Goal: Task Accomplishment & Management: Use online tool/utility

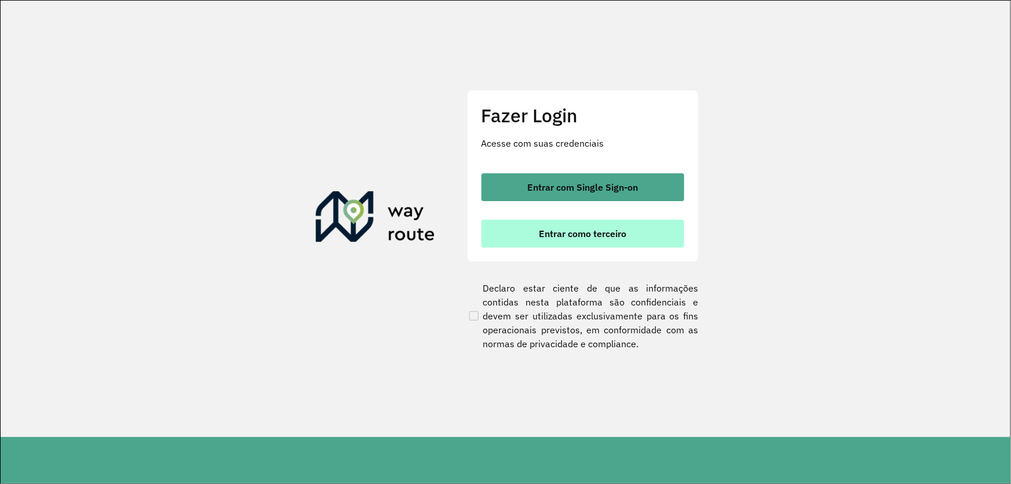
drag, startPoint x: 566, startPoint y: 220, endPoint x: 563, endPoint y: 225, distance: 6.5
click at [565, 220] on button "Entrar como terceiro" at bounding box center [582, 234] width 203 height 28
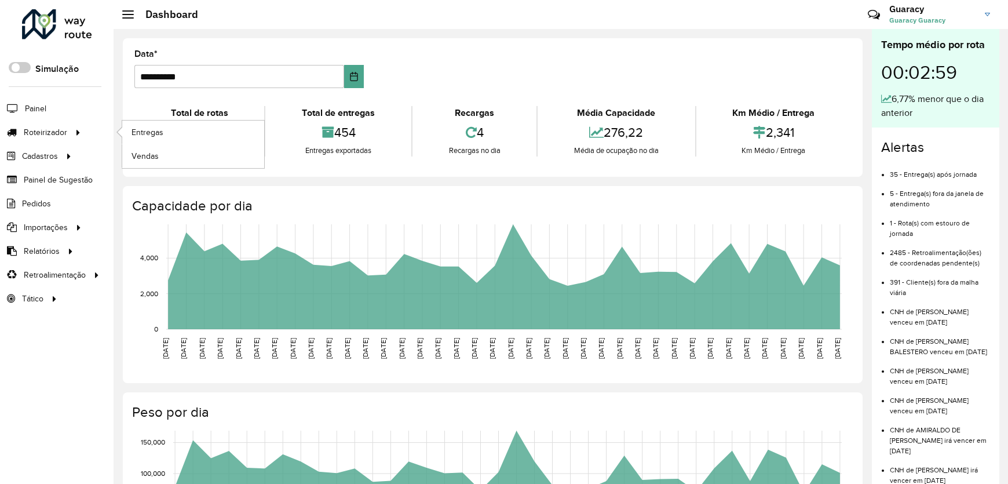
click at [114, 134] on ul "Entregas Vendas" at bounding box center [182, 143] width 145 height 47
click at [137, 130] on span "Entregas" at bounding box center [147, 132] width 33 height 12
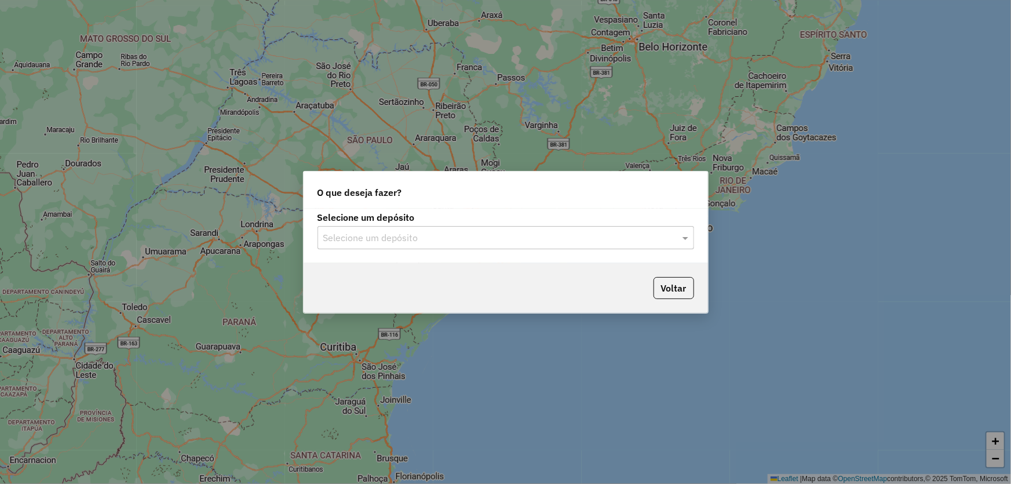
click at [411, 243] on input "text" at bounding box center [494, 238] width 342 height 14
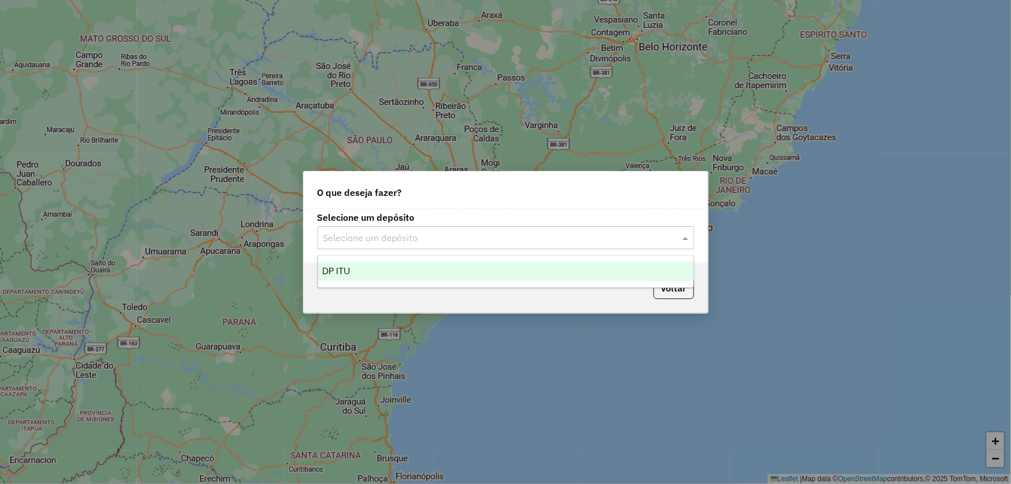
click at [350, 263] on div "DP ITU" at bounding box center [505, 271] width 375 height 20
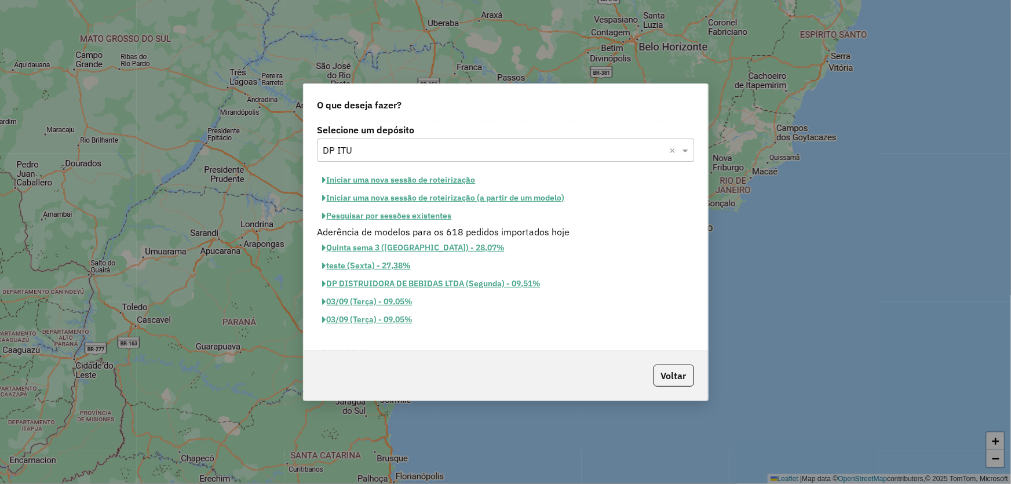
click at [352, 181] on button "Iniciar uma nova sessão de roteirização" at bounding box center [398, 180] width 163 height 18
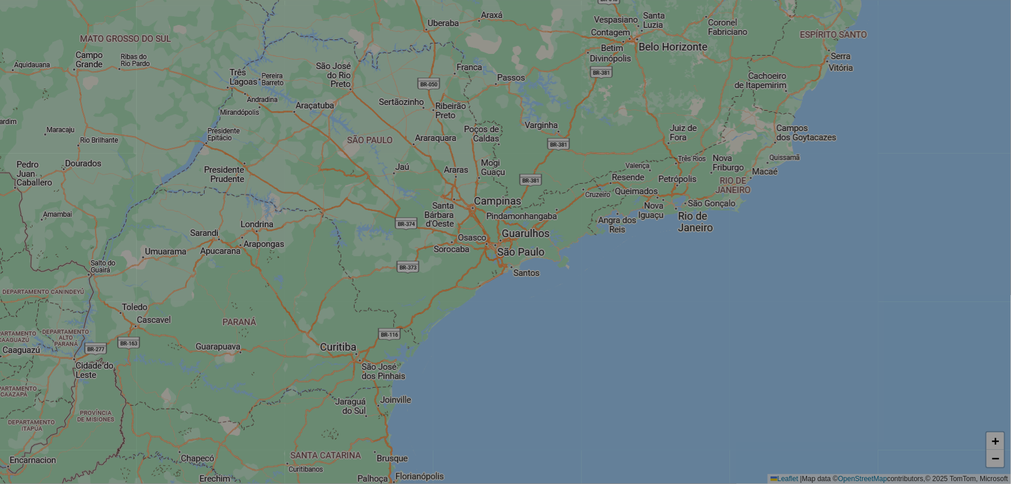
select select "*"
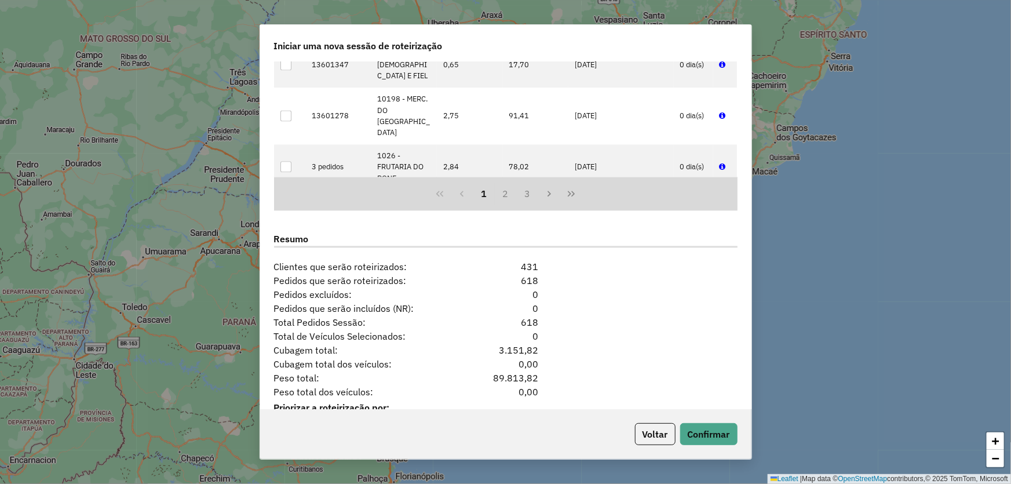
scroll to position [1361, 0]
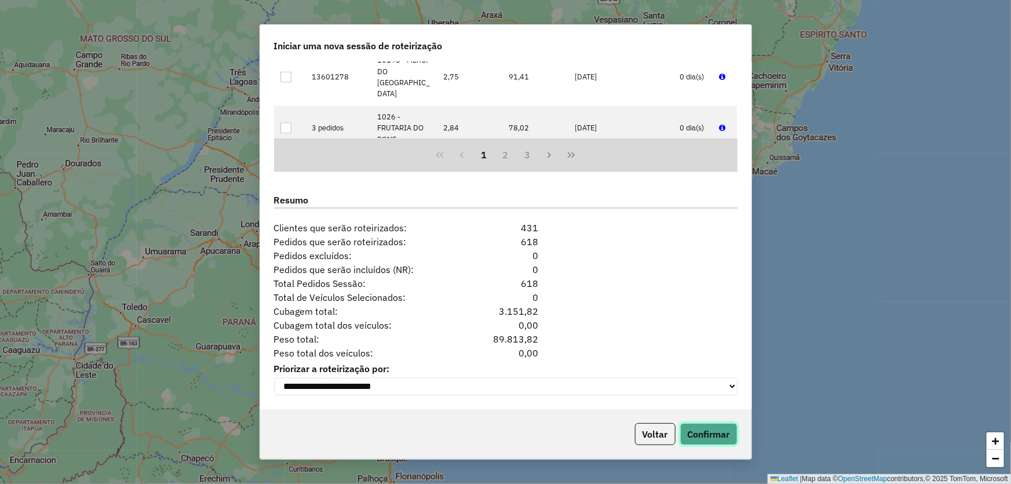
click at [701, 431] on button "Confirmar" at bounding box center [708, 434] width 57 height 22
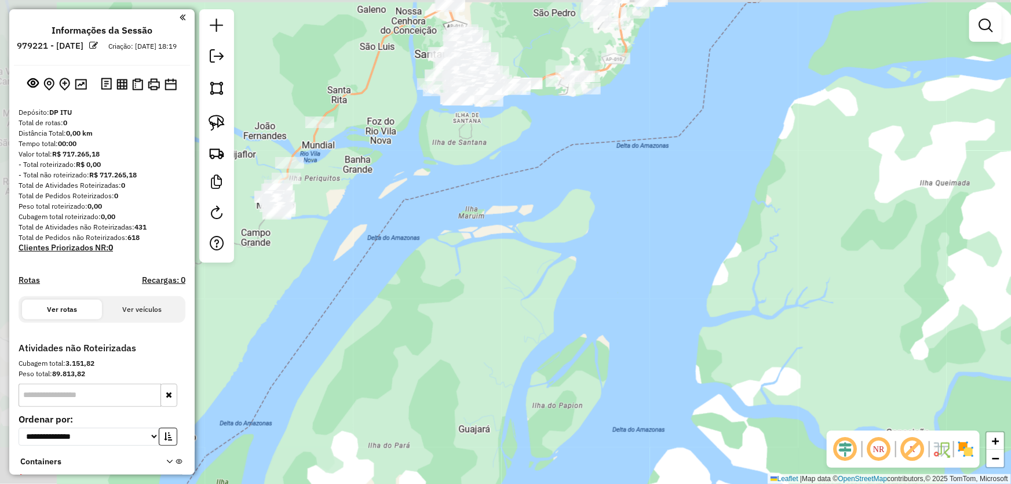
drag, startPoint x: 524, startPoint y: 343, endPoint x: 617, endPoint y: 357, distance: 95.0
click at [617, 357] on div "Janela de atendimento Grade de atendimento Capacidade Transportadoras Veículos …" at bounding box center [505, 242] width 1011 height 484
drag, startPoint x: 406, startPoint y: 240, endPoint x: 411, endPoint y: 253, distance: 13.2
click at [451, 272] on div "Janela de atendimento Grade de atendimento Capacidade Transportadoras Veículos …" at bounding box center [505, 242] width 1011 height 484
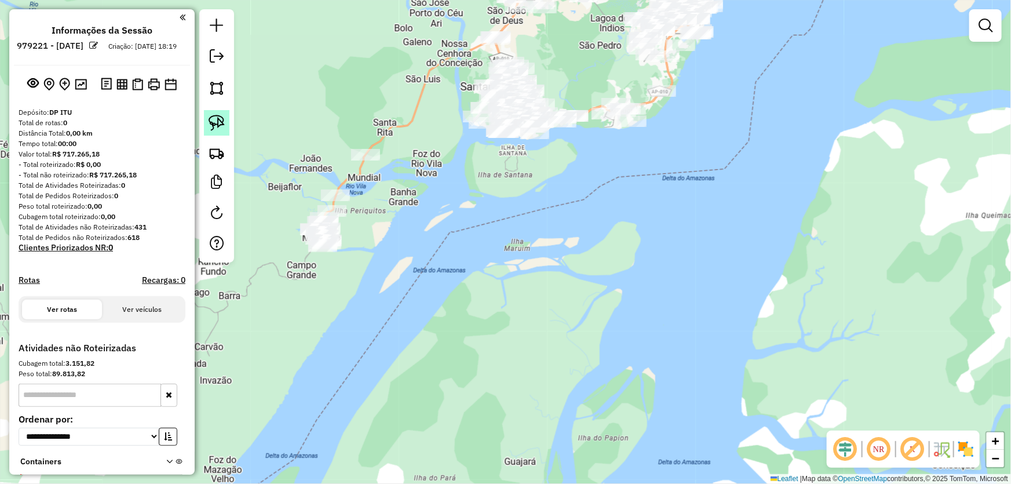
click at [207, 118] on link at bounding box center [216, 122] width 25 height 25
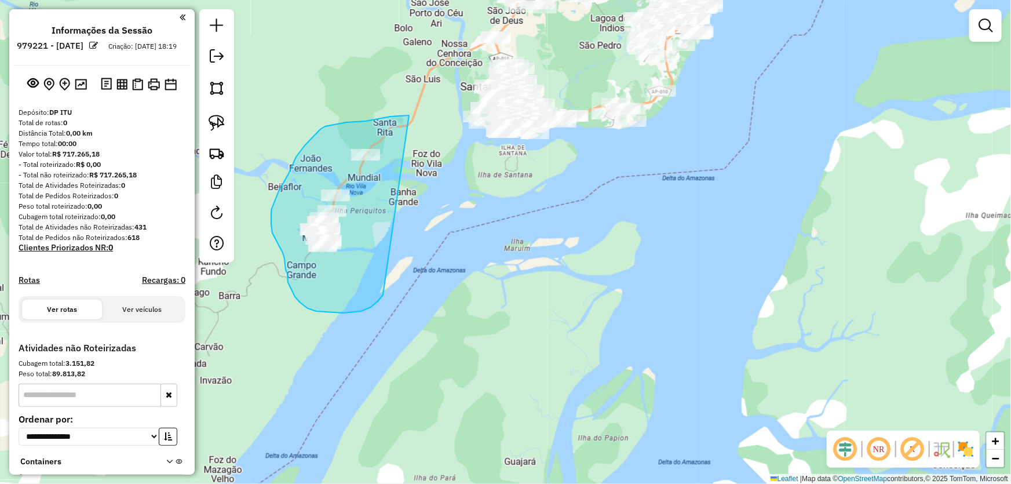
drag, startPoint x: 409, startPoint y: 115, endPoint x: 383, endPoint y: 295, distance: 181.5
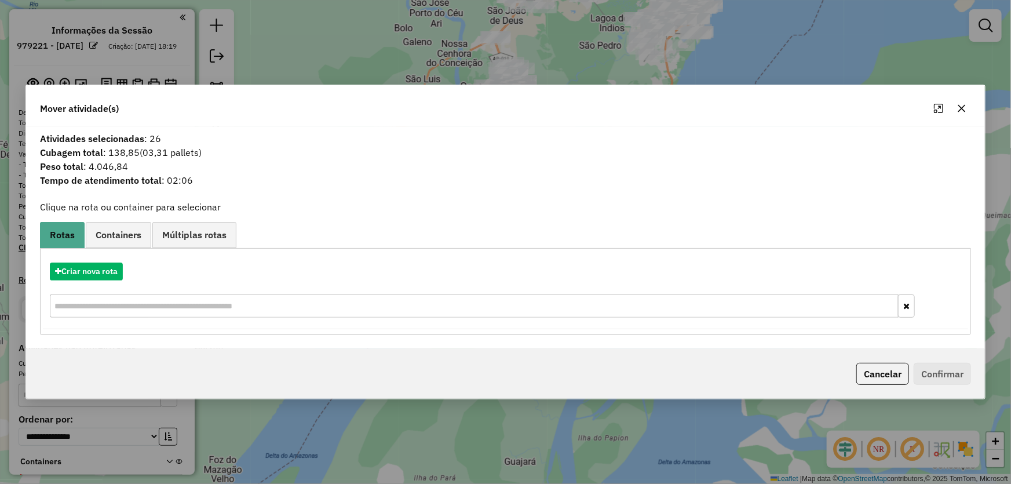
click at [105, 261] on div "Criar nova rota" at bounding box center [506, 291] width 926 height 75
click at [105, 279] on button "Criar nova rota" at bounding box center [86, 271] width 73 height 18
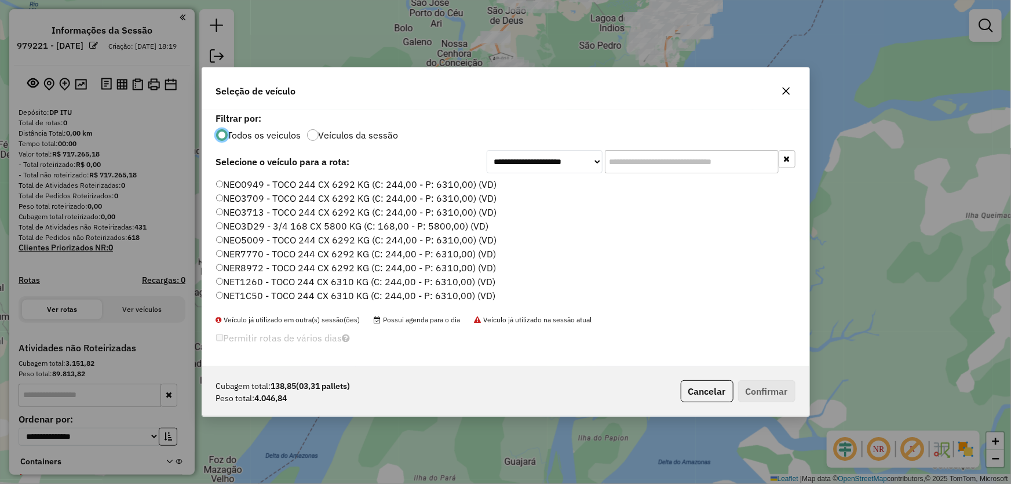
scroll to position [6, 3]
click at [789, 94] on icon "button" at bounding box center [785, 90] width 9 height 9
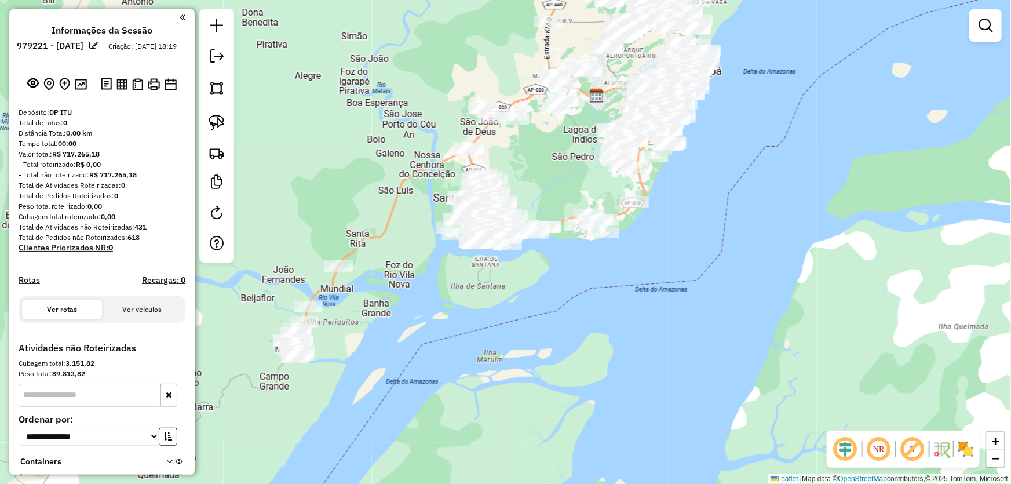
drag, startPoint x: 561, startPoint y: 59, endPoint x: 518, endPoint y: 212, distance: 159.0
click at [518, 213] on div "Janela de atendimento Grade de atendimento Capacidade Transportadoras Veículos …" at bounding box center [505, 242] width 1011 height 484
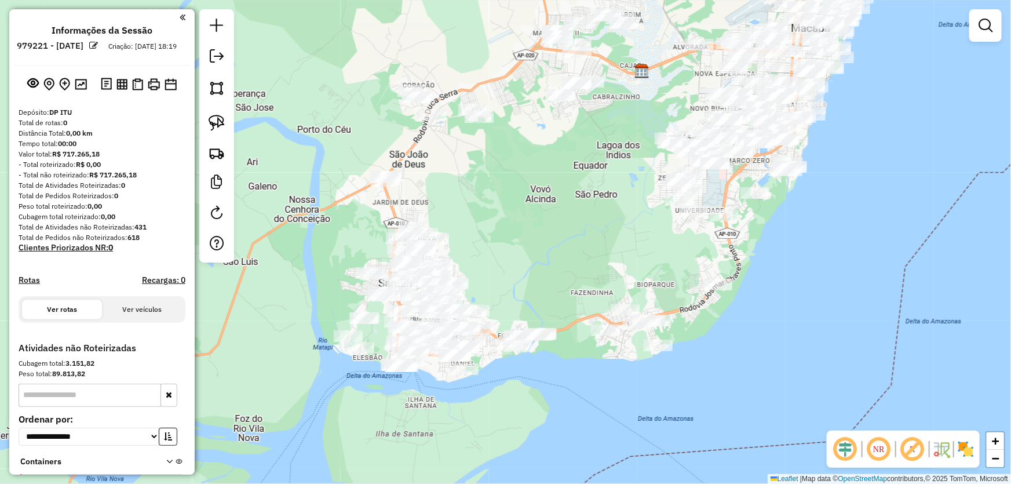
drag, startPoint x: 558, startPoint y: 163, endPoint x: 535, endPoint y: 220, distance: 61.3
click at [535, 220] on div "Janela de atendimento Grade de atendimento Capacidade Transportadoras Veículos …" at bounding box center [505, 242] width 1011 height 484
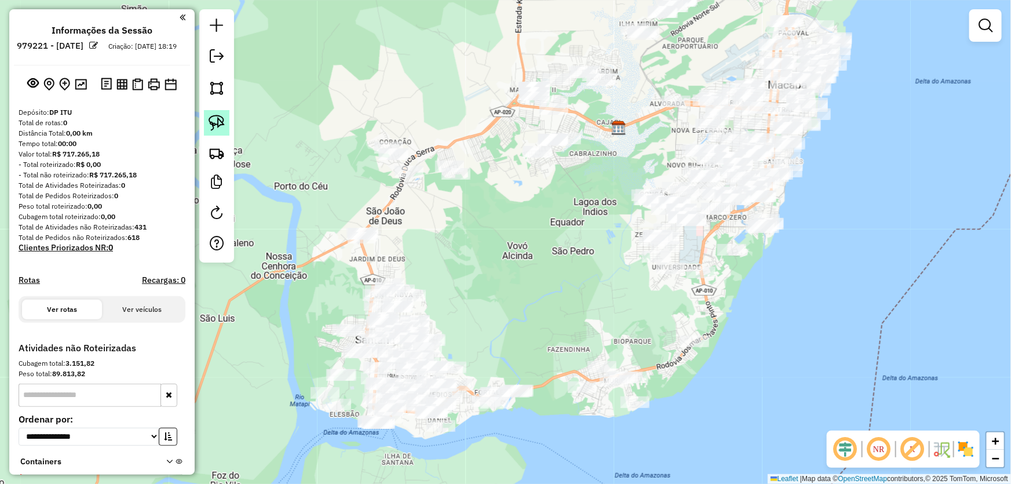
click at [217, 116] on img at bounding box center [217, 123] width 16 height 16
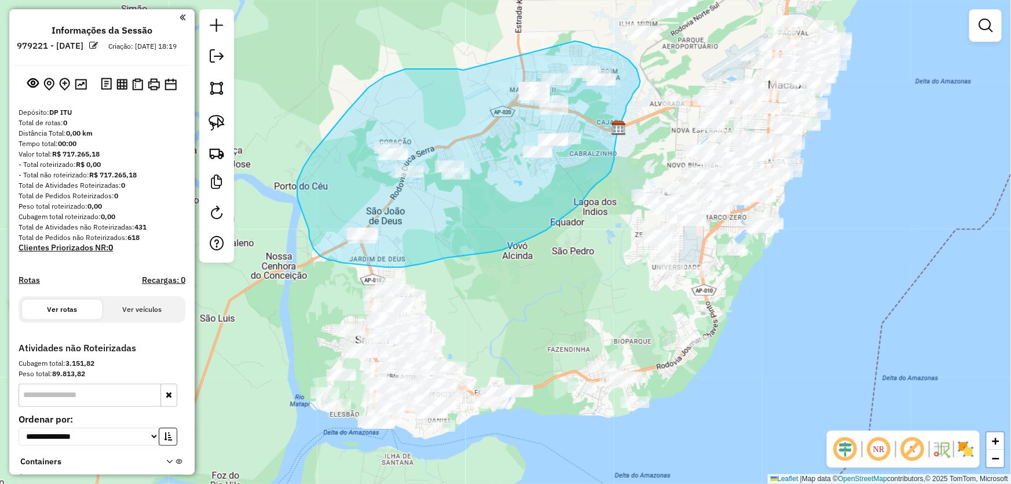
drag, startPoint x: 463, startPoint y: 70, endPoint x: 565, endPoint y: 41, distance: 106.0
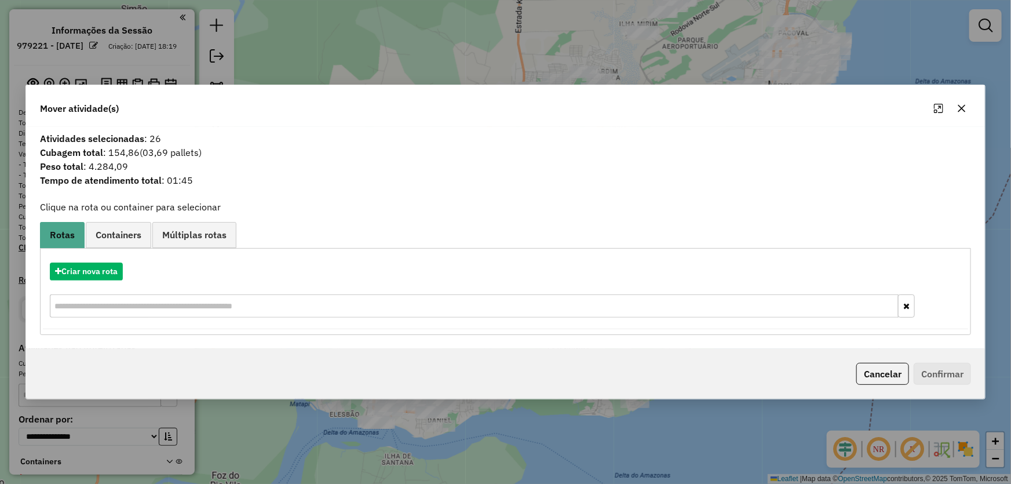
click at [960, 111] on icon "button" at bounding box center [961, 108] width 9 height 9
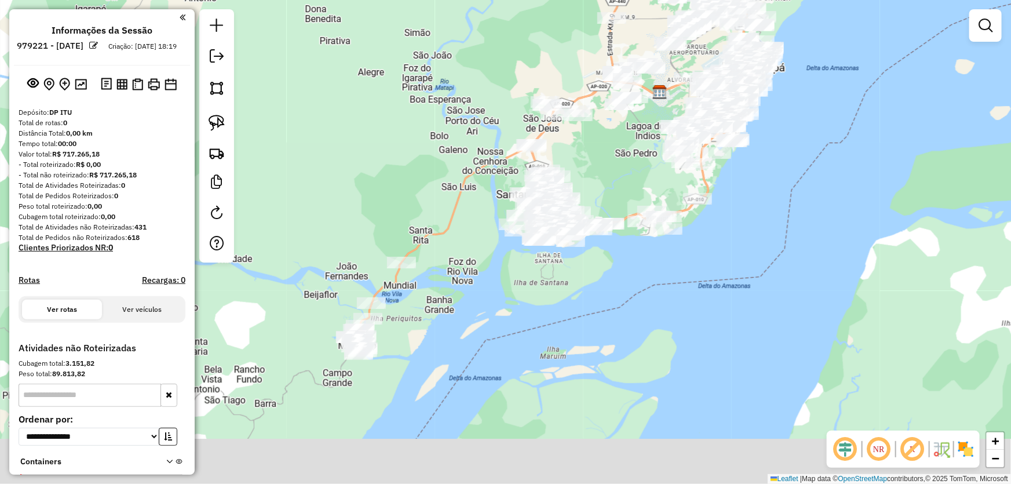
drag, startPoint x: 295, startPoint y: 247, endPoint x: 367, endPoint y: 171, distance: 104.9
click at [375, 173] on div "Janela de atendimento Grade de atendimento Capacidade Transportadoras Veículos …" at bounding box center [505, 242] width 1011 height 484
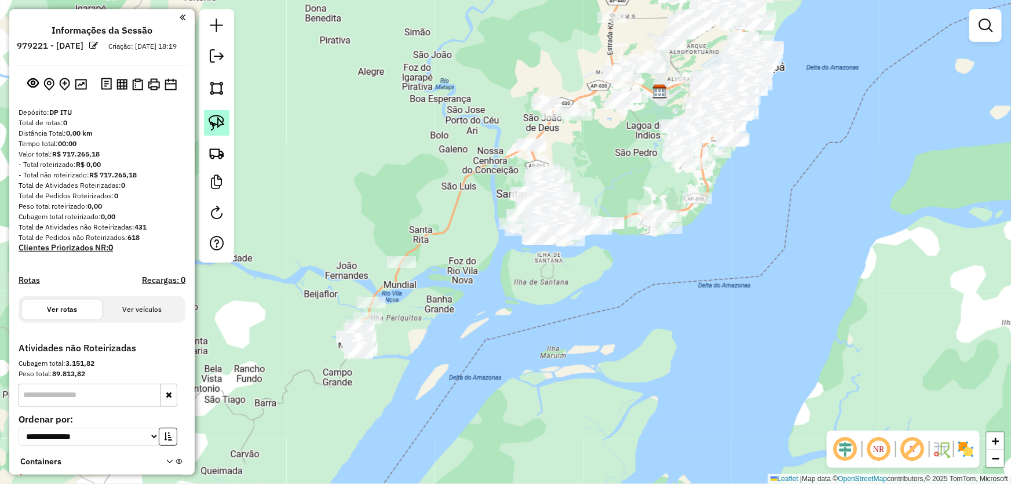
click at [219, 119] on img at bounding box center [217, 123] width 16 height 16
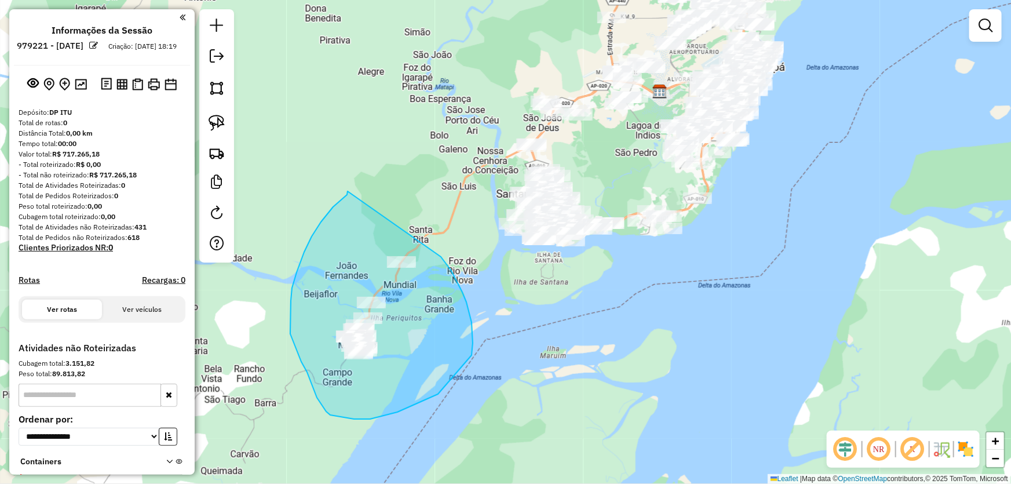
drag, startPoint x: 348, startPoint y: 191, endPoint x: 429, endPoint y: 233, distance: 91.2
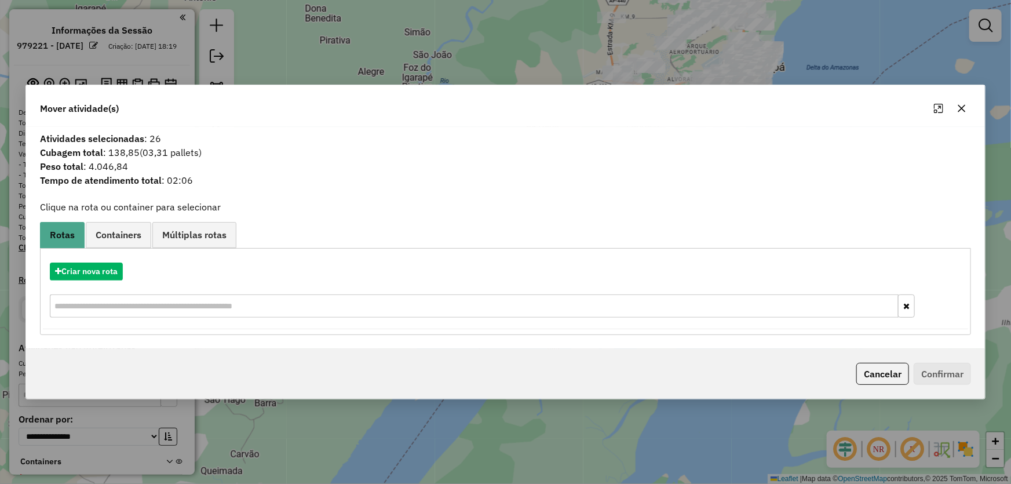
click at [965, 115] on button "button" at bounding box center [961, 108] width 19 height 19
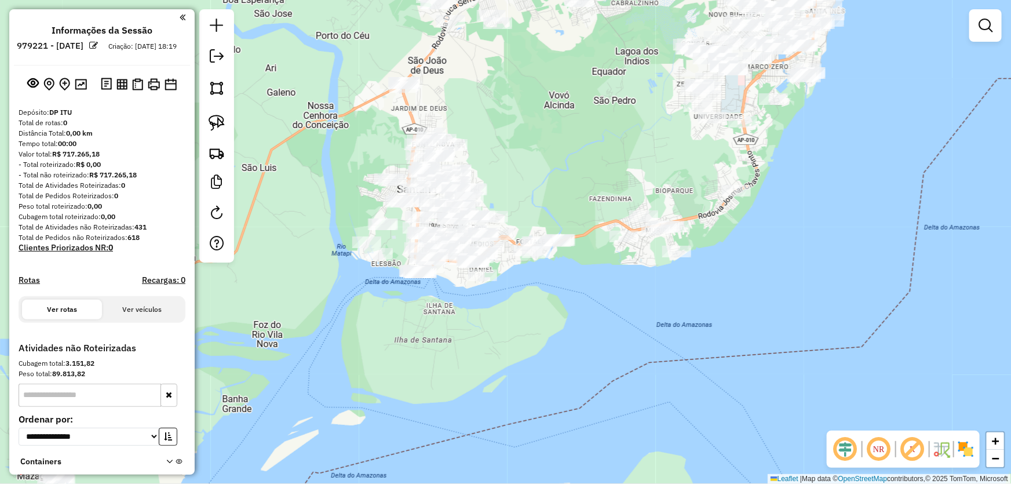
drag, startPoint x: 608, startPoint y: 167, endPoint x: 608, endPoint y: 181, distance: 13.9
click at [608, 181] on div "Janela de atendimento Grade de atendimento Capacidade Transportadoras Veículos …" at bounding box center [505, 242] width 1011 height 484
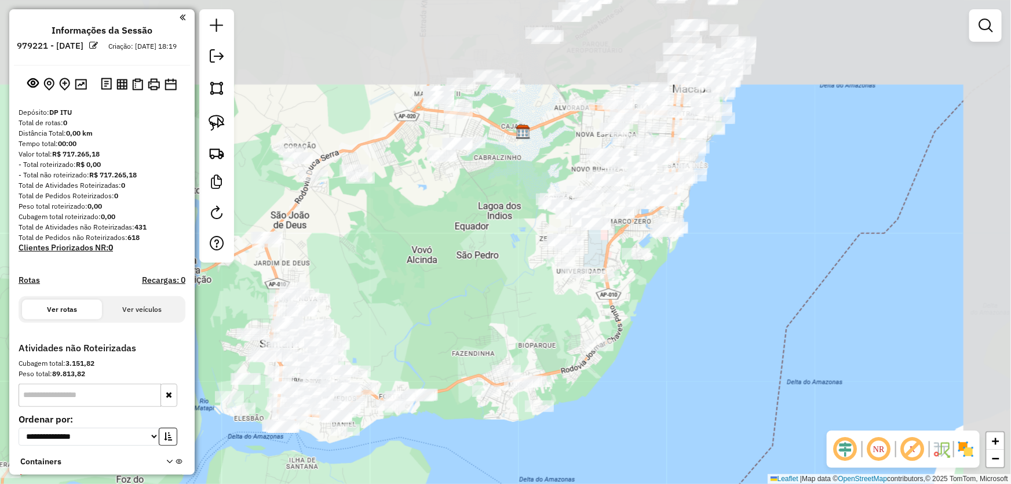
drag, startPoint x: 821, startPoint y: 159, endPoint x: 684, endPoint y: 310, distance: 204.6
click at [684, 310] on div "Janela de atendimento Grade de atendimento Capacidade Transportadoras Veículos …" at bounding box center [505, 242] width 1011 height 484
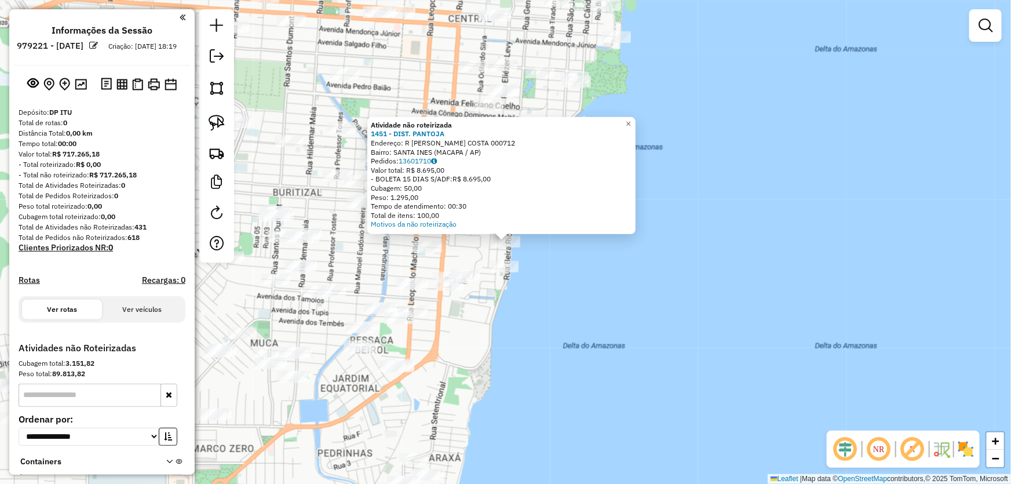
click at [634, 306] on div "Atividade não roteirizada 1451 - DIST. PANTOJA Endereço: R [PERSON_NAME] COSTA …" at bounding box center [505, 242] width 1011 height 484
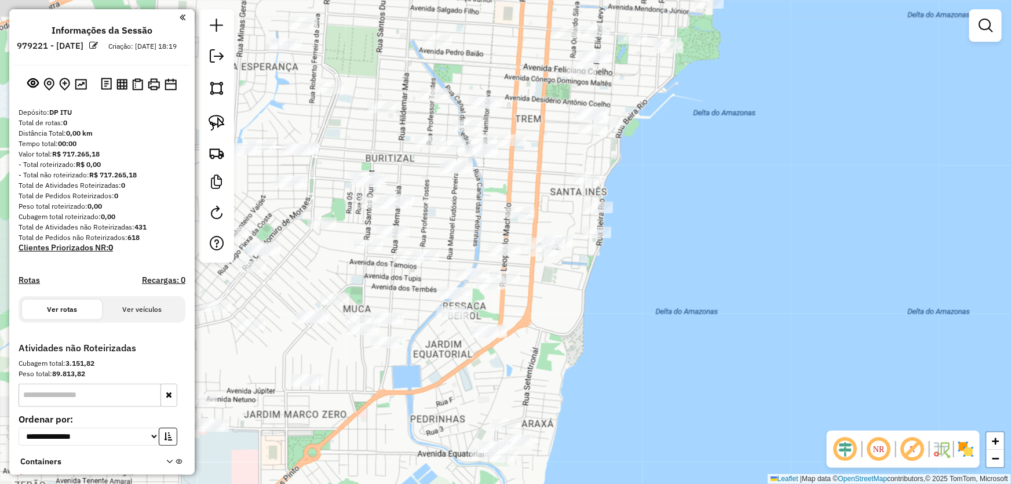
drag, startPoint x: 583, startPoint y: 290, endPoint x: 734, endPoint y: 226, distance: 164.6
click at [734, 226] on div "Janela de atendimento Grade de atendimento Capacidade Transportadoras Veículos …" at bounding box center [505, 242] width 1011 height 484
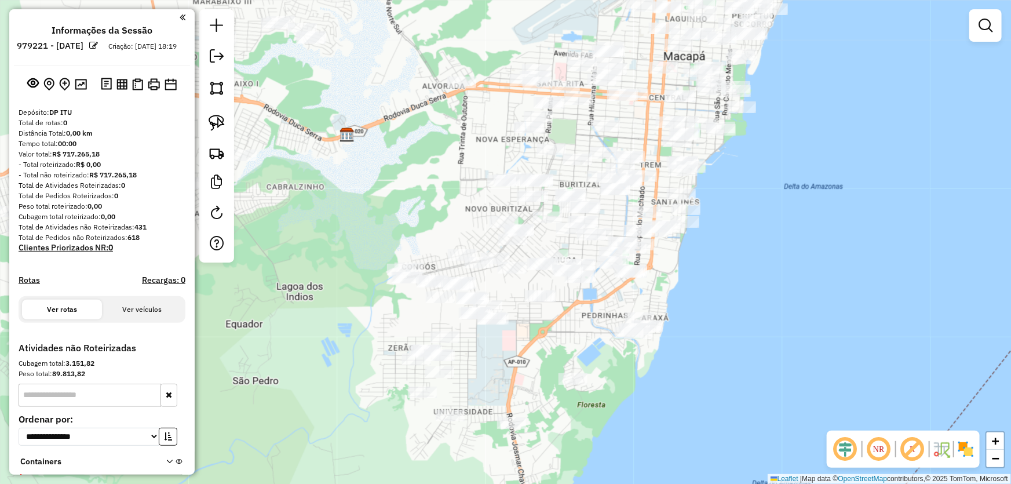
drag, startPoint x: 738, startPoint y: 316, endPoint x: 845, endPoint y: 198, distance: 160.0
click at [845, 200] on div "Janela de atendimento Grade de atendimento Capacidade Transportadoras Veículos …" at bounding box center [505, 242] width 1011 height 484
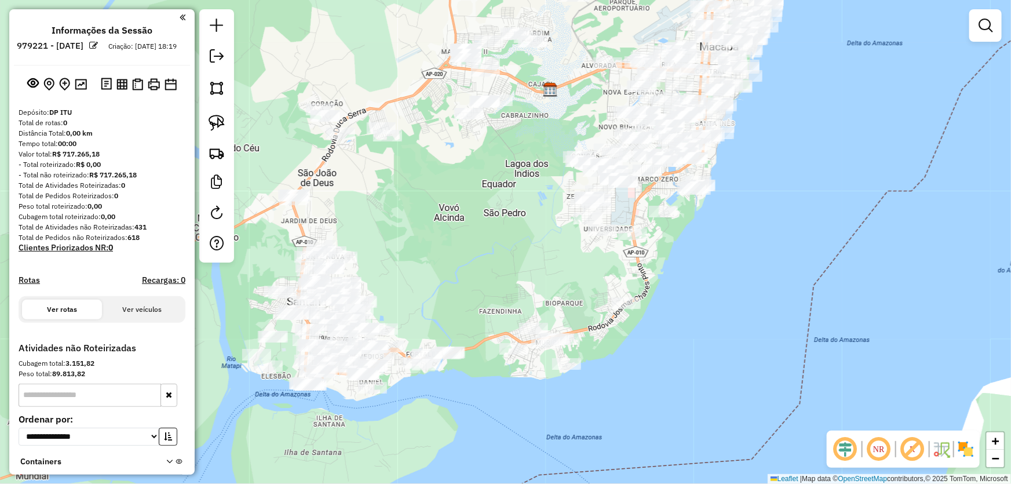
drag, startPoint x: 429, startPoint y: 266, endPoint x: 521, endPoint y: 202, distance: 112.3
click at [521, 202] on div "Janela de atendimento Grade de atendimento Capacidade Transportadoras Veículos …" at bounding box center [505, 242] width 1011 height 484
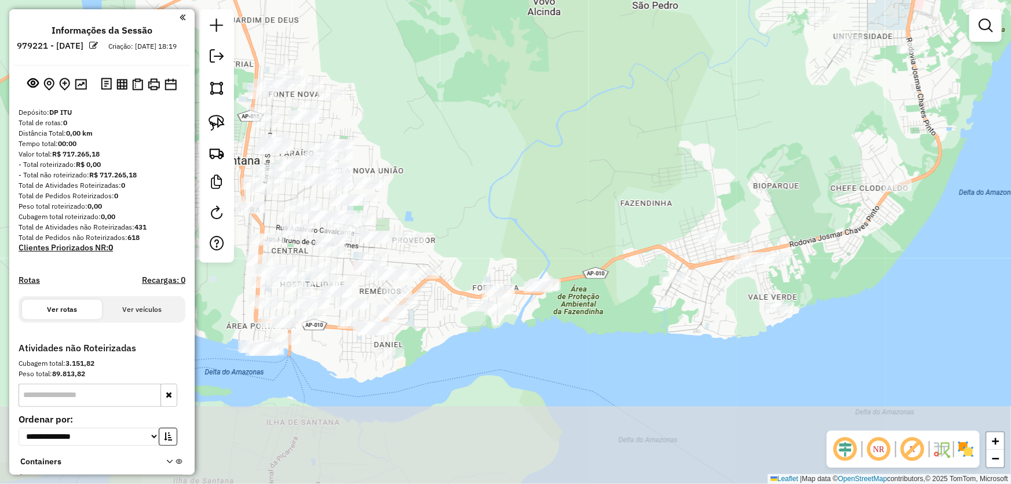
drag, startPoint x: 503, startPoint y: 240, endPoint x: 566, endPoint y: 114, distance: 141.7
click at [566, 114] on div "Janela de atendimento Grade de atendimento Capacidade Transportadoras Veículos …" at bounding box center [505, 242] width 1011 height 484
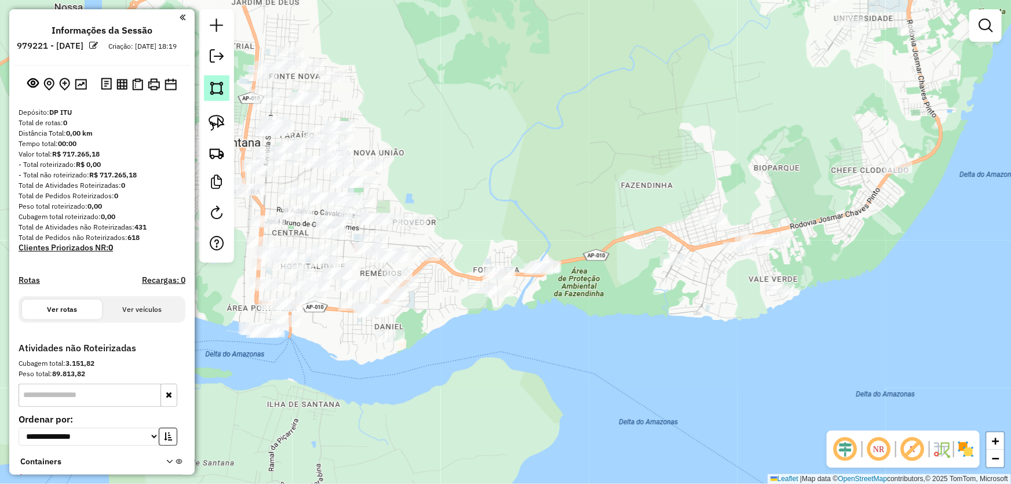
click at [214, 87] on img at bounding box center [217, 88] width 16 height 16
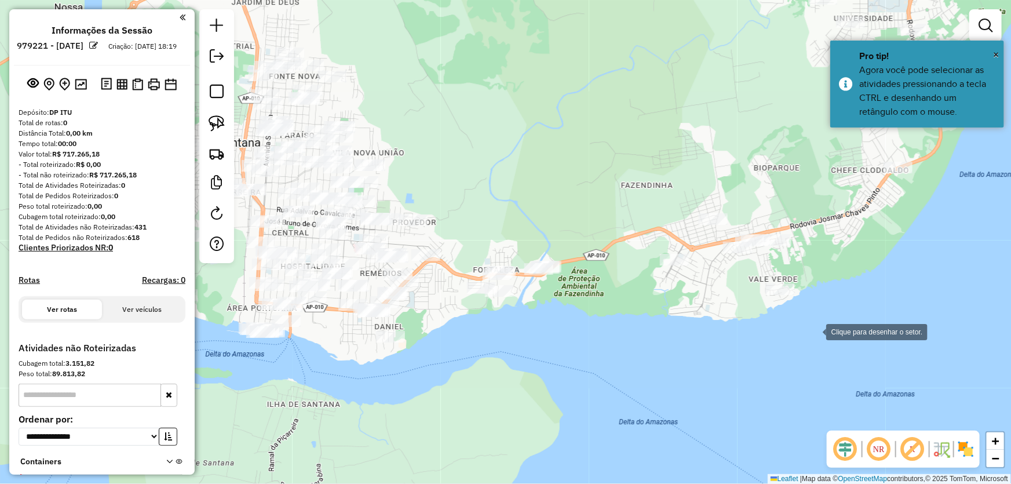
click at [814, 331] on div at bounding box center [814, 330] width 23 height 23
click at [825, 260] on div at bounding box center [824, 271] width 23 height 23
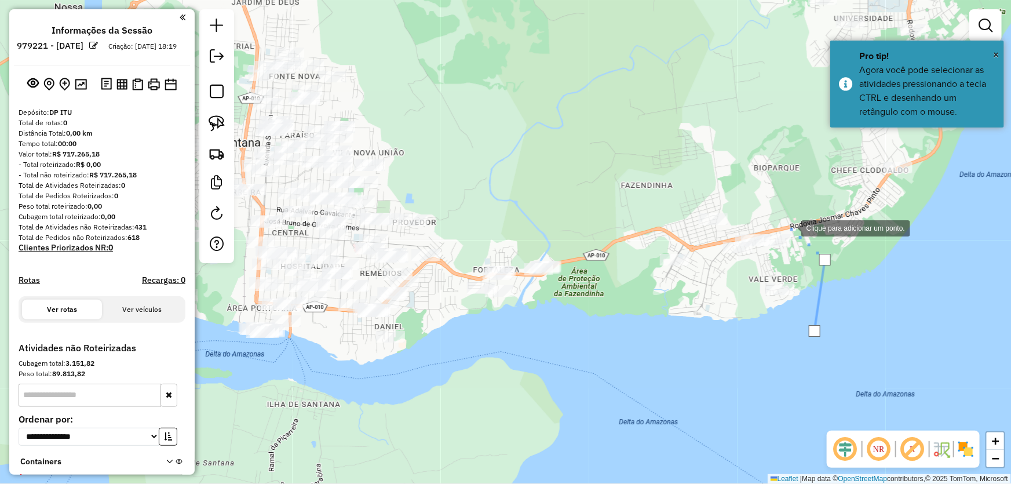
click at [778, 215] on div at bounding box center [789, 226] width 23 height 23
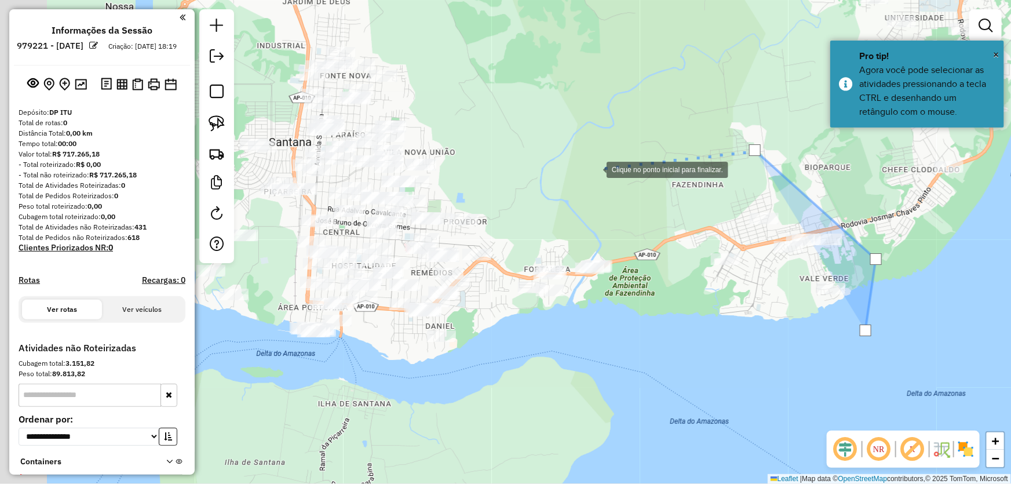
drag, startPoint x: 514, startPoint y: 170, endPoint x: 597, endPoint y: 163, distance: 83.7
click at [597, 163] on div at bounding box center [594, 168] width 23 height 23
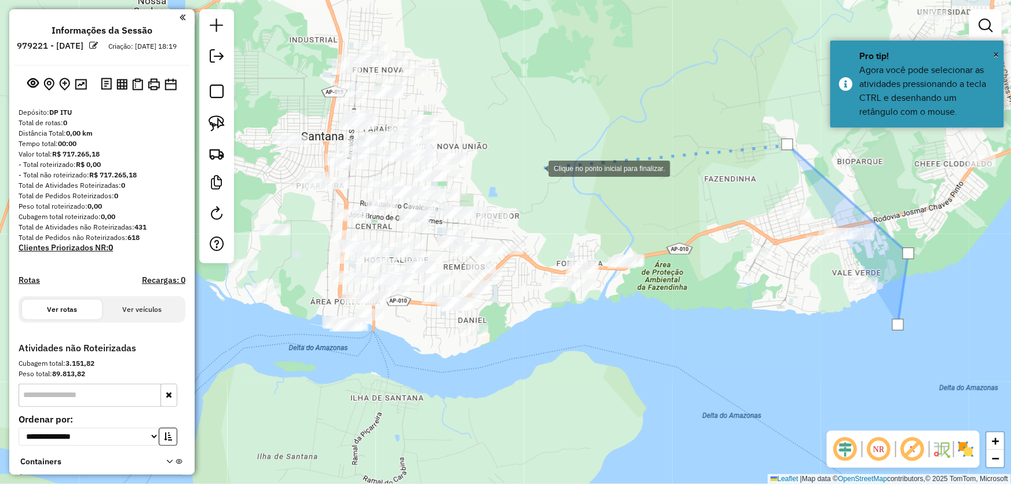
click at [537, 167] on div at bounding box center [536, 167] width 23 height 23
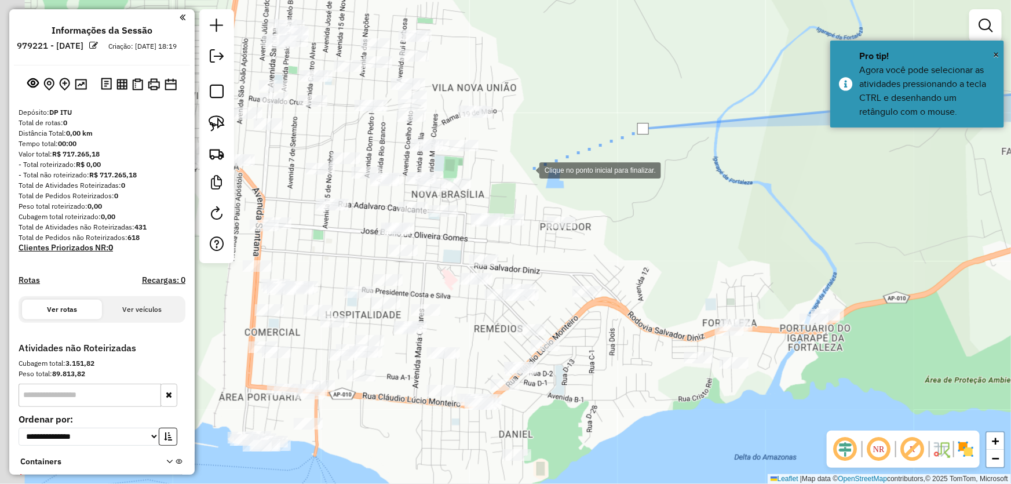
drag, startPoint x: 450, startPoint y: 202, endPoint x: 530, endPoint y: 167, distance: 87.2
click at [530, 167] on div at bounding box center [527, 169] width 23 height 23
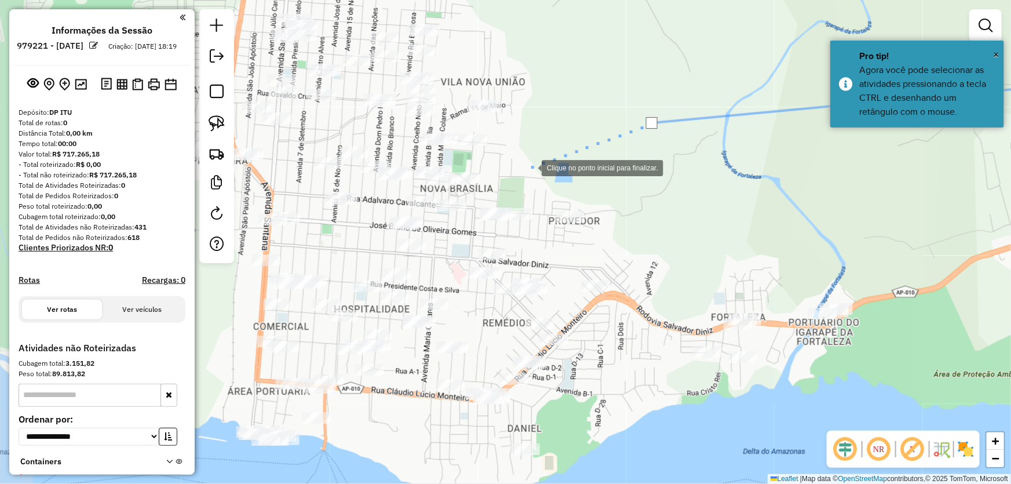
click at [530, 167] on div at bounding box center [529, 166] width 23 height 23
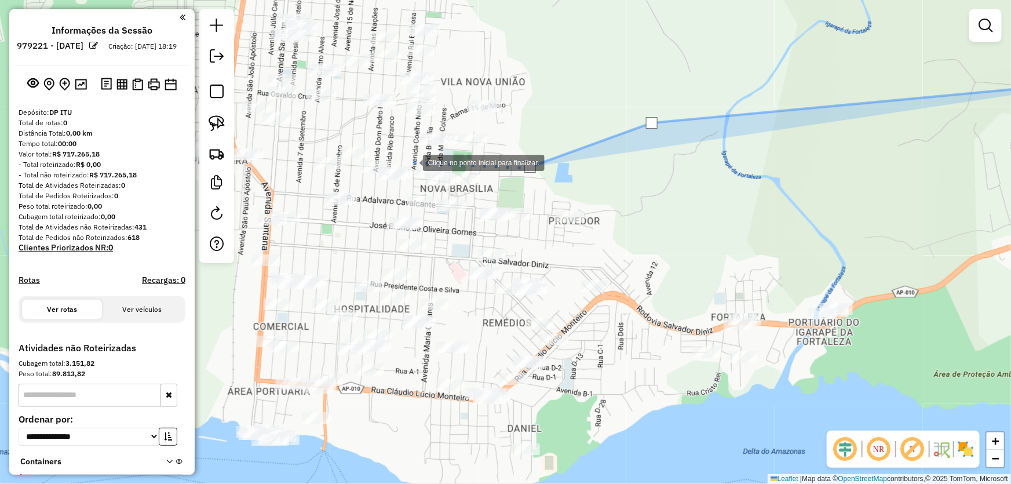
click at [411, 162] on div at bounding box center [411, 161] width 23 height 23
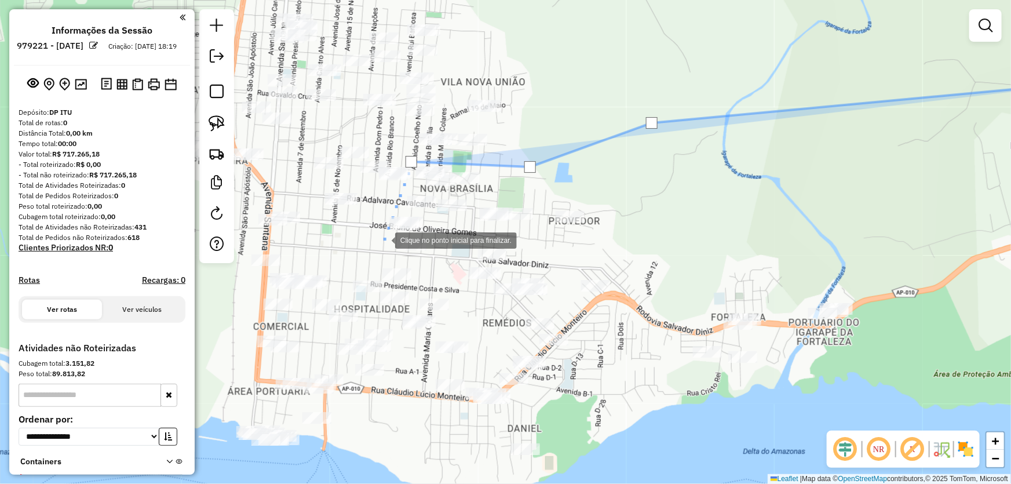
click at [383, 239] on div at bounding box center [383, 239] width 23 height 23
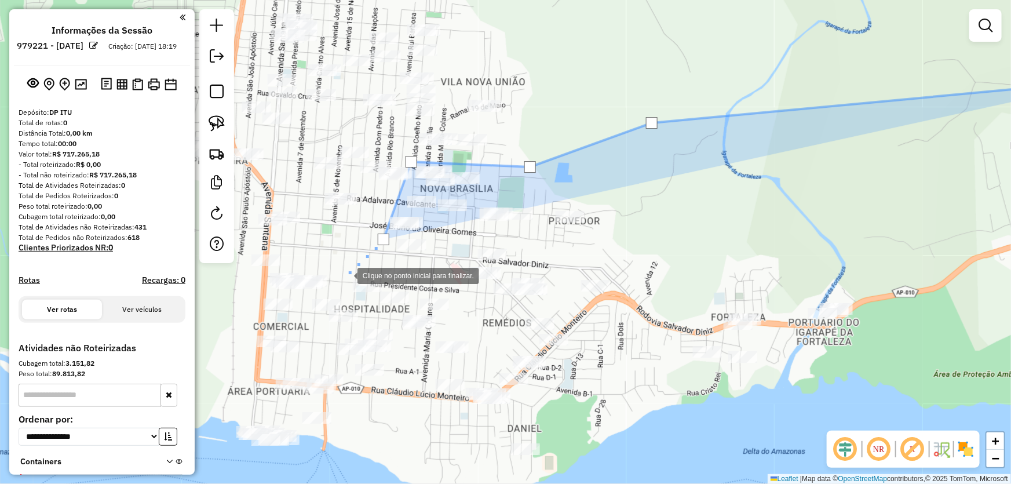
click at [343, 277] on div at bounding box center [345, 274] width 23 height 23
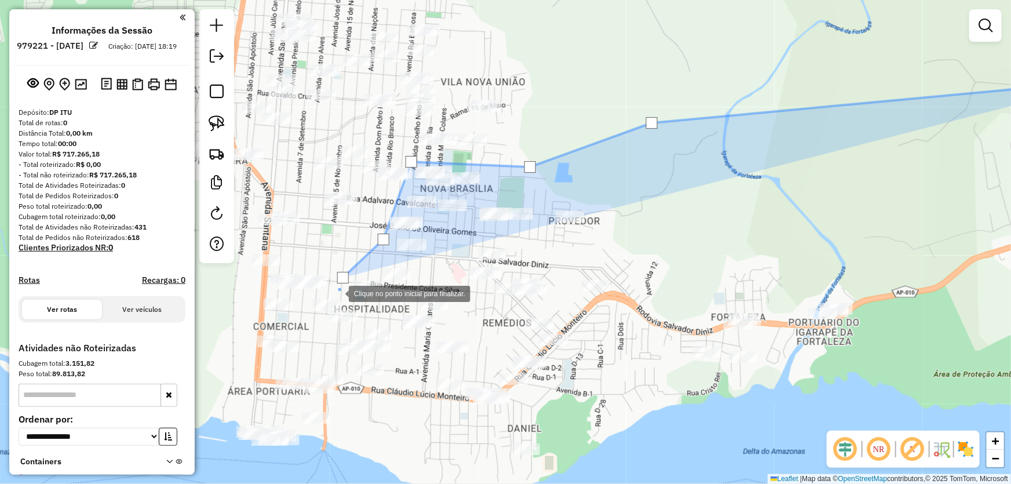
click at [337, 293] on div at bounding box center [337, 292] width 23 height 23
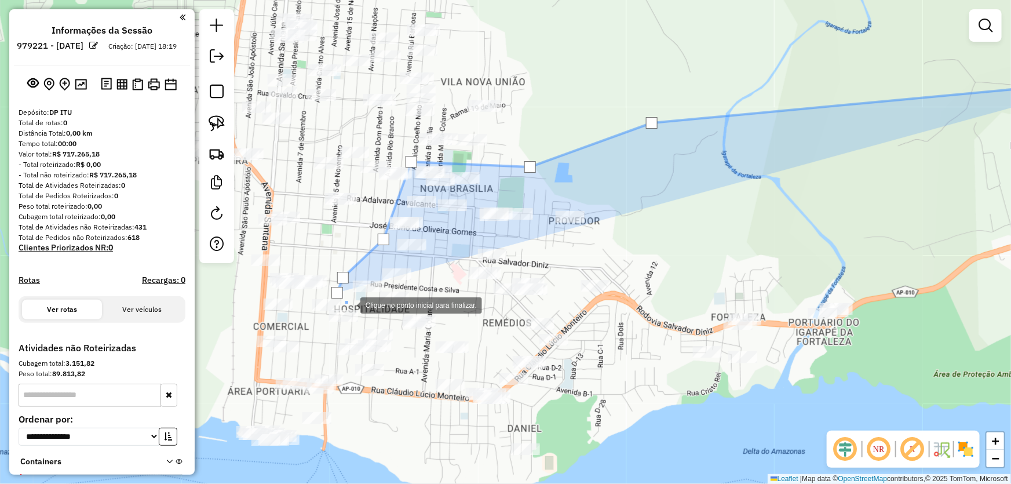
click at [349, 304] on div at bounding box center [348, 304] width 23 height 23
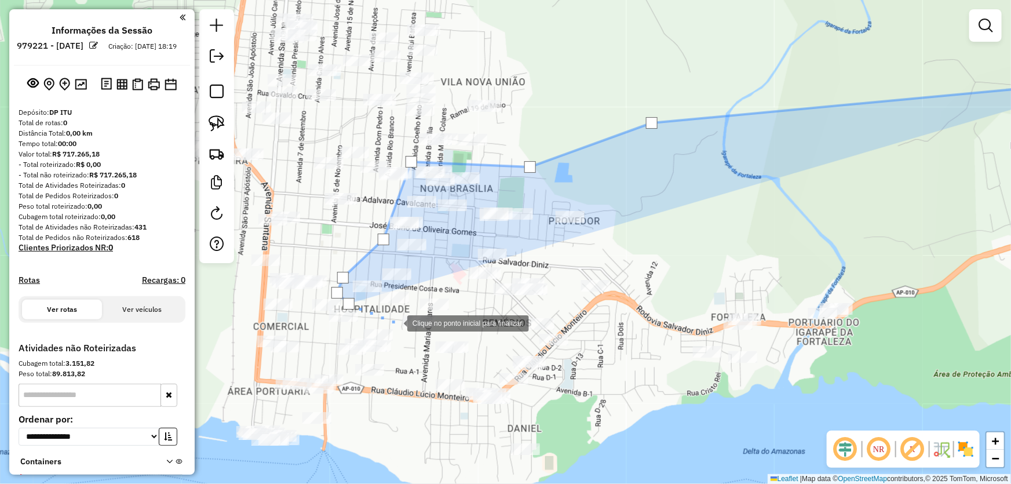
click at [396, 322] on div at bounding box center [395, 321] width 23 height 23
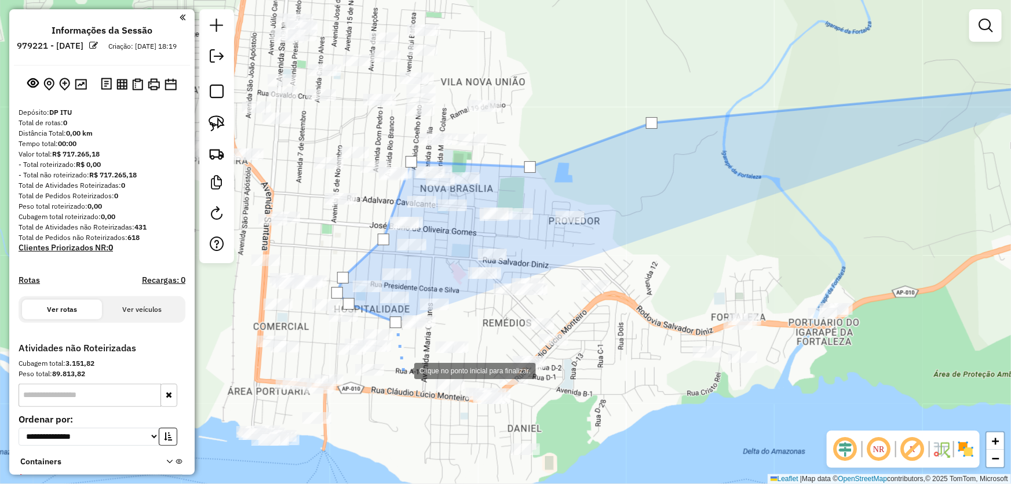
click at [407, 381] on div at bounding box center [402, 369] width 23 height 23
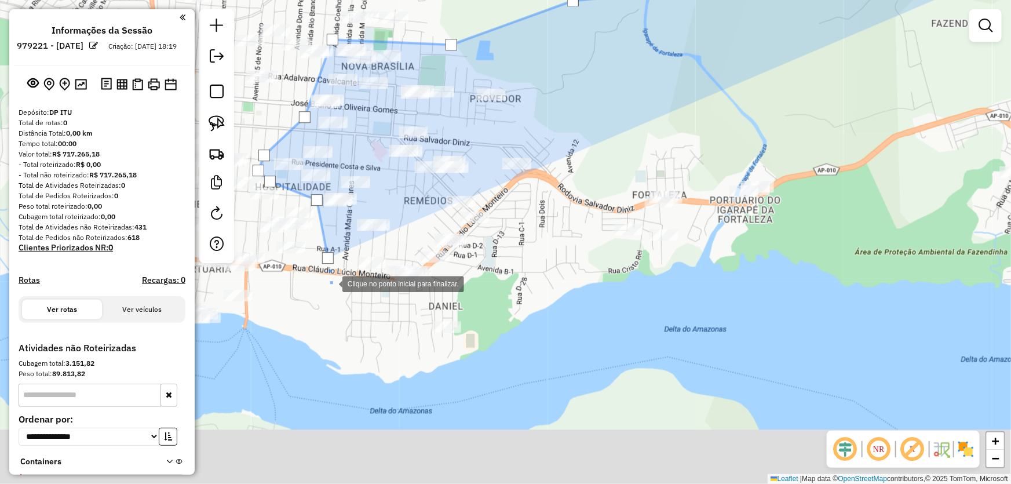
drag, startPoint x: 414, startPoint y: 415, endPoint x: 336, endPoint y: 282, distance: 154.0
click at [322, 271] on div at bounding box center [330, 282] width 23 height 23
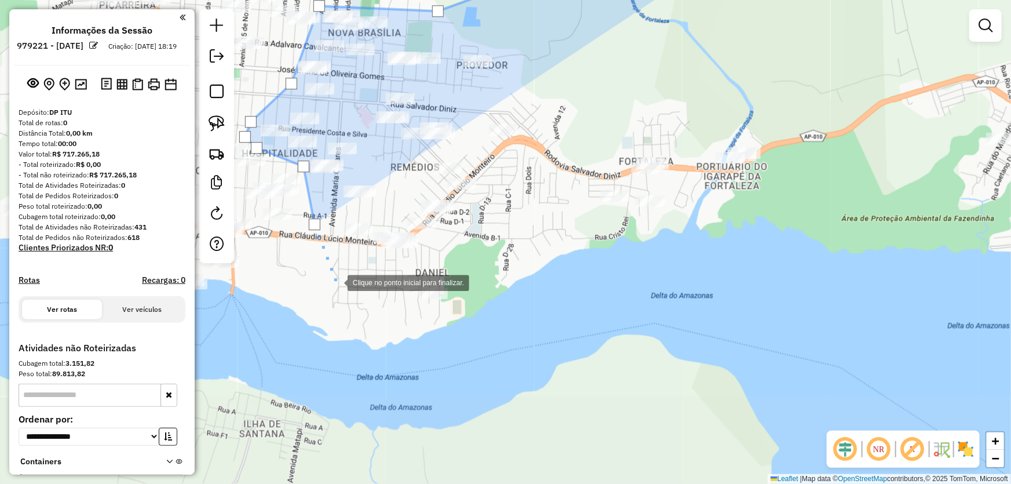
click at [348, 293] on div at bounding box center [335, 281] width 23 height 23
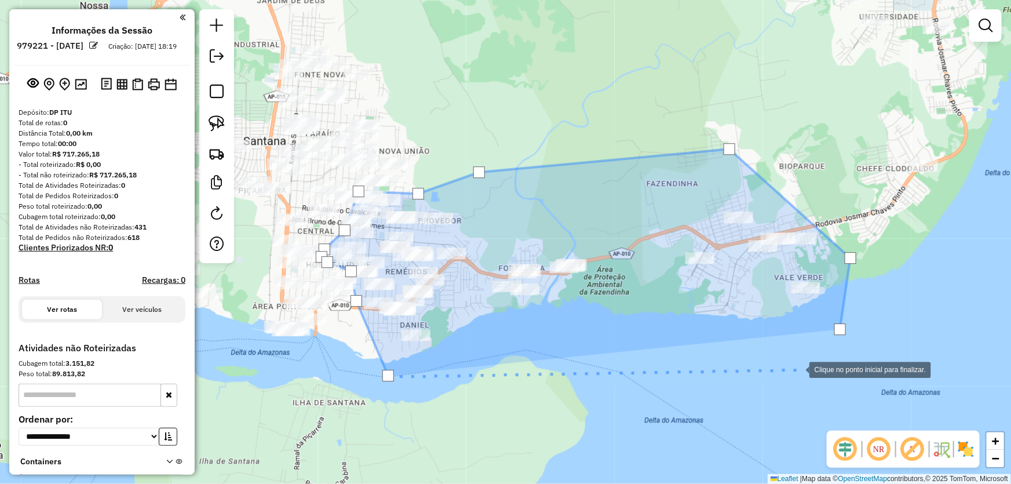
click at [798, 369] on div at bounding box center [797, 368] width 23 height 23
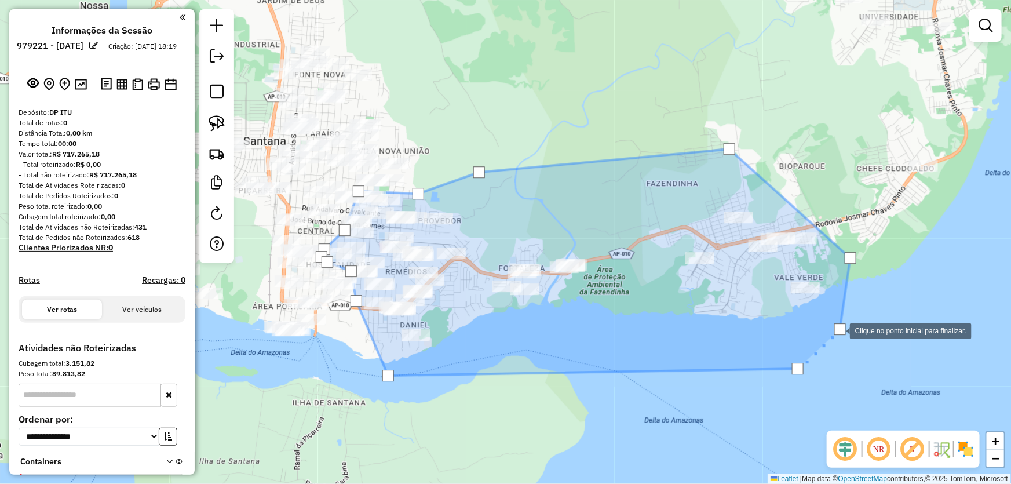
click at [838, 330] on div at bounding box center [840, 329] width 12 height 12
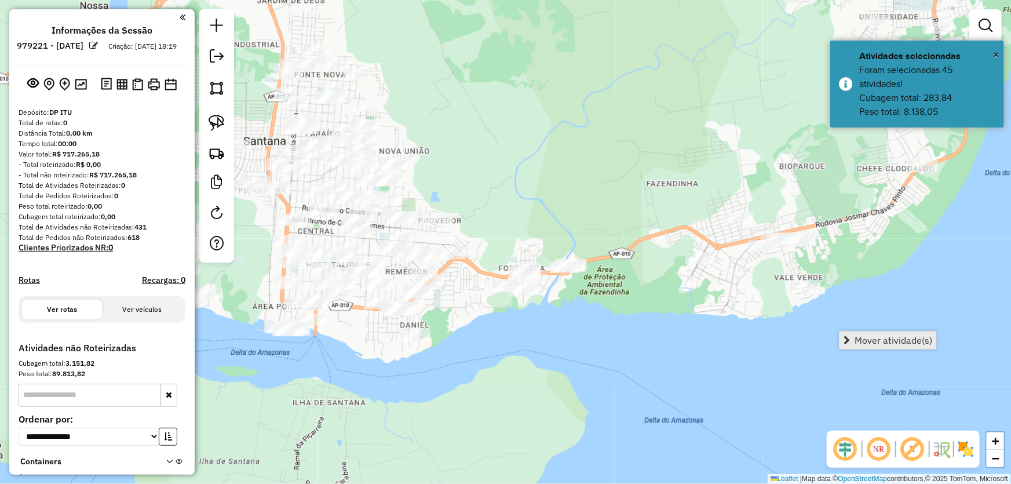
click at [858, 341] on span "Mover atividade(s)" at bounding box center [893, 339] width 78 height 9
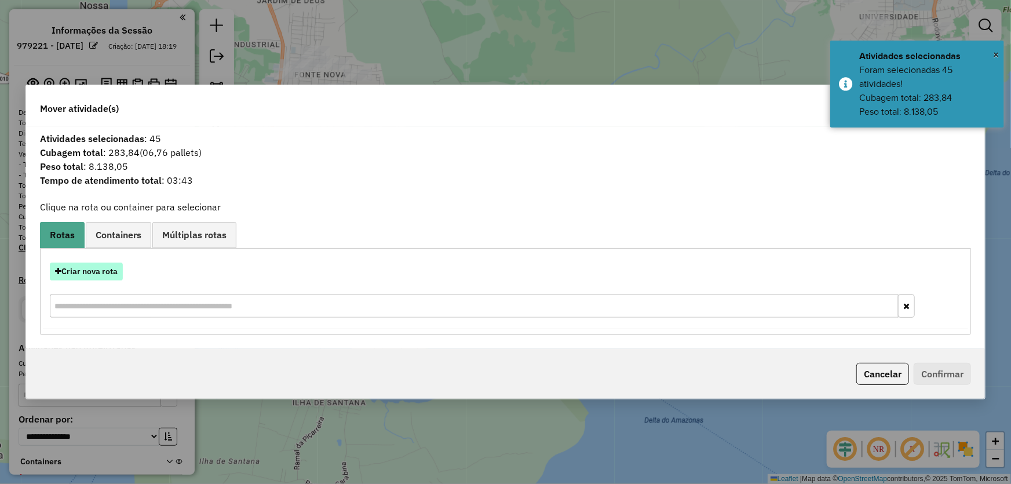
click at [80, 276] on button "Criar nova rota" at bounding box center [86, 271] width 73 height 18
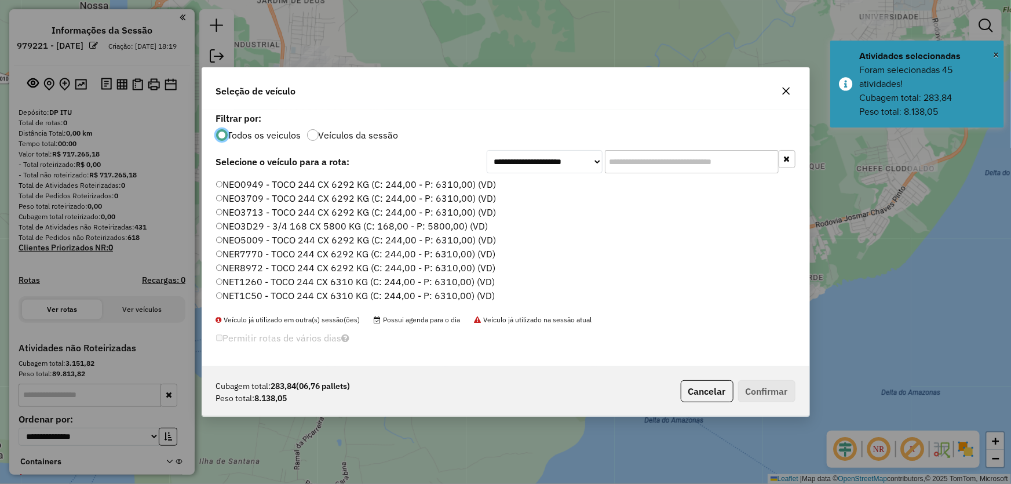
scroll to position [210, 0]
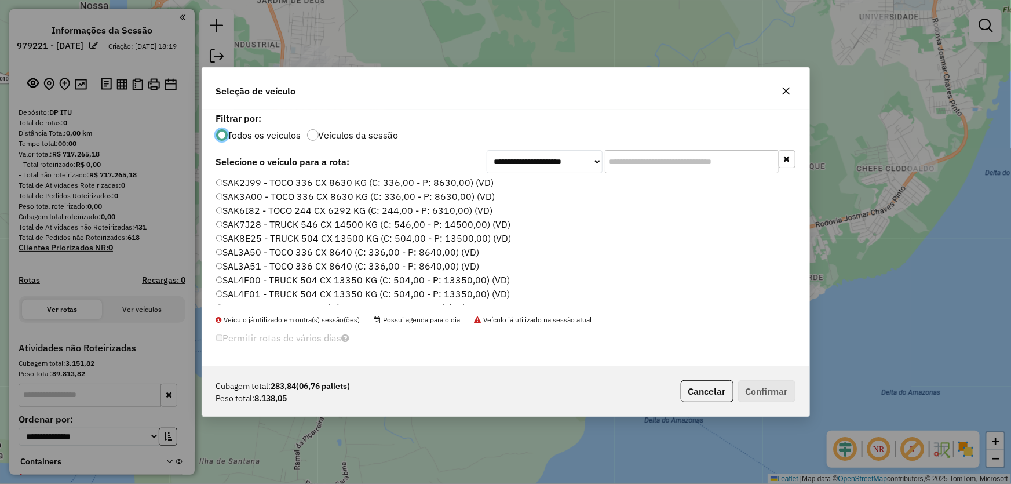
click at [249, 183] on label "SAK2J99 - TOCO 336 CX 8630 KG (C: 336,00 - P: 8630,00) (VD)" at bounding box center [355, 183] width 278 height 14
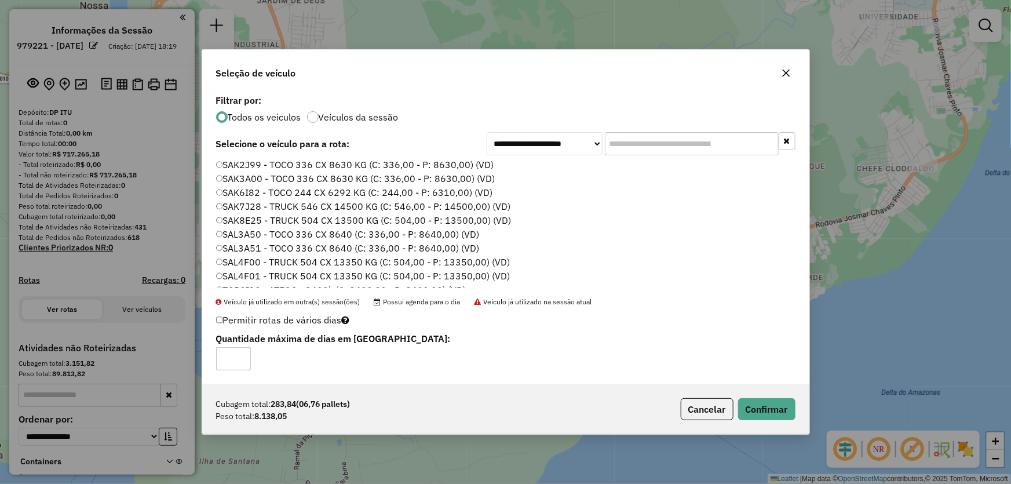
scroll to position [210, 0]
click at [765, 400] on button "Confirmar" at bounding box center [766, 409] width 57 height 22
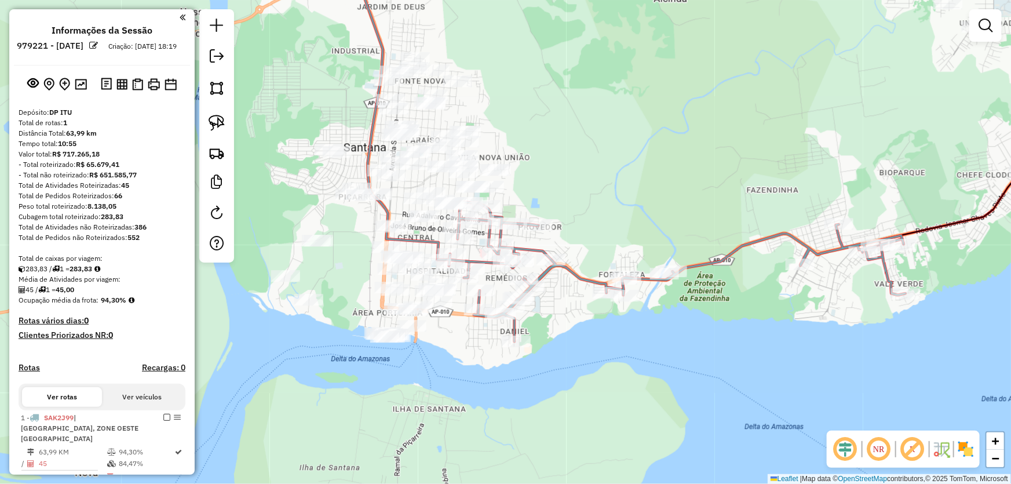
drag, startPoint x: 606, startPoint y: 176, endPoint x: 673, endPoint y: 182, distance: 66.9
click at [673, 182] on div "Janela de atendimento Grade de atendimento Capacidade Transportadoras Veículos …" at bounding box center [505, 242] width 1011 height 484
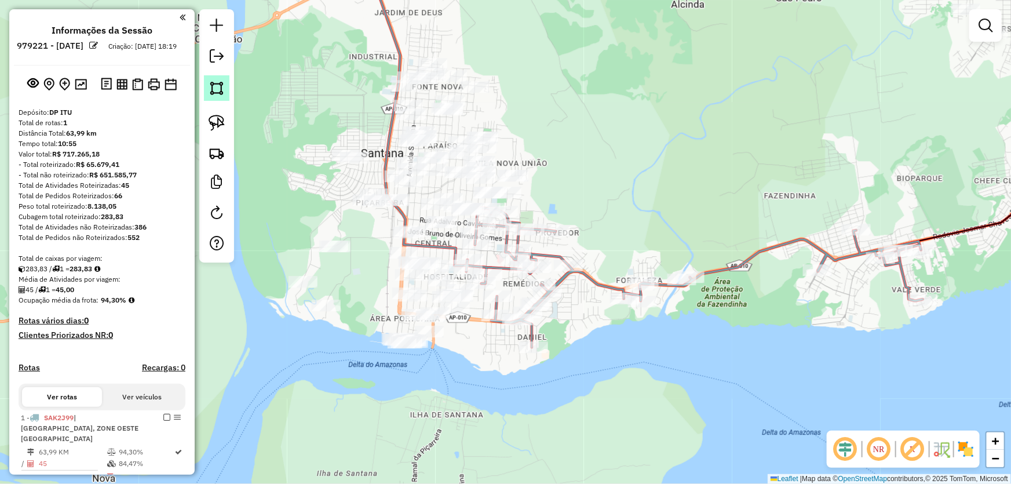
click at [226, 84] on link at bounding box center [216, 87] width 25 height 25
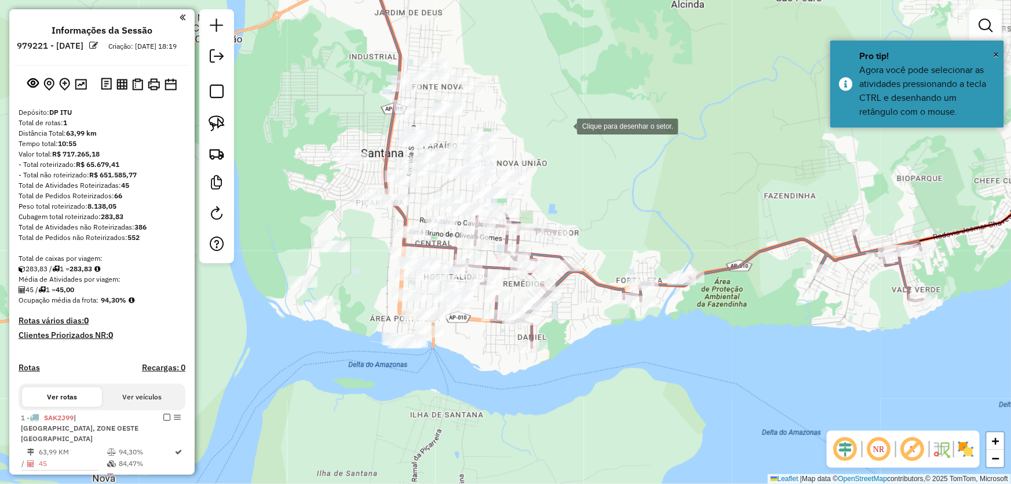
drag, startPoint x: 565, startPoint y: 125, endPoint x: 556, endPoint y: 120, distance: 10.9
click at [565, 125] on div at bounding box center [565, 125] width 23 height 23
click at [470, 120] on div at bounding box center [470, 119] width 23 height 23
click at [331, 123] on div at bounding box center [330, 123] width 23 height 23
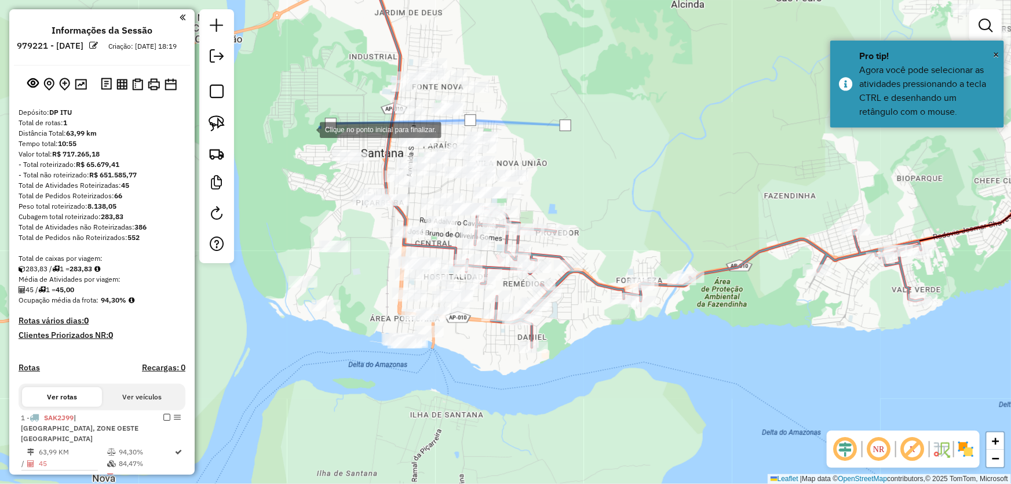
click at [308, 129] on div at bounding box center [308, 128] width 23 height 23
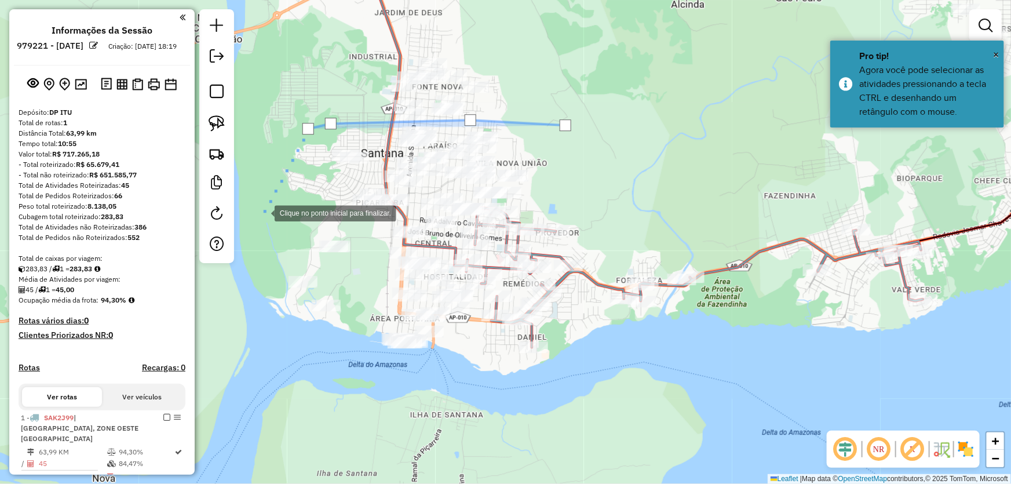
click at [260, 224] on div at bounding box center [262, 211] width 23 height 23
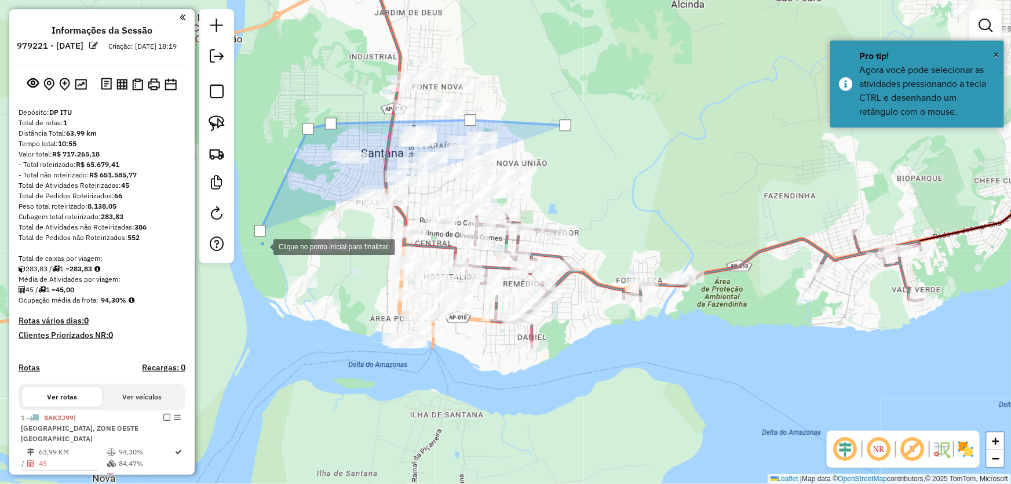
click at [273, 257] on div at bounding box center [261, 245] width 23 height 23
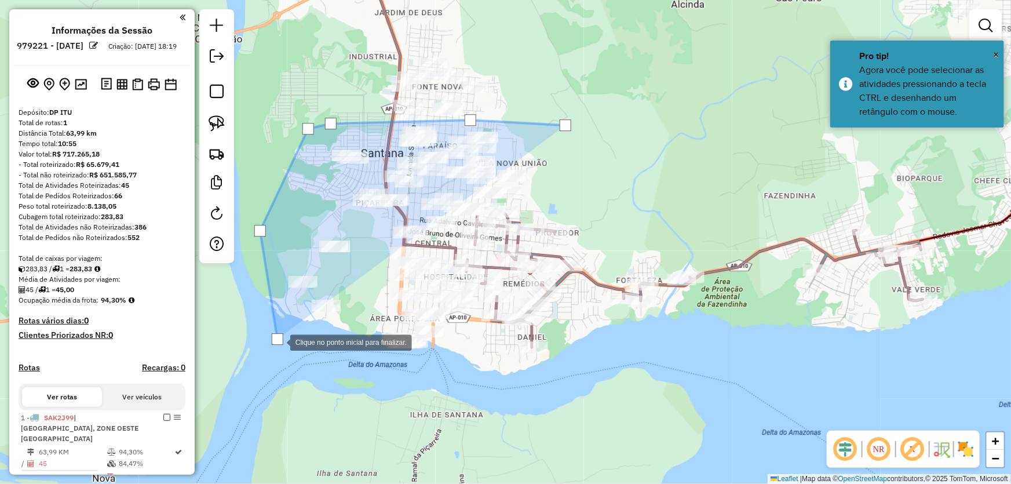
click at [290, 353] on div at bounding box center [278, 341] width 23 height 23
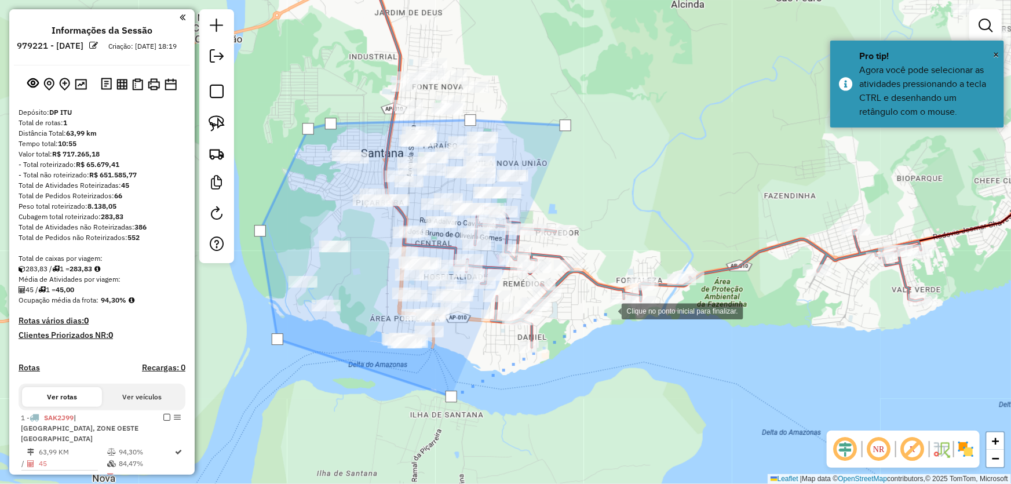
click at [610, 310] on div at bounding box center [609, 309] width 23 height 23
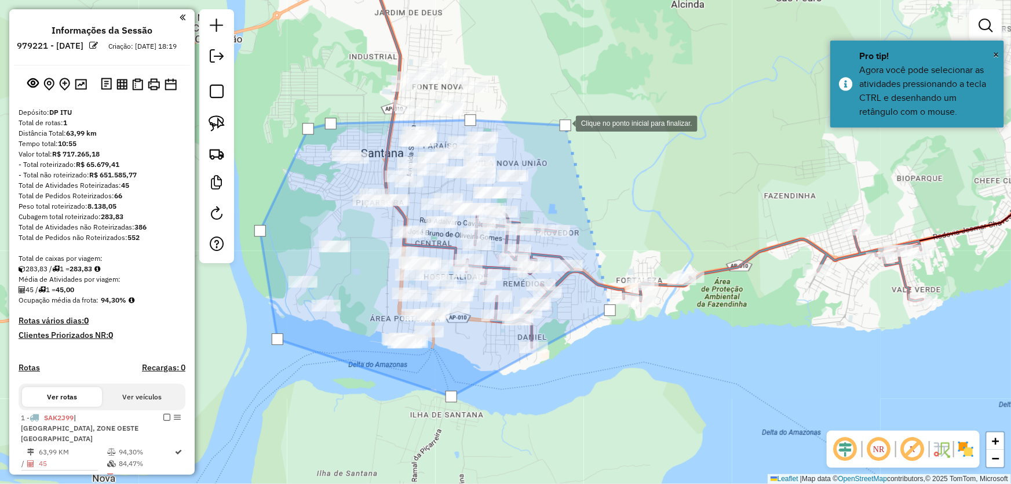
click at [564, 122] on div at bounding box center [566, 125] width 12 height 12
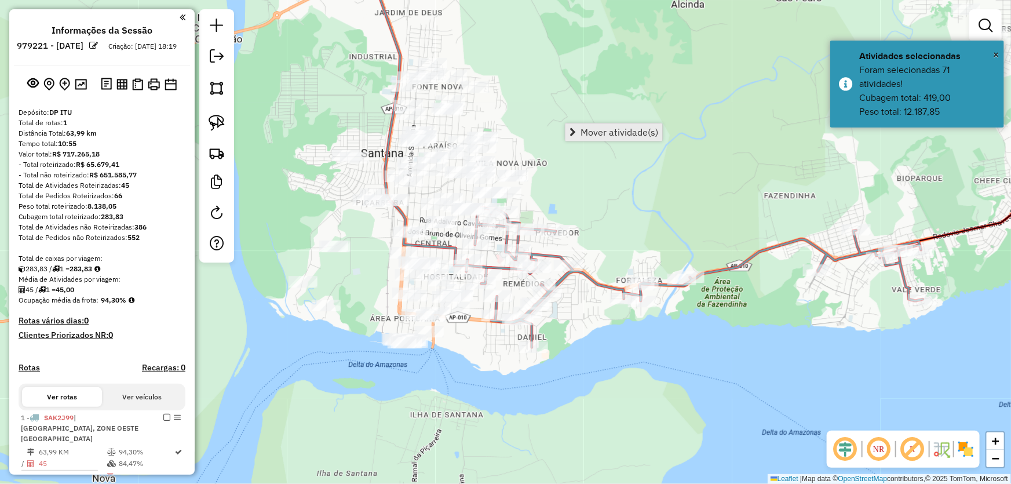
click at [584, 131] on span "Mover atividade(s)" at bounding box center [619, 131] width 78 height 9
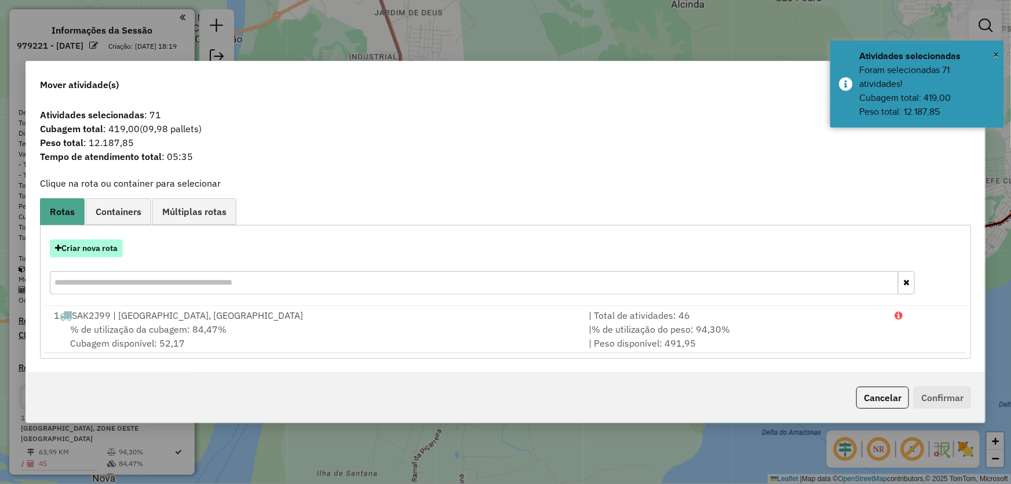
click at [87, 250] on button "Criar nova rota" at bounding box center [86, 248] width 73 height 18
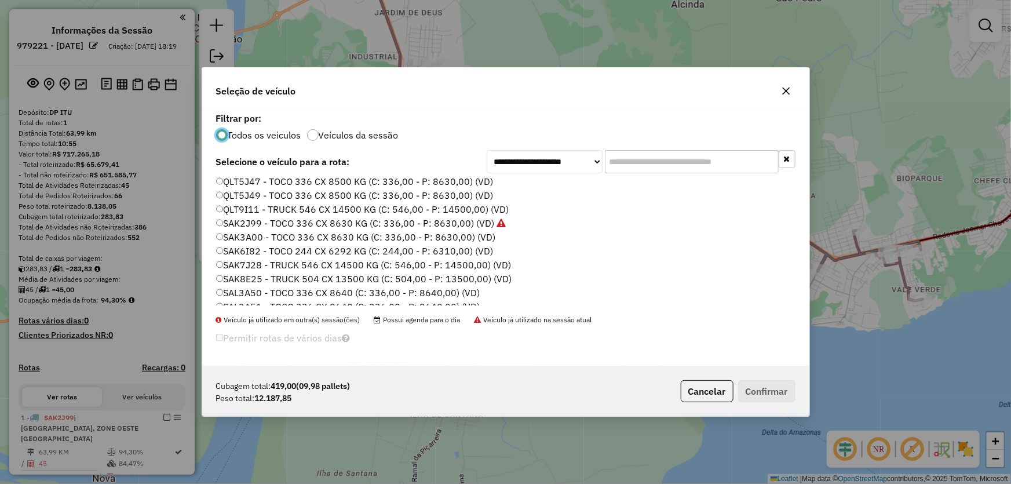
scroll to position [117, 0]
click at [251, 233] on label "QLT5J47 - TOCO 336 CX 8500 KG (C: 336,00 - P: 8630,00) (VD)" at bounding box center [354, 234] width 277 height 14
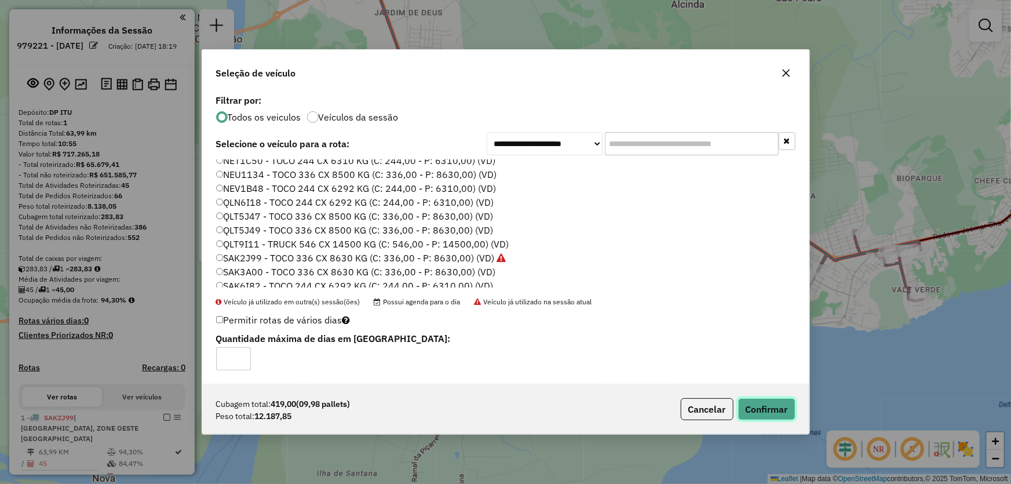
click at [770, 407] on button "Confirmar" at bounding box center [766, 409] width 57 height 22
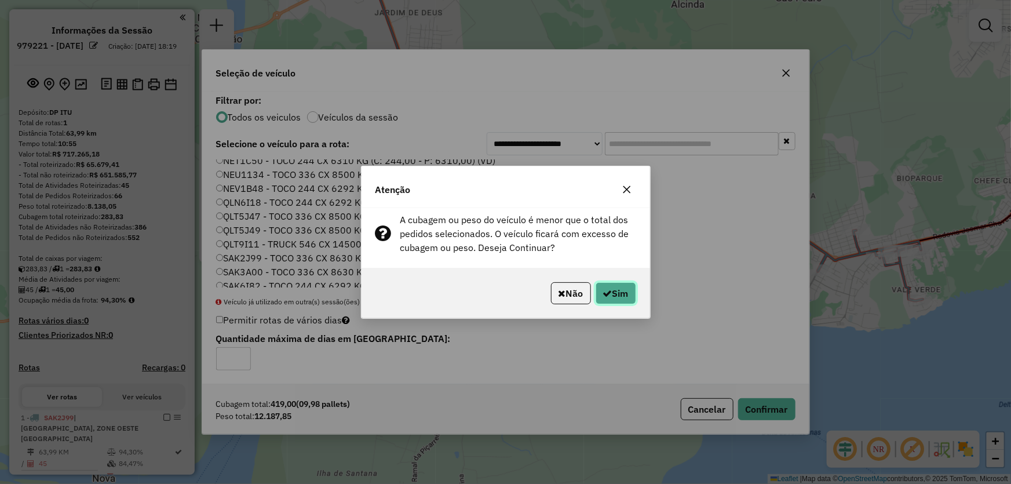
click at [619, 287] on button "Sim" at bounding box center [615, 293] width 41 height 22
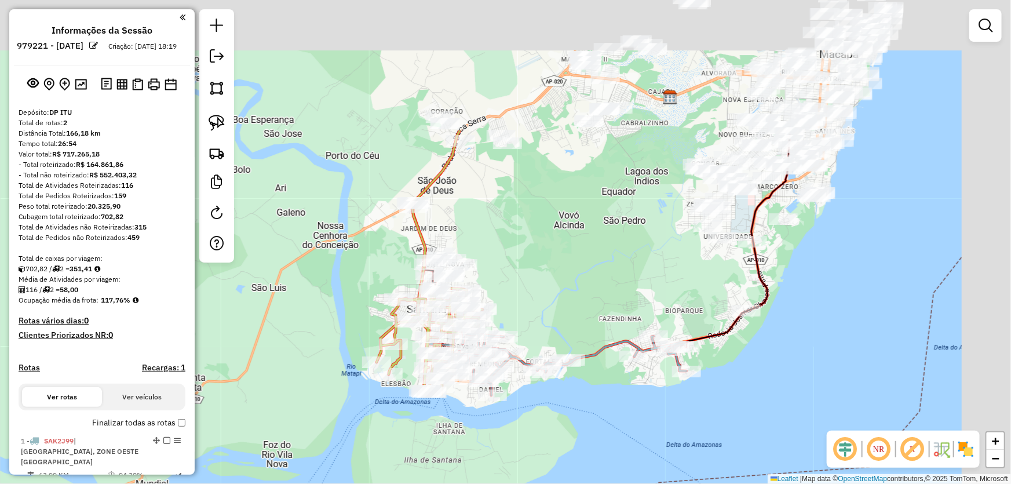
drag, startPoint x: 696, startPoint y: 93, endPoint x: 569, endPoint y: 275, distance: 221.4
click at [569, 275] on div "Janela de atendimento Grade de atendimento Capacidade Transportadoras Veículos …" at bounding box center [505, 242] width 1011 height 484
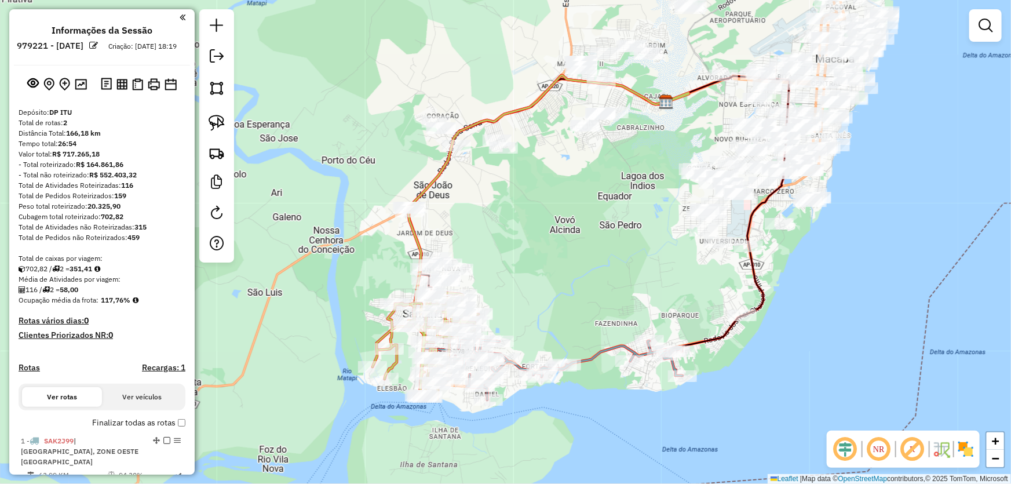
drag, startPoint x: 638, startPoint y: 165, endPoint x: 634, endPoint y: 171, distance: 7.9
click at [634, 171] on div "Janela de atendimento Grade de atendimento Capacidade Transportadoras Veículos …" at bounding box center [505, 242] width 1011 height 484
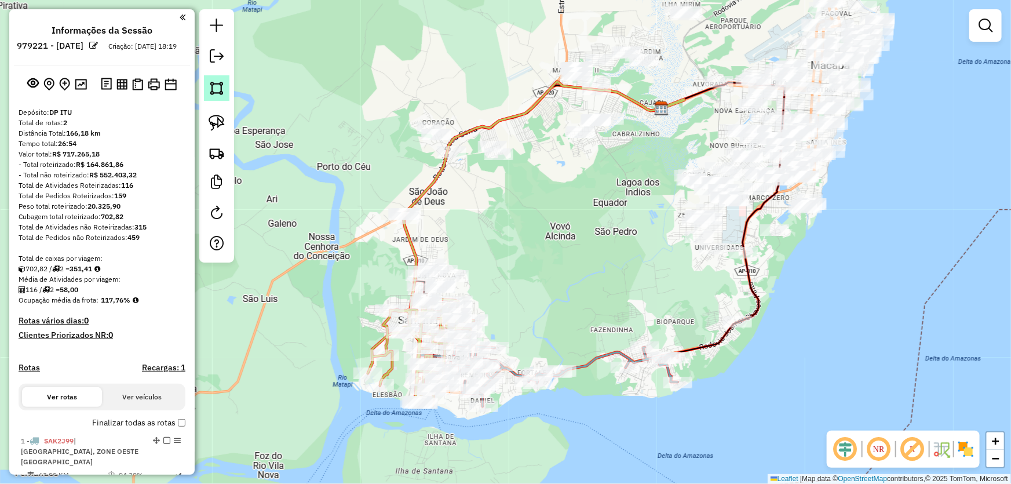
click at [211, 81] on img at bounding box center [217, 88] width 16 height 16
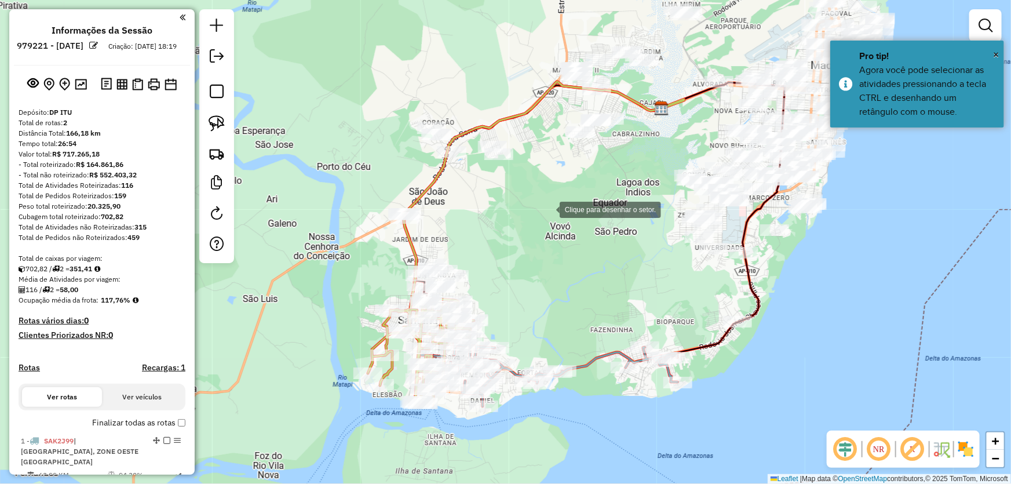
click at [549, 209] on div at bounding box center [547, 208] width 23 height 23
click at [679, 106] on div at bounding box center [678, 106] width 23 height 23
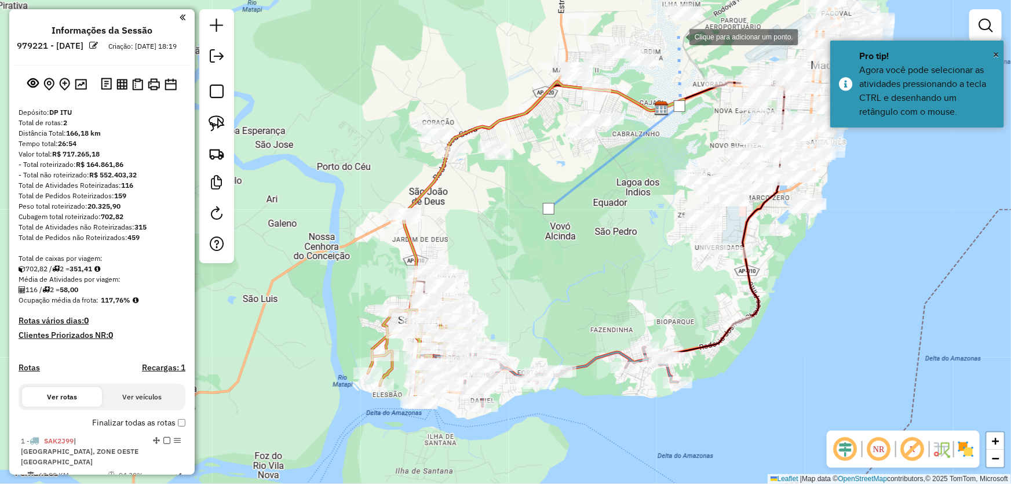
click at [678, 34] on div at bounding box center [677, 35] width 23 height 23
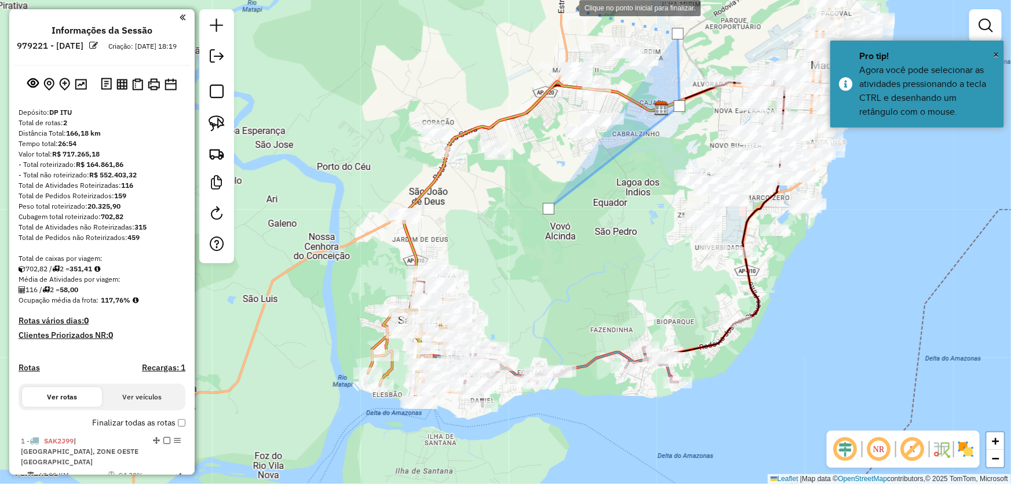
drag, startPoint x: 536, startPoint y: 3, endPoint x: 528, endPoint y: 6, distance: 7.9
click at [556, 3] on div at bounding box center [567, 6] width 23 height 23
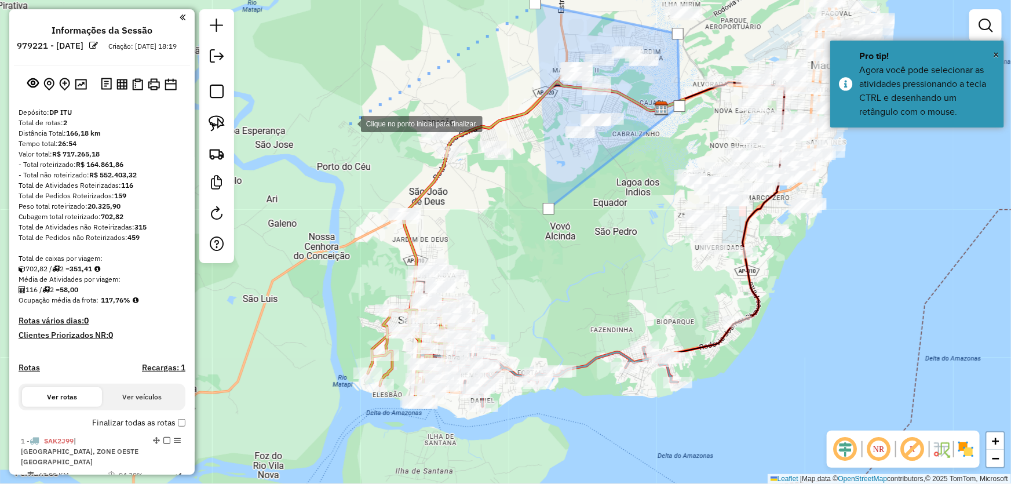
drag, startPoint x: 349, startPoint y: 123, endPoint x: 317, endPoint y: 220, distance: 102.4
click at [349, 123] on div at bounding box center [349, 122] width 23 height 23
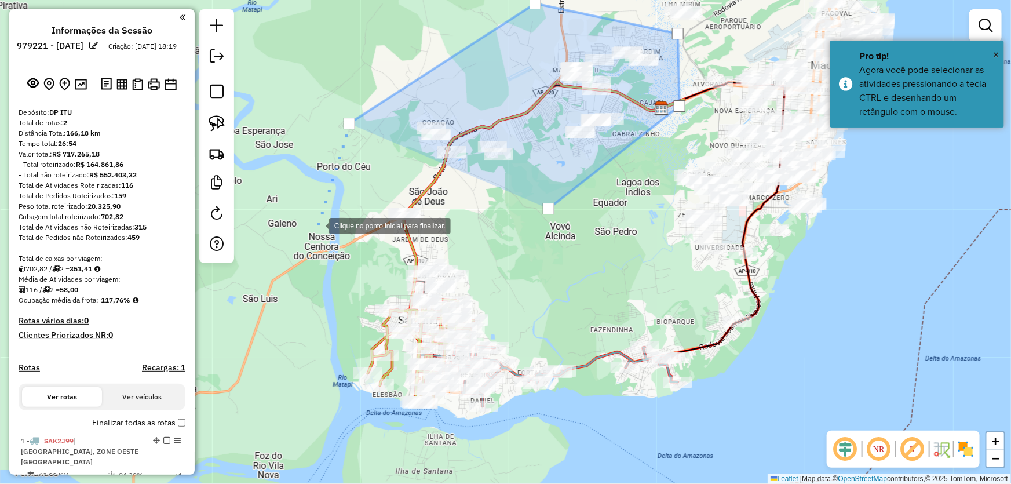
click at [317, 225] on div at bounding box center [317, 224] width 23 height 23
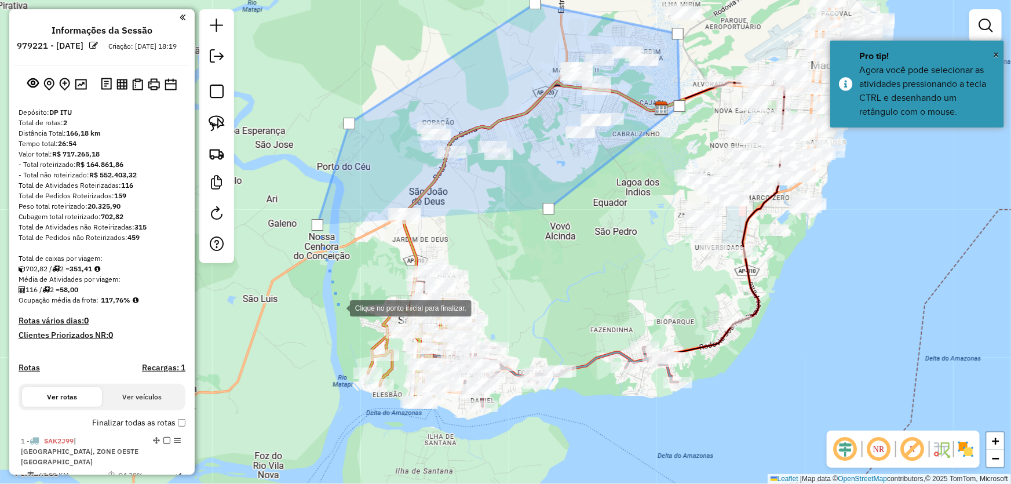
click at [338, 307] on div at bounding box center [338, 306] width 23 height 23
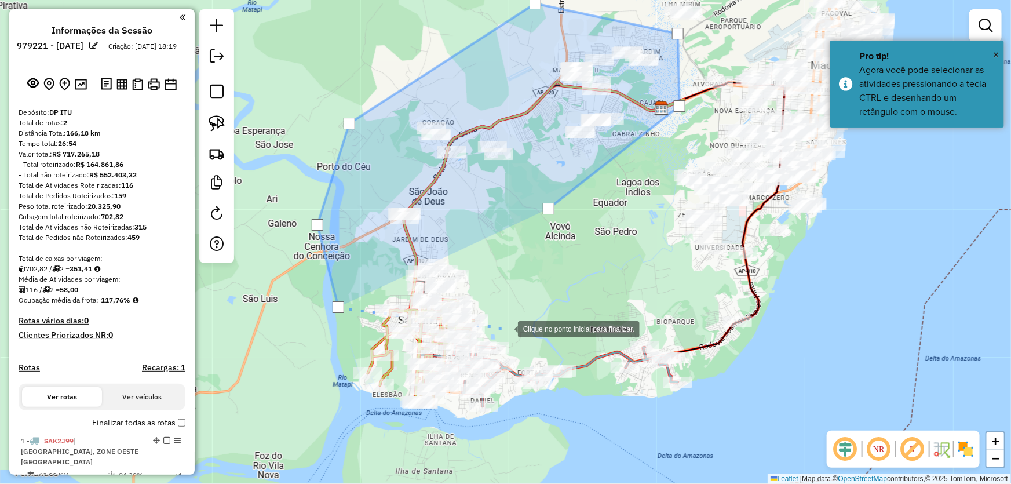
click at [506, 328] on div at bounding box center [506, 327] width 23 height 23
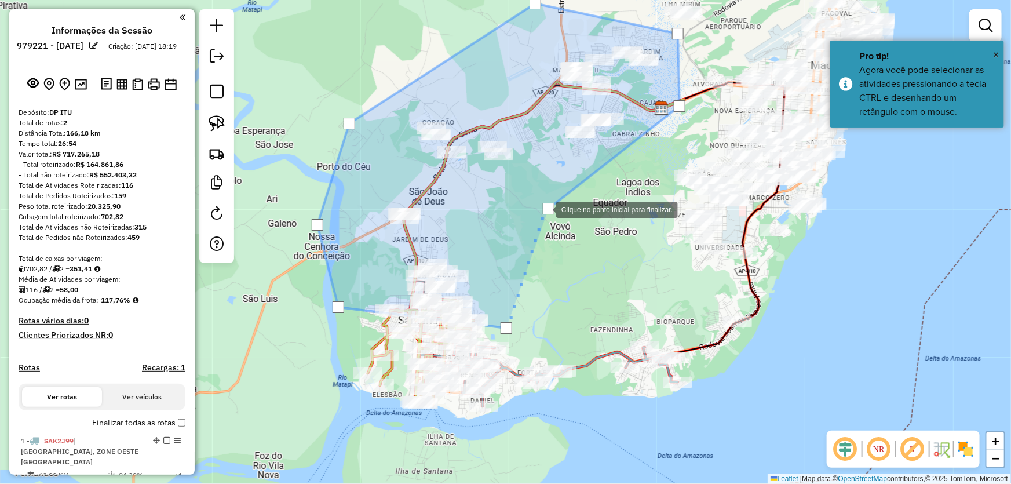
click at [545, 209] on div at bounding box center [549, 209] width 12 height 12
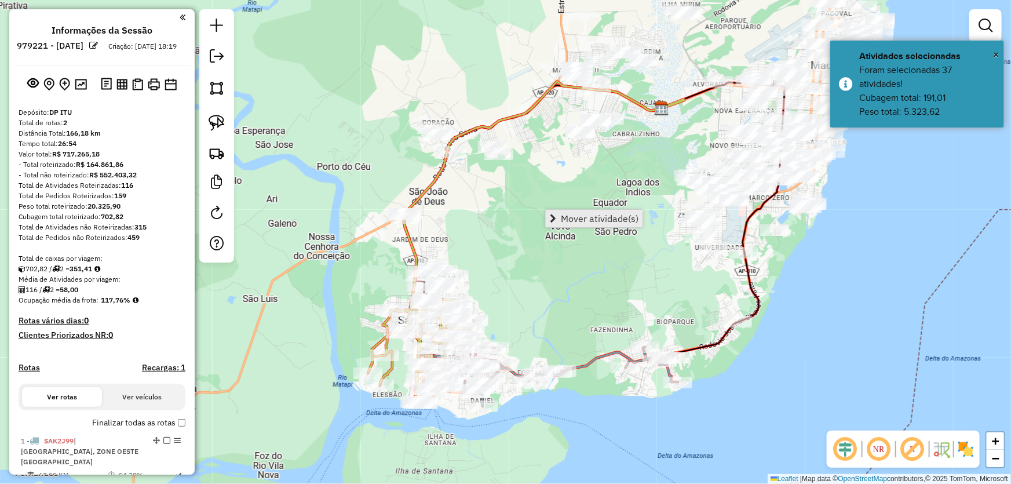
click at [589, 216] on span "Mover atividade(s)" at bounding box center [600, 218] width 78 height 9
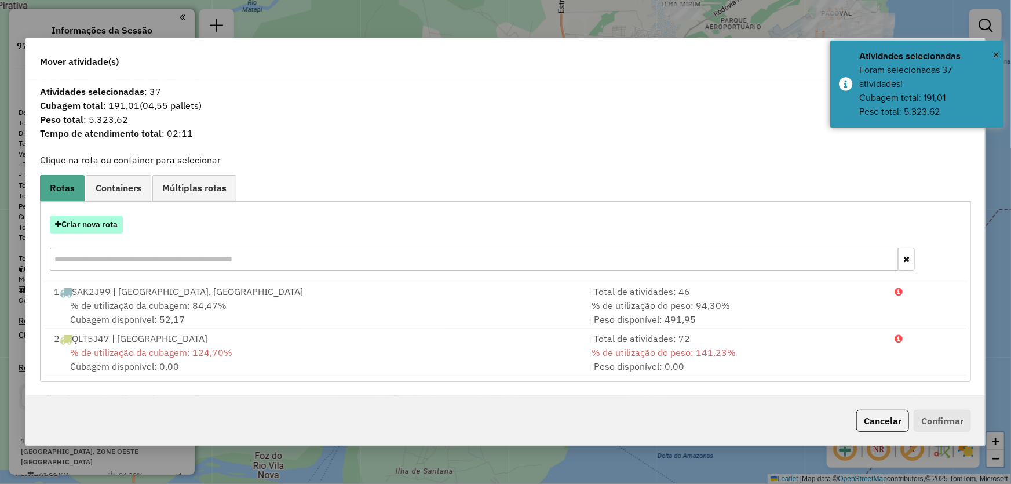
click at [108, 224] on button "Criar nova rota" at bounding box center [86, 224] width 73 height 18
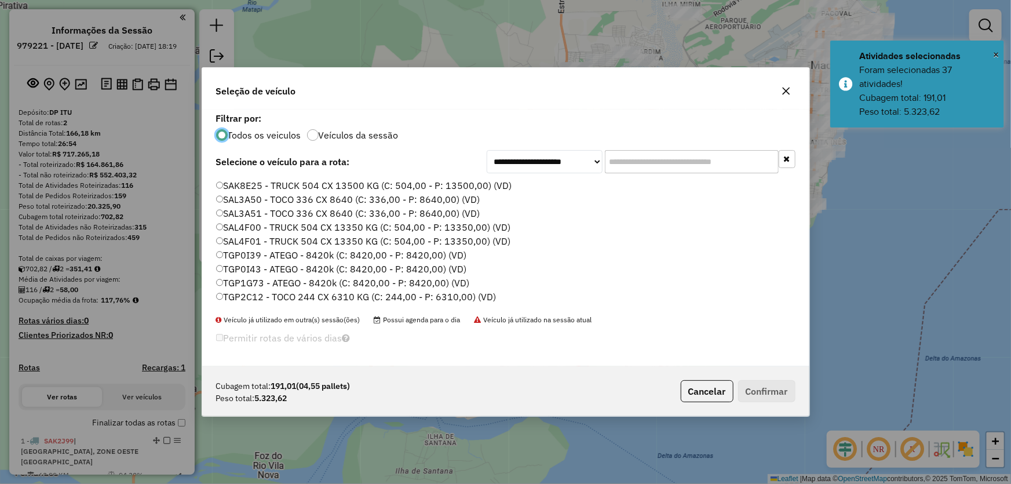
scroll to position [275, 0]
click at [255, 267] on label "TGP1G73 - ATEGO - 8420k (C: 8420,00 - P: 8420,00) (VD)" at bounding box center [343, 271] width 254 height 14
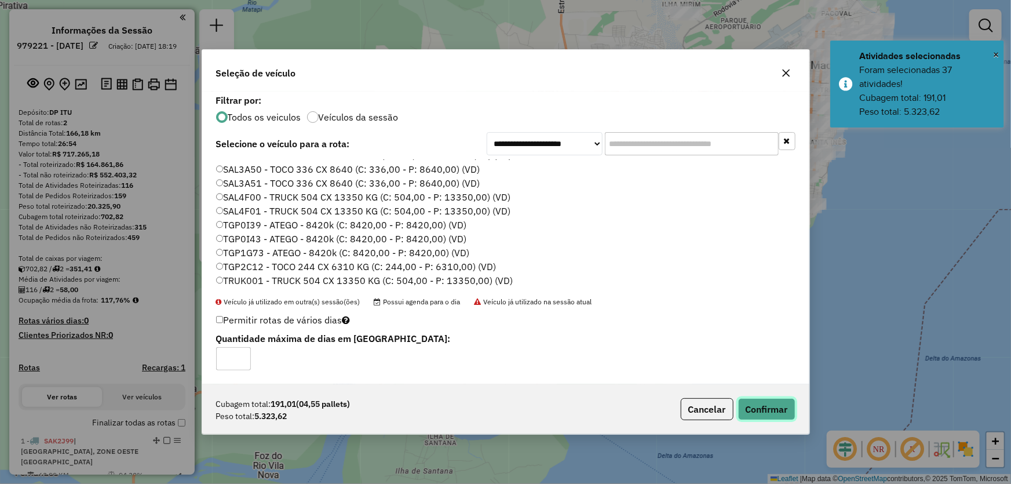
click at [764, 403] on button "Confirmar" at bounding box center [766, 409] width 57 height 22
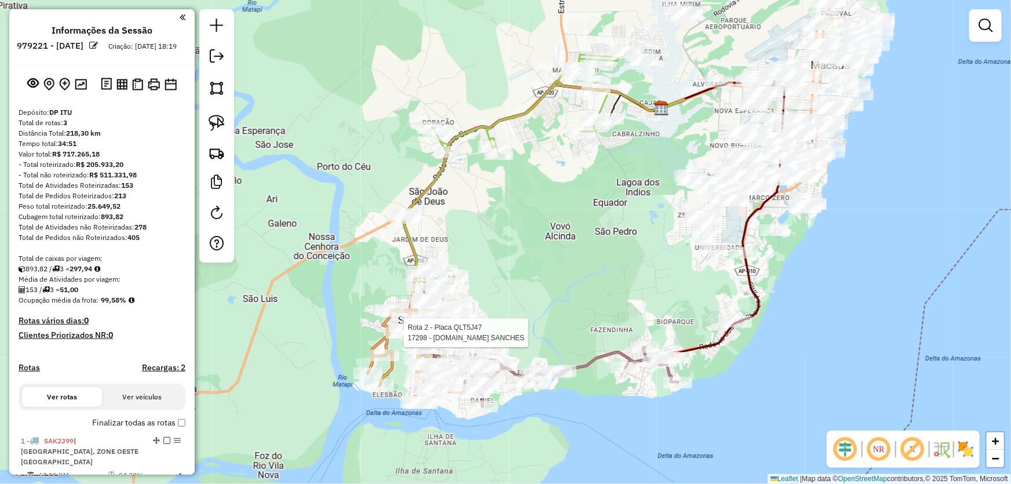
select select "**********"
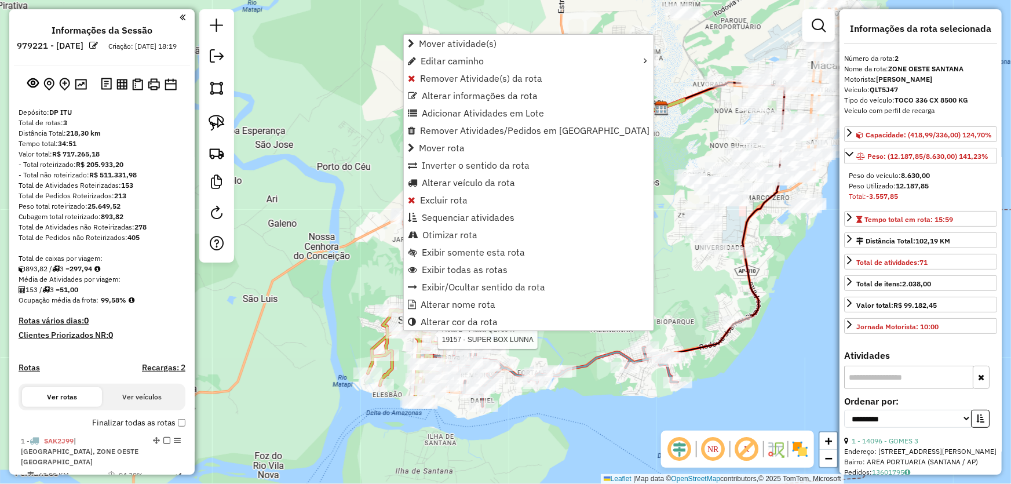
scroll to position [390, 0]
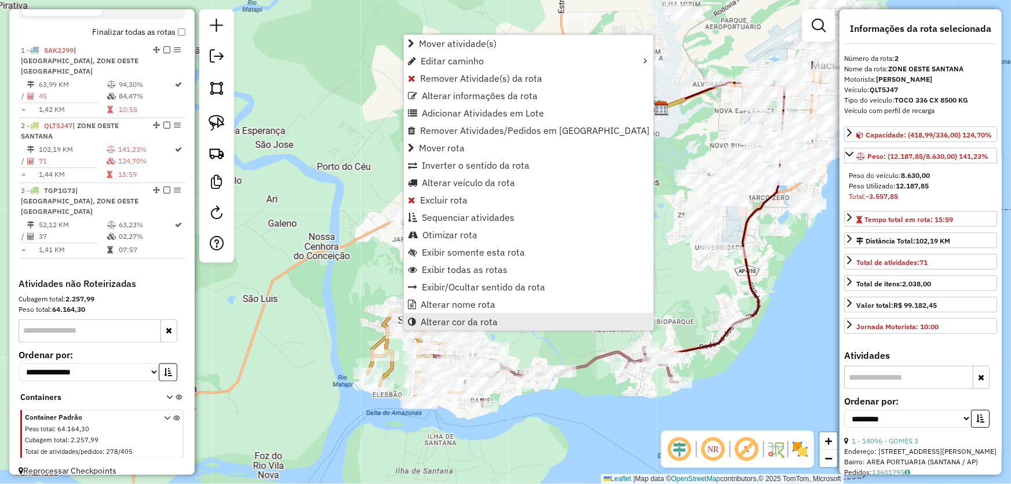
click at [432, 320] on span "Alterar cor da rota" at bounding box center [459, 321] width 77 height 9
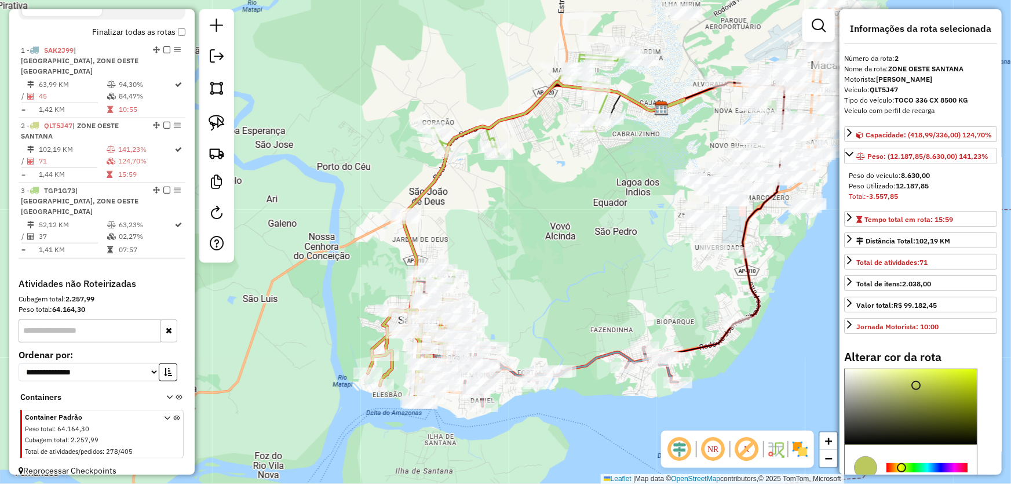
scroll to position [105, 0]
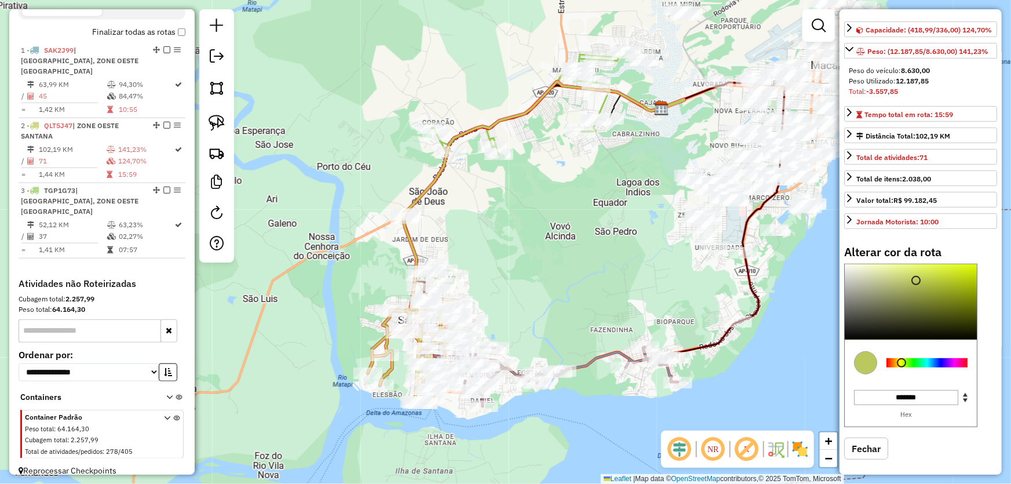
click at [940, 367] on div at bounding box center [926, 362] width 81 height 9
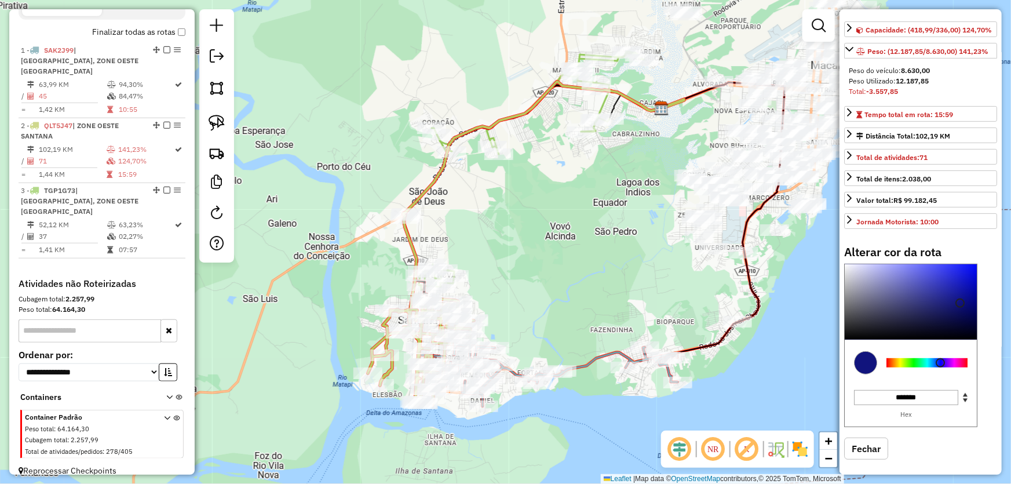
type input "*******"
drag, startPoint x: 953, startPoint y: 313, endPoint x: 960, endPoint y: 312, distance: 7.0
click at [960, 312] on div at bounding box center [911, 301] width 132 height 75
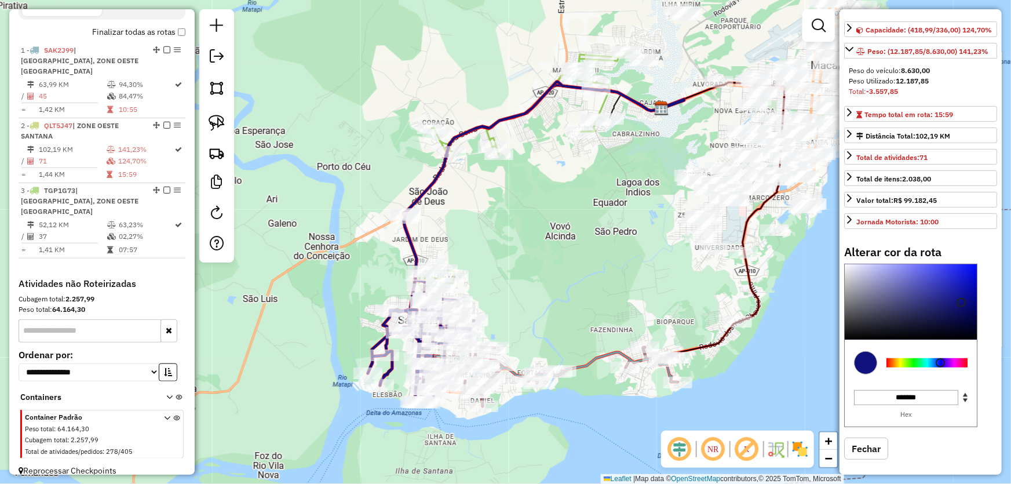
click at [567, 276] on div "Janela de atendimento Grade de atendimento Capacidade Transportadoras Veículos …" at bounding box center [505, 242] width 1011 height 484
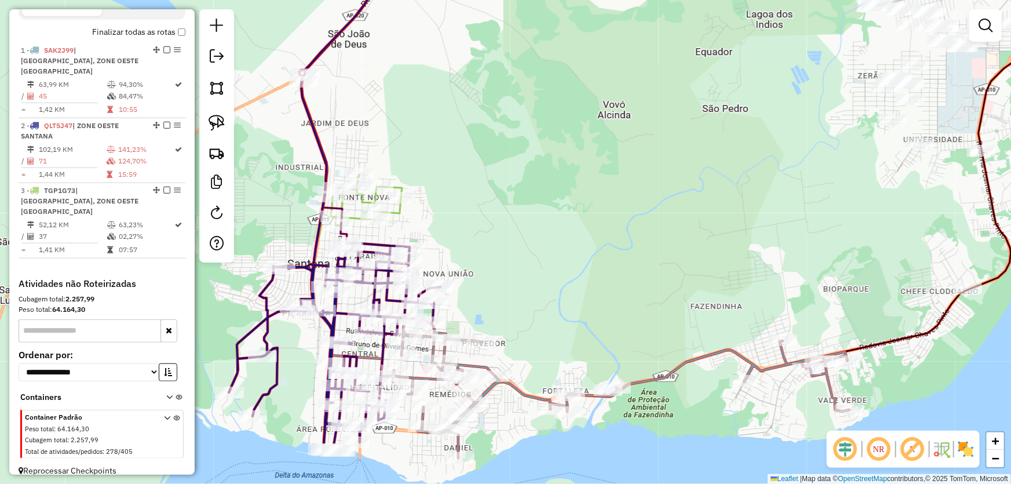
drag, startPoint x: 533, startPoint y: 301, endPoint x: 655, endPoint y: 156, distance: 188.8
click at [655, 156] on div "Janela de atendimento Grade de atendimento Capacidade Transportadoras Veículos …" at bounding box center [505, 242] width 1011 height 484
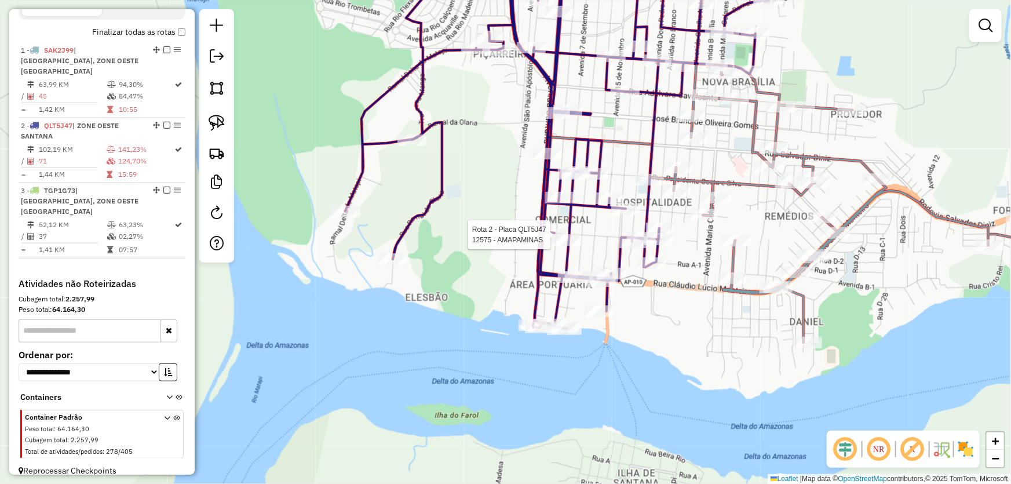
select select "**********"
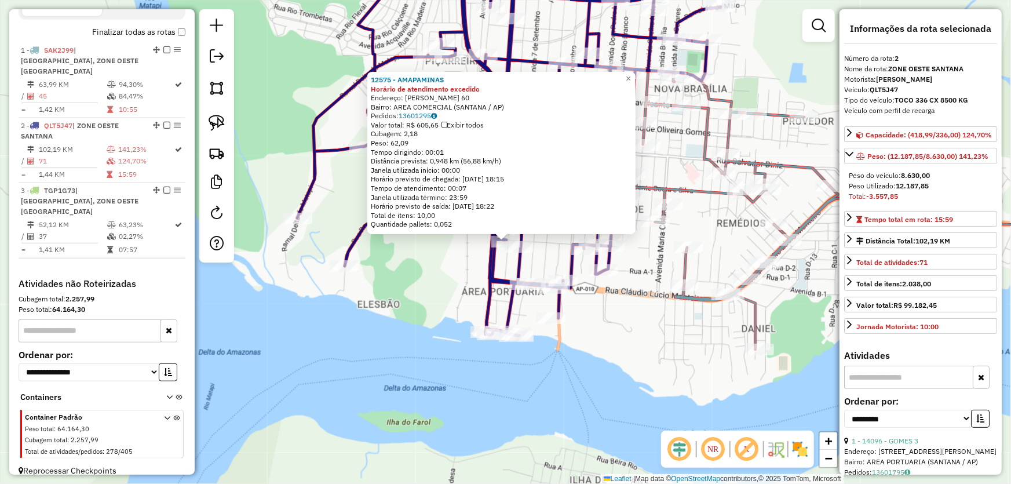
click at [608, 366] on div "12575 - AMAPAMINAS Horário de atendimento excedido Endereço: MACAHADO DE ASSIS …" at bounding box center [505, 242] width 1011 height 484
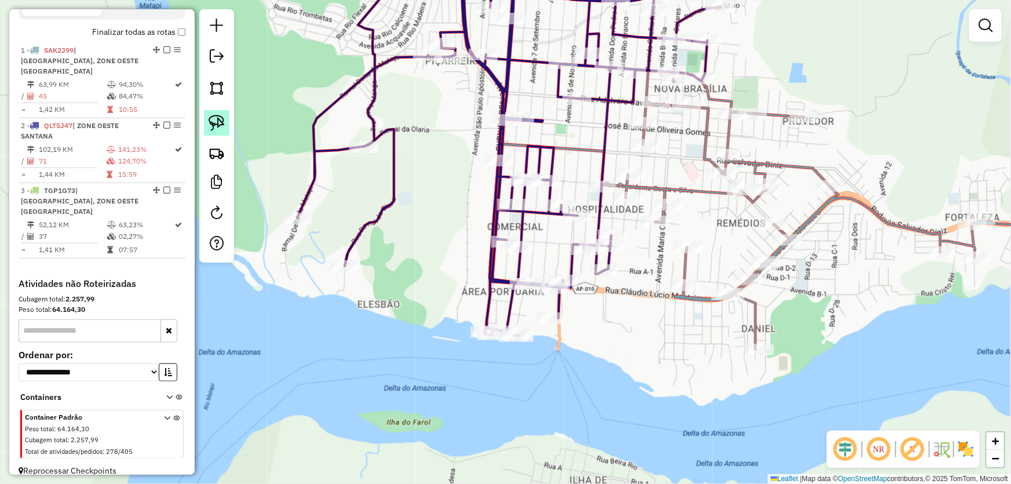
click at [220, 124] on img at bounding box center [217, 123] width 16 height 16
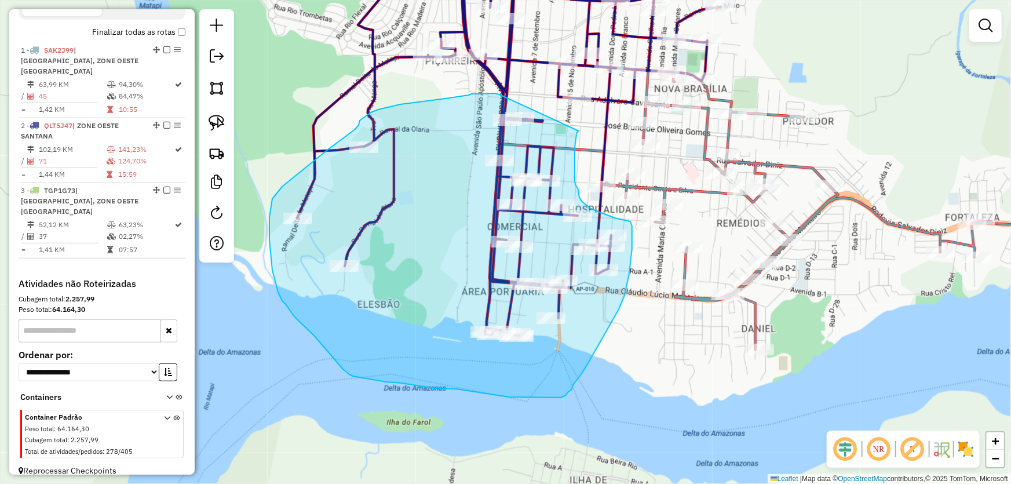
drag, startPoint x: 579, startPoint y: 131, endPoint x: 499, endPoint y: 94, distance: 87.3
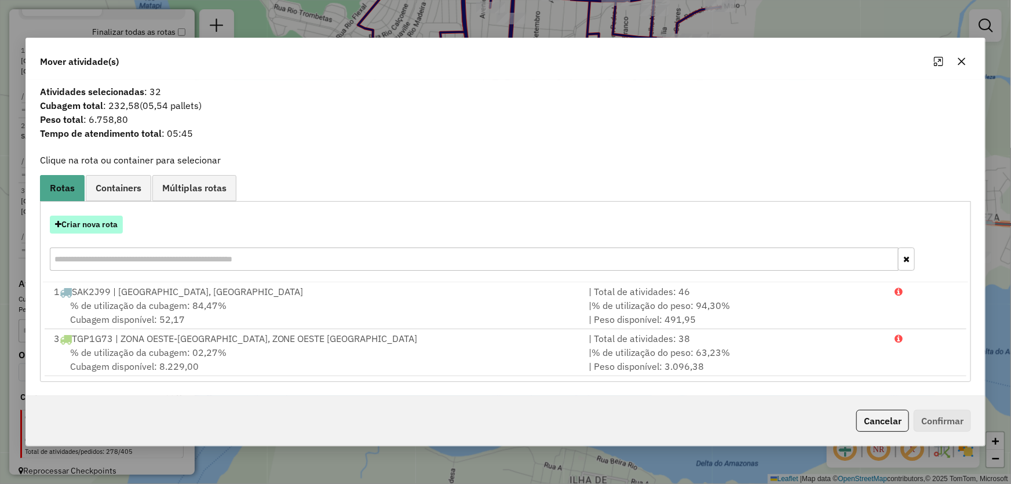
click at [102, 220] on button "Criar nova rota" at bounding box center [86, 224] width 73 height 18
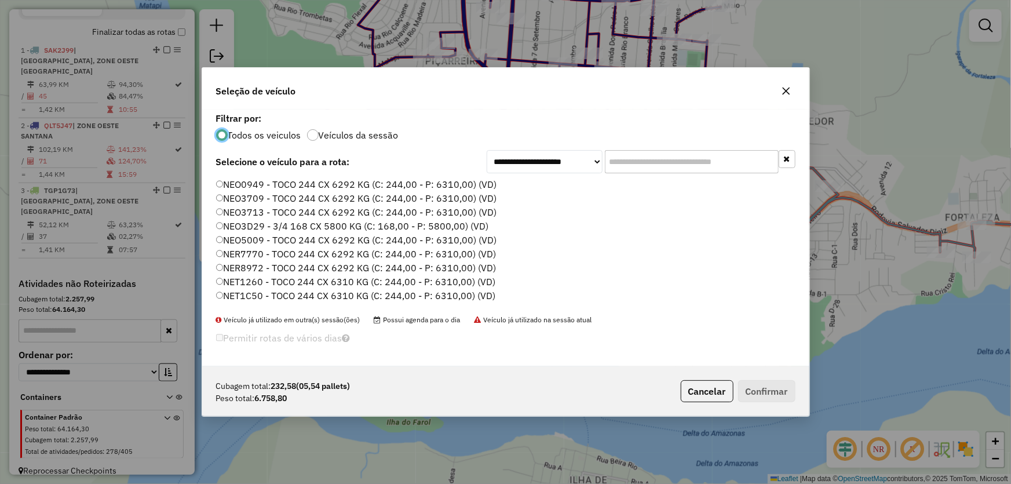
scroll to position [6, 3]
click at [244, 210] on label "NEO3713 - TOCO 244 CX 6292 KG (C: 244,00 - P: 6310,00) (VD)" at bounding box center [356, 212] width 281 height 14
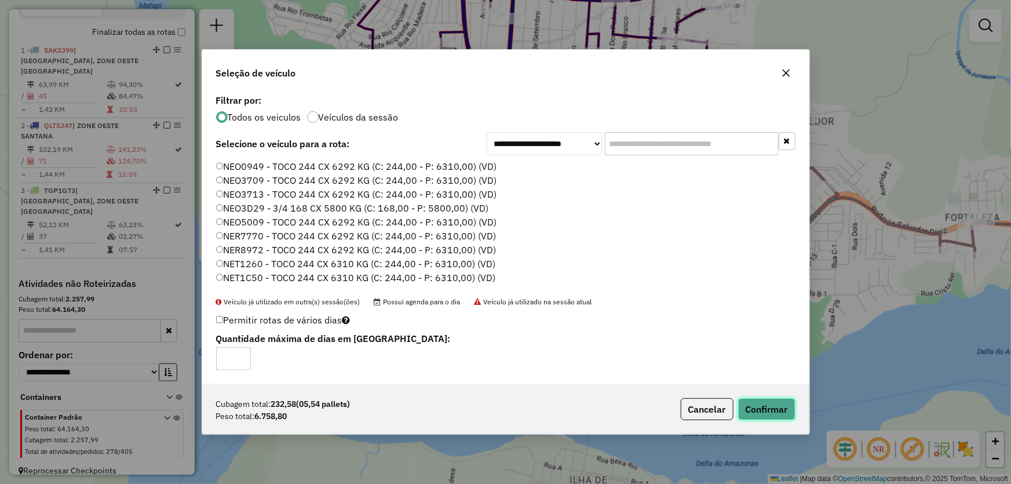
click at [755, 405] on button "Confirmar" at bounding box center [766, 409] width 57 height 22
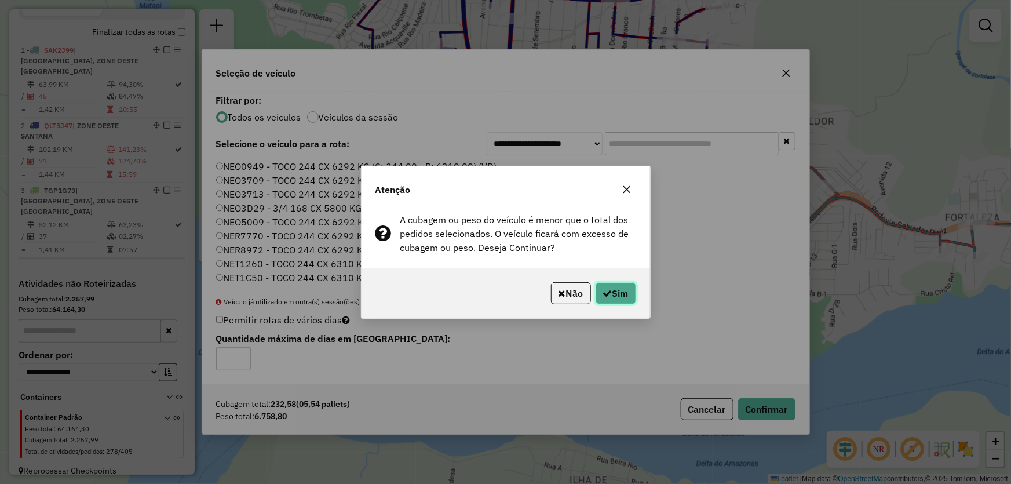
click at [617, 291] on button "Sim" at bounding box center [615, 293] width 41 height 22
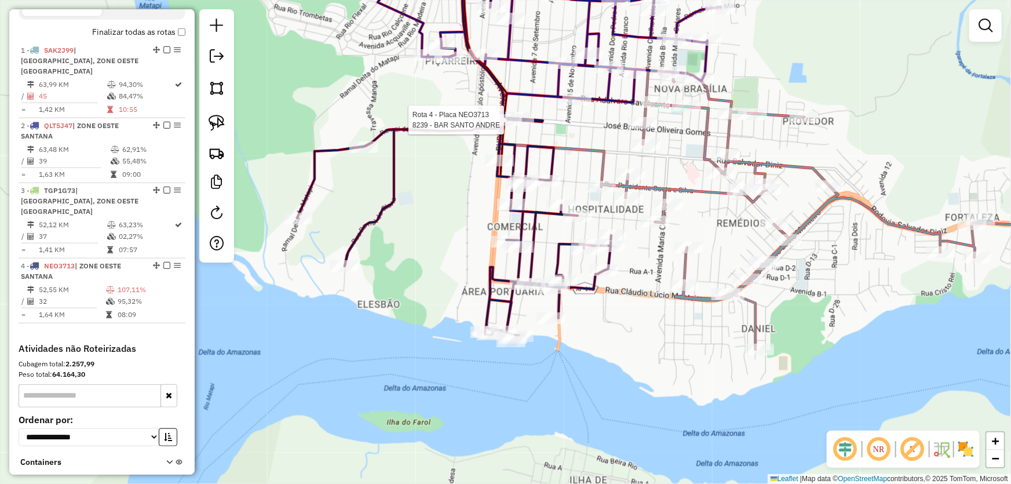
select select "**********"
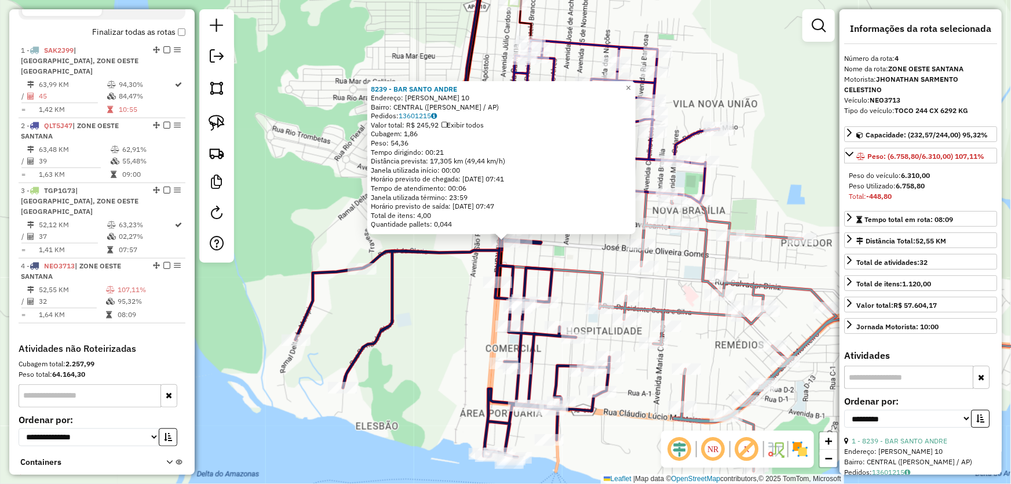
scroll to position [455, 0]
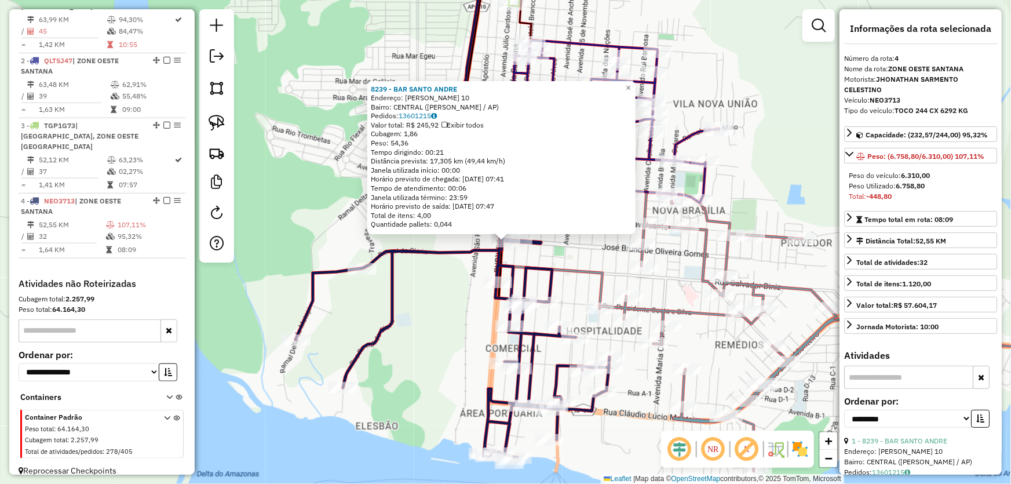
click at [592, 301] on div "8239 - BAR SANTO ANDRE Endereço: R [PERSON_NAME] 10 Bairro: CENTRAL (SANTANA / …" at bounding box center [505, 242] width 1011 height 484
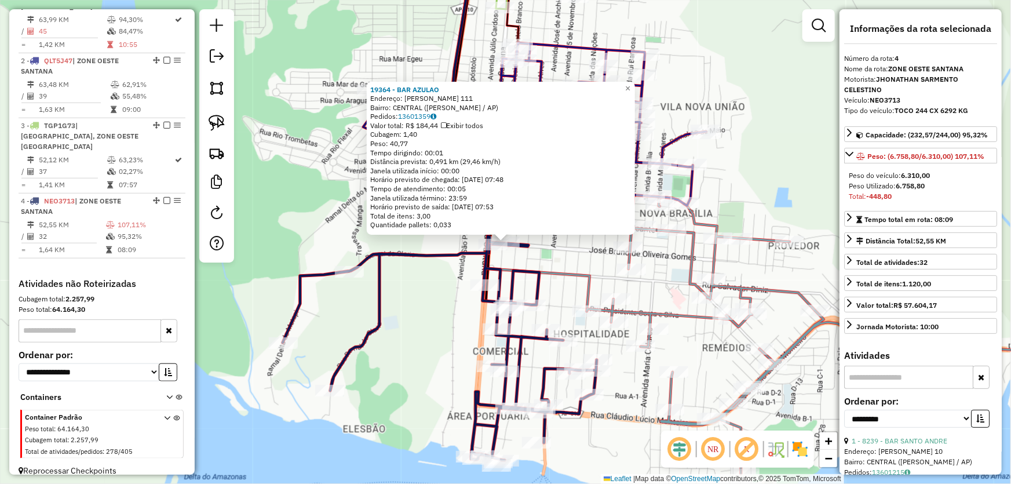
scroll to position [105, 0]
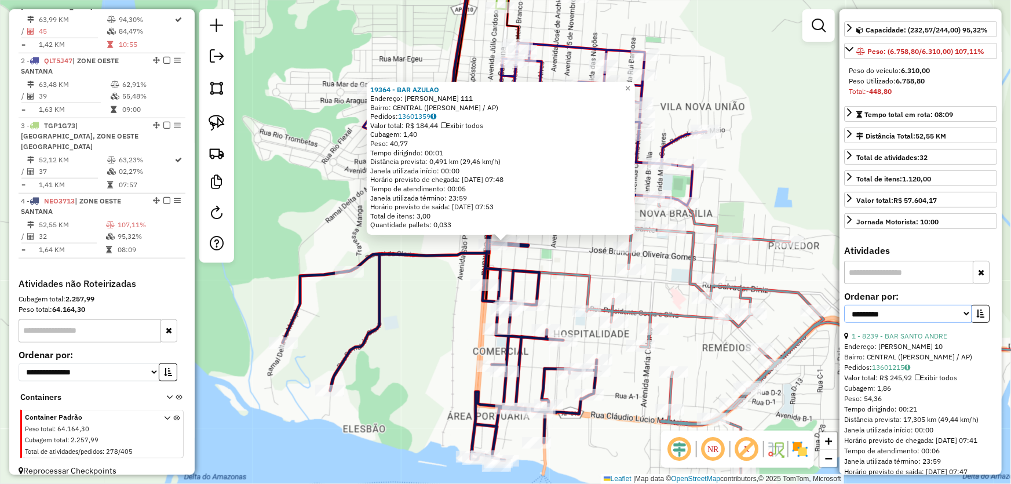
click at [891, 317] on select "**********" at bounding box center [907, 314] width 127 height 18
select select "*********"
click at [844, 305] on select "**********" at bounding box center [907, 314] width 127 height 18
click at [977, 314] on icon "button" at bounding box center [980, 313] width 8 height 8
click at [909, 335] on link "8 - 15137 - EMERSON BEBIDAS" at bounding box center [902, 335] width 101 height 9
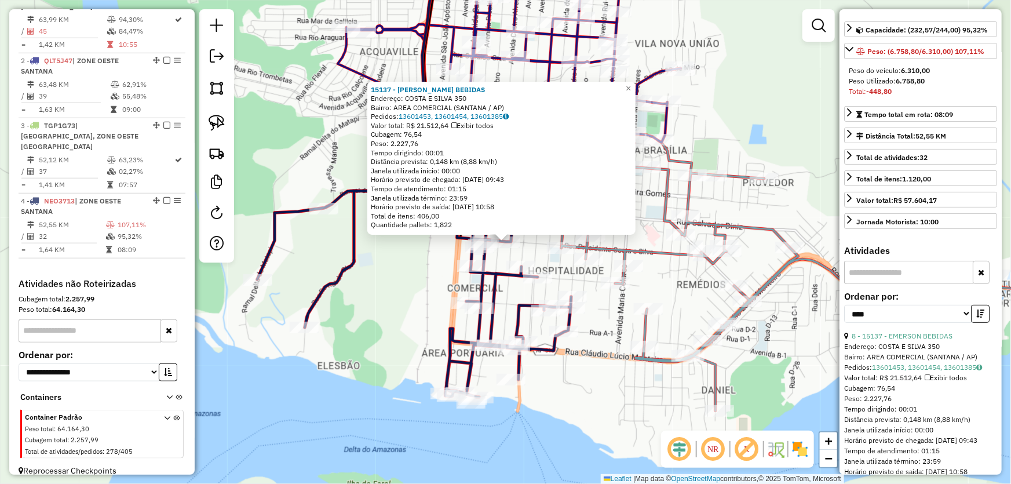
click at [406, 279] on div "15137 - EMERSON BEBIDAS Endereço: COSTA E SILVA 350 Bairro: AREA COMERCIAL (SAN…" at bounding box center [505, 242] width 1011 height 484
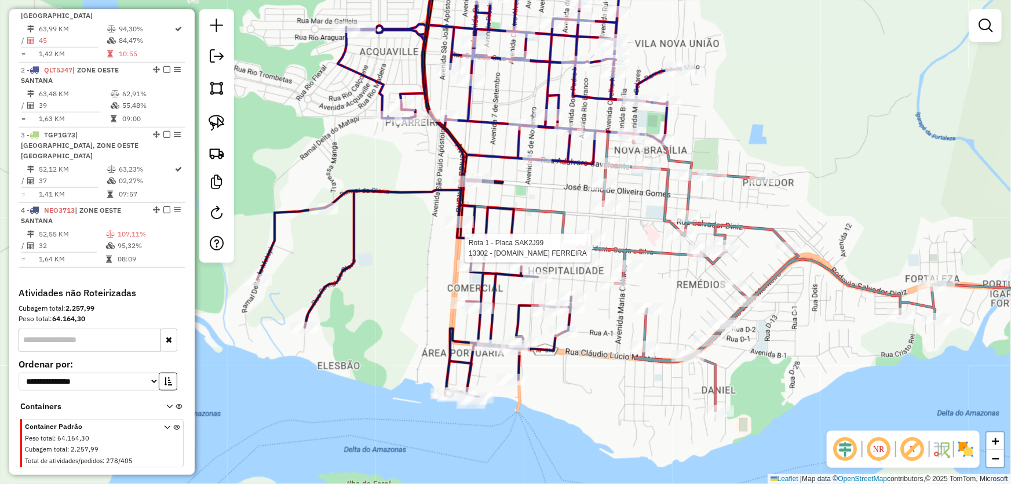
select select "*********"
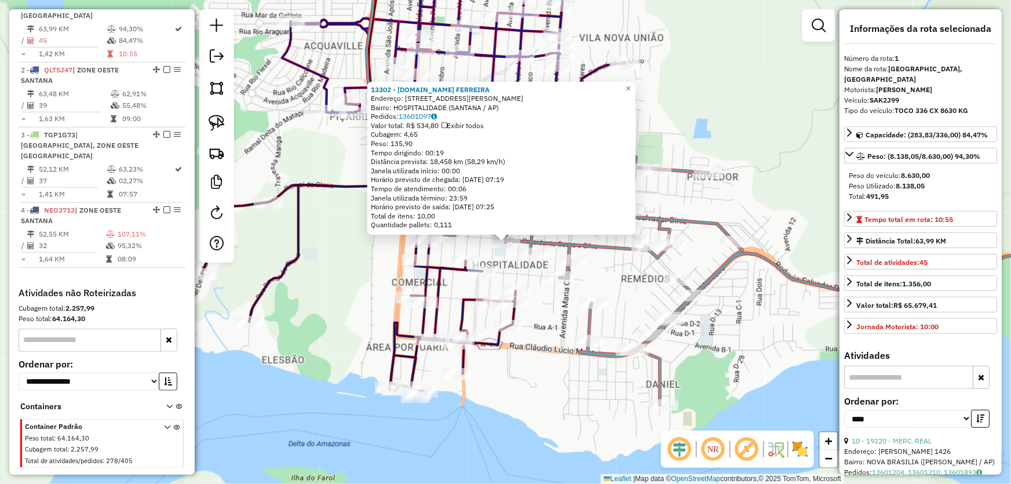
scroll to position [434, 0]
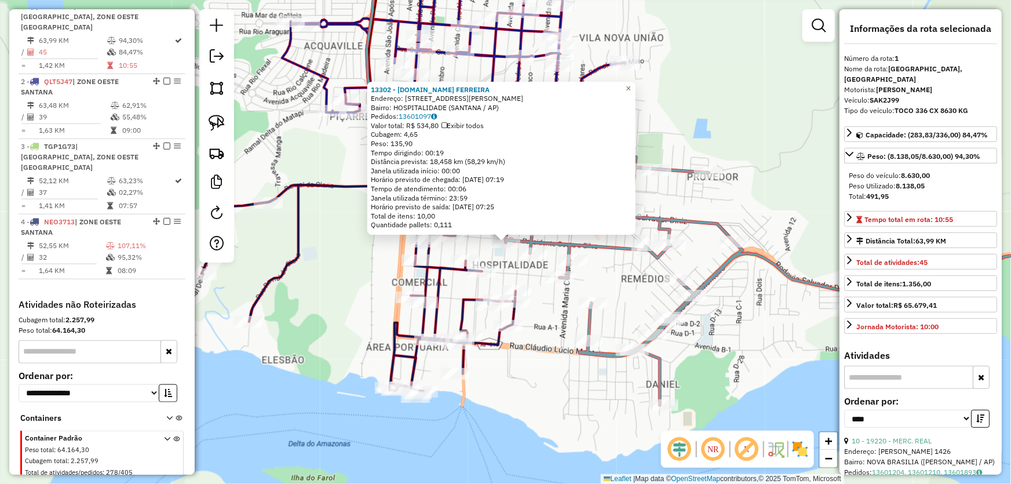
click at [334, 277] on div "13302 - [DOMAIN_NAME] [PERSON_NAME]: AV [PERSON_NAME] 153 A Bairro: HOSPITALIDA…" at bounding box center [505, 242] width 1011 height 484
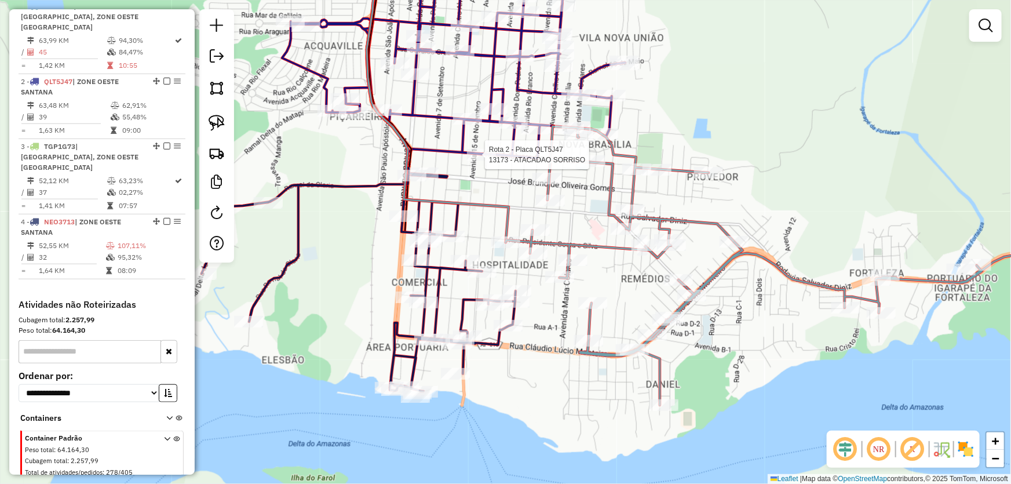
scroll to position [455, 0]
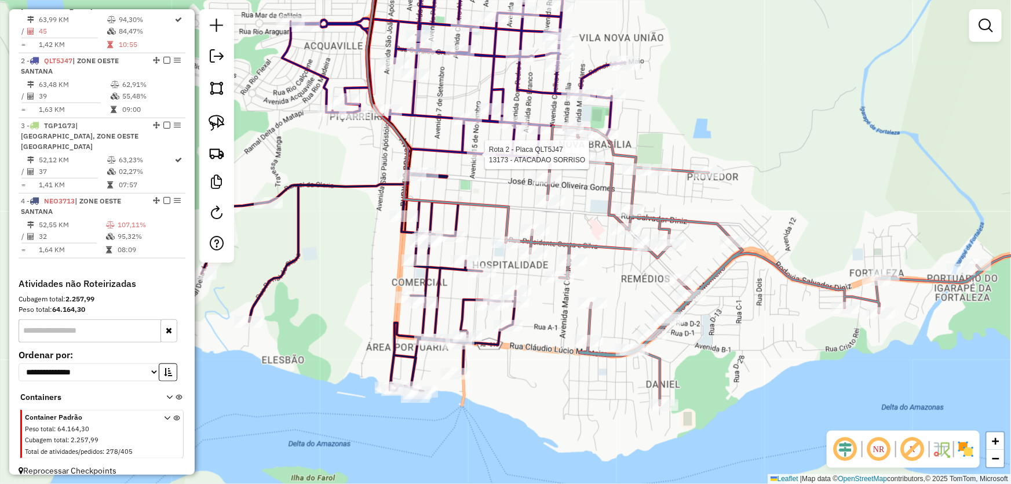
select select "*********"
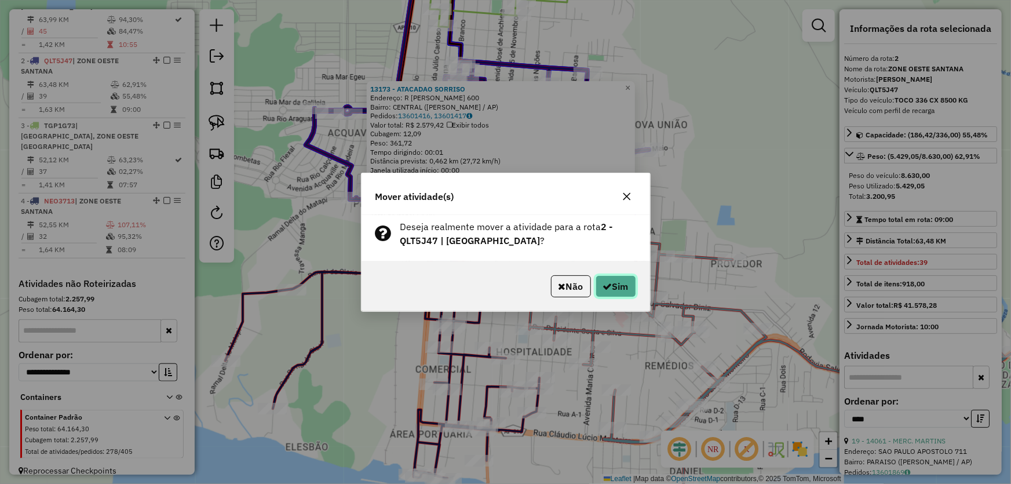
click at [622, 287] on button "Sim" at bounding box center [615, 286] width 41 height 22
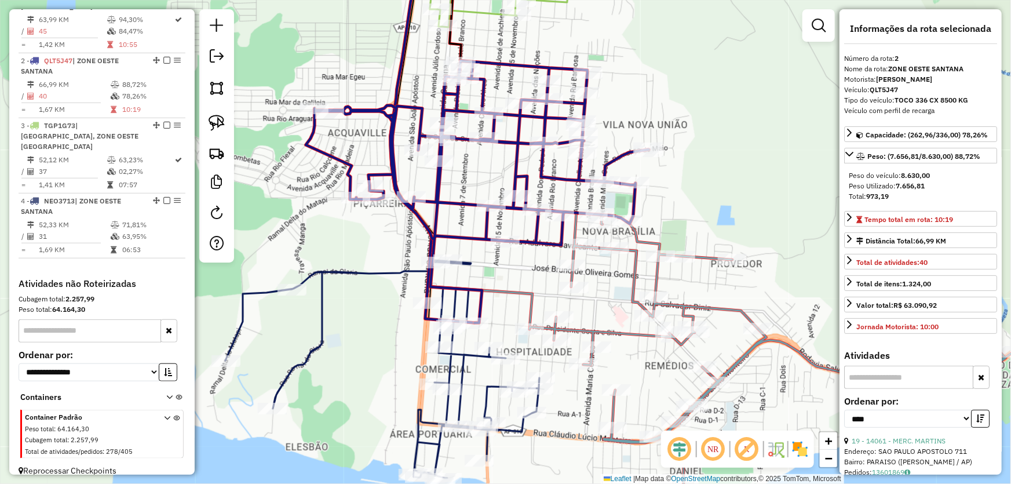
click at [388, 300] on div "Janela de atendimento Grade de atendimento Capacidade Transportadoras Veículos …" at bounding box center [505, 242] width 1011 height 484
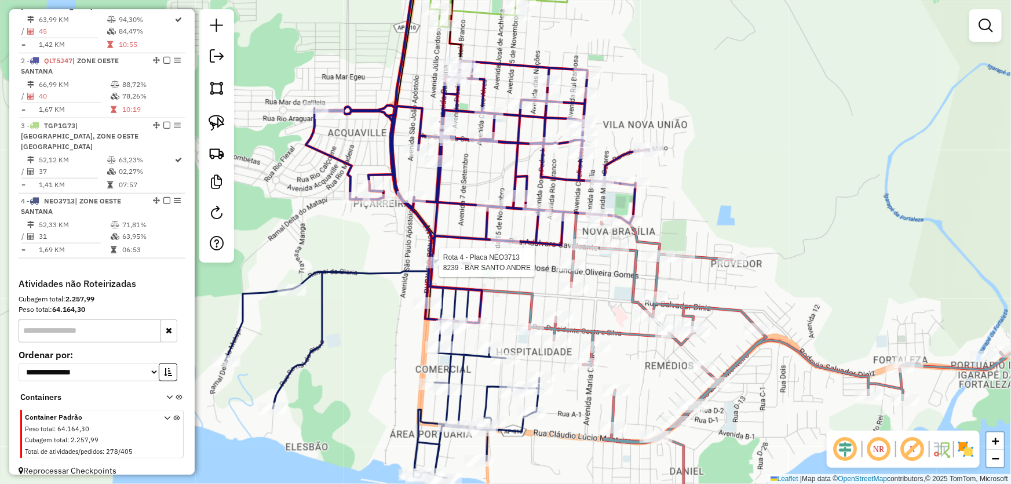
select select "*********"
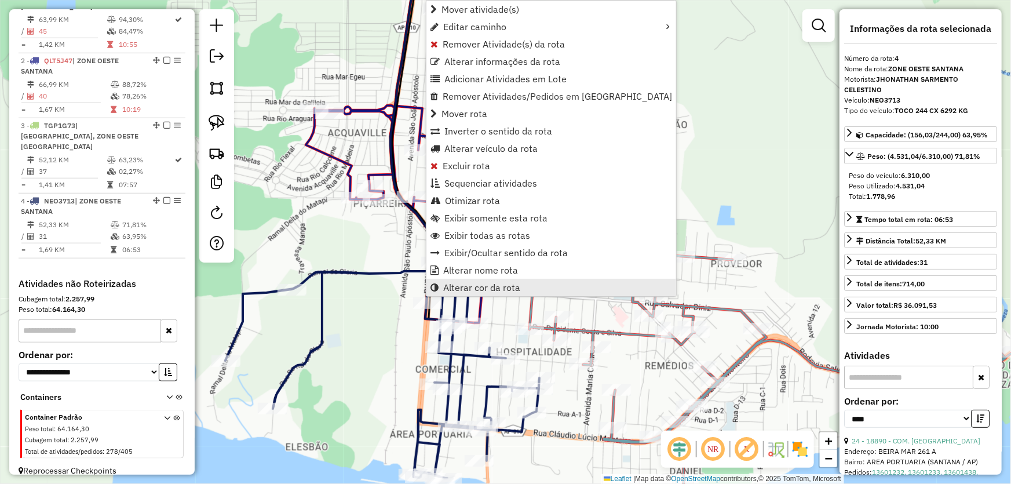
click at [530, 290] on link "Alterar cor da rota" at bounding box center [551, 287] width 250 height 17
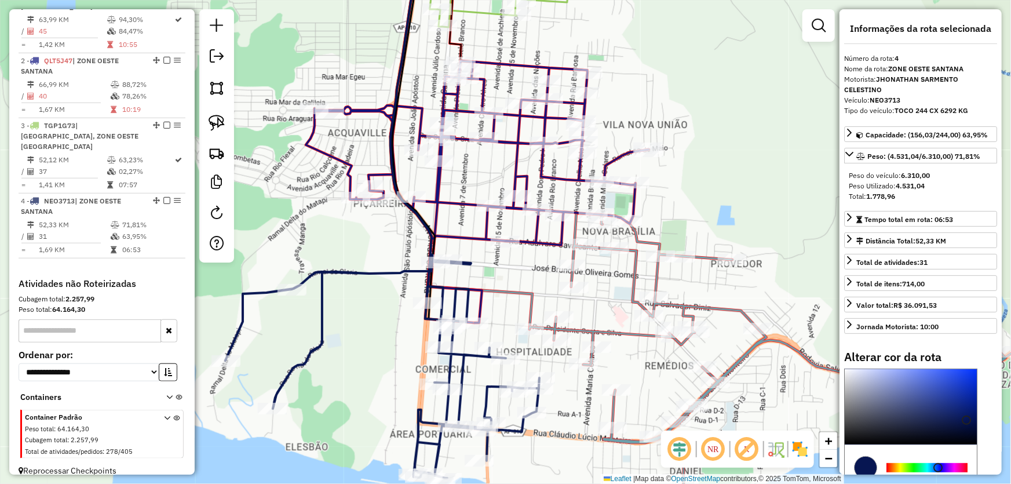
scroll to position [105, 0]
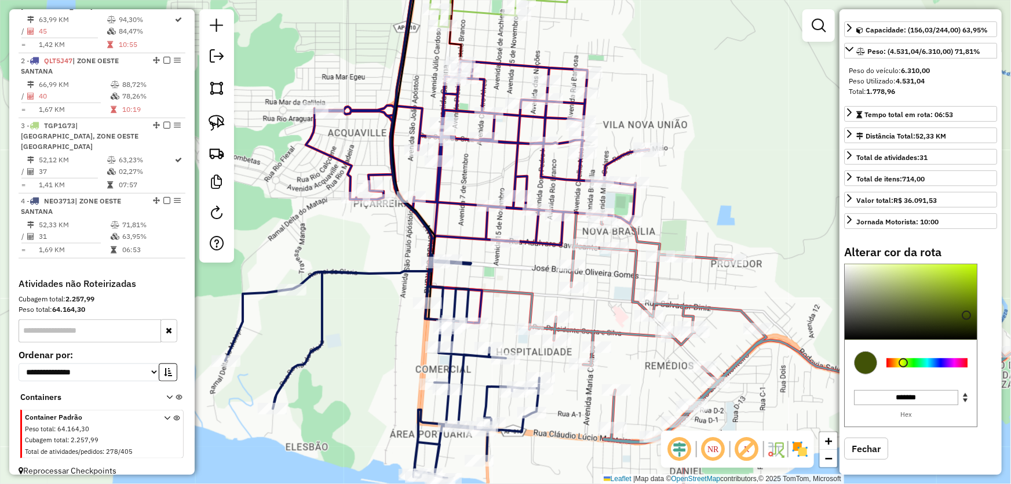
click at [903, 362] on div at bounding box center [926, 362] width 81 height 9
drag, startPoint x: 975, startPoint y: 283, endPoint x: 972, endPoint y: 274, distance: 9.2
click at [972, 274] on div at bounding box center [911, 301] width 132 height 75
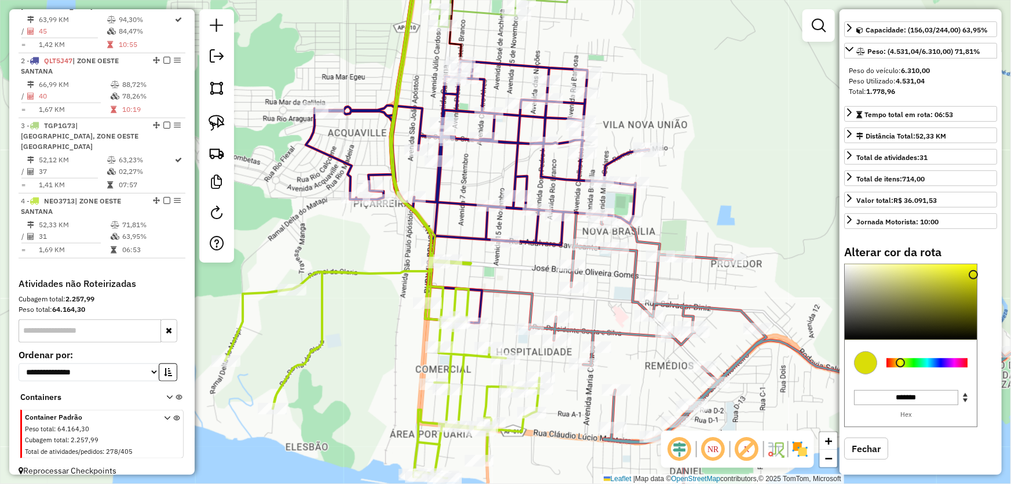
click at [900, 361] on div at bounding box center [900, 362] width 9 height 9
type input "*******"
drag, startPoint x: 971, startPoint y: 264, endPoint x: 977, endPoint y: 256, distance: 9.2
click at [977, 256] on div "Alterar cor da rota C M Y K ** *** ** H S L *** *** * R G B ******* Hex Fechar" at bounding box center [920, 361] width 153 height 232
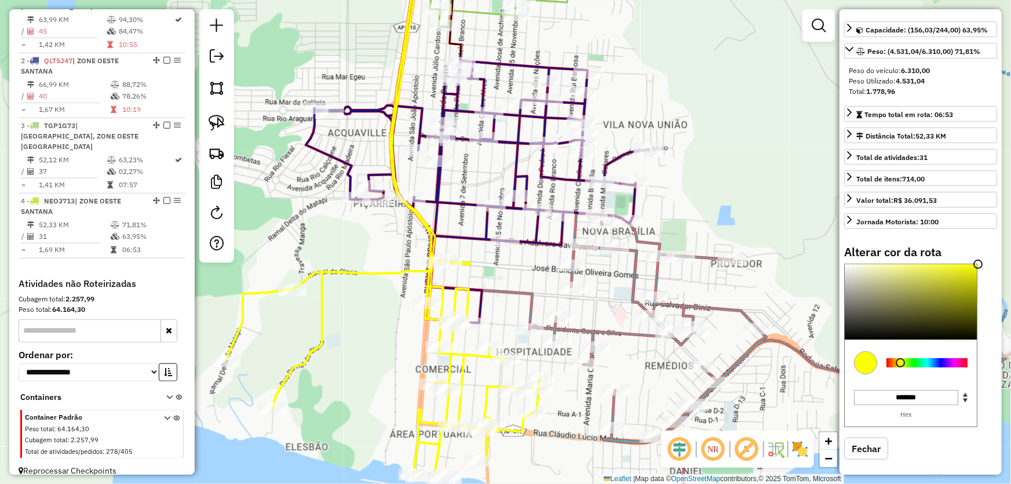
click at [529, 261] on div "Janela de atendimento Grade de atendimento Capacidade Transportadoras Veículos …" at bounding box center [505, 242] width 1011 height 484
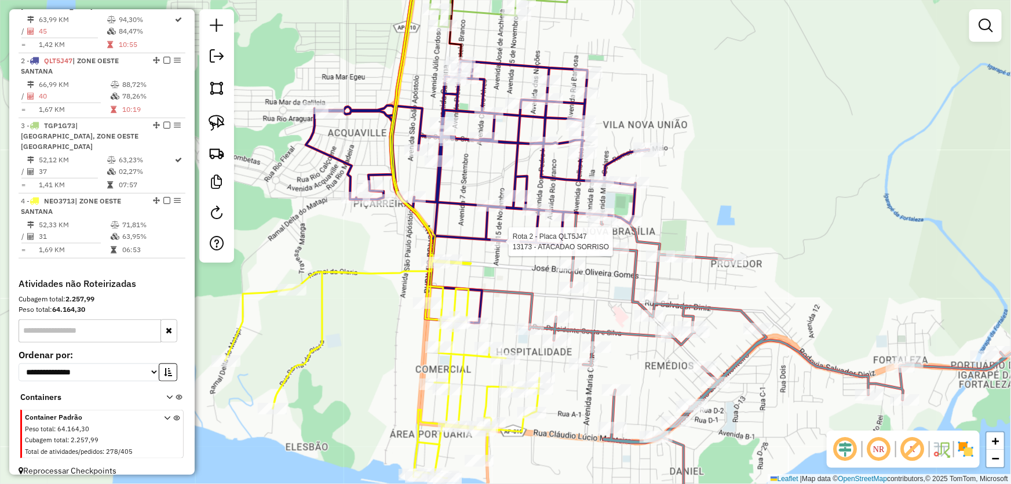
select select "*********"
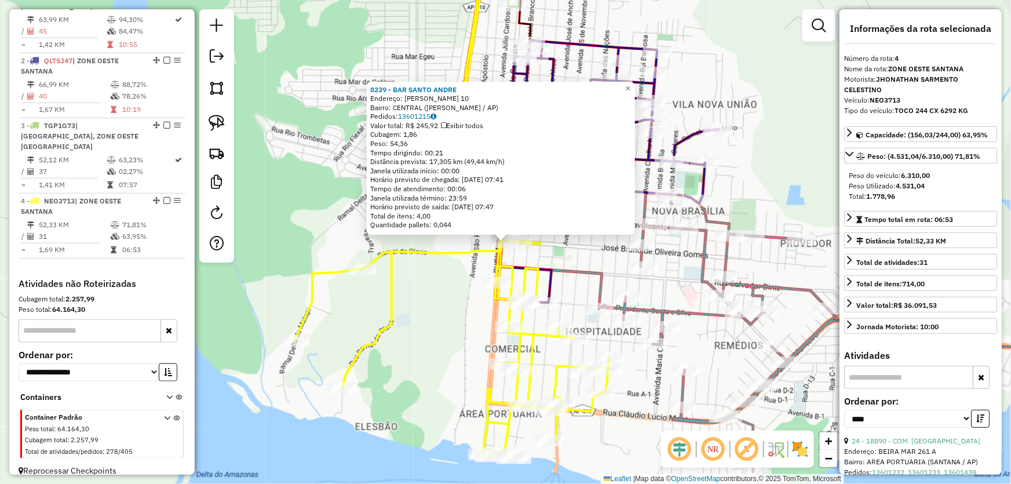
drag, startPoint x: 419, startPoint y: 335, endPoint x: 445, endPoint y: 317, distance: 31.3
click at [419, 335] on div "8239 - BAR SANTO ANDRE Endereço: R [PERSON_NAME] 10 Bairro: CENTRAL (SANTANA / …" at bounding box center [505, 242] width 1011 height 484
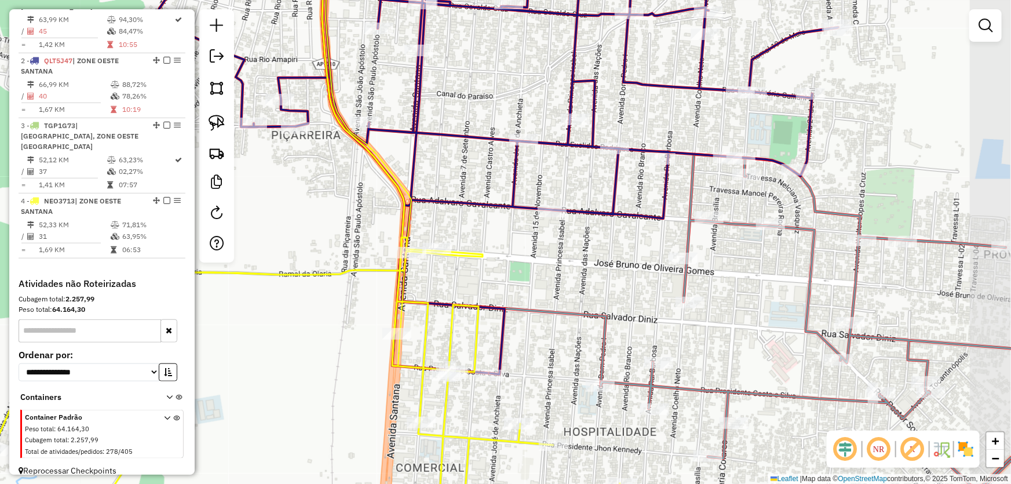
drag, startPoint x: 587, startPoint y: 242, endPoint x: 542, endPoint y: 269, distance: 52.3
click at [542, 269] on div "Janela de atendimento Grade de atendimento Capacidade Transportadoras Veículos …" at bounding box center [505, 242] width 1011 height 484
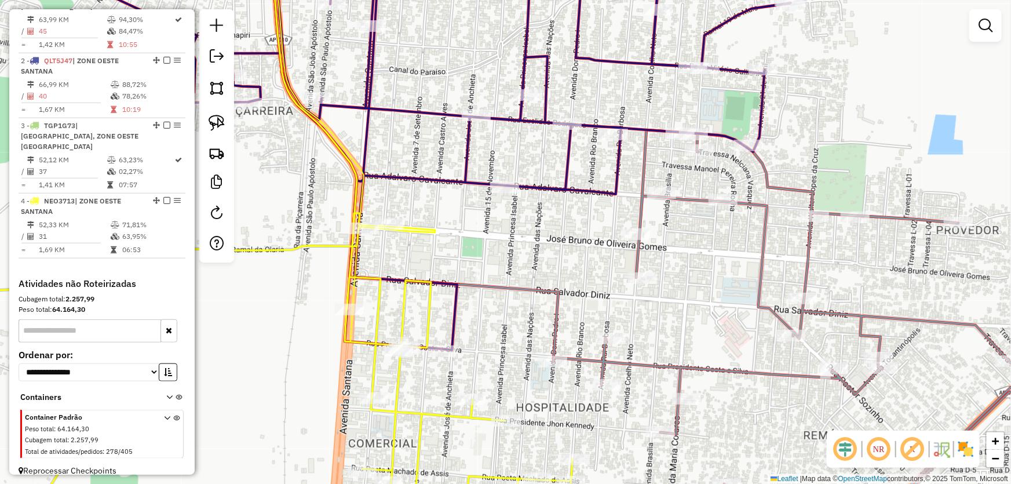
drag, startPoint x: 568, startPoint y: 264, endPoint x: 519, endPoint y: 239, distance: 55.2
click at [519, 239] on div "Janela de atendimento Grade de atendimento Capacidade Transportadoras Veículos …" at bounding box center [505, 242] width 1011 height 484
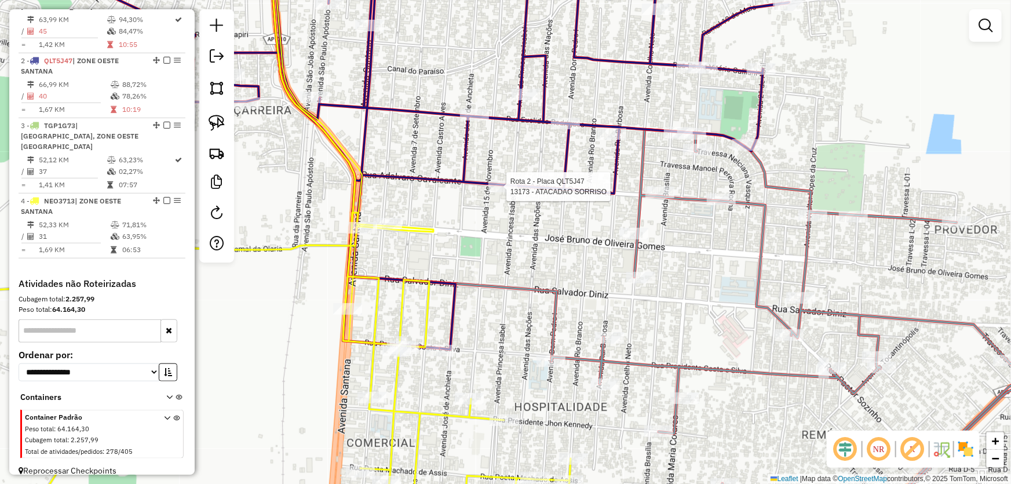
select select "*********"
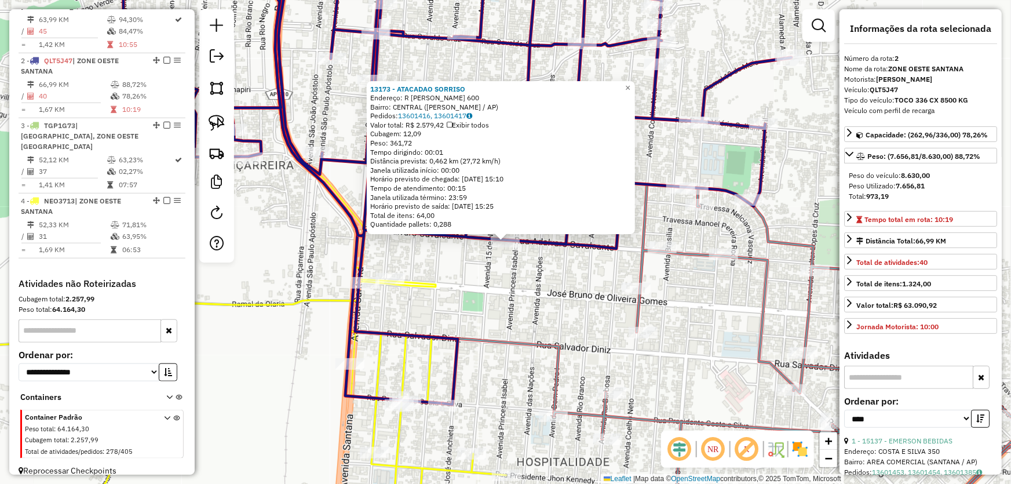
click at [542, 327] on div "13173 - ATACADAO SORRISO Endereço: R [PERSON_NAME] 600 Bairro: CENTRAL (SANTANA…" at bounding box center [505, 242] width 1011 height 484
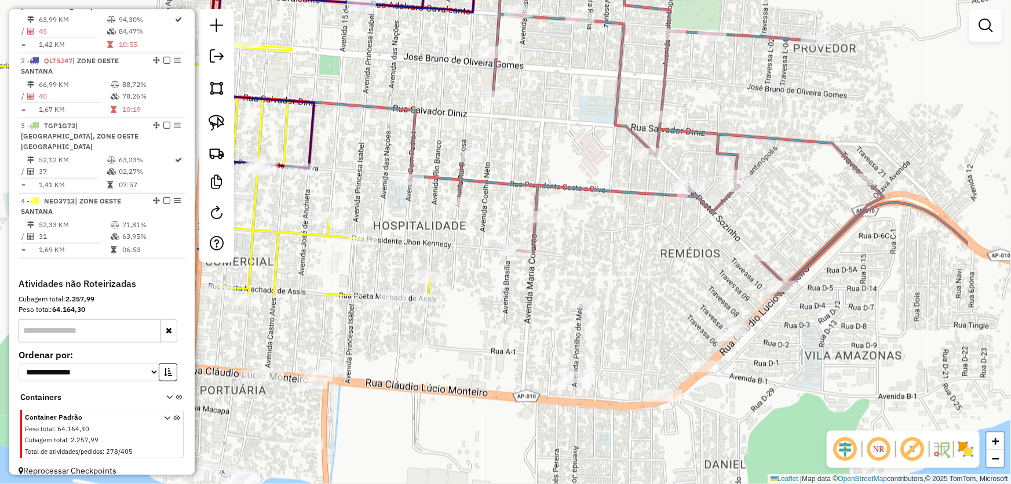
drag, startPoint x: 567, startPoint y: 301, endPoint x: 423, endPoint y: 72, distance: 269.7
click at [423, 72] on div "Janela de atendimento Grade de atendimento Capacidade Transportadoras Veículos …" at bounding box center [505, 242] width 1011 height 484
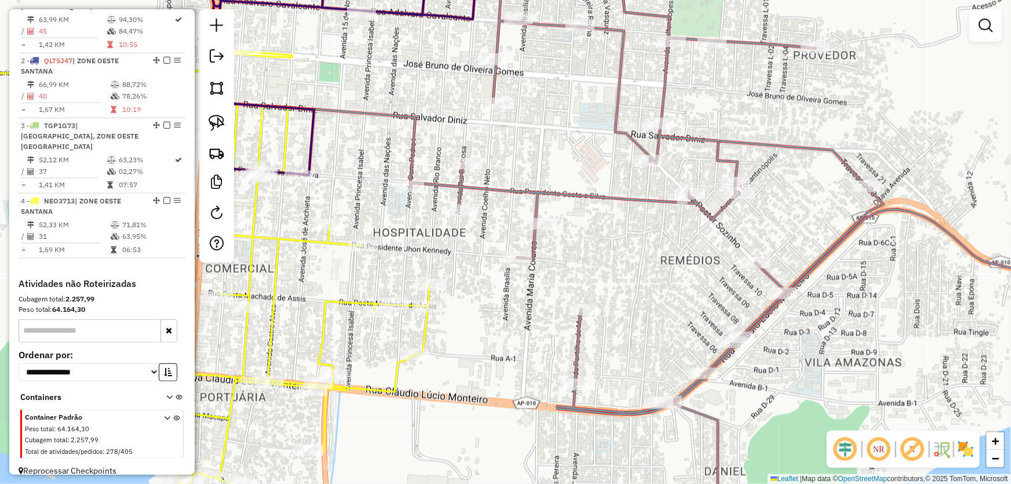
drag, startPoint x: 414, startPoint y: 79, endPoint x: 411, endPoint y: 96, distance: 17.0
click at [411, 96] on div "Janela de atendimento Grade de atendimento Capacidade Transportadoras Veículos …" at bounding box center [505, 242] width 1011 height 484
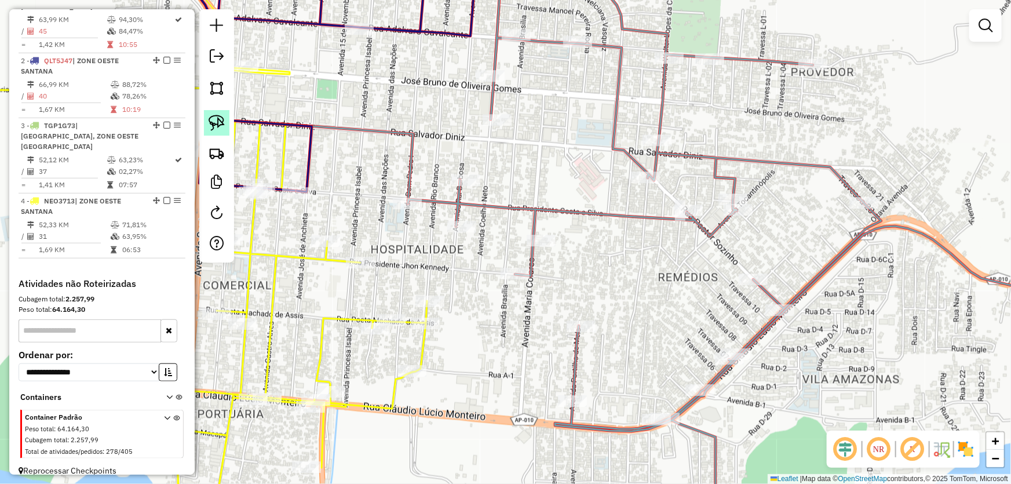
click at [219, 124] on img at bounding box center [217, 123] width 16 height 16
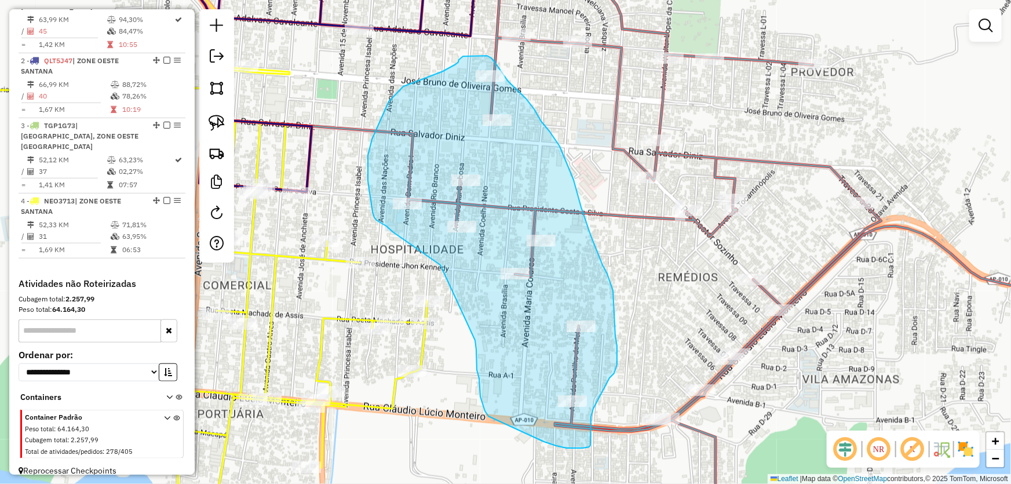
drag, startPoint x: 437, startPoint y: 263, endPoint x: 474, endPoint y: 335, distance: 80.6
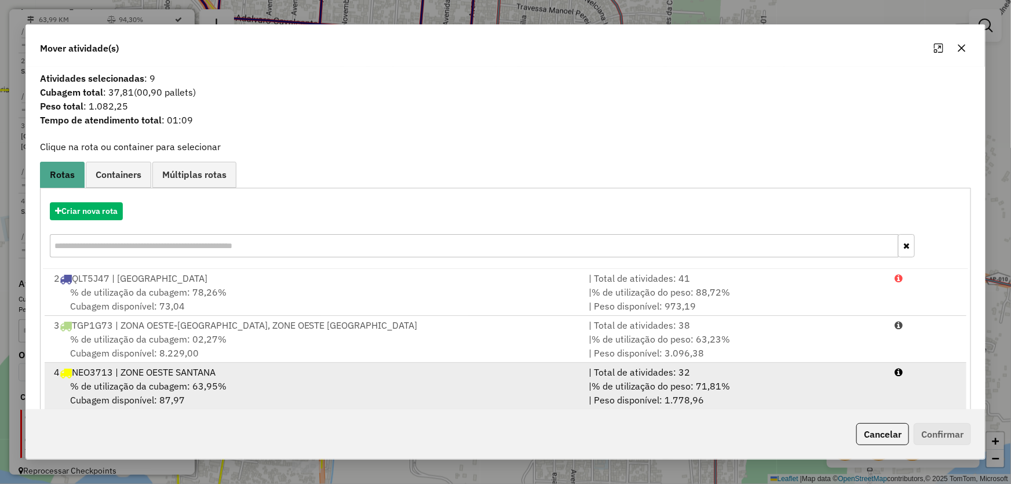
click at [107, 372] on div "4 NEO3713 | ZONE OESTE SANTANA" at bounding box center [314, 372] width 535 height 14
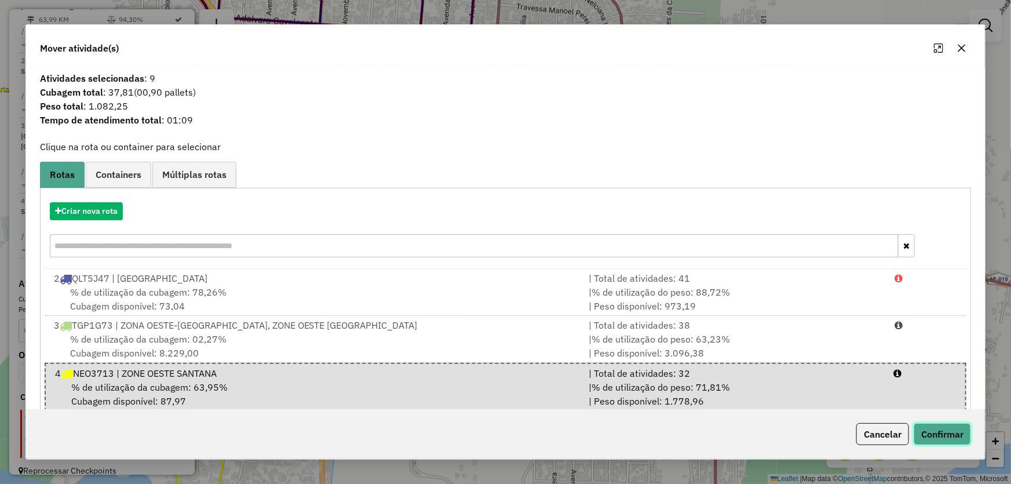
click at [939, 440] on button "Confirmar" at bounding box center [941, 434] width 57 height 22
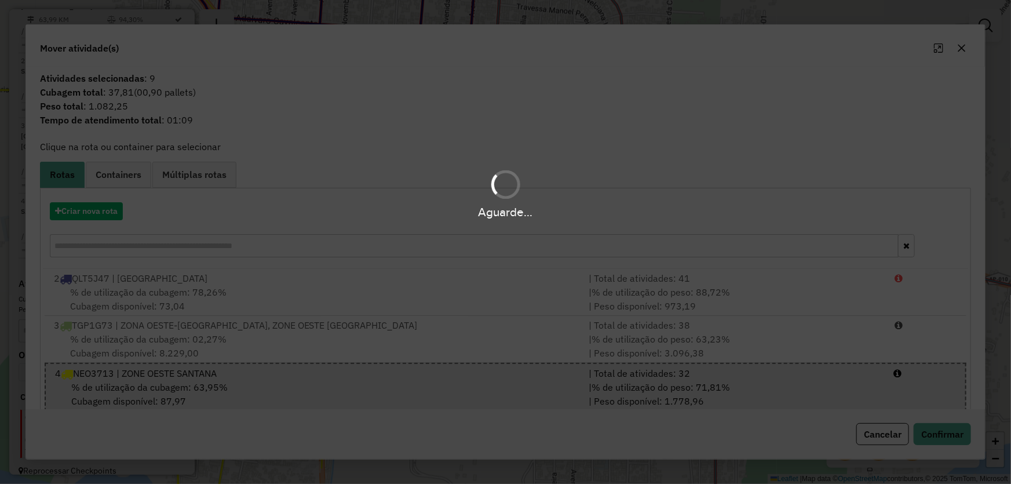
scroll to position [390, 0]
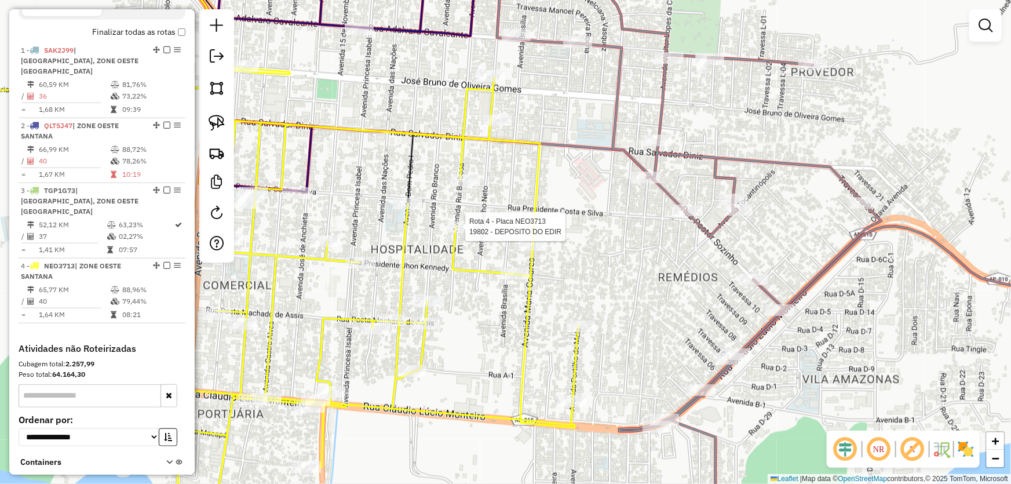
select select "*********"
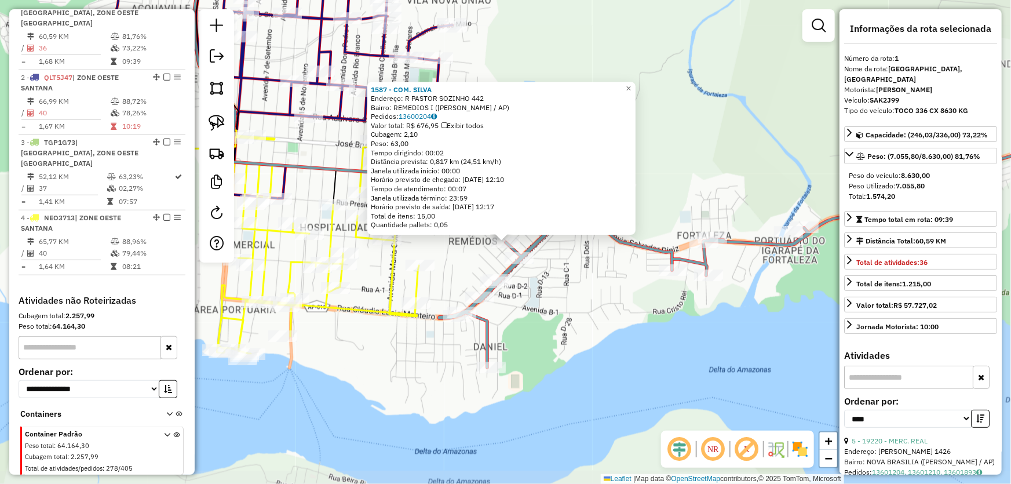
scroll to position [434, 0]
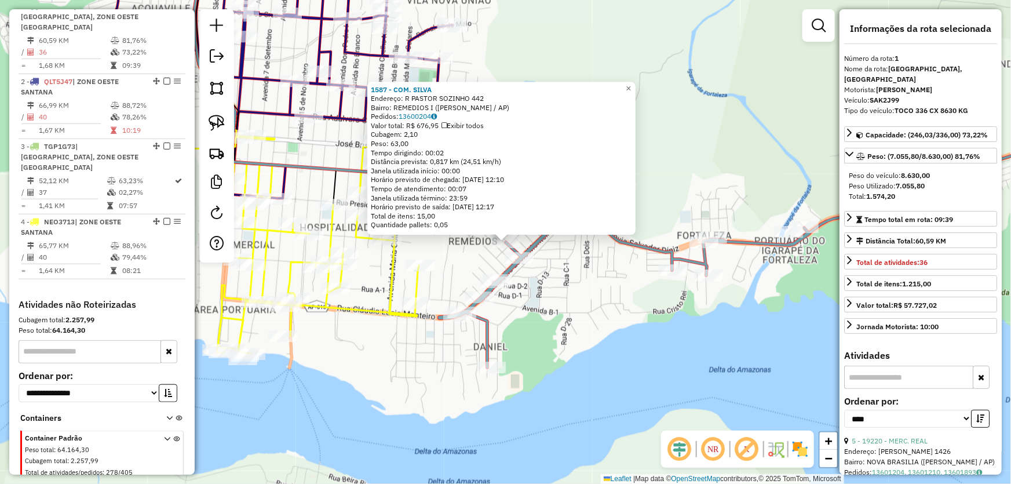
click at [628, 321] on div "1587 - COM. [PERSON_NAME]: R PASTOR SOZINHO 442 Bairro: REMEDIOS I (SANTANA / A…" at bounding box center [505, 242] width 1011 height 484
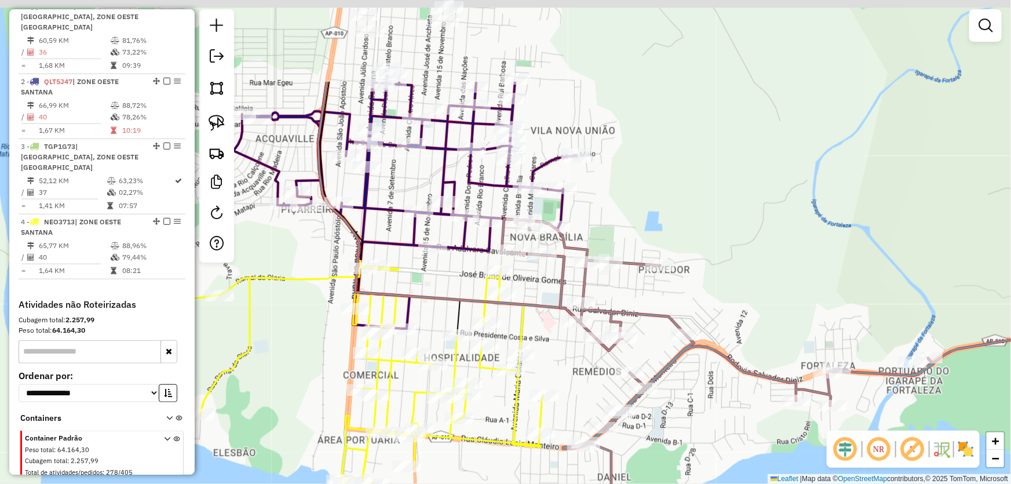
drag, startPoint x: 537, startPoint y: 89, endPoint x: 579, endPoint y: 224, distance: 141.3
click at [661, 220] on div "Janela de atendimento Grade de atendimento Capacidade Transportadoras Veículos …" at bounding box center [505, 242] width 1011 height 484
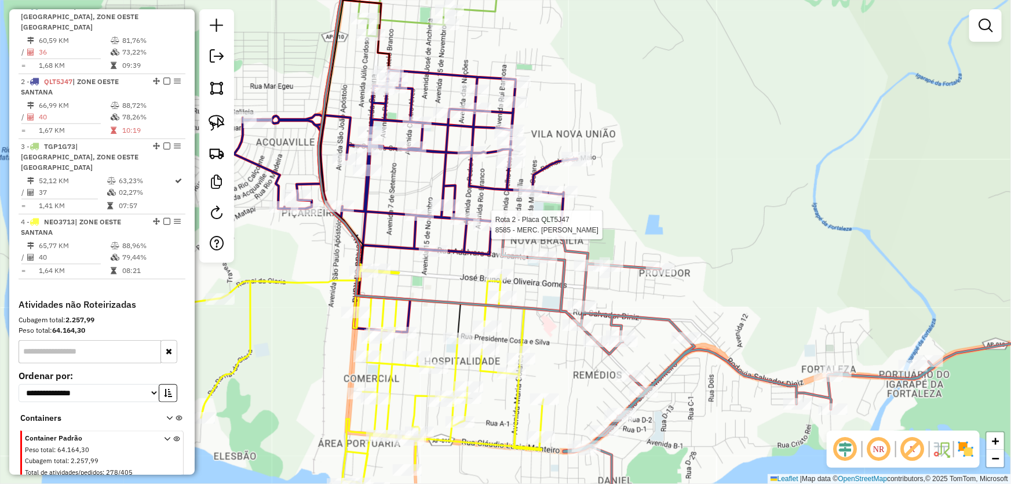
scroll to position [455, 0]
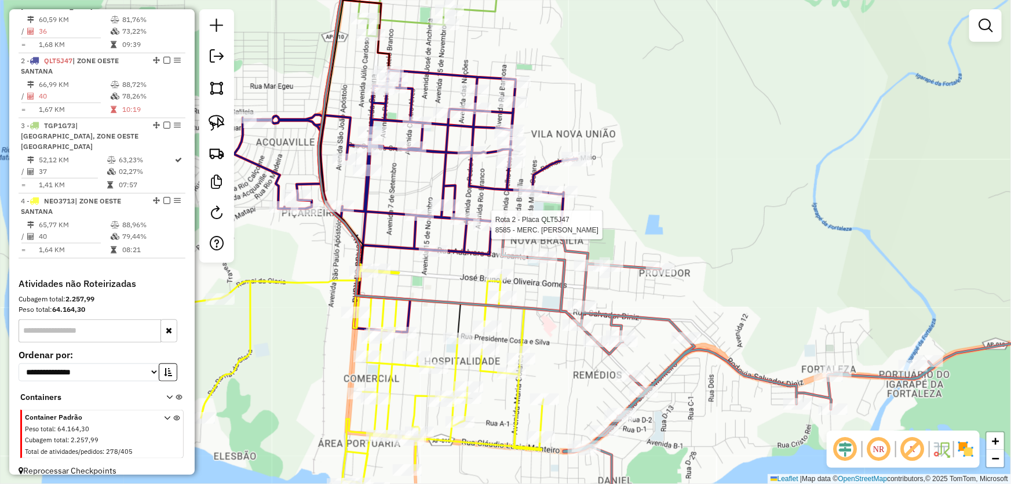
select select "*********"
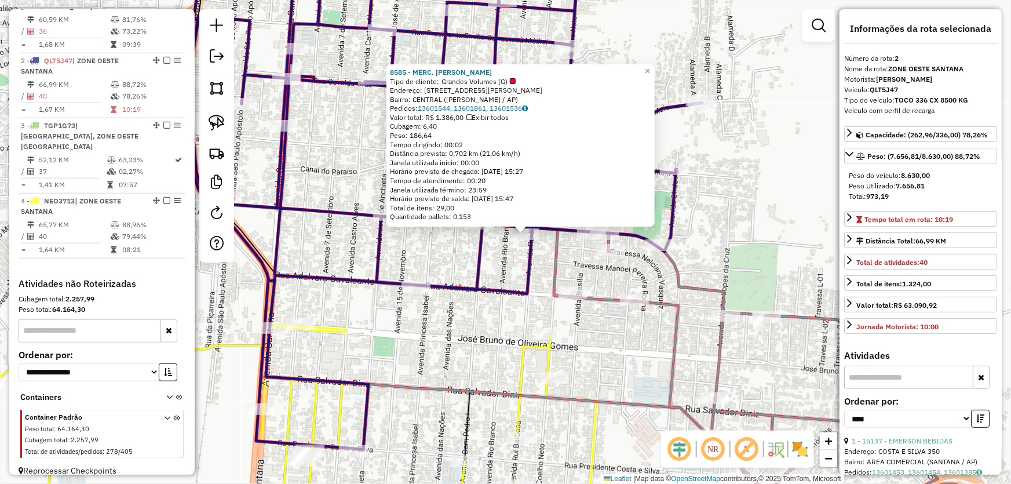
click at [469, 320] on div "8585 - MERC. ALVES Tipo de cliente: Grandes Volumes (G) Endereço: R [PERSON_NAM…" at bounding box center [505, 242] width 1011 height 484
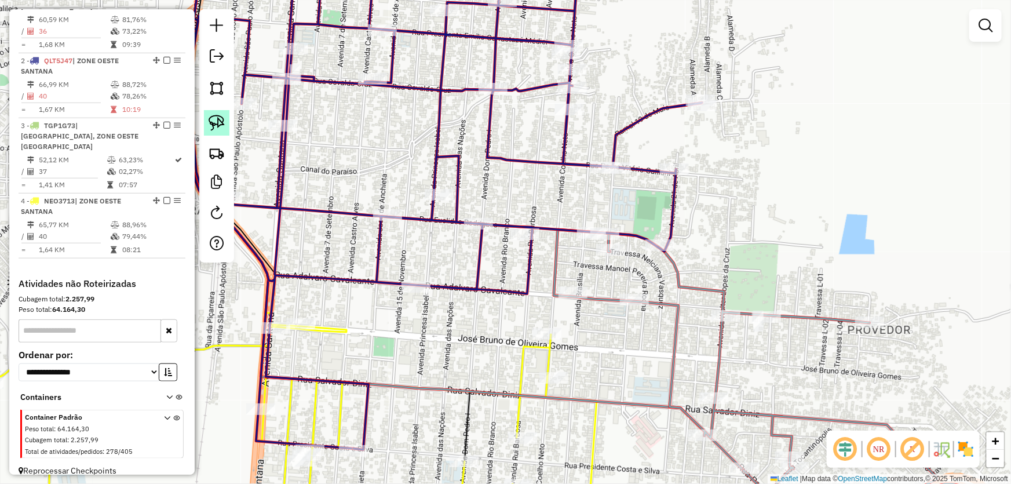
click at [221, 126] on img at bounding box center [217, 123] width 16 height 16
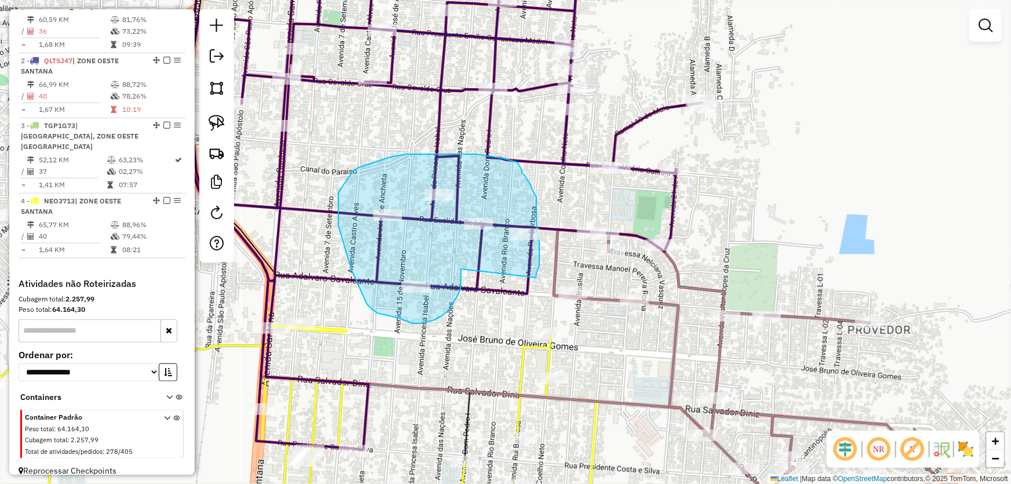
drag, startPoint x: 461, startPoint y: 269, endPoint x: 535, endPoint y: 280, distance: 74.4
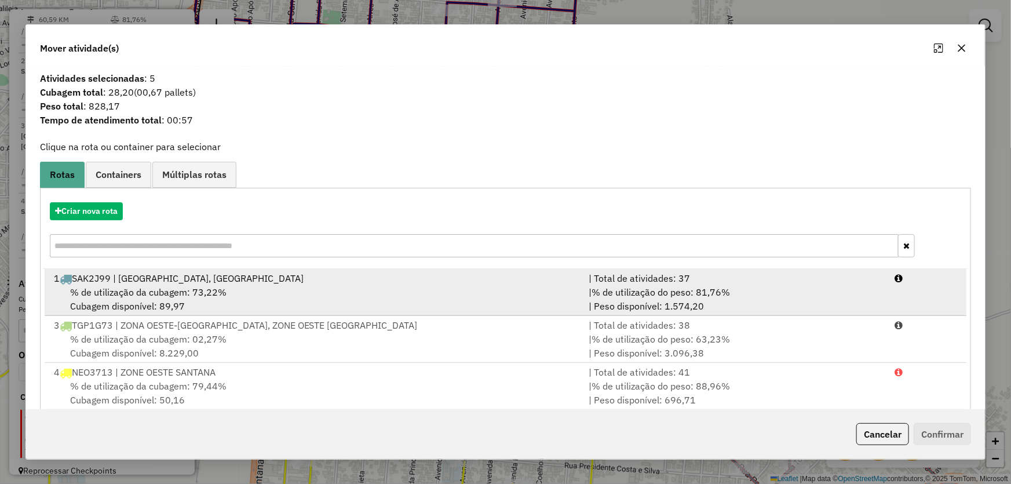
click at [156, 298] on div "% de utilização da cubagem: 73,22% Cubagem disponível: 89,97" at bounding box center [314, 299] width 535 height 28
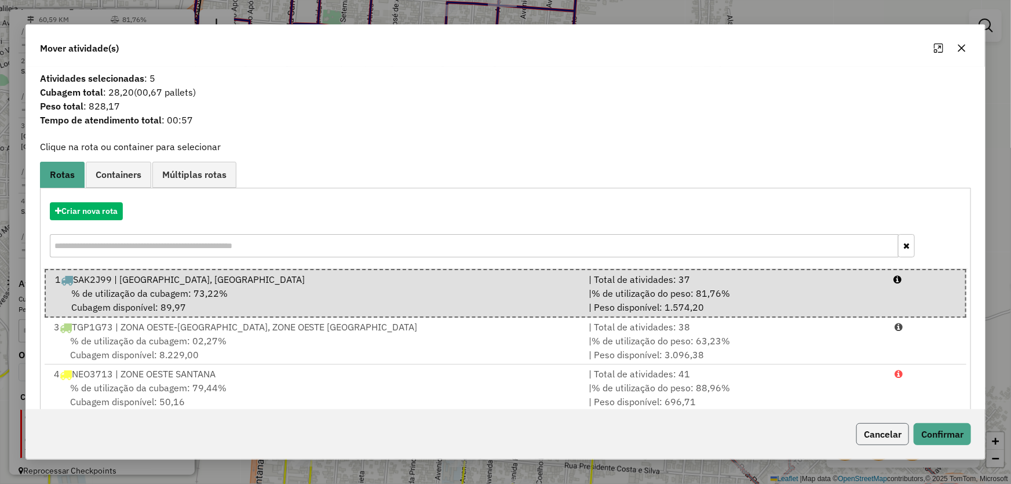
click at [874, 433] on button "Cancelar" at bounding box center [882, 434] width 53 height 22
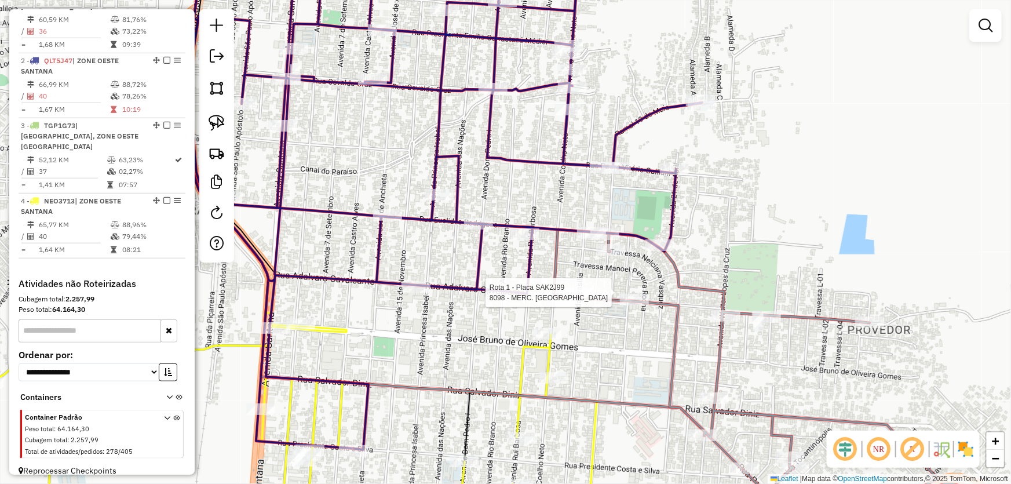
select select "*********"
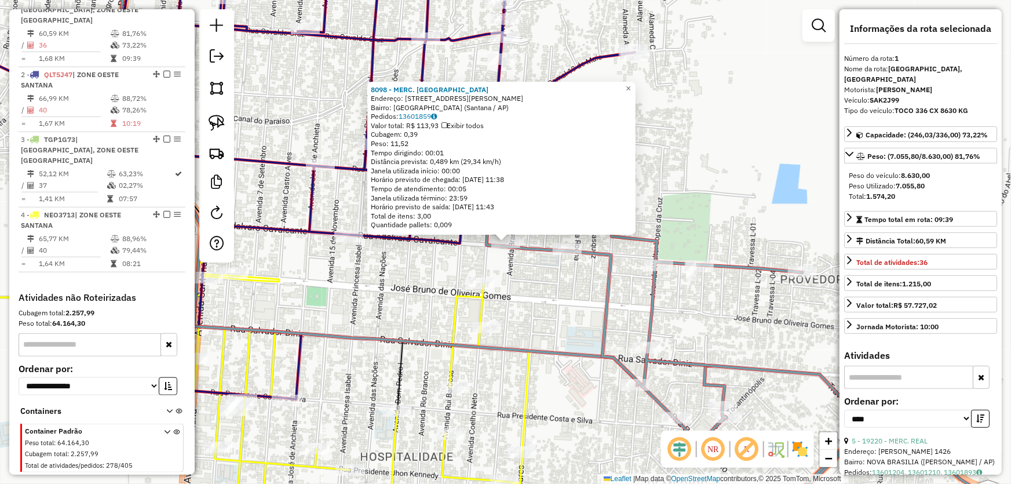
scroll to position [434, 0]
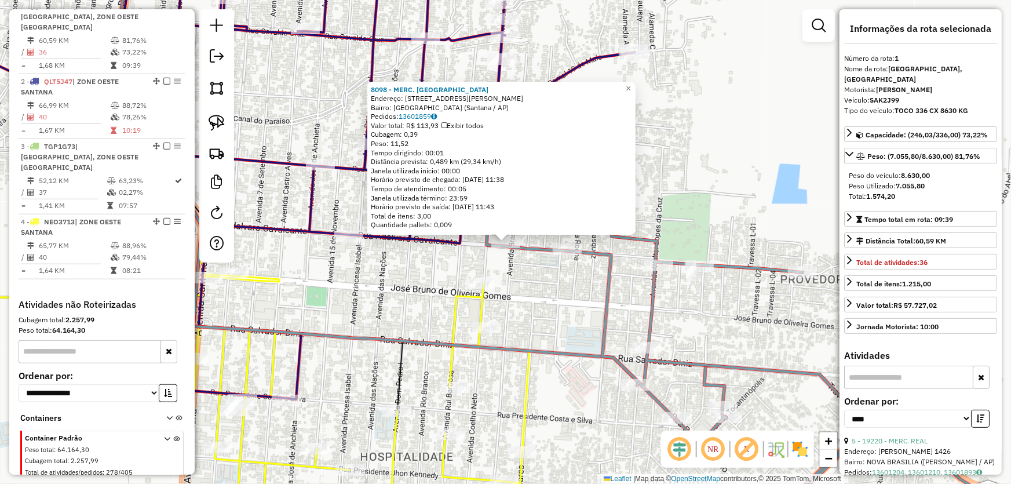
click at [564, 304] on div "8098 - MERC. [PERSON_NAME]: [STREET_ADDRESS][PERSON_NAME] Pedidos: 13601859 Val…" at bounding box center [505, 242] width 1011 height 484
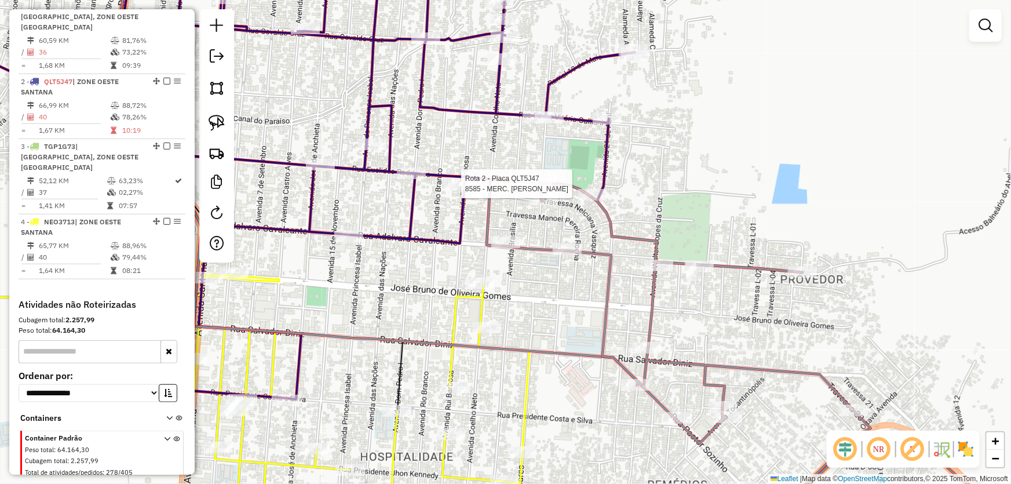
click at [450, 189] on div at bounding box center [457, 184] width 29 height 12
select select "*********"
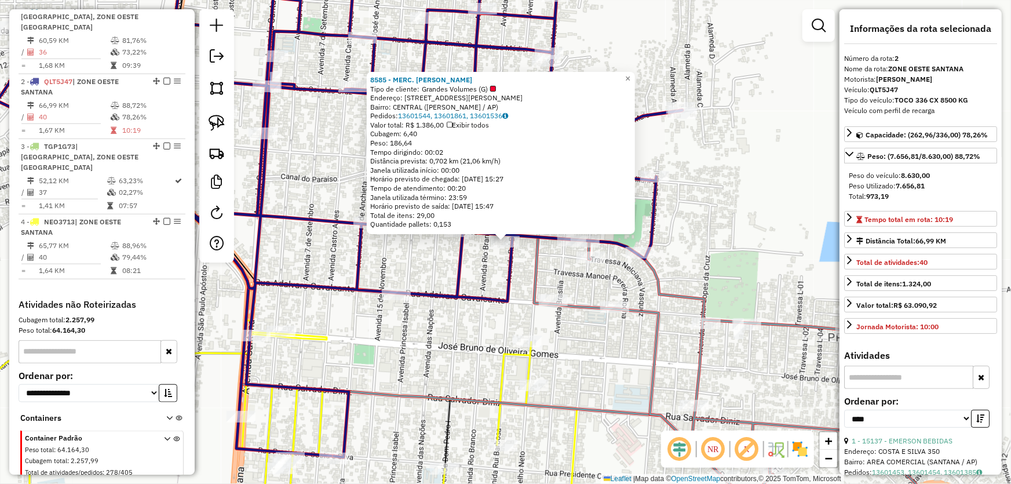
scroll to position [455, 0]
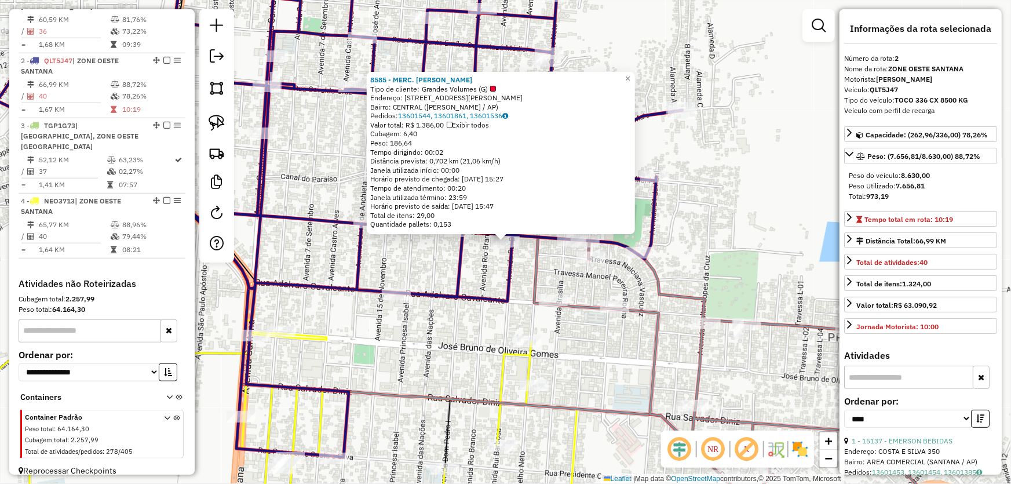
click at [458, 305] on div "8585 - MERC. ALVES Tipo de cliente: Grandes Volumes (G) Endereço: R [PERSON_NAM…" at bounding box center [505, 242] width 1011 height 484
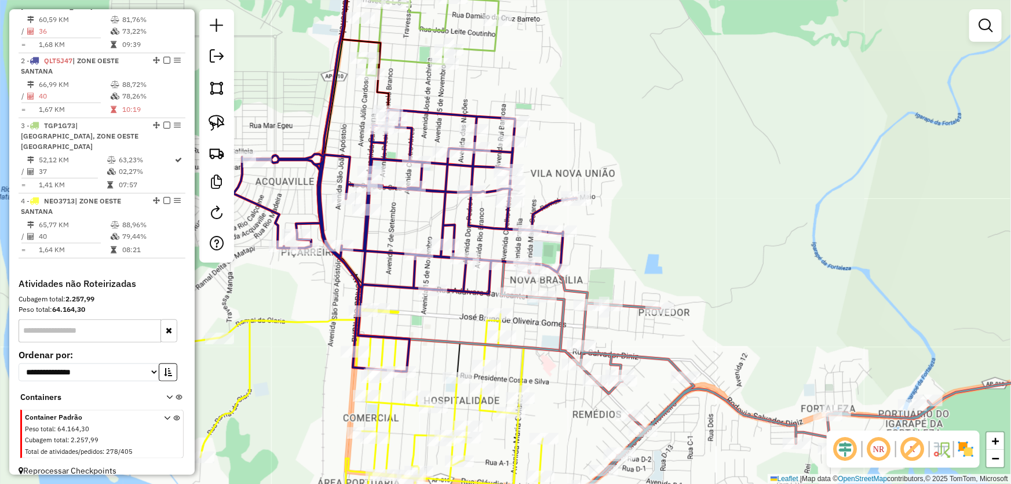
drag, startPoint x: 597, startPoint y: 99, endPoint x: 576, endPoint y: 169, distance: 72.6
click at [626, 180] on div "Janela de atendimento Grade de atendimento Capacidade Transportadoras Veículos …" at bounding box center [505, 242] width 1011 height 484
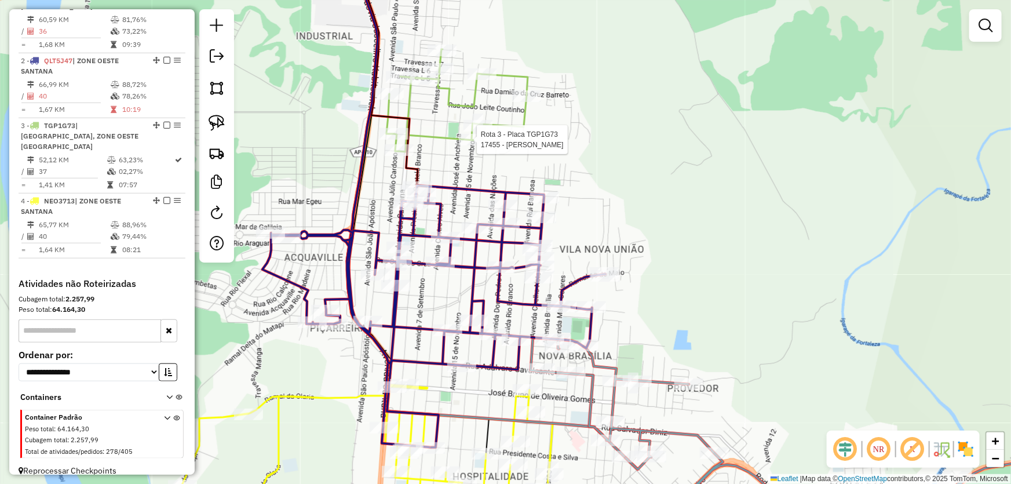
select select "*********"
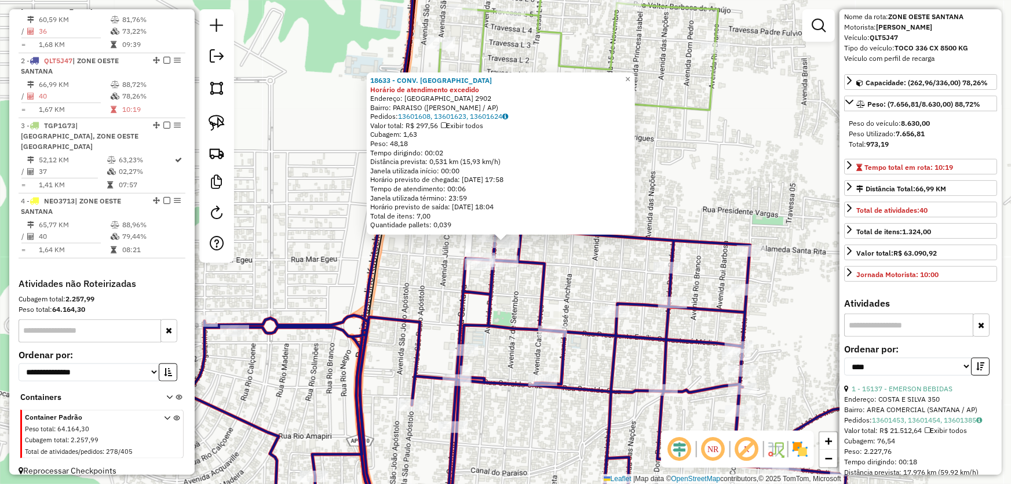
scroll to position [210, 0]
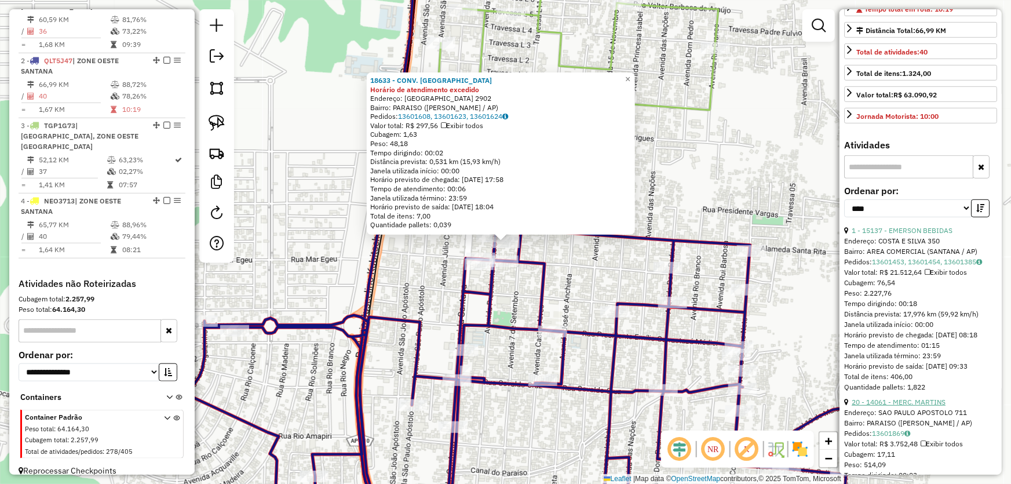
click at [887, 406] on link "20 - 14061 - MERC. MARTINS" at bounding box center [899, 401] width 94 height 9
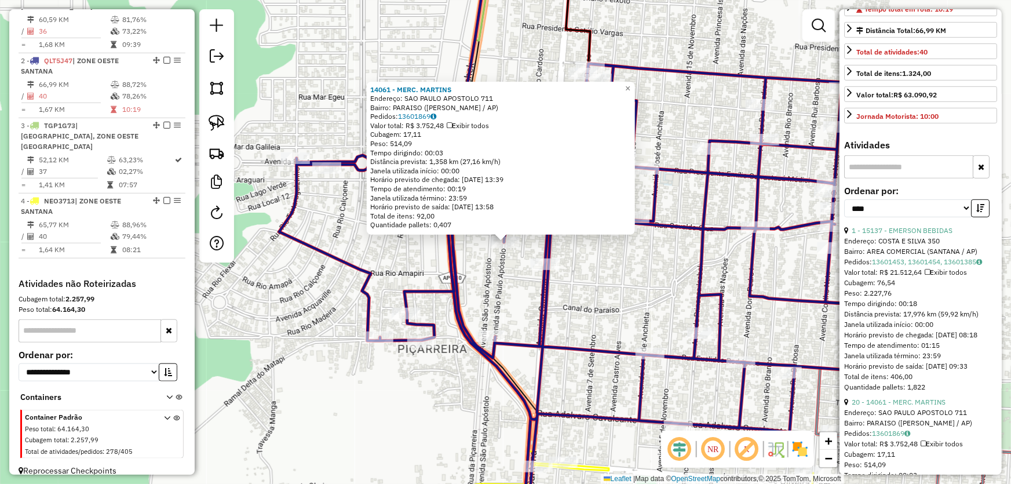
scroll to position [263, 0]
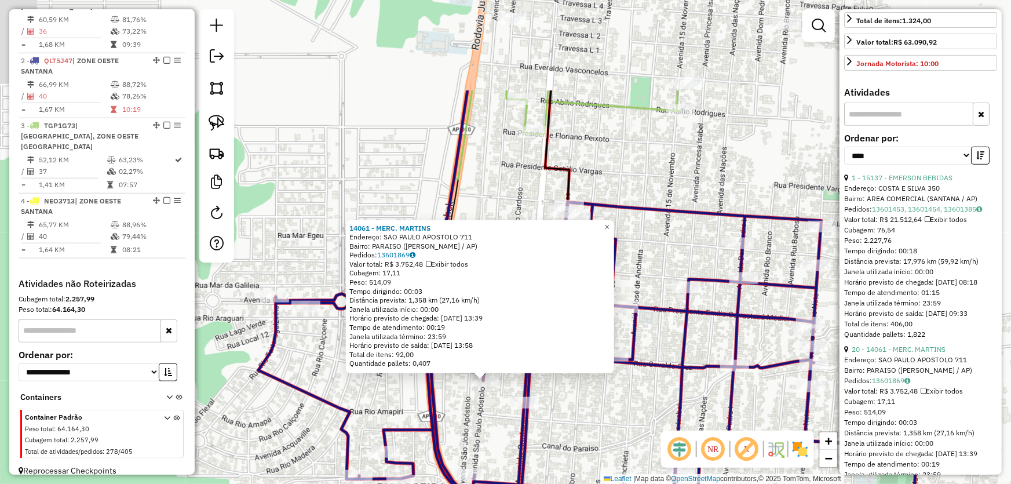
drag, startPoint x: 675, startPoint y: 62, endPoint x: 649, endPoint y: 211, distance: 151.1
click at [647, 221] on div "14061 - MERC. [PERSON_NAME]: SAO PAULO APOSTOLO 711 Bairro: [GEOGRAPHIC_DATA] (…" at bounding box center [505, 242] width 1011 height 484
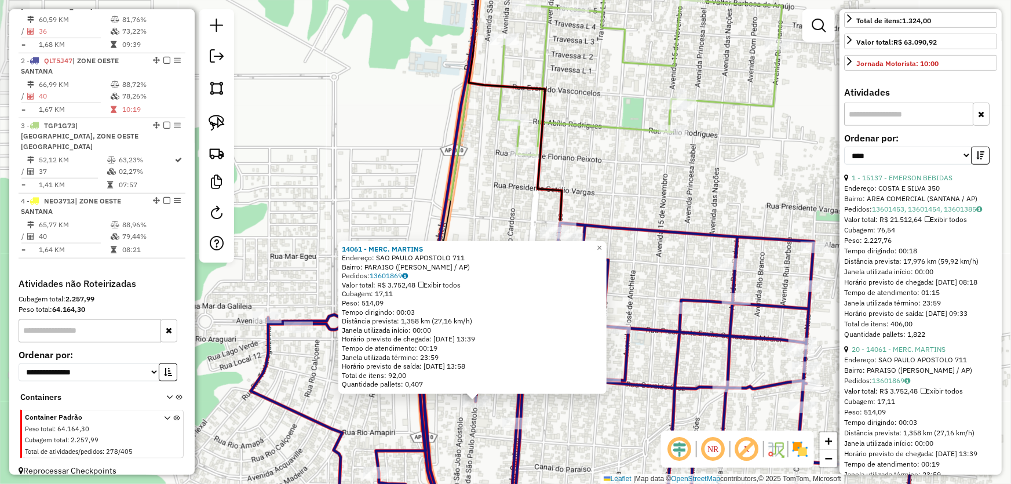
click at [666, 171] on div "14061 - MERC. [PERSON_NAME]: SAO PAULO APOSTOLO 711 Bairro: [GEOGRAPHIC_DATA] (…" at bounding box center [505, 242] width 1011 height 484
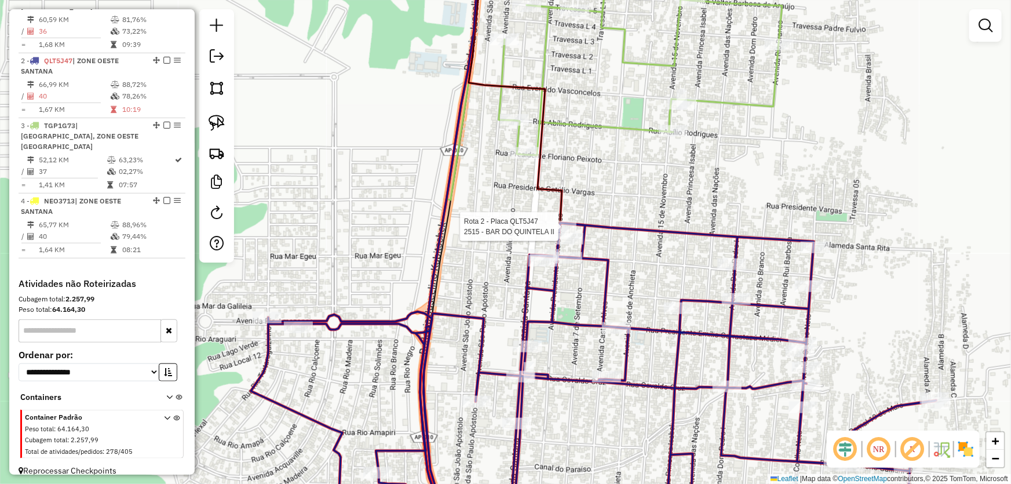
select select "*********"
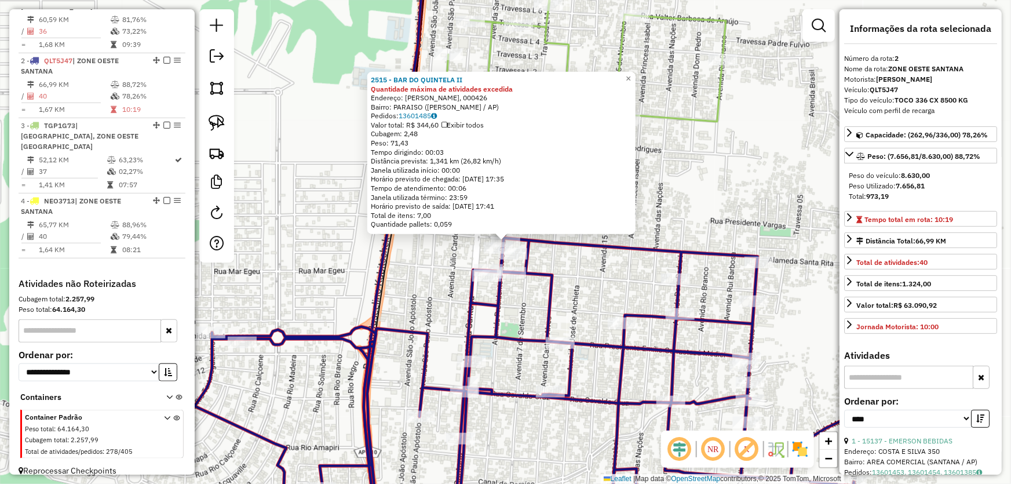
click at [560, 254] on div "2515 - BAR DO QUINTELA II Quantidade máxima de atividades excedida Endereço: R …" at bounding box center [505, 242] width 1011 height 484
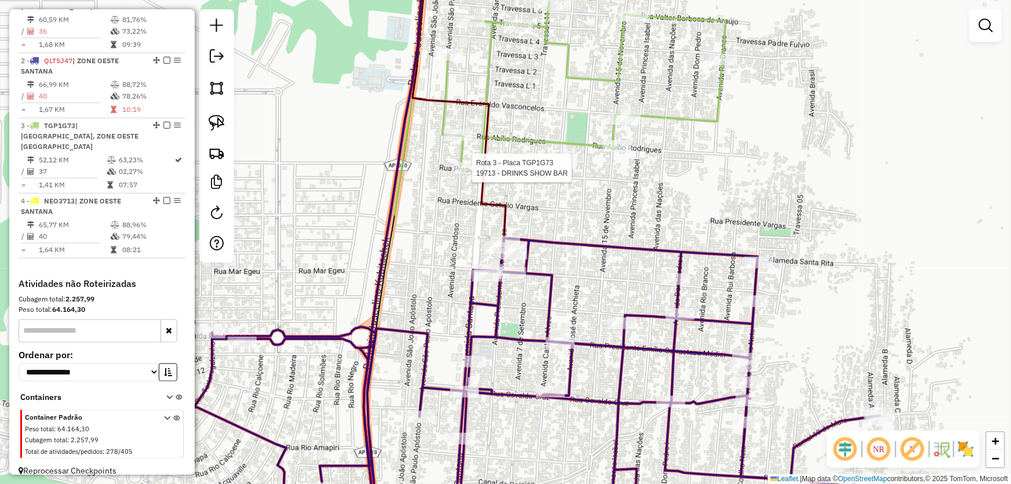
select select "*********"
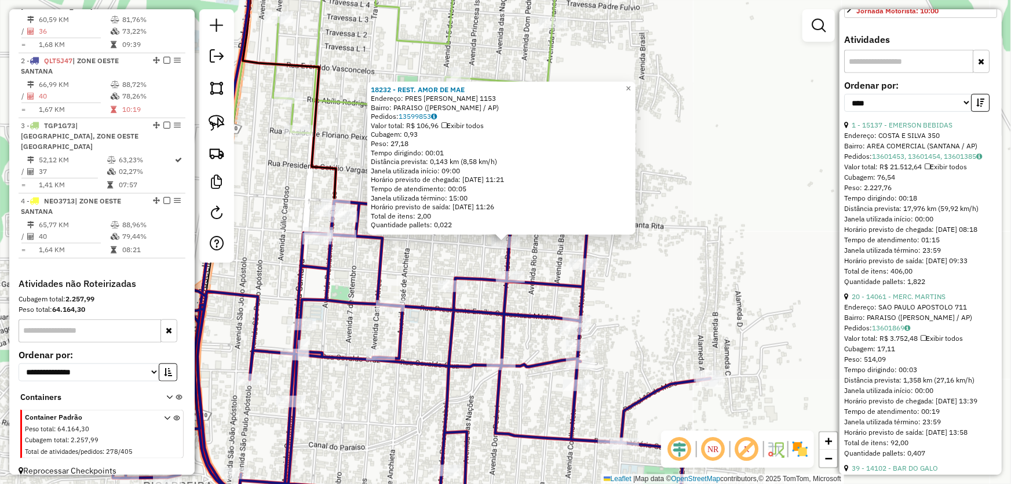
scroll to position [421, 0]
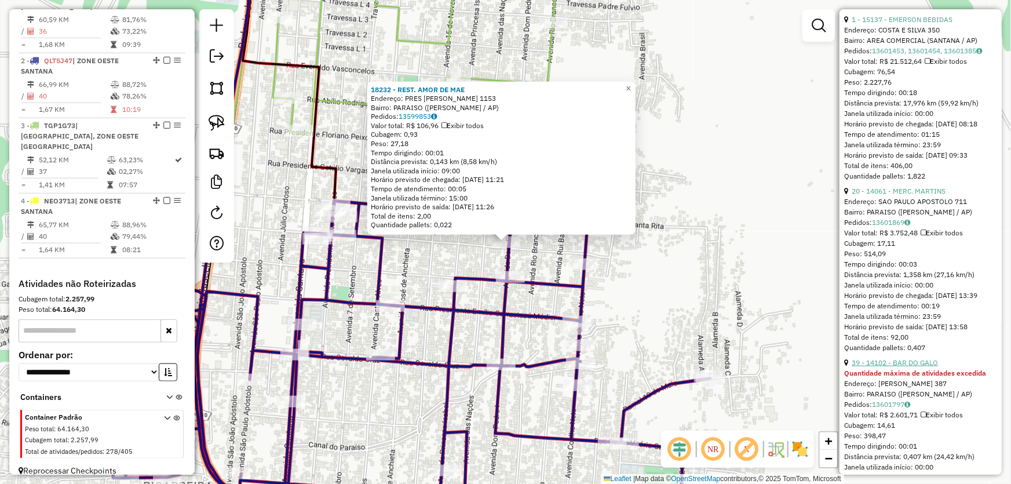
click at [900, 367] on link "39 - 14102 - BAR DO GALO" at bounding box center [895, 362] width 86 height 9
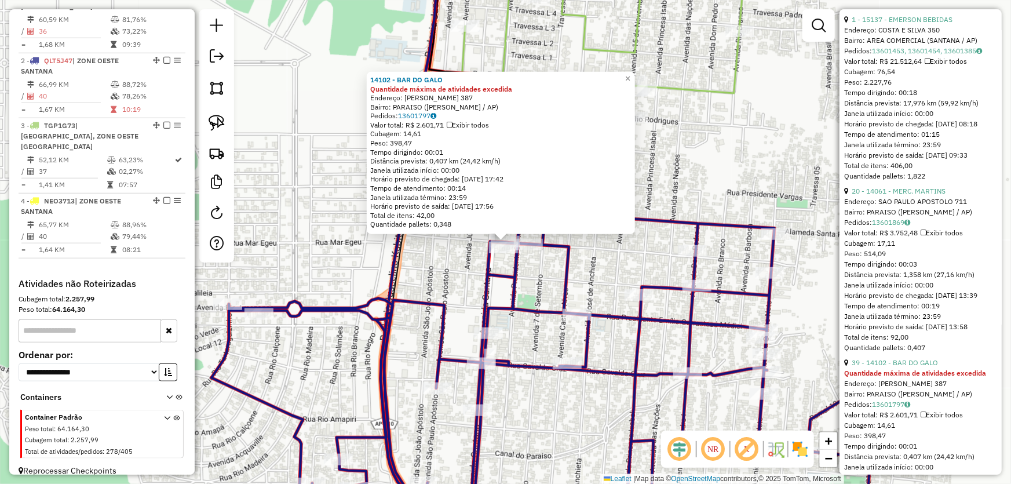
click at [455, 255] on div "14102 - BAR DO GALO Quantidade máxima de atividades excedida Endereço: [PERSON_…" at bounding box center [505, 242] width 1011 height 484
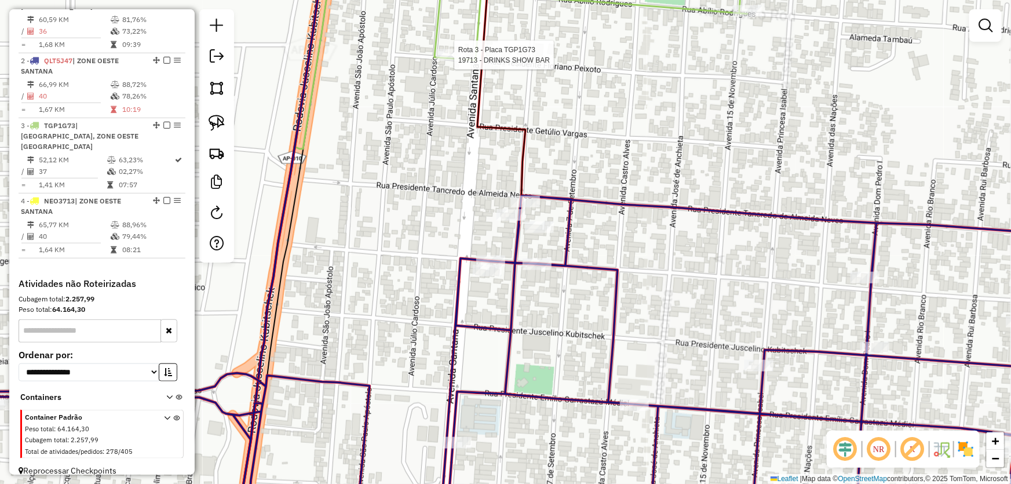
select select "*********"
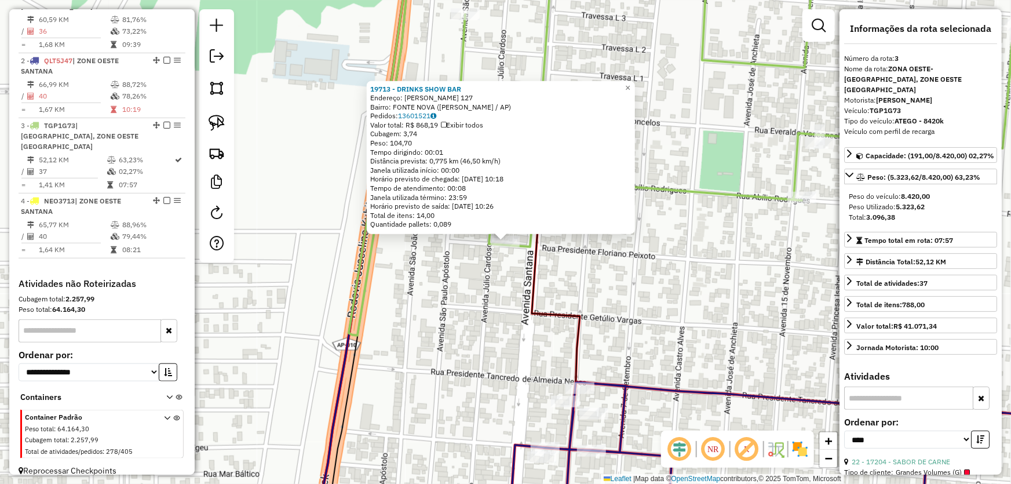
drag, startPoint x: 438, startPoint y: 361, endPoint x: 463, endPoint y: 359, distance: 25.7
click at [438, 361] on div "19713 - DRINKS SHOW BAR Endereço: [PERSON_NAME] 127 Bairro: FONTE NOVA (SANTANA…" at bounding box center [505, 242] width 1011 height 484
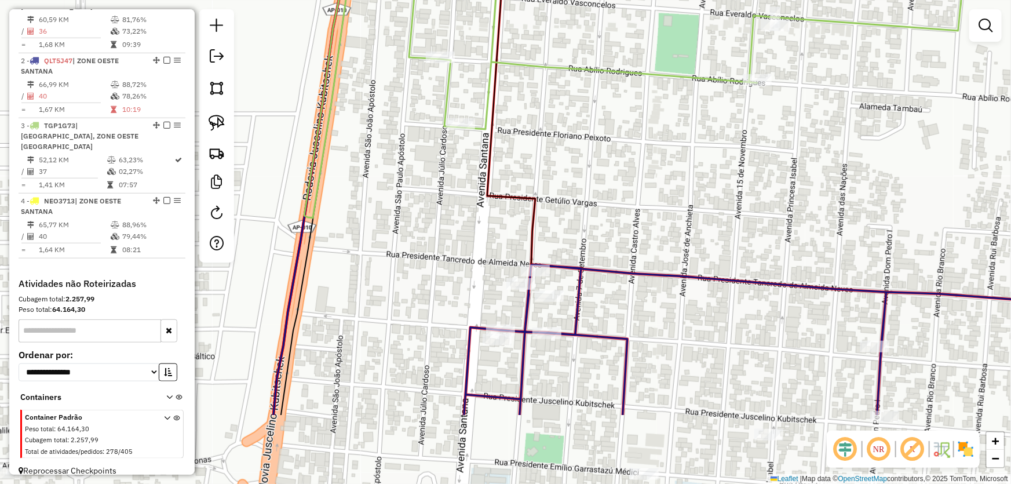
drag, startPoint x: 487, startPoint y: 337, endPoint x: 442, endPoint y: 237, distance: 109.9
click at [442, 237] on div "Janela de atendimento Grade de atendimento Capacidade Transportadoras Veículos …" at bounding box center [505, 242] width 1011 height 484
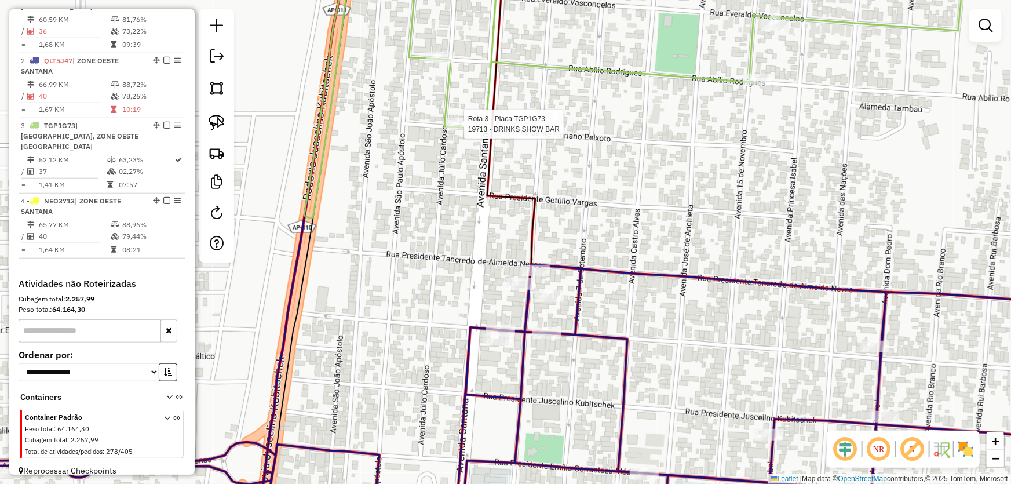
select select "*********"
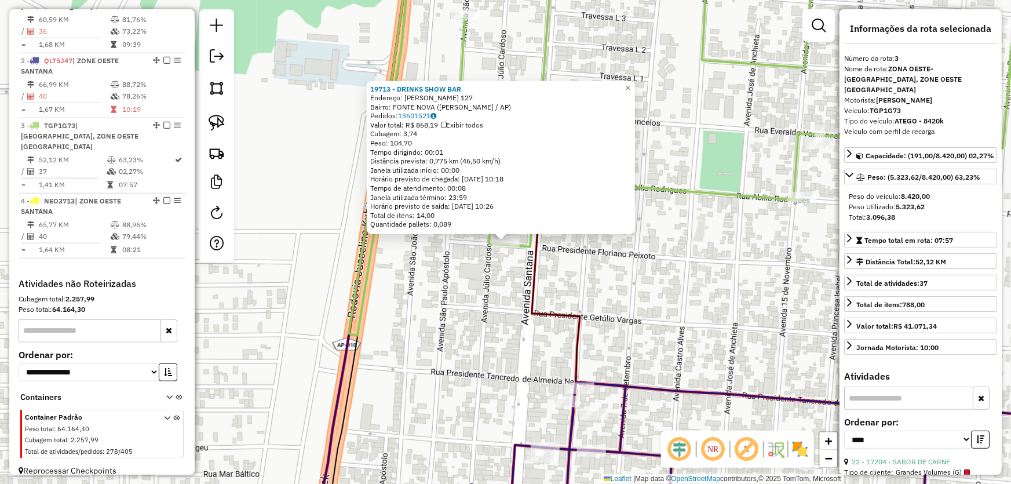
click at [491, 365] on div "19713 - DRINKS SHOW BAR Endereço: [PERSON_NAME] 127 Bairro: FONTE NOVA (SANTANA…" at bounding box center [505, 242] width 1011 height 484
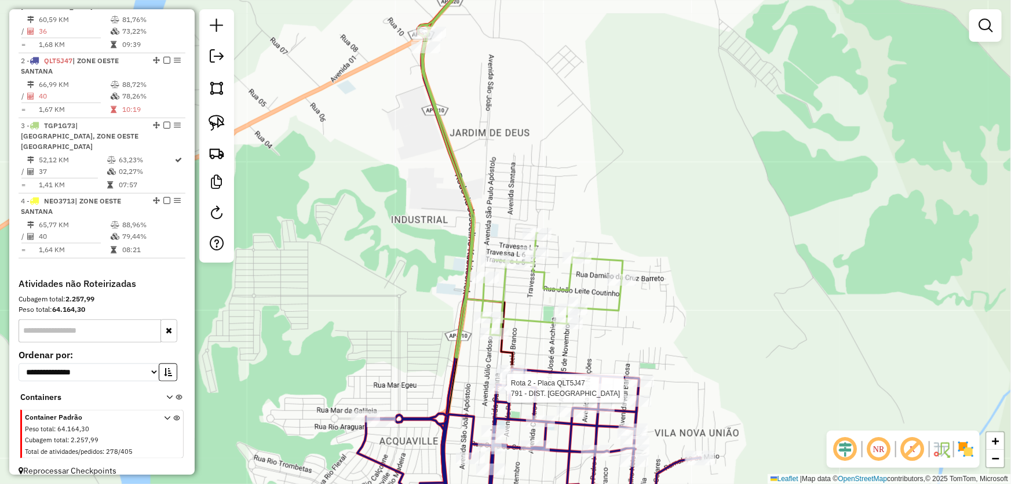
select select "*********"
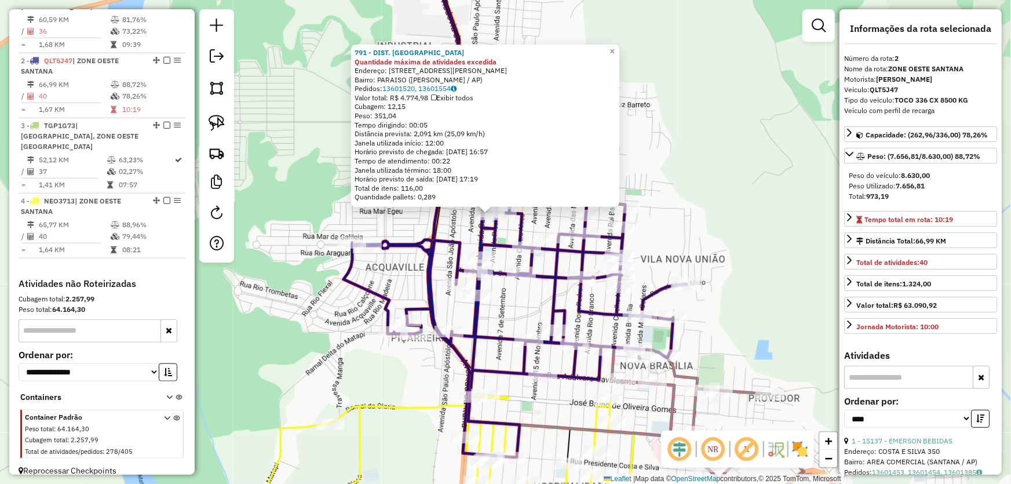
drag, startPoint x: 822, startPoint y: 293, endPoint x: 740, endPoint y: 152, distance: 163.2
click at [740, 152] on div "791 - DIST. NILZA Quantidade máxima de atividades excedida Endereço: AV [PERSON…" at bounding box center [505, 242] width 1011 height 484
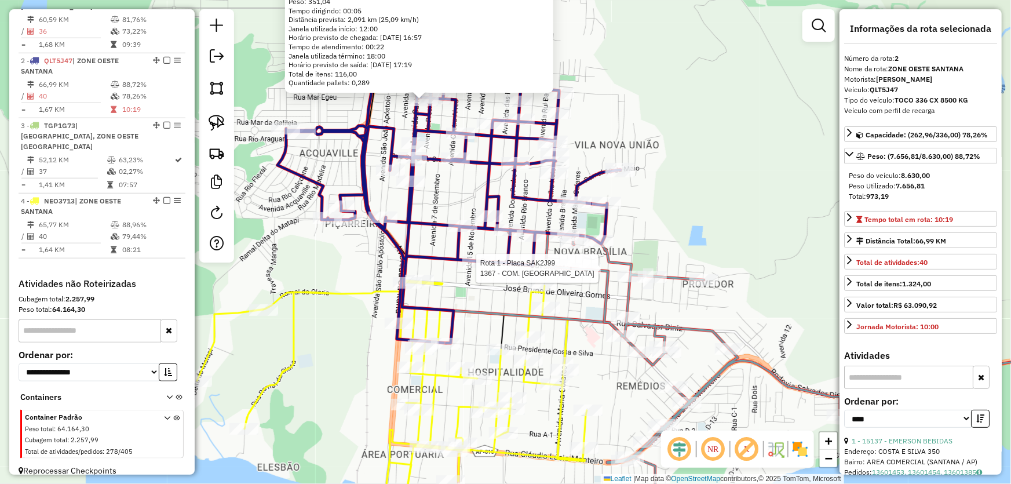
click at [587, 261] on div "Rota 1 - Placa SAK2J99 1367 - COM. [GEOGRAPHIC_DATA] 791 - DIST. NILZA Quantida…" at bounding box center [505, 242] width 1011 height 484
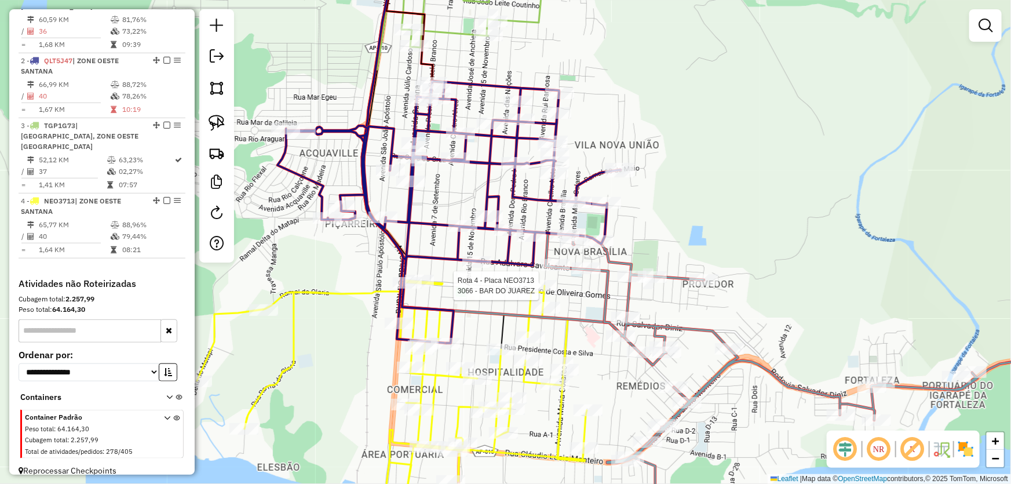
select select "*********"
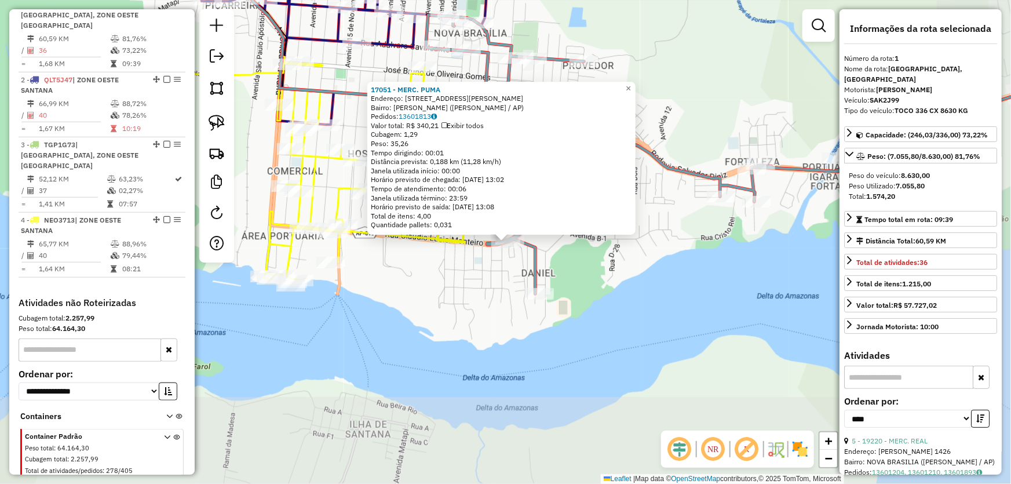
scroll to position [434, 0]
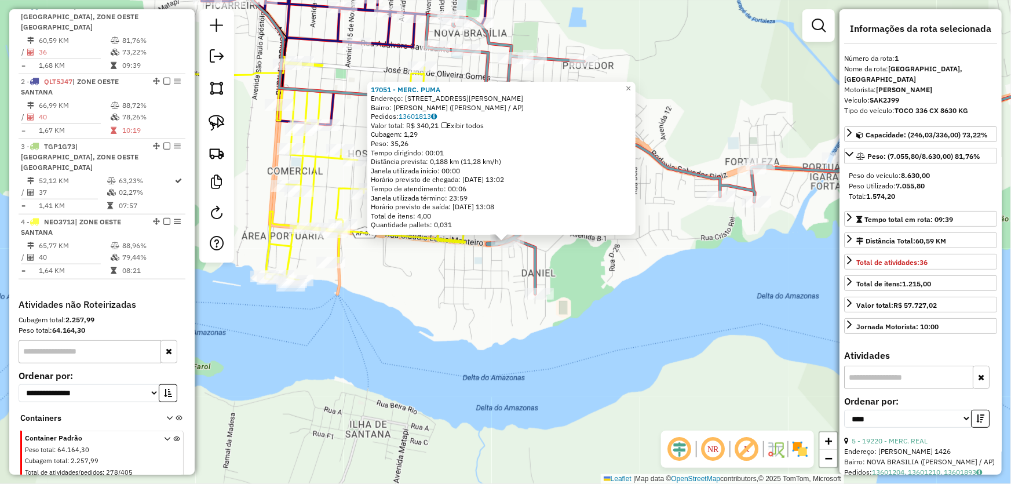
click at [474, 320] on div "17051 - MERC. PUMA Endereço: [STREET_ADDRESS][PERSON_NAME] Bairro: [PERSON_NAME…" at bounding box center [505, 242] width 1011 height 484
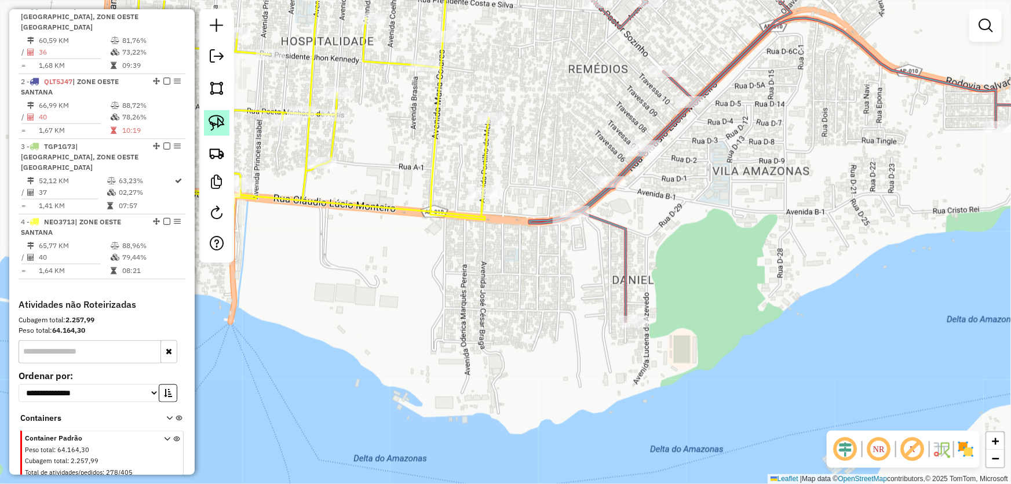
click at [217, 123] on img at bounding box center [217, 123] width 16 height 16
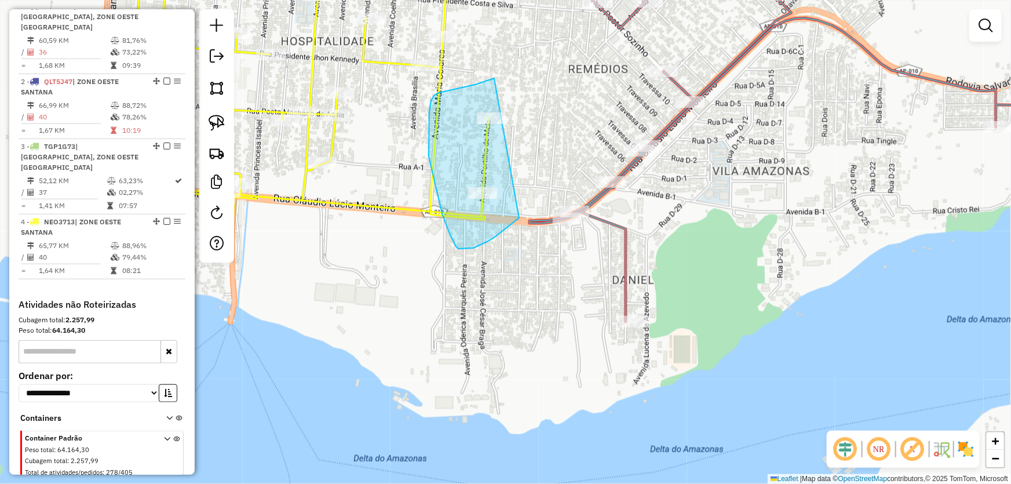
drag, startPoint x: 494, startPoint y: 79, endPoint x: 528, endPoint y: 143, distance: 72.5
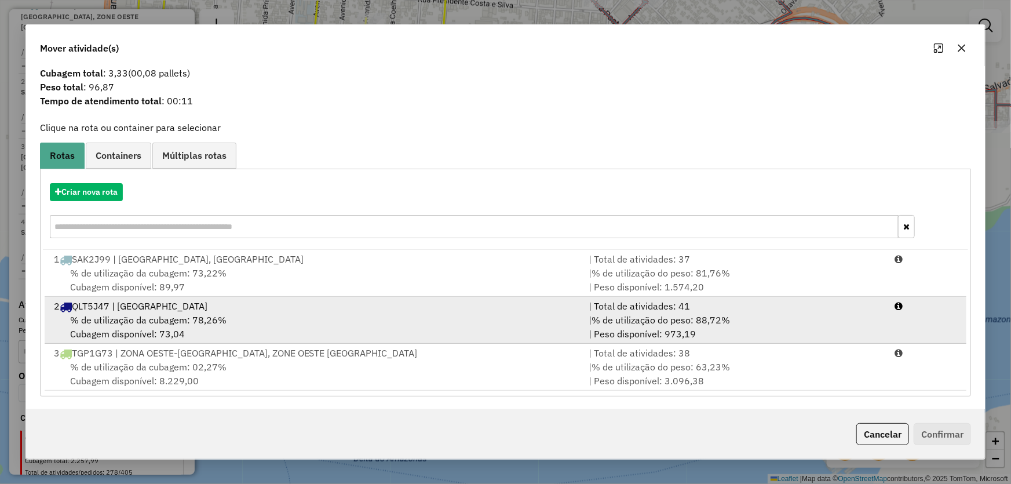
scroll to position [0, 0]
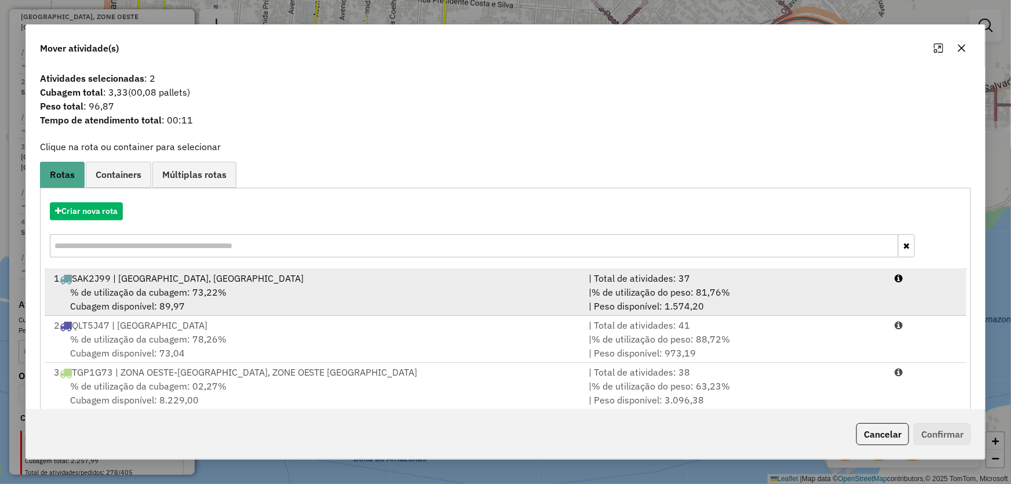
click at [140, 295] on span "% de utilização da cubagem: 73,22%" at bounding box center [148, 292] width 156 height 12
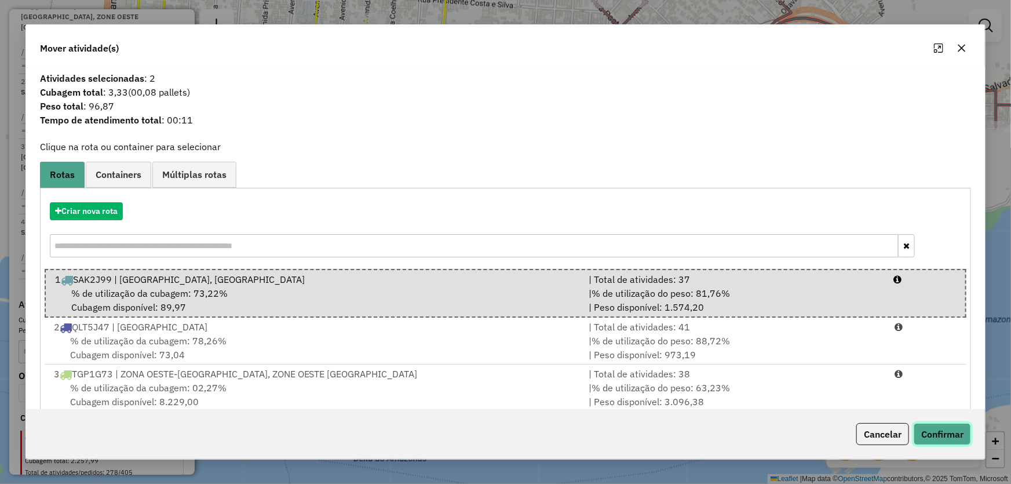
click at [944, 428] on button "Confirmar" at bounding box center [941, 434] width 57 height 22
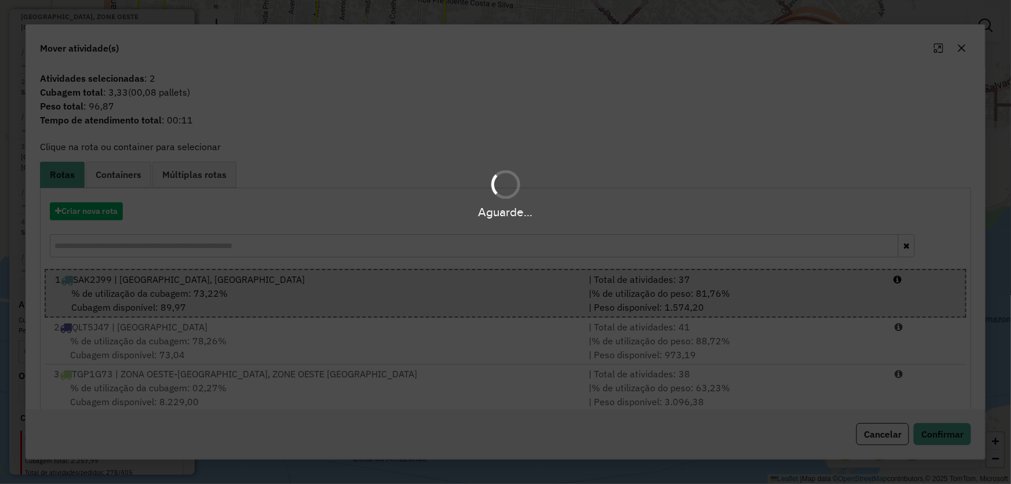
scroll to position [370, 0]
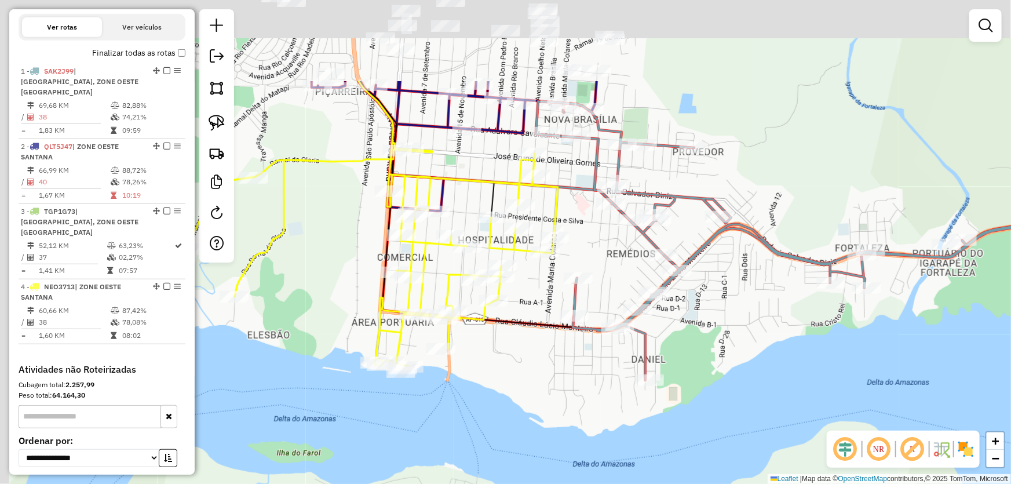
drag, startPoint x: 413, startPoint y: 166, endPoint x: 544, endPoint y: 310, distance: 194.8
click at [544, 310] on div "Janela de atendimento Grade de atendimento Capacidade Transportadoras Veículos …" at bounding box center [505, 242] width 1011 height 484
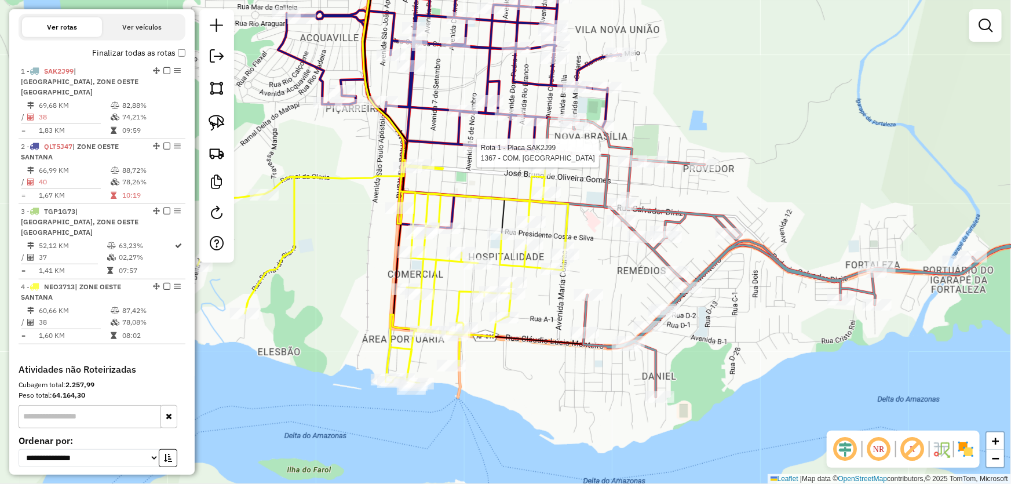
click at [580, 159] on div at bounding box center [586, 153] width 29 height 12
select select "*********"
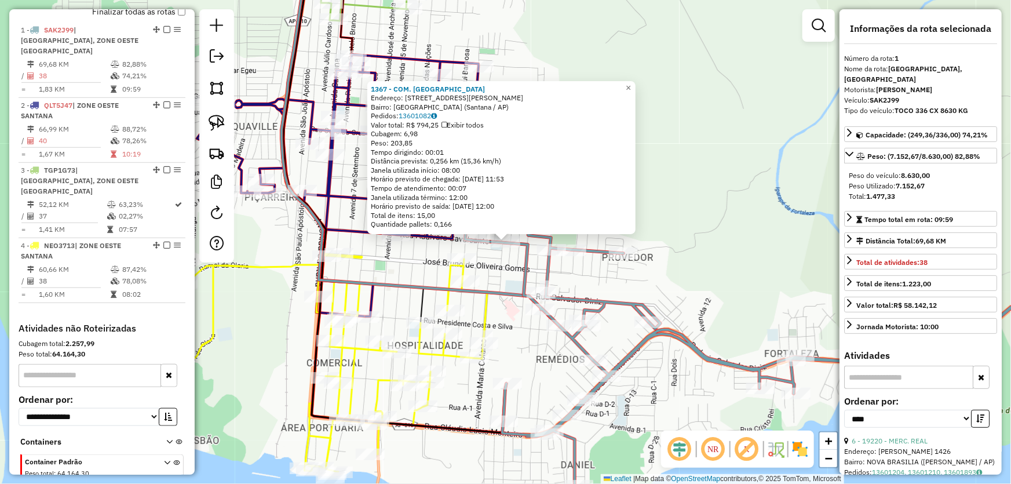
scroll to position [434, 0]
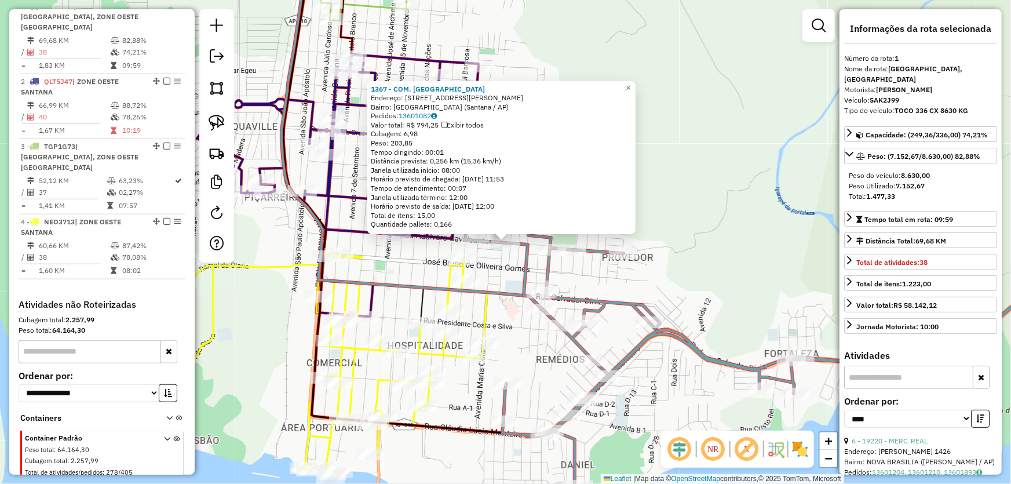
click at [500, 272] on div "1367 - COM. [GEOGRAPHIC_DATA] Endereço: [STREET_ADDRESS][PERSON_NAME] [GEOGRAPH…" at bounding box center [505, 242] width 1011 height 484
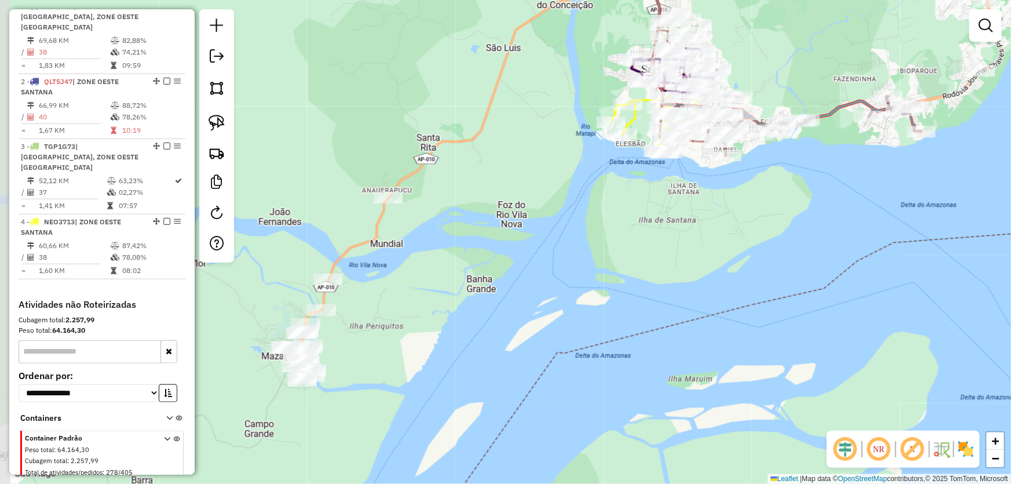
drag, startPoint x: 374, startPoint y: 236, endPoint x: 583, endPoint y: 63, distance: 270.7
click at [583, 63] on div "Janela de atendimento Grade de atendimento Capacidade Transportadoras Veículos …" at bounding box center [505, 242] width 1011 height 484
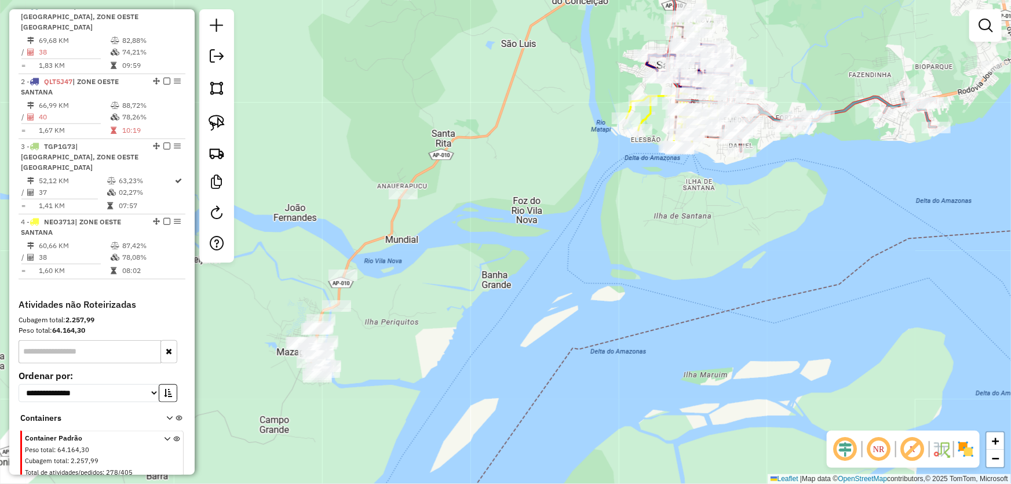
drag, startPoint x: 495, startPoint y: 225, endPoint x: 499, endPoint y: 203, distance: 22.4
click at [525, 204] on div "Janela de atendimento Grade de atendimento Capacidade Transportadoras Veículos …" at bounding box center [505, 242] width 1011 height 484
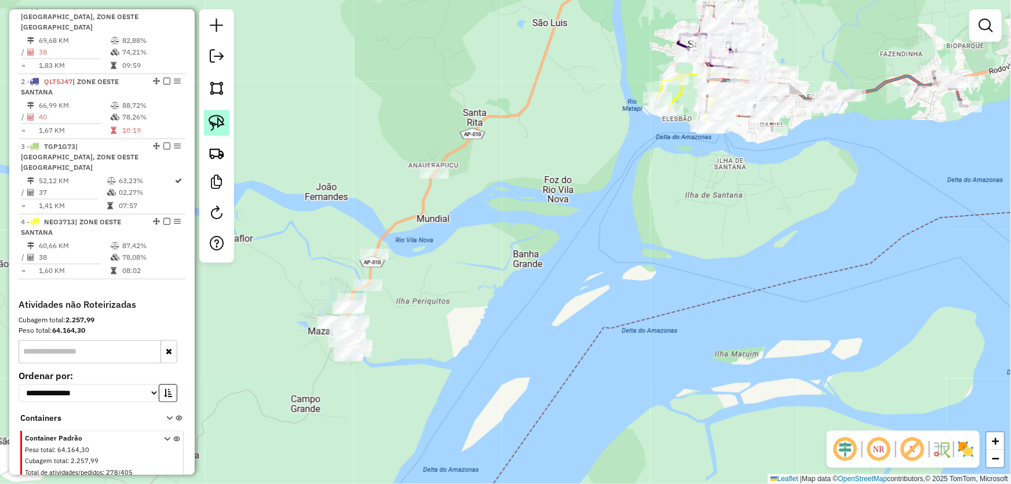
click at [220, 122] on img at bounding box center [217, 123] width 16 height 16
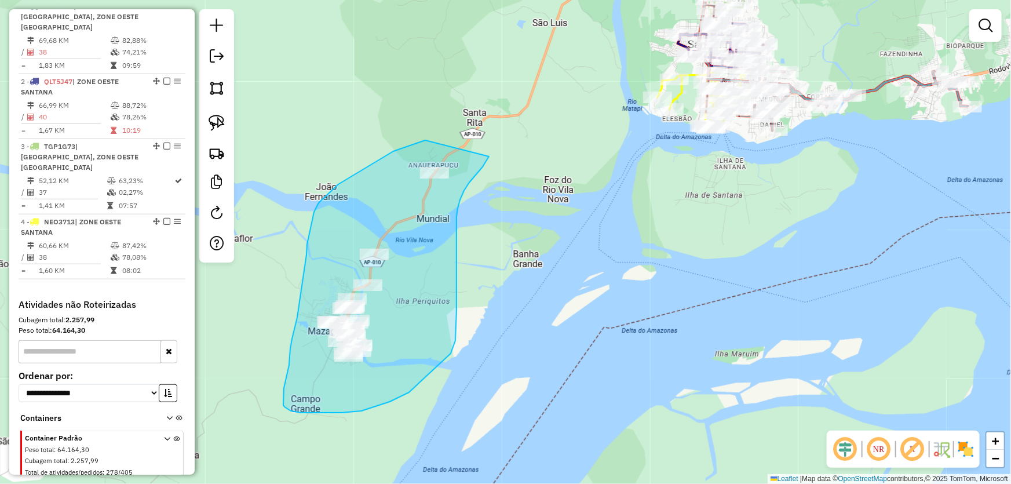
drag, startPoint x: 425, startPoint y: 140, endPoint x: 489, endPoint y: 154, distance: 65.2
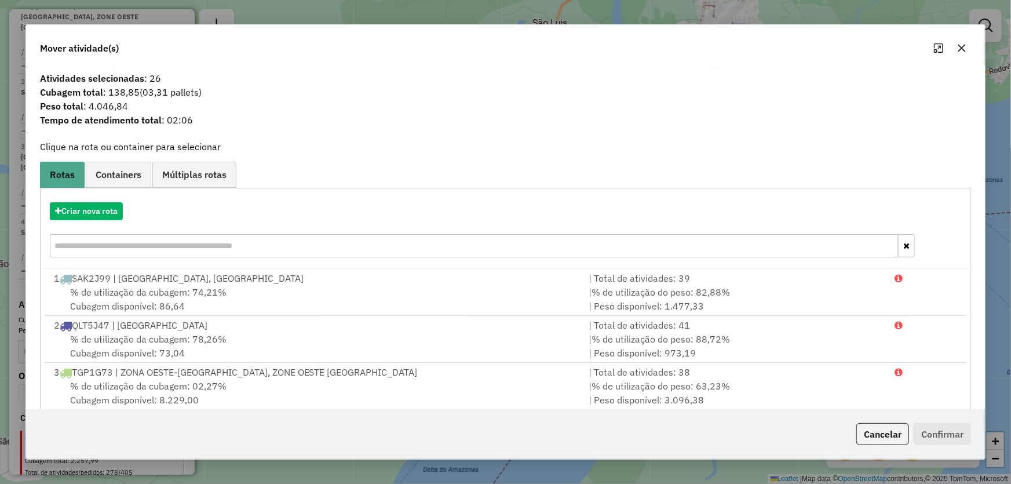
click at [90, 202] on div "Criar nova rota" at bounding box center [506, 230] width 926 height 75
click at [92, 206] on button "Criar nova rota" at bounding box center [86, 211] width 73 height 18
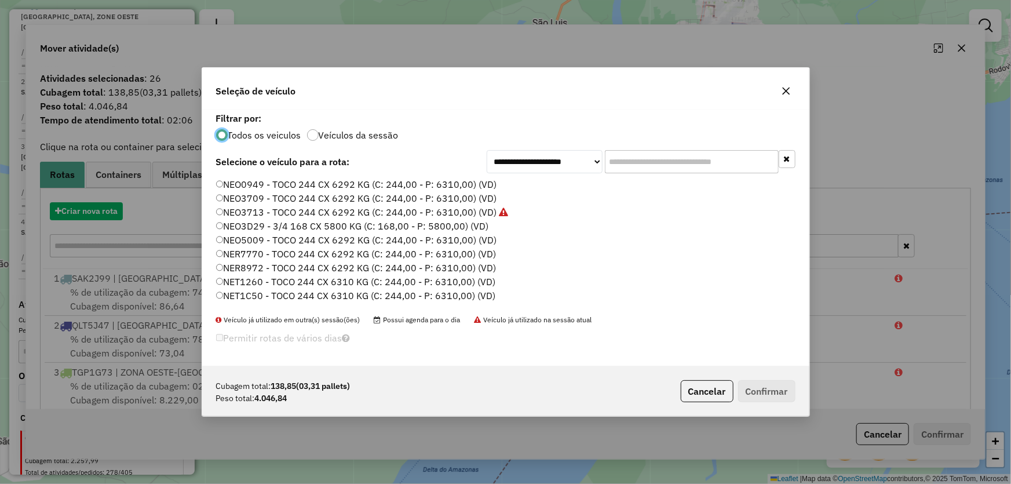
scroll to position [6, 3]
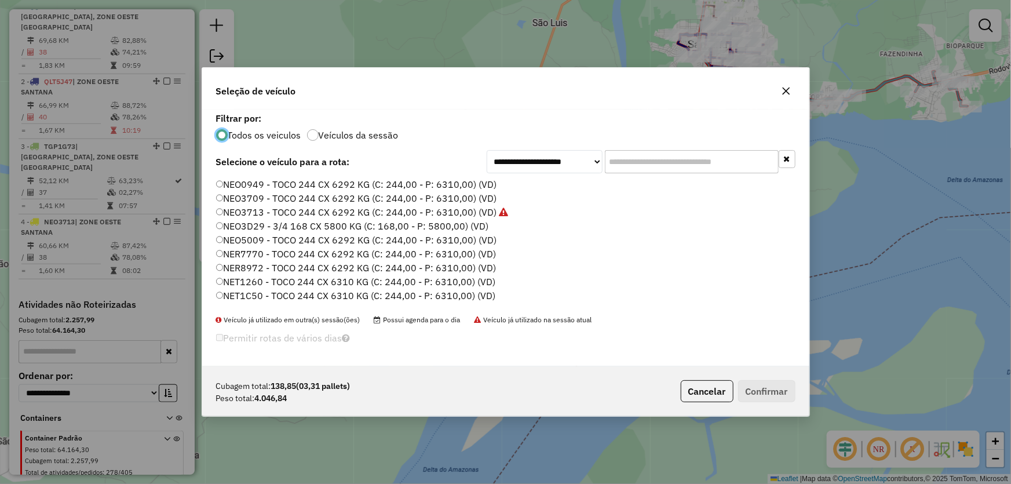
click at [250, 198] on label "NEO3709 - TOCO 244 CX 6292 KG (C: 244,00 - P: 6310,00) (VD)" at bounding box center [356, 198] width 281 height 14
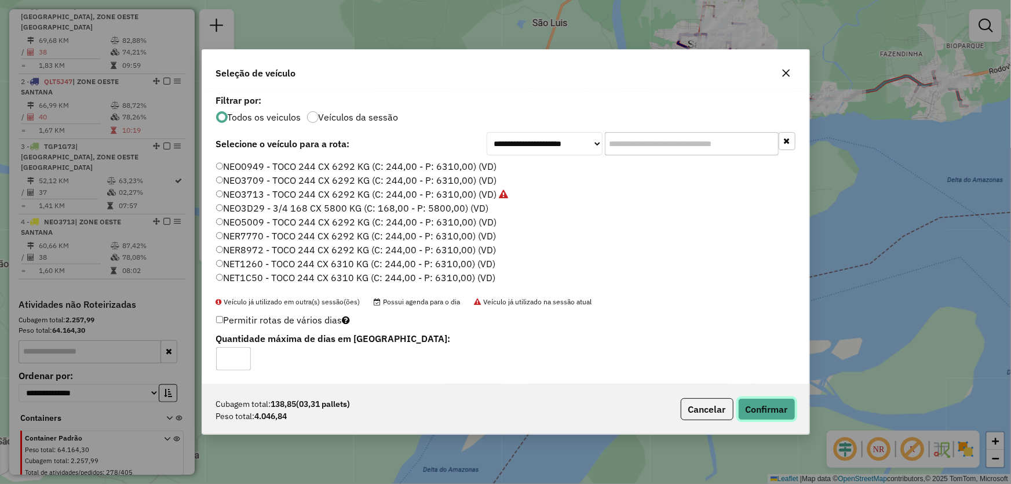
click at [756, 411] on button "Confirmar" at bounding box center [766, 409] width 57 height 22
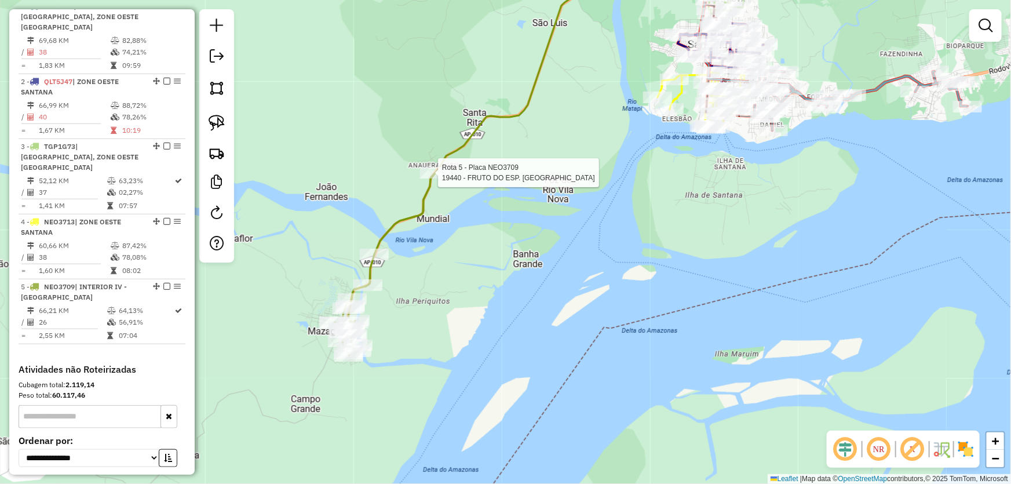
select select "*********"
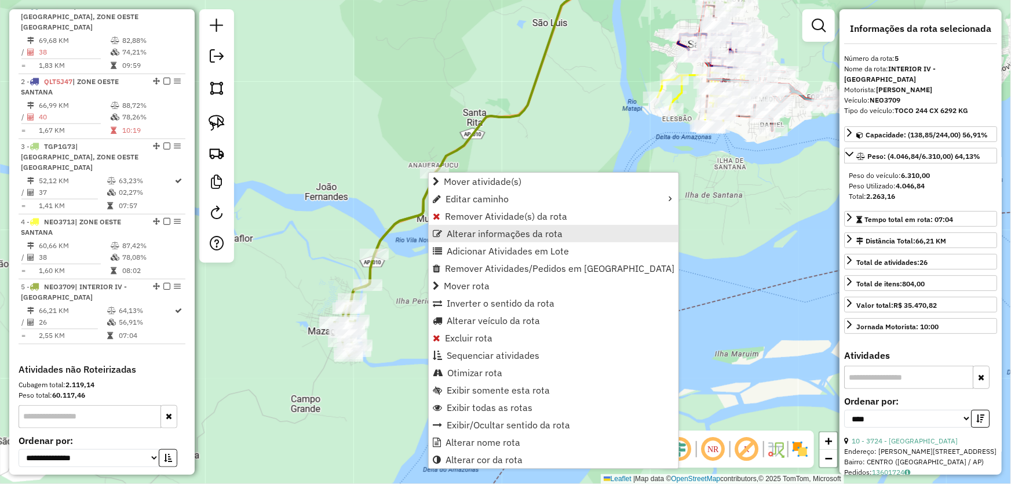
scroll to position [520, 0]
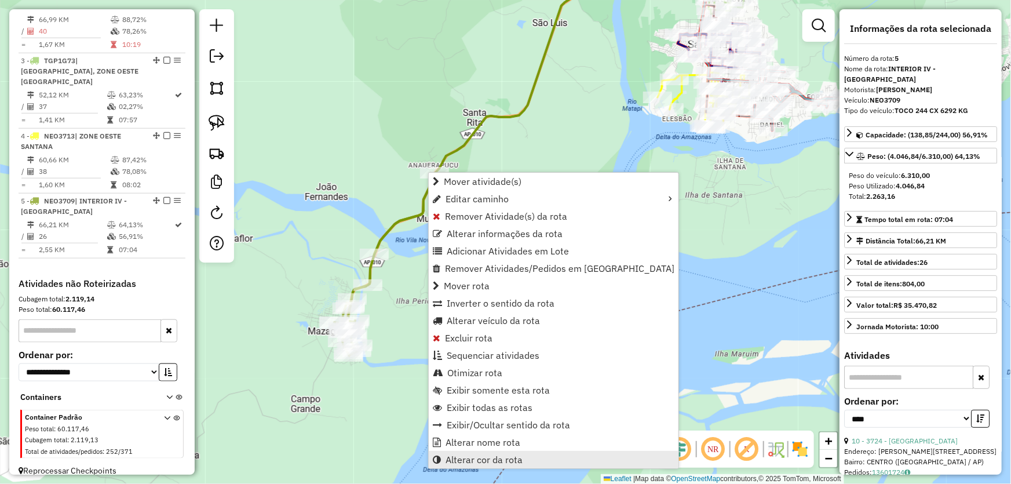
click at [468, 458] on span "Alterar cor da rota" at bounding box center [483, 459] width 77 height 9
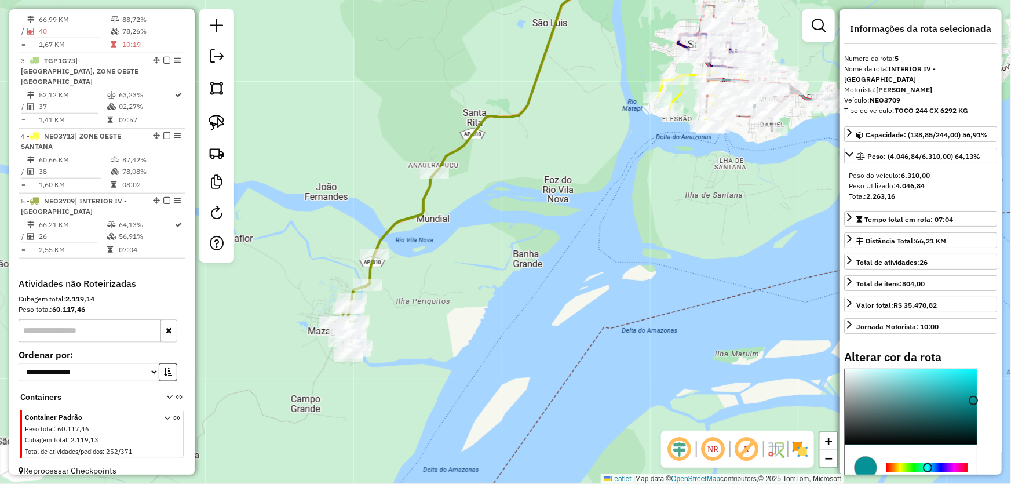
click at [927, 463] on div at bounding box center [926, 467] width 81 height 9
type input "*******"
drag, startPoint x: 962, startPoint y: 371, endPoint x: 974, endPoint y: 348, distance: 26.7
click at [974, 350] on div "Alterar cor da rota C M Y K *** *** ** H S L * *** *** R G B ******* Hex Fechar" at bounding box center [920, 466] width 153 height 232
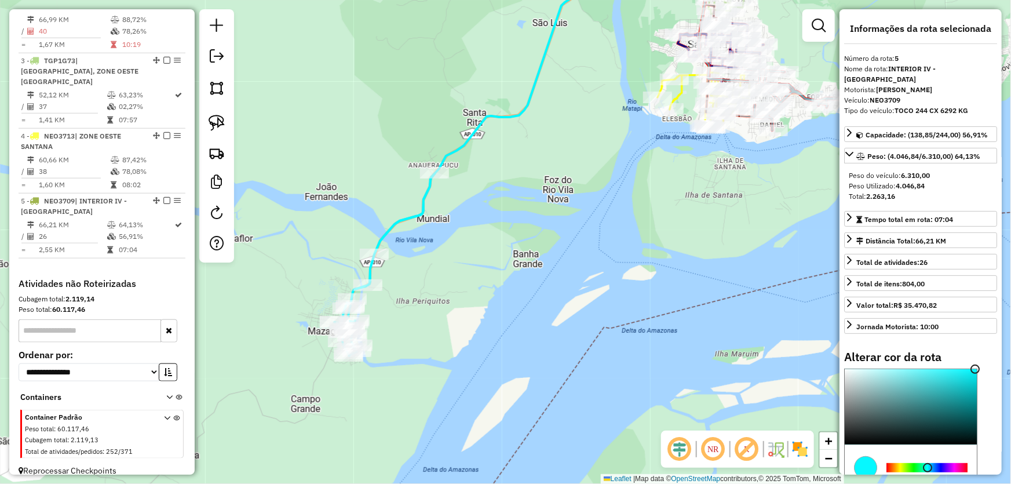
click at [603, 227] on div "Janela de atendimento Grade de atendimento Capacidade Transportadoras Veículos …" at bounding box center [505, 242] width 1011 height 484
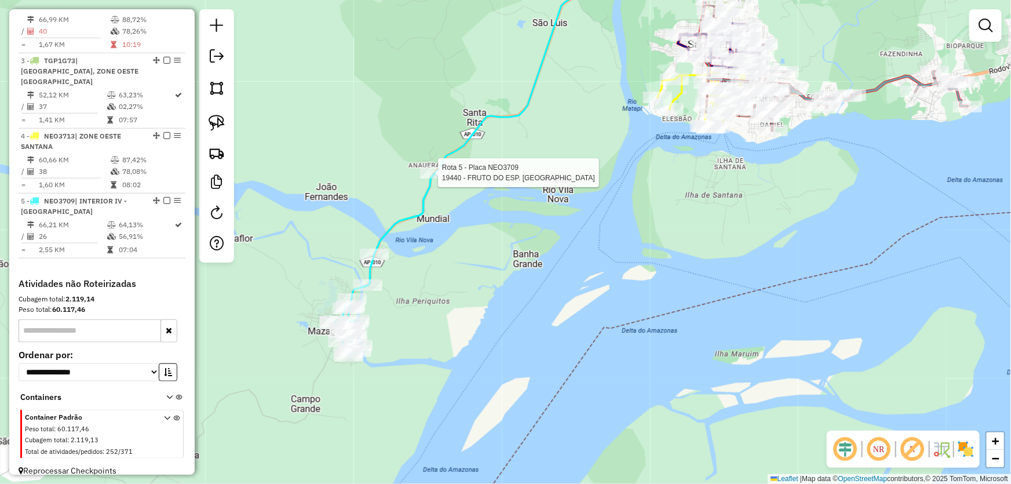
select select "*********"
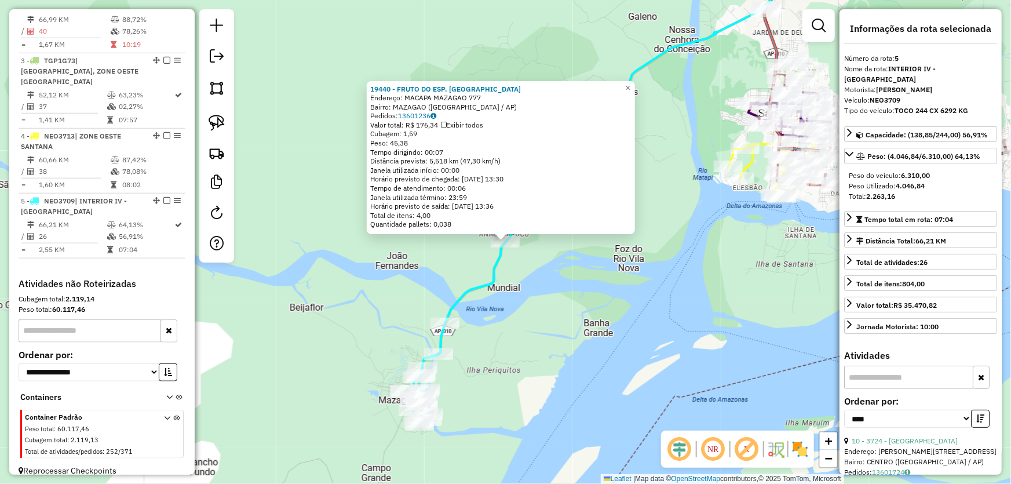
click at [657, 283] on div "19440 - FRUTO DO ESP. SANTO Endereço: MACAPA MAZAGAO 777 Bairro: [GEOGRAPHIC_DA…" at bounding box center [505, 242] width 1011 height 484
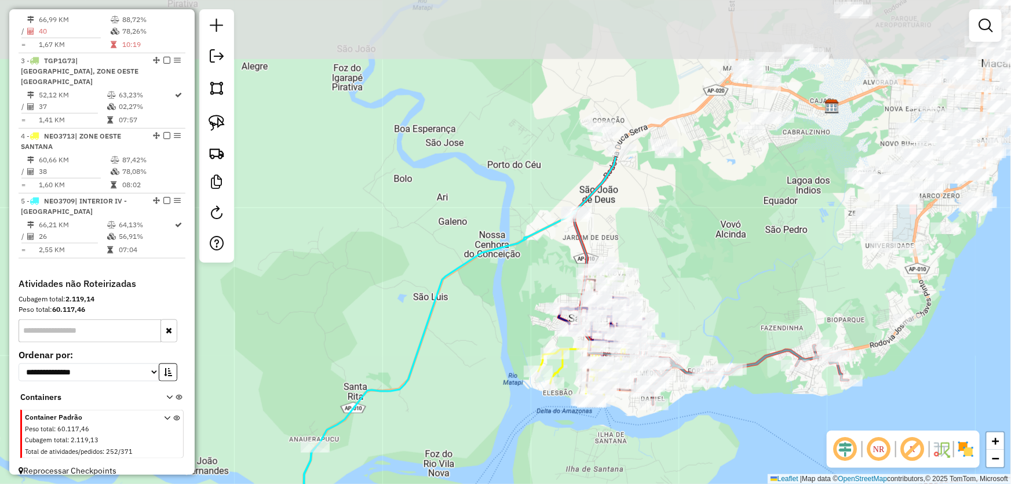
drag, startPoint x: 678, startPoint y: 176, endPoint x: 488, endPoint y: 381, distance: 279.5
click at [488, 381] on div "Janela de atendimento Grade de atendimento Capacidade Transportadoras Veículos …" at bounding box center [505, 242] width 1011 height 484
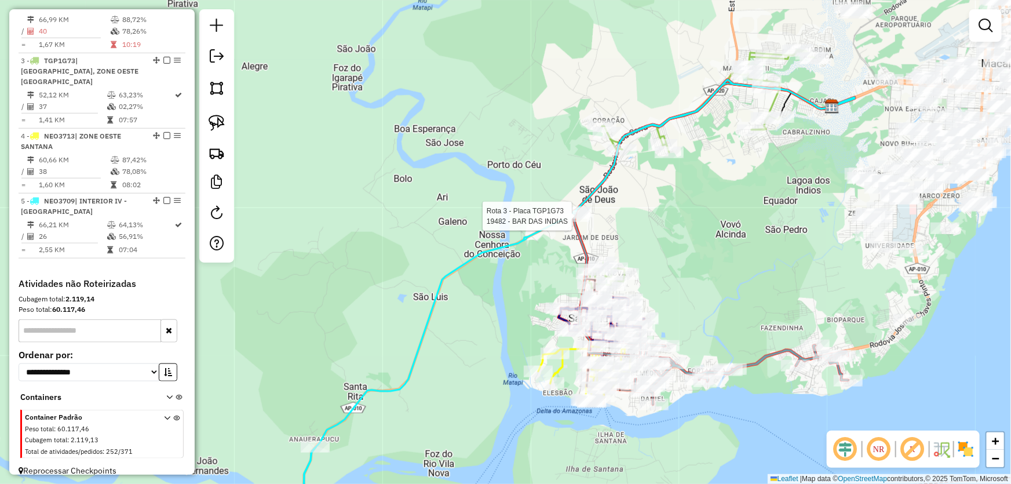
select select "*********"
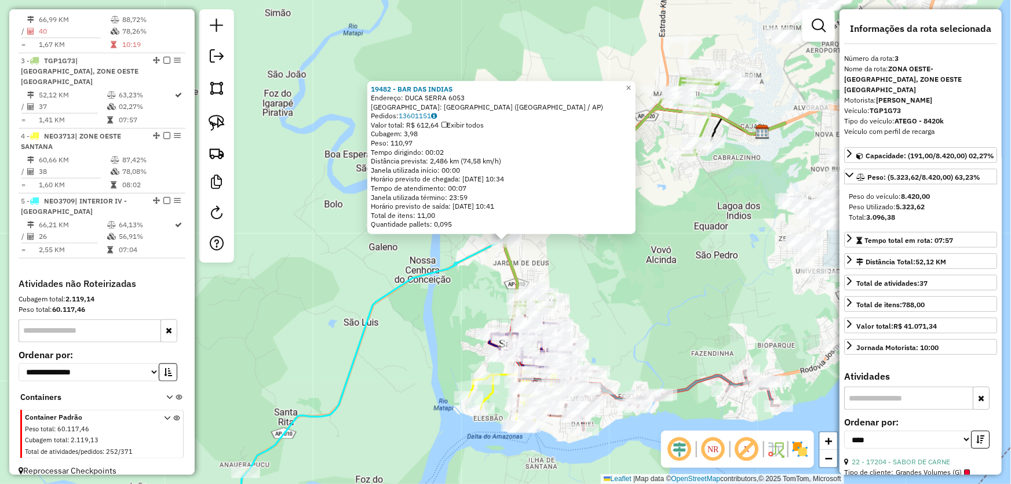
click at [464, 291] on div "Rota 2 - Placa QLT5J47 18633 - CONV. VITORIA Rota 2 - Placa QLT5J47 2515 - BAR …" at bounding box center [505, 242] width 1011 height 484
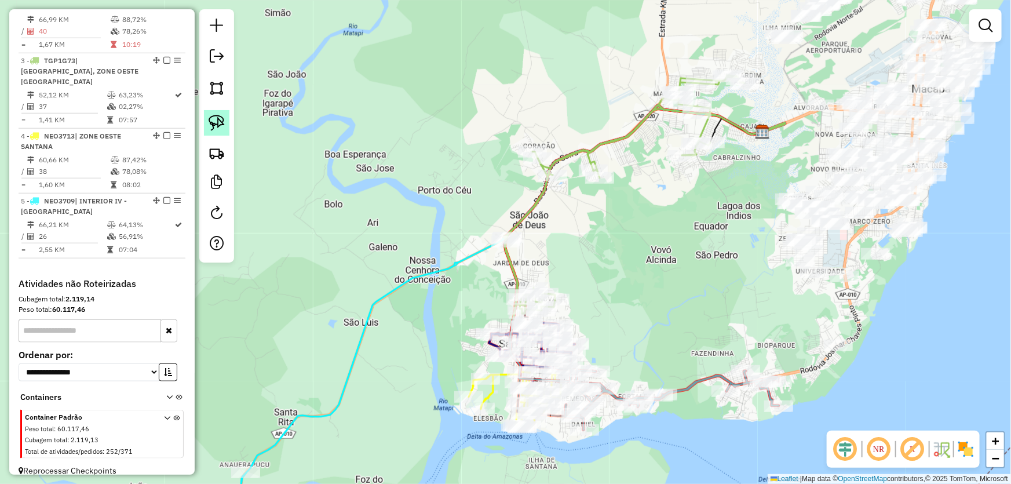
click at [223, 127] on img at bounding box center [217, 123] width 16 height 16
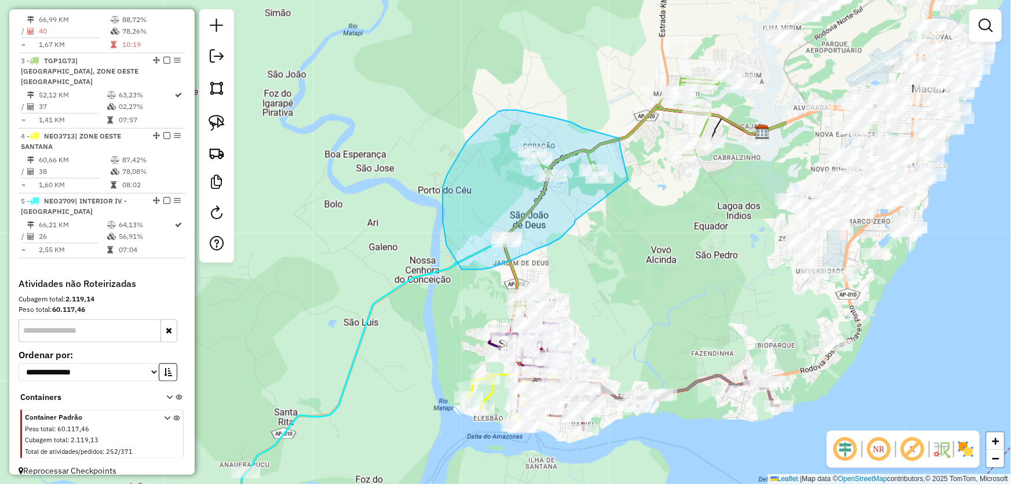
drag, startPoint x: 560, startPoint y: 238, endPoint x: 628, endPoint y: 182, distance: 88.1
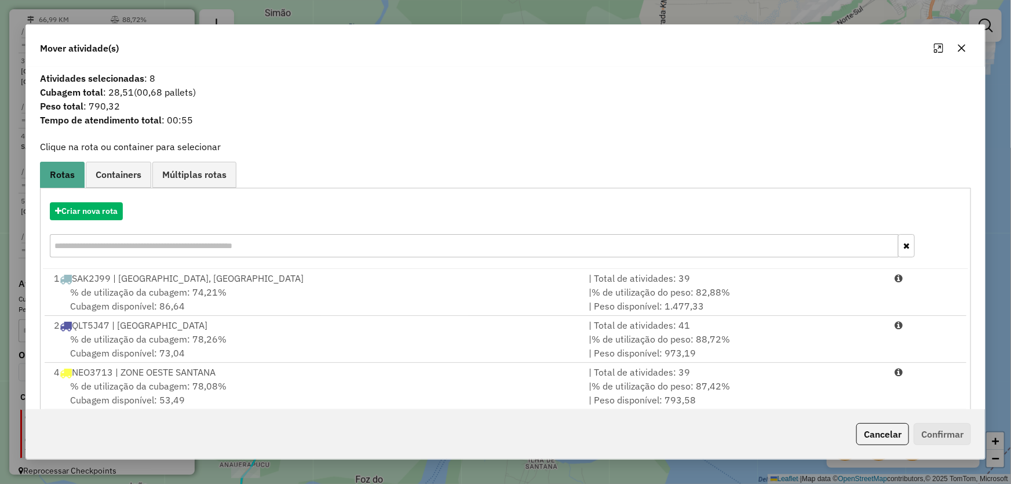
scroll to position [66, 0]
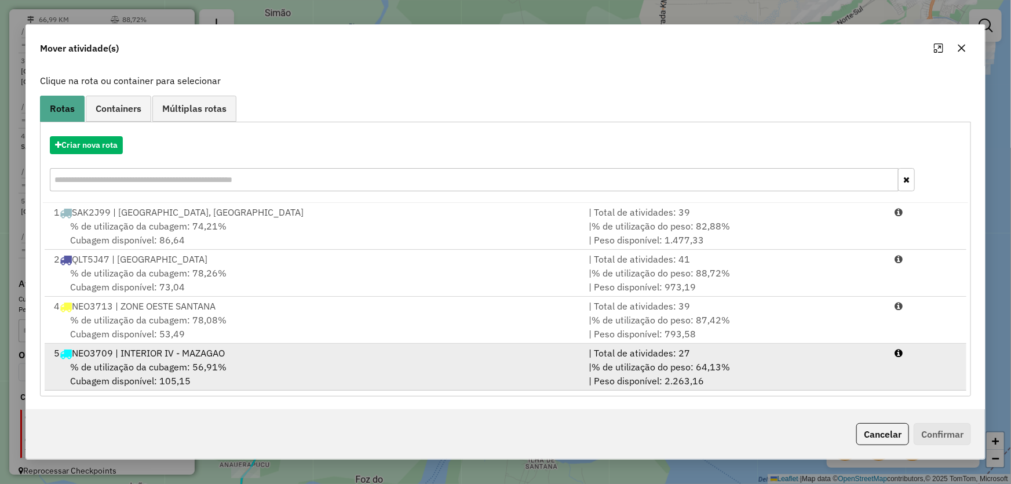
click at [147, 361] on span "% de utilização da cubagem: 56,91%" at bounding box center [148, 367] width 156 height 12
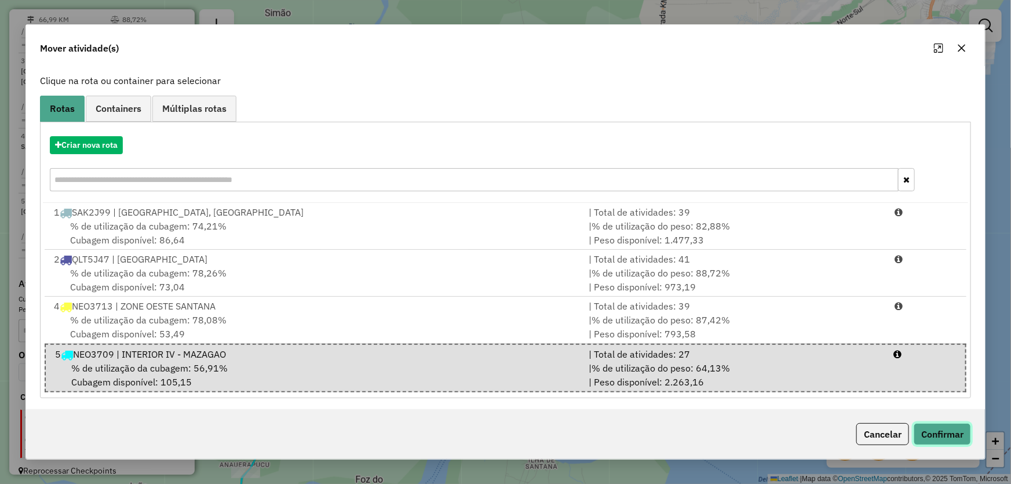
click at [937, 426] on button "Confirmar" at bounding box center [941, 434] width 57 height 22
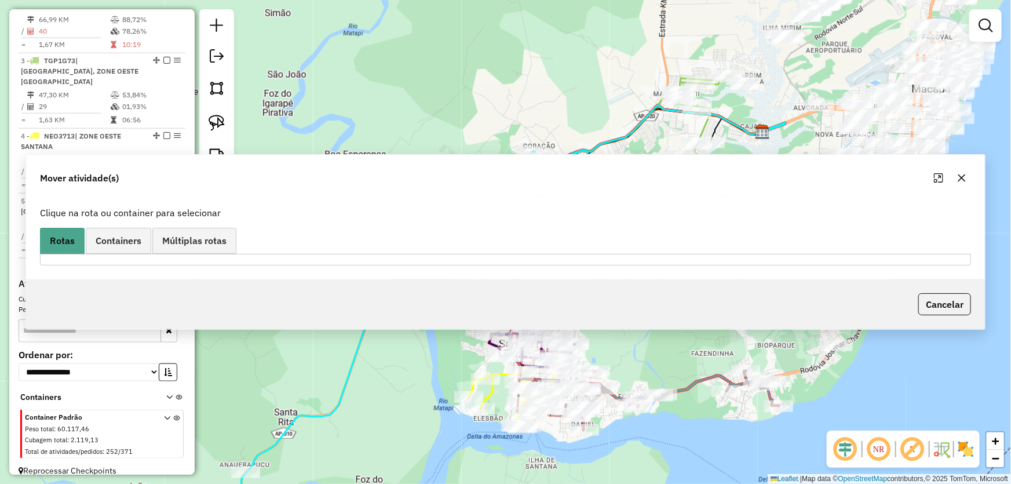
scroll to position [0, 0]
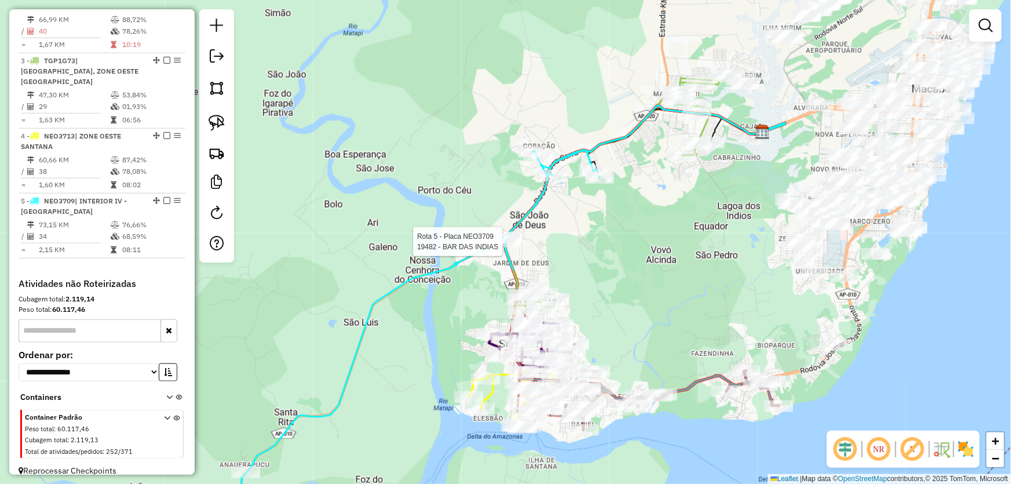
select select "*********"
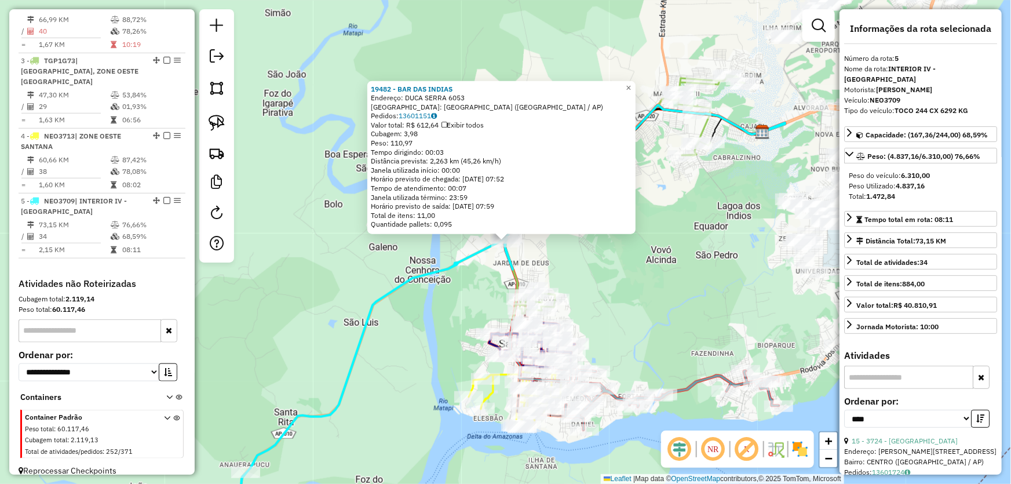
click at [678, 259] on div "19482 - BAR DAS INDIAS Endereço: DUCA SERRA 6053 Bairro: [GEOGRAPHIC_DATA] ([GE…" at bounding box center [505, 242] width 1011 height 484
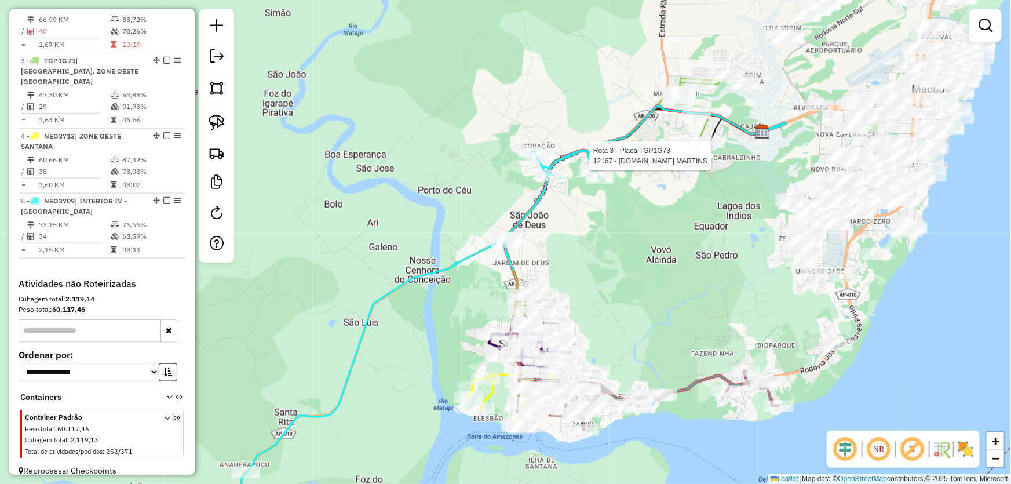
select select "*********"
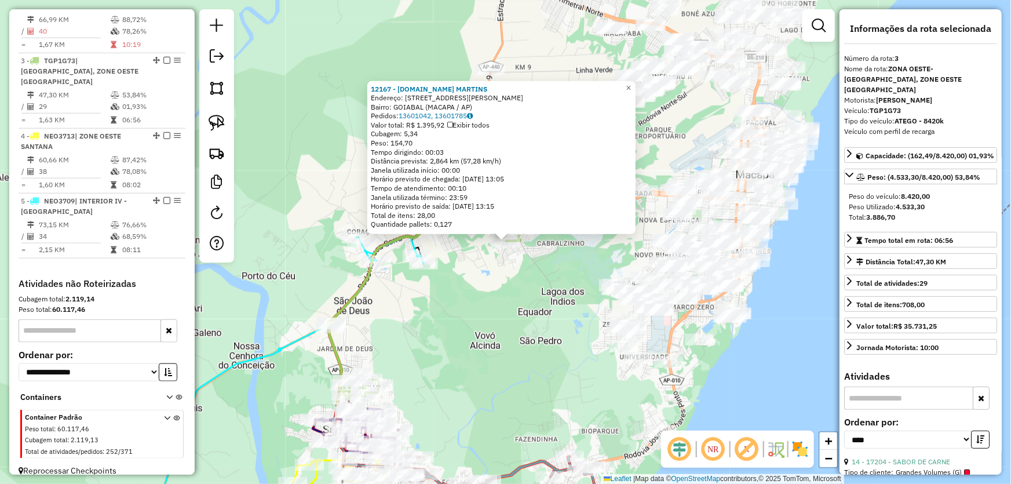
drag, startPoint x: 515, startPoint y: 315, endPoint x: 574, endPoint y: 197, distance: 132.1
click at [574, 197] on div "12167 - [DOMAIN_NAME] [PERSON_NAME]: R [PERSON_NAME] 2230 Bairro: GOIABAL (MACA…" at bounding box center [505, 242] width 1011 height 484
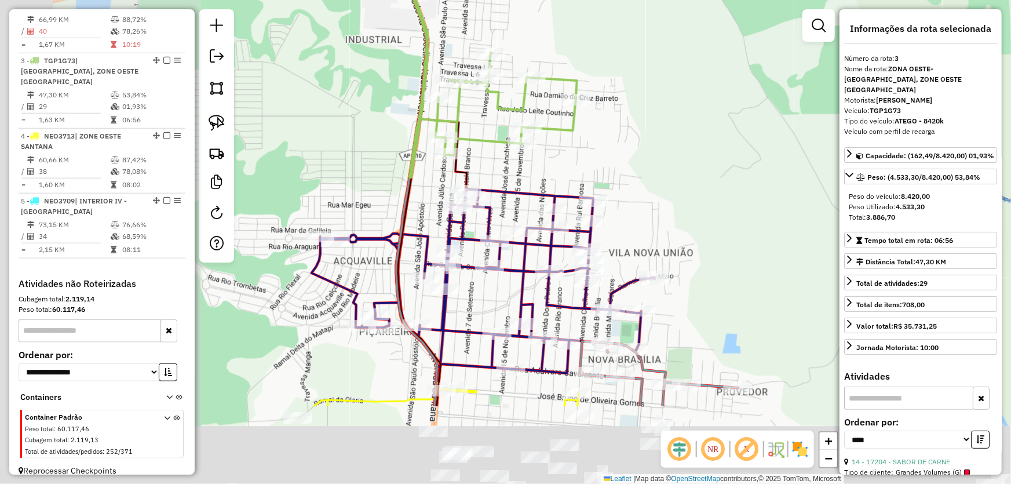
drag, startPoint x: 560, startPoint y: 199, endPoint x: 694, endPoint y: 121, distance: 155.5
click at [703, 118] on div "12167 - [DOMAIN_NAME] [PERSON_NAME]: R [PERSON_NAME] 2230 Bairro: GOIABAL (MACA…" at bounding box center [505, 242] width 1011 height 484
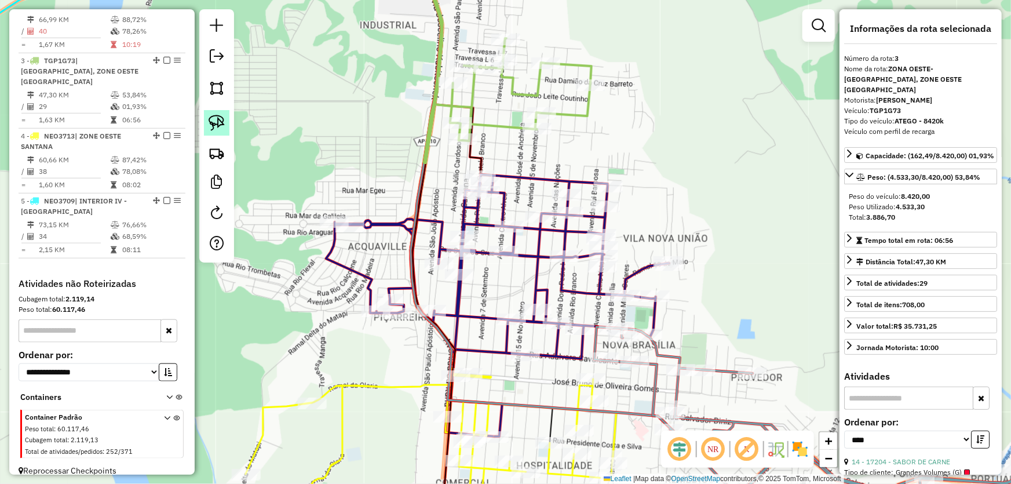
click at [218, 125] on img at bounding box center [217, 123] width 16 height 16
drag, startPoint x: 463, startPoint y: 159, endPoint x: 512, endPoint y: 164, distance: 49.5
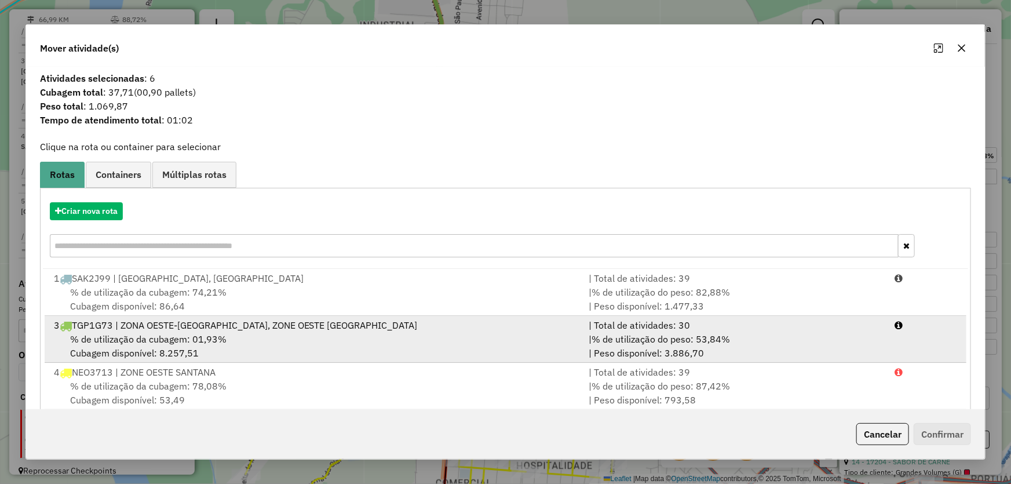
click at [116, 331] on div "3 TGP1G73 | ZONA OESTE-[GEOGRAPHIC_DATA], ZONE OESTE [GEOGRAPHIC_DATA]" at bounding box center [314, 325] width 535 height 14
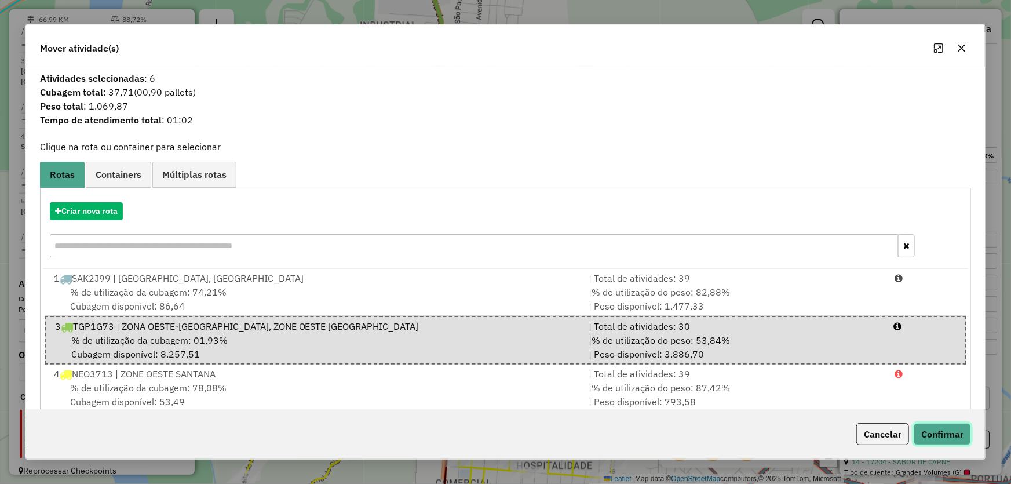
click at [940, 430] on button "Confirmar" at bounding box center [941, 434] width 57 height 22
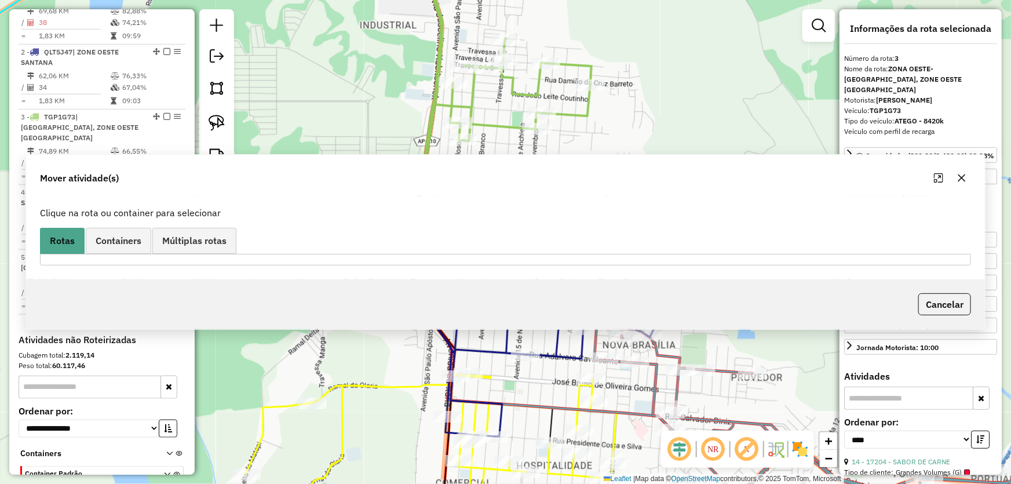
scroll to position [520, 0]
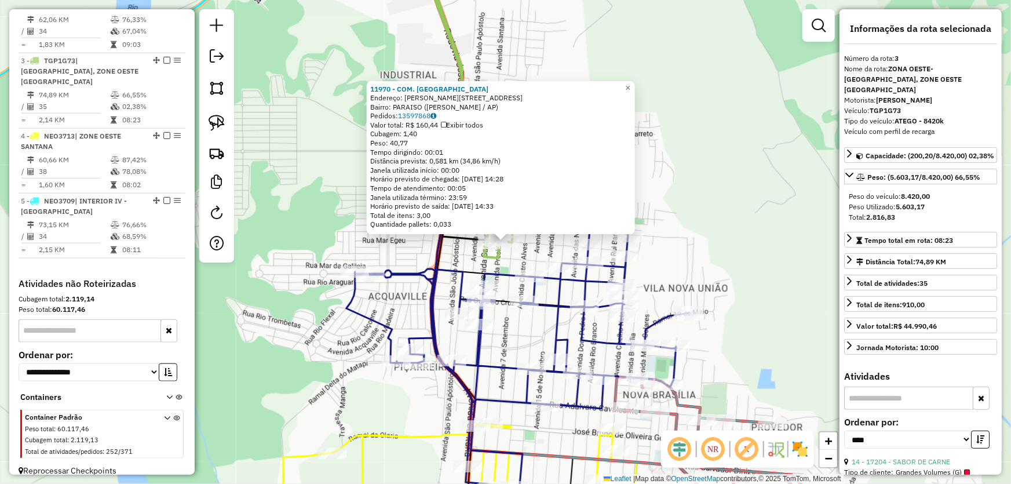
click at [697, 181] on div "11970 - COM. [PERSON_NAME]: R [PERSON_NAME] 506 Bairro: [GEOGRAPHIC_DATA] ([PER…" at bounding box center [505, 242] width 1011 height 484
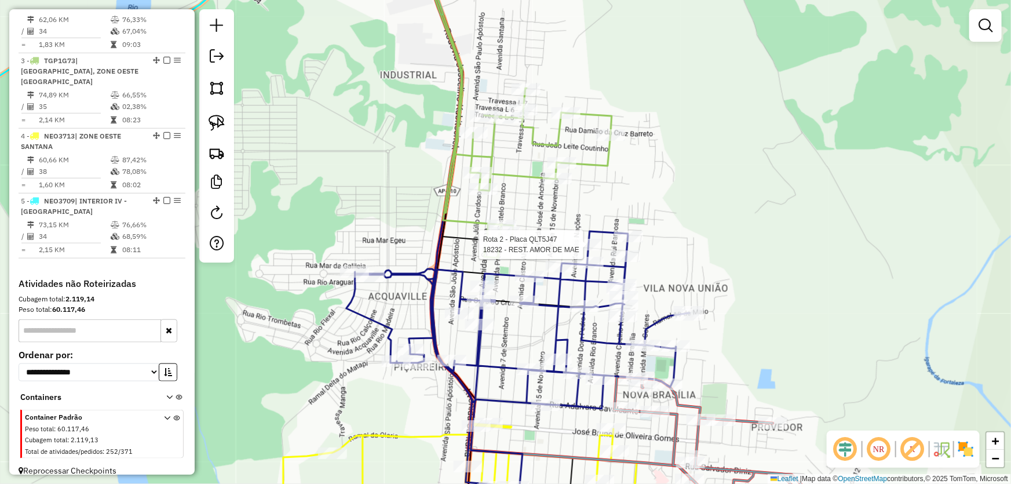
select select "*********"
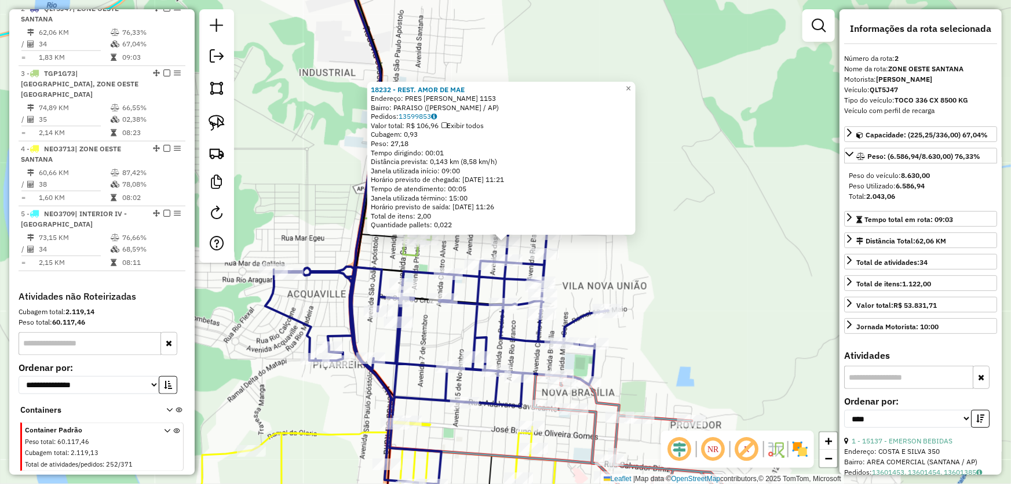
scroll to position [499, 0]
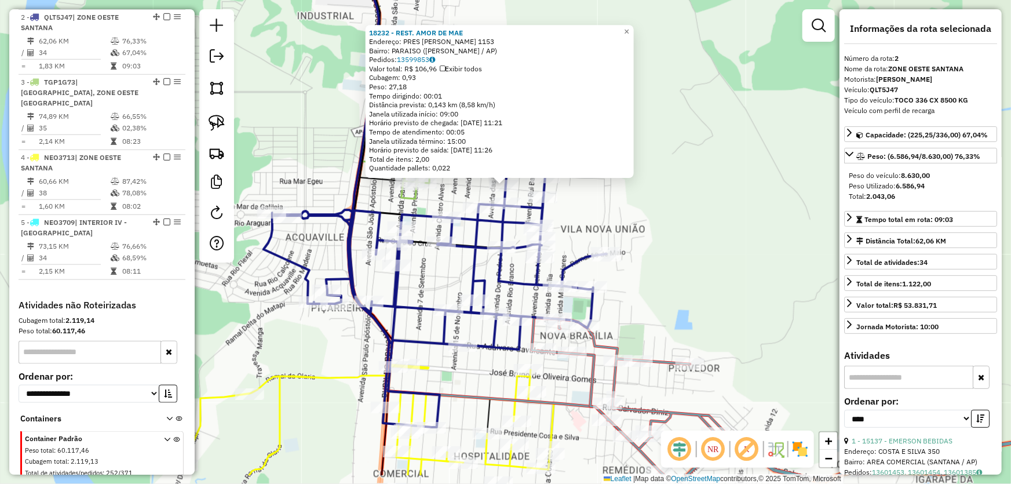
drag, startPoint x: 651, startPoint y: 323, endPoint x: 596, endPoint y: 235, distance: 103.0
click at [645, 213] on div "18232 - REST. AMOR DE [PERSON_NAME]: PRES MAR [PERSON_NAME] 1153 Bairro: PARAIS…" at bounding box center [505, 242] width 1011 height 484
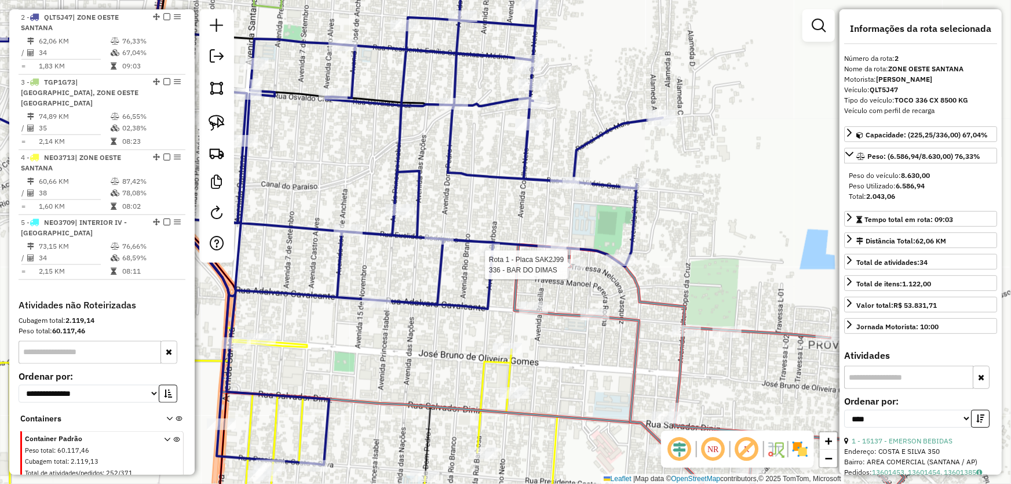
click at [563, 271] on div at bounding box center [571, 265] width 29 height 12
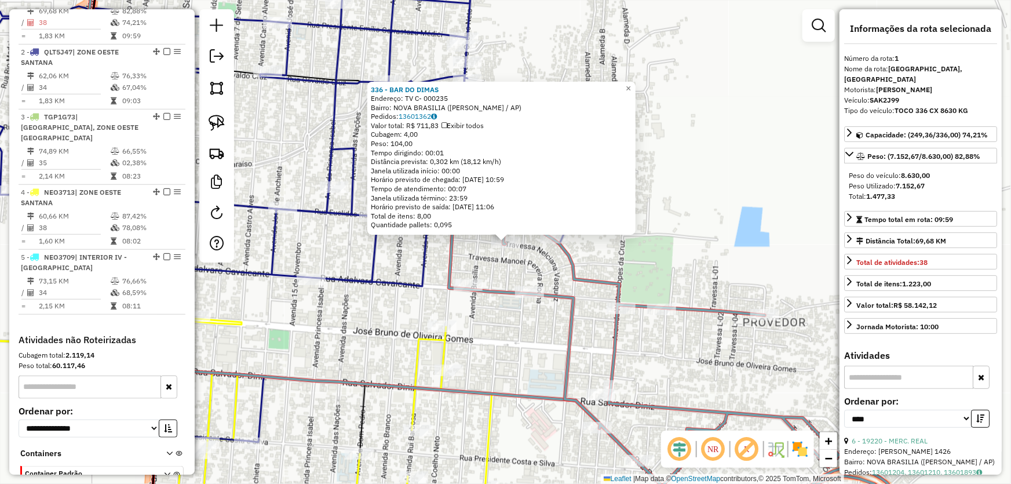
scroll to position [434, 0]
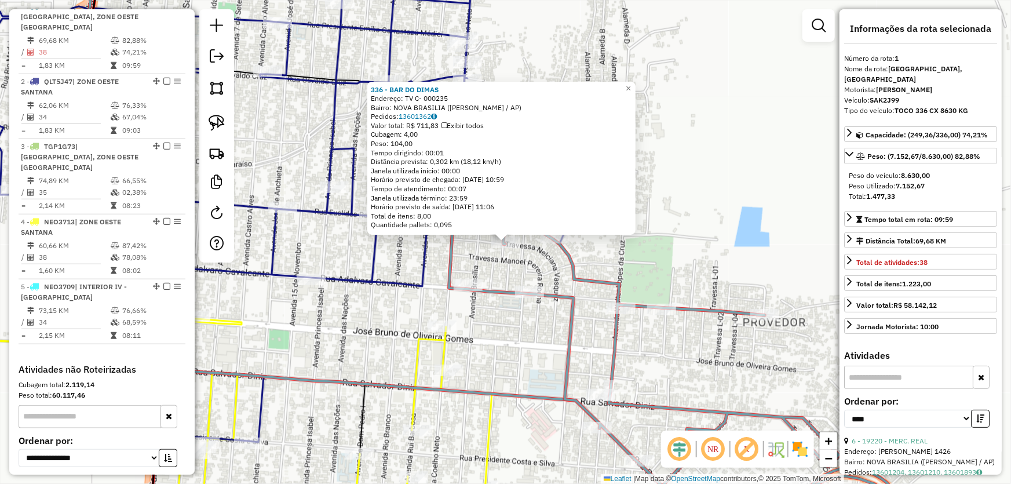
click at [501, 346] on div "336 - BAR DO [PERSON_NAME]: TV C- 000235 Bairro: [GEOGRAPHIC_DATA] (SANTANA / A…" at bounding box center [505, 242] width 1011 height 484
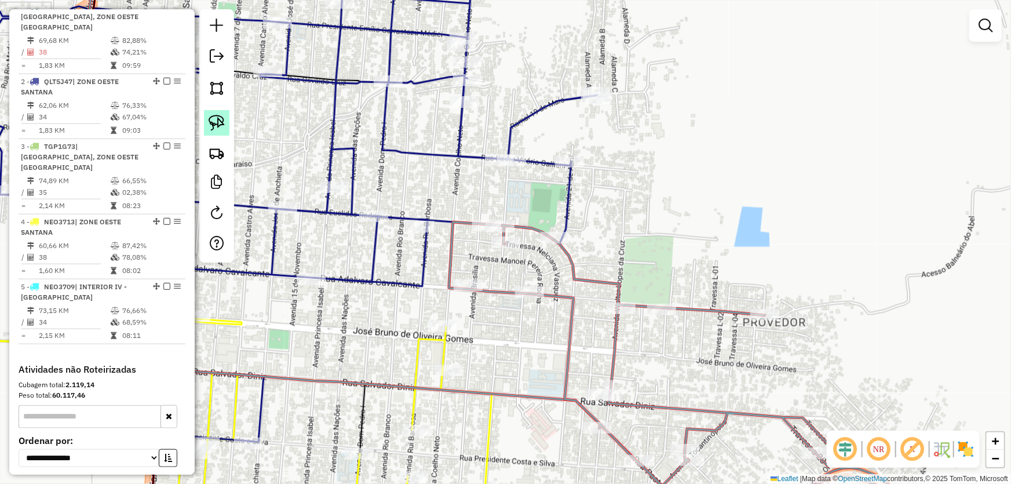
drag, startPoint x: 224, startPoint y: 119, endPoint x: 400, endPoint y: 201, distance: 194.1
click at [223, 119] on img at bounding box center [217, 123] width 16 height 16
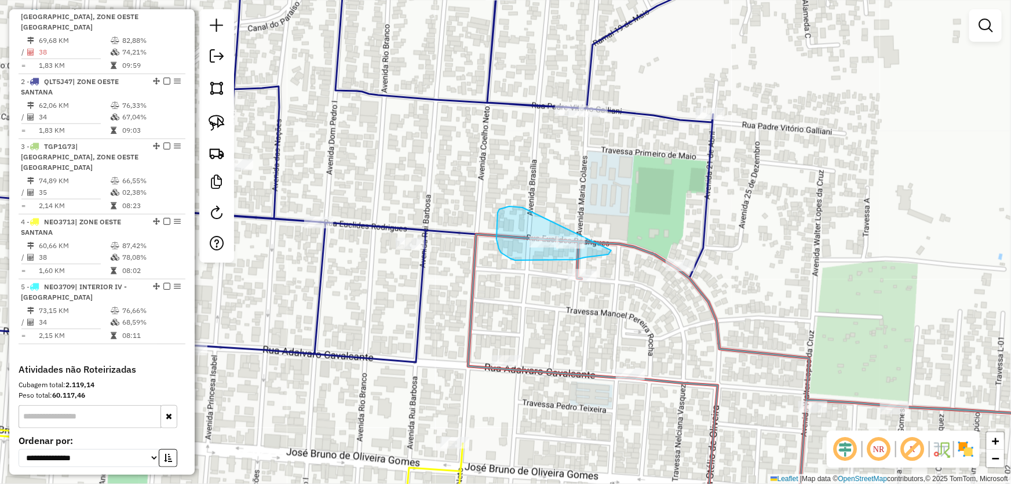
drag, startPoint x: 499, startPoint y: 209, endPoint x: 608, endPoint y: 214, distance: 109.0
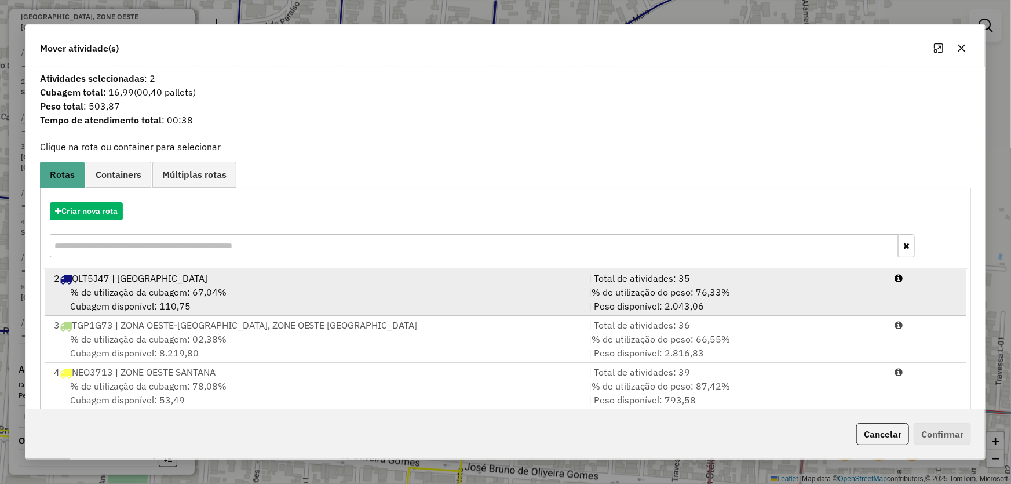
click at [132, 301] on div "% de utilização da cubagem: 67,04% Cubagem disponível: 110,75" at bounding box center [314, 299] width 535 height 28
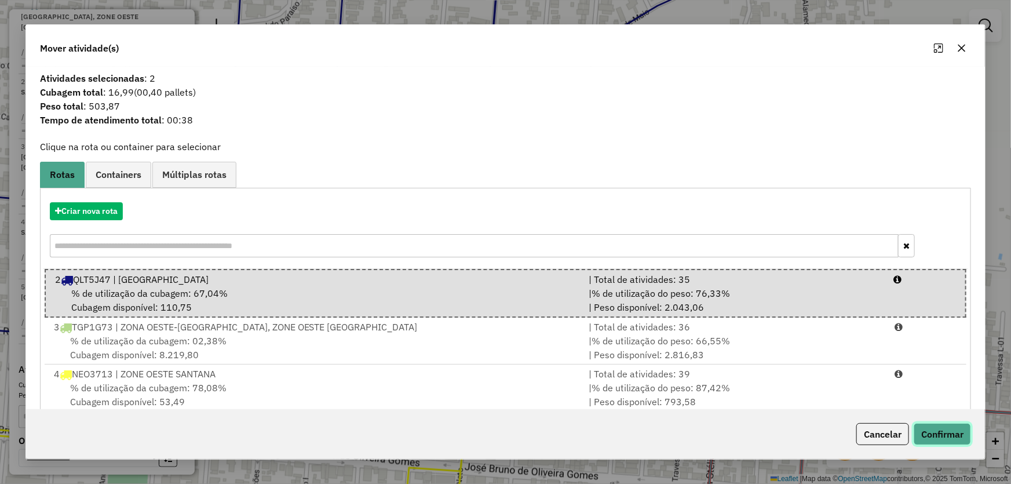
click at [942, 434] on button "Confirmar" at bounding box center [941, 434] width 57 height 22
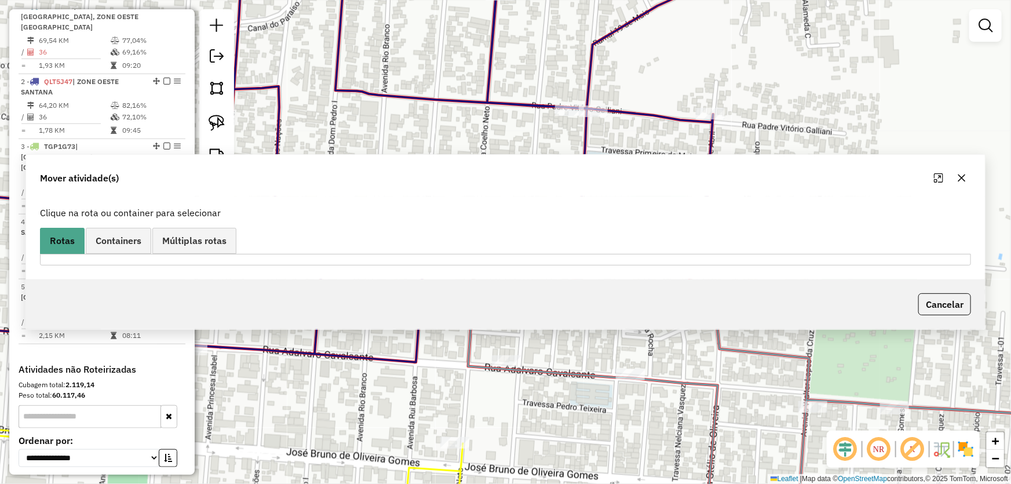
scroll to position [305, 0]
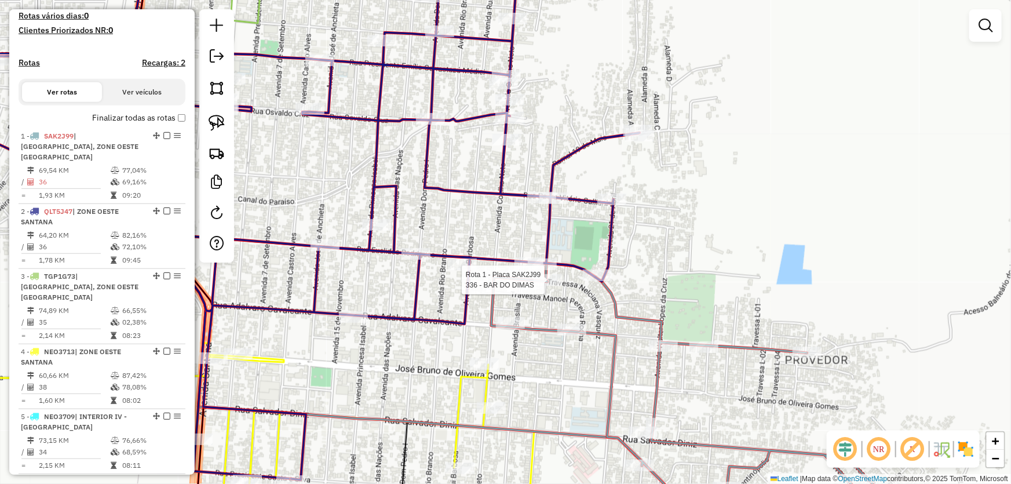
select select "*********"
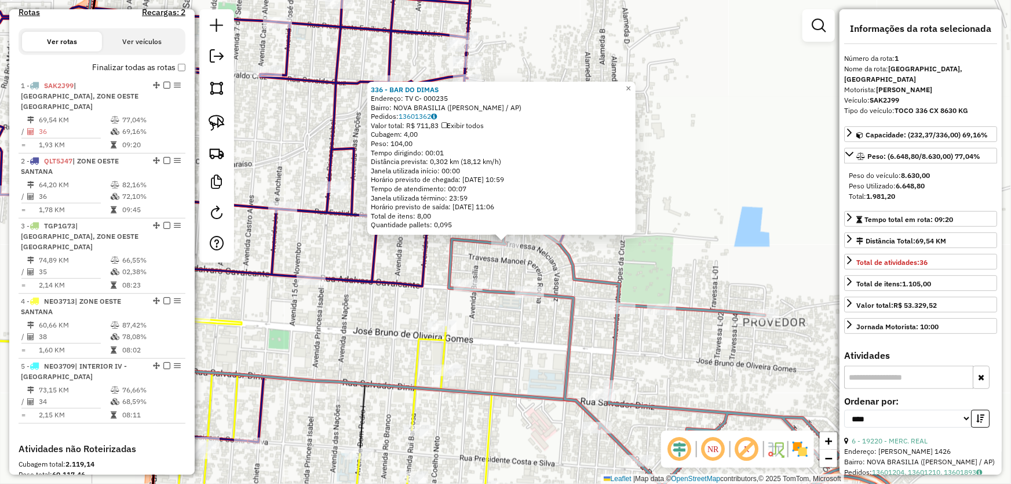
scroll to position [434, 0]
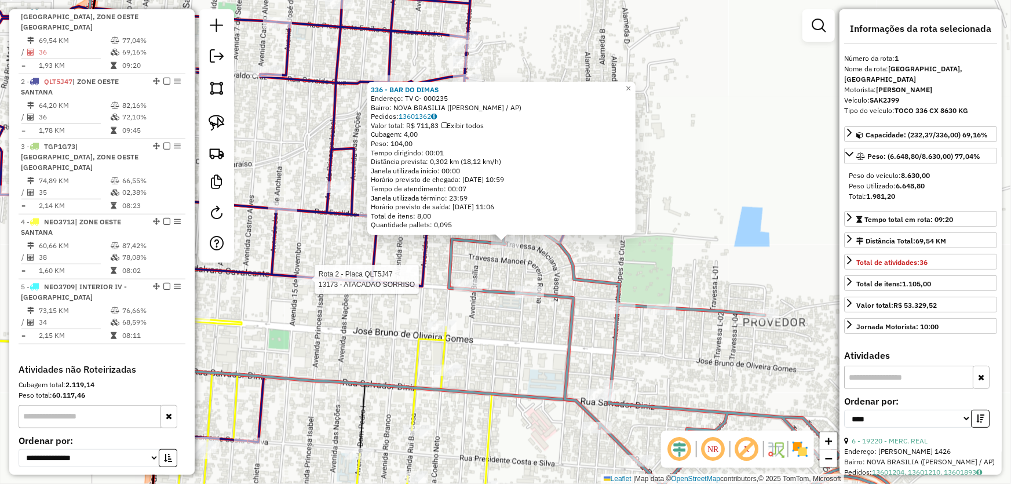
click at [313, 285] on div at bounding box center [311, 279] width 29 height 12
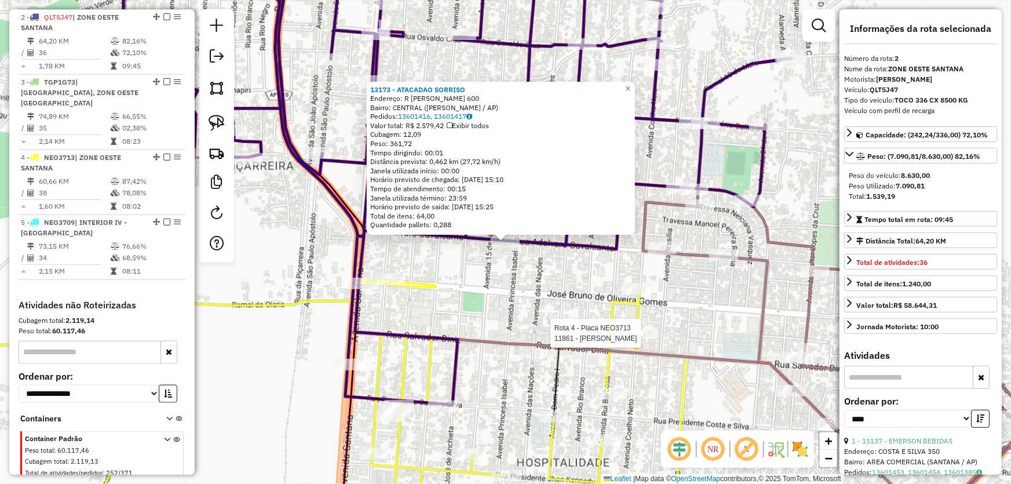
scroll to position [520, 0]
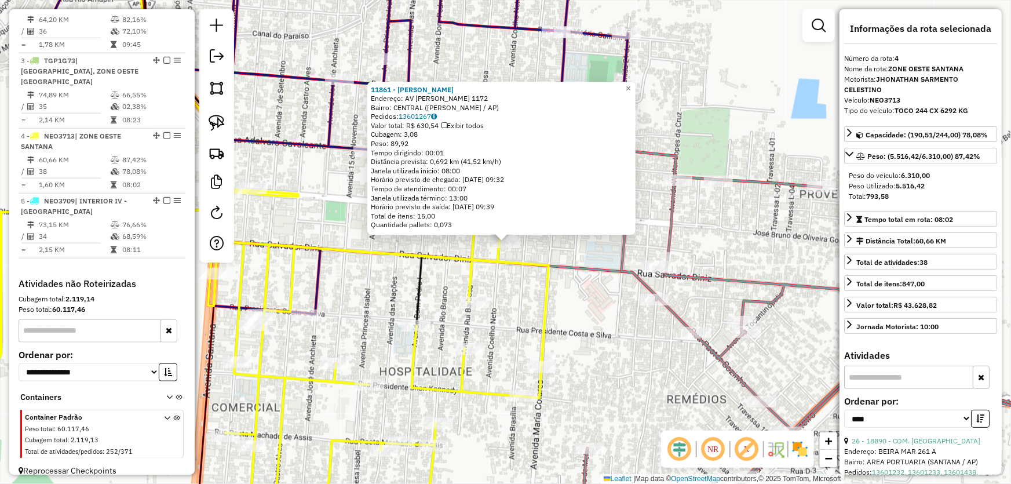
click at [579, 350] on div "11861 - [PERSON_NAME] Endereço: AV [PERSON_NAME] 1172 Bairro: CENTRAL (SANTANA …" at bounding box center [505, 242] width 1011 height 484
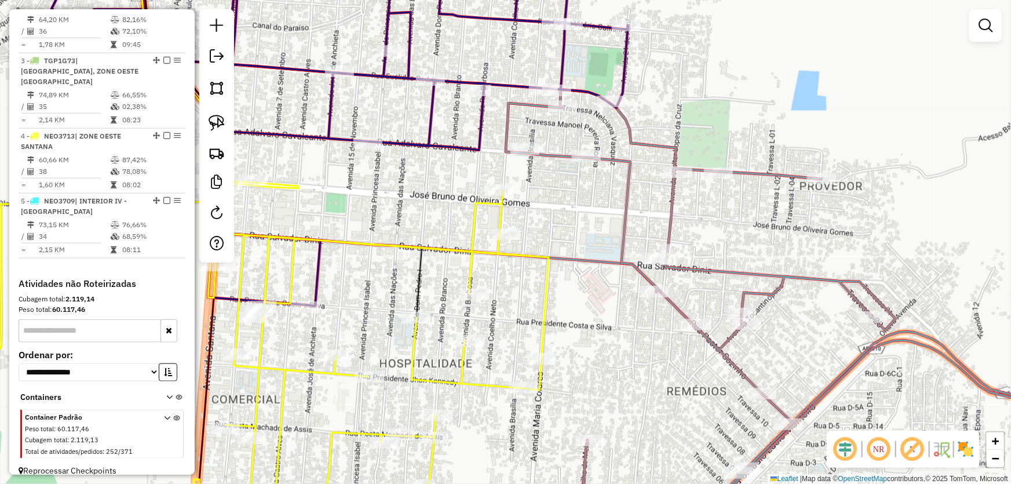
drag, startPoint x: 580, startPoint y: 353, endPoint x: 573, endPoint y: 265, distance: 87.7
click at [573, 265] on div "Janela de atendimento Grade de atendimento Capacidade Transportadoras Veículos …" at bounding box center [505, 242] width 1011 height 484
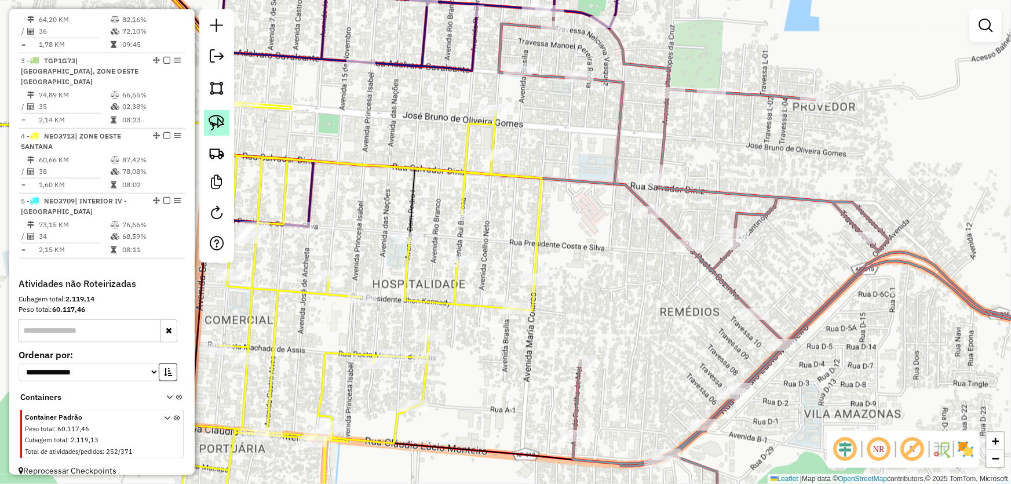
click at [217, 122] on img at bounding box center [217, 123] width 16 height 16
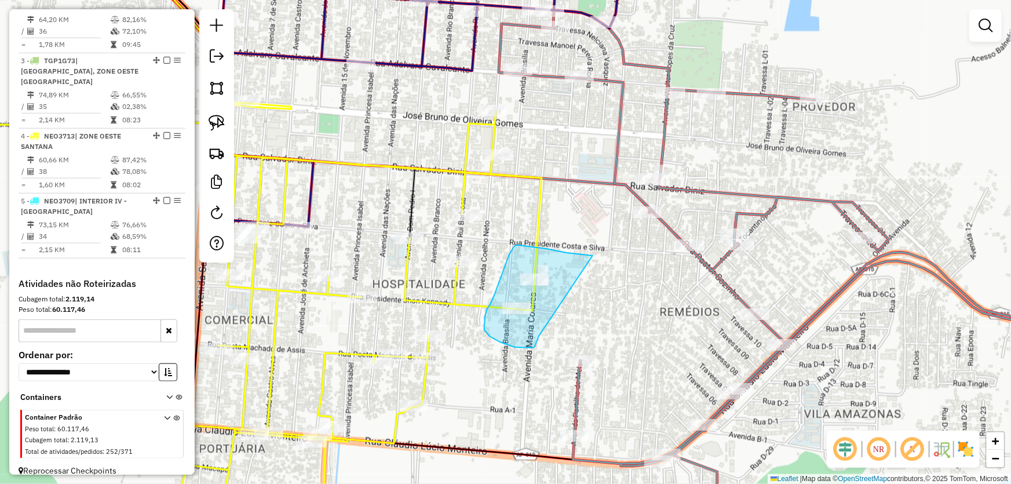
drag, startPoint x: 593, startPoint y: 255, endPoint x: 539, endPoint y: 334, distance: 95.0
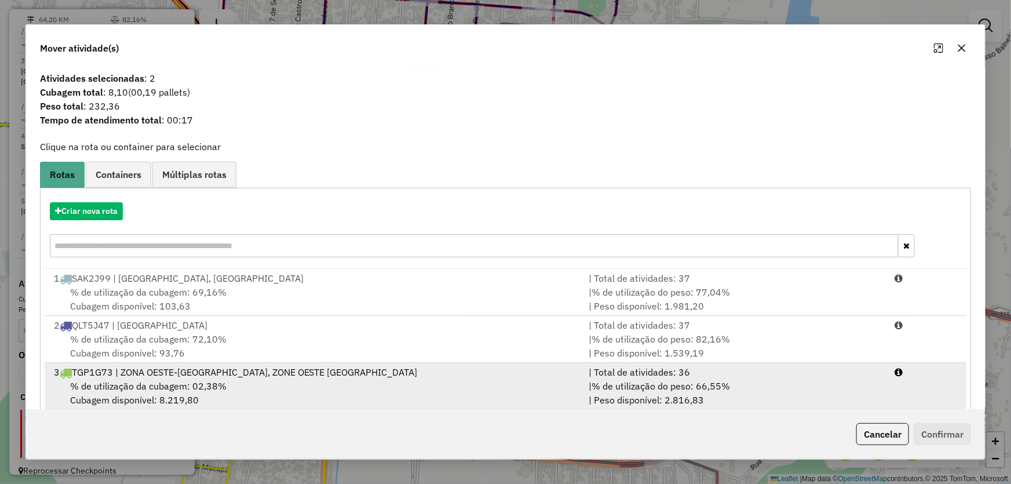
drag, startPoint x: 104, startPoint y: 282, endPoint x: 693, endPoint y: 365, distance: 595.0
click at [108, 281] on div "1 SAK2J99 | [GEOGRAPHIC_DATA], [GEOGRAPHIC_DATA]" at bounding box center [314, 278] width 535 height 14
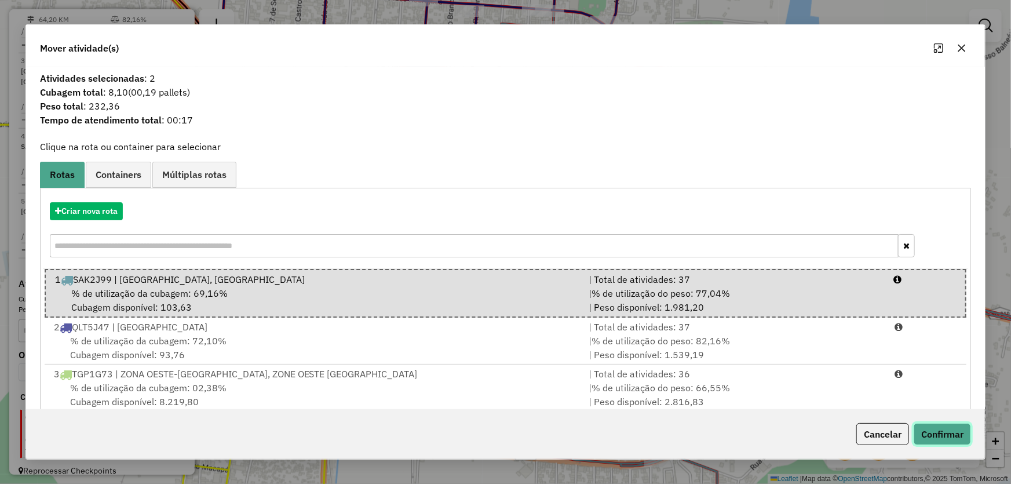
click at [939, 435] on button "Confirmar" at bounding box center [941, 434] width 57 height 22
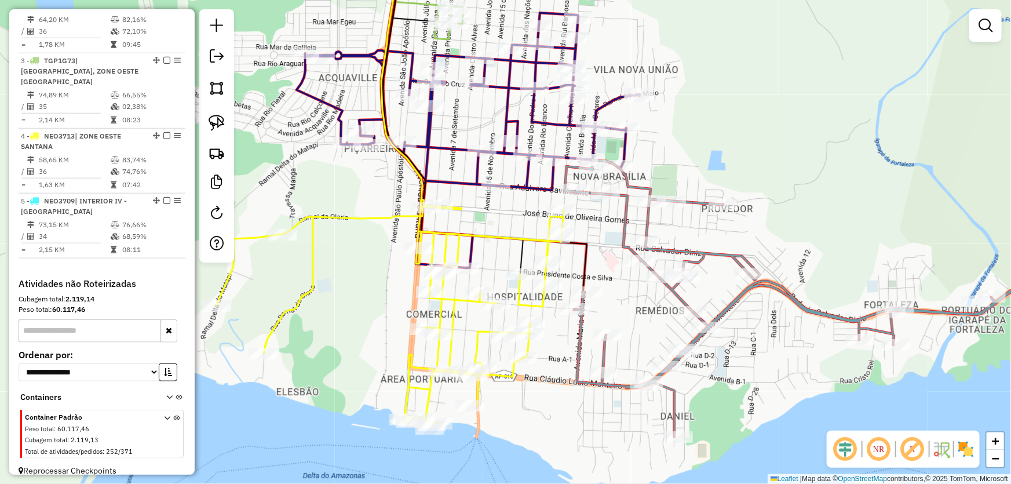
drag, startPoint x: 671, startPoint y: 110, endPoint x: 729, endPoint y: 241, distance: 143.2
click at [729, 241] on div "Janela de atendimento Grade de atendimento Capacidade Transportadoras Veículos …" at bounding box center [505, 242] width 1011 height 484
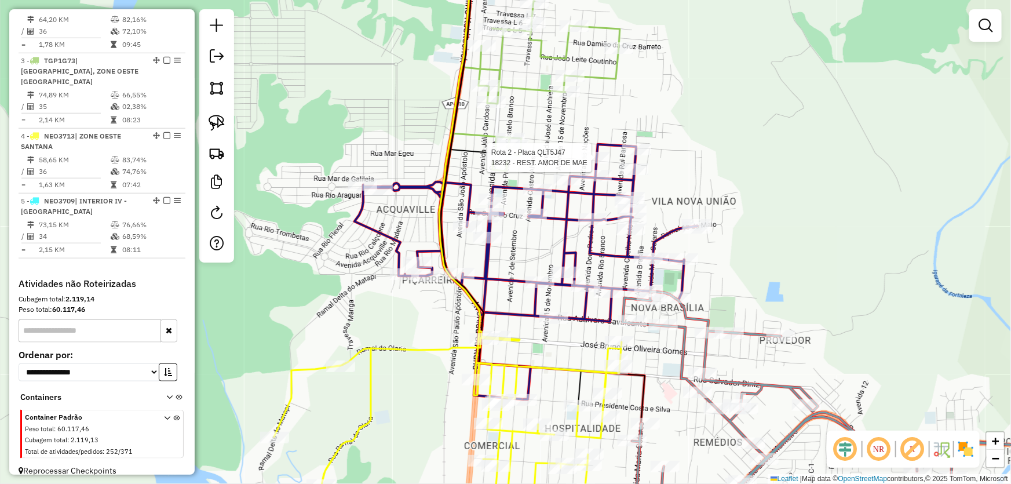
select select "*********"
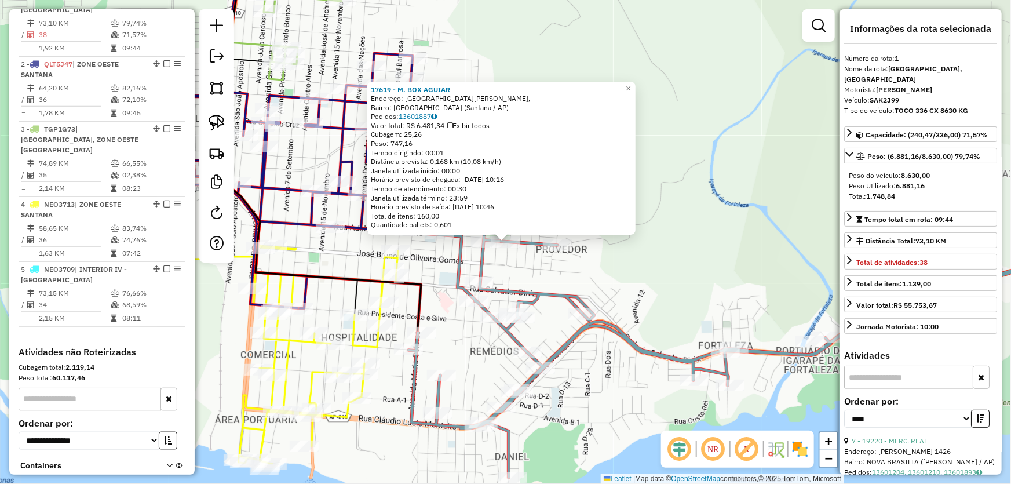
scroll to position [434, 0]
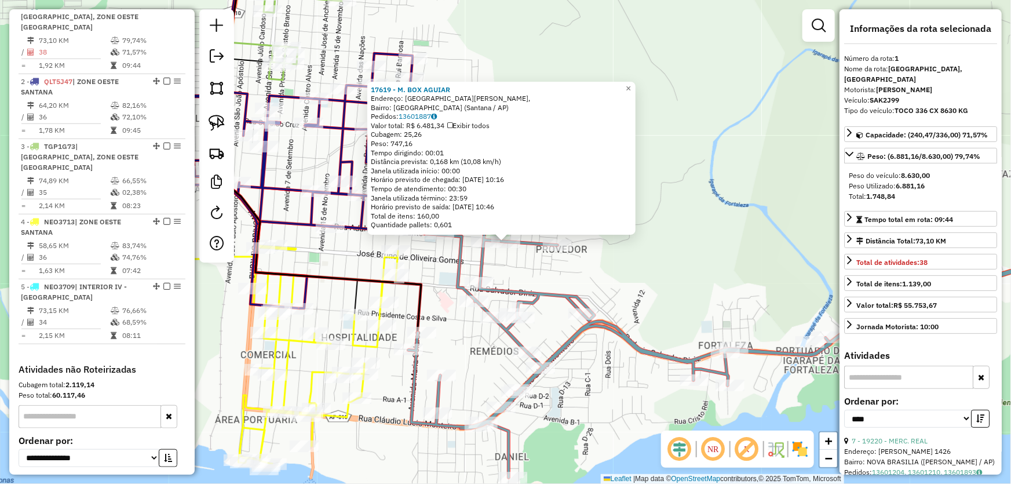
click at [668, 243] on div "17619 - M. BOX AGUIAR Endereço: Rua General [PERSON_NAME], [GEOGRAPHIC_DATA]: […" at bounding box center [505, 242] width 1011 height 484
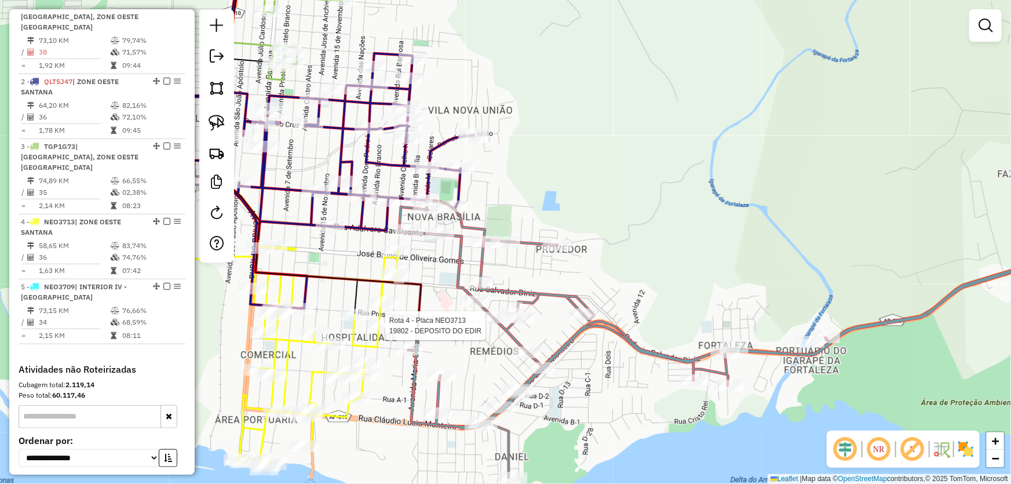
select select "*********"
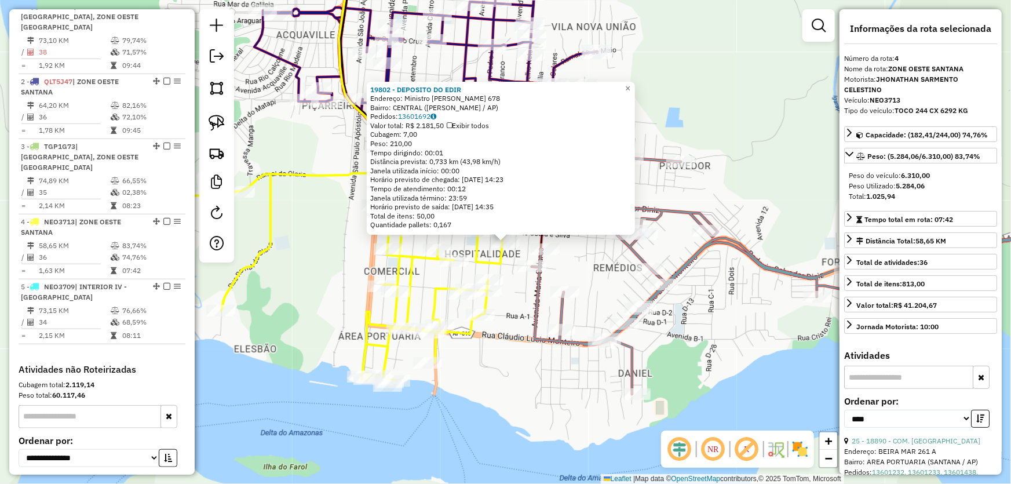
scroll to position [520, 0]
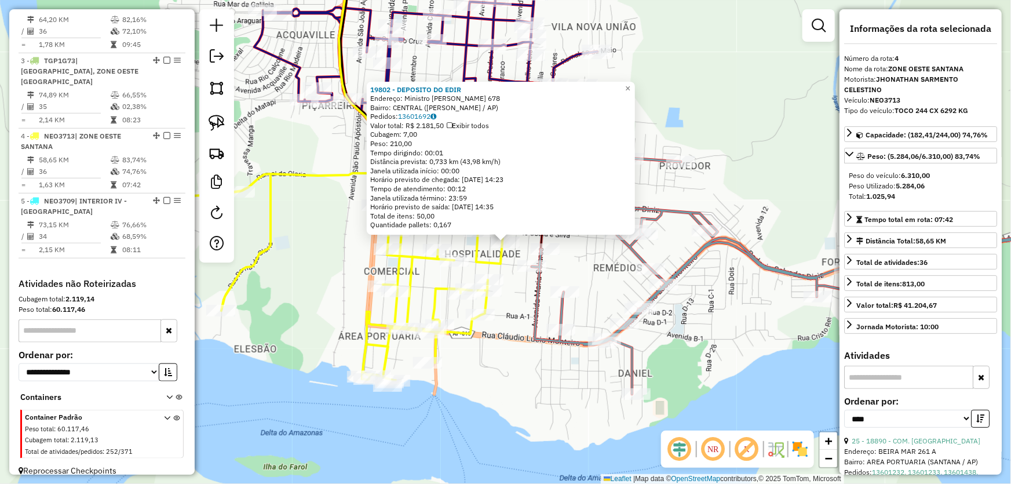
click at [512, 305] on div "19802 - DEPOSITO DO EDIR Endereço: Ministro [PERSON_NAME] 678 Bairro: CENTRAL (…" at bounding box center [505, 242] width 1011 height 484
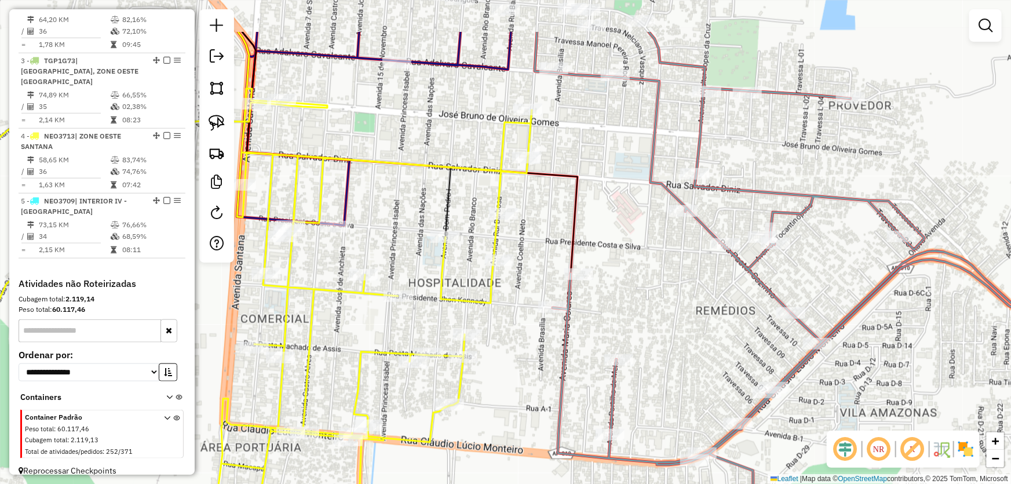
drag, startPoint x: 584, startPoint y: 81, endPoint x: 585, endPoint y: 161, distance: 79.9
click at [585, 161] on div "Janela de atendimento Grade de atendimento Capacidade Transportadoras Veículos …" at bounding box center [505, 242] width 1011 height 484
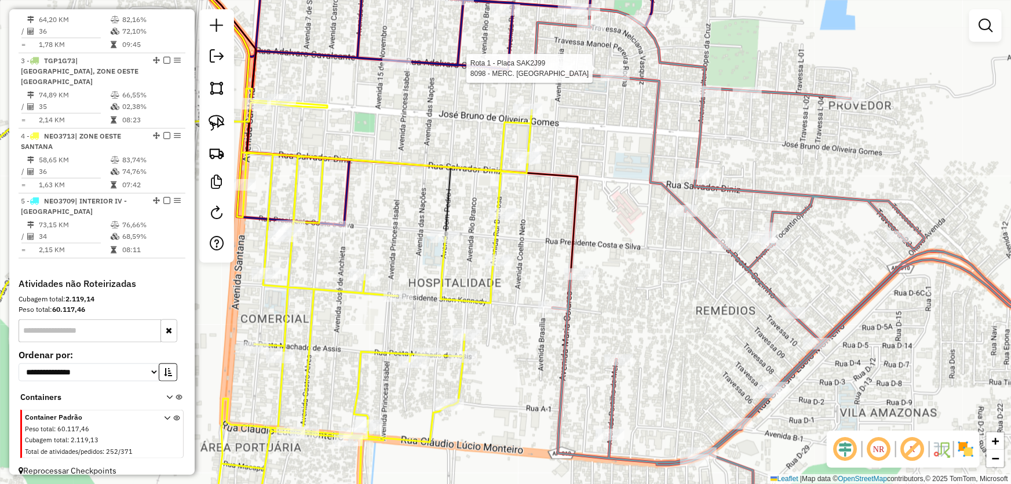
select select "*********"
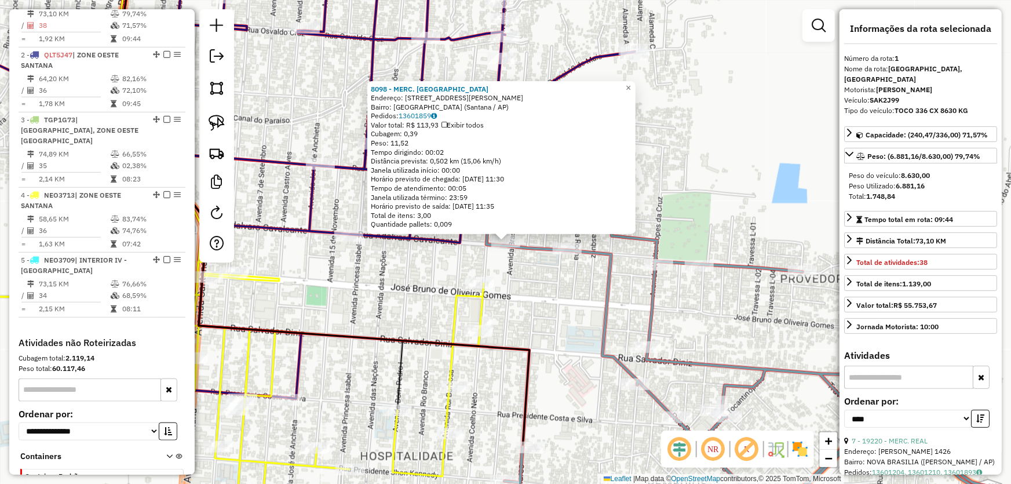
scroll to position [434, 0]
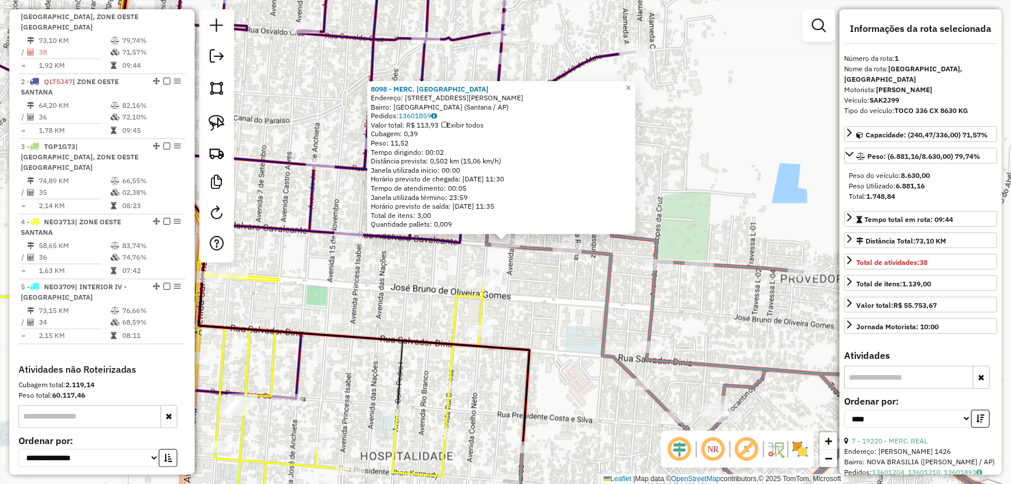
click at [542, 369] on div "8098 - MERC. [PERSON_NAME]: [STREET_ADDRESS][PERSON_NAME] Pedidos: 13601859 Val…" at bounding box center [505, 242] width 1011 height 484
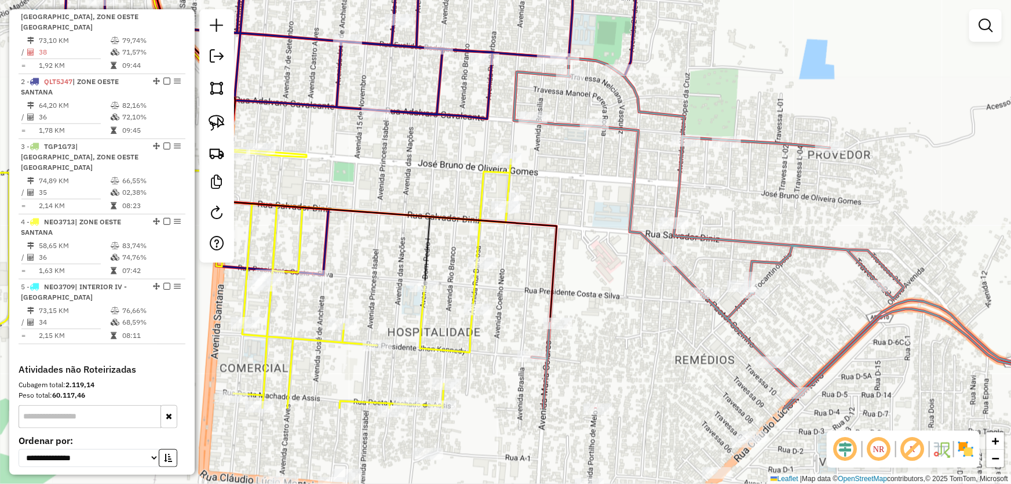
drag, startPoint x: 586, startPoint y: 298, endPoint x: 596, endPoint y: 223, distance: 75.4
click at [596, 225] on div "Janela de atendimento Grade de atendimento Capacidade Transportadoras Veículos …" at bounding box center [505, 242] width 1011 height 484
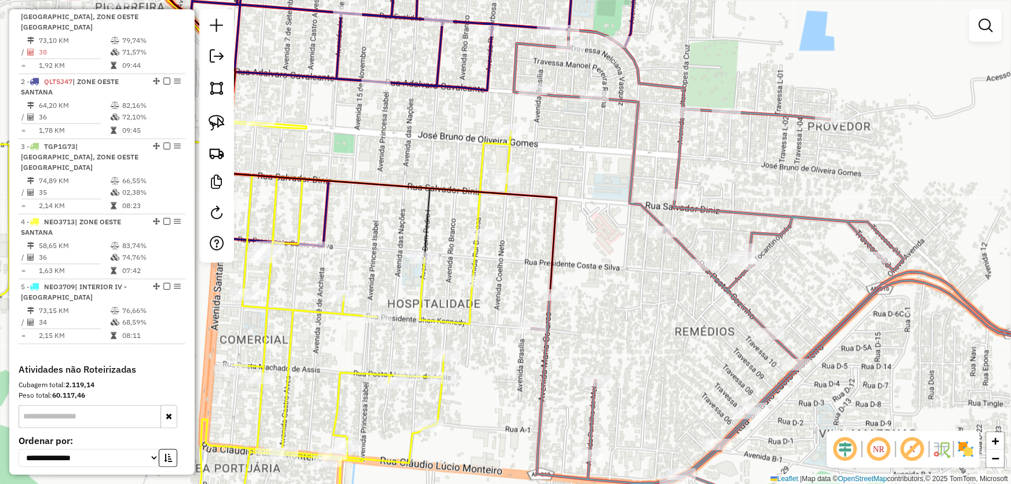
click at [509, 354] on div "Rota 1 - Placa SAK2J99 16214 - ESPACO DA ECONOMIA Janela de atendimento Grade d…" at bounding box center [505, 242] width 1011 height 484
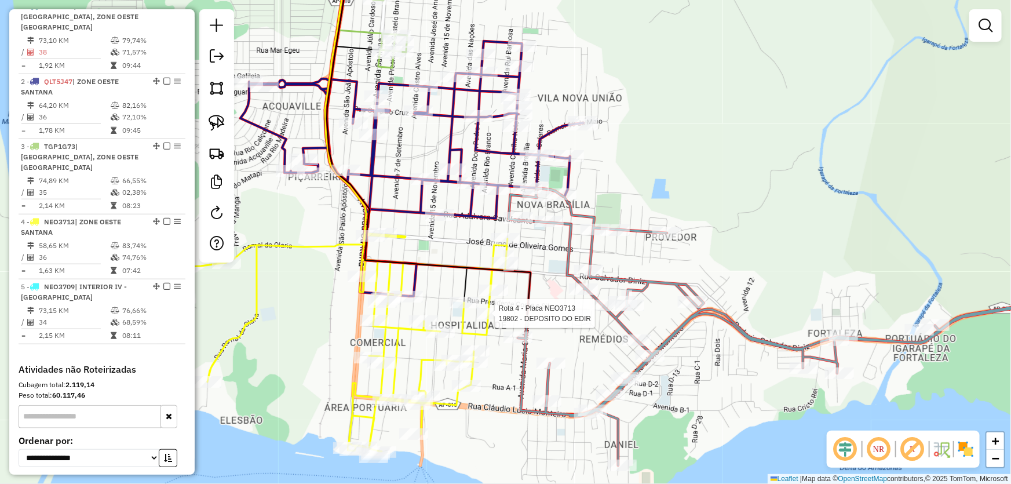
scroll to position [520, 0]
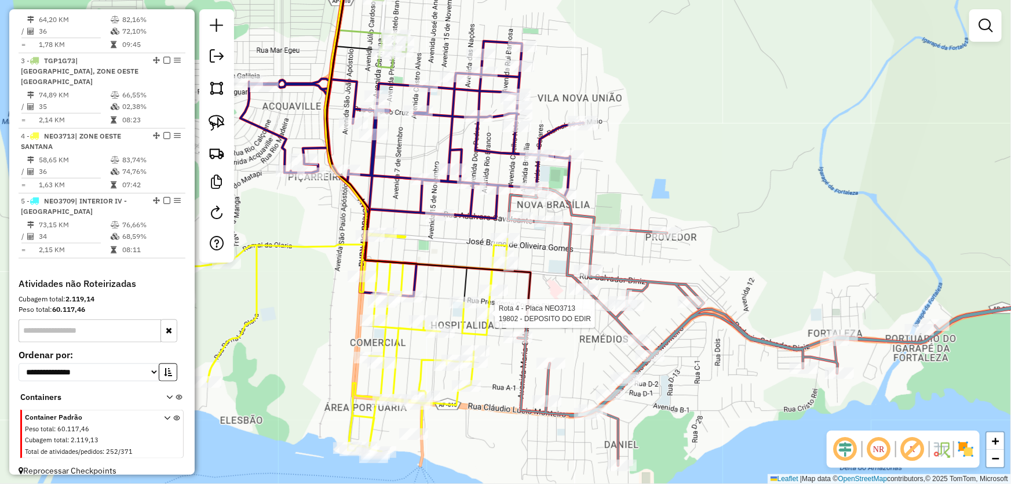
select select "*********"
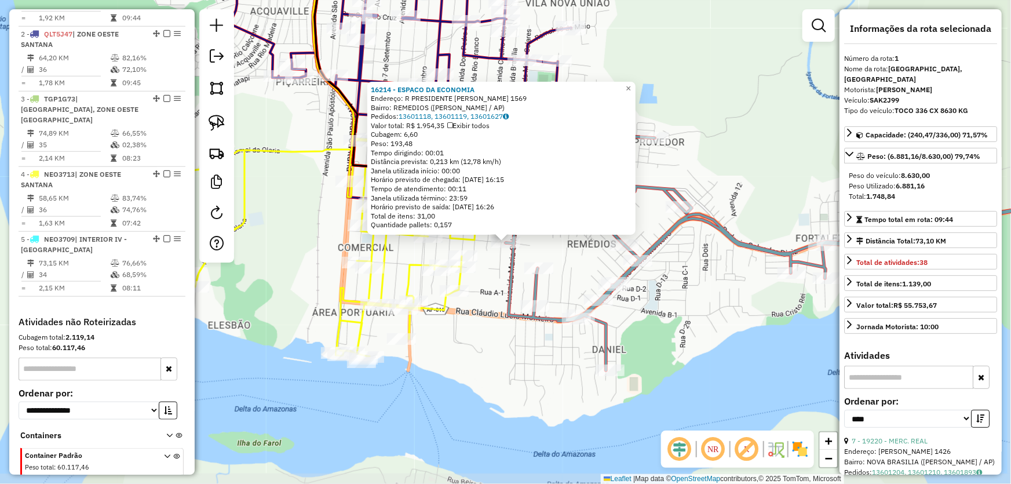
scroll to position [434, 0]
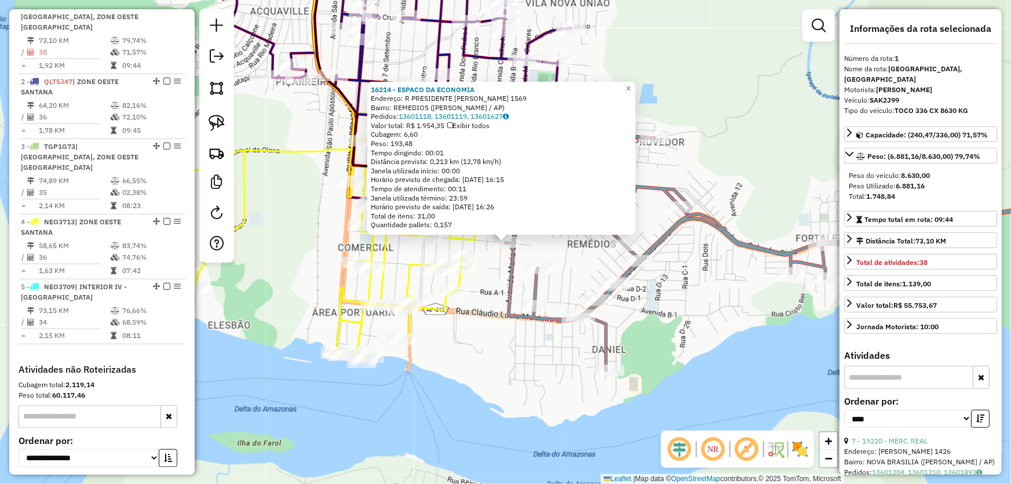
click at [511, 376] on div "16214 - ESPACO DA ECONOMIA Endereço: R PRESIDENTE [PERSON_NAME] 1569 Bairro: RE…" at bounding box center [505, 242] width 1011 height 484
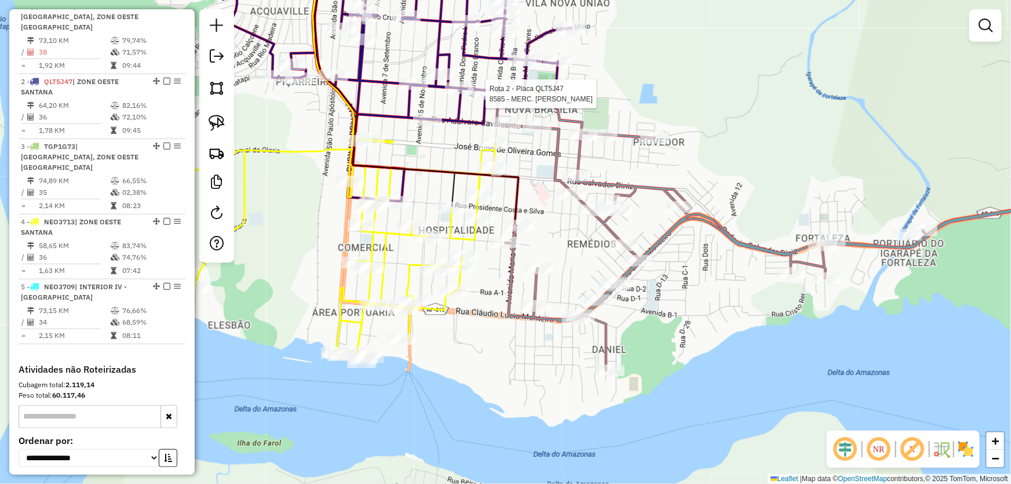
select select "*********"
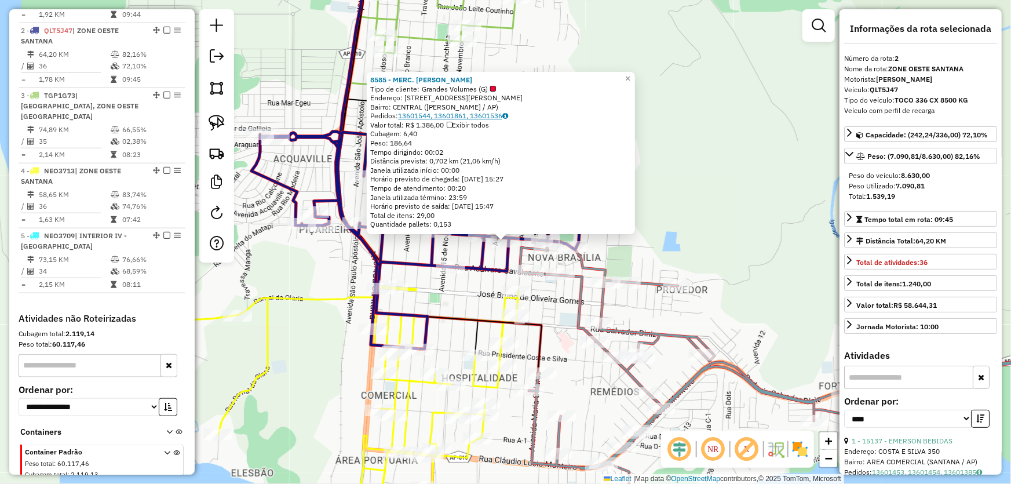
scroll to position [499, 0]
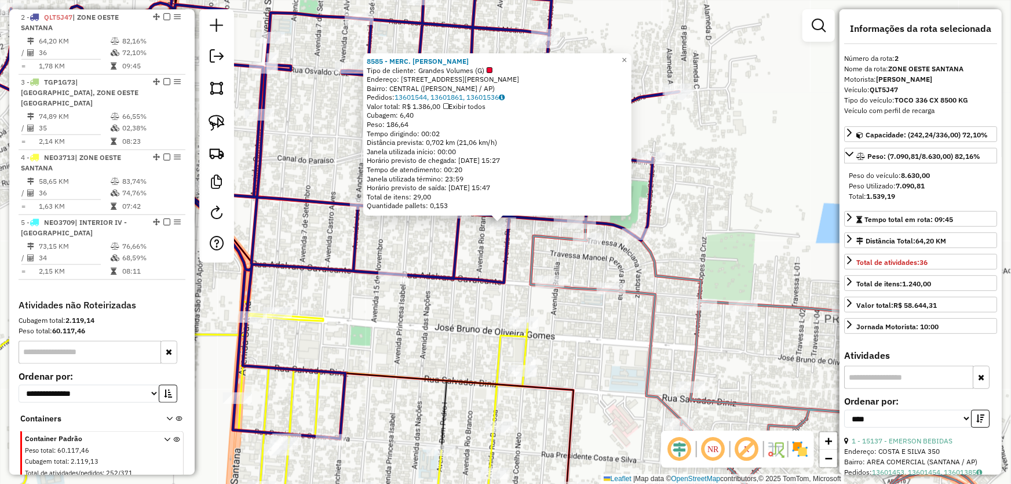
click at [586, 262] on div "8585 - MERC. ALVES Tipo de cliente: Grandes Volumes (G) Endereço: R [PERSON_NAM…" at bounding box center [505, 242] width 1011 height 484
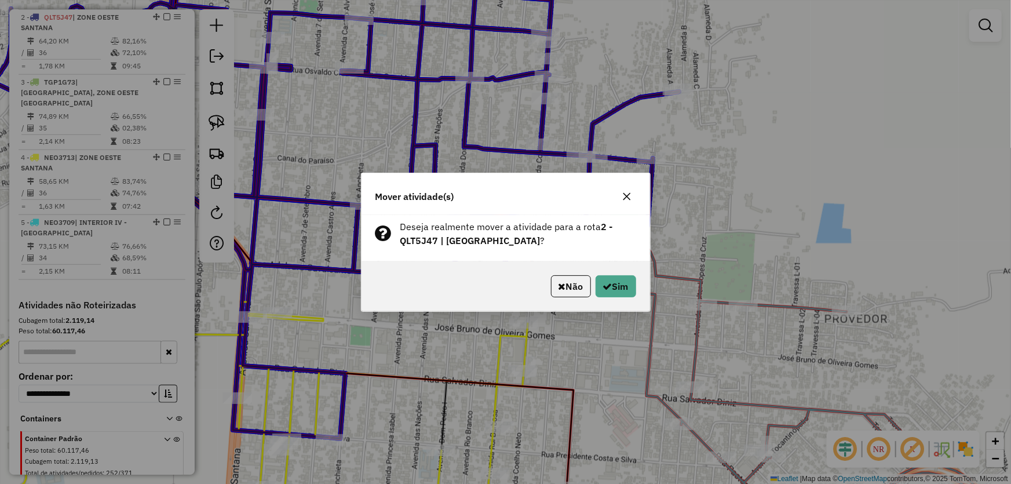
click at [622, 301] on div "Não Sim" at bounding box center [505, 286] width 288 height 50
click at [615, 286] on button "Sim" at bounding box center [615, 286] width 41 height 22
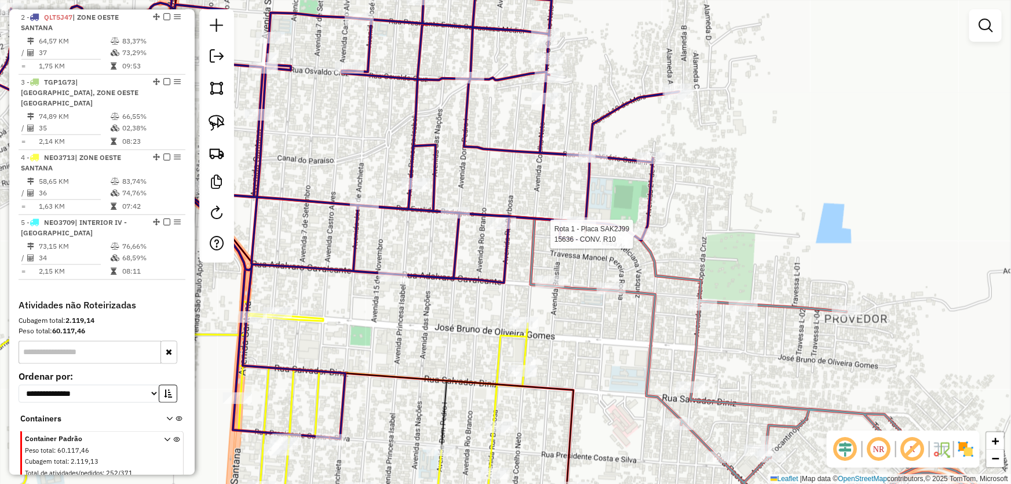
click at [638, 240] on div at bounding box center [636, 234] width 29 height 12
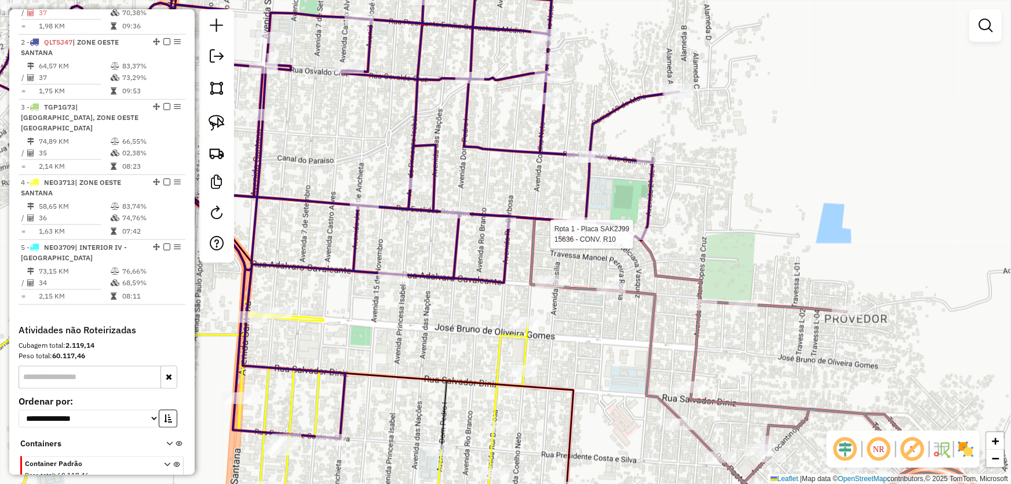
select select "*********"
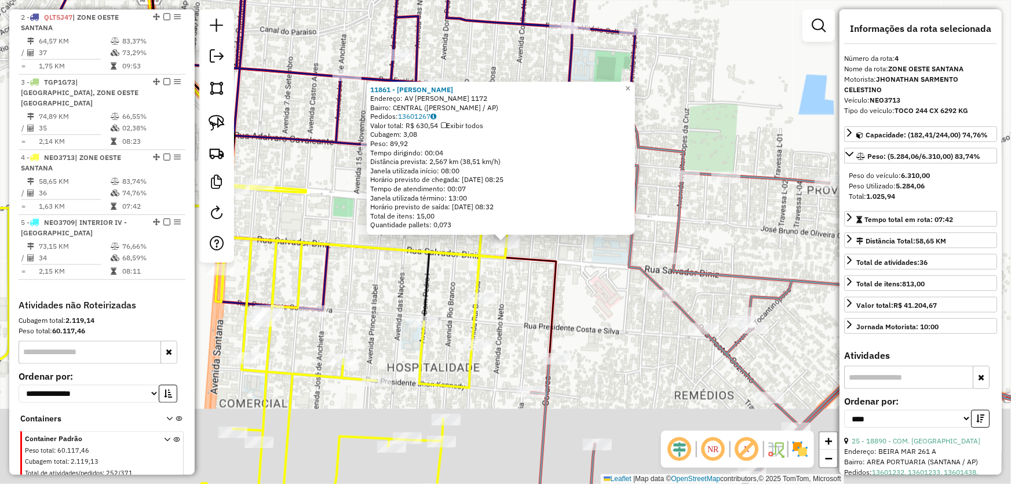
scroll to position [520, 0]
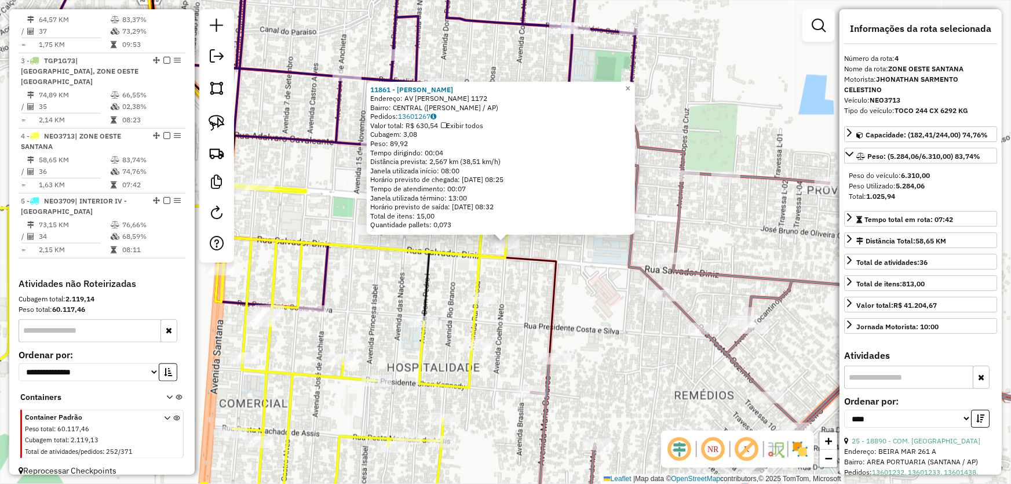
click at [590, 320] on div "11861 - [PERSON_NAME] Endereço: AV [PERSON_NAME] 1172 Bairro: CENTRAL (SANTANA …" at bounding box center [505, 242] width 1011 height 484
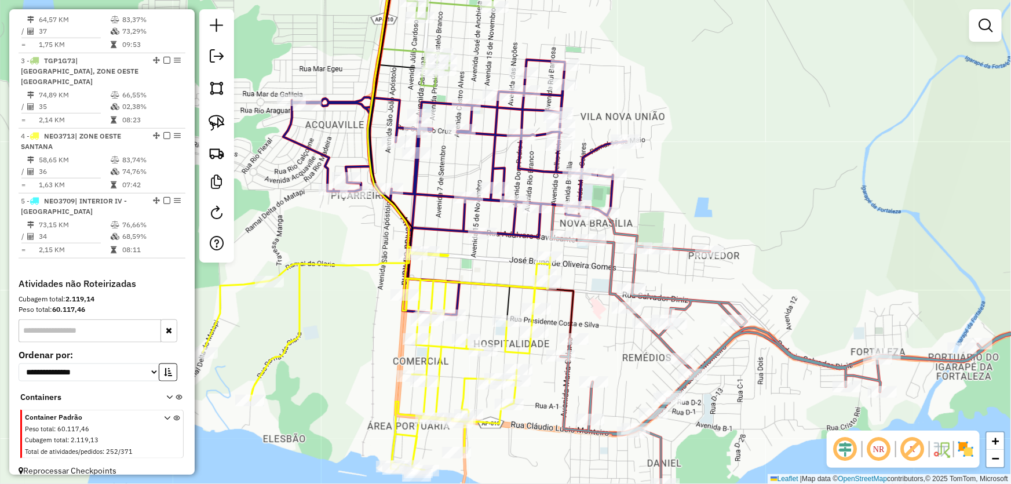
drag, startPoint x: 721, startPoint y: 147, endPoint x: 734, endPoint y: 288, distance: 142.6
click at [737, 288] on div "Janela de atendimento Grade de atendimento Capacidade Transportadoras Veículos …" at bounding box center [505, 242] width 1011 height 484
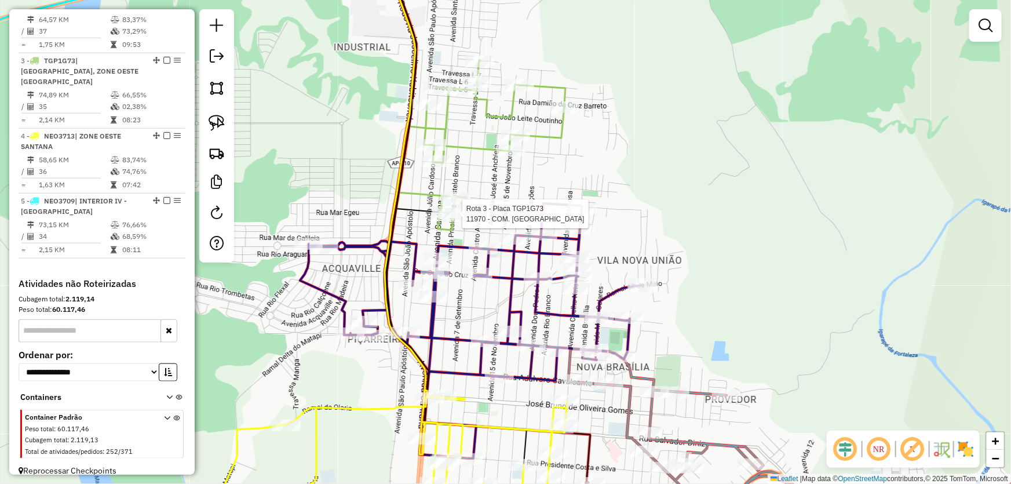
select select "*********"
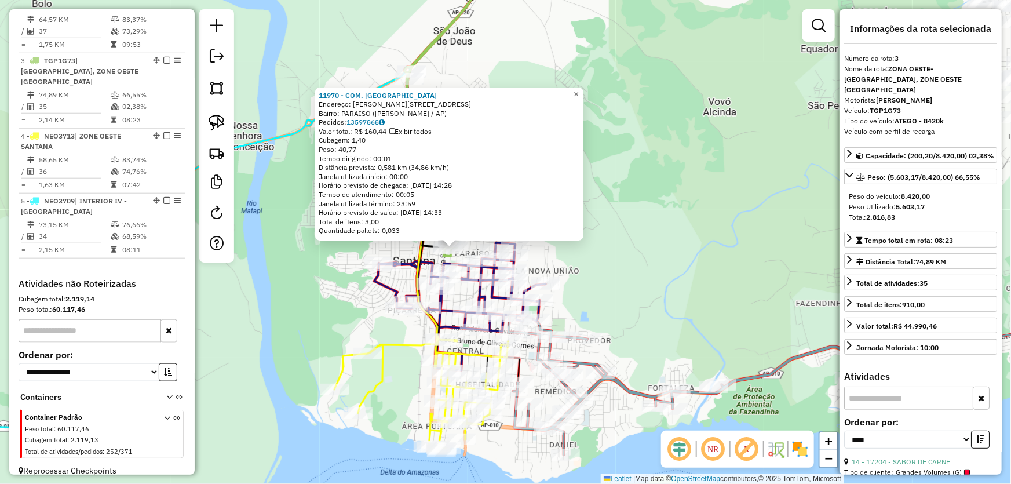
click at [305, 308] on div "11970 - COM. [PERSON_NAME]: R [PERSON_NAME] 506 Bairro: [GEOGRAPHIC_DATA] ([PER…" at bounding box center [505, 242] width 1011 height 484
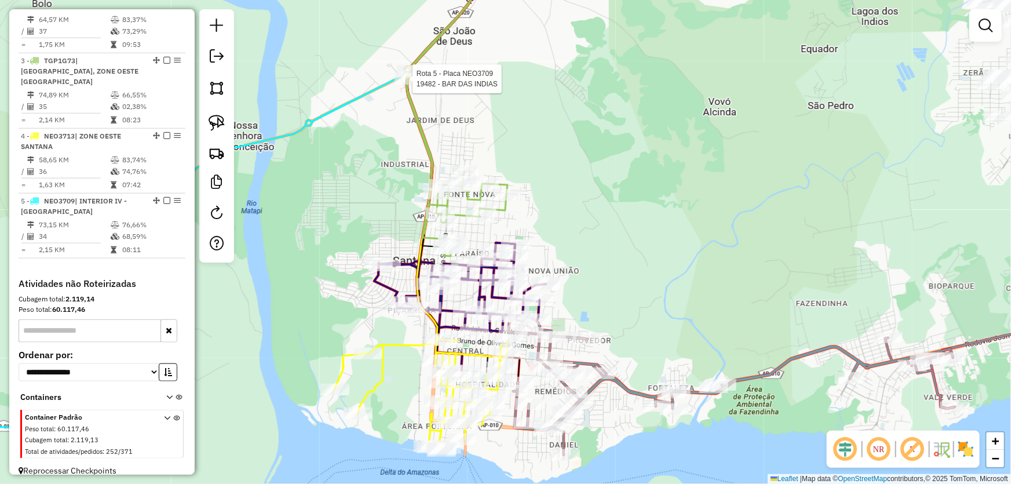
select select "*********"
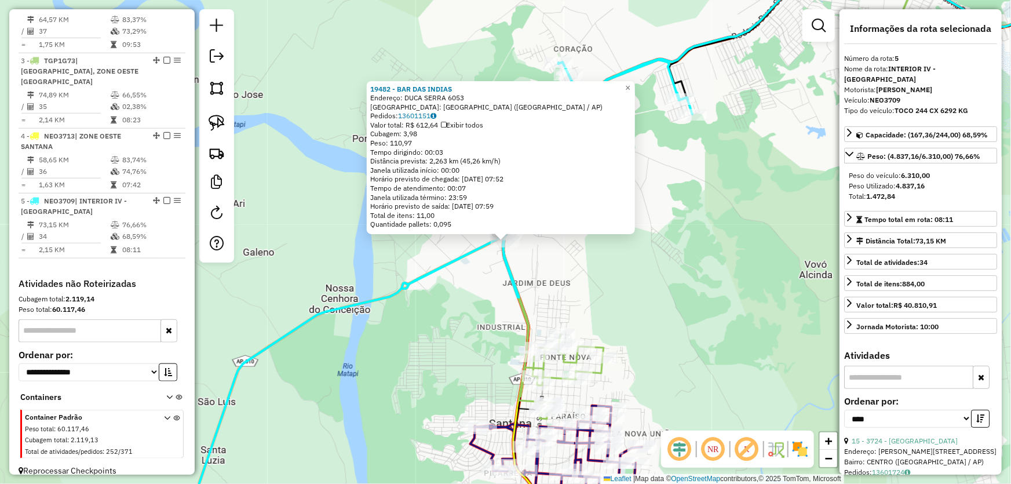
click at [663, 239] on div "19482 - BAR DAS INDIAS Endereço: DUCA SERRA 6053 Bairro: [GEOGRAPHIC_DATA] ([GE…" at bounding box center [505, 242] width 1011 height 484
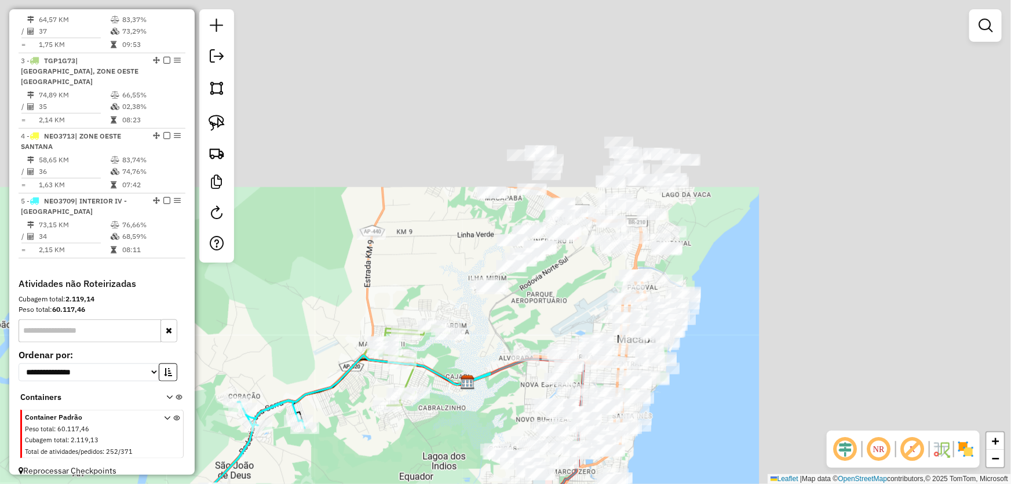
drag, startPoint x: 777, startPoint y: 210, endPoint x: 379, endPoint y: 463, distance: 471.8
click at [379, 463] on div "Janela de atendimento Grade de atendimento Capacidade Transportadoras Veículos …" at bounding box center [505, 242] width 1011 height 484
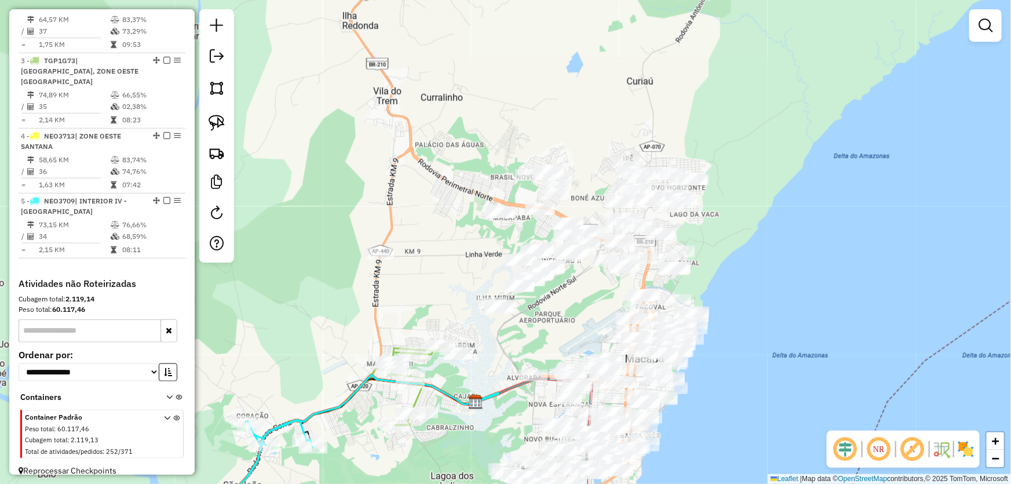
drag, startPoint x: 526, startPoint y: 308, endPoint x: 543, endPoint y: 346, distance: 41.8
click at [543, 346] on div "Janela de atendimento Grade de atendimento Capacidade Transportadoras Veículos …" at bounding box center [505, 242] width 1011 height 484
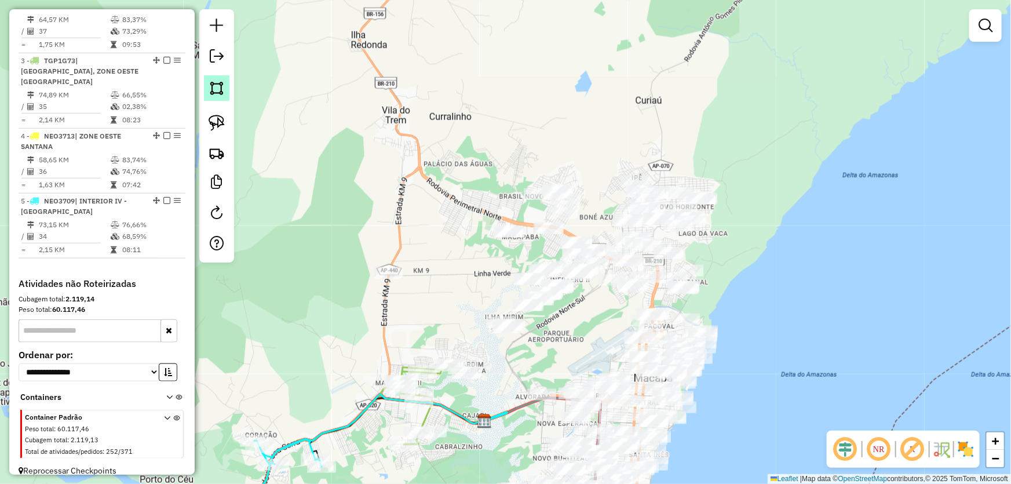
click at [213, 92] on img at bounding box center [217, 88] width 16 height 16
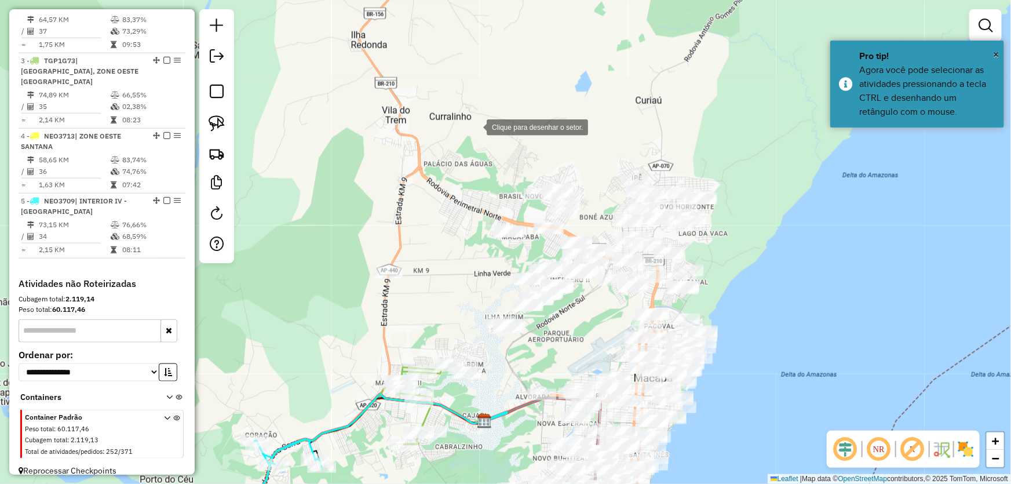
click at [484, 119] on div at bounding box center [474, 126] width 23 height 23
click at [353, 207] on div at bounding box center [352, 207] width 23 height 23
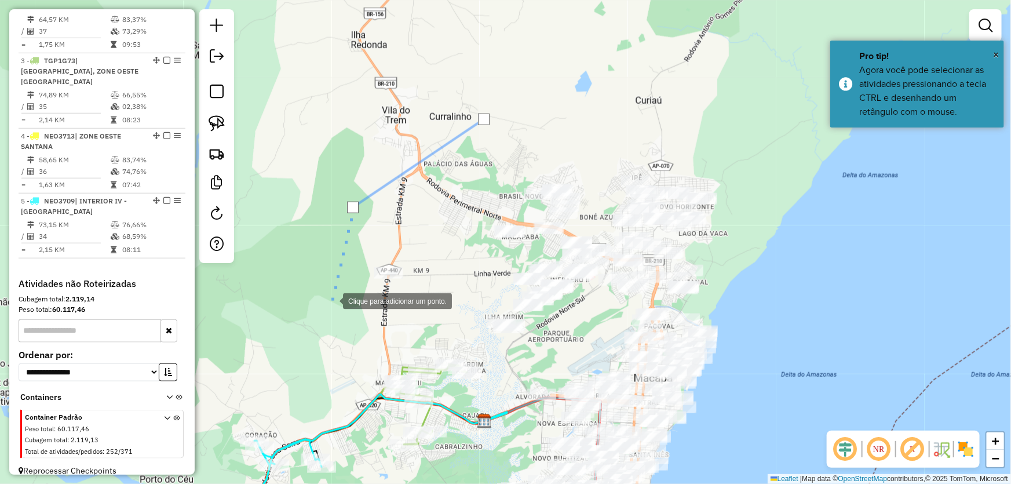
click at [331, 300] on div at bounding box center [331, 299] width 23 height 23
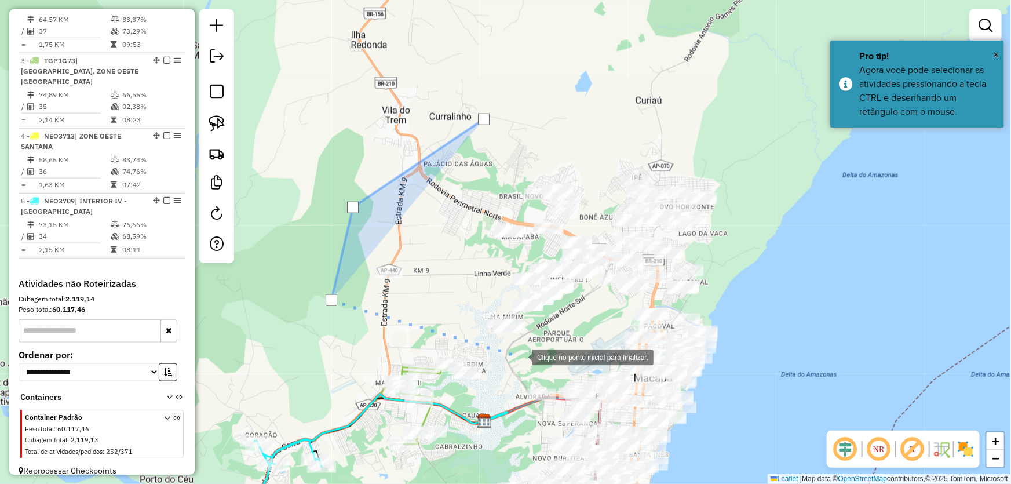
click at [520, 356] on div at bounding box center [520, 356] width 23 height 23
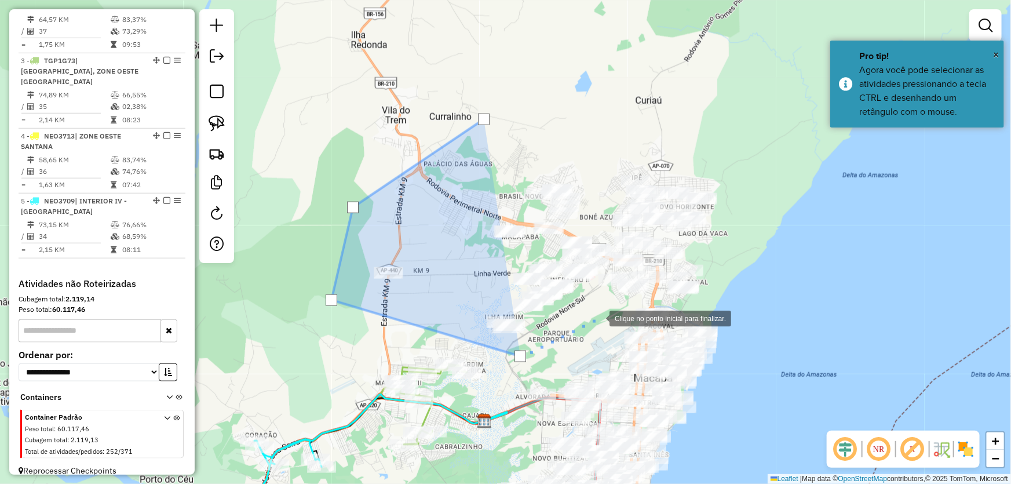
click at [598, 317] on div at bounding box center [597, 317] width 23 height 23
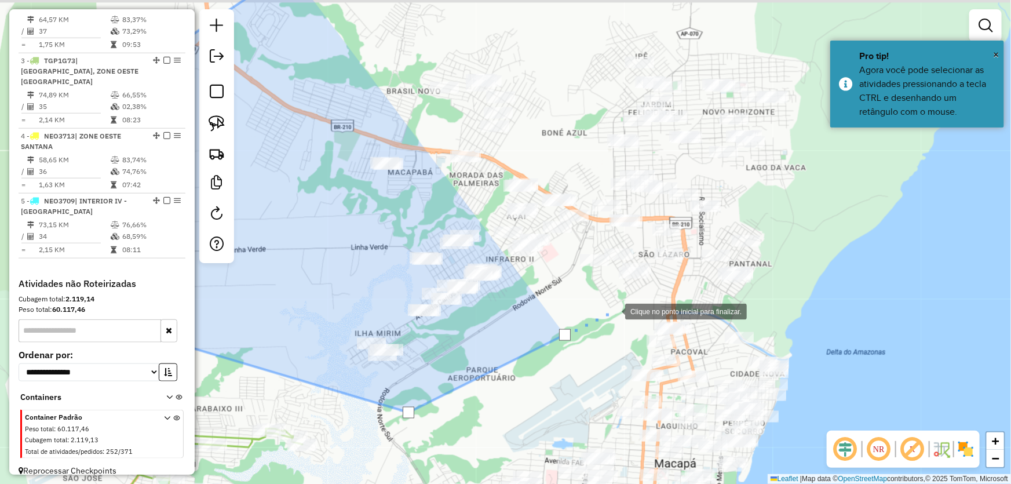
drag, startPoint x: 652, startPoint y: 289, endPoint x: 605, endPoint y: 317, distance: 55.0
click at [605, 317] on div at bounding box center [613, 310] width 23 height 23
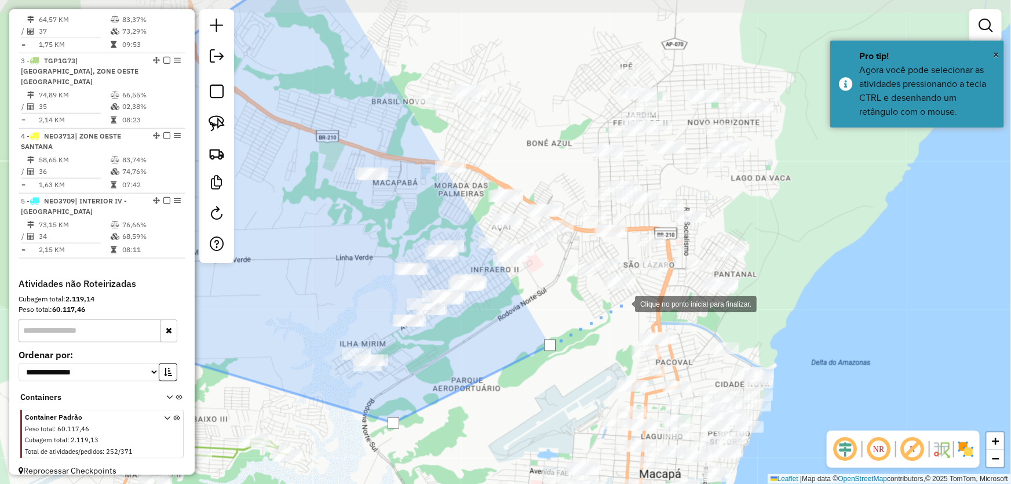
click at [635, 292] on div at bounding box center [623, 302] width 23 height 23
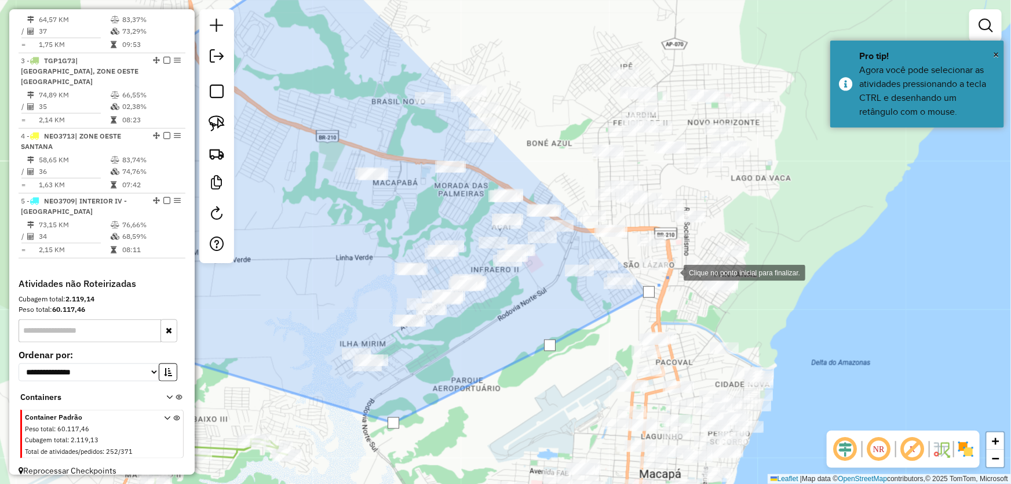
click at [672, 272] on div at bounding box center [671, 271] width 23 height 23
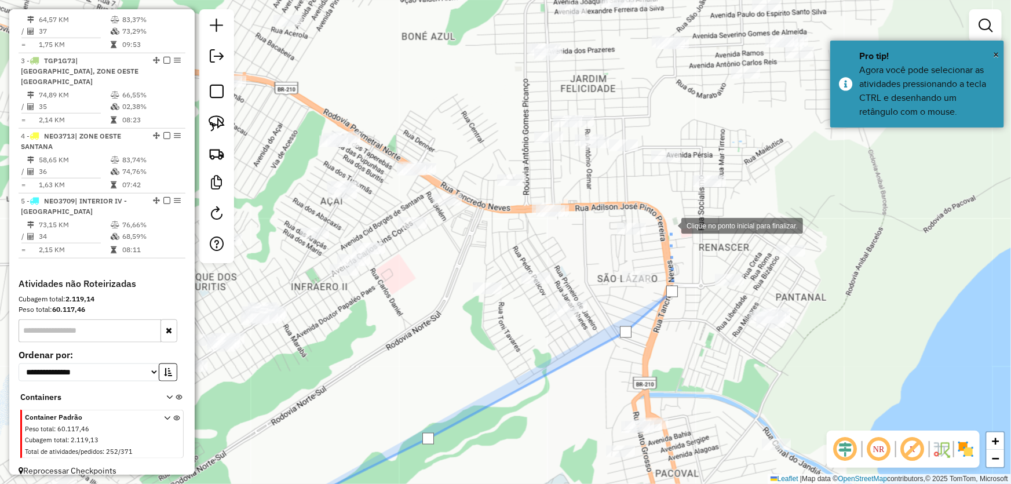
click at [670, 225] on div at bounding box center [669, 224] width 23 height 23
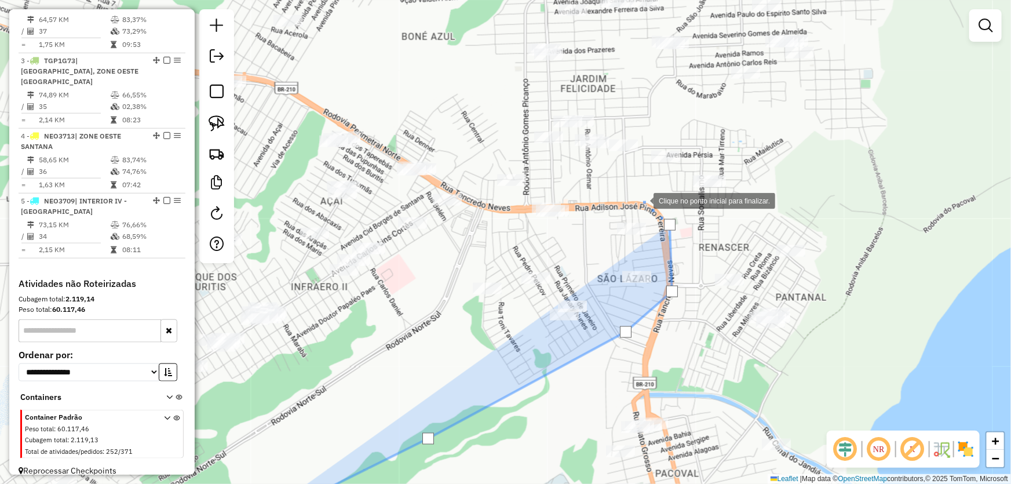
drag, startPoint x: 637, startPoint y: 195, endPoint x: 626, endPoint y: 200, distance: 12.2
click at [635, 195] on div at bounding box center [641, 199] width 23 height 23
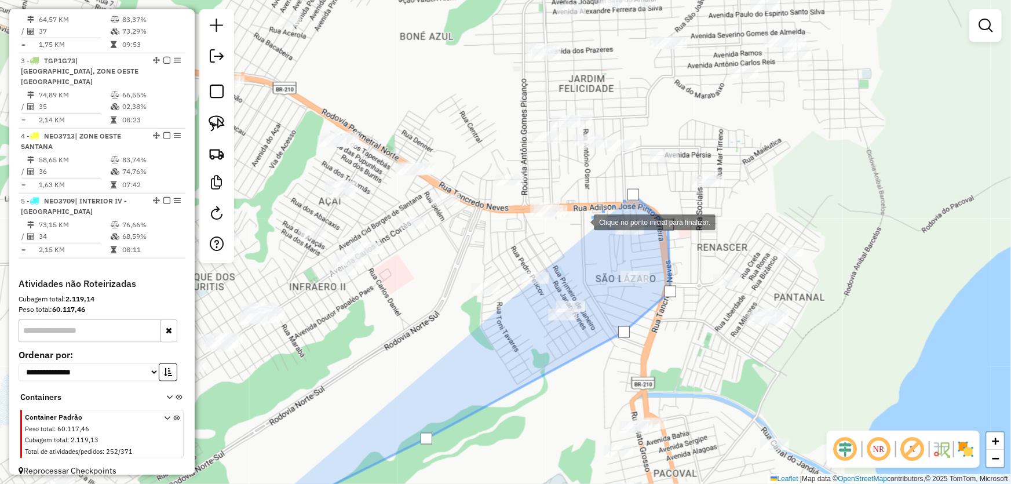
click at [582, 221] on div at bounding box center [582, 221] width 23 height 23
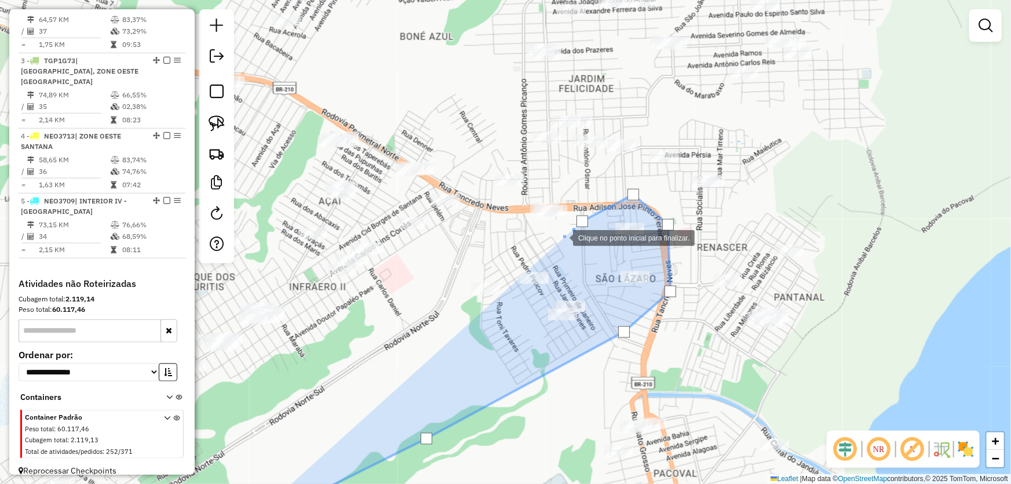
click at [560, 237] on div at bounding box center [561, 236] width 23 height 23
click at [498, 232] on div at bounding box center [497, 231] width 23 height 23
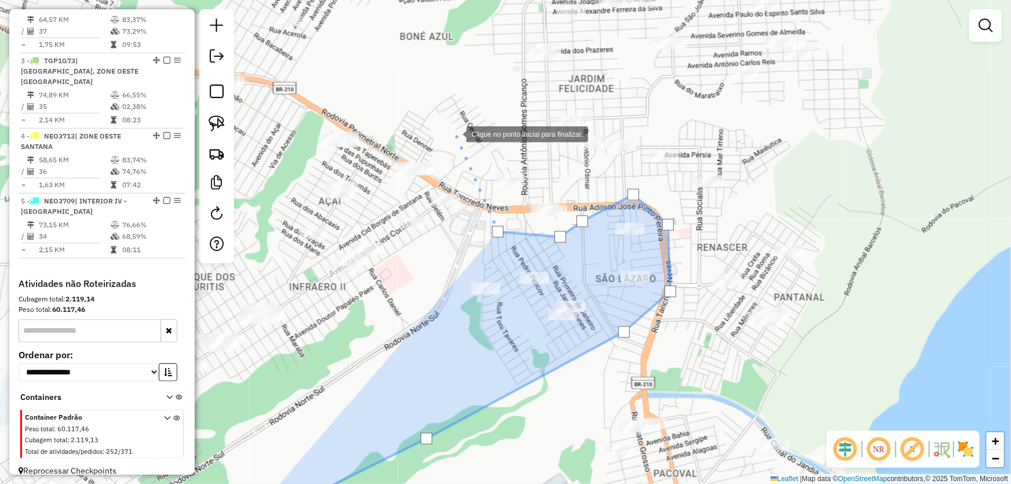
click at [455, 133] on div at bounding box center [454, 133] width 23 height 23
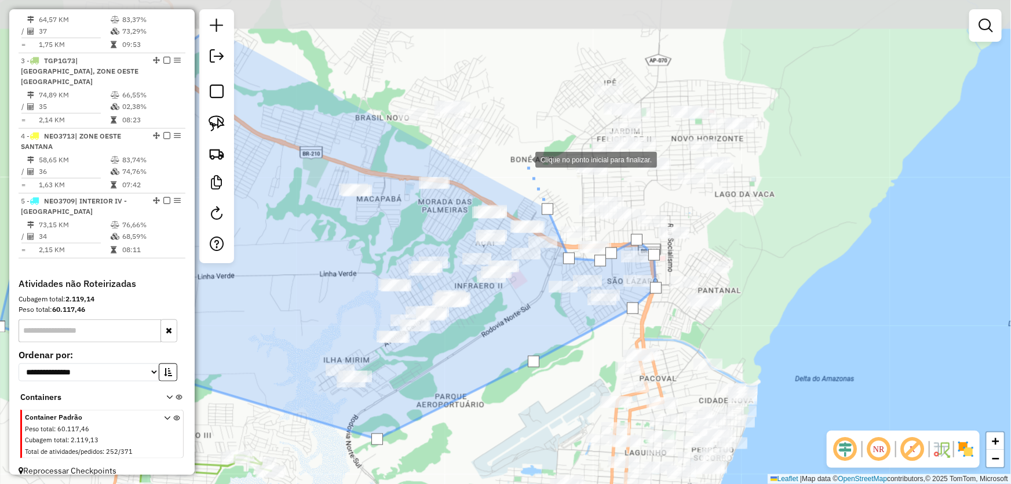
drag, startPoint x: 429, startPoint y: 81, endPoint x: 522, endPoint y: 158, distance: 121.0
click at [522, 158] on div at bounding box center [523, 158] width 23 height 23
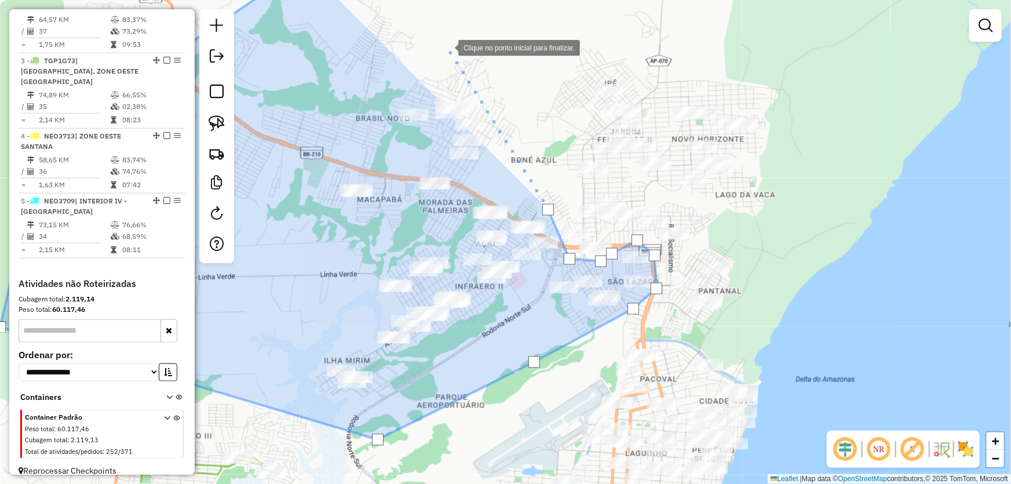
click at [447, 47] on div at bounding box center [446, 46] width 23 height 23
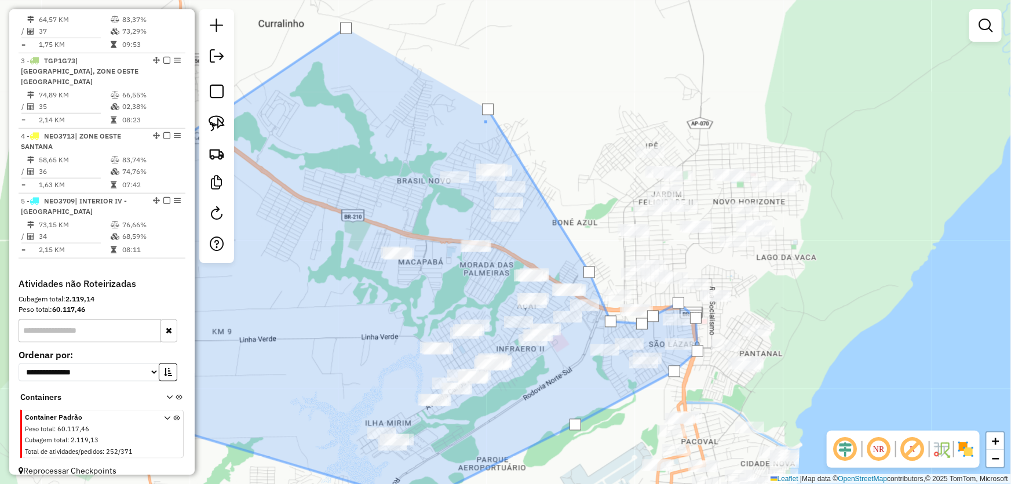
drag, startPoint x: 430, startPoint y: 46, endPoint x: 496, endPoint y: 171, distance: 140.7
click at [495, 137] on div at bounding box center [483, 125] width 23 height 23
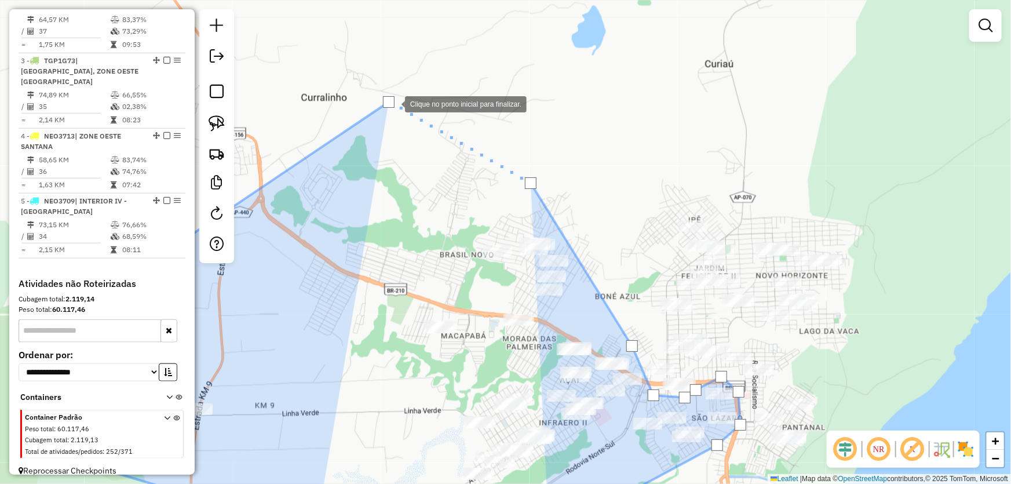
click at [392, 103] on div at bounding box center [389, 102] width 12 height 12
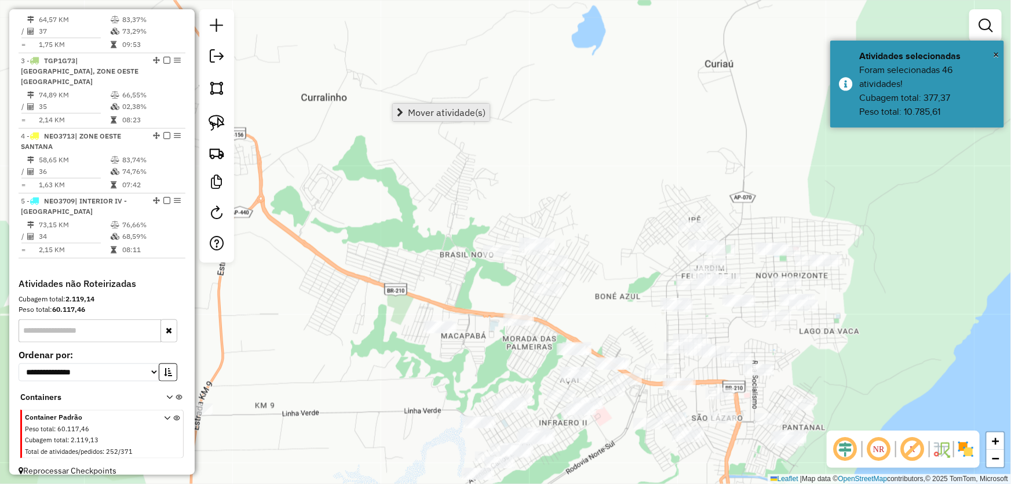
click at [440, 116] on span "Mover atividade(s)" at bounding box center [447, 112] width 78 height 9
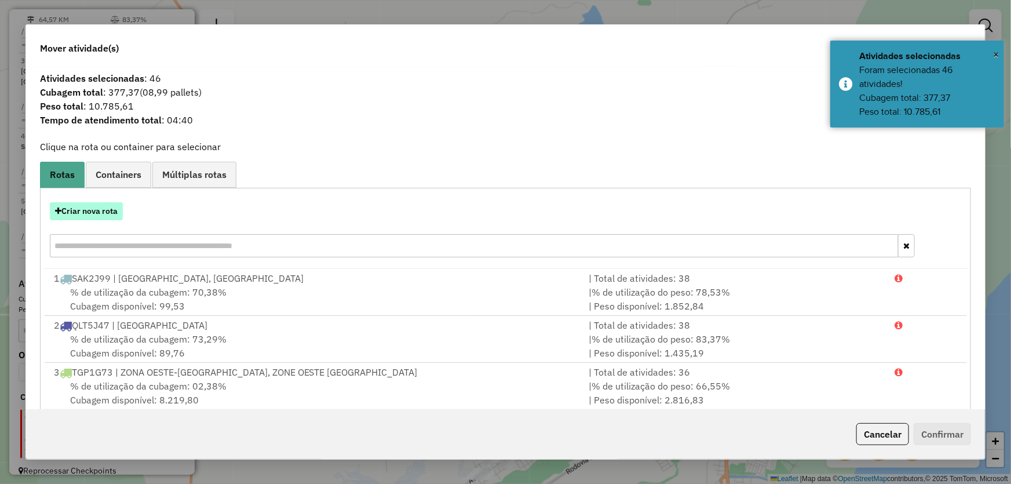
click at [119, 213] on button "Criar nova rota" at bounding box center [86, 211] width 73 height 18
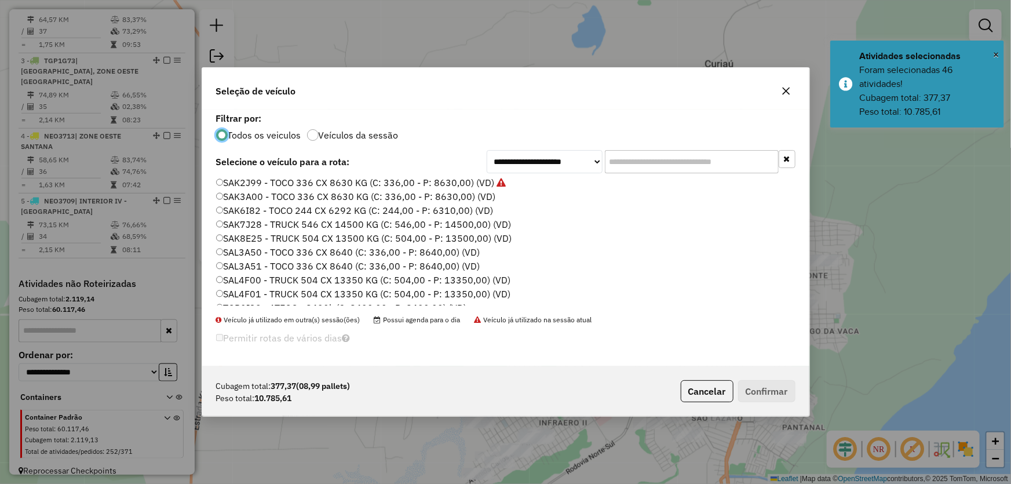
scroll to position [275, 0]
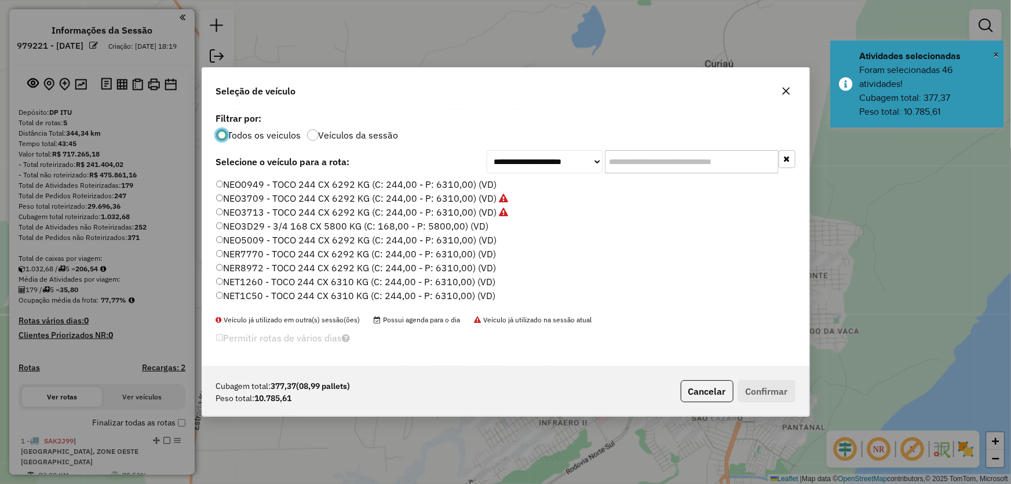
scroll to position [275, 0]
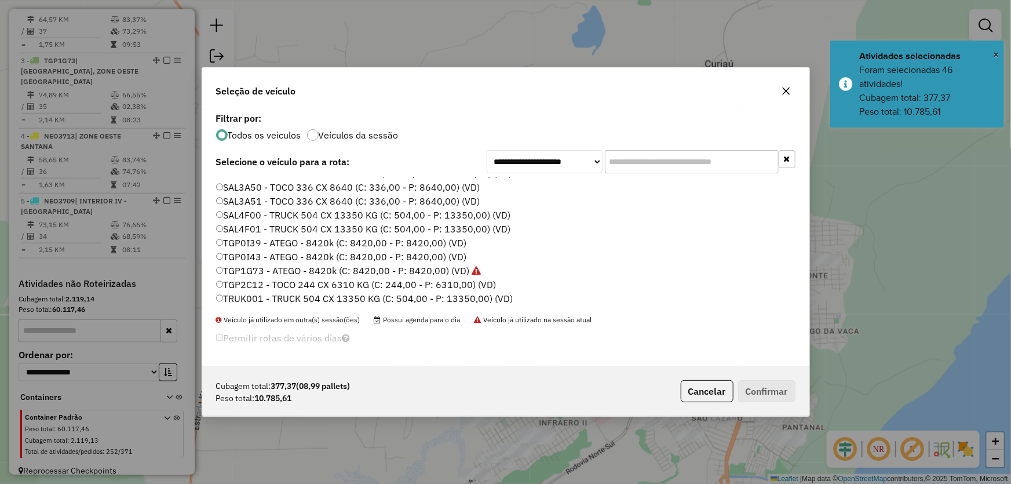
click at [249, 242] on label "TGP0I39 - ATEGO - 8420k (C: 8420,00 - P: 8420,00) (VD)" at bounding box center [341, 243] width 251 height 14
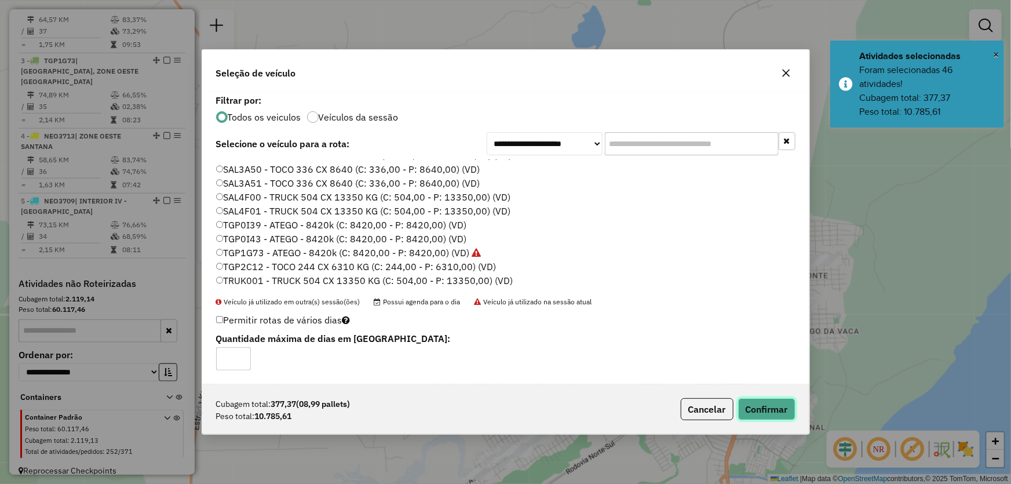
click at [763, 402] on button "Confirmar" at bounding box center [766, 409] width 57 height 22
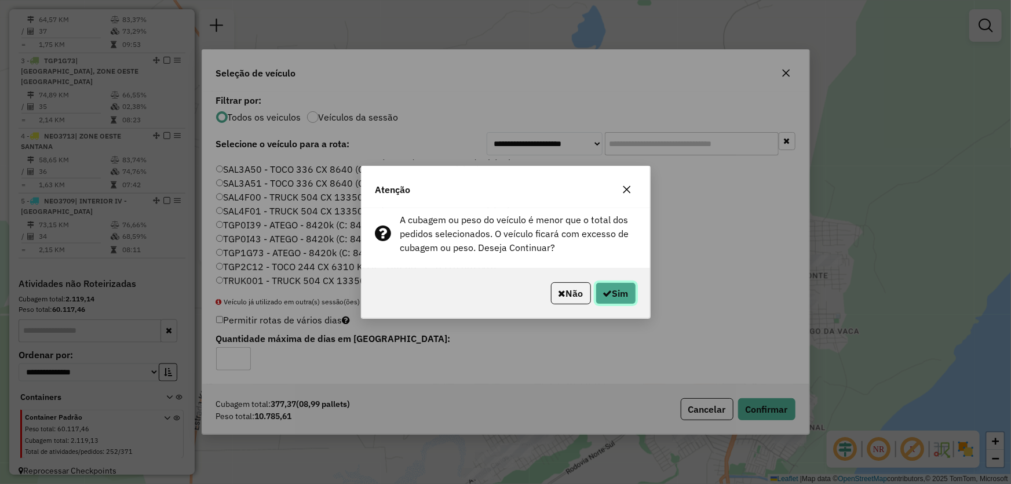
click at [620, 290] on button "Sim" at bounding box center [615, 293] width 41 height 22
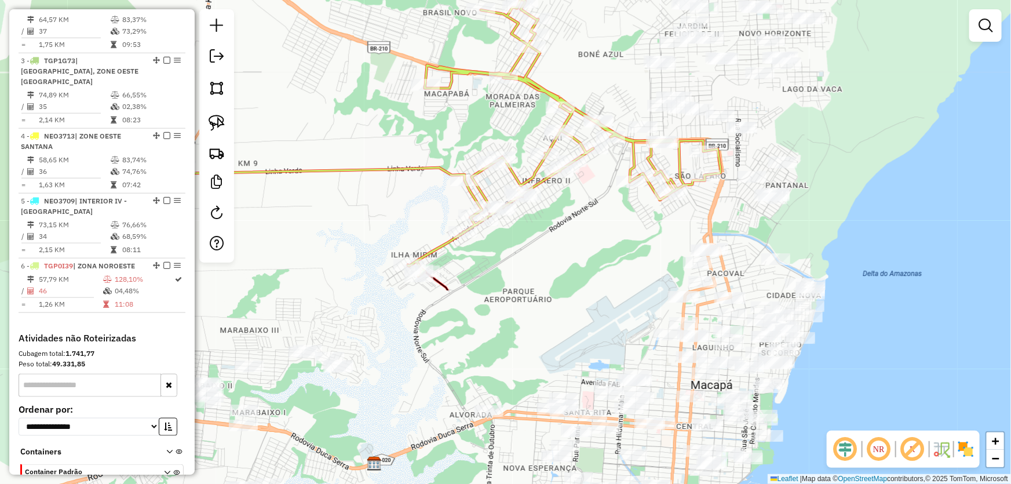
drag, startPoint x: 615, startPoint y: 280, endPoint x: 637, endPoint y: 79, distance: 202.8
click at [594, 35] on div "Janela de atendimento Grade de atendimento Capacidade Transportadoras Veículos …" at bounding box center [505, 242] width 1011 height 484
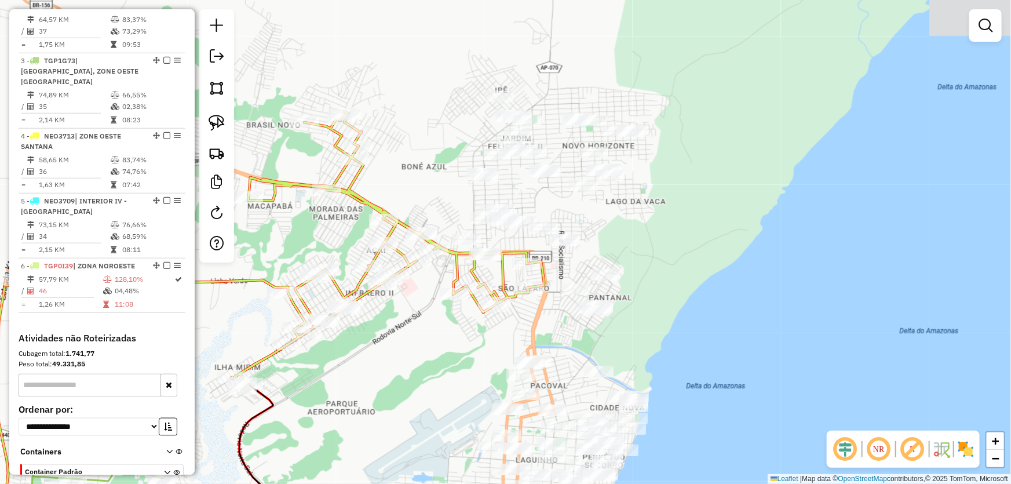
drag, startPoint x: 871, startPoint y: 159, endPoint x: 697, endPoint y: 275, distance: 208.1
click at [697, 275] on div "Janela de atendimento Grade de atendimento Capacidade Transportadoras Veículos …" at bounding box center [505, 242] width 1011 height 484
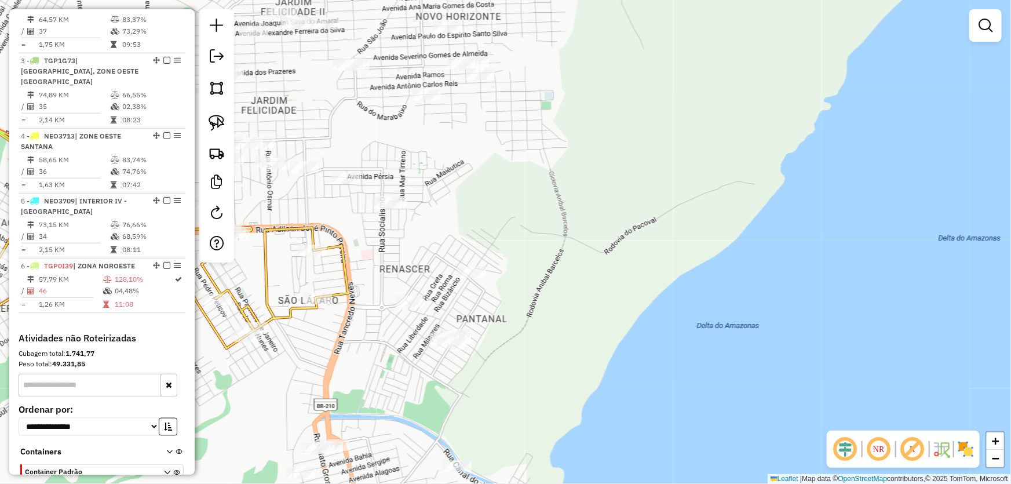
click at [967, 446] on img at bounding box center [965, 449] width 19 height 19
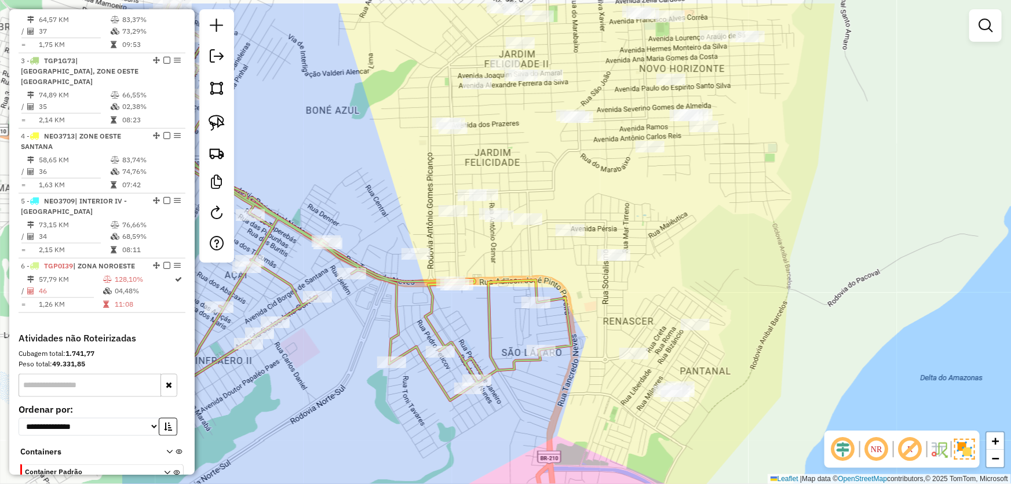
drag, startPoint x: 614, startPoint y: 202, endPoint x: 806, endPoint y: 249, distance: 197.3
click at [806, 249] on div "Janela de atendimento Grade de atendimento Capacidade Transportadoras Veículos …" at bounding box center [505, 242] width 1011 height 484
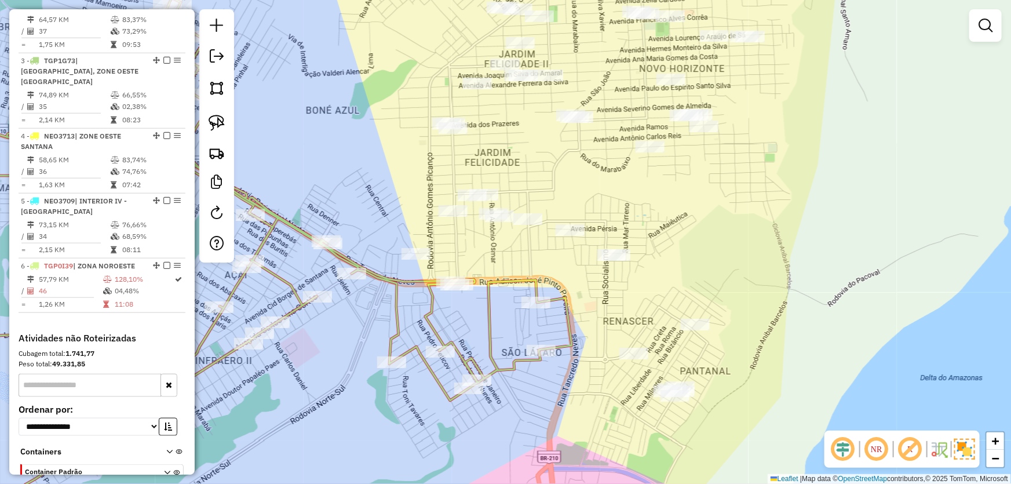
click at [963, 453] on img at bounding box center [964, 448] width 21 height 21
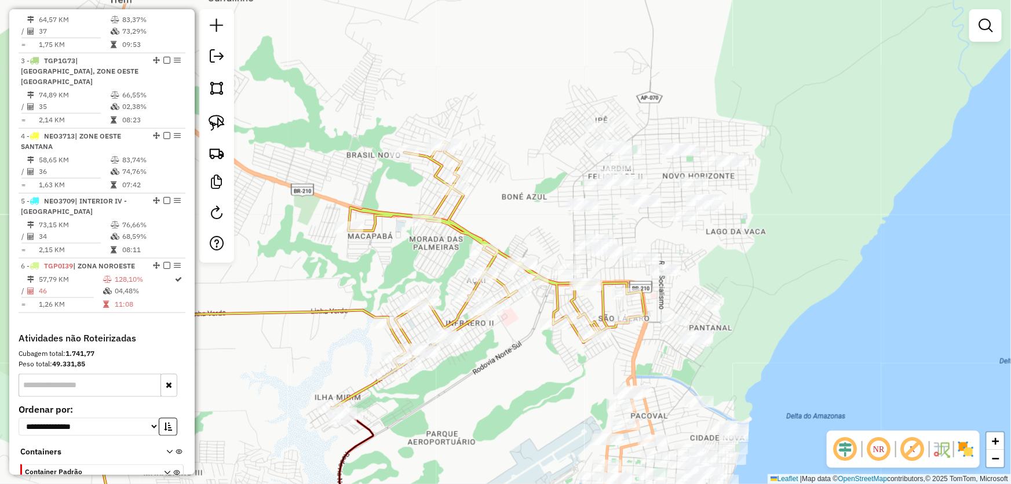
drag, startPoint x: 849, startPoint y: 282, endPoint x: 785, endPoint y: 277, distance: 63.9
click at [785, 277] on div "Janela de atendimento Grade de atendimento Capacidade Transportadoras Veículos …" at bounding box center [505, 242] width 1011 height 484
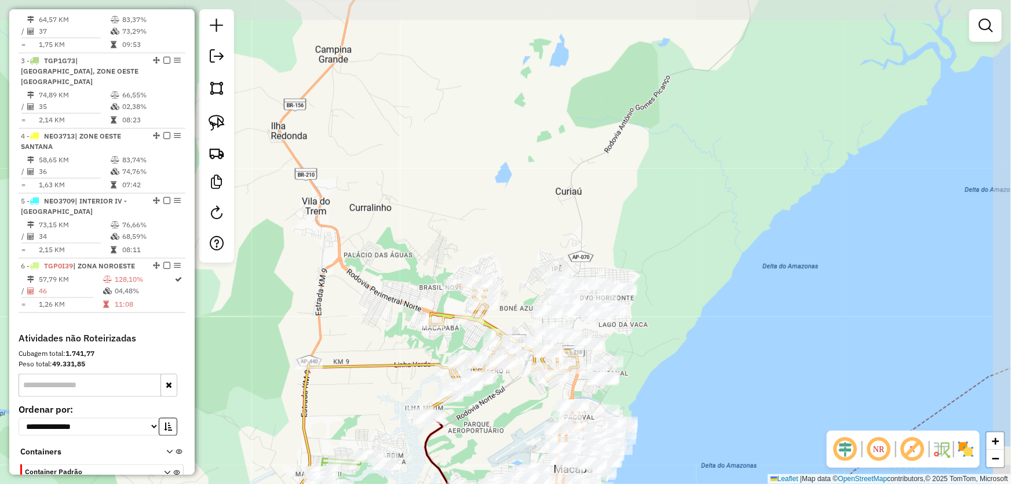
drag, startPoint x: 767, startPoint y: 86, endPoint x: 683, endPoint y: 125, distance: 92.3
click at [694, 116] on div "Janela de atendimento Grade de atendimento Capacidade Transportadoras Veículos …" at bounding box center [505, 242] width 1011 height 484
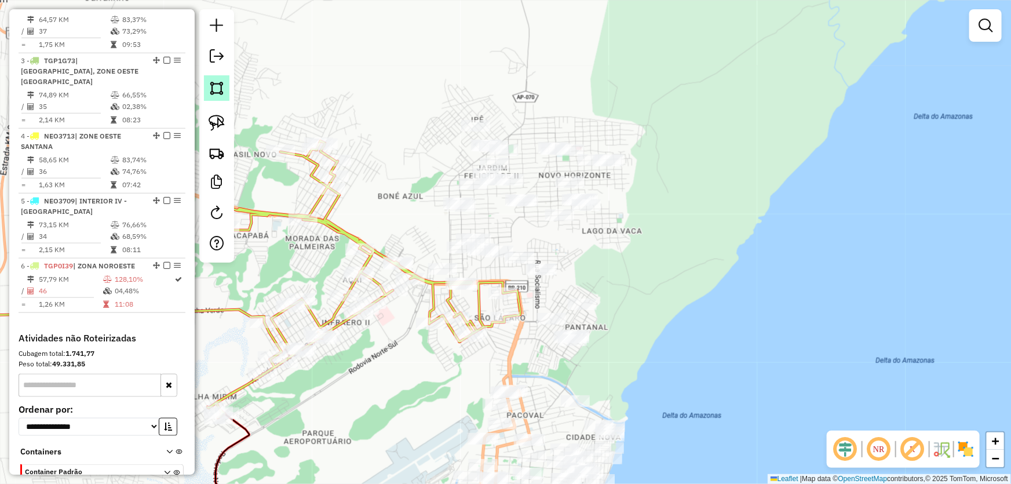
click at [212, 87] on img at bounding box center [217, 88] width 16 height 16
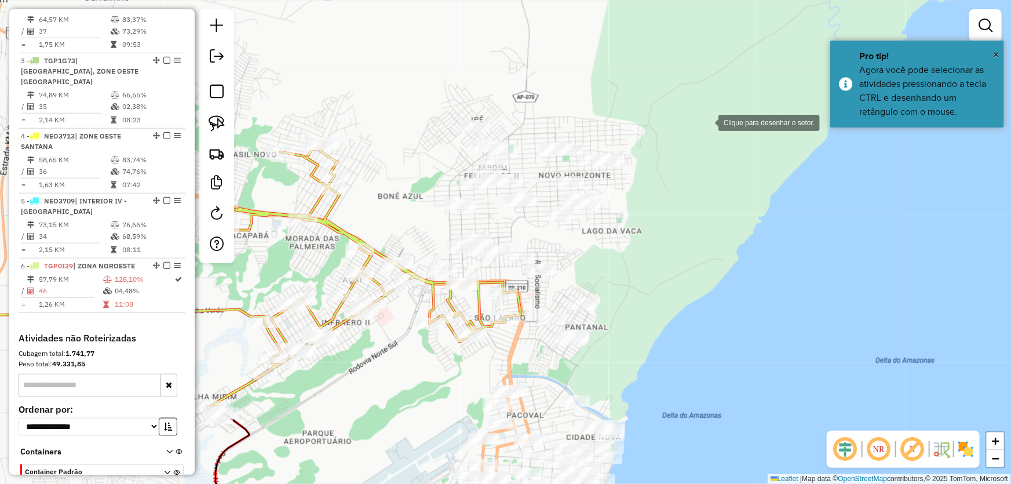
drag, startPoint x: 686, startPoint y: 122, endPoint x: 550, endPoint y: 81, distance: 142.6
click at [705, 122] on div at bounding box center [706, 121] width 23 height 23
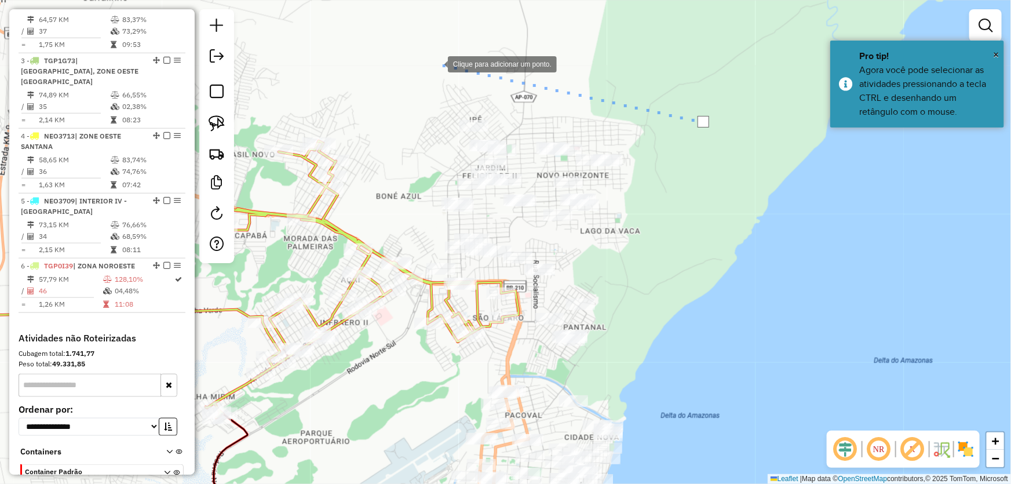
click at [425, 57] on div at bounding box center [436, 63] width 23 height 23
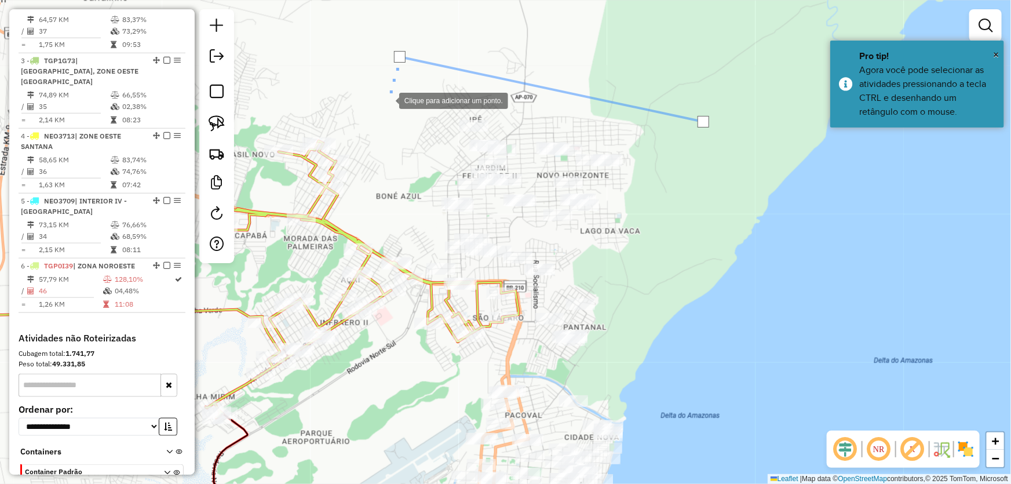
click at [376, 111] on div at bounding box center [387, 99] width 23 height 23
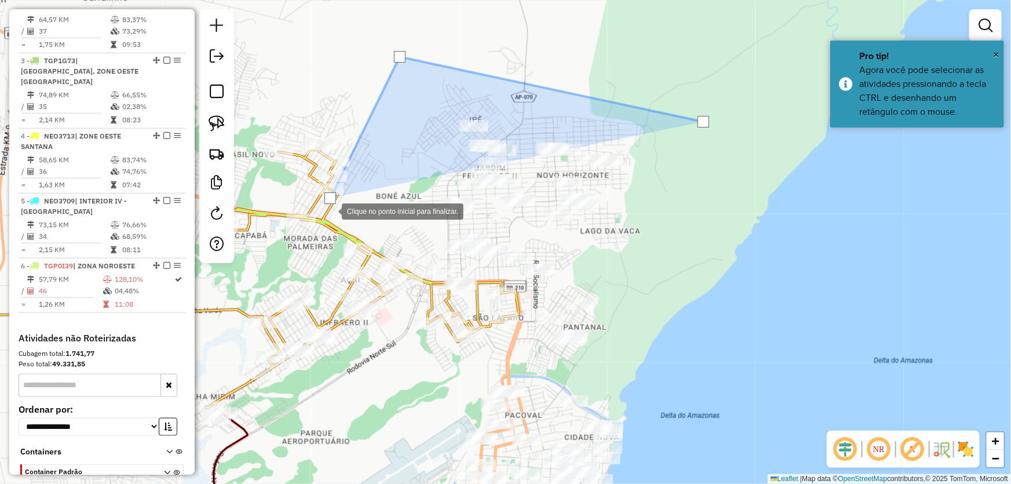
click at [342, 222] on div at bounding box center [330, 210] width 23 height 23
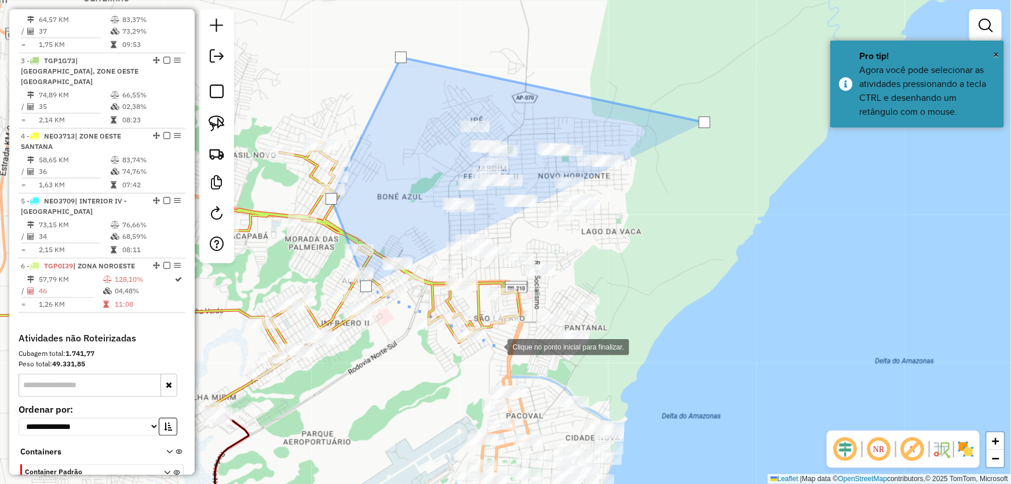
click at [507, 351] on div at bounding box center [495, 345] width 23 height 23
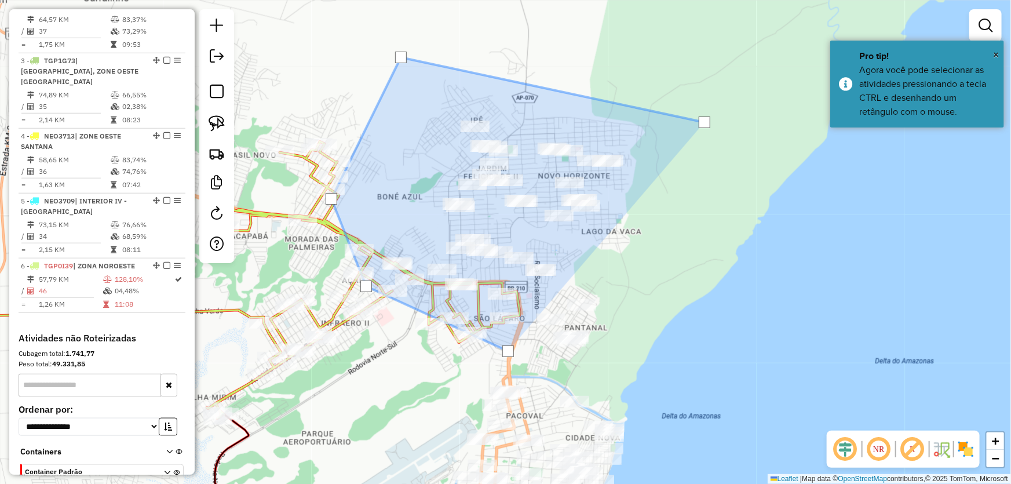
click at [520, 363] on div at bounding box center [507, 350] width 23 height 23
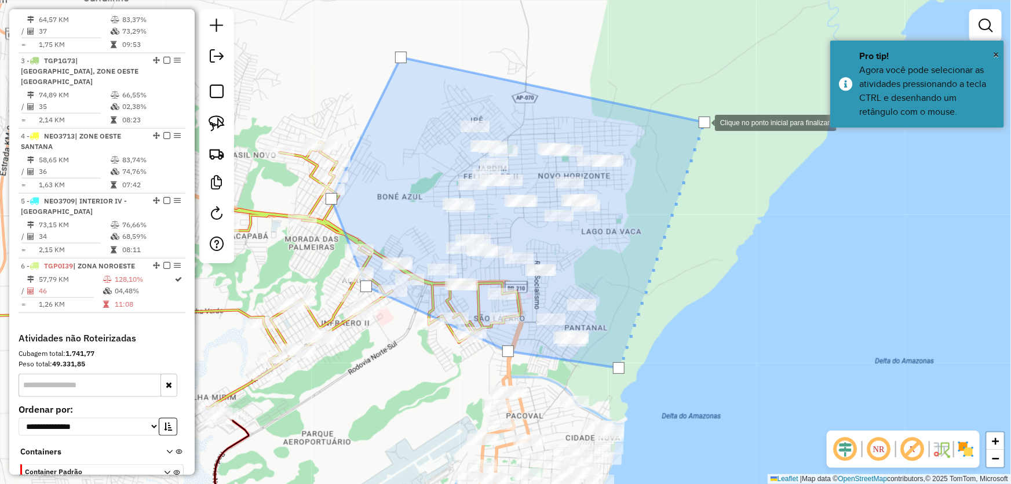
click at [703, 122] on div at bounding box center [705, 122] width 12 height 12
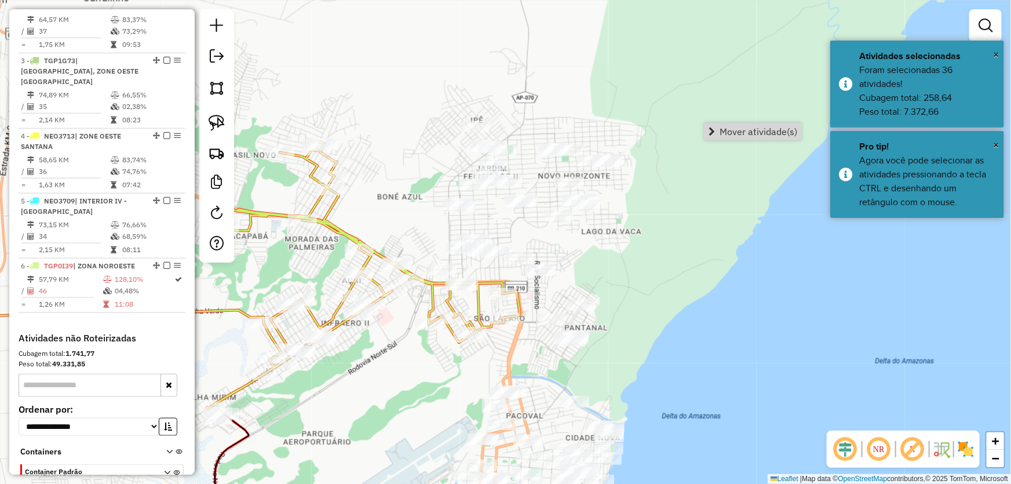
click at [717, 130] on link "Mover atividade(s)" at bounding box center [752, 131] width 97 height 17
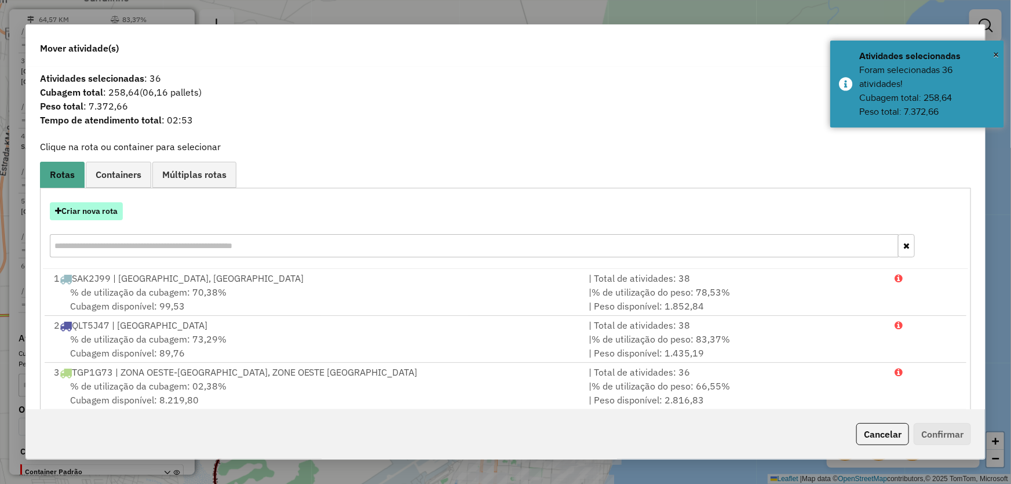
click at [75, 214] on button "Criar nova rota" at bounding box center [86, 211] width 73 height 18
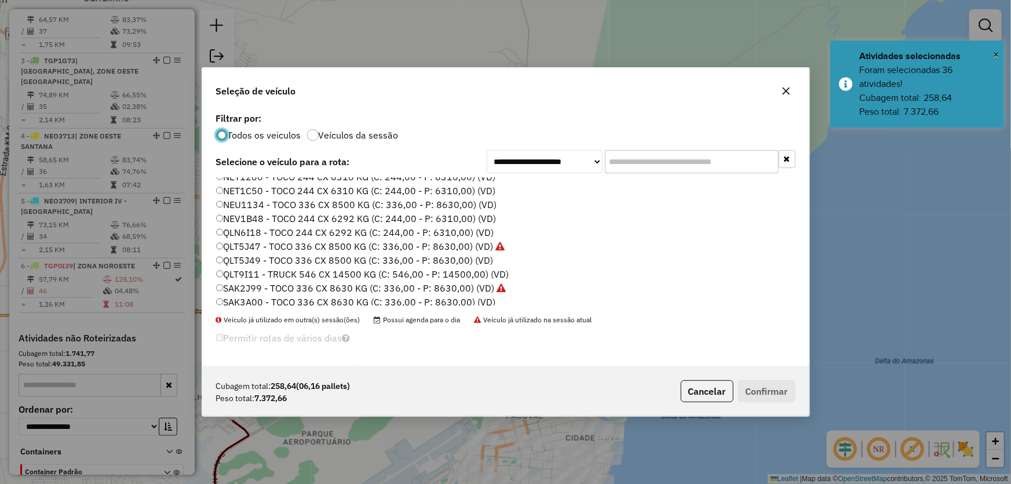
scroll to position [158, 0]
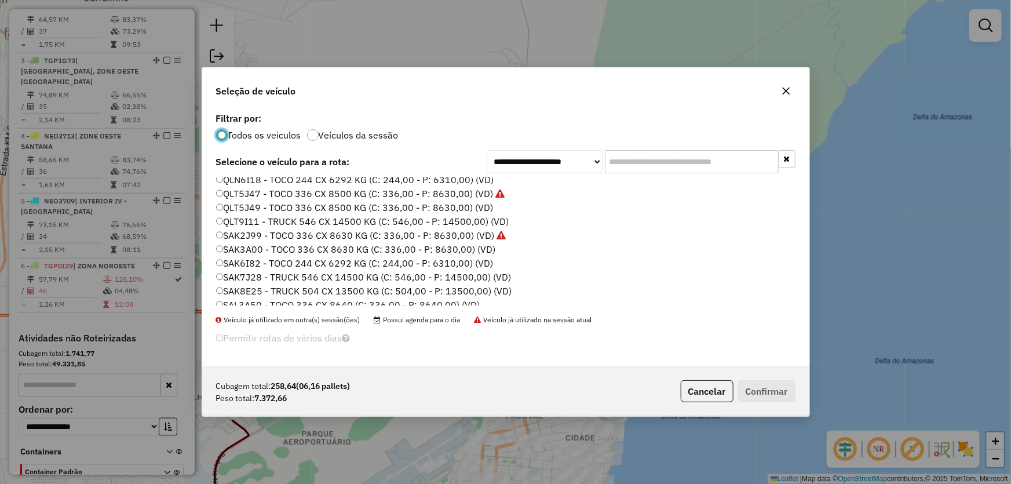
click at [257, 303] on label "SAL3A50 - TOCO 336 CX 8640 (C: 336,00 - P: 8640,00) (VD)" at bounding box center [348, 305] width 264 height 14
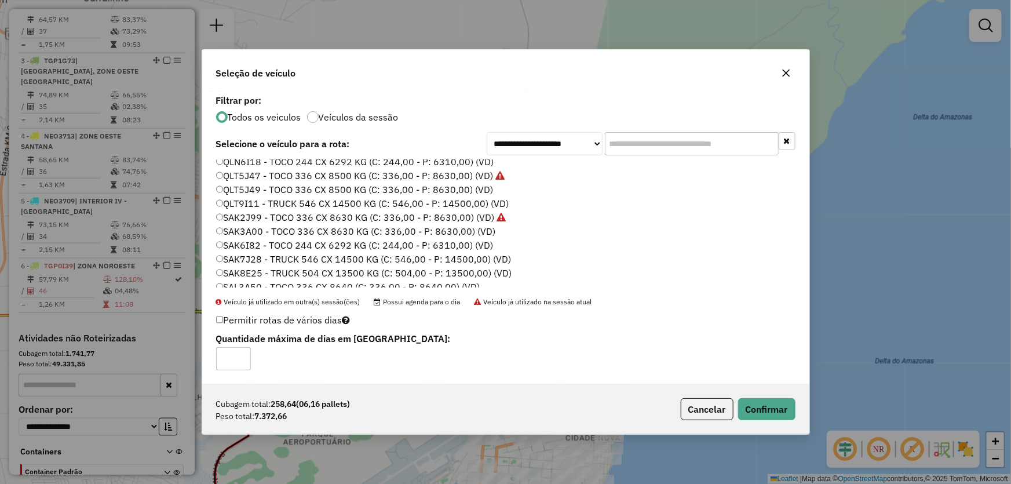
scroll to position [159, 0]
click at [772, 408] on button "Confirmar" at bounding box center [766, 409] width 57 height 22
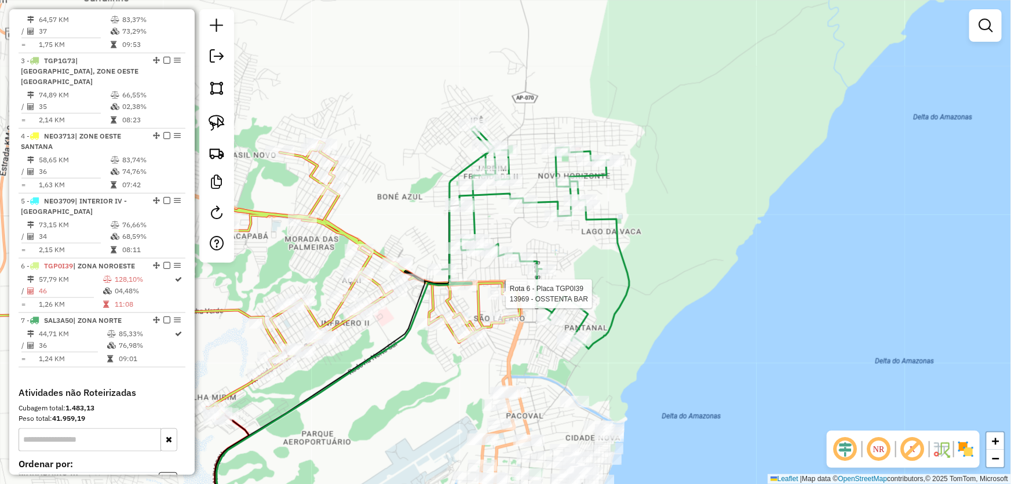
select select "*********"
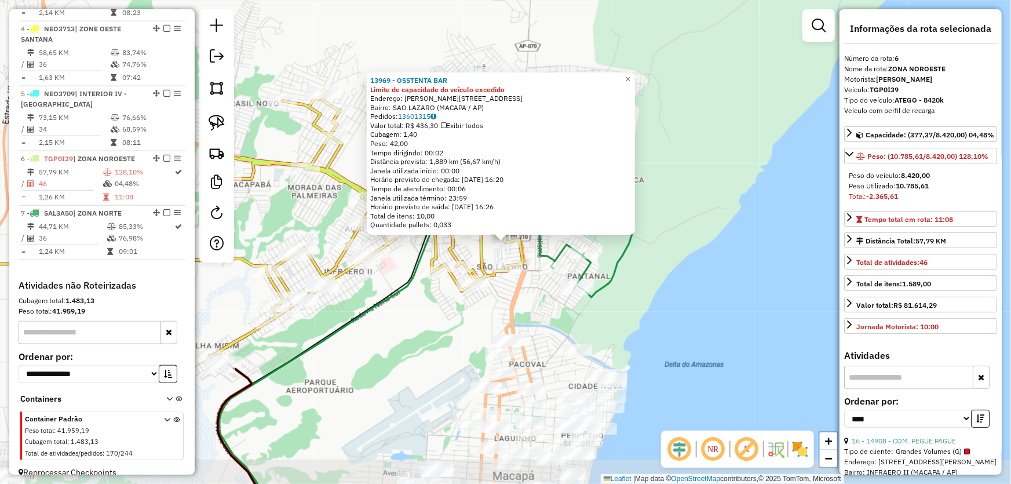
scroll to position [629, 0]
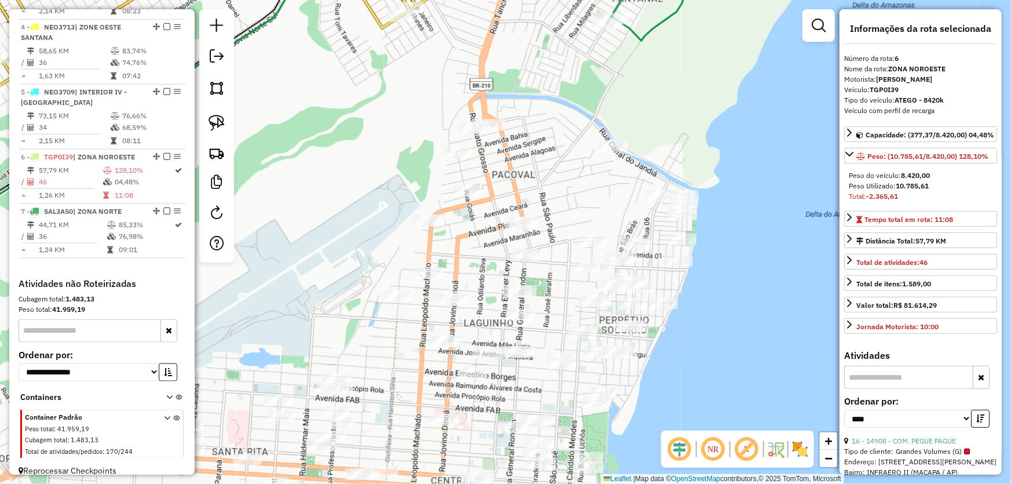
drag, startPoint x: 493, startPoint y: 302, endPoint x: 416, endPoint y: 70, distance: 245.1
click at [416, 70] on div "13969 - OSSTENTA BAR Limite de capacidade do veículo excedido Endereço: R EMILI…" at bounding box center [505, 242] width 1011 height 484
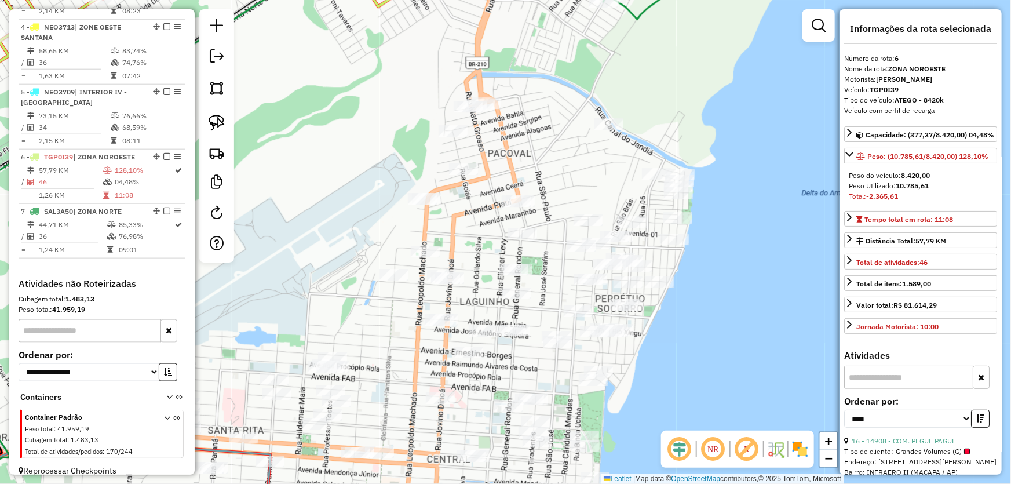
click at [416, 70] on div "13969 - OSSTENTA BAR Limite de capacidade do veículo excedido Endereço: R EMILI…" at bounding box center [505, 242] width 1011 height 484
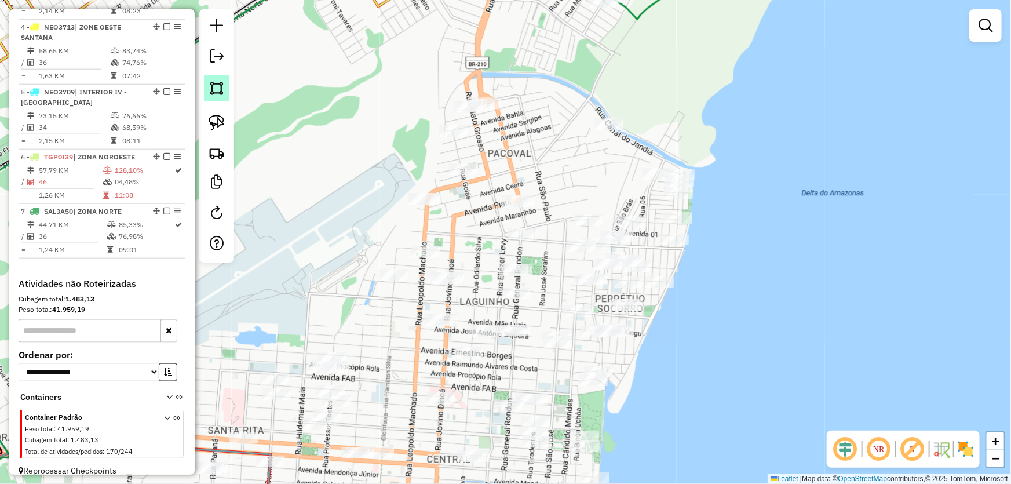
click at [222, 80] on img at bounding box center [217, 88] width 16 height 16
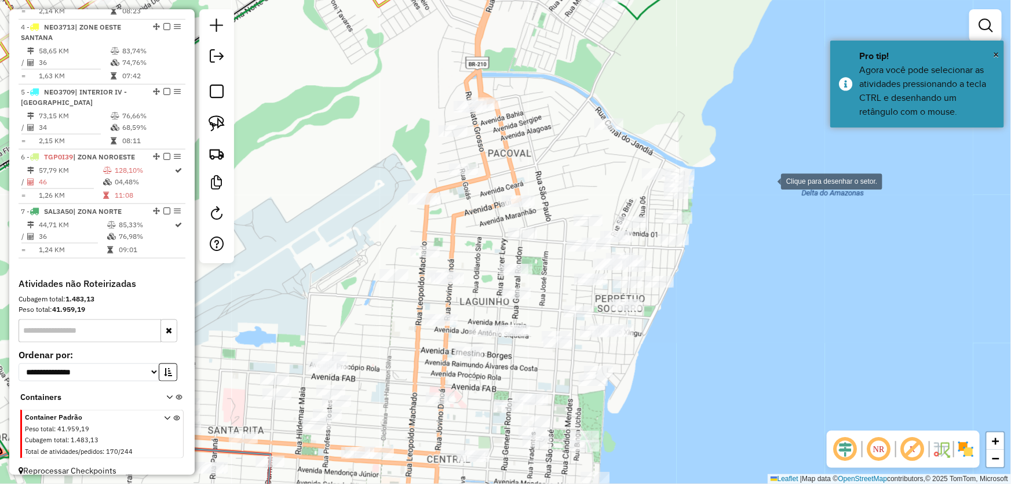
click at [768, 179] on div at bounding box center [769, 180] width 23 height 23
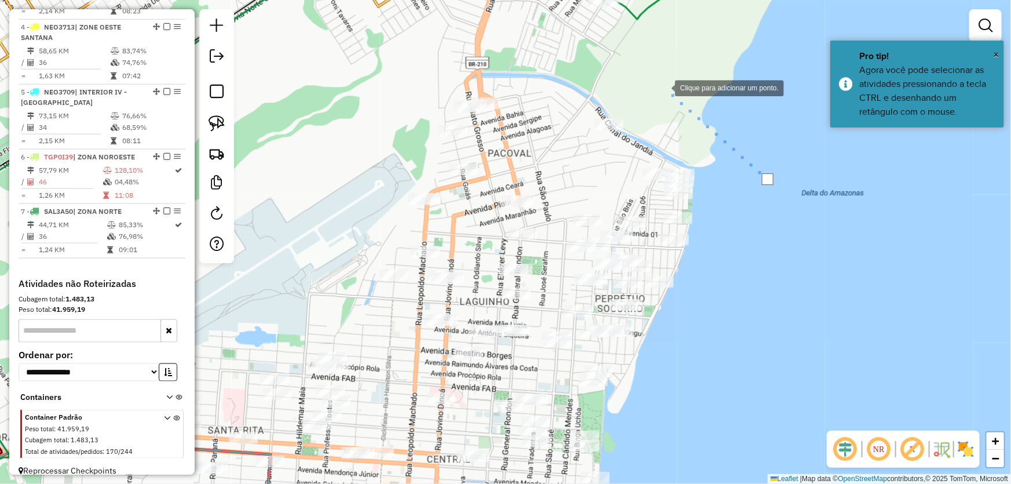
click at [663, 87] on div at bounding box center [663, 86] width 23 height 23
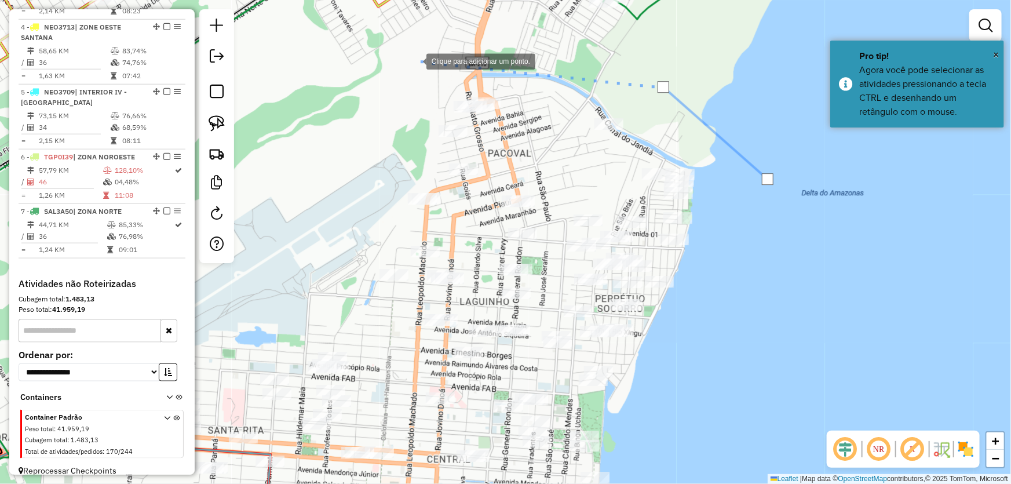
click at [403, 60] on div at bounding box center [414, 60] width 23 height 23
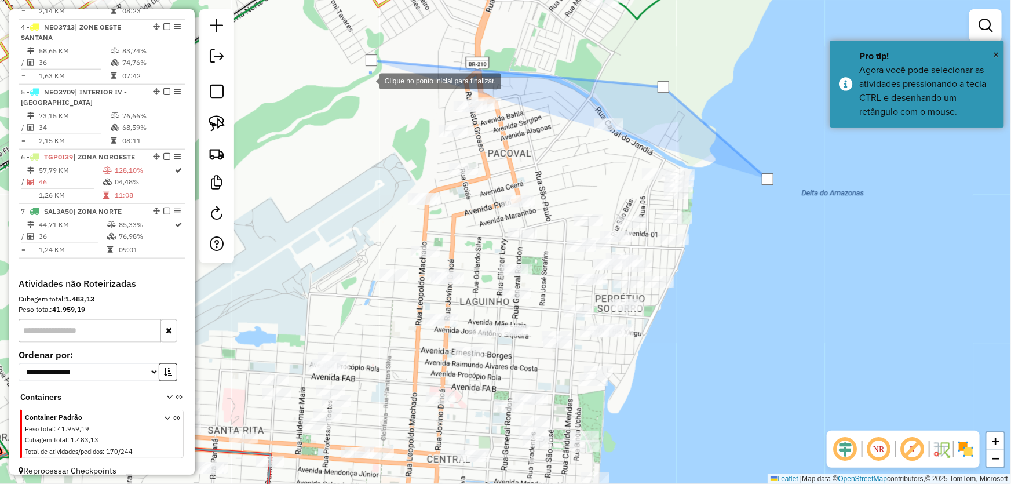
click at [356, 92] on div at bounding box center [367, 79] width 23 height 23
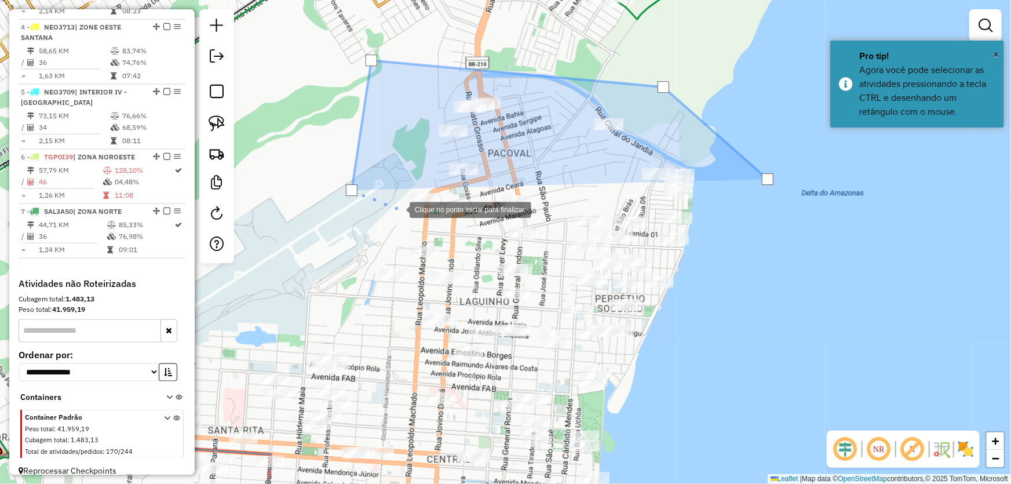
click at [398, 209] on div at bounding box center [397, 208] width 23 height 23
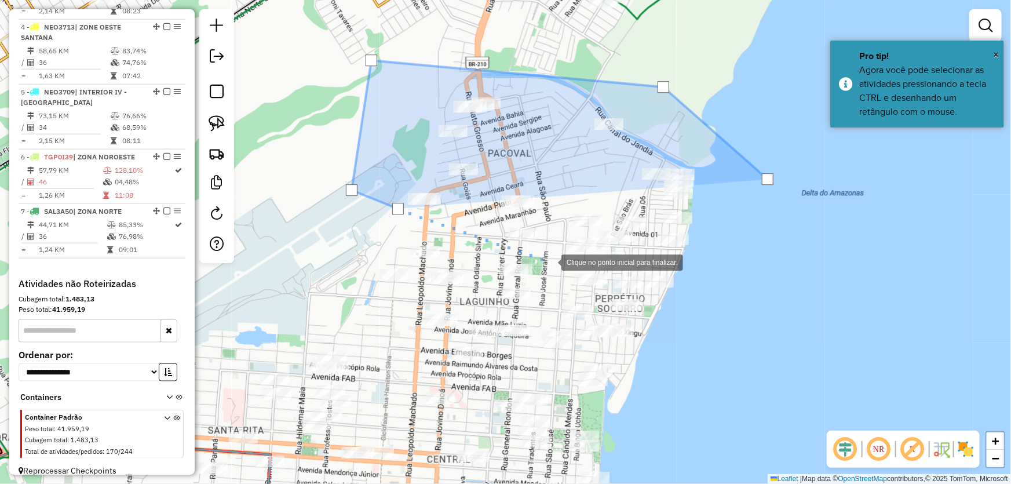
click at [550, 261] on div at bounding box center [549, 261] width 23 height 23
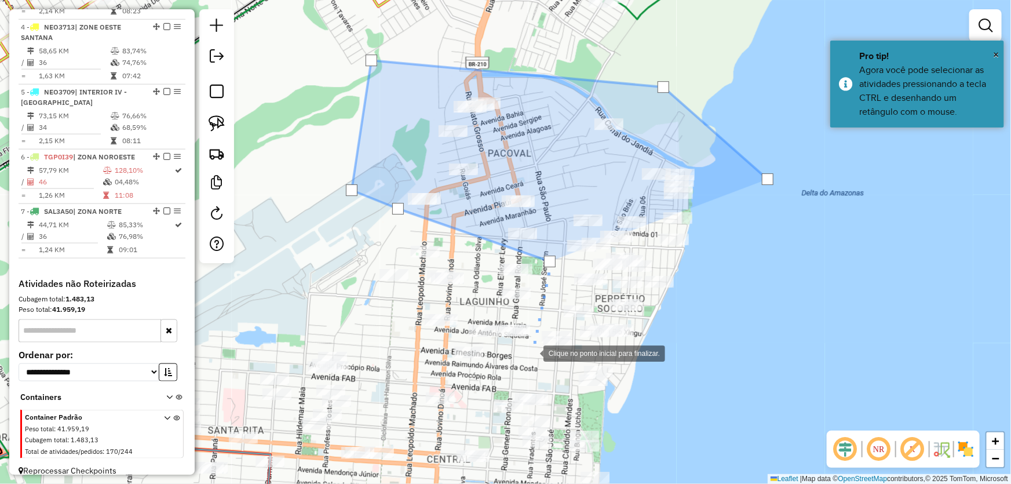
click at [532, 353] on div at bounding box center [531, 352] width 23 height 23
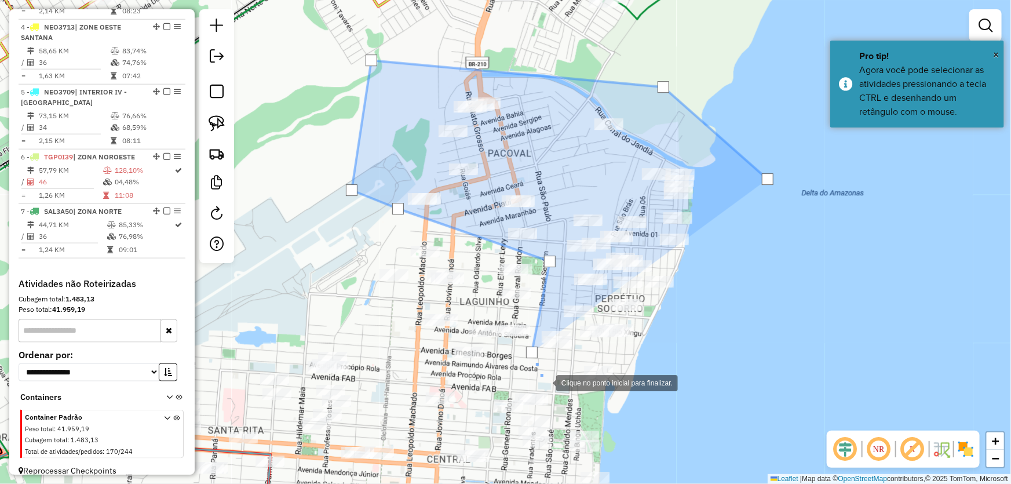
click at [545, 384] on div at bounding box center [544, 381] width 23 height 23
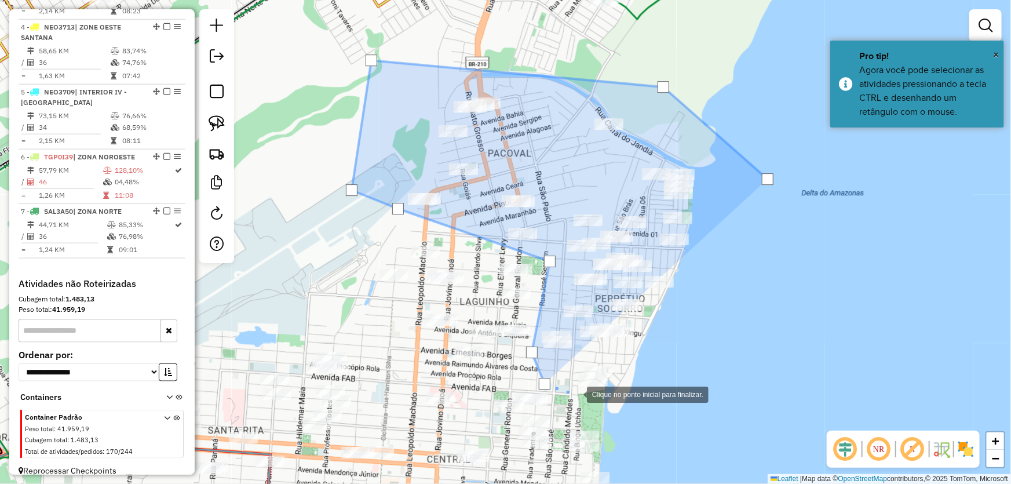
click at [587, 400] on div at bounding box center [575, 393] width 23 height 23
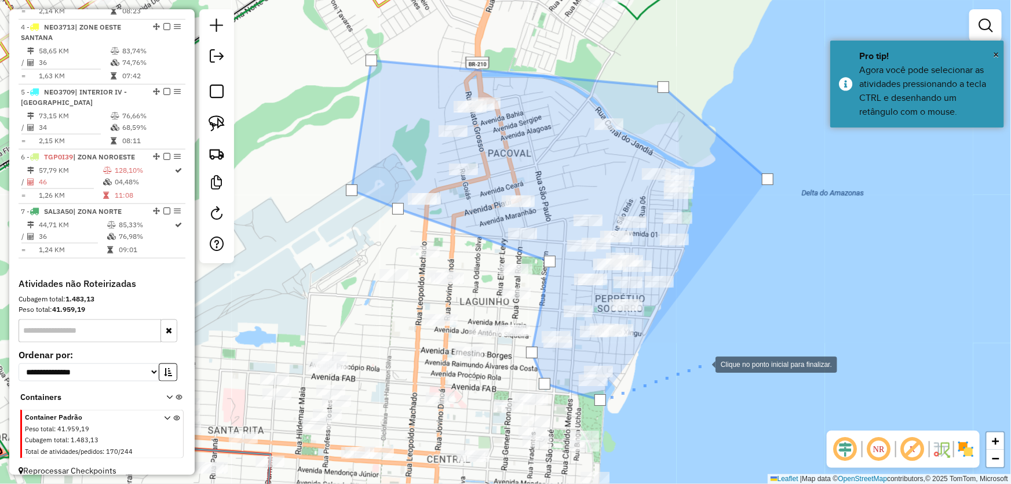
click at [704, 364] on div at bounding box center [703, 363] width 23 height 23
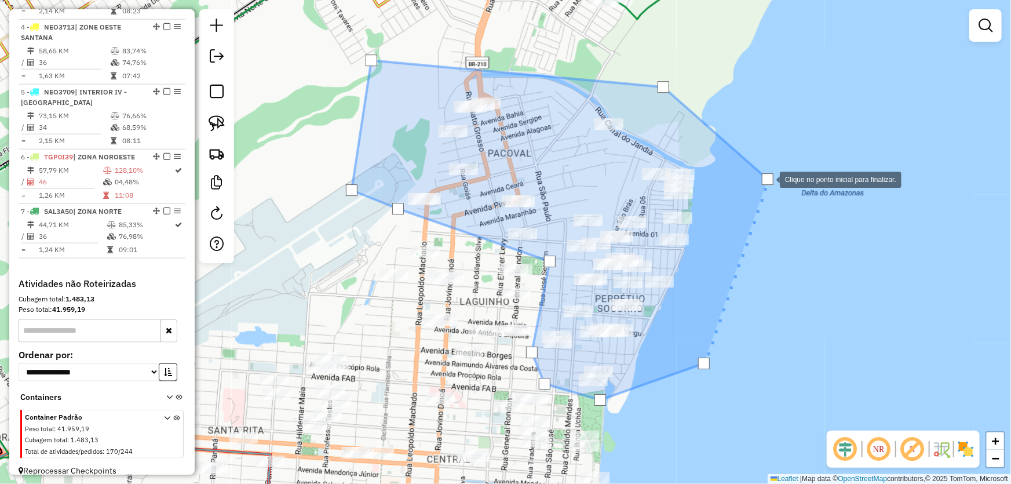
click at [768, 178] on div at bounding box center [768, 179] width 12 height 12
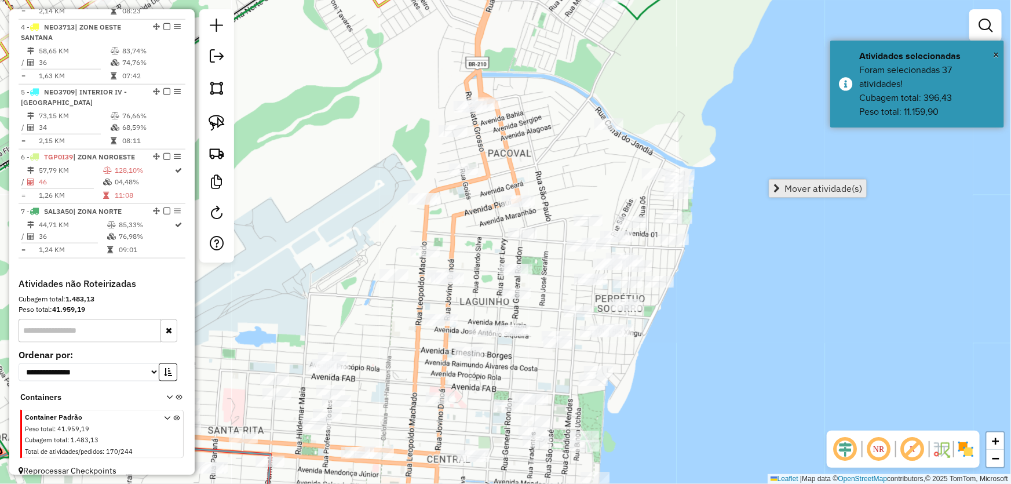
click at [787, 180] on link "Mover atividade(s)" at bounding box center [817, 188] width 97 height 17
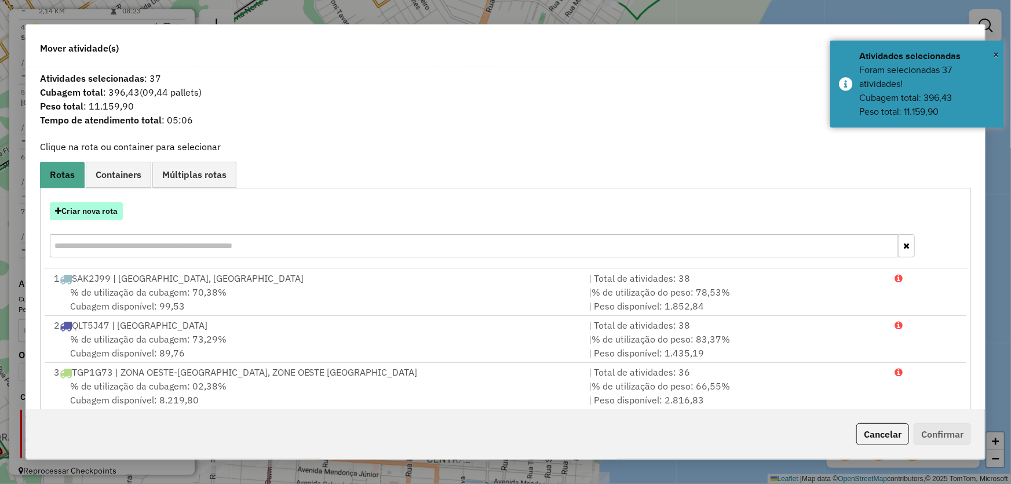
click at [90, 209] on button "Criar nova rota" at bounding box center [86, 211] width 73 height 18
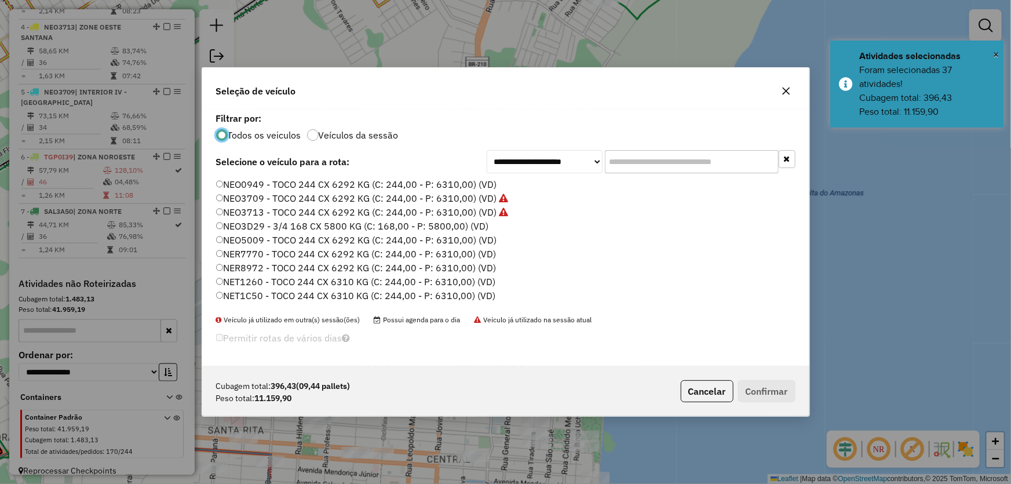
scroll to position [105, 0]
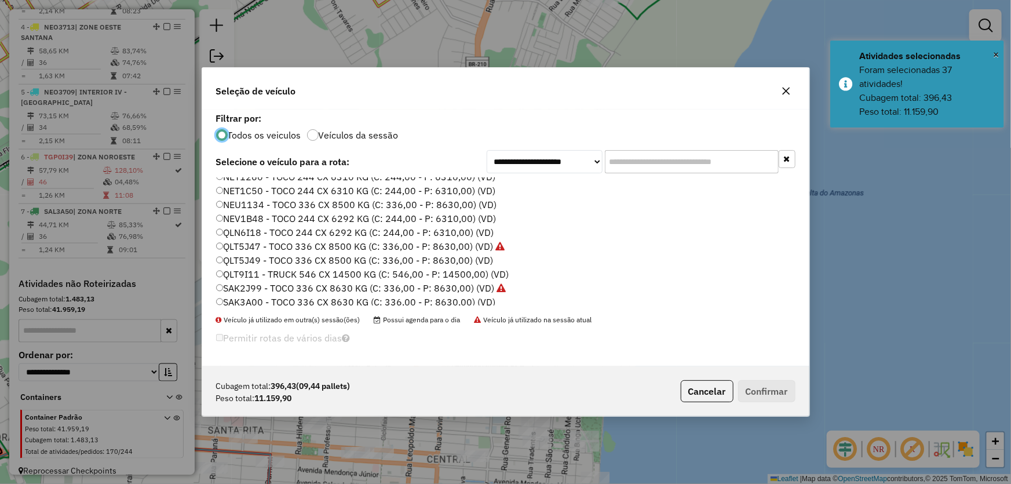
click at [255, 301] on label "SAK3A00 - TOCO 336 CX 8630 KG (C: 336,00 - P: 8630,00) (VD)" at bounding box center [356, 302] width 280 height 14
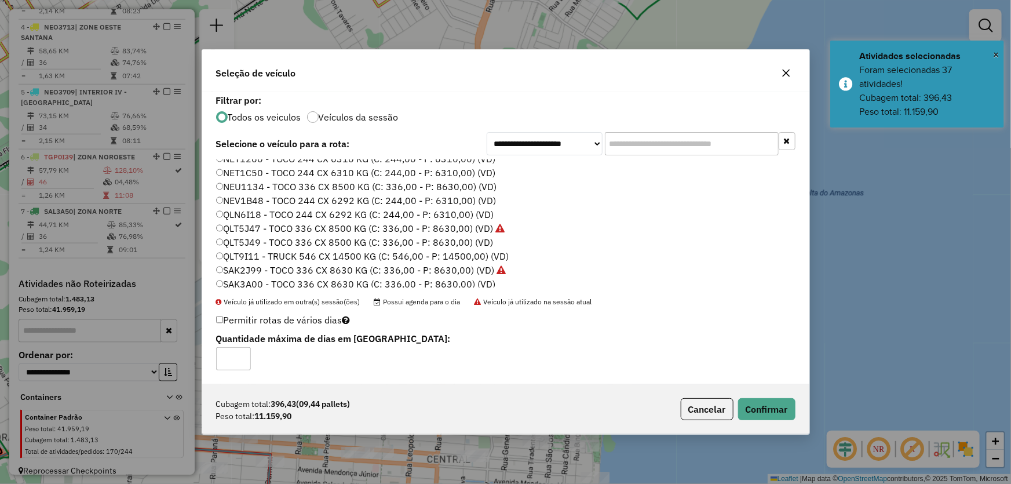
click at [768, 393] on div "Cubagem total: 396,43 (09,44 pallets) Peso total: 11.159,90 Cancelar Confirmar" at bounding box center [505, 409] width 607 height 50
click at [768, 403] on button "Confirmar" at bounding box center [766, 409] width 57 height 22
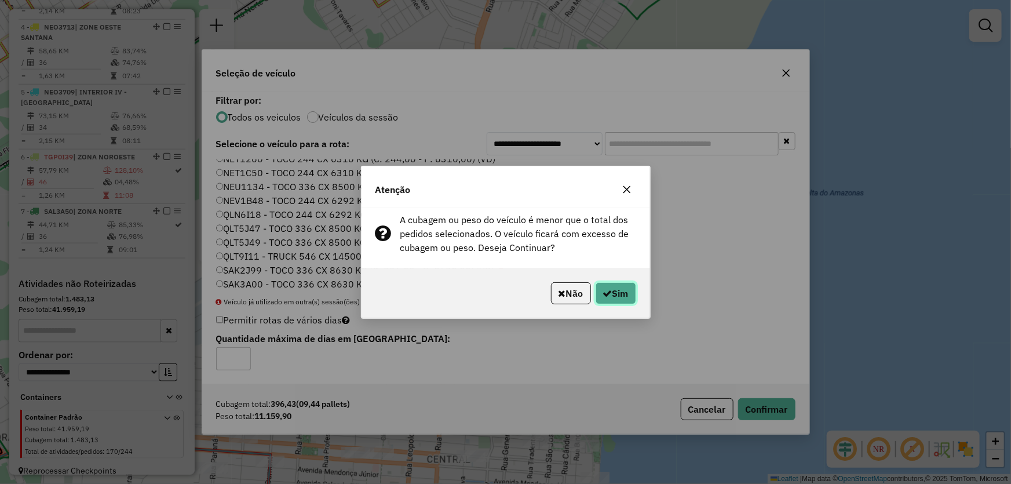
click at [615, 299] on button "Sim" at bounding box center [615, 293] width 41 height 22
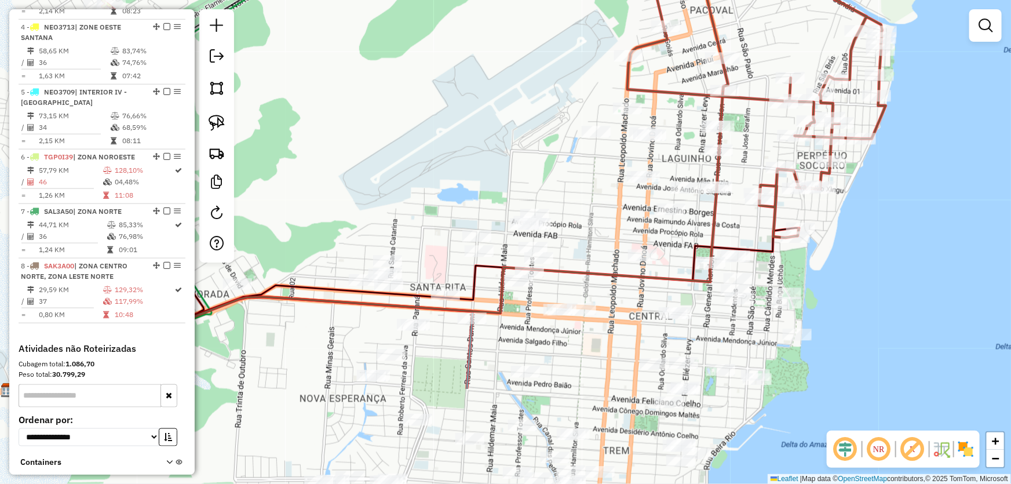
drag, startPoint x: 680, startPoint y: 333, endPoint x: 883, endPoint y: 190, distance: 248.1
click at [883, 190] on div "Janela de atendimento Grade de atendimento Capacidade Transportadoras Veículos …" at bounding box center [505, 242] width 1011 height 484
click at [221, 86] on img at bounding box center [217, 88] width 16 height 16
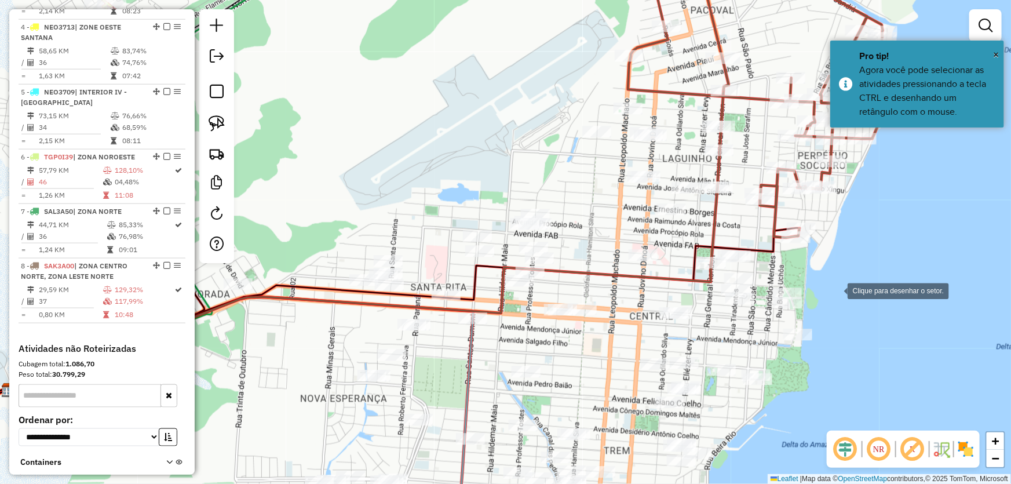
click at [836, 290] on div at bounding box center [835, 289] width 23 height 23
drag, startPoint x: 753, startPoint y: 101, endPoint x: 606, endPoint y: 58, distance: 152.7
click at [753, 100] on div at bounding box center [752, 100] width 23 height 23
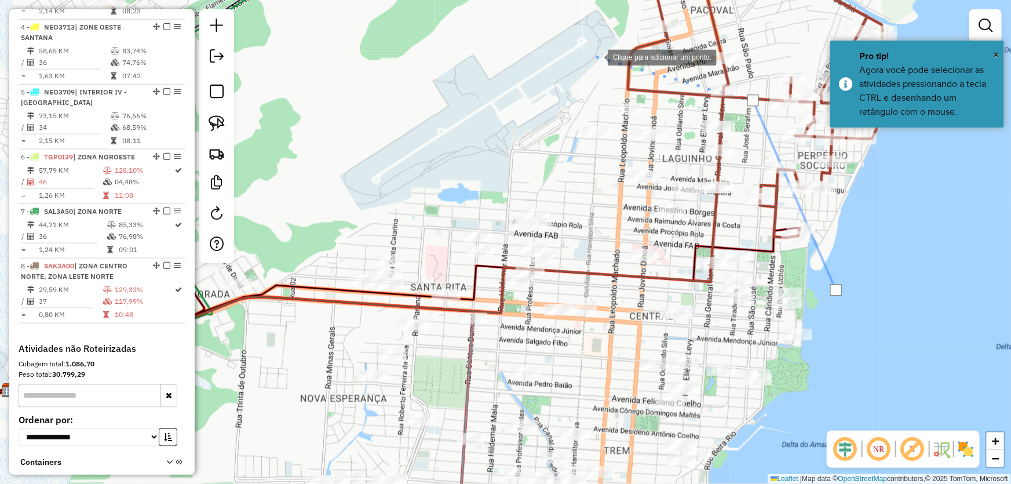
click at [596, 56] on div at bounding box center [595, 56] width 23 height 23
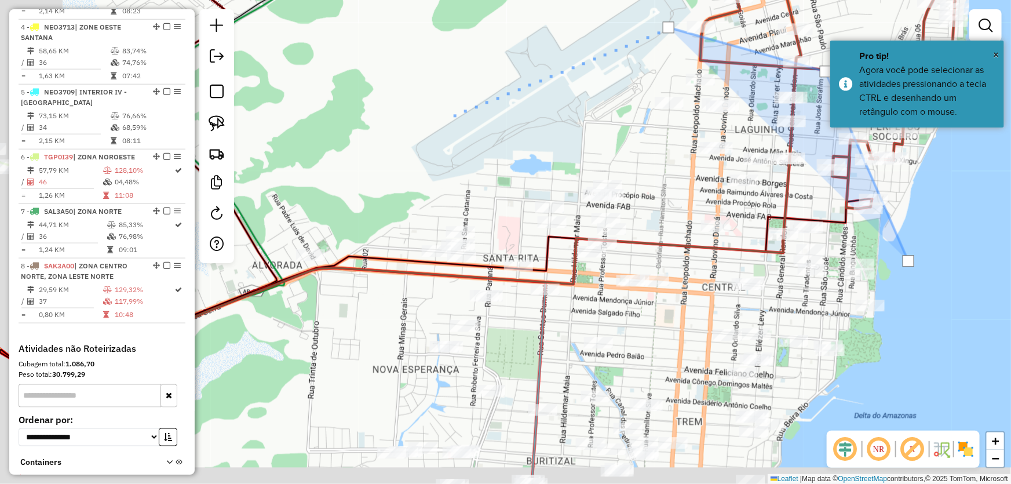
drag, startPoint x: 366, startPoint y: 151, endPoint x: 492, endPoint y: 86, distance: 141.5
click at [459, 105] on div at bounding box center [447, 116] width 23 height 23
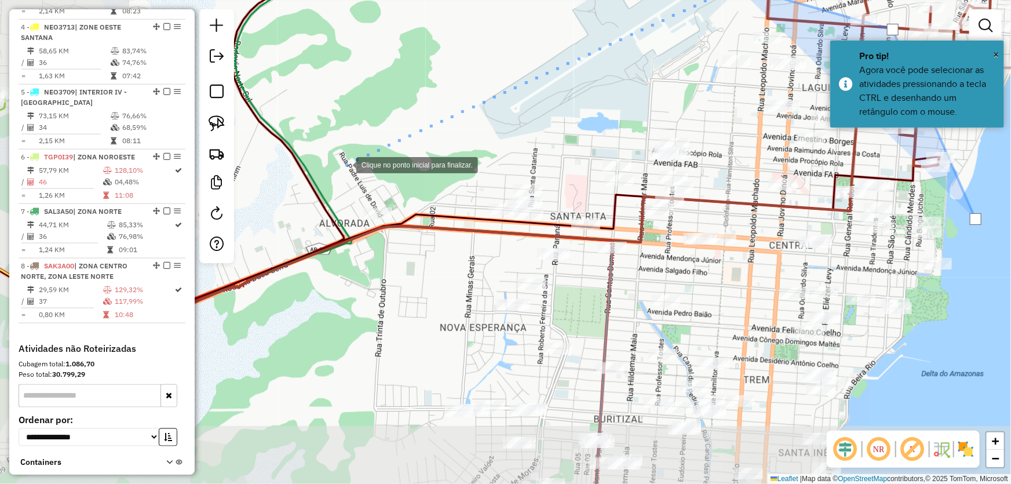
drag, startPoint x: 336, startPoint y: 166, endPoint x: 305, endPoint y: 206, distance: 50.8
click at [336, 166] on div at bounding box center [344, 163] width 23 height 23
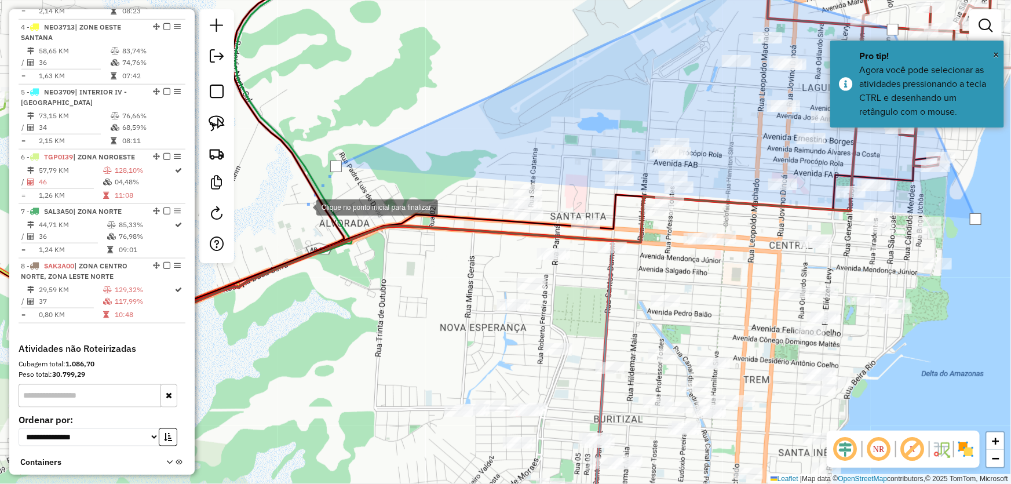
click at [304, 211] on div at bounding box center [304, 206] width 23 height 23
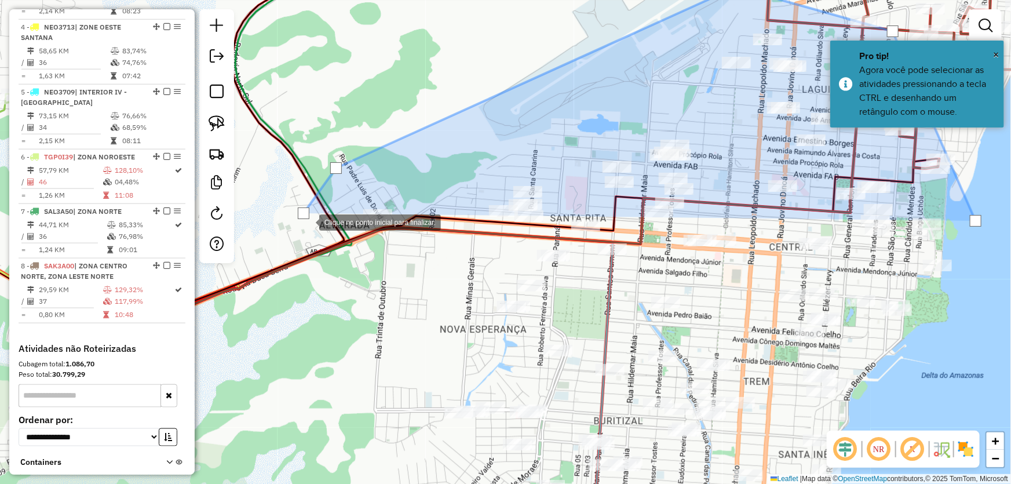
click at [308, 221] on div at bounding box center [307, 221] width 23 height 23
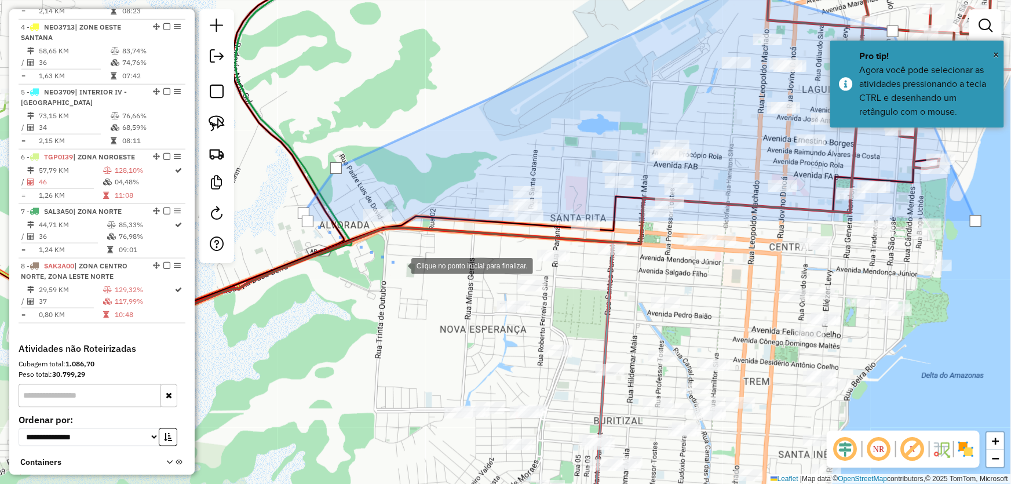
click at [400, 265] on div at bounding box center [399, 264] width 23 height 23
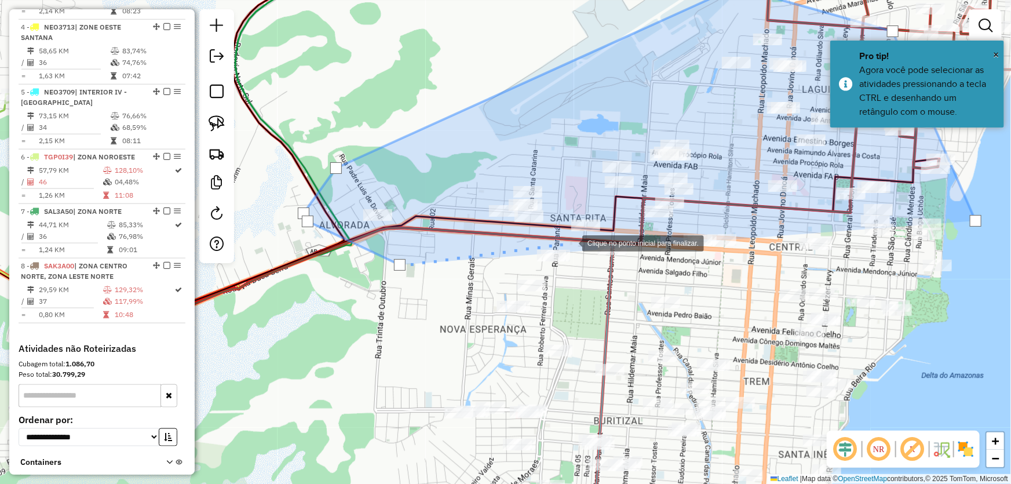
click at [571, 242] on div at bounding box center [570, 242] width 23 height 23
click at [589, 266] on div at bounding box center [580, 257] width 23 height 23
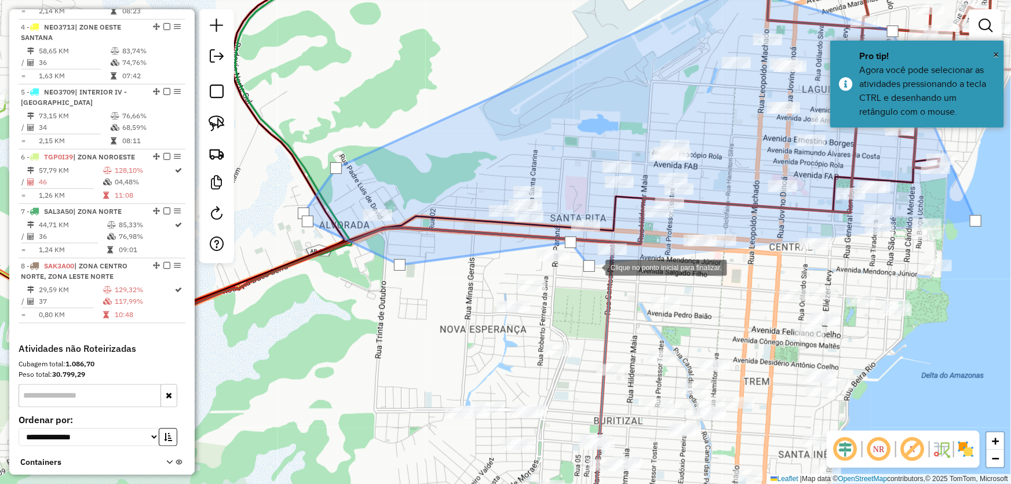
click at [605, 271] on div at bounding box center [593, 266] width 23 height 23
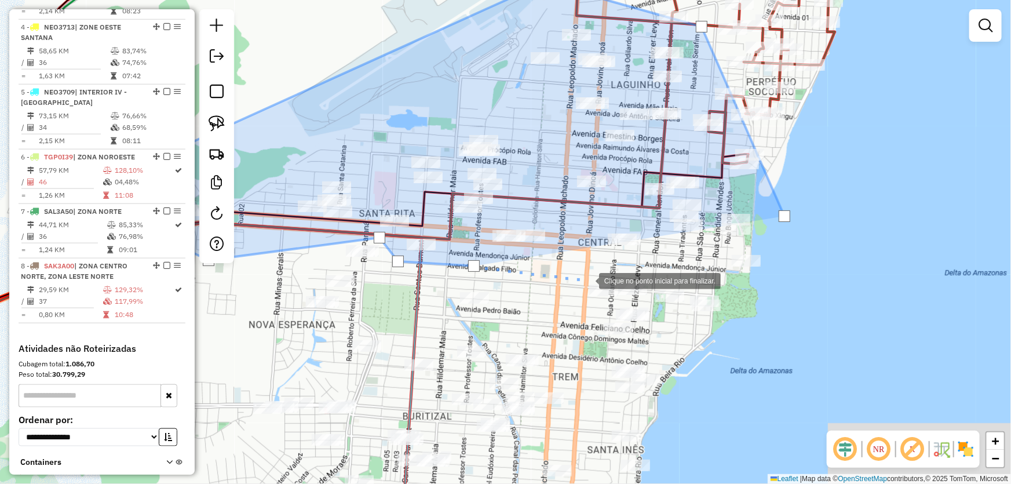
drag, startPoint x: 780, startPoint y: 284, endPoint x: 579, endPoint y: 279, distance: 201.1
click at [580, 280] on div at bounding box center [587, 279] width 23 height 23
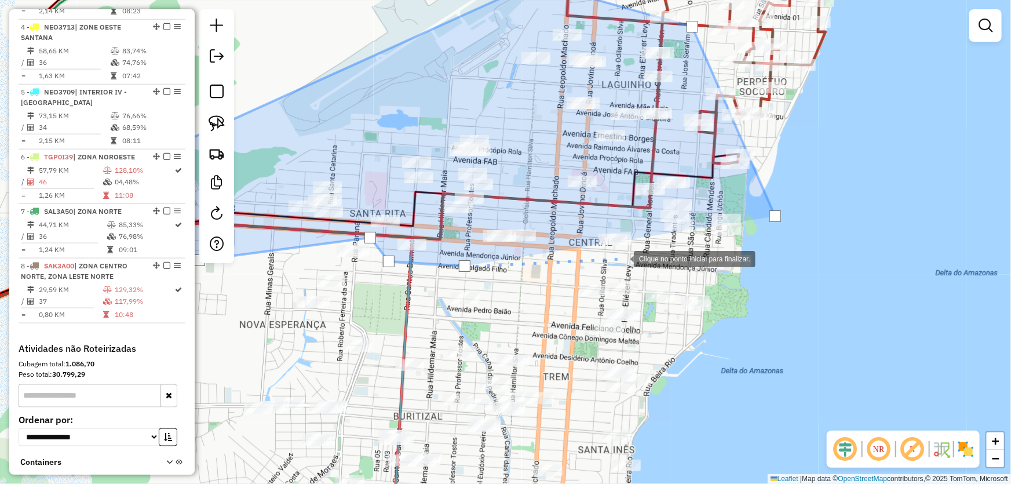
click at [633, 255] on div at bounding box center [622, 257] width 23 height 23
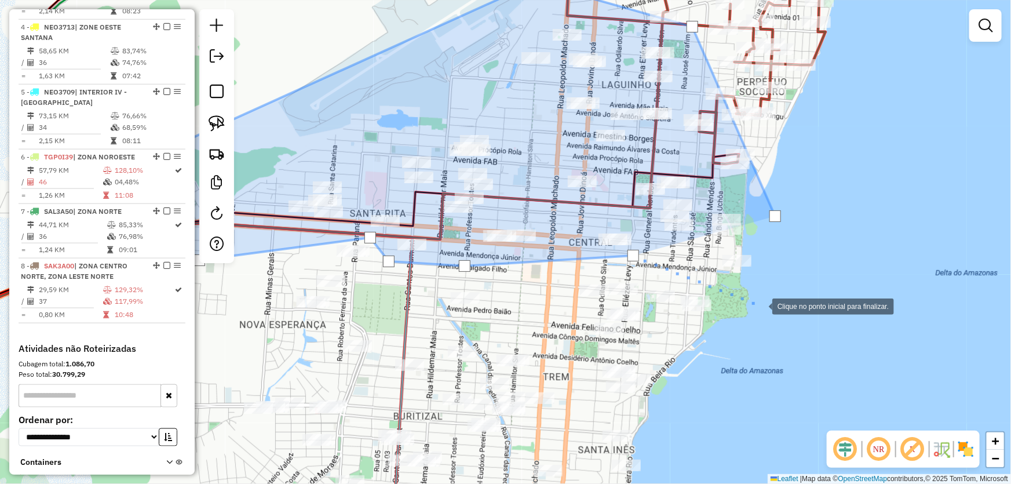
click at [761, 305] on div at bounding box center [760, 305] width 23 height 23
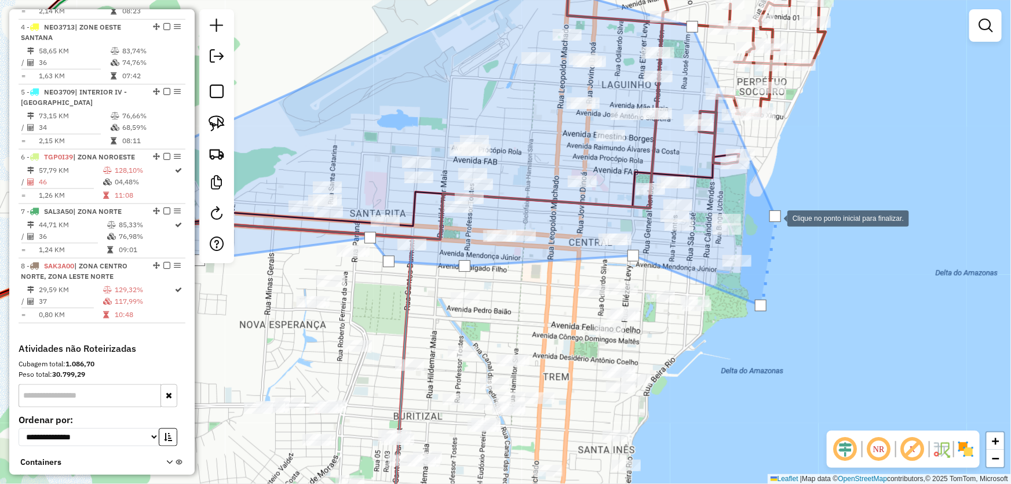
click at [776, 217] on div at bounding box center [775, 216] width 12 height 12
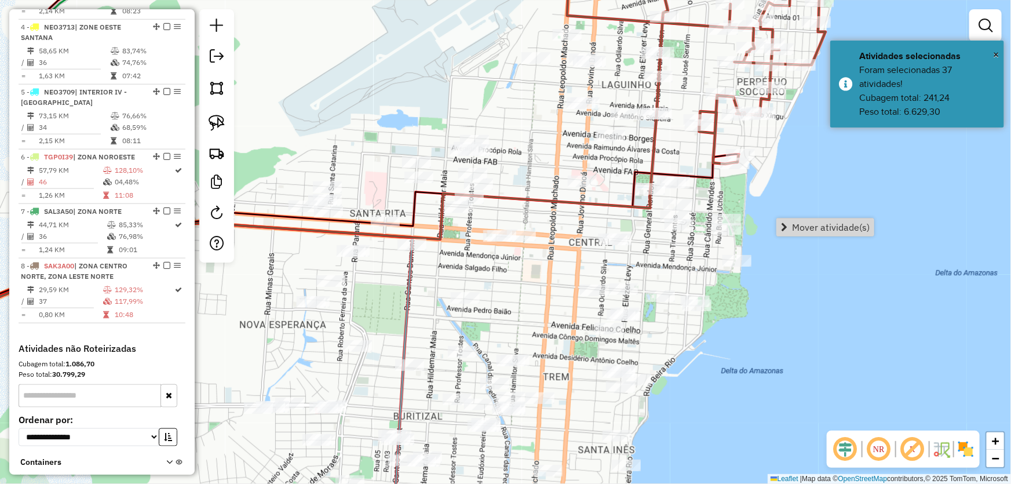
click at [790, 226] on link "Mover atividade(s)" at bounding box center [825, 226] width 97 height 17
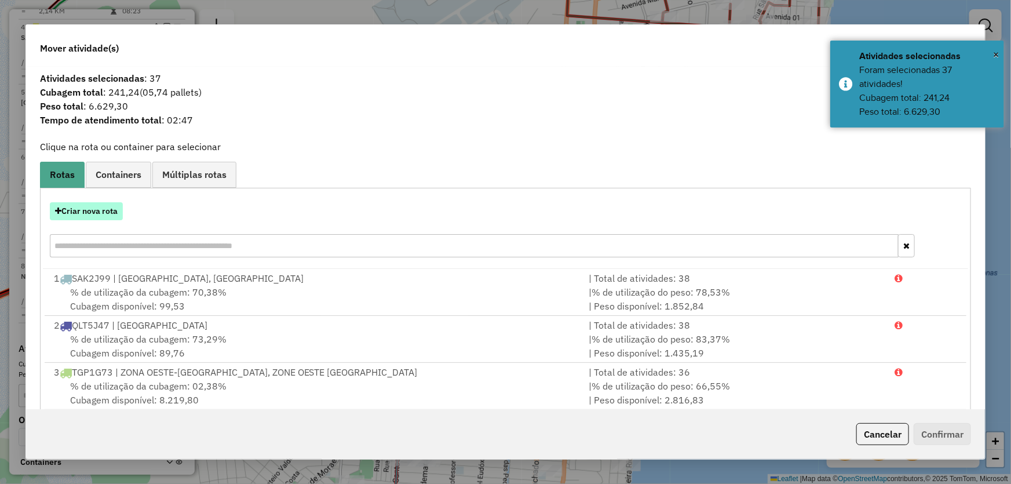
click at [90, 211] on button "Criar nova rota" at bounding box center [86, 211] width 73 height 18
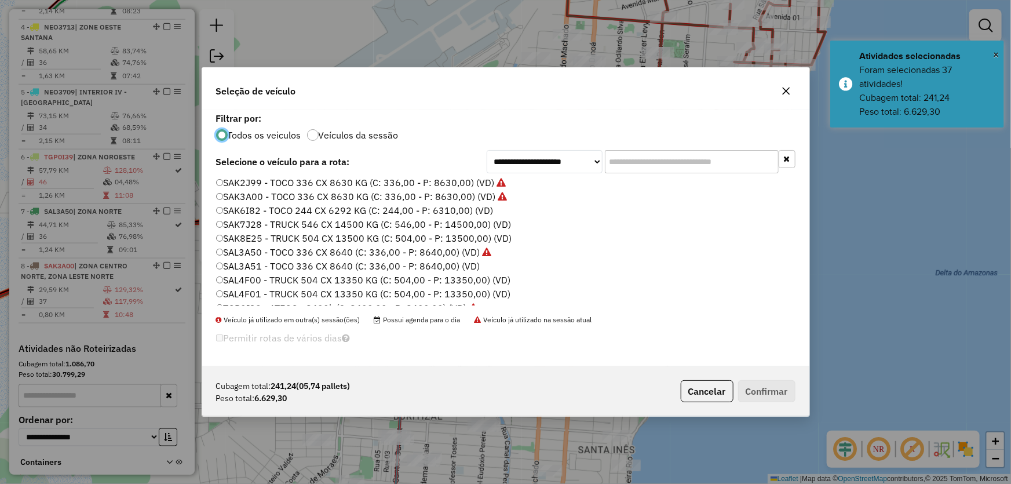
scroll to position [275, 0]
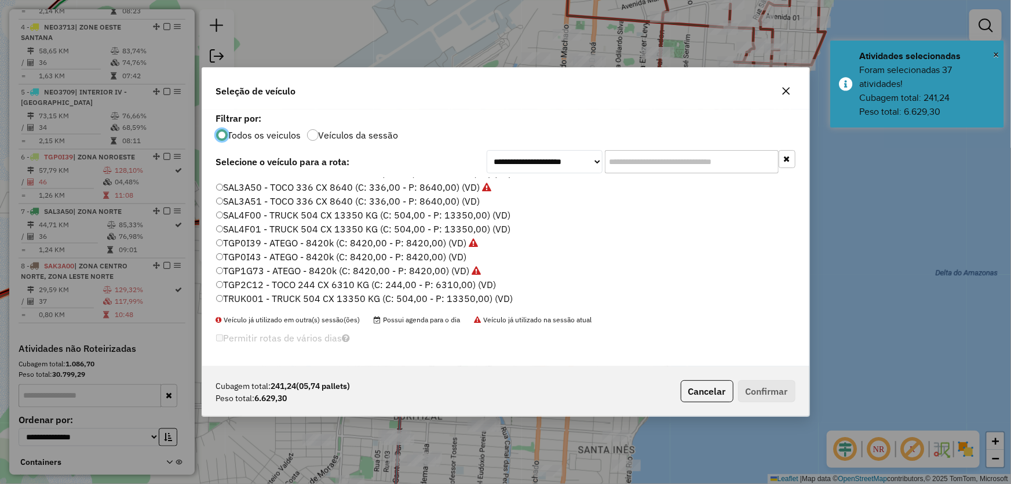
click at [253, 256] on label "TGP0I43 - ATEGO - 8420k (C: 8420,00 - P: 8420,00) (VD)" at bounding box center [341, 257] width 250 height 14
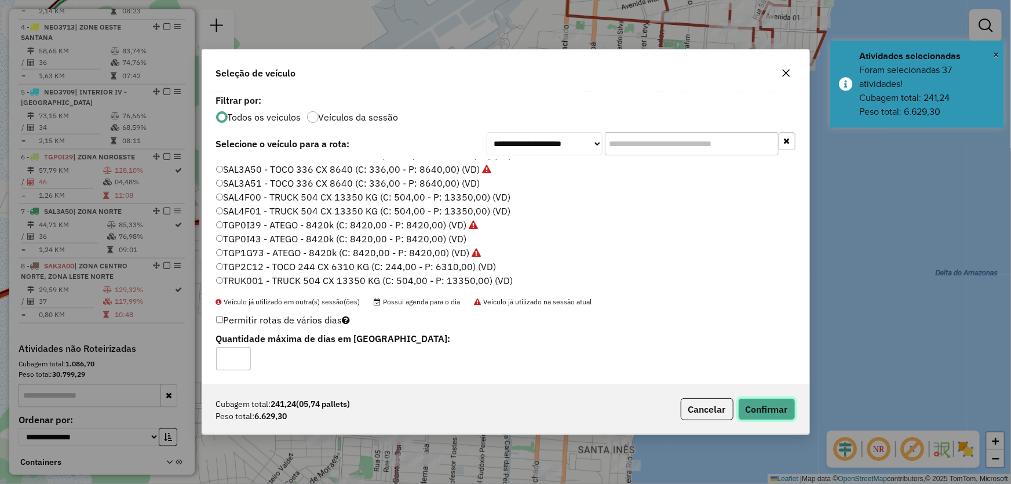
click at [745, 407] on button "Confirmar" at bounding box center [766, 409] width 57 height 22
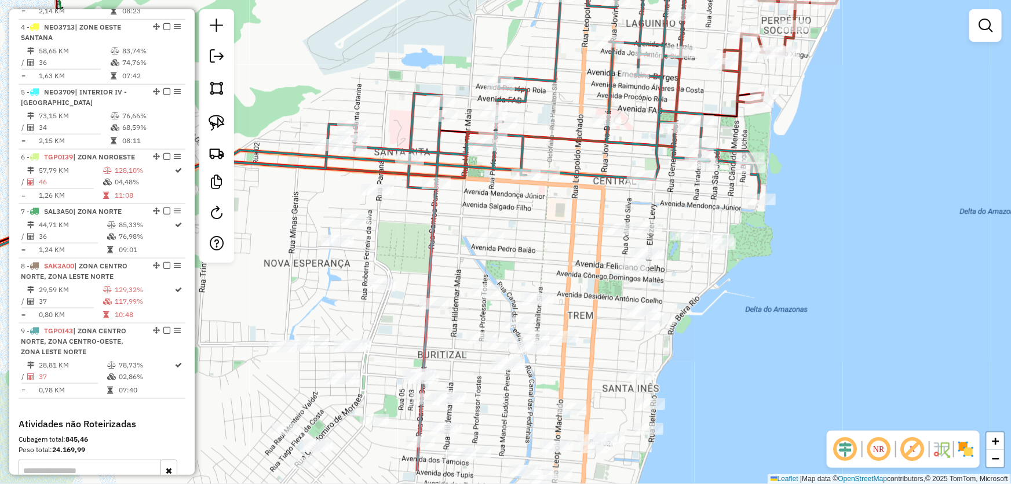
drag, startPoint x: 455, startPoint y: 265, endPoint x: 500, endPoint y: 122, distance: 150.0
click at [500, 122] on div "Janela de atendimento Grade de atendimento Capacidade Transportadoras Veículos …" at bounding box center [505, 242] width 1011 height 484
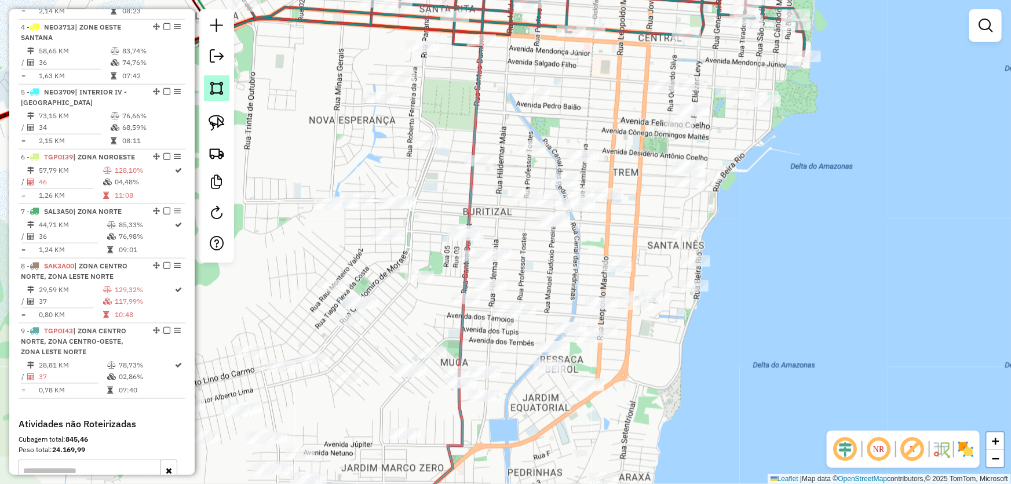
click at [213, 88] on img at bounding box center [217, 88] width 16 height 16
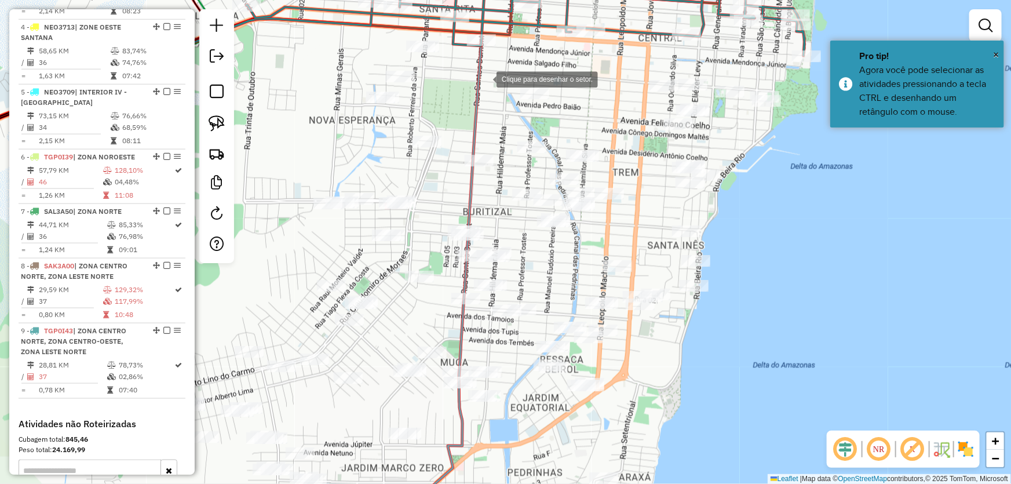
click at [486, 77] on div at bounding box center [484, 78] width 23 height 23
click at [498, 176] on div at bounding box center [498, 176] width 23 height 23
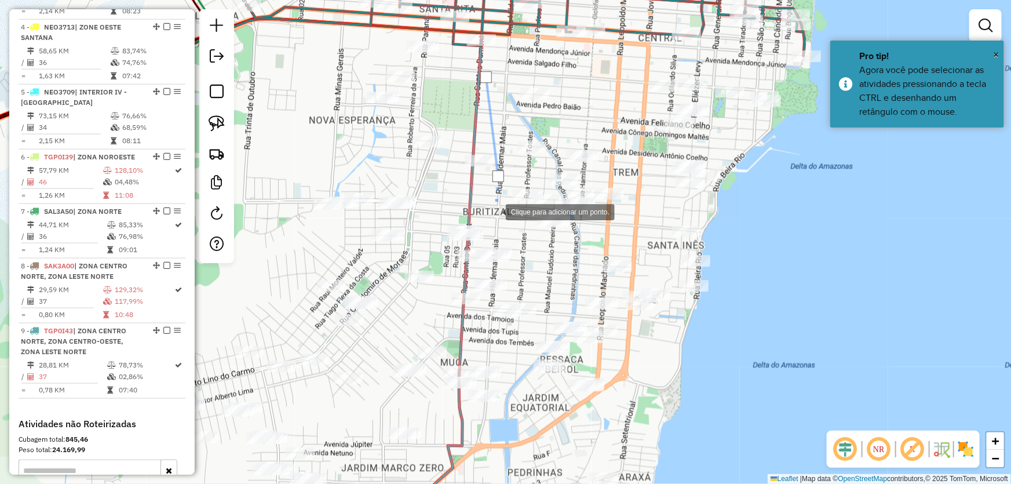
drag, startPoint x: 494, startPoint y: 214, endPoint x: 488, endPoint y: 228, distance: 15.1
click at [492, 215] on div at bounding box center [494, 210] width 23 height 23
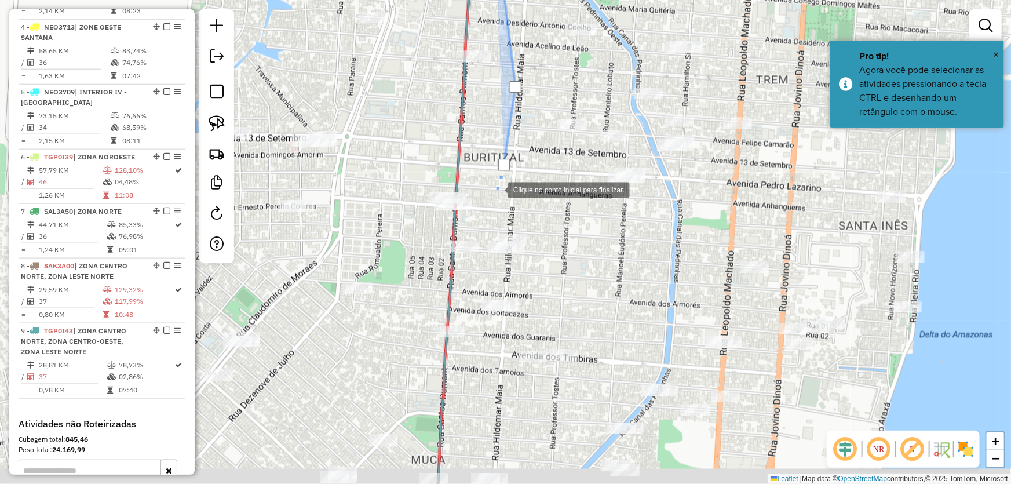
drag, startPoint x: 486, startPoint y: 229, endPoint x: 516, endPoint y: 130, distance: 103.9
click at [508, 177] on div at bounding box center [496, 188] width 23 height 23
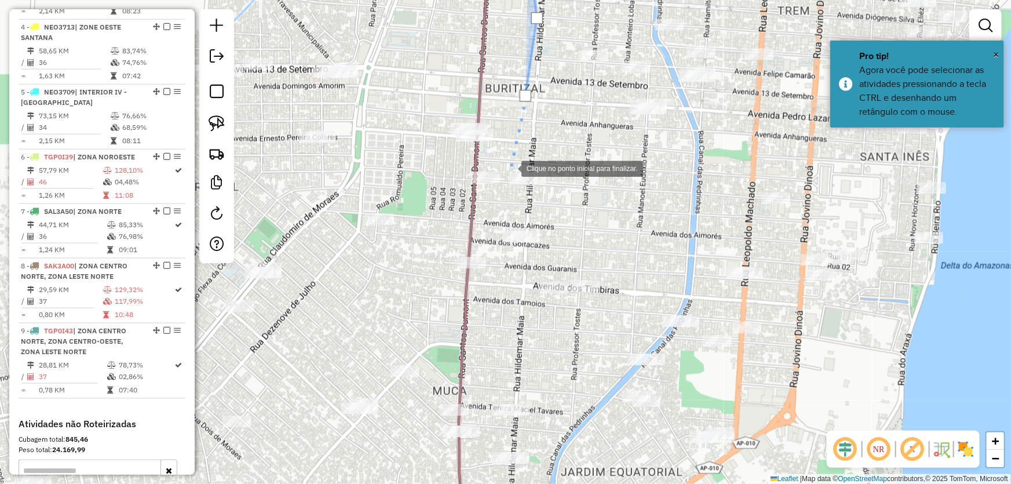
click at [510, 167] on div at bounding box center [509, 167] width 23 height 23
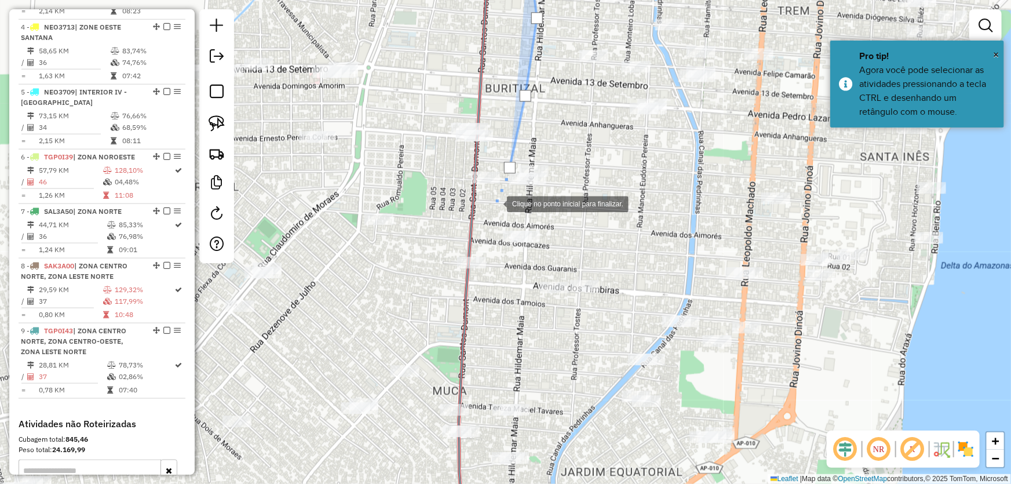
drag, startPoint x: 495, startPoint y: 203, endPoint x: 491, endPoint y: 226, distance: 24.1
click at [495, 203] on div at bounding box center [495, 202] width 23 height 23
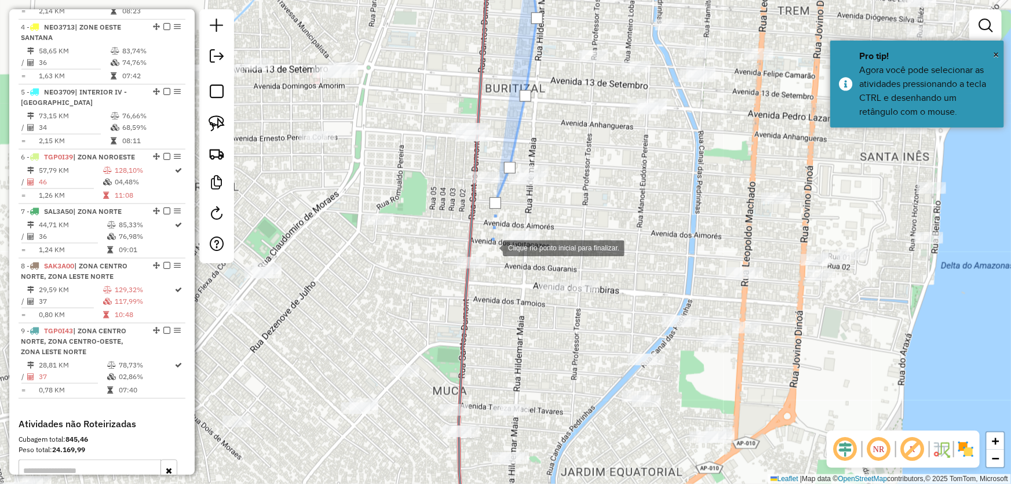
click at [491, 247] on div at bounding box center [491, 246] width 23 height 23
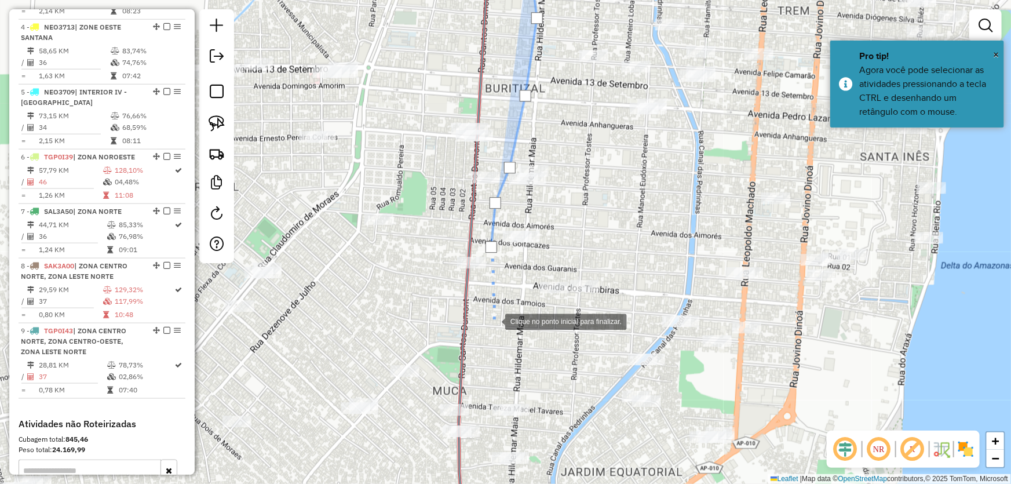
click at [494, 321] on div at bounding box center [493, 320] width 23 height 23
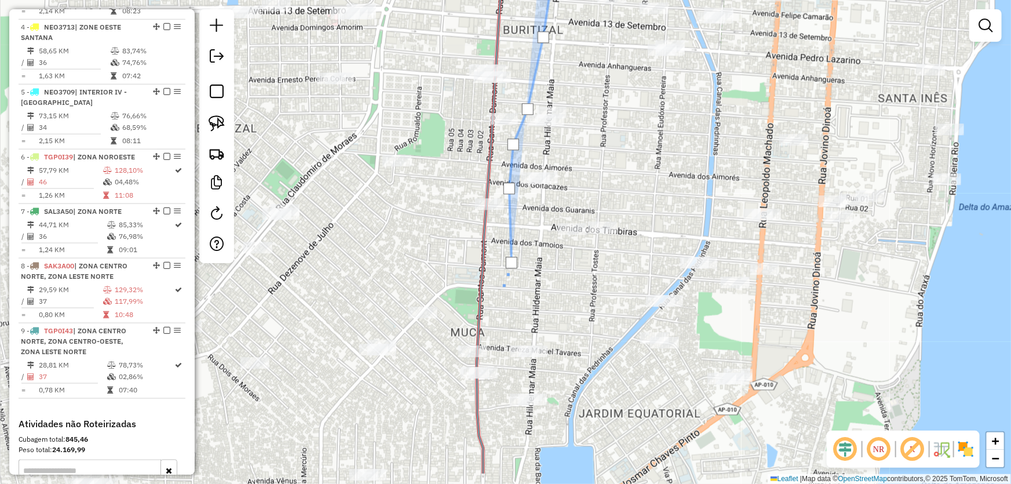
drag, startPoint x: 480, startPoint y: 367, endPoint x: 516, endPoint y: 180, distance: 189.9
click at [511, 282] on div at bounding box center [499, 293] width 23 height 23
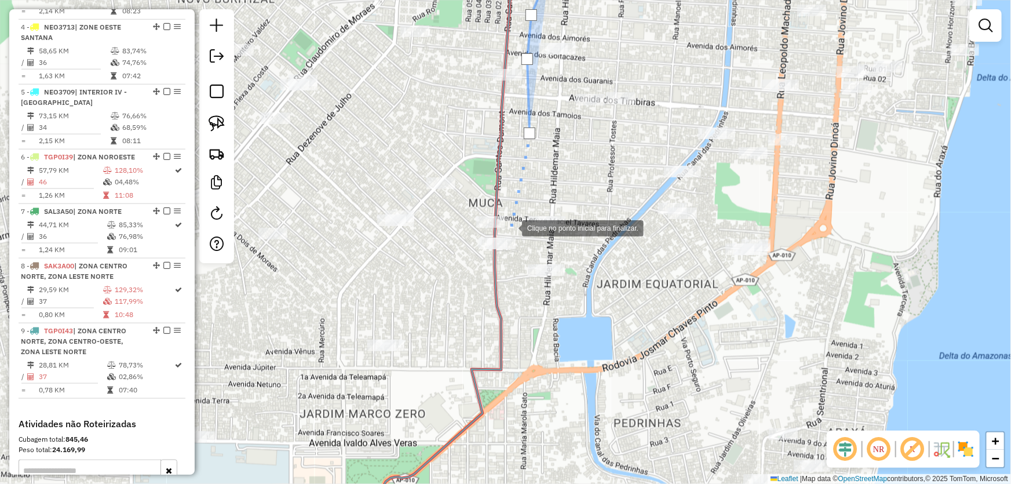
click at [510, 227] on div at bounding box center [510, 226] width 23 height 23
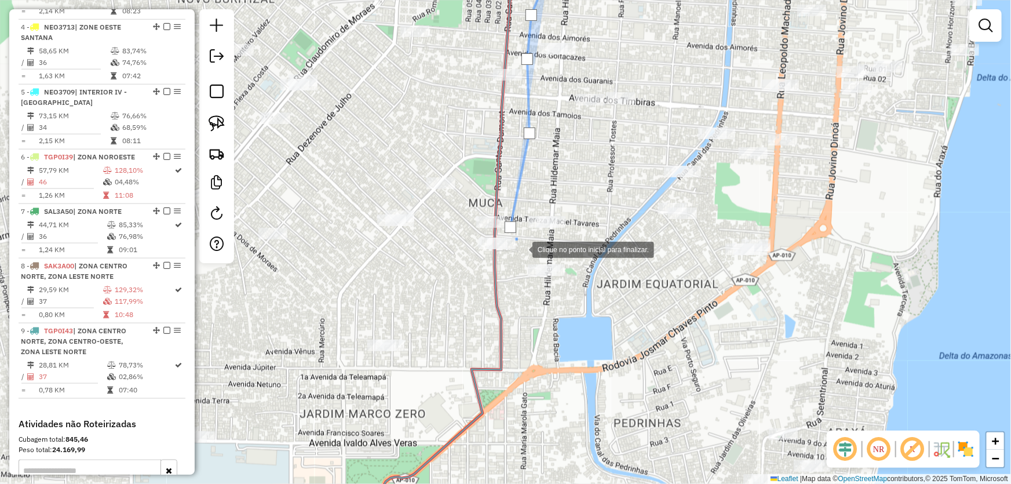
click at [521, 249] on div at bounding box center [520, 248] width 23 height 23
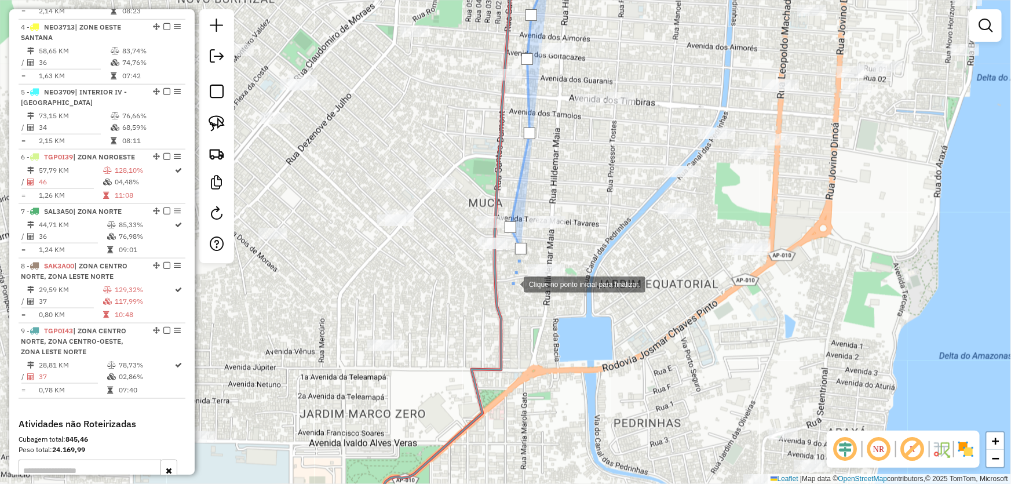
drag, startPoint x: 512, startPoint y: 283, endPoint x: 481, endPoint y: 313, distance: 43.0
click at [512, 284] on div at bounding box center [511, 283] width 23 height 23
click at [481, 313] on div at bounding box center [480, 313] width 23 height 23
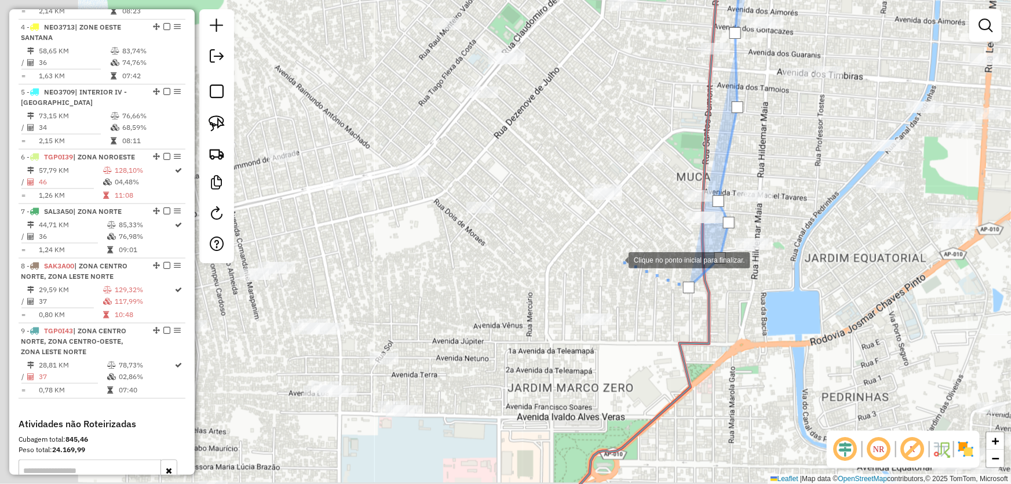
drag, startPoint x: 339, startPoint y: 294, endPoint x: 773, endPoint y: 190, distance: 446.2
click at [628, 247] on div at bounding box center [616, 258] width 23 height 23
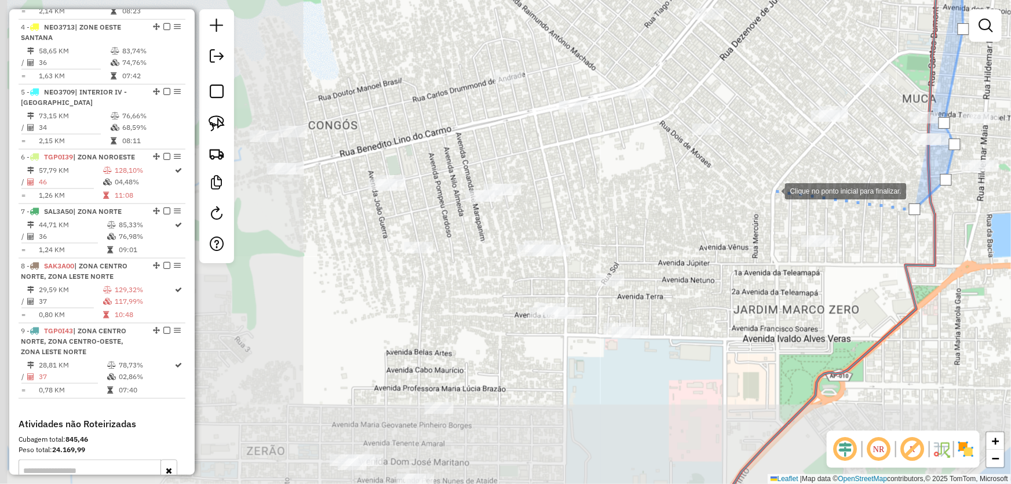
click at [762, 192] on div at bounding box center [773, 189] width 23 height 23
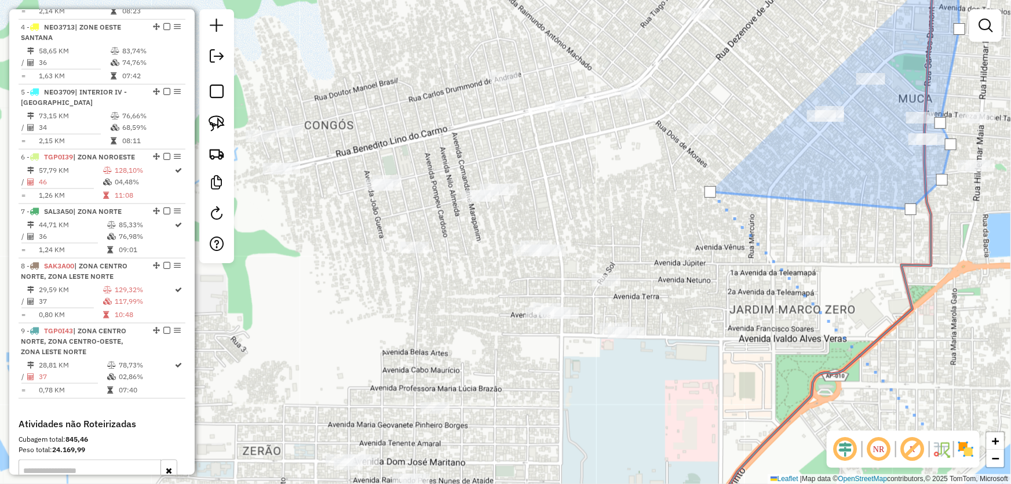
click at [961, 447] on img at bounding box center [965, 449] width 19 height 19
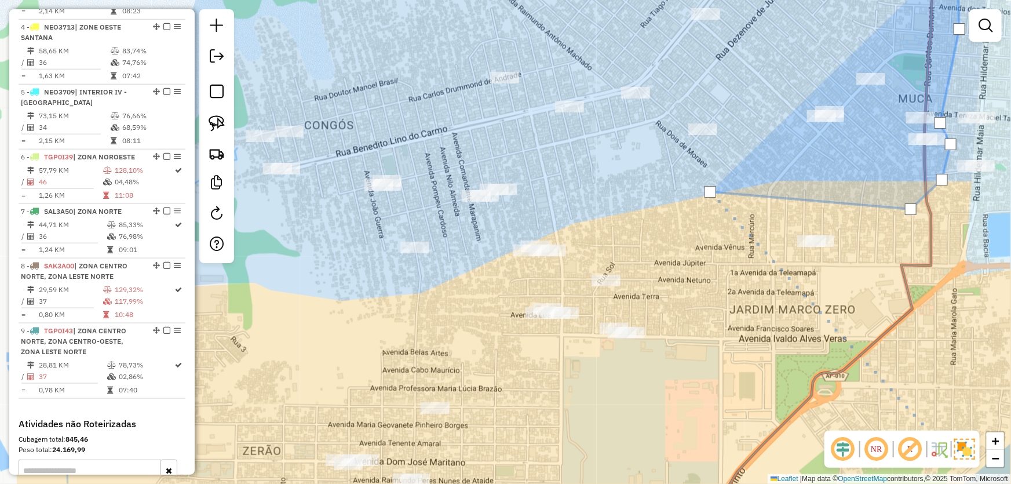
click at [961, 447] on img at bounding box center [964, 448] width 21 height 21
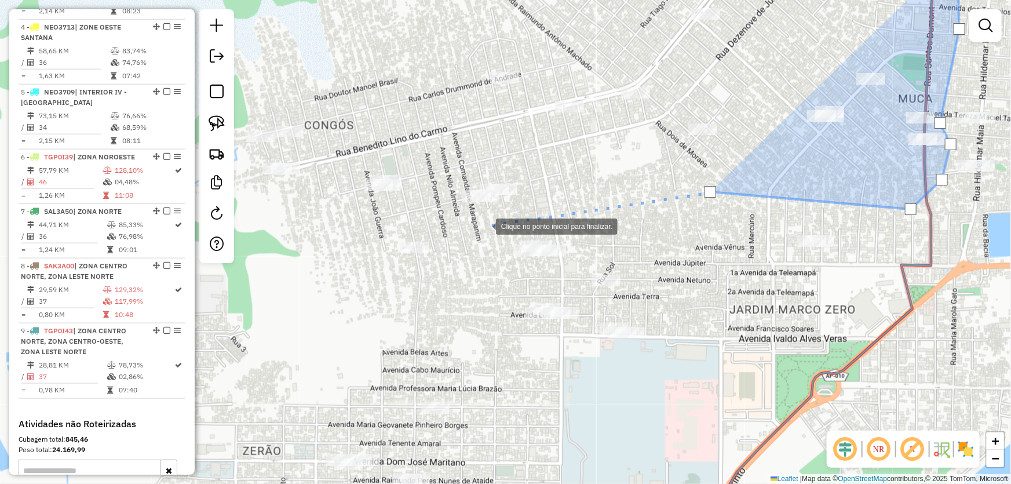
click at [484, 225] on div at bounding box center [484, 225] width 23 height 23
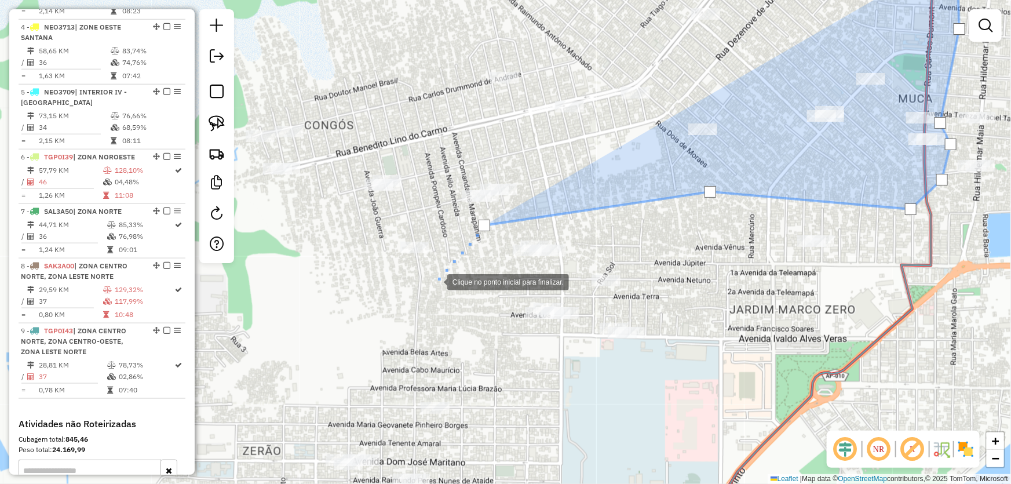
drag, startPoint x: 436, startPoint y: 281, endPoint x: 400, endPoint y: 285, distance: 36.1
click at [435, 282] on div at bounding box center [435, 280] width 23 height 23
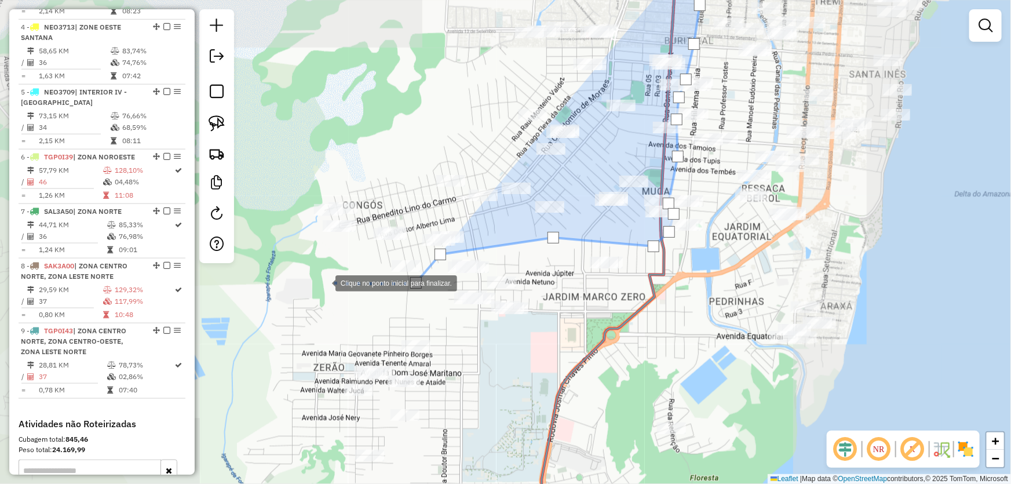
click at [317, 280] on div at bounding box center [323, 282] width 23 height 23
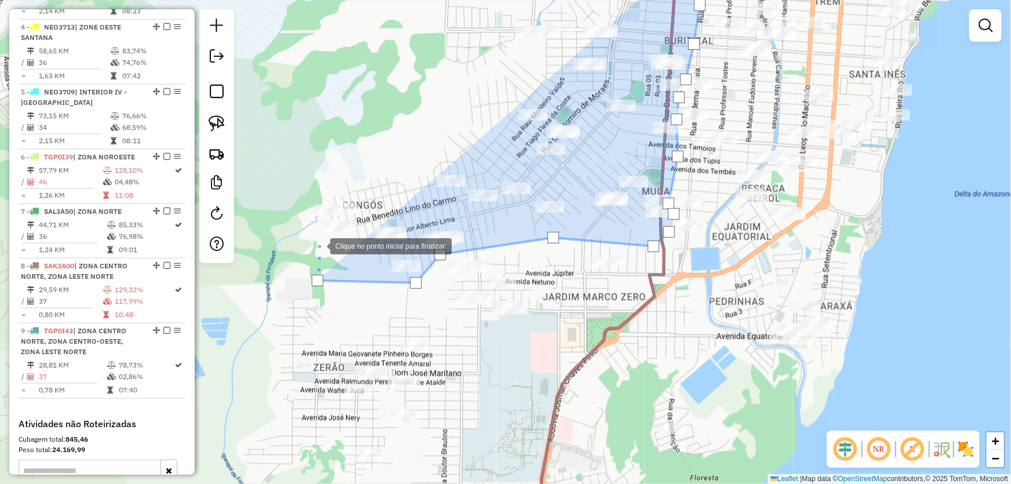
click at [307, 233] on div at bounding box center [318, 244] width 23 height 23
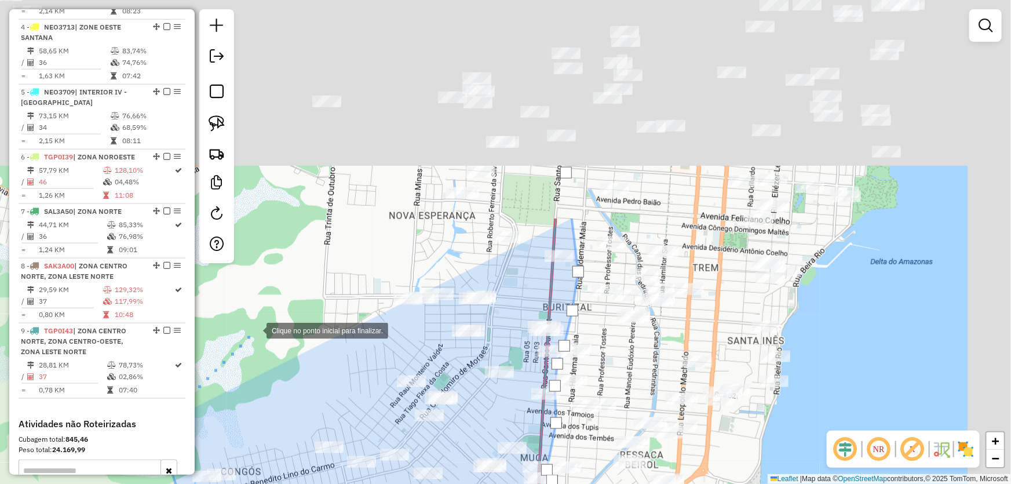
drag, startPoint x: 377, startPoint y: 62, endPoint x: 255, endPoint y: 328, distance: 292.9
click at [255, 328] on div at bounding box center [254, 329] width 23 height 23
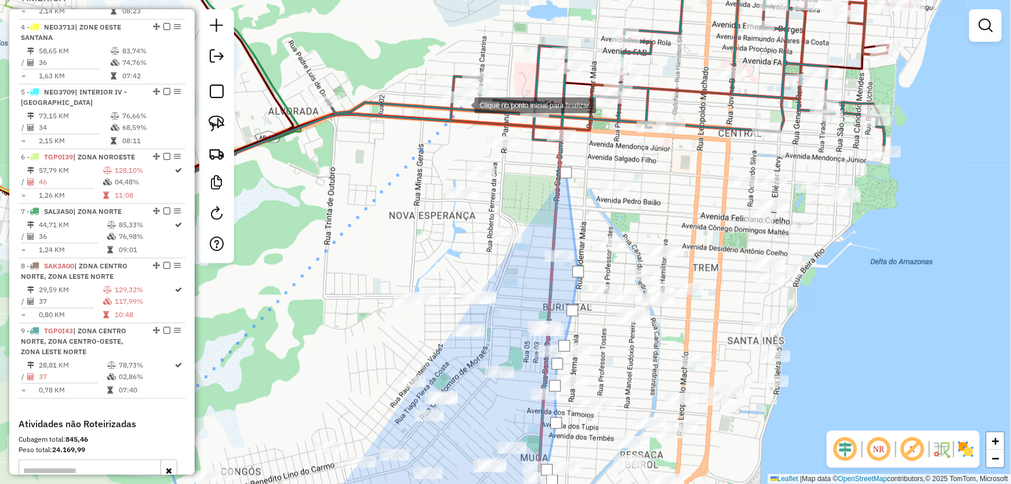
click at [463, 104] on div at bounding box center [462, 104] width 23 height 23
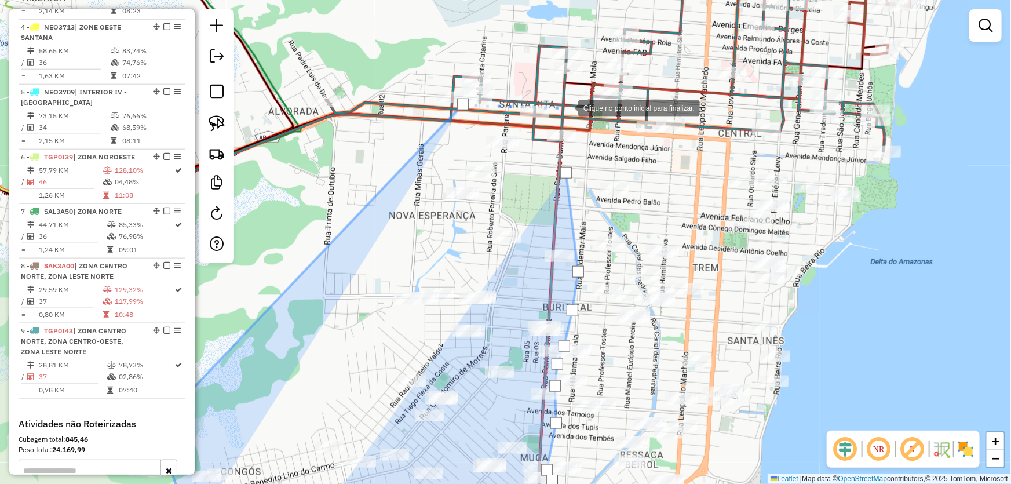
click at [567, 107] on div at bounding box center [566, 107] width 23 height 23
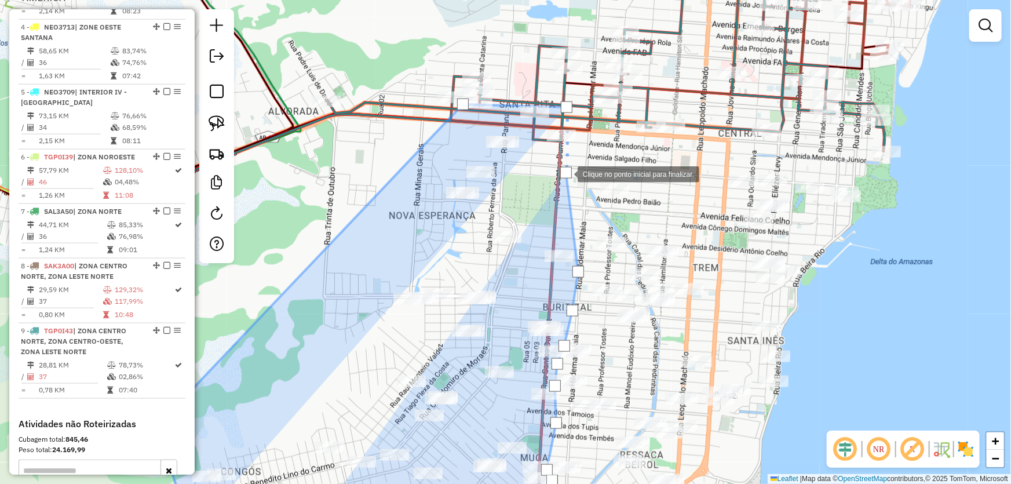
click at [566, 174] on div at bounding box center [566, 173] width 12 height 12
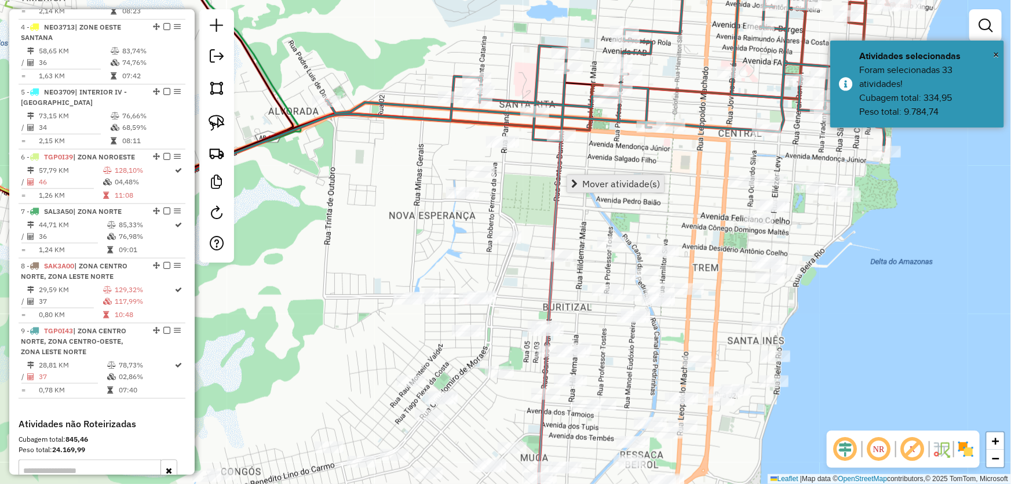
click at [583, 181] on span "Mover atividade(s)" at bounding box center [621, 183] width 78 height 9
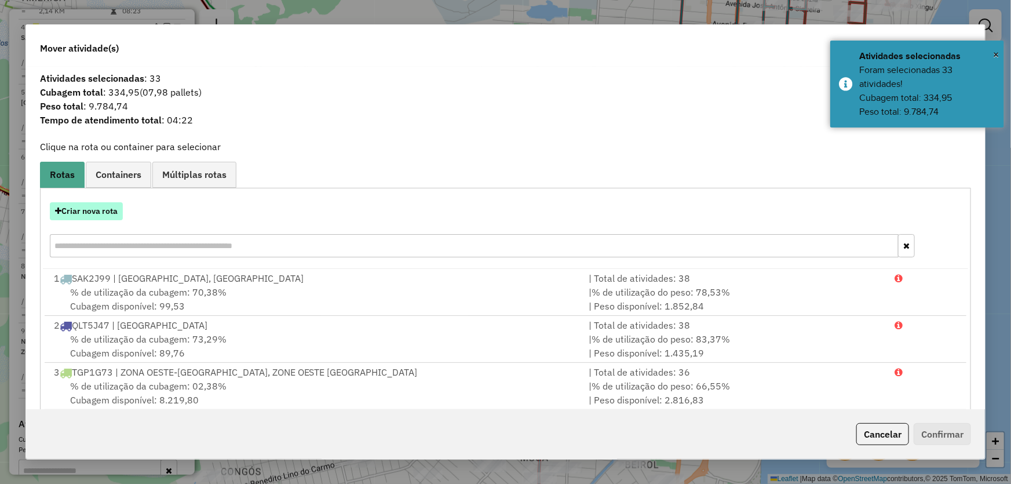
click at [96, 212] on button "Criar nova rota" at bounding box center [86, 211] width 73 height 18
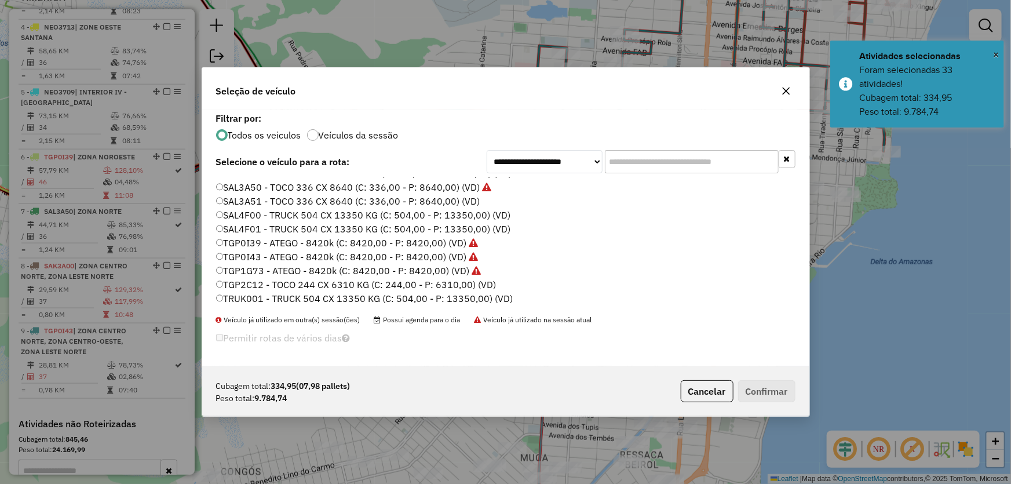
click at [249, 198] on label "SAL3A51 - TOCO 336 CX 8640 (C: 336,00 - P: 8640,00) (VD)" at bounding box center [348, 201] width 264 height 14
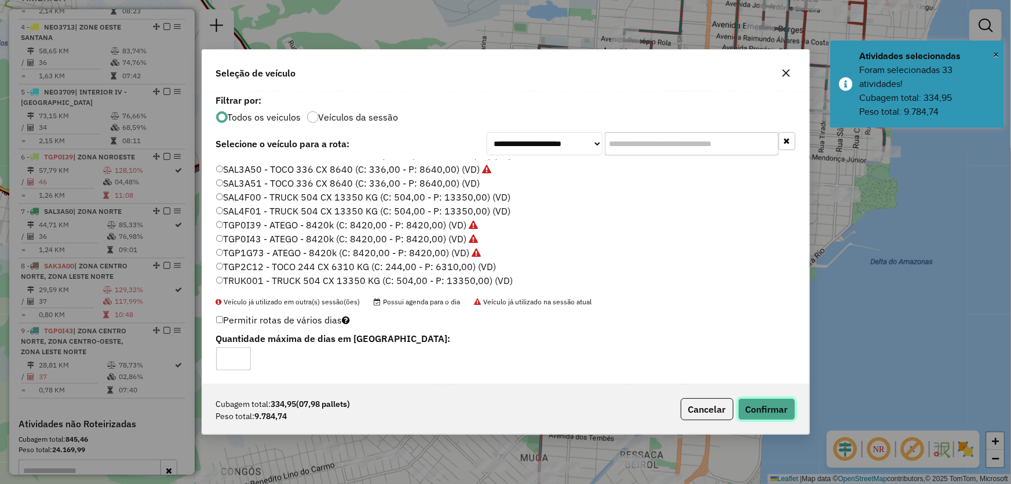
click at [780, 410] on button "Confirmar" at bounding box center [766, 409] width 57 height 22
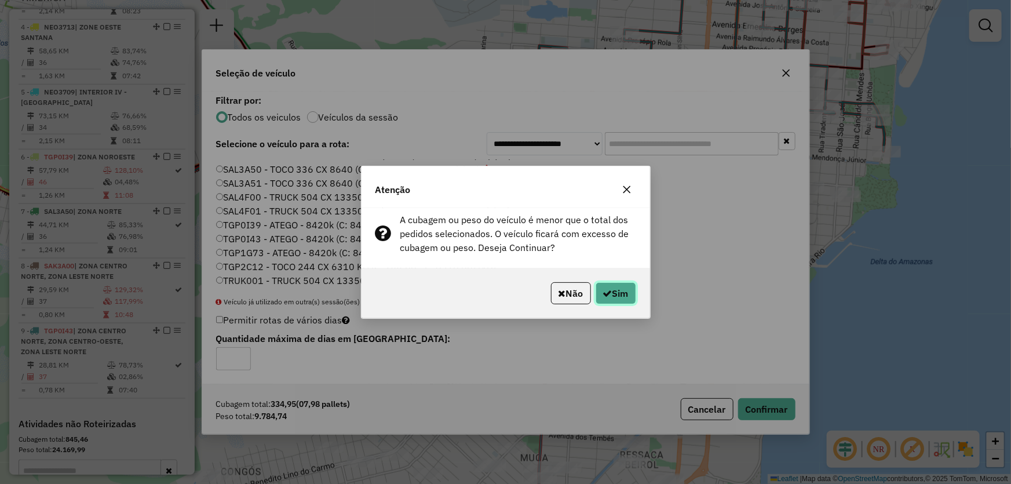
click at [627, 285] on button "Sim" at bounding box center [615, 293] width 41 height 22
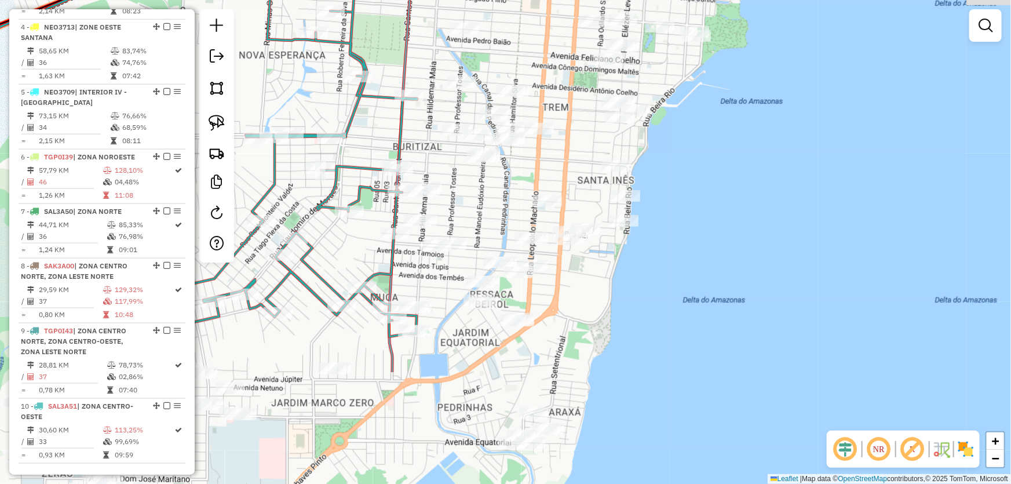
drag, startPoint x: 876, startPoint y: 283, endPoint x: 728, endPoint y: 116, distance: 222.8
click at [733, 139] on div "Janela de atendimento Grade de atendimento Capacidade Transportadoras Veículos …" at bounding box center [505, 242] width 1011 height 484
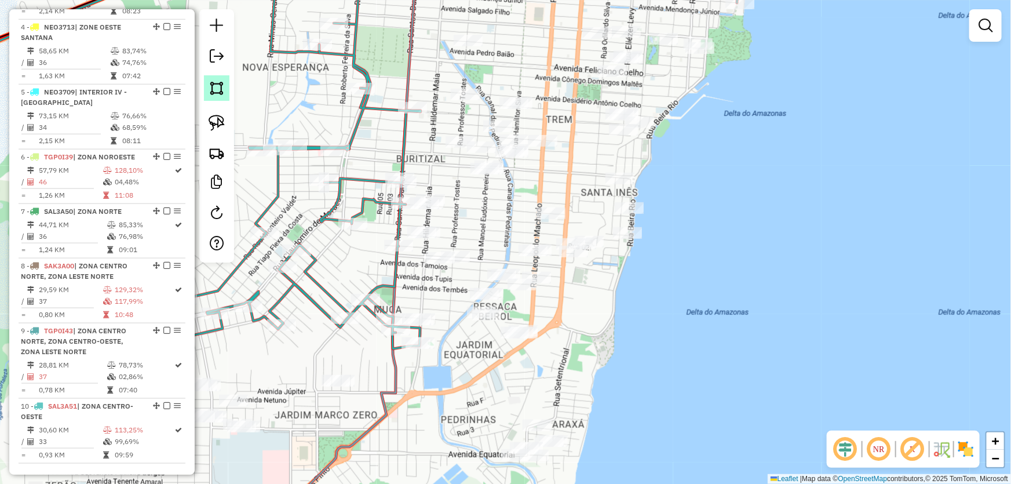
click at [216, 85] on img at bounding box center [217, 88] width 16 height 16
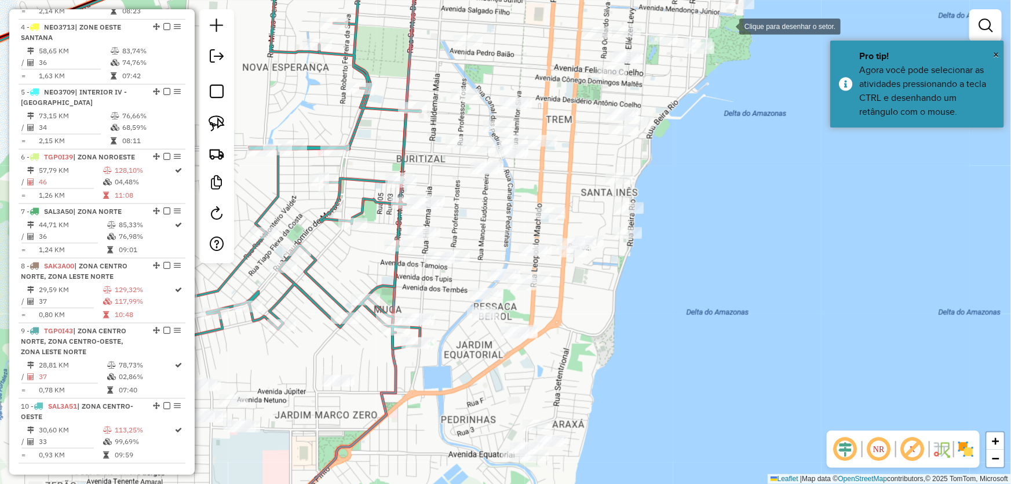
click at [728, 25] on div at bounding box center [727, 25] width 23 height 23
click at [535, 6] on div at bounding box center [534, 5] width 23 height 23
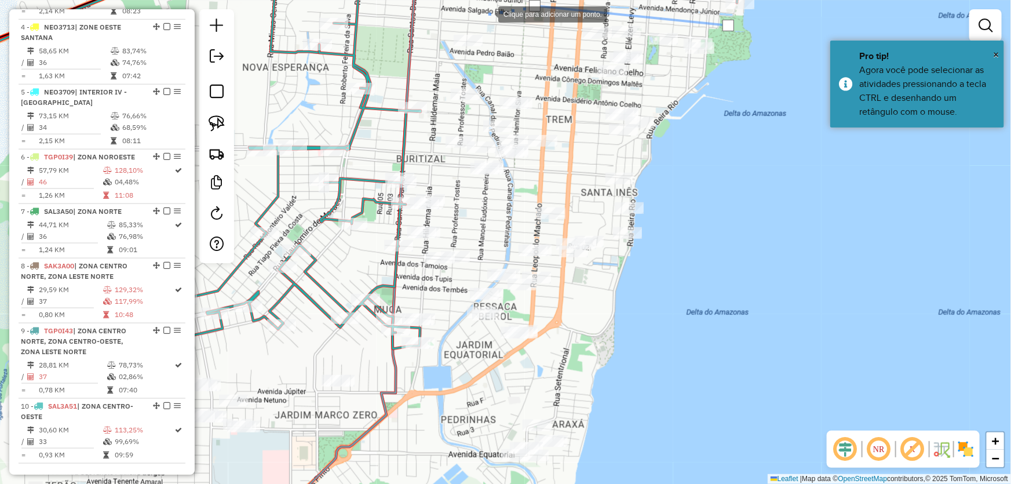
click at [475, 24] on div at bounding box center [486, 13] width 23 height 23
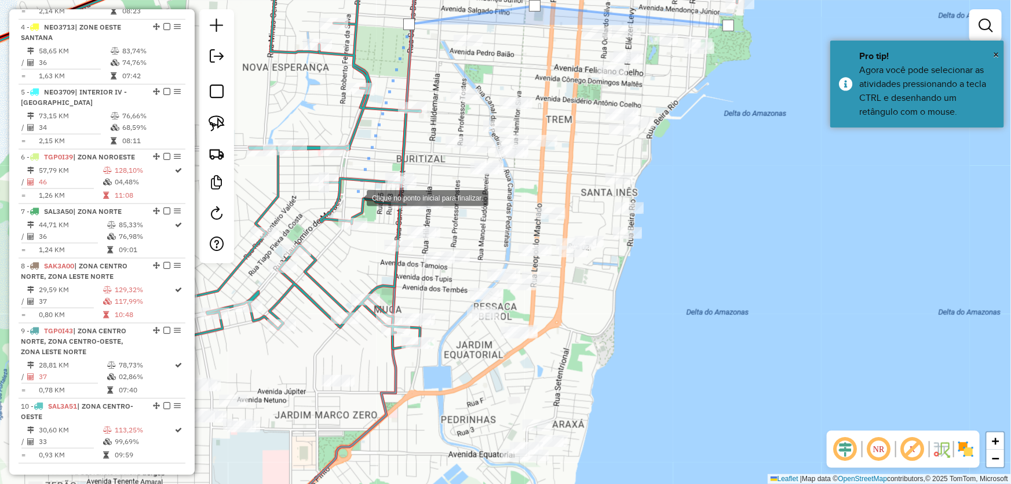
click at [355, 197] on div at bounding box center [354, 196] width 23 height 23
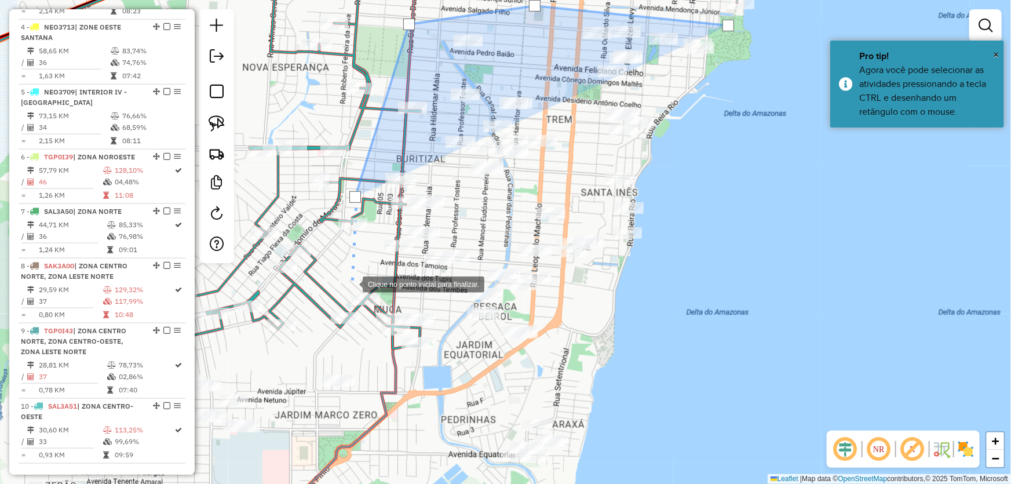
click at [357, 295] on div at bounding box center [350, 283] width 23 height 23
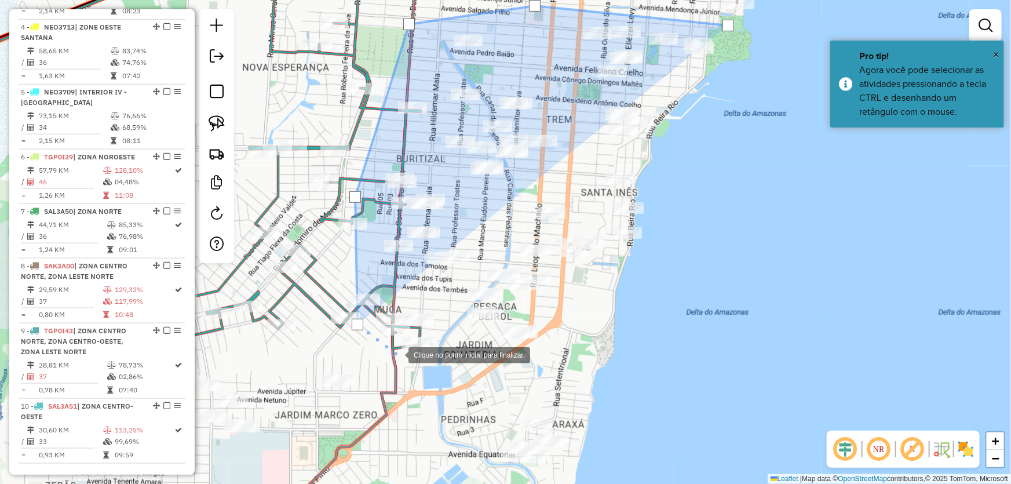
click at [408, 366] on div at bounding box center [396, 353] width 23 height 23
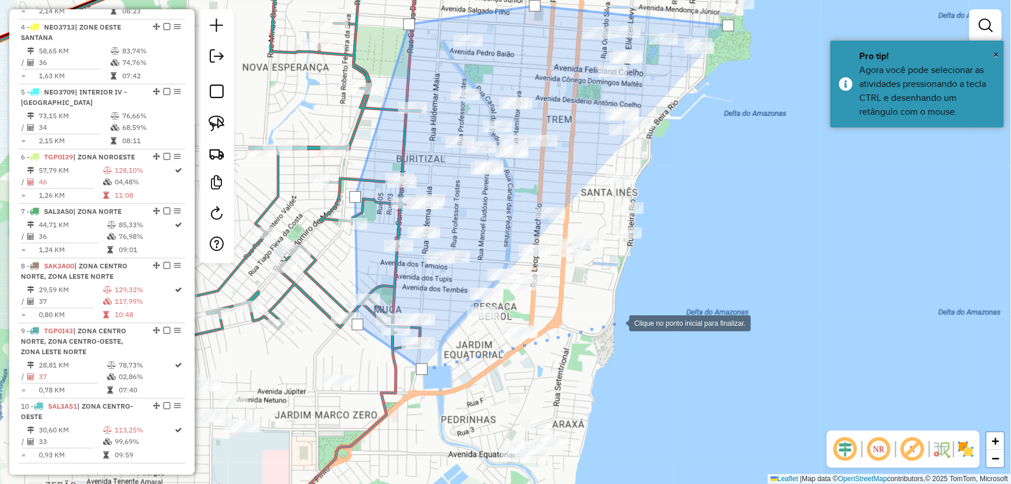
click at [617, 322] on div at bounding box center [617, 321] width 23 height 23
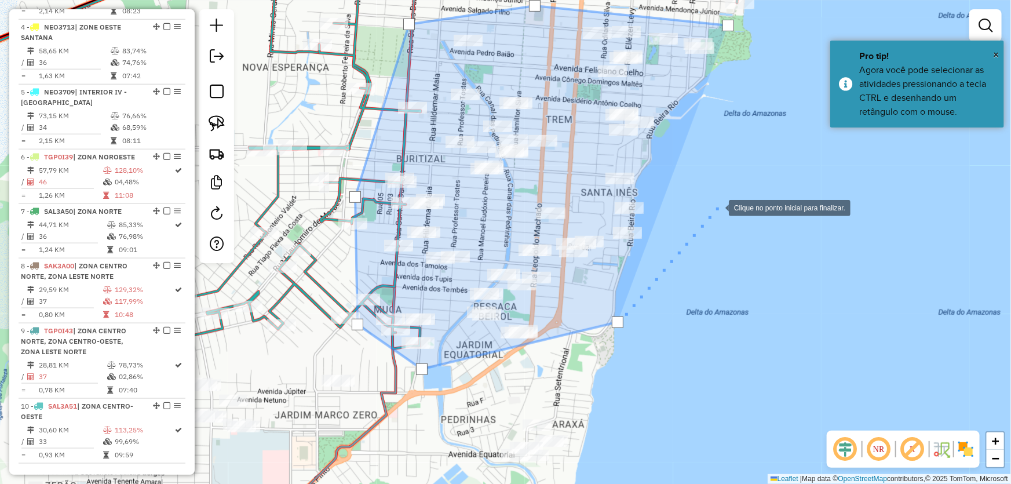
drag, startPoint x: 717, startPoint y: 206, endPoint x: 719, endPoint y: 127, distance: 78.8
click at [717, 205] on div at bounding box center [717, 206] width 23 height 23
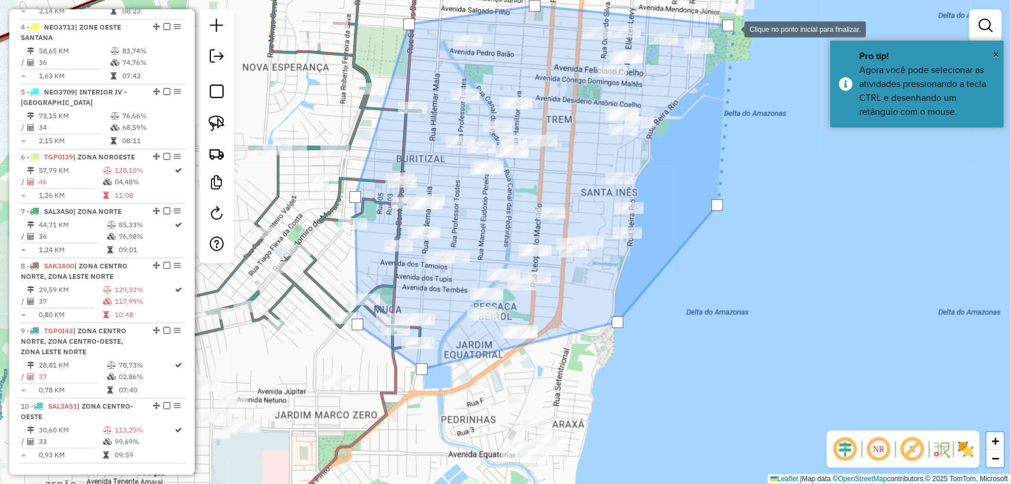
click at [734, 27] on div at bounding box center [732, 28] width 23 height 23
click at [725, 23] on div at bounding box center [728, 26] width 12 height 12
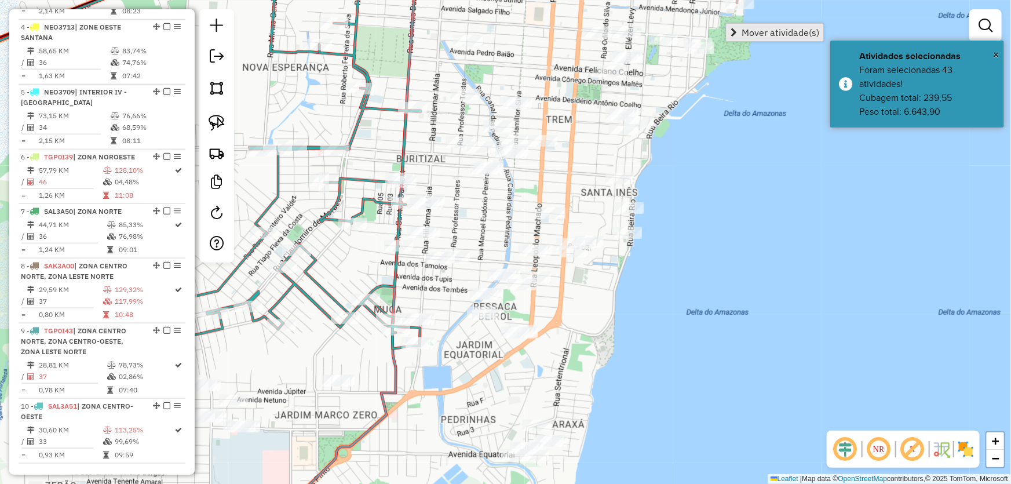
click at [736, 31] on span "Mover atividade(s)" at bounding box center [733, 32] width 6 height 9
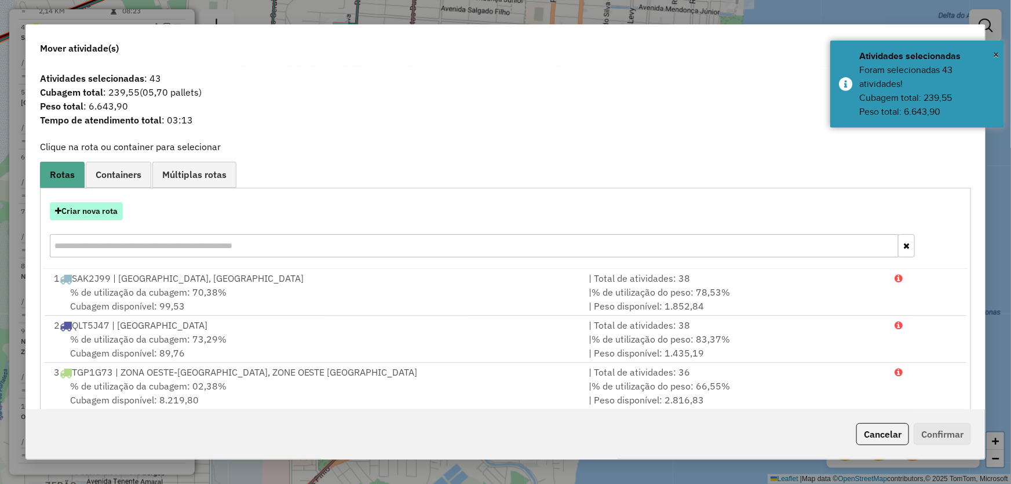
click at [107, 214] on button "Criar nova rota" at bounding box center [86, 211] width 73 height 18
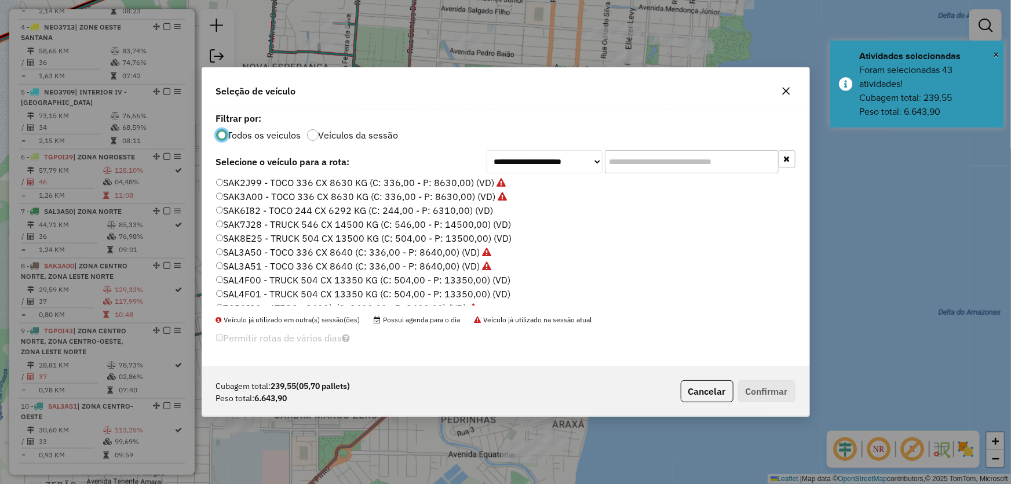
scroll to position [105, 0]
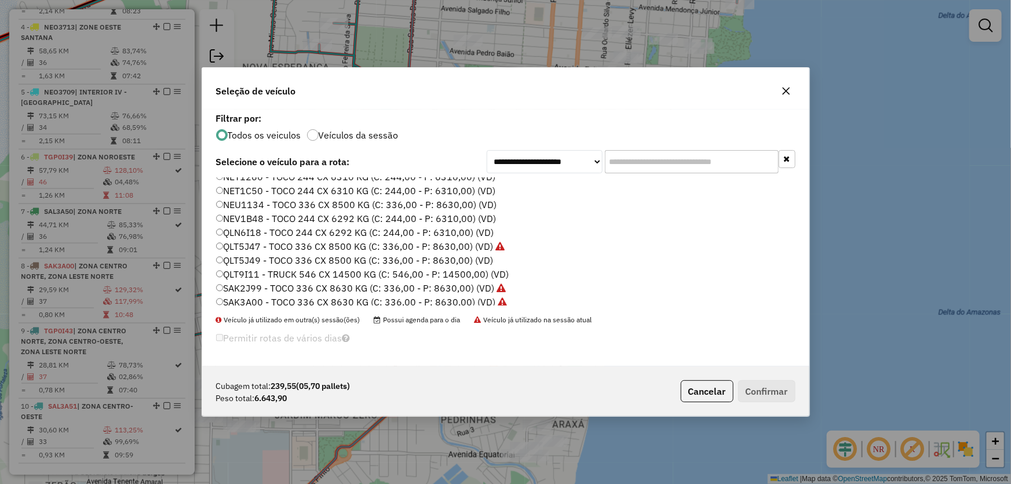
click at [251, 259] on label "QLT5J49 - TOCO 336 CX 8500 KG (C: 336,00 - P: 8630,00) (VD)" at bounding box center [354, 260] width 277 height 14
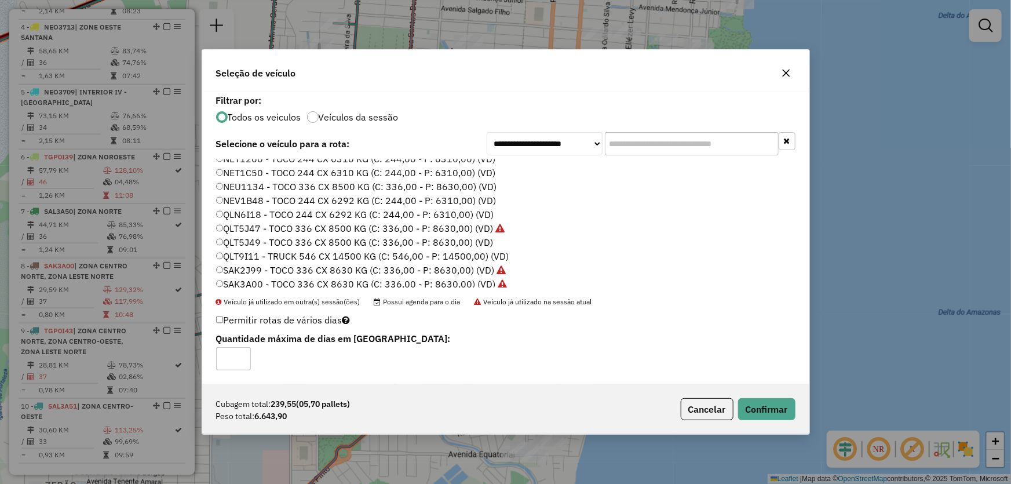
click at [782, 420] on div "Cubagem total: 239,55 (05,70 pallets) Peso total: 6.643,90 Cancelar Confirmar" at bounding box center [505, 409] width 607 height 50
click at [776, 409] on button "Confirmar" at bounding box center [766, 409] width 57 height 22
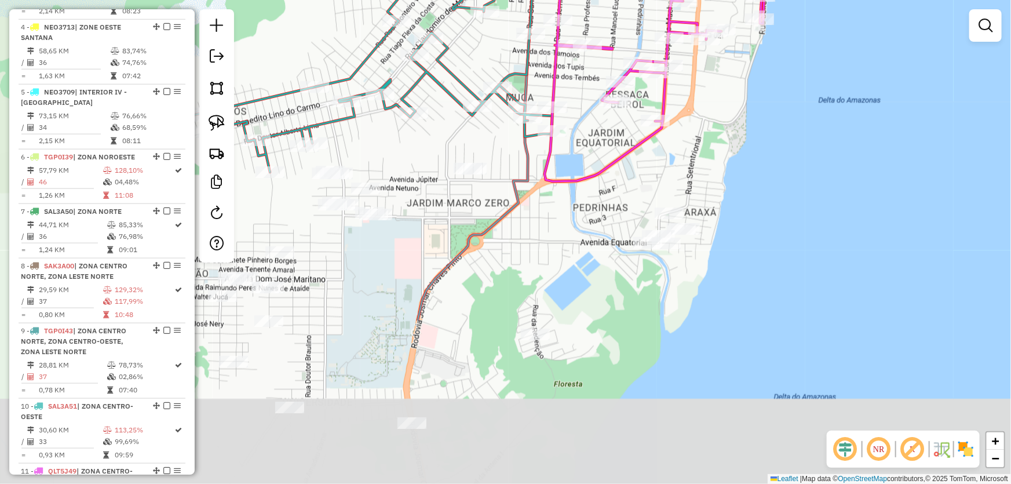
drag, startPoint x: 585, startPoint y: 346, endPoint x: 715, endPoint y: 141, distance: 242.5
click at [719, 131] on div "Janela de atendimento Grade de atendimento Capacidade Transportadoras Veículos …" at bounding box center [505, 242] width 1011 height 484
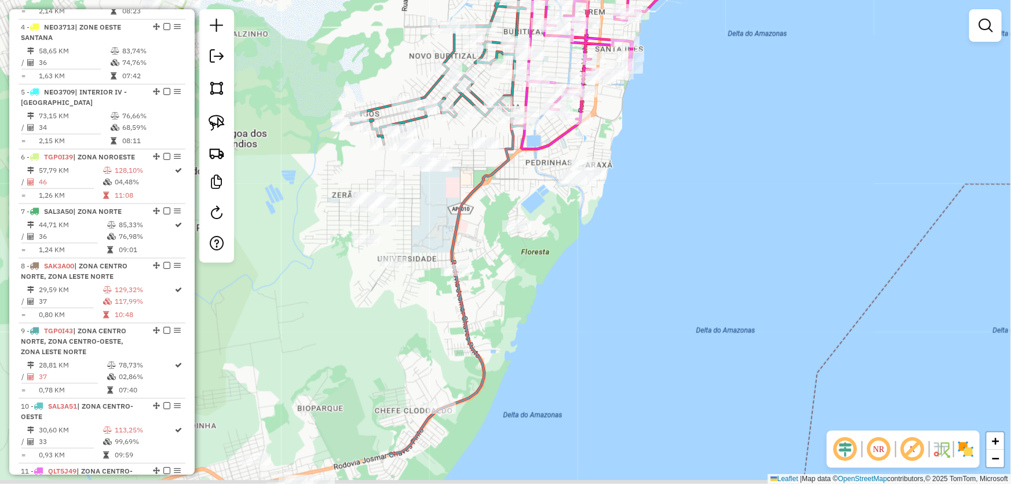
drag, startPoint x: 703, startPoint y: 348, endPoint x: 667, endPoint y: 270, distance: 85.5
click at [667, 270] on div "Janela de atendimento Grade de atendimento Capacidade Transportadoras Veículos …" at bounding box center [505, 242] width 1011 height 484
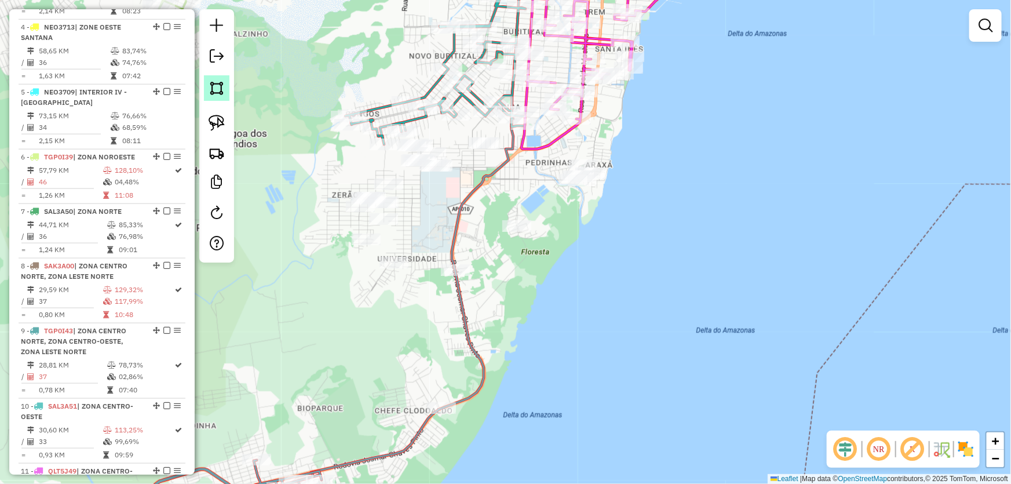
click at [214, 93] on img at bounding box center [217, 88] width 16 height 16
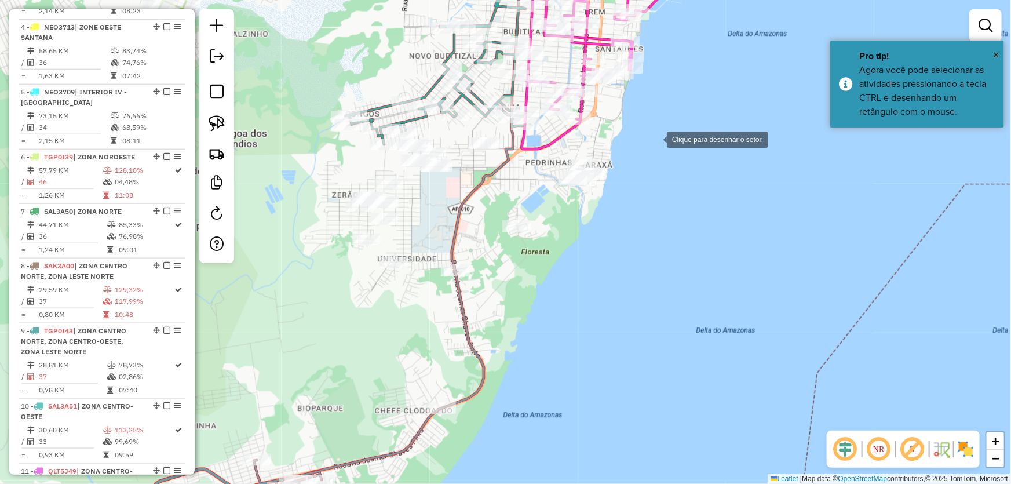
click at [655, 138] on div at bounding box center [655, 138] width 23 height 23
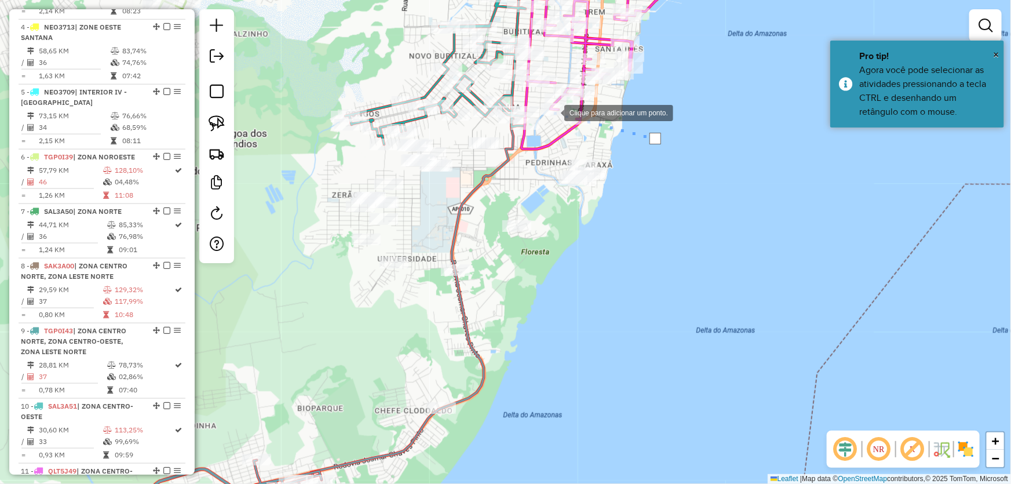
click at [541, 100] on div at bounding box center [552, 111] width 23 height 23
click at [436, 111] on div at bounding box center [447, 98] width 23 height 23
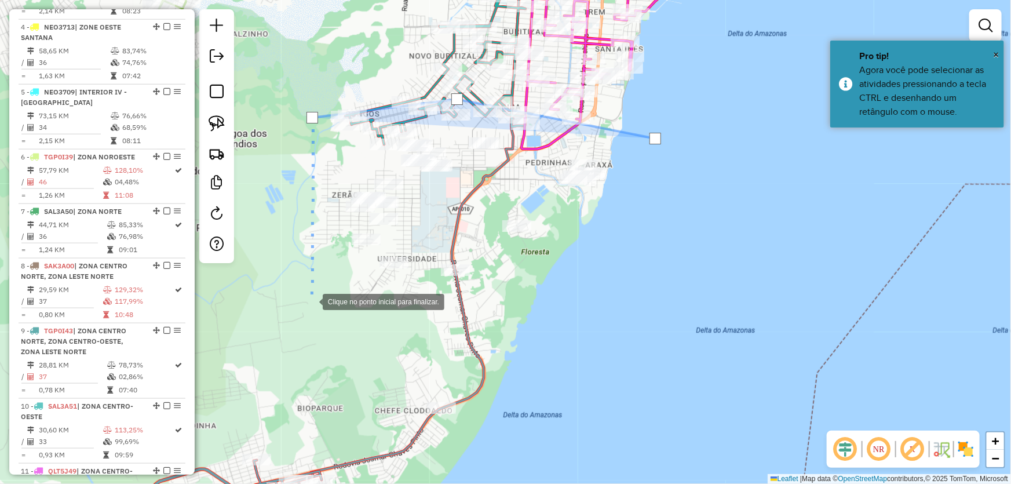
click at [311, 301] on div at bounding box center [310, 300] width 23 height 23
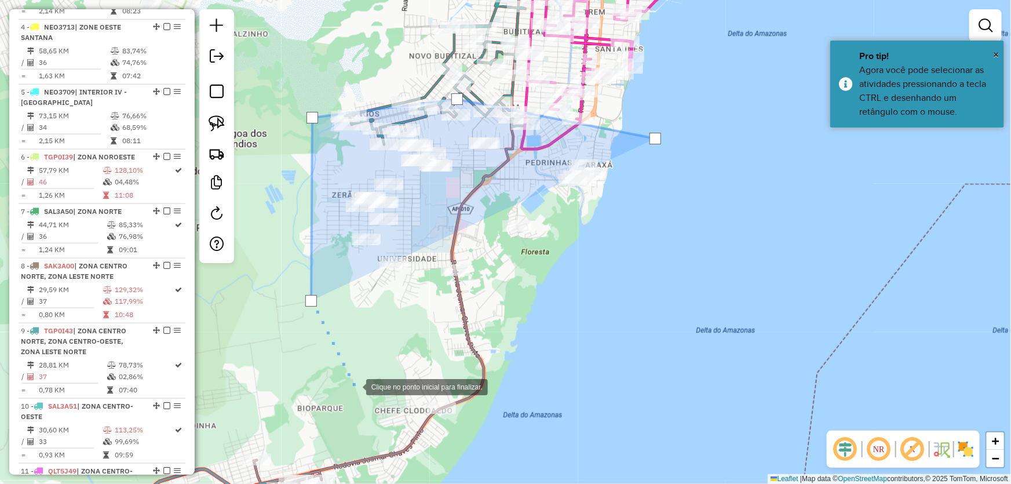
click at [355, 386] on div at bounding box center [354, 385] width 23 height 23
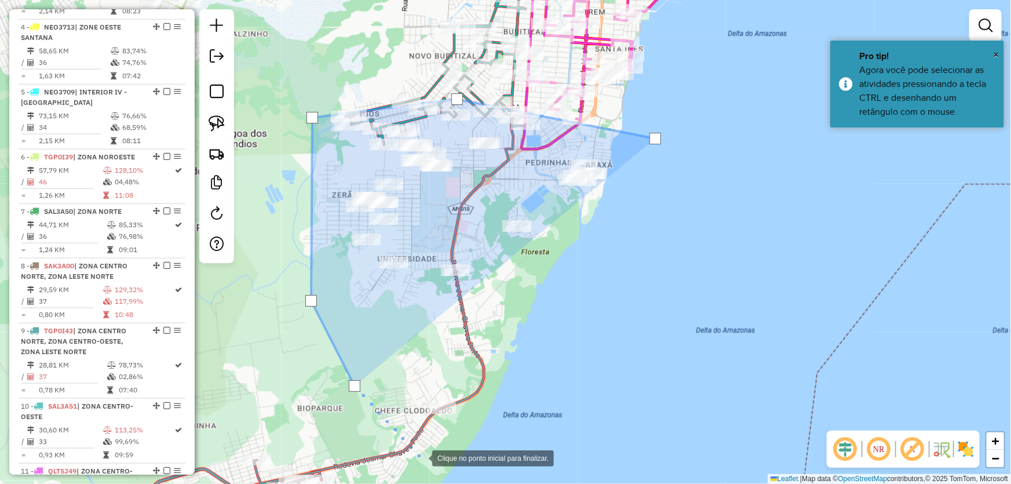
click at [421, 458] on div at bounding box center [420, 456] width 23 height 23
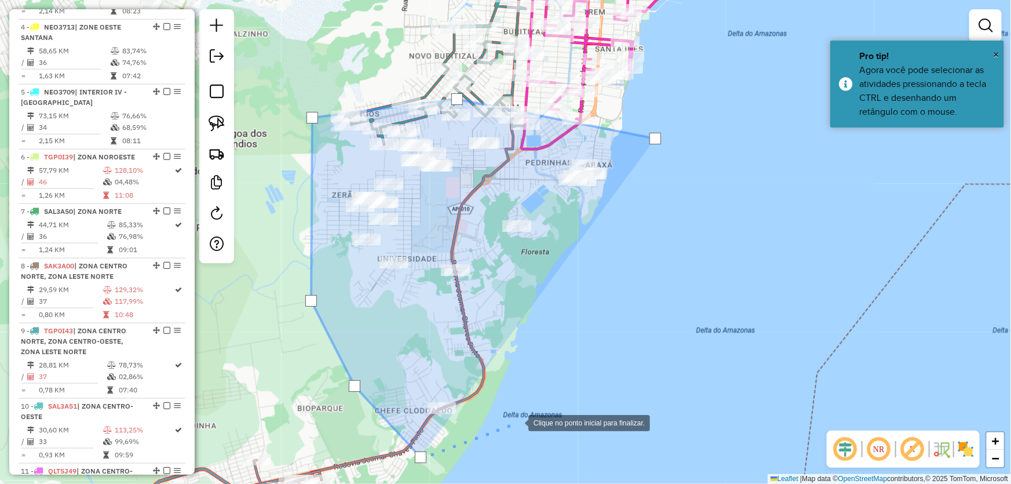
click at [528, 410] on div at bounding box center [516, 421] width 23 height 23
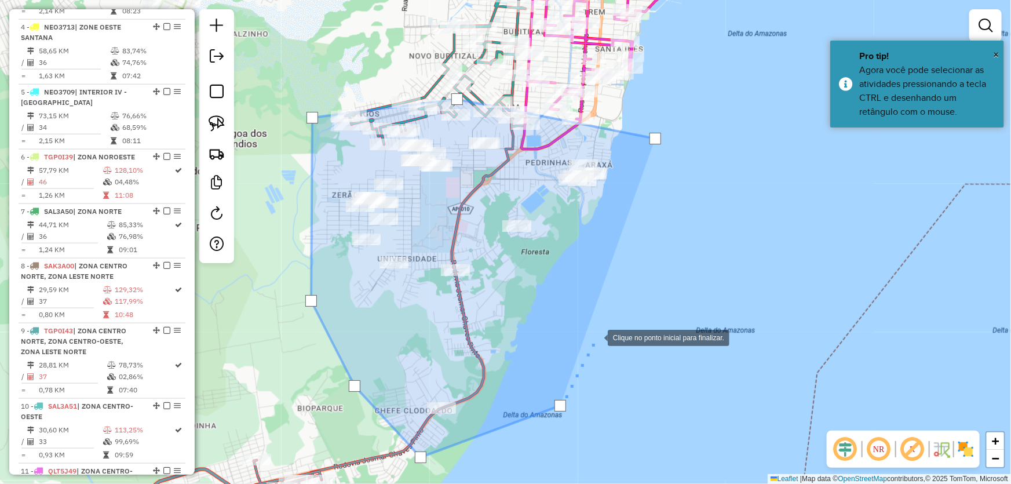
click at [608, 325] on div at bounding box center [595, 336] width 23 height 23
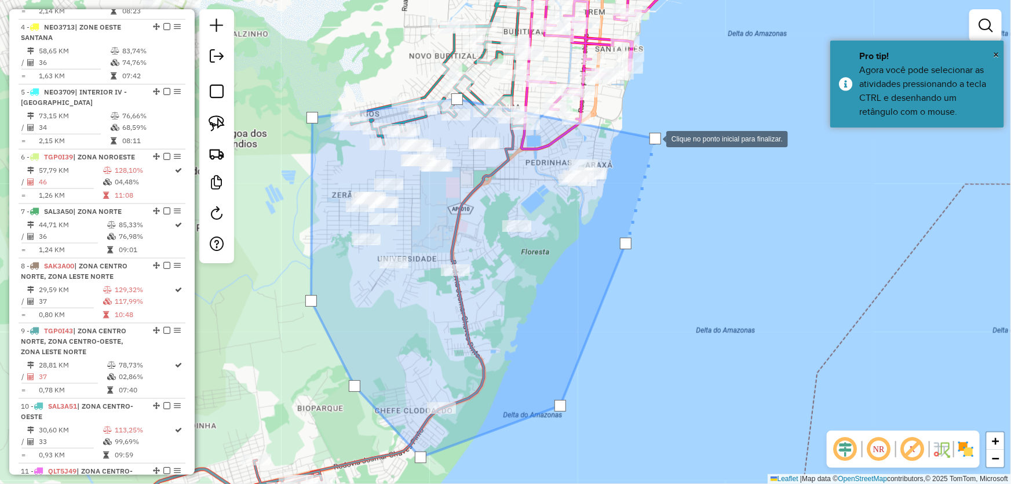
click at [655, 137] on div at bounding box center [655, 139] width 12 height 12
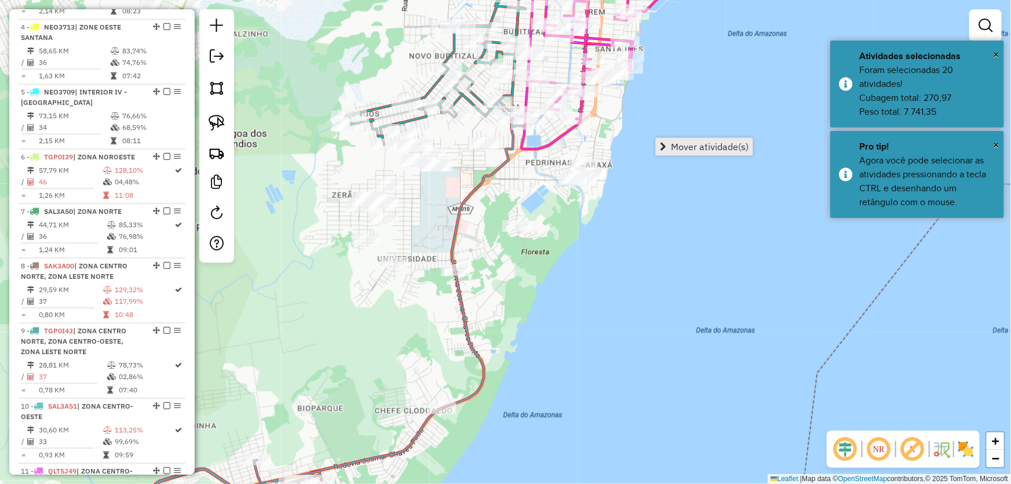
click at [673, 144] on span "Mover atividade(s)" at bounding box center [710, 146] width 78 height 9
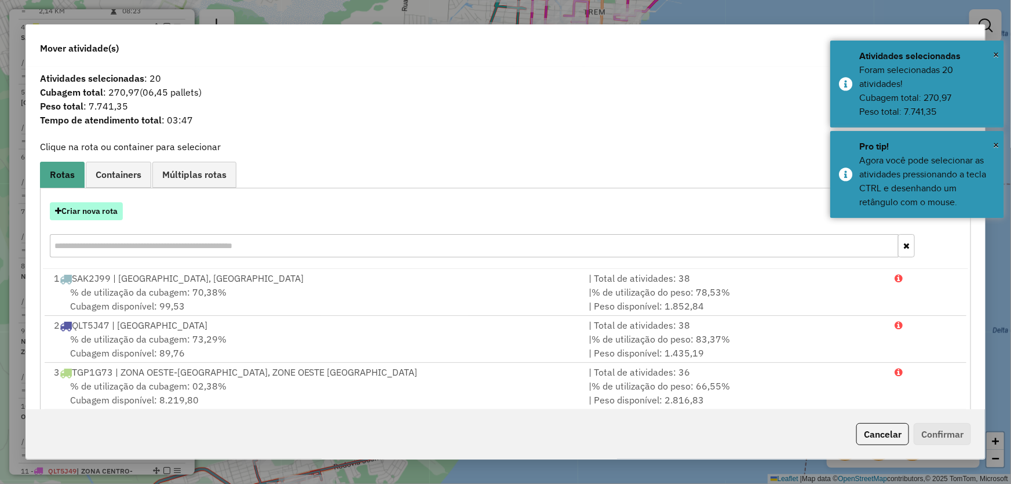
click at [93, 211] on button "Criar nova rota" at bounding box center [86, 211] width 73 height 18
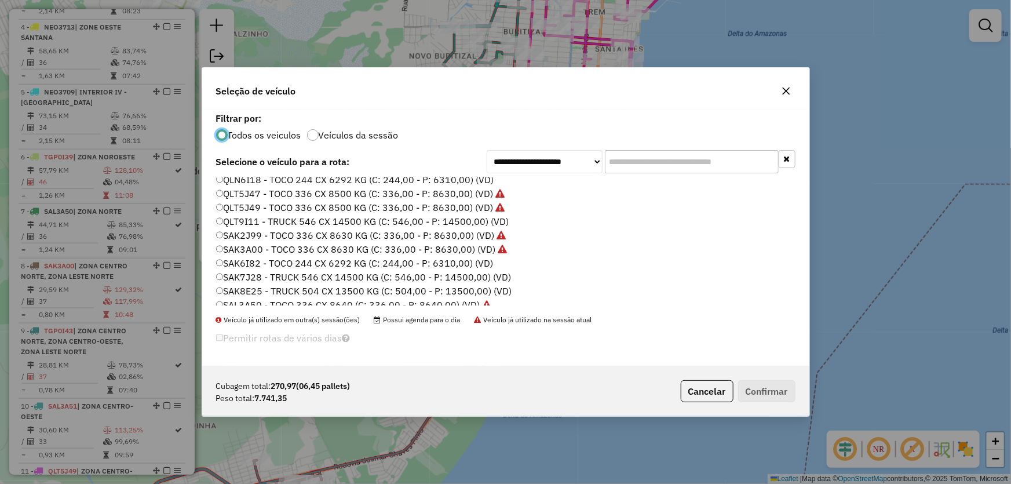
scroll to position [52, 0]
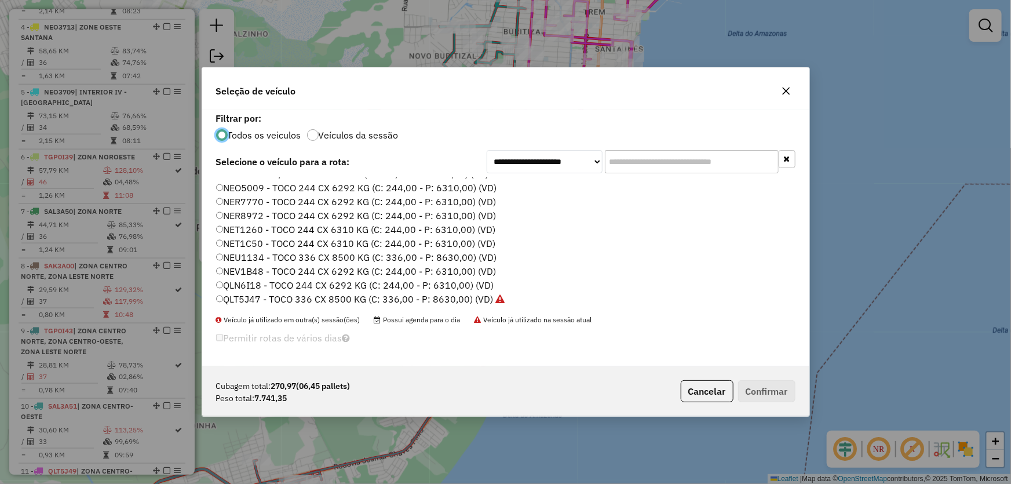
click at [246, 281] on label "QLN6I18 - TOCO 244 CX 6292 KG (C: 244,00 - P: 6310,00) (VD)" at bounding box center [355, 285] width 278 height 14
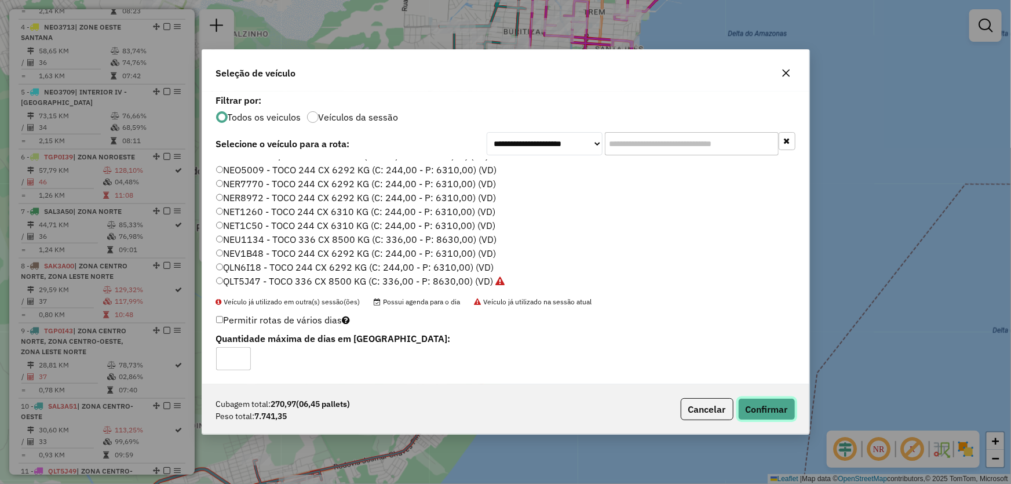
click at [753, 410] on button "Confirmar" at bounding box center [766, 409] width 57 height 22
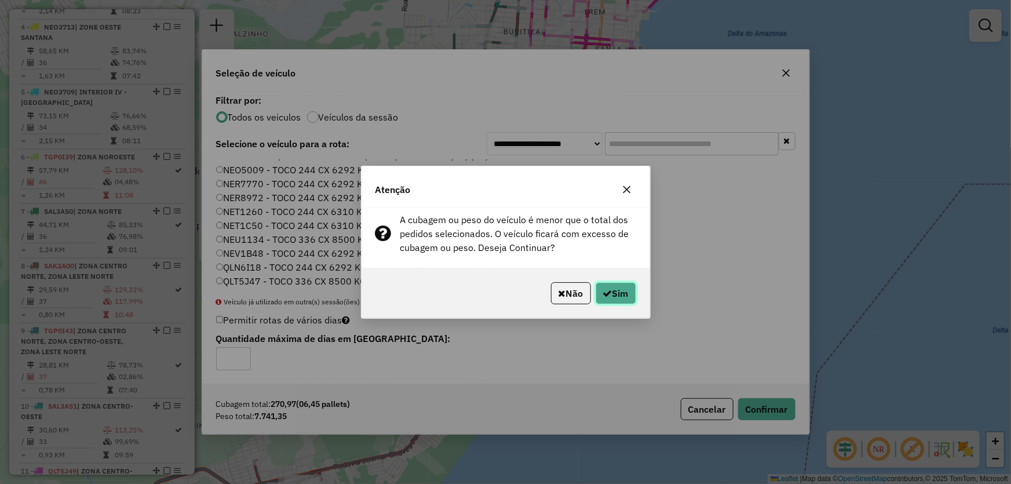
click at [614, 299] on button "Sim" at bounding box center [615, 293] width 41 height 22
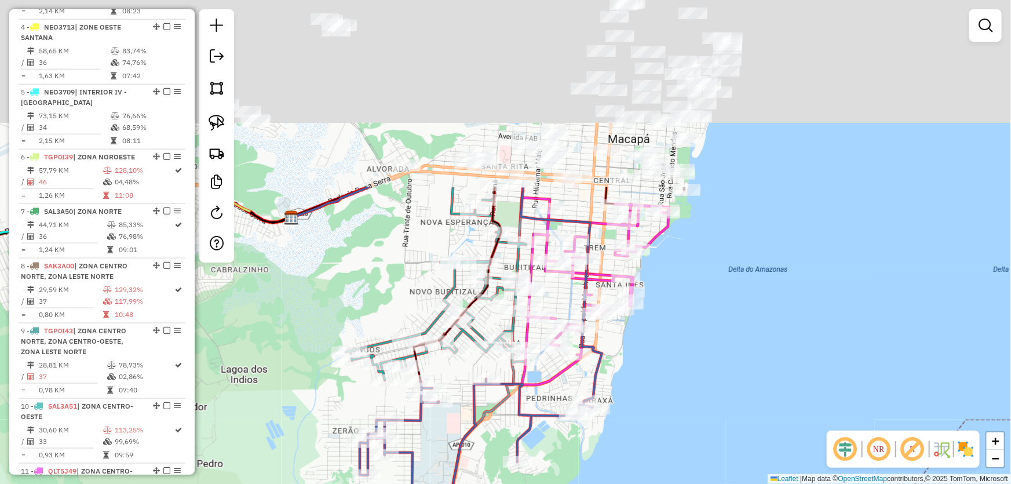
drag, startPoint x: 712, startPoint y: 111, endPoint x: 714, endPoint y: 341, distance: 229.4
click at [714, 358] on div "Janela de atendimento Grade de atendimento Capacidade Transportadoras Veículos …" at bounding box center [505, 242] width 1011 height 484
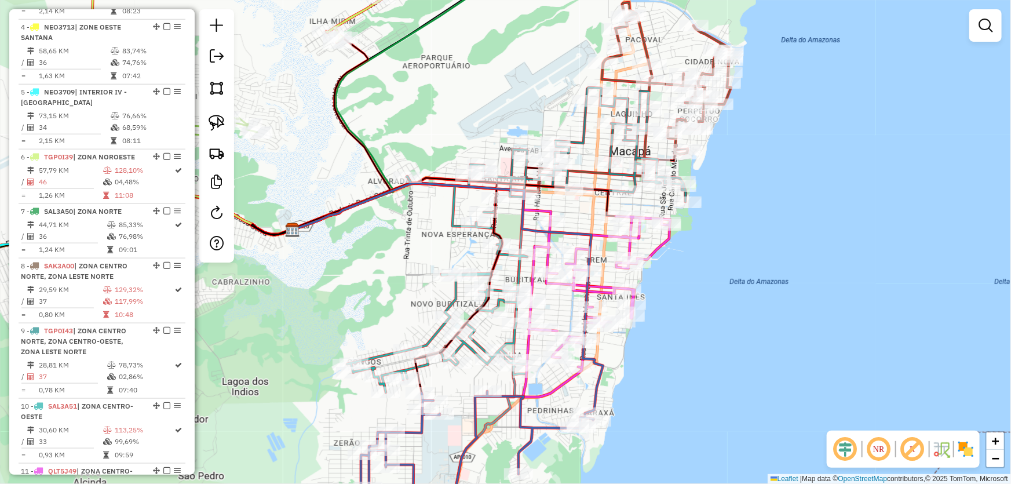
drag, startPoint x: 775, startPoint y: 180, endPoint x: 765, endPoint y: 320, distance: 141.1
click at [766, 320] on div "Janela de atendimento Grade de atendimento Capacidade Transportadoras Veículos …" at bounding box center [505, 242] width 1011 height 484
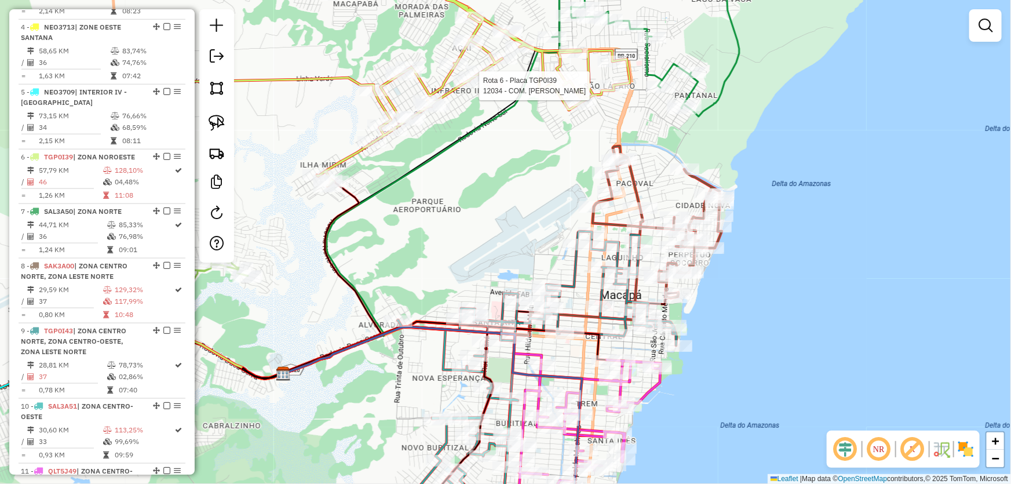
select select "*********"
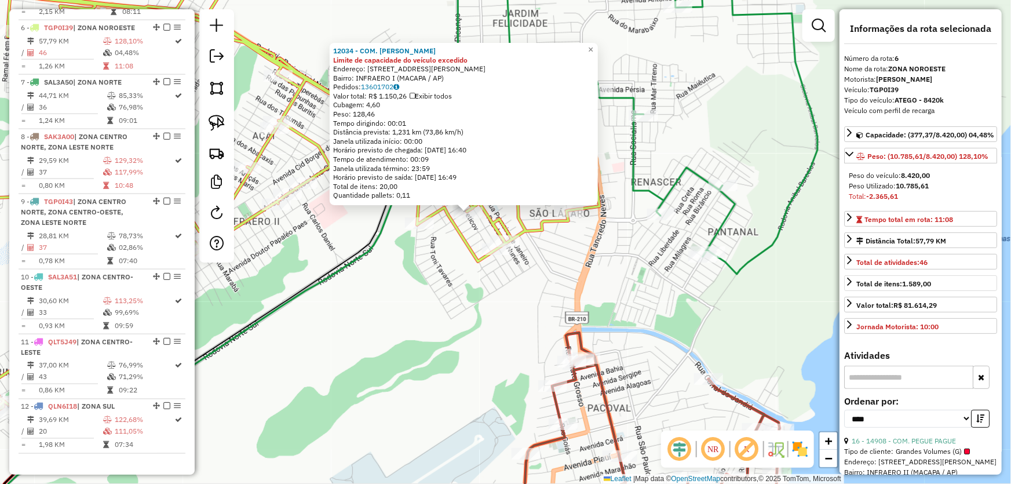
scroll to position [105, 0]
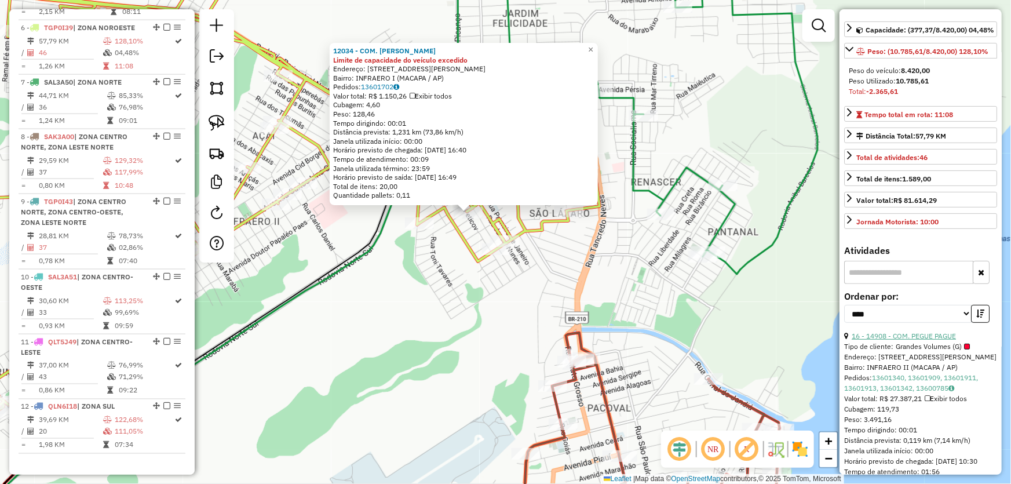
click at [884, 340] on link "16 - 14908 - COM. PEGUE PAGUE" at bounding box center [904, 335] width 104 height 9
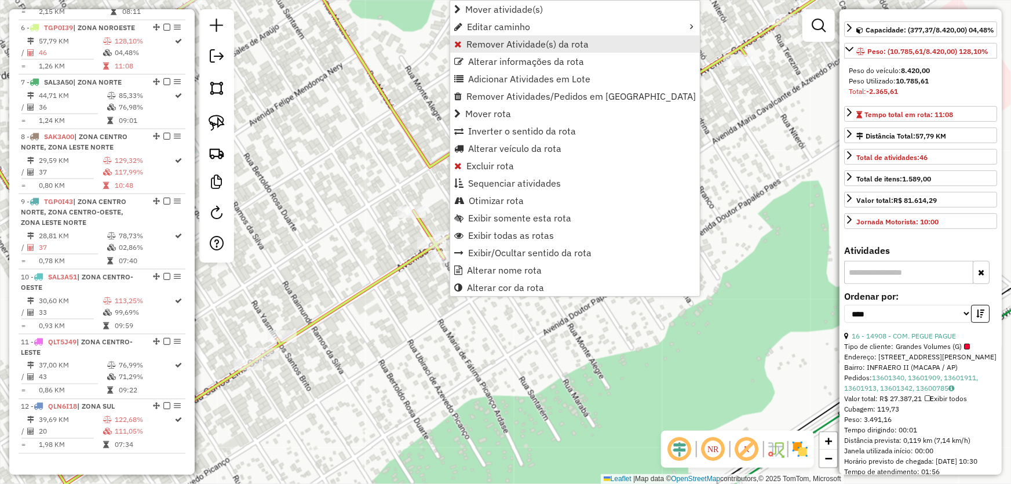
click at [494, 46] on span "Remover Atividade(s) da rota" at bounding box center [527, 43] width 122 height 9
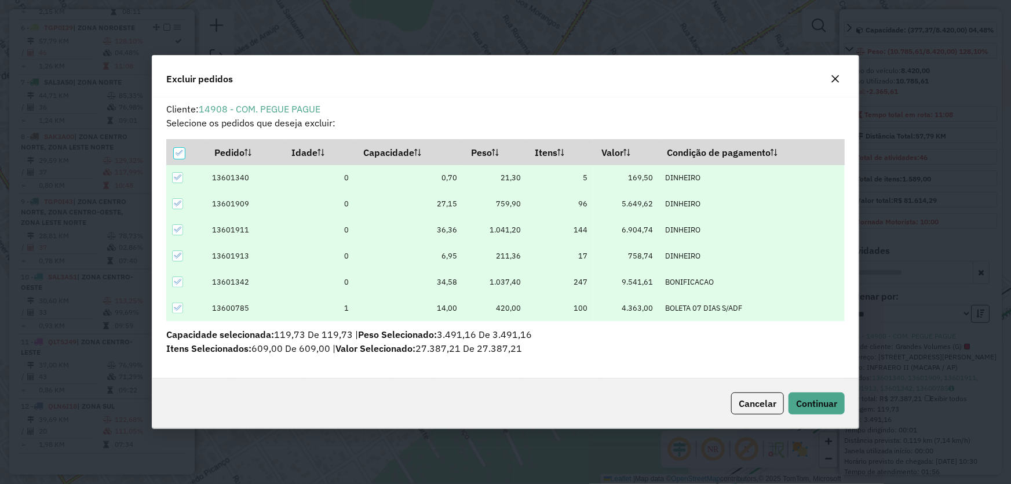
scroll to position [0, 0]
click at [797, 393] on button "Continuar" at bounding box center [816, 403] width 56 height 22
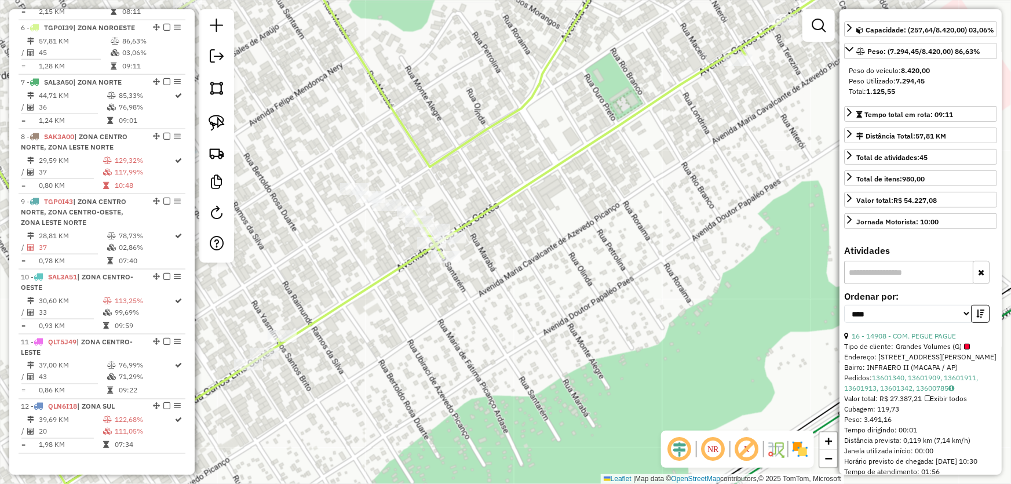
click at [637, 252] on div "Janela de atendimento Grade de atendimento Capacidade Transportadoras Veículos …" at bounding box center [505, 242] width 1011 height 484
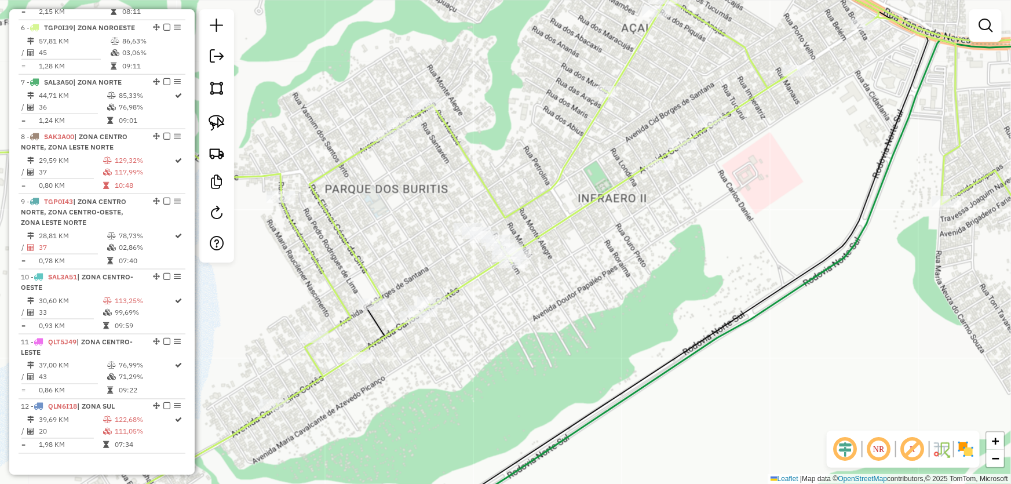
drag, startPoint x: 730, startPoint y: 246, endPoint x: 415, endPoint y: 302, distance: 320.0
click at [415, 302] on div "Janela de atendimento Grade de atendimento Capacidade Transportadoras Veículos …" at bounding box center [505, 242] width 1011 height 484
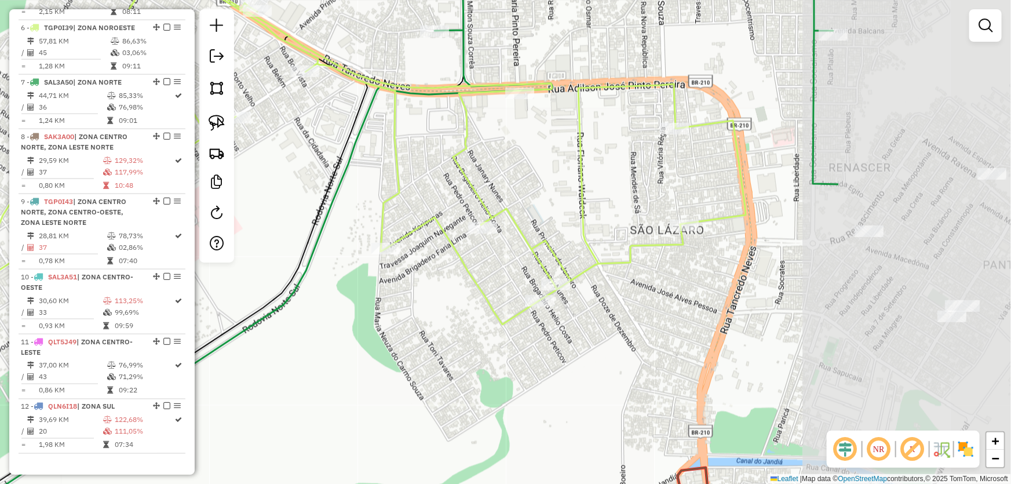
drag, startPoint x: 658, startPoint y: 199, endPoint x: 386, endPoint y: 199, distance: 271.7
click at [386, 199] on icon at bounding box center [185, 229] width 1120 height 557
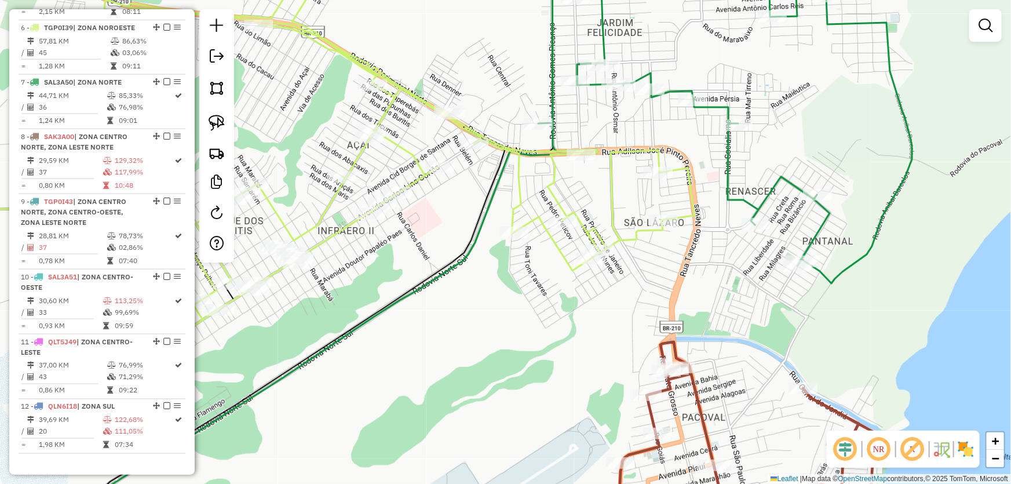
drag, startPoint x: 620, startPoint y: 262, endPoint x: 620, endPoint y: 273, distance: 11.0
click at [620, 273] on div "Janela de atendimento Grade de atendimento Capacidade Transportadoras Veículos …" at bounding box center [505, 242] width 1011 height 484
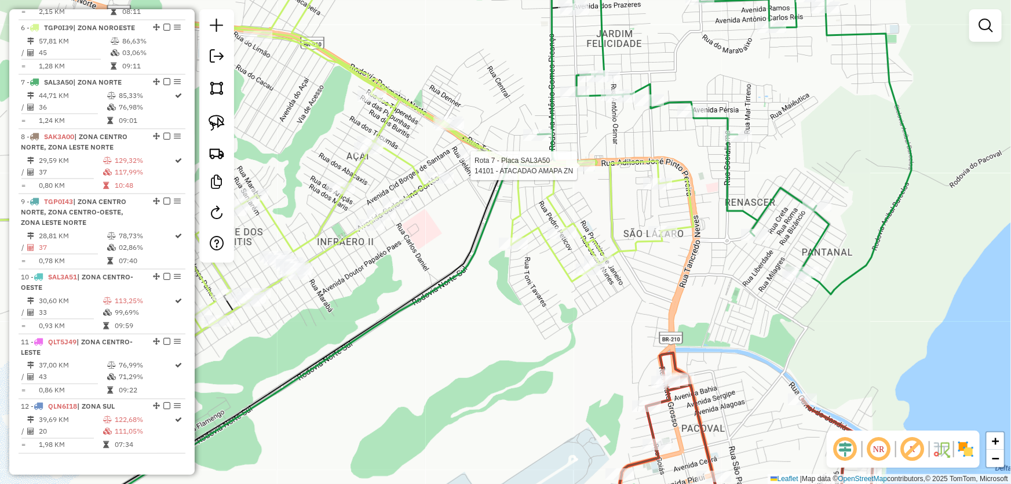
select select "*********"
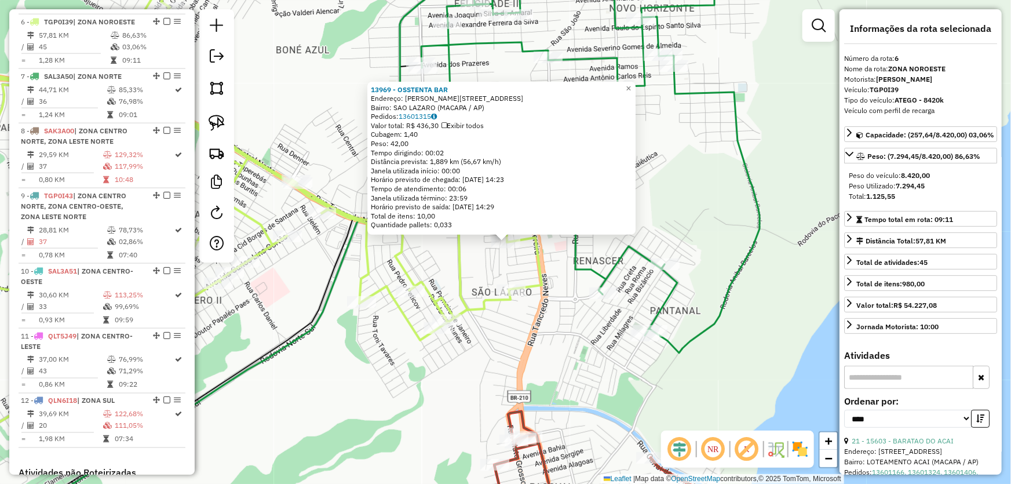
scroll to position [758, 0]
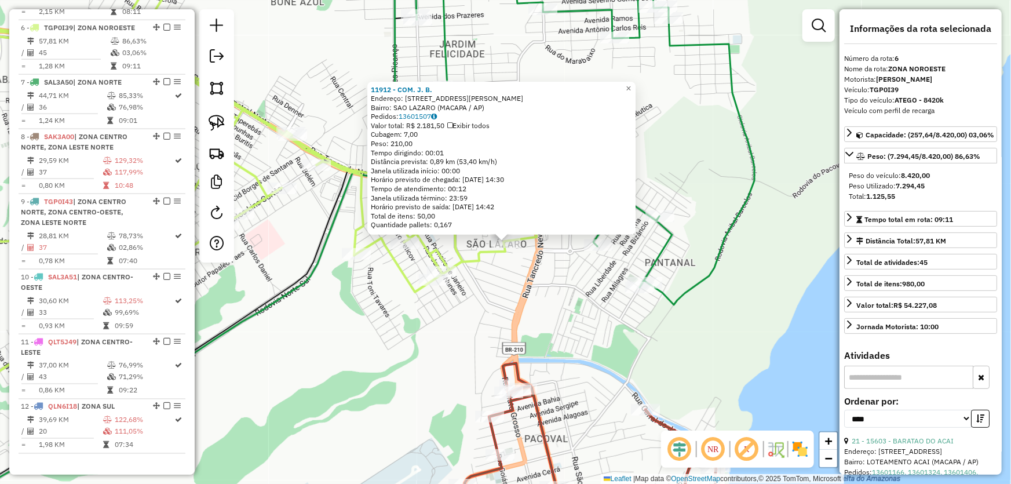
click at [518, 306] on div "11912 - COM. J. B. Endereço: AV FLAVIO GENTIL 203 Bairro: SAO LAZARO (MACAPA / …" at bounding box center [505, 242] width 1011 height 484
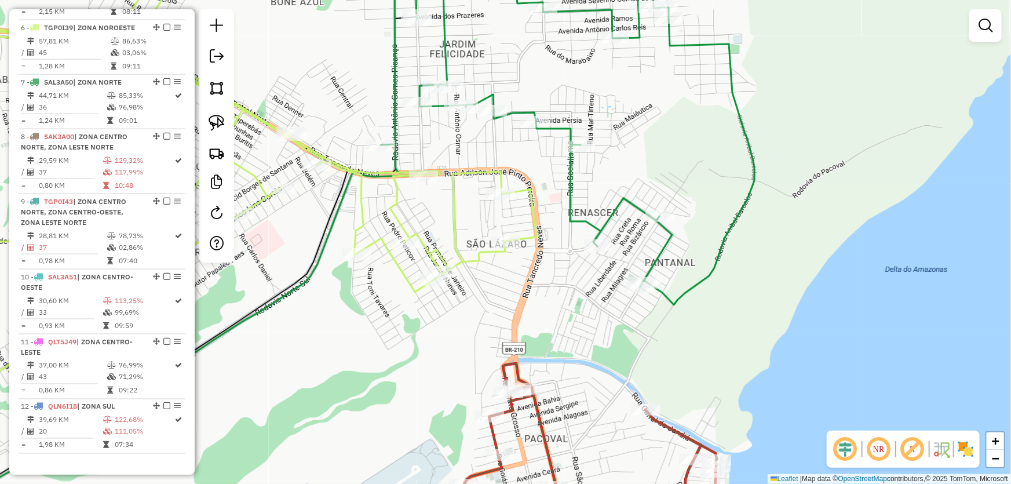
click at [579, 324] on div "Janela de atendimento Grade de atendimento Capacidade Transportadoras Veículos …" at bounding box center [505, 242] width 1011 height 484
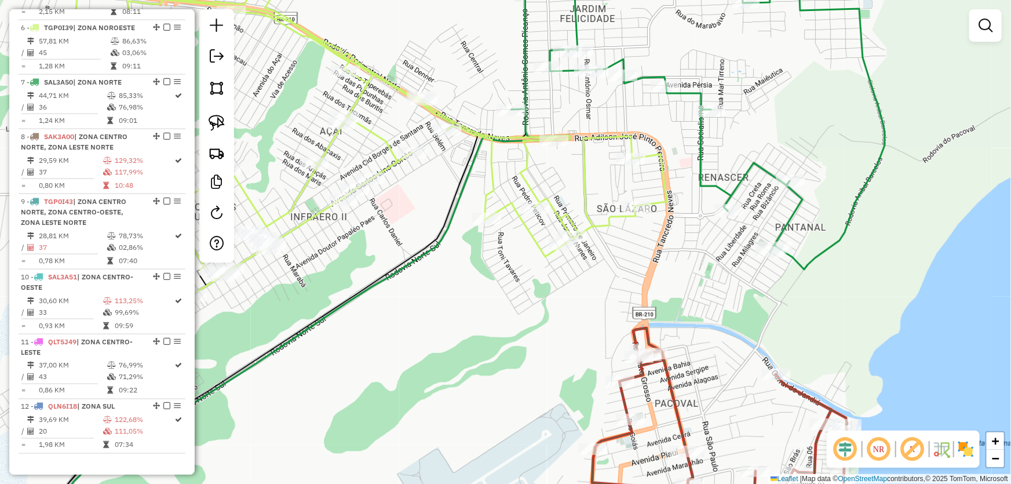
drag, startPoint x: 567, startPoint y: 319, endPoint x: 697, endPoint y: 283, distance: 135.0
click at [697, 283] on div "Janela de atendimento Grade de atendimento Capacidade Transportadoras Veículos …" at bounding box center [505, 242] width 1011 height 484
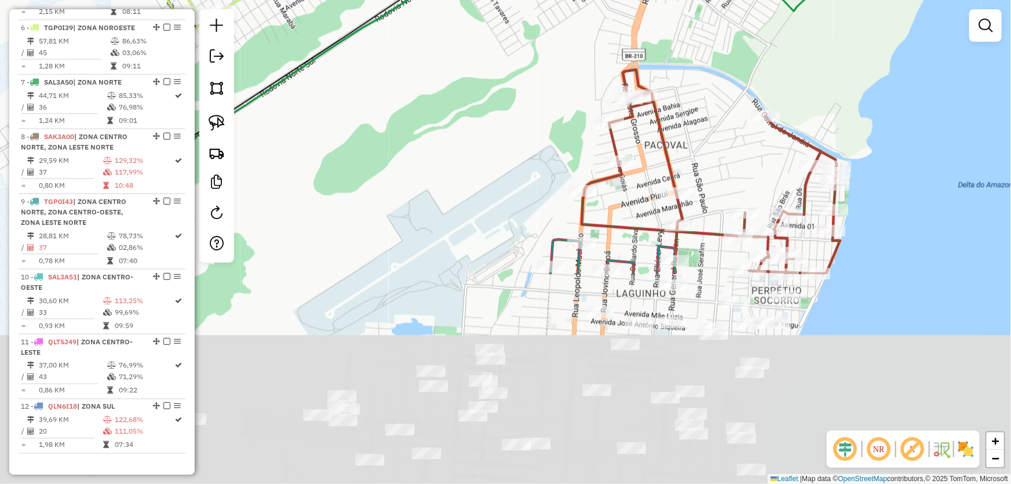
drag, startPoint x: 439, startPoint y: 320, endPoint x: 425, endPoint y: 24, distance: 296.4
click at [428, 49] on div "Janela de atendimento Grade de atendimento Capacidade Transportadoras Veículos …" at bounding box center [505, 242] width 1011 height 484
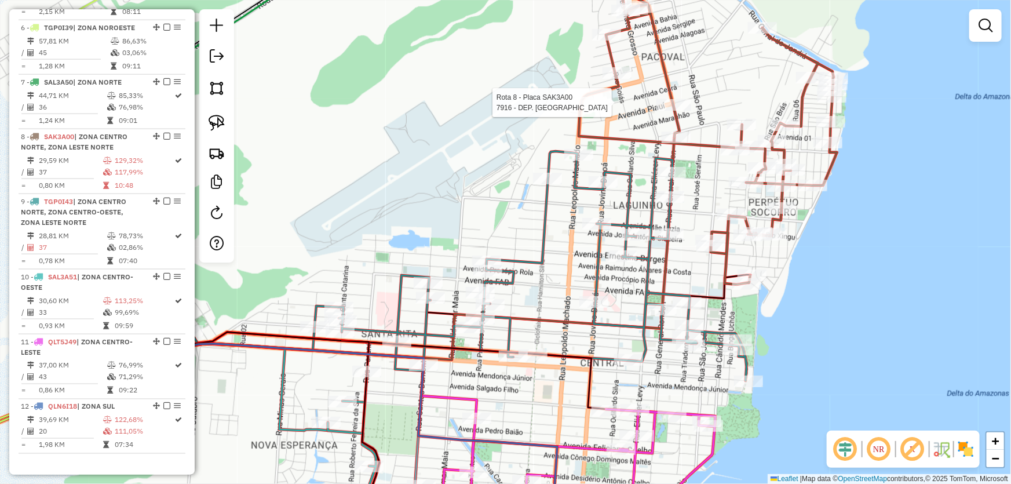
click at [577, 108] on div at bounding box center [579, 103] width 29 height 12
select select "*********"
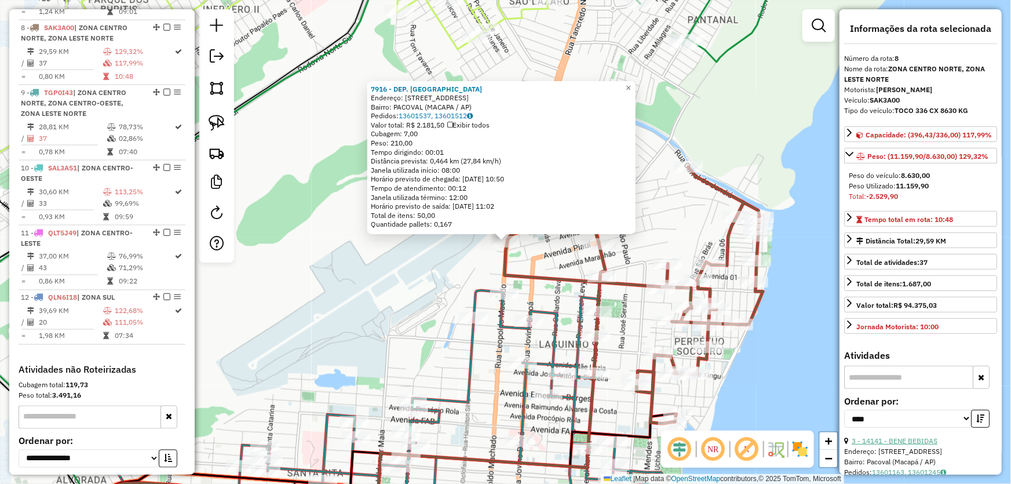
scroll to position [158, 0]
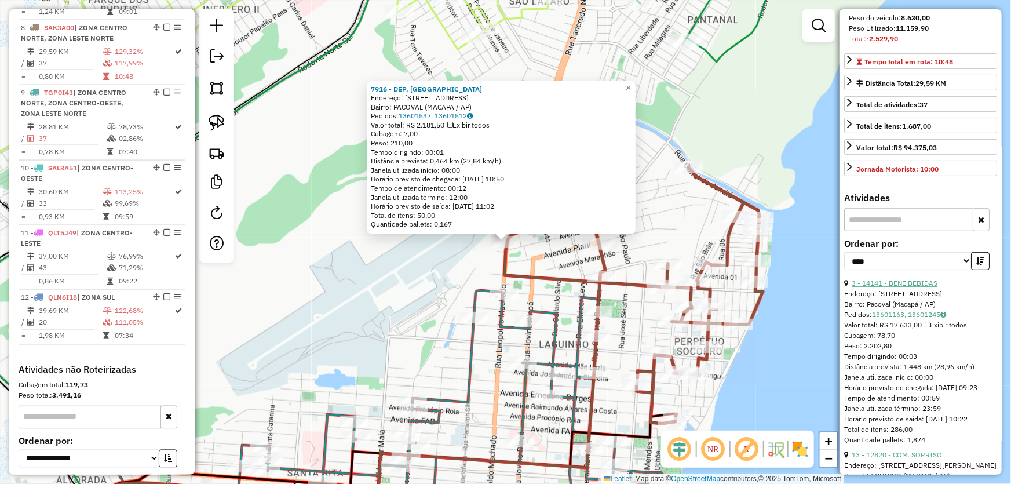
click at [891, 287] on link "3 - 14141 - BENE BEBIDAS" at bounding box center [895, 283] width 86 height 9
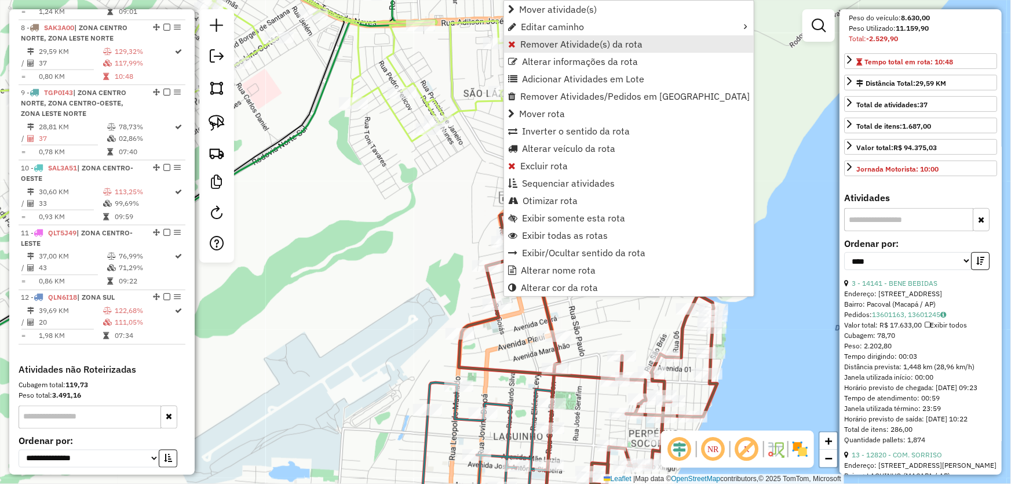
click at [531, 45] on span "Remover Atividade(s) da rota" at bounding box center [581, 43] width 122 height 9
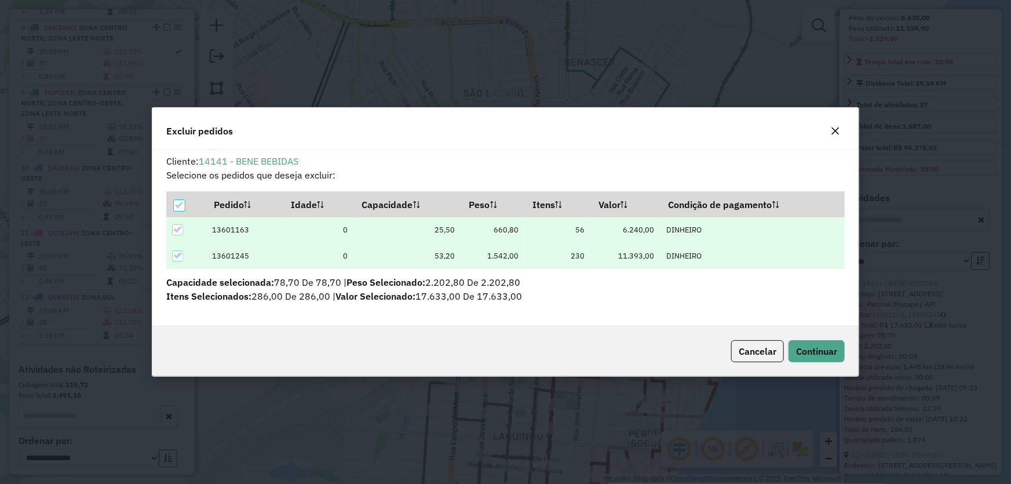
scroll to position [6, 3]
click at [805, 342] on button "Continuar" at bounding box center [816, 351] width 56 height 22
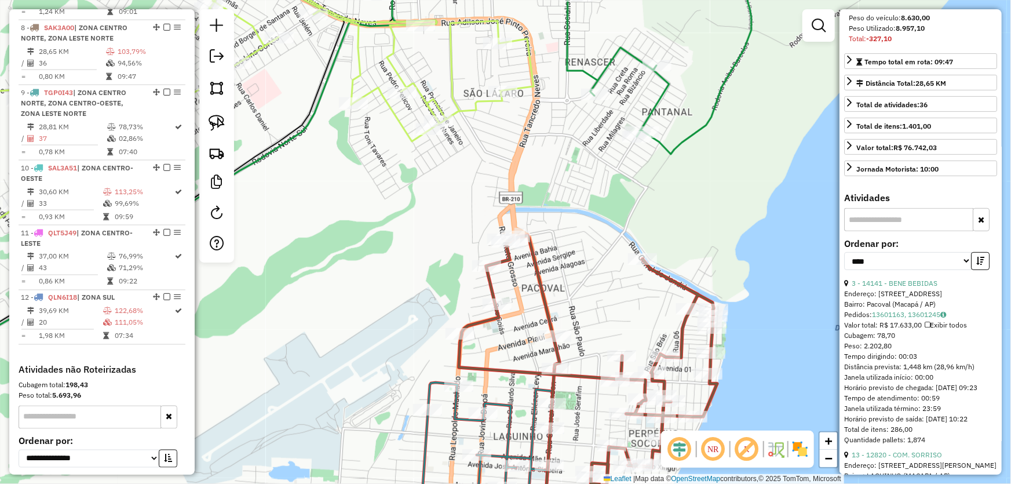
scroll to position [147, 0]
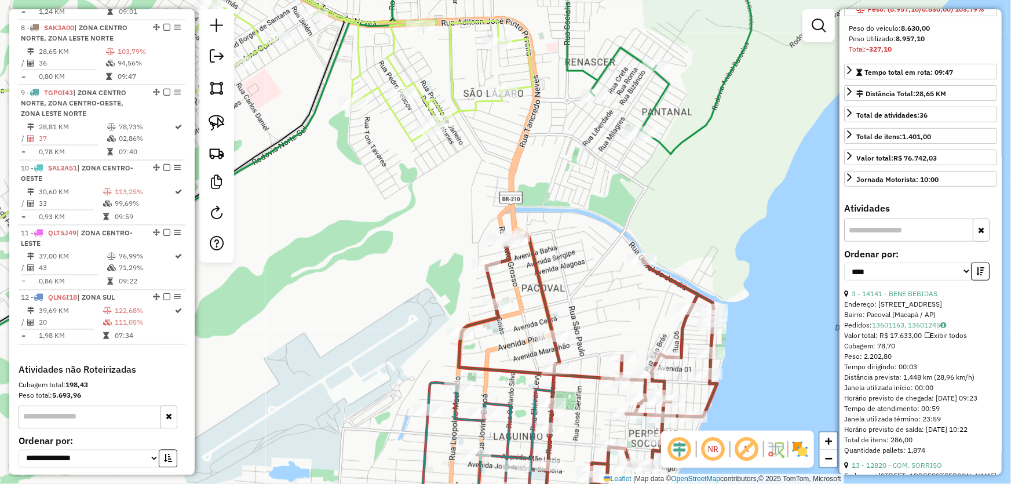
click at [401, 262] on div "Janela de atendimento Grade de atendimento Capacidade Transportadoras Veículos …" at bounding box center [505, 242] width 1011 height 484
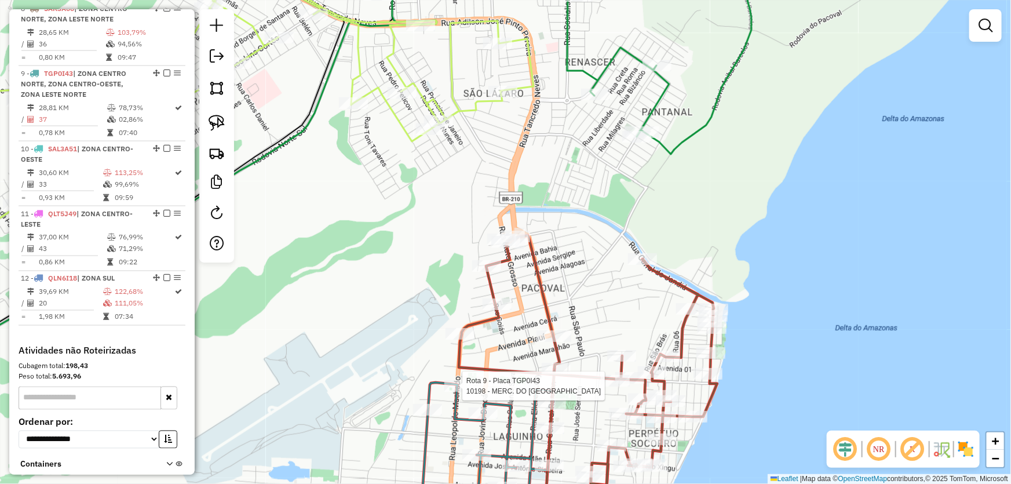
select select "*********"
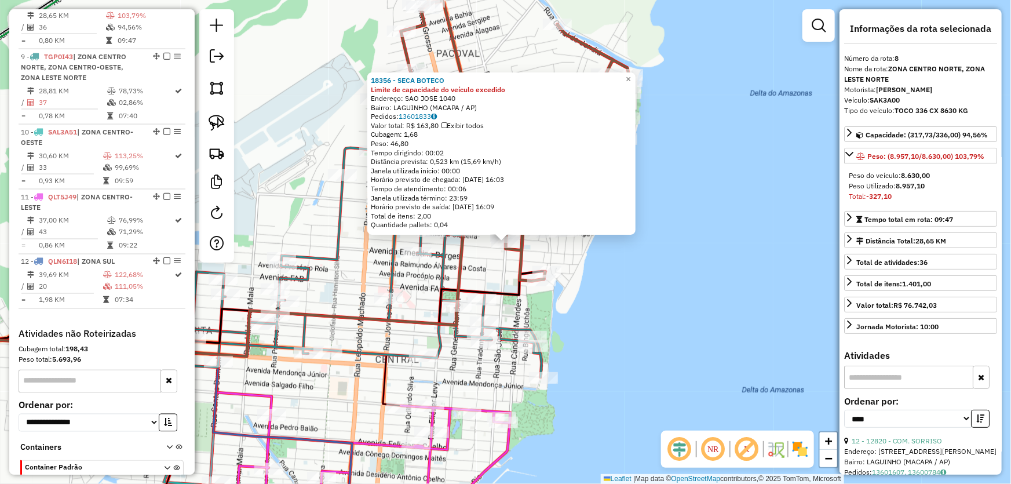
scroll to position [867, 0]
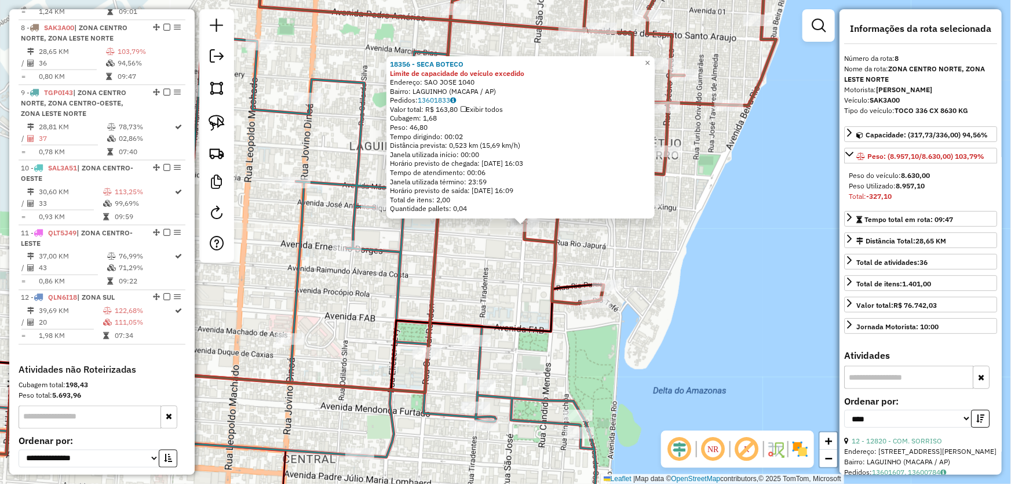
click at [518, 268] on div "18356 - SECA BOTECO Limite de capacidade do veículo excedido Endereço: SAO JOSE…" at bounding box center [505, 242] width 1011 height 484
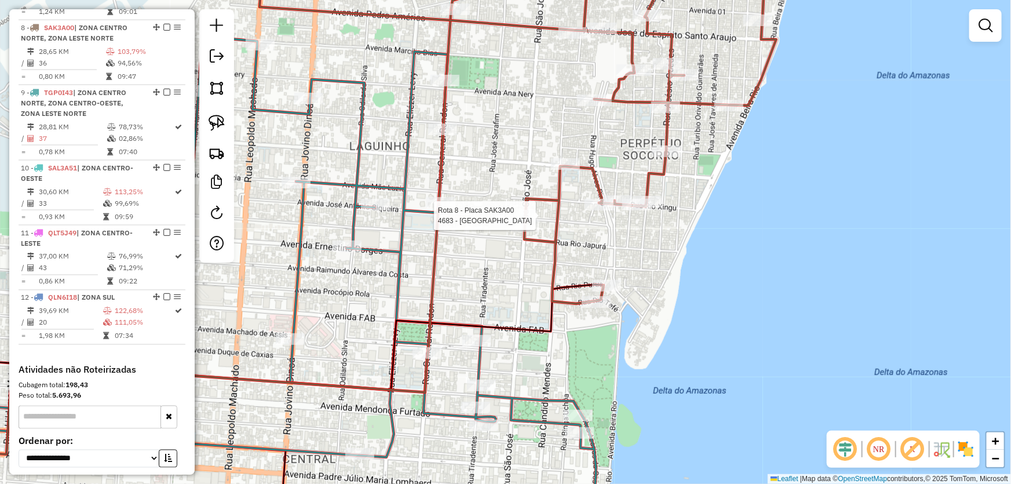
select select "*********"
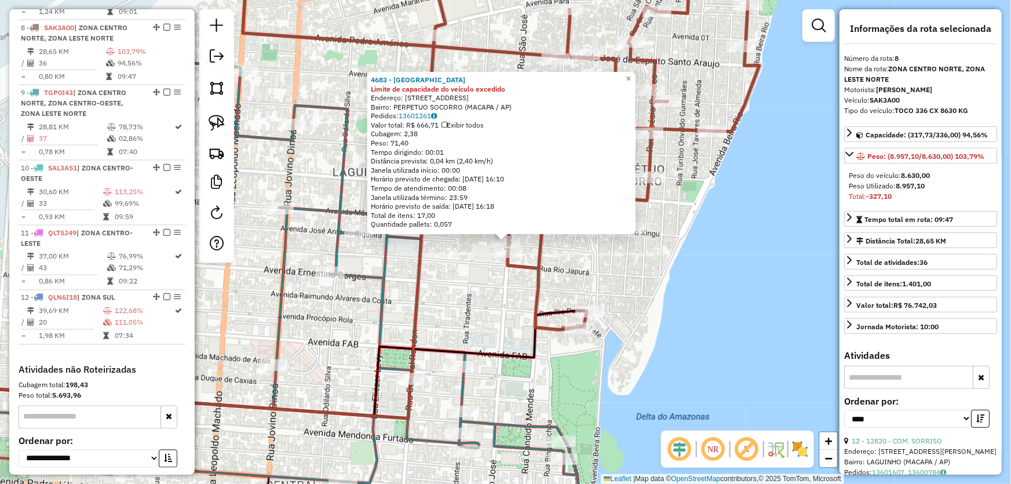
click at [500, 295] on div "4683 - CASA SAO JOSE Limite de capacidade do veículo excedido Endereço: R SAO J…" at bounding box center [505, 242] width 1011 height 484
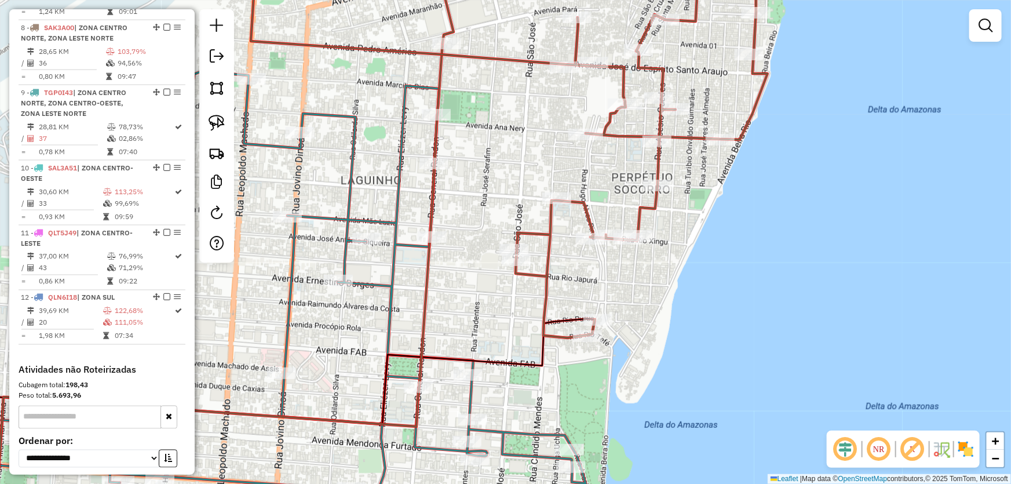
drag, startPoint x: 484, startPoint y: 177, endPoint x: 578, endPoint y: 357, distance: 203.4
click at [578, 357] on div "Janela de atendimento Grade de atendimento Capacidade Transportadoras Veículos …" at bounding box center [505, 242] width 1011 height 484
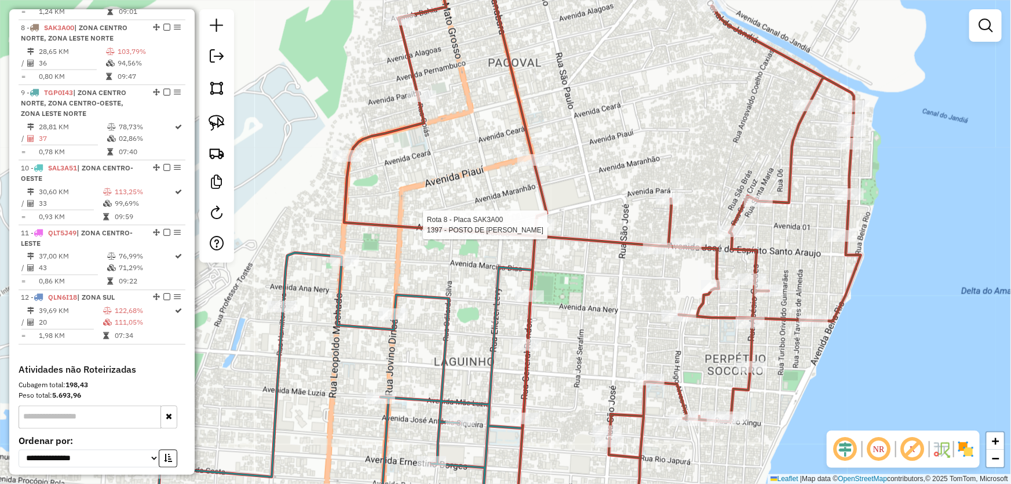
select select "*********"
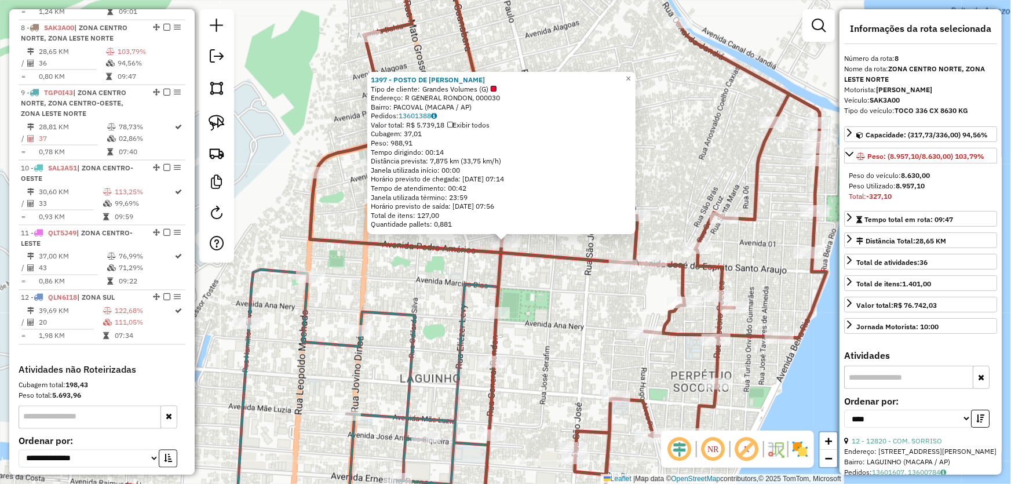
click at [553, 289] on div "1397 - POSTO DE VENDA VIANA Tipo de cliente: Grandes Volumes (G) Endereço: R GE…" at bounding box center [505, 242] width 1011 height 484
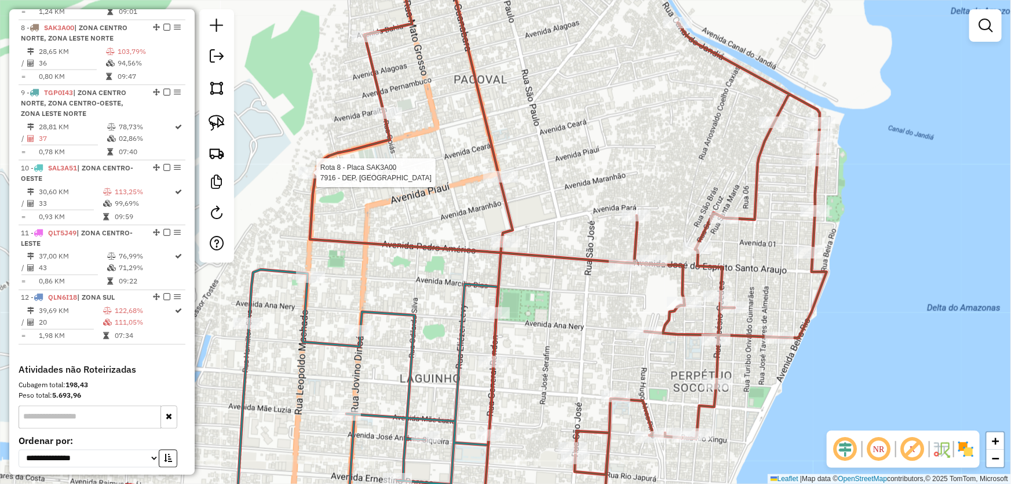
select select "*********"
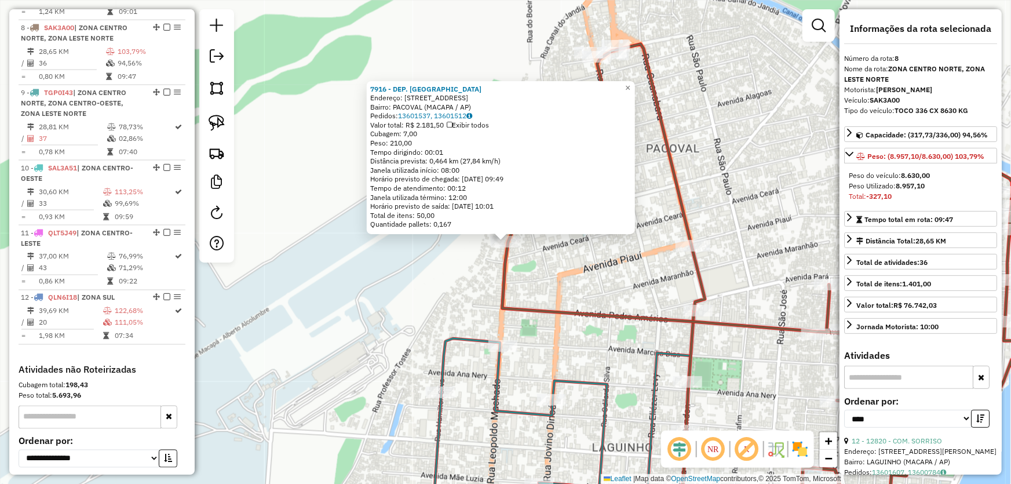
click at [572, 297] on div "7916 - DEP. NEYZAO Endereço: AV RIO GRANDE DO NORTE 12206 Bairro: PACOVAL (MACA…" at bounding box center [505, 242] width 1011 height 484
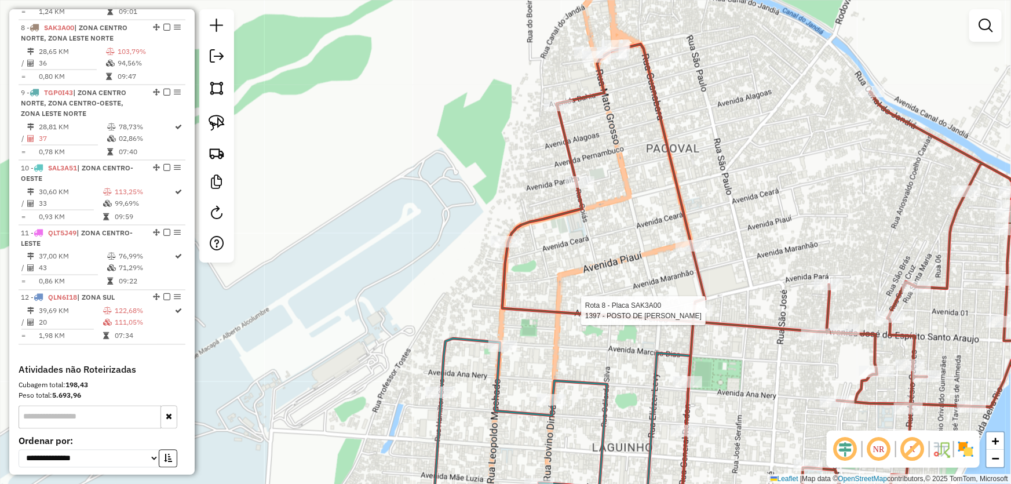
select select "*********"
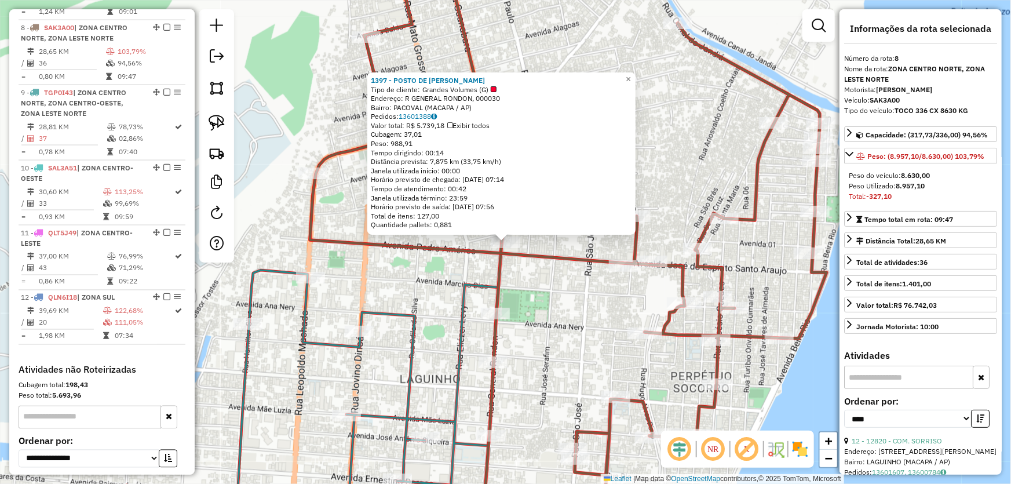
click at [561, 324] on div "1397 - POSTO DE VENDA VIANA Tipo de cliente: Grandes Volumes (G) Endereço: R GE…" at bounding box center [505, 242] width 1011 height 484
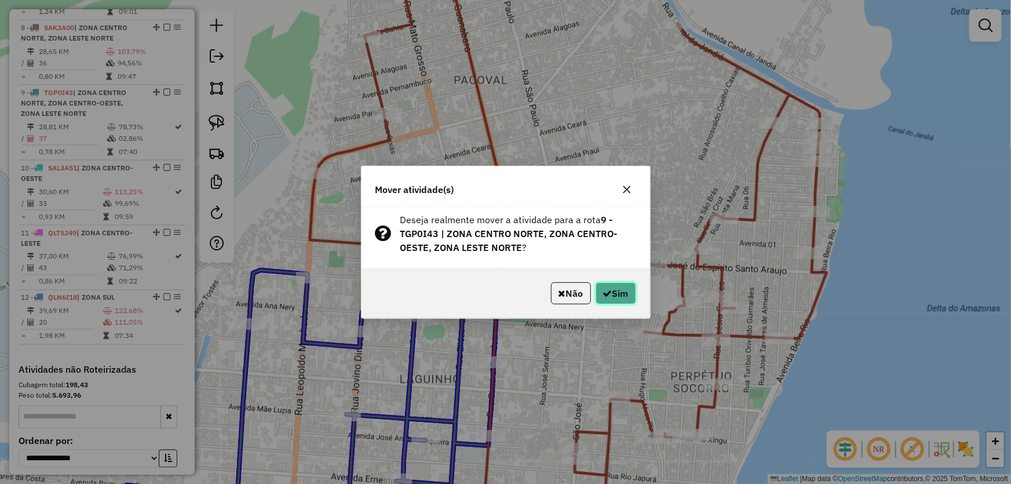
click at [613, 291] on button "Sim" at bounding box center [615, 293] width 41 height 22
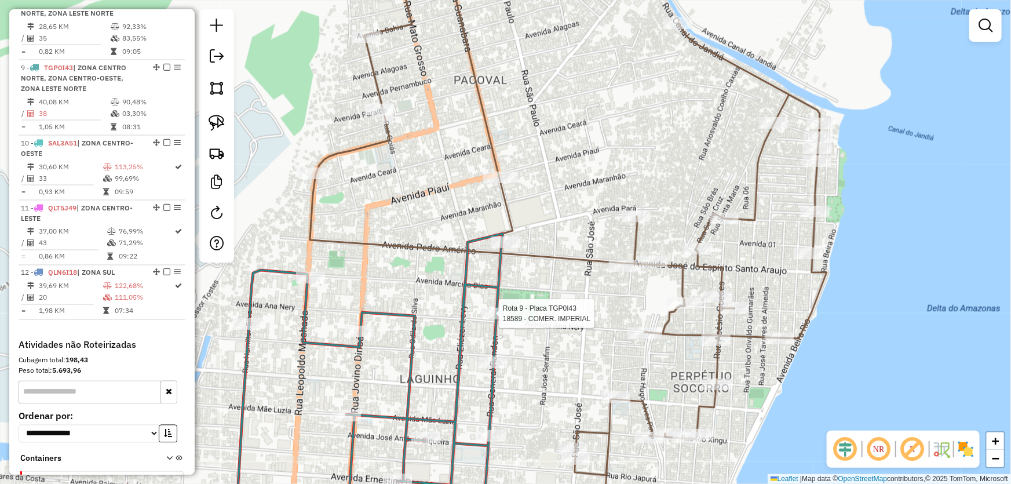
select select "*********"
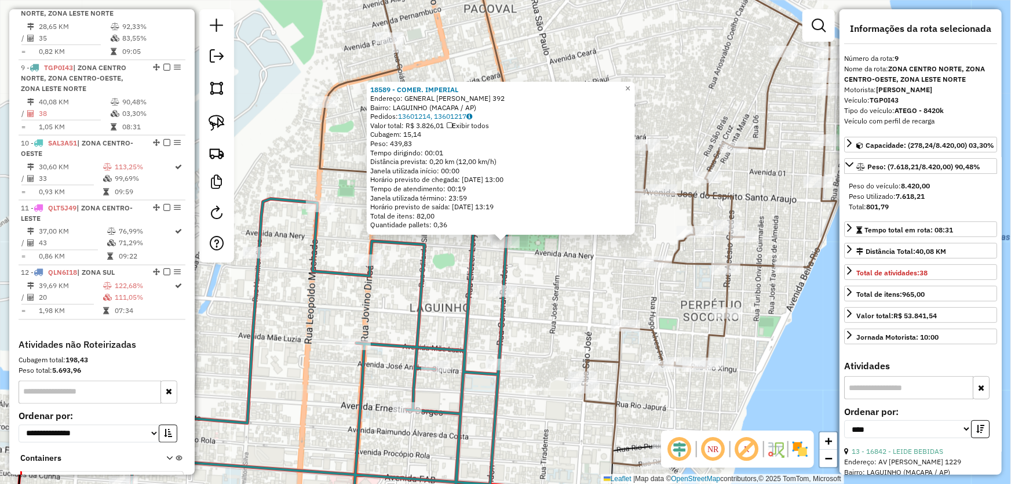
scroll to position [931, 0]
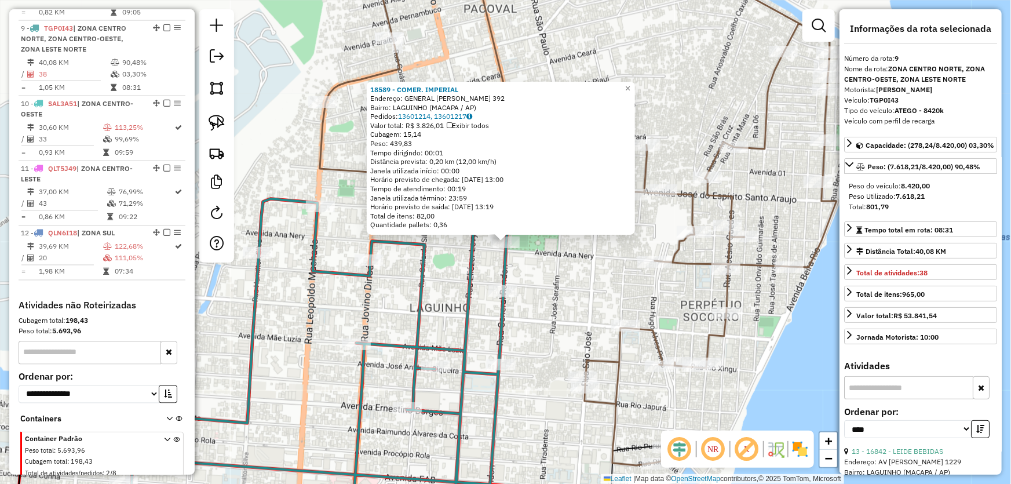
drag, startPoint x: 519, startPoint y: 302, endPoint x: 527, endPoint y: 228, distance: 74.5
click at [527, 229] on div "18589 - COMER. IMPERIAL Endereço: GENERAL RONDON 392 Bairro: LAGUINHO (MACAPA /…" at bounding box center [505, 242] width 1011 height 484
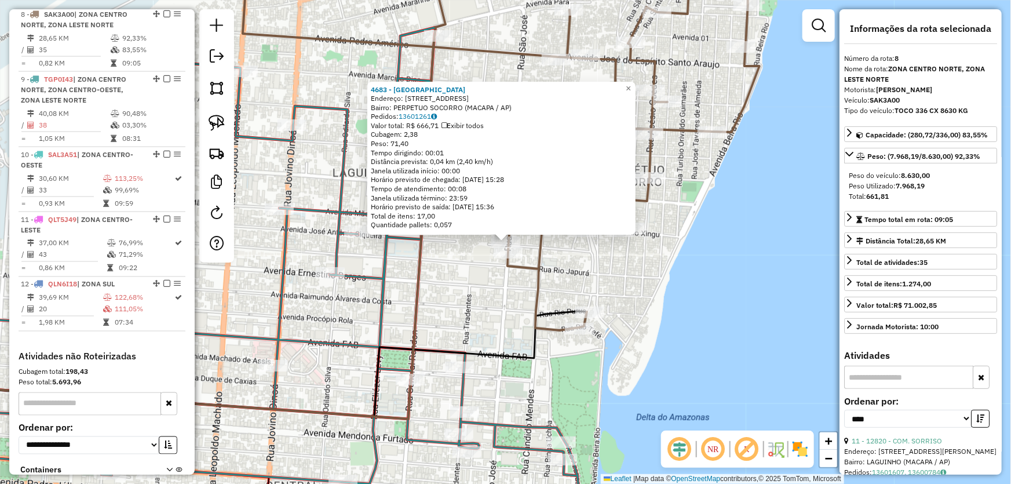
scroll to position [867, 0]
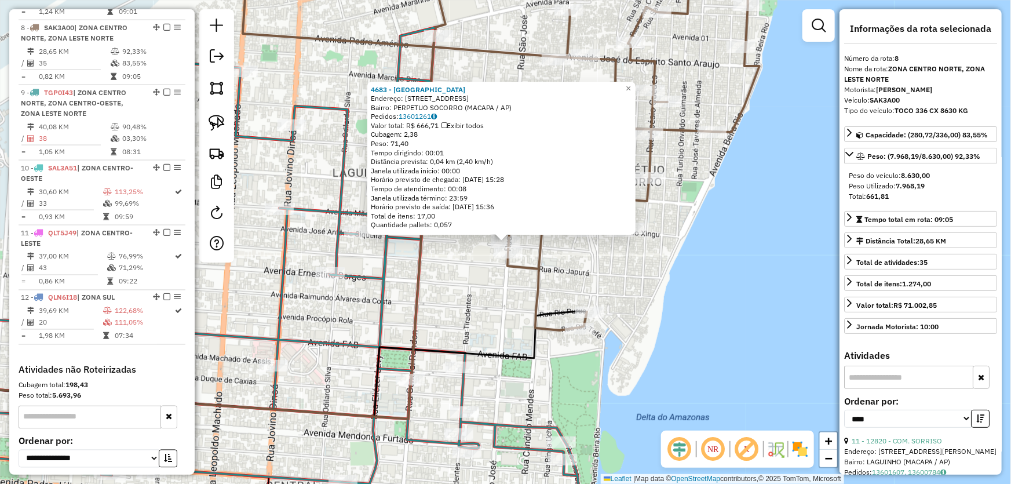
click at [538, 298] on icon at bounding box center [501, 141] width 517 height 378
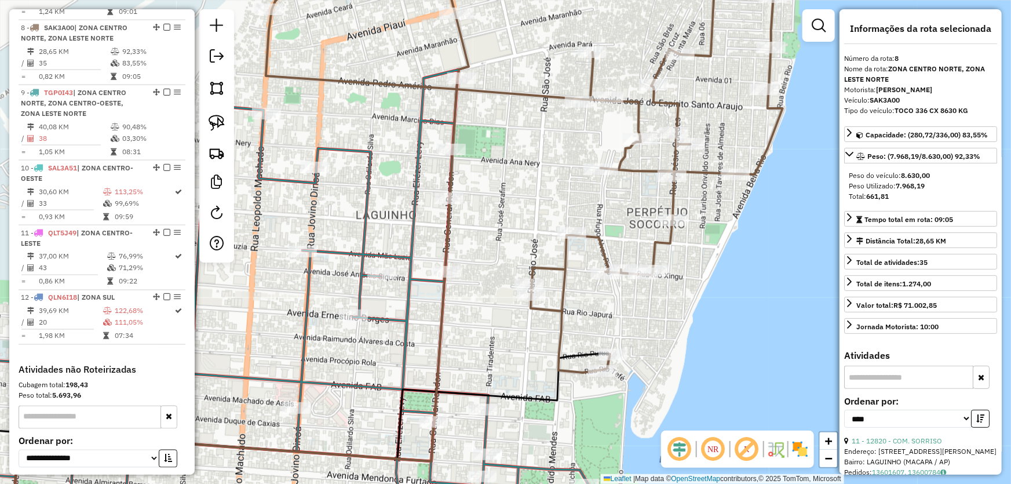
drag, startPoint x: 483, startPoint y: 249, endPoint x: 487, endPoint y: 255, distance: 7.3
click at [487, 255] on div "Janela de atendimento Grade de atendimento Capacidade Transportadoras Veículos …" at bounding box center [505, 242] width 1011 height 484
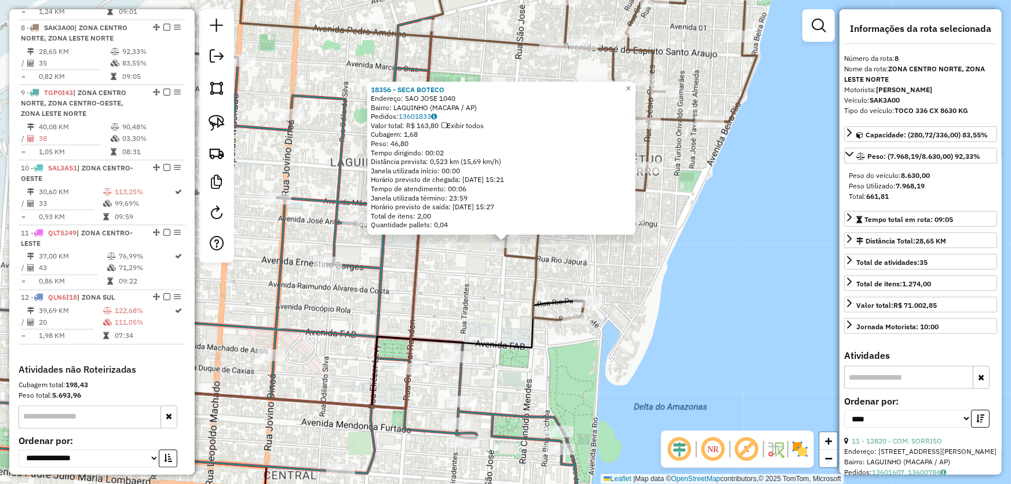
click at [476, 293] on div "18356 - SECA BOTECO Endereço: SAO JOSE 1040 Bairro: LAGUINHO (MACAPA / AP) Pedi…" at bounding box center [505, 242] width 1011 height 484
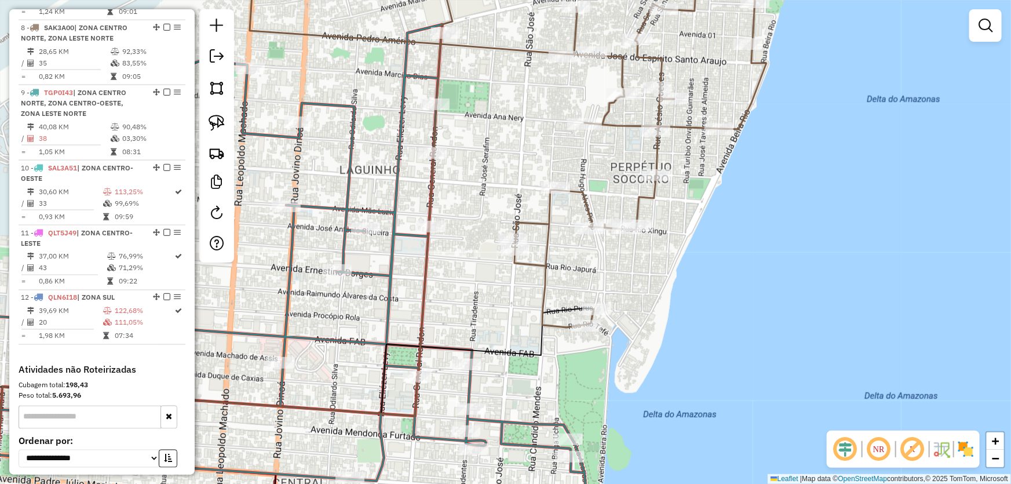
drag, startPoint x: 464, startPoint y: 221, endPoint x: 496, endPoint y: 264, distance: 53.4
click at [496, 264] on div "Janela de atendimento Grade de atendimento Capacidade Transportadoras Veículos …" at bounding box center [505, 242] width 1011 height 484
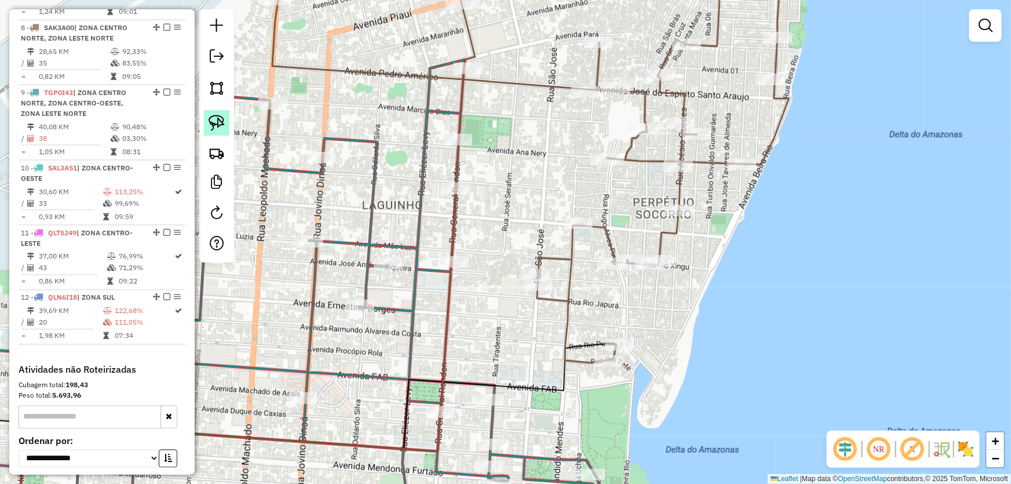
click at [220, 126] on img at bounding box center [217, 123] width 16 height 16
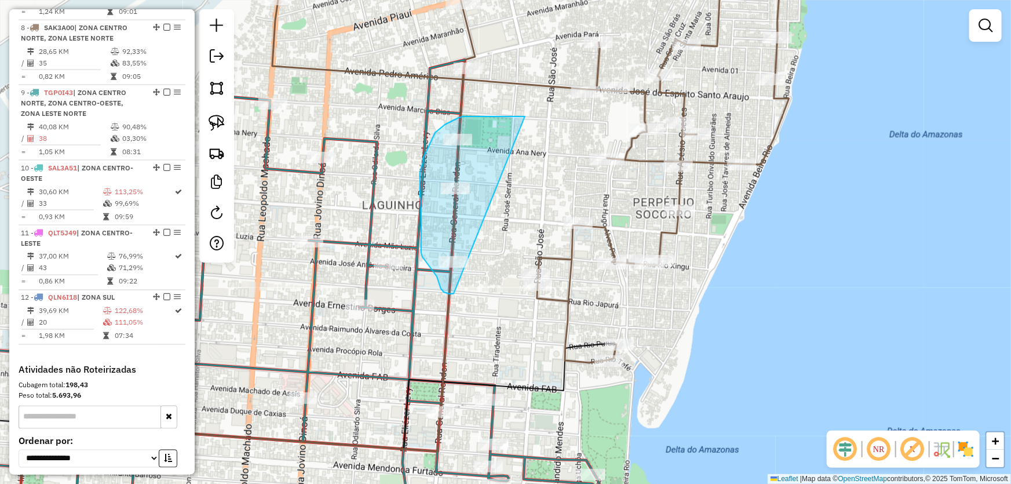
drag, startPoint x: 495, startPoint y: 116, endPoint x: 473, endPoint y: 288, distance: 173.4
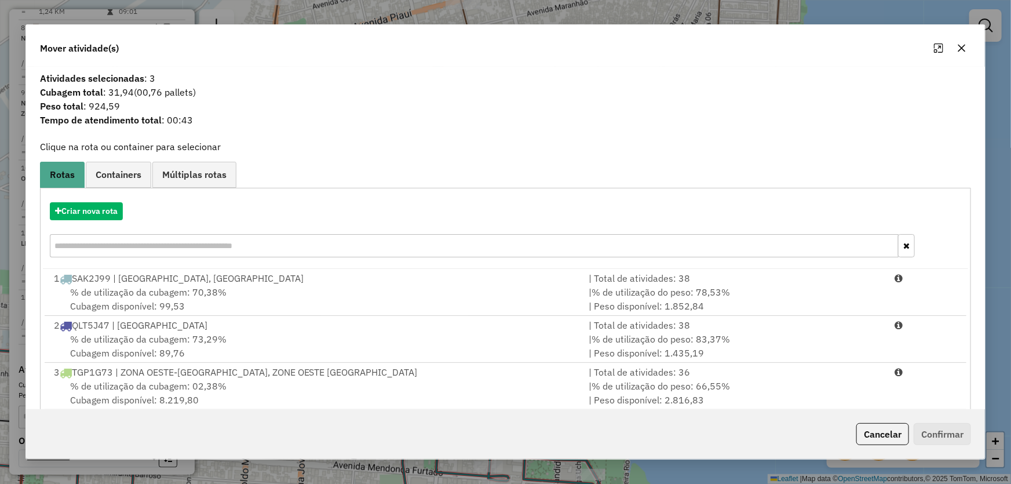
click at [965, 48] on icon "button" at bounding box center [961, 47] width 9 height 9
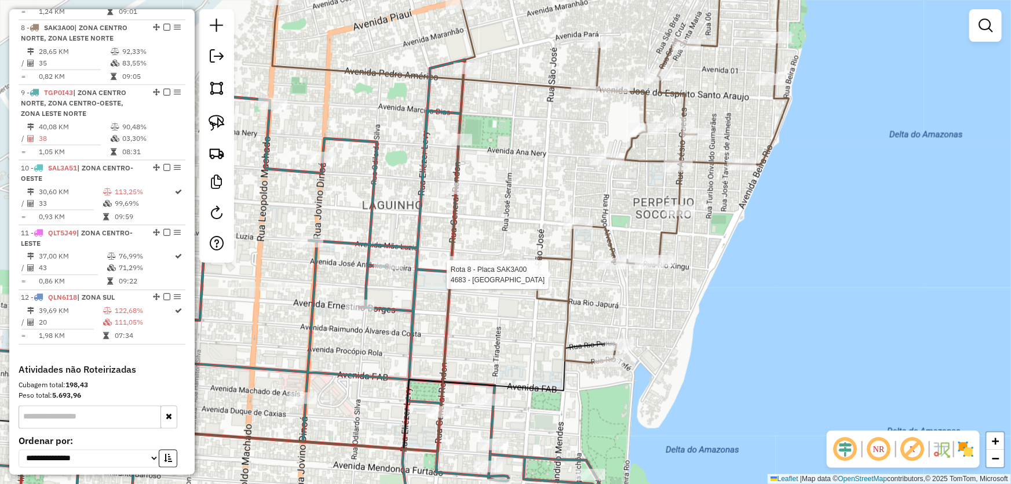
select select "*********"
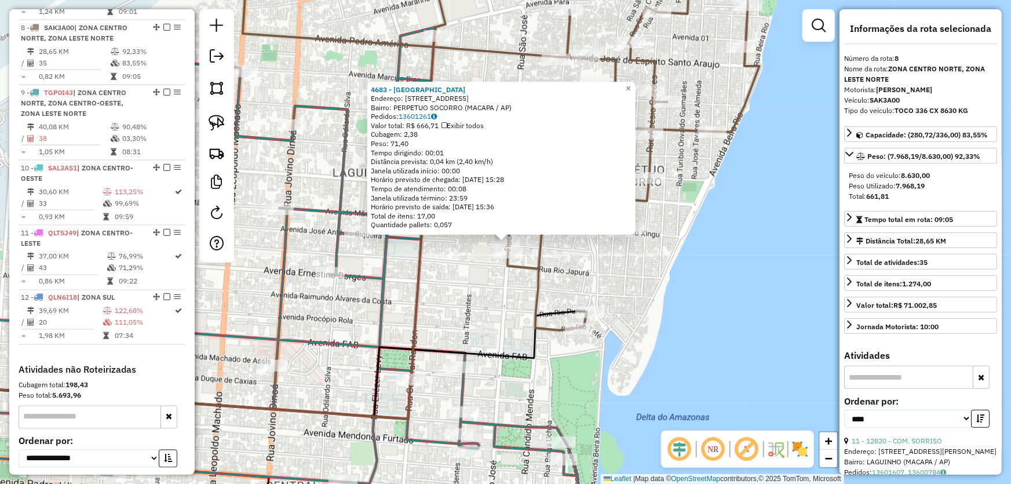
click at [417, 297] on icon at bounding box center [172, 226] width 546 height 509
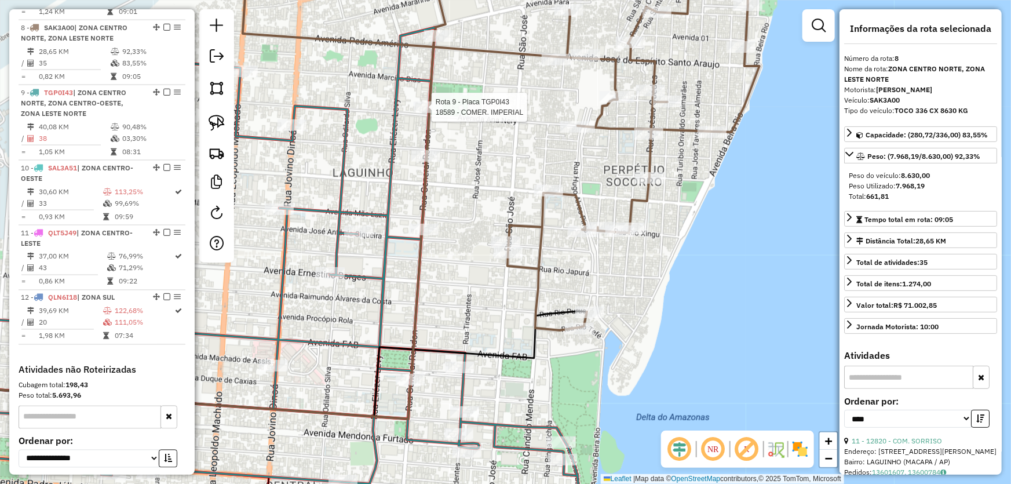
click at [434, 113] on div at bounding box center [428, 107] width 29 height 12
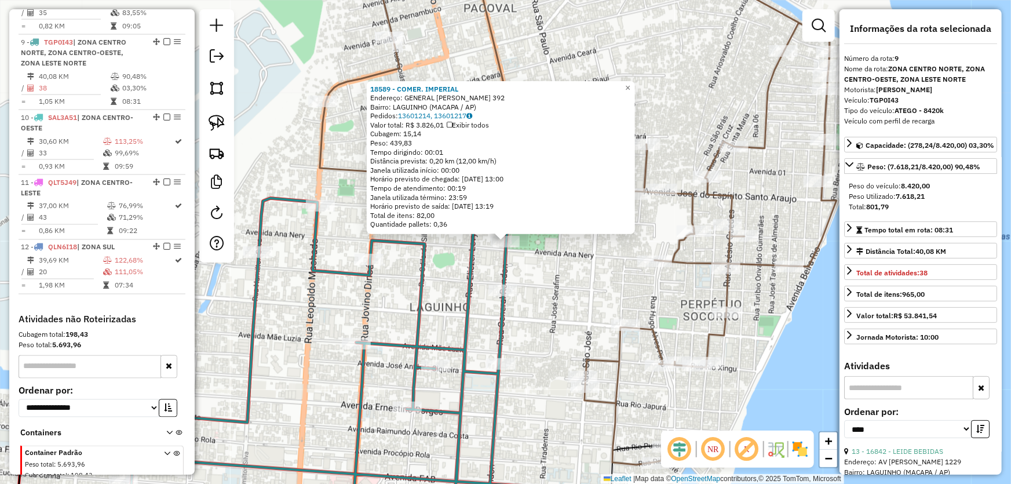
scroll to position [931, 0]
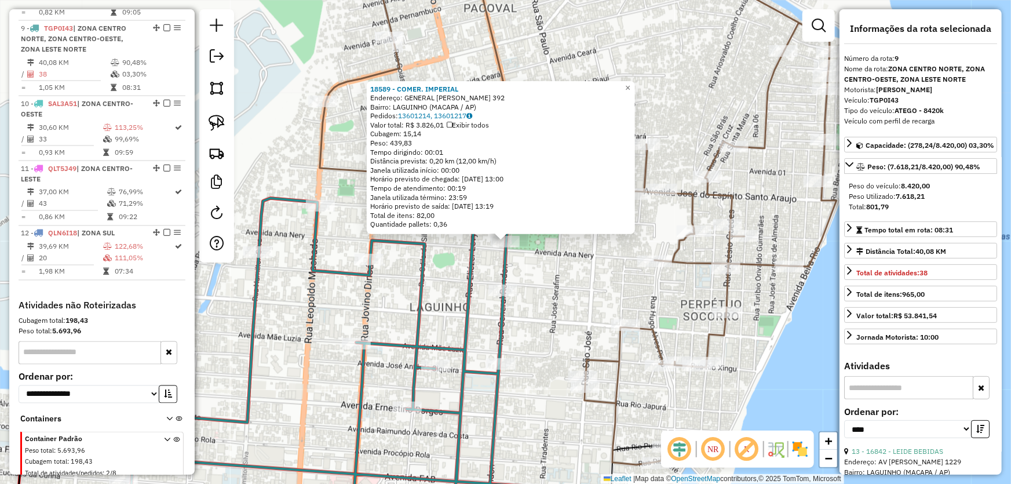
click at [556, 301] on div "18589 - COMER. IMPERIAL Endereço: GENERAL RONDON 392 Bairro: LAGUINHO (MACAPA /…" at bounding box center [505, 242] width 1011 height 484
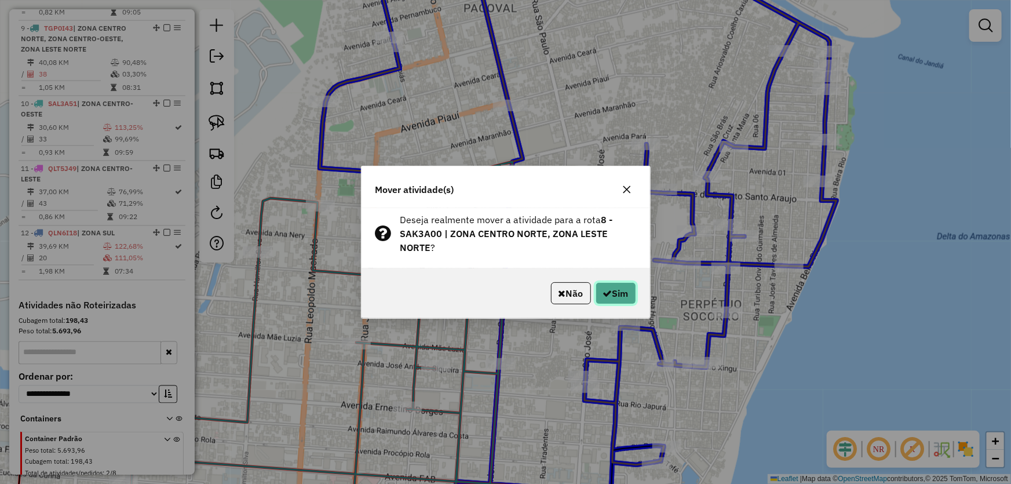
click at [615, 291] on button "Sim" at bounding box center [615, 293] width 41 height 22
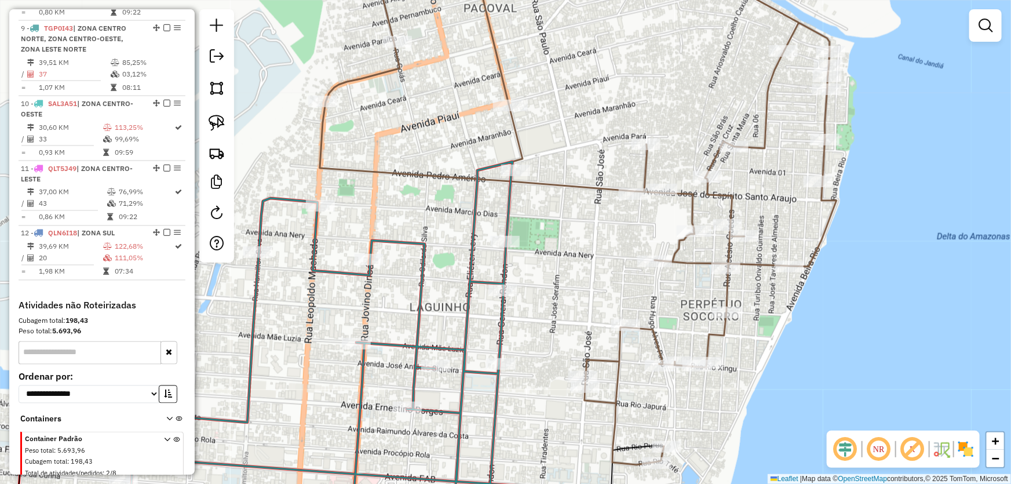
click at [589, 276] on div "Janela de atendimento Grade de atendimento Capacidade Transportadoras Veículos …" at bounding box center [505, 242] width 1011 height 484
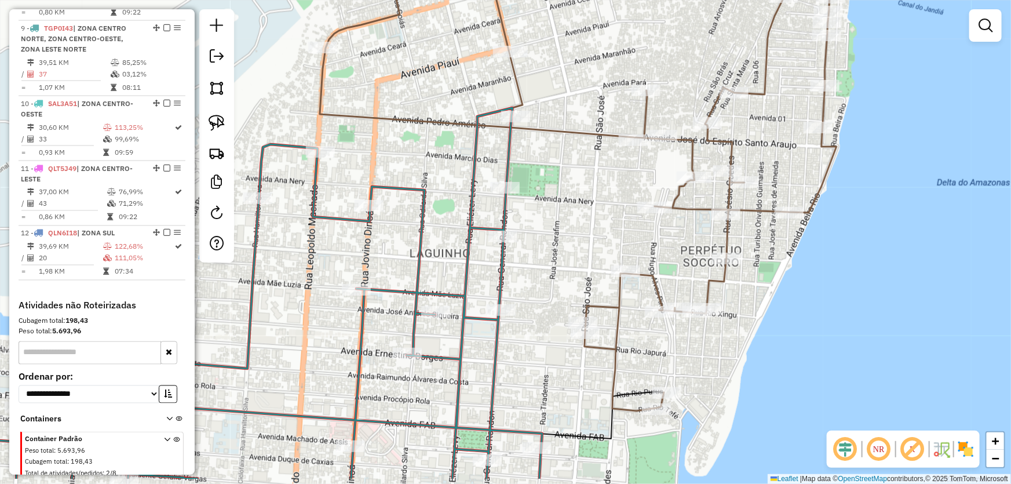
drag, startPoint x: 587, startPoint y: 276, endPoint x: 587, endPoint y: 180, distance: 96.2
click at [587, 180] on div "Janela de atendimento Grade de atendimento Capacidade Transportadoras Veículos …" at bounding box center [505, 242] width 1011 height 484
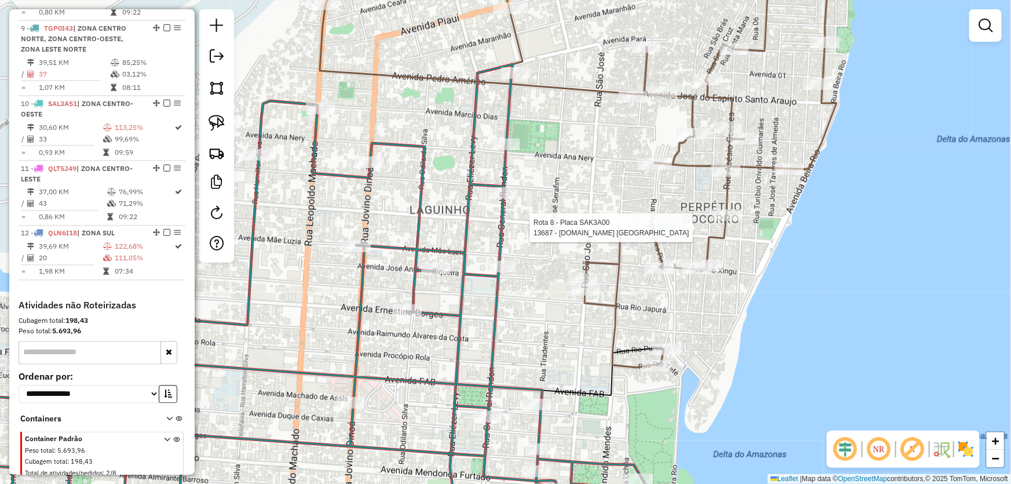
select select "*********"
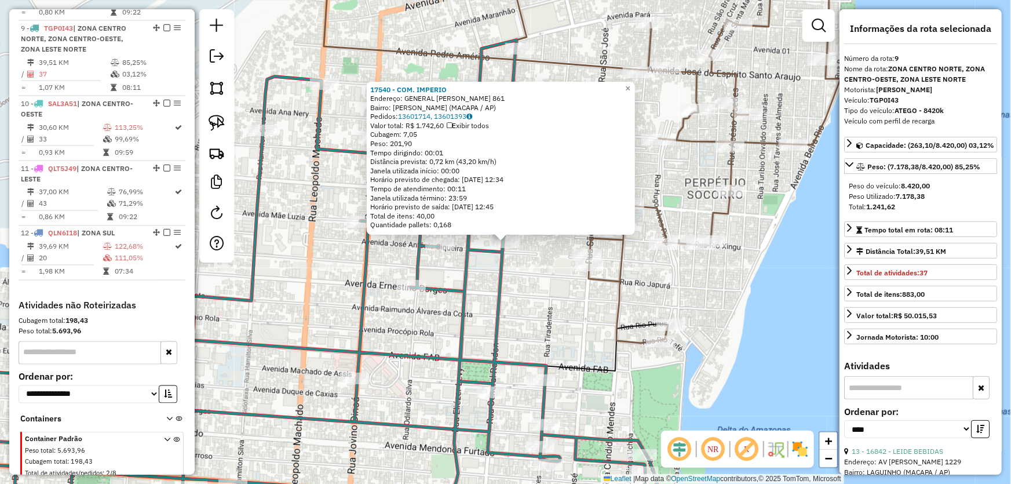
click at [527, 301] on div "17540 - COM. IMPERIO Endereço: GENERAL RONDON 861 Bairro: JULIAO RAMOS (MACAPA …" at bounding box center [505, 242] width 1011 height 484
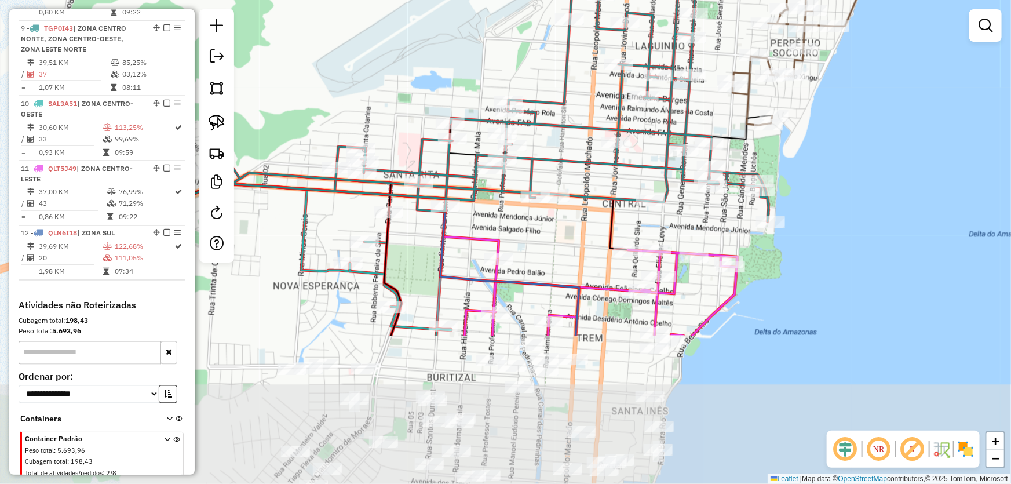
drag, startPoint x: 682, startPoint y: 369, endPoint x: 867, endPoint y: 153, distance: 284.3
click at [864, 157] on div "Janela de atendimento Grade de atendimento Capacidade Transportadoras Veículos …" at bounding box center [505, 242] width 1011 height 484
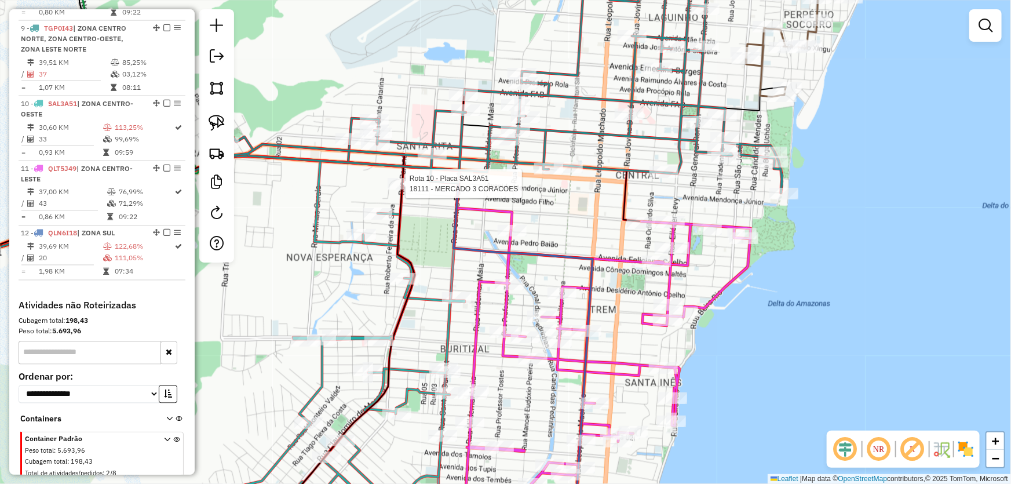
scroll to position [953, 0]
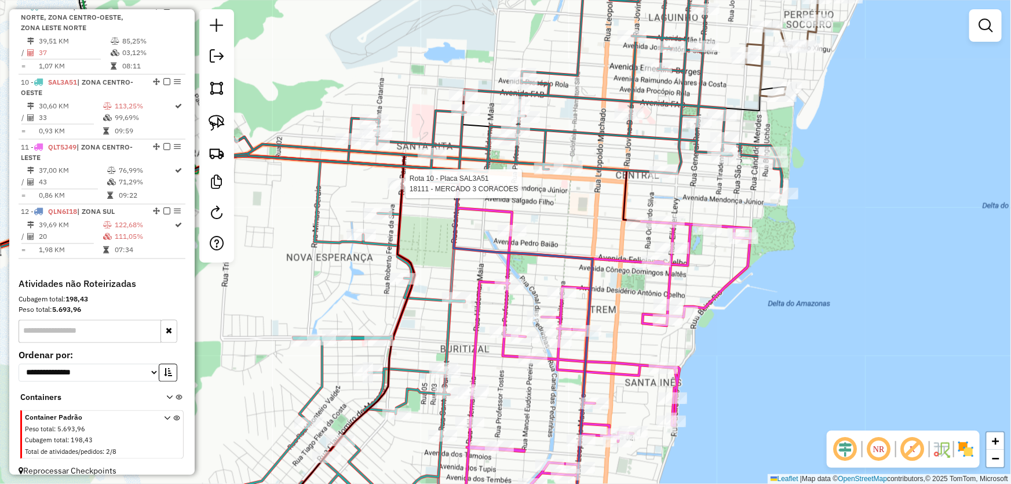
select select "*********"
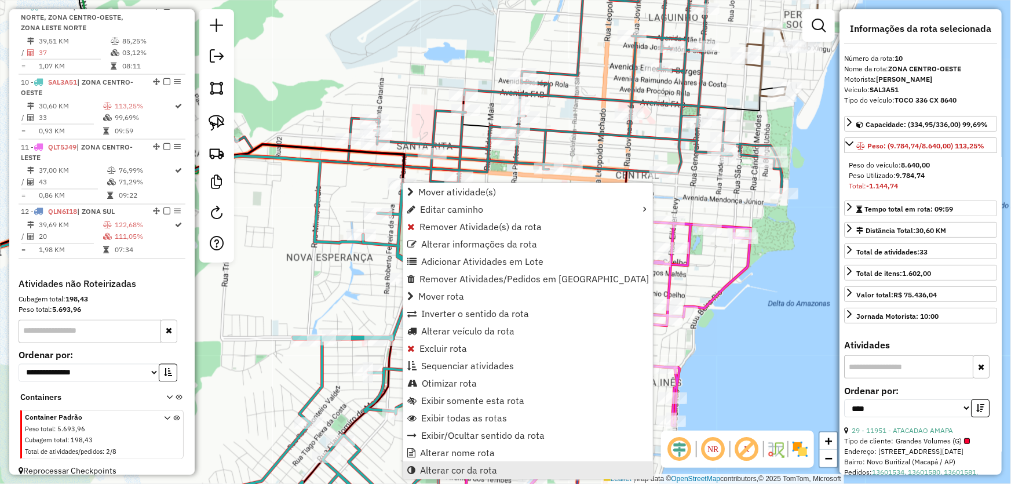
click at [452, 467] on span "Alterar cor da rota" at bounding box center [458, 469] width 77 height 9
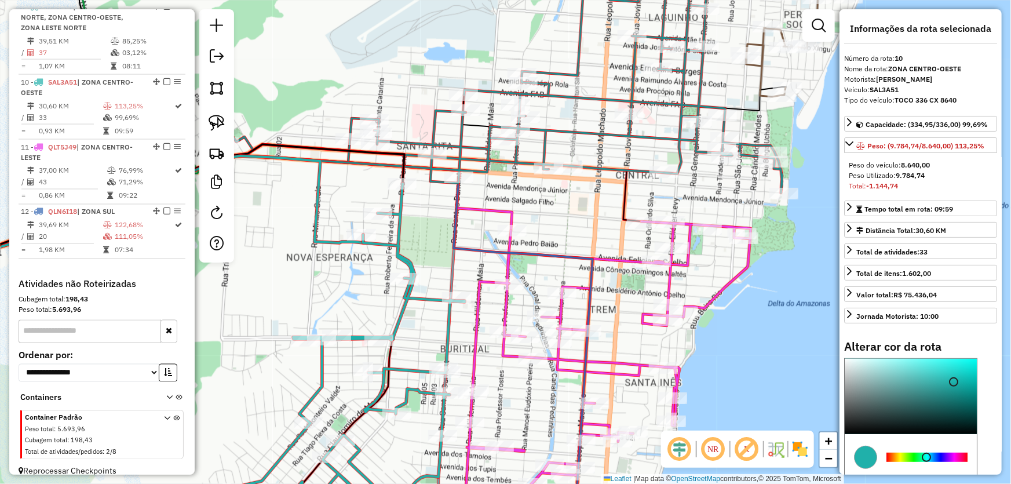
scroll to position [52, 0]
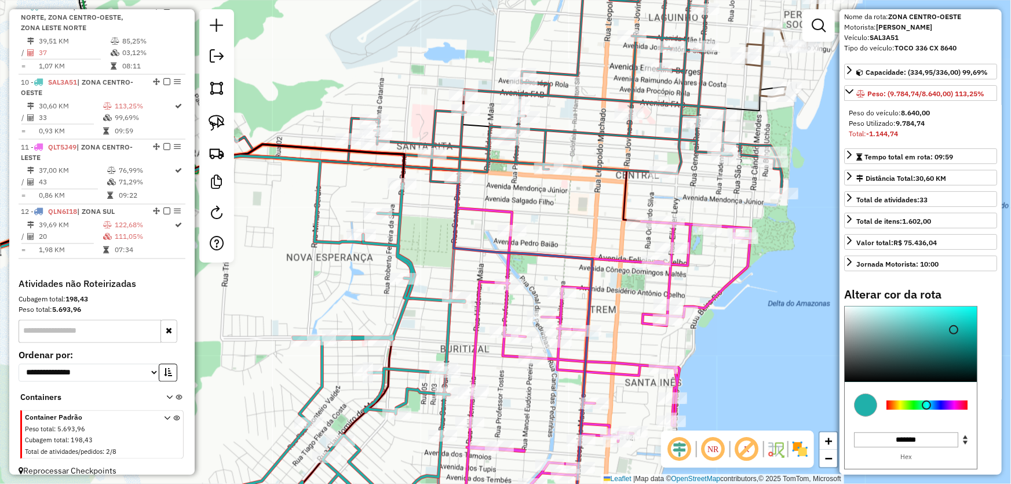
click at [902, 410] on div at bounding box center [926, 404] width 81 height 9
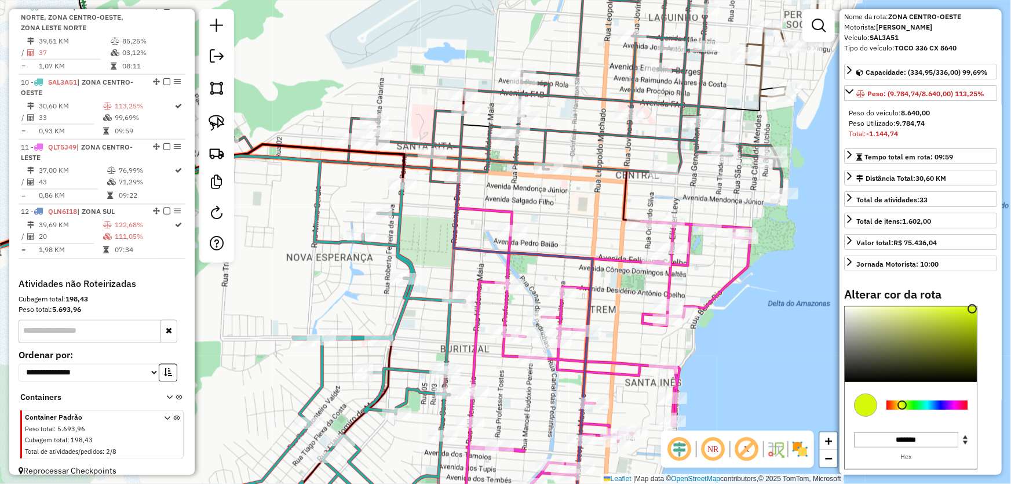
type input "*******"
drag, startPoint x: 962, startPoint y: 336, endPoint x: 973, endPoint y: 315, distance: 24.4
click at [973, 315] on div at bounding box center [911, 343] width 132 height 75
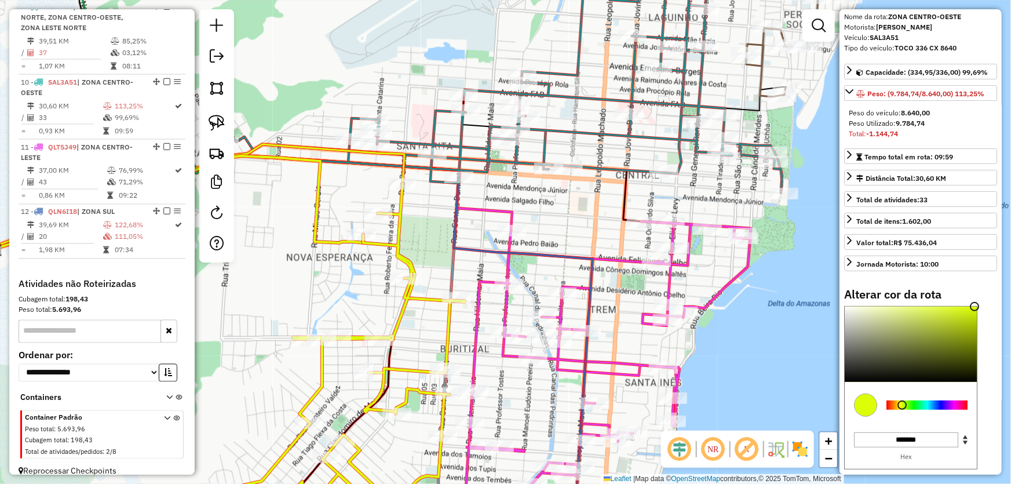
click at [779, 307] on div "Janela de atendimento Grade de atendimento Capacidade Transportadoras Veículos …" at bounding box center [505, 242] width 1011 height 484
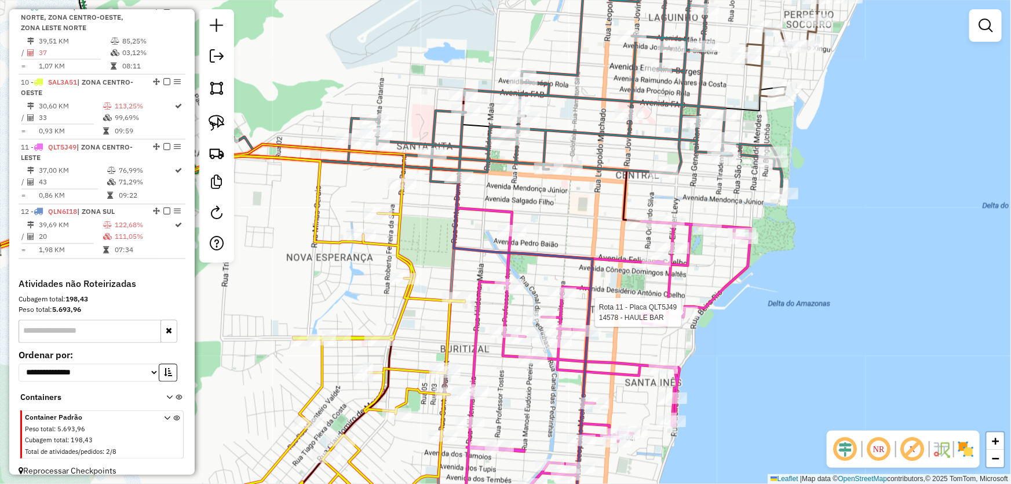
select select "*********"
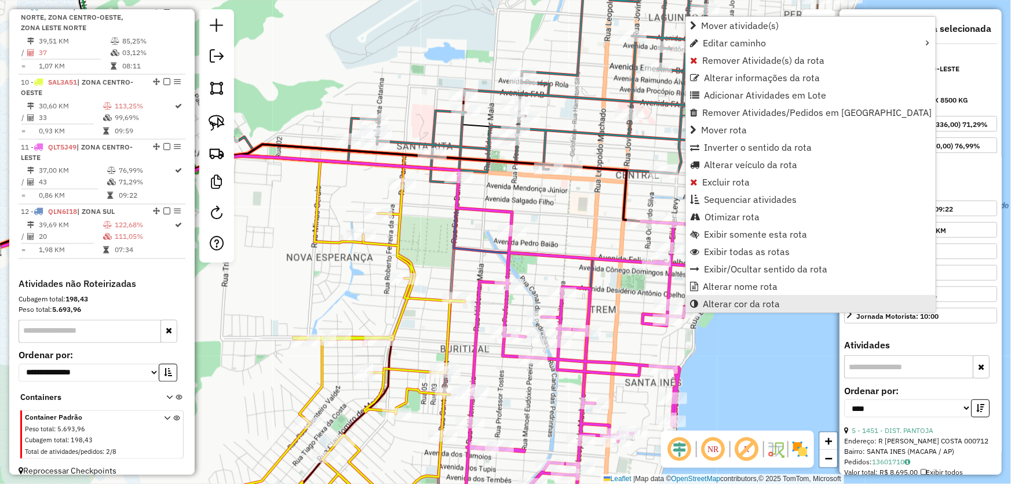
click at [723, 309] on link "Alterar cor da rota" at bounding box center [811, 303] width 250 height 17
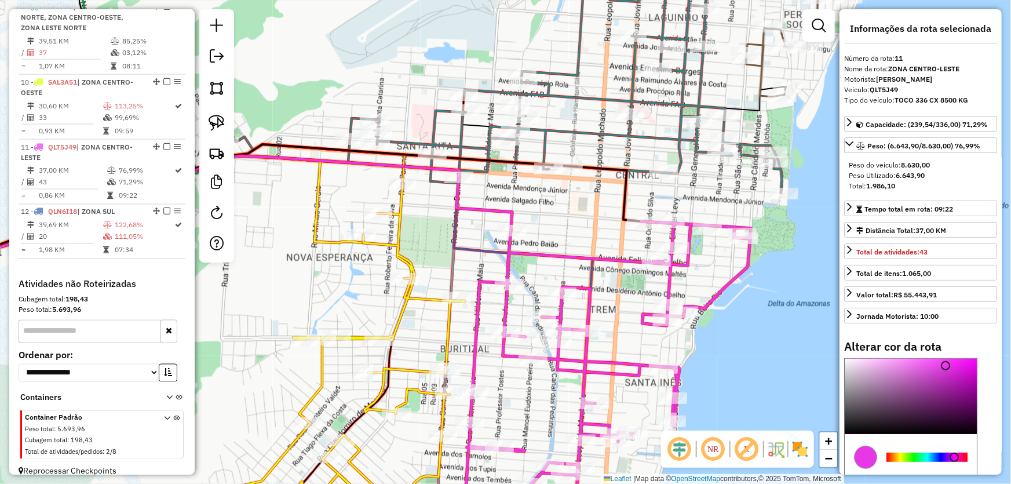
scroll to position [101, 0]
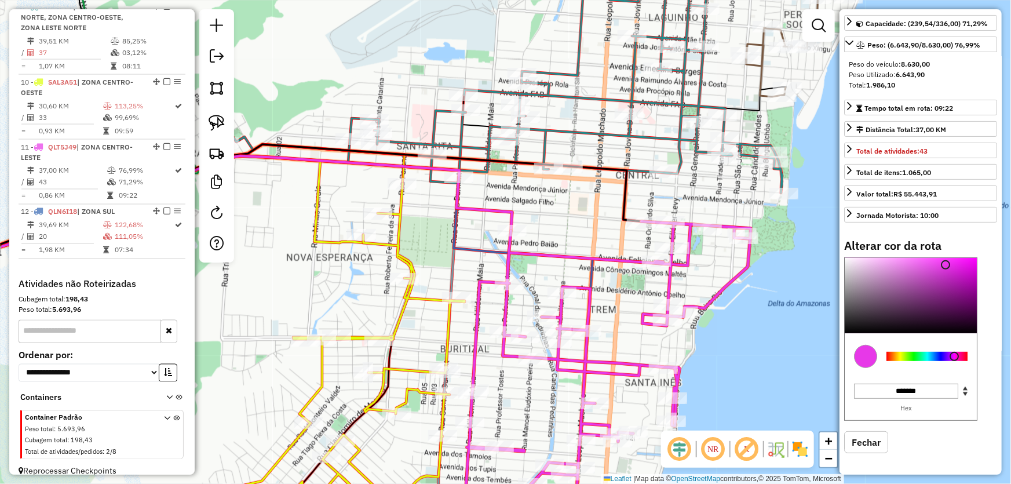
type input "*******"
click at [913, 356] on div at bounding box center [926, 356] width 81 height 9
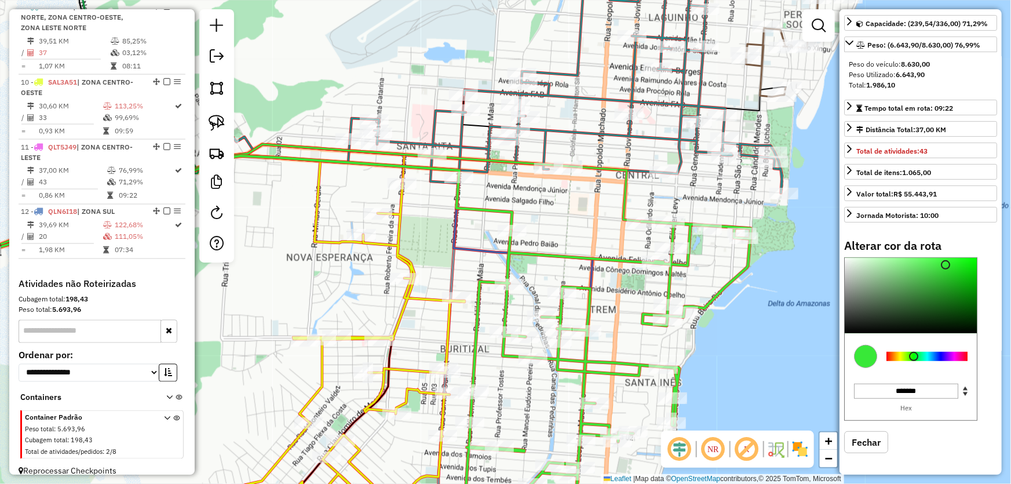
click at [785, 336] on div "Janela de atendimento Grade de atendimento Capacidade Transportadoras Veículos …" at bounding box center [505, 242] width 1011 height 484
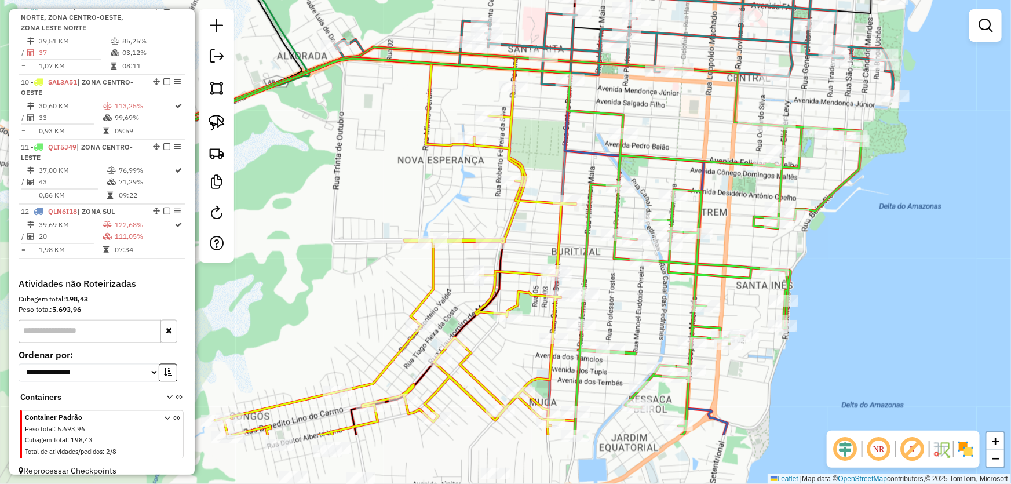
drag, startPoint x: 769, startPoint y: 335, endPoint x: 880, endPoint y: 237, distance: 148.2
click at [880, 237] on div "Janela de atendimento Grade de atendimento Capacidade Transportadoras Veículos …" at bounding box center [505, 242] width 1011 height 484
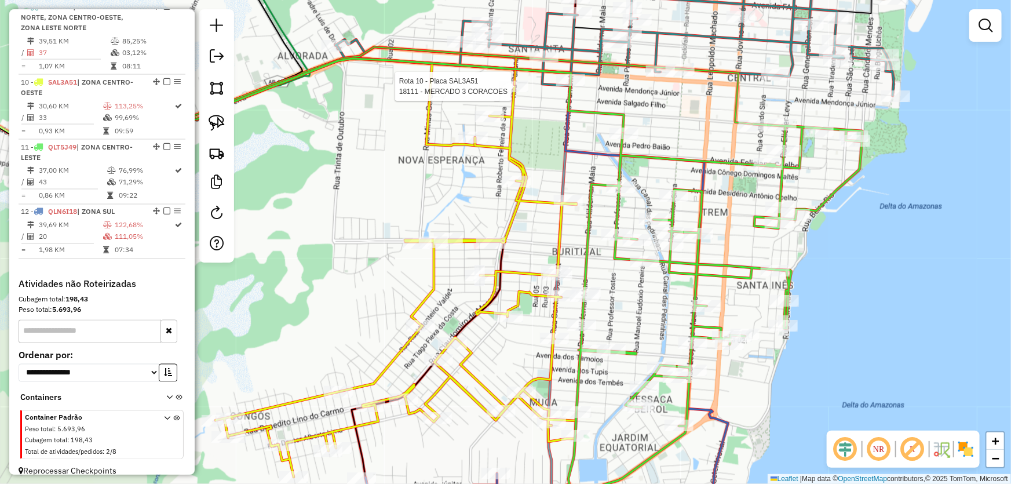
select select "*********"
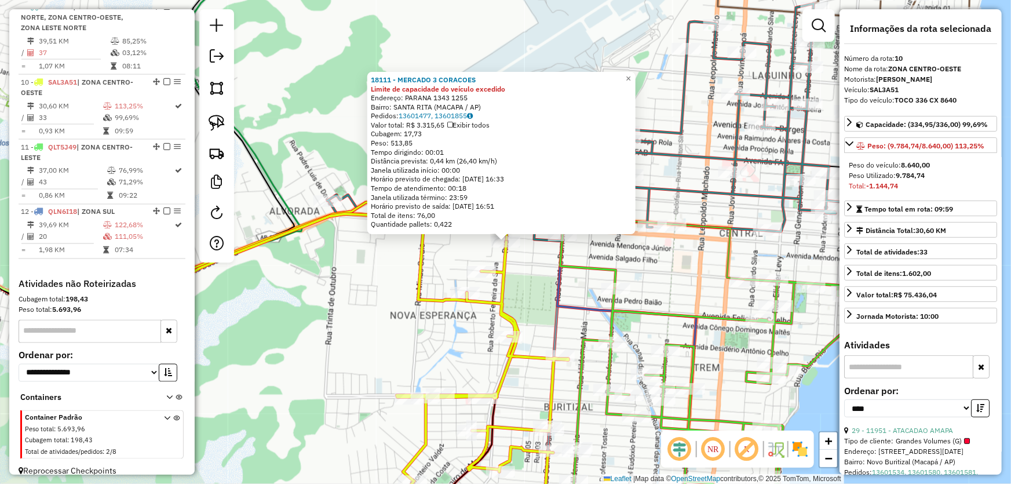
scroll to position [105, 0]
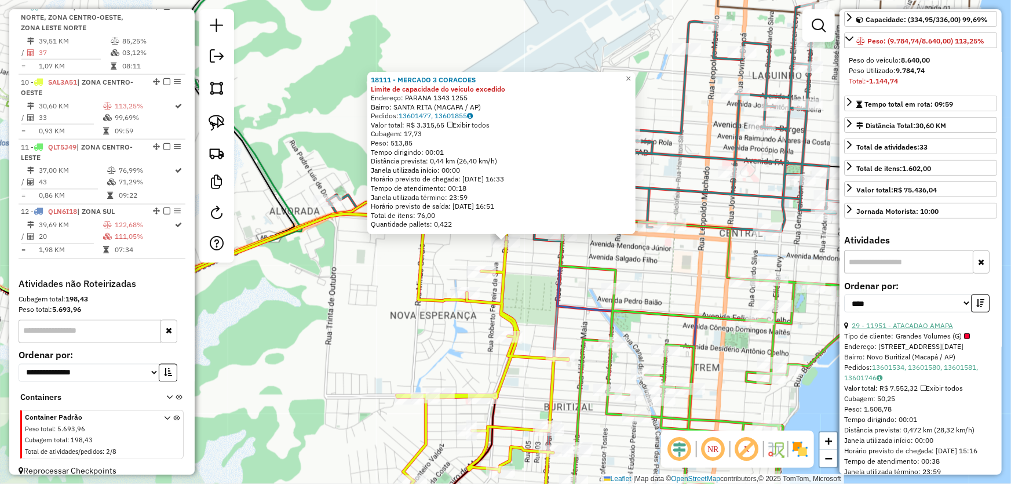
click at [896, 330] on link "29 - 11951 - ATACADAO AMAPA" at bounding box center [902, 325] width 101 height 9
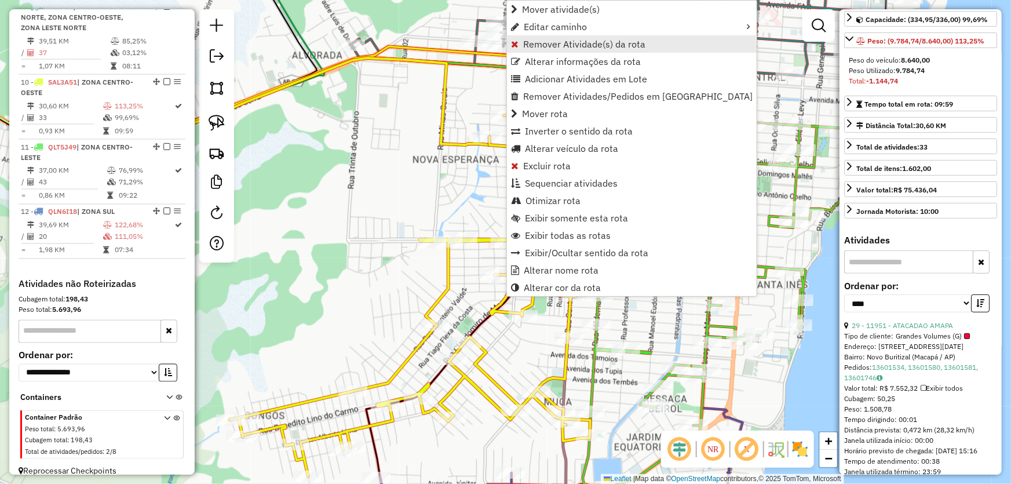
click at [538, 49] on span "Remover Atividade(s) da rota" at bounding box center [584, 43] width 122 height 9
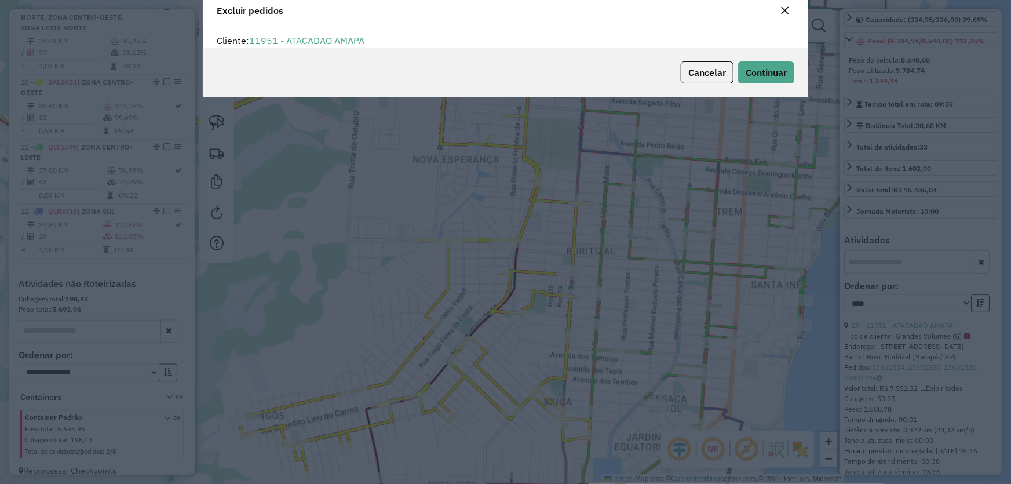
scroll to position [6, 3]
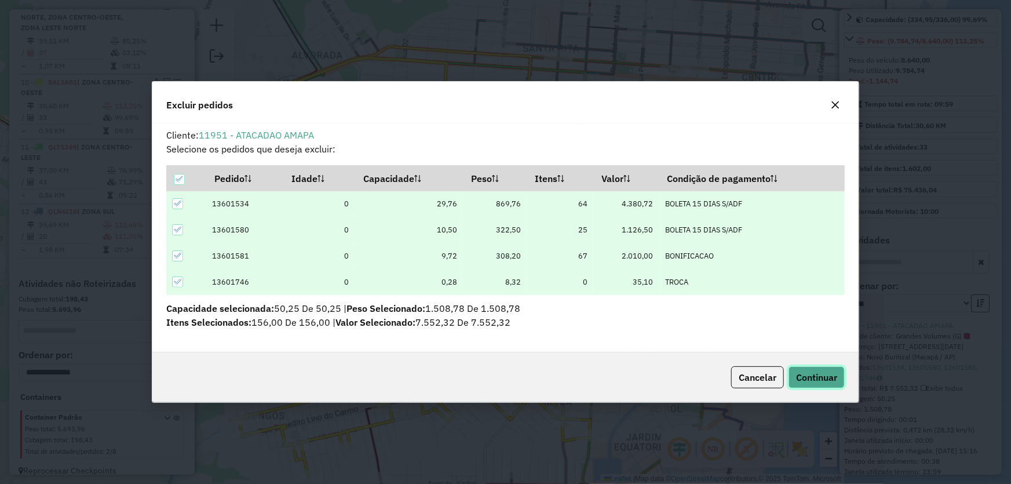
click at [799, 368] on button "Continuar" at bounding box center [816, 377] width 56 height 22
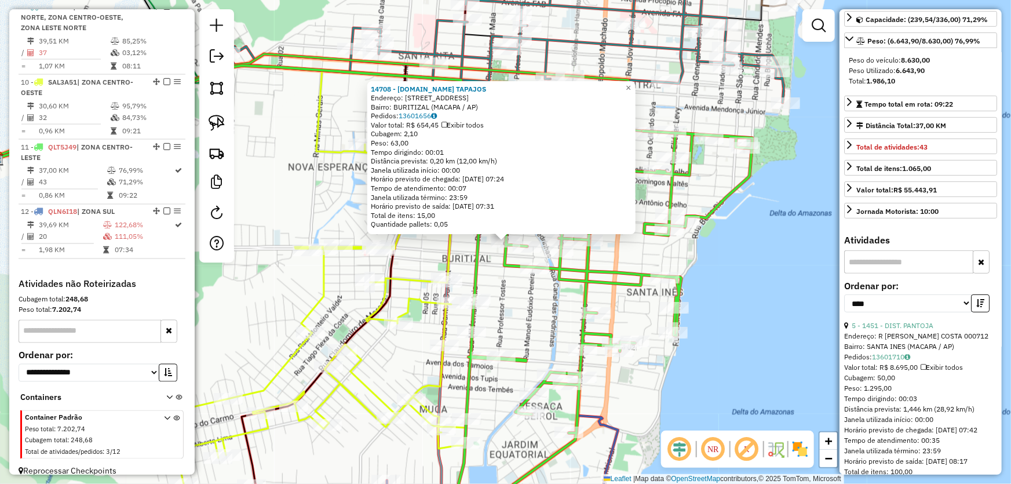
scroll to position [94, 0]
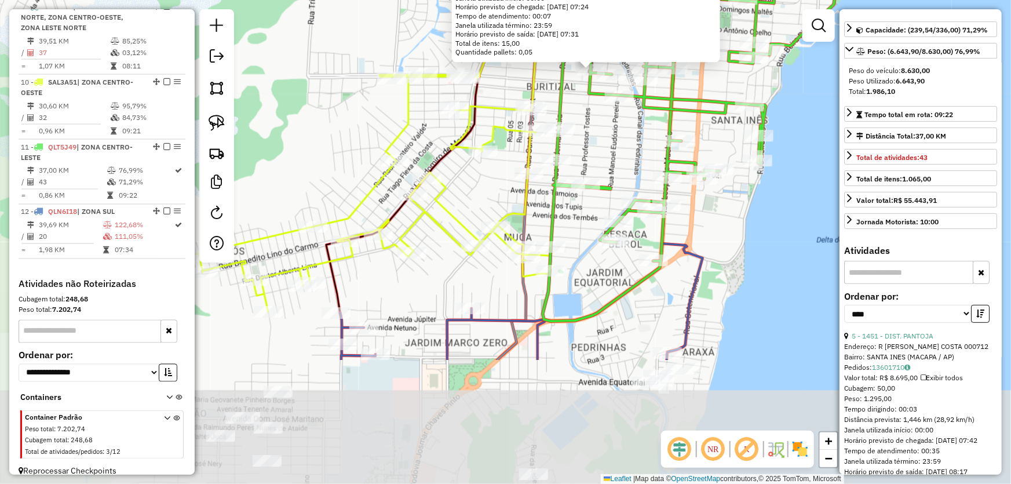
drag, startPoint x: 668, startPoint y: 385, endPoint x: 758, endPoint y: 196, distance: 208.6
click at [758, 196] on div "14708 - M.BOX TAPAJOS Endereço: R PROFESSOR TOSTES 2727 Bairro: BURITIZAL (MACA…" at bounding box center [505, 242] width 1011 height 484
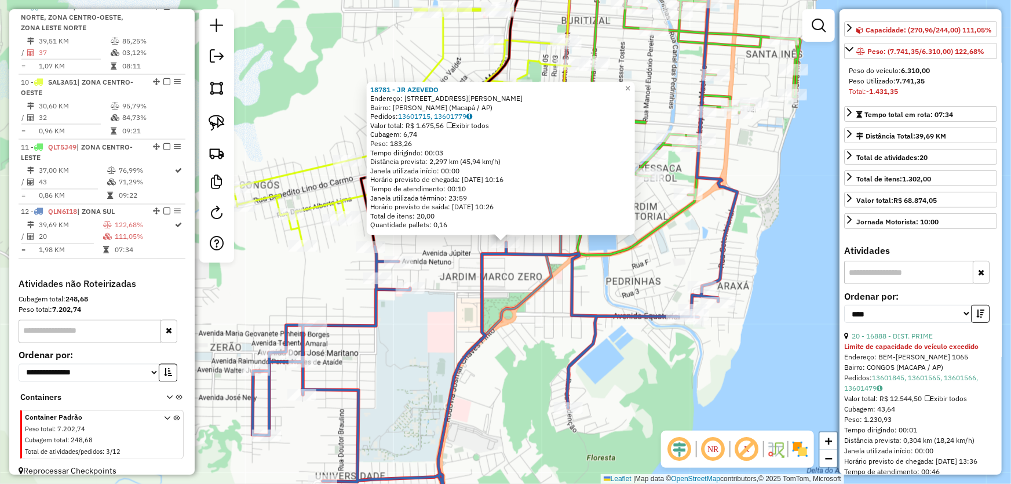
scroll to position [147, 0]
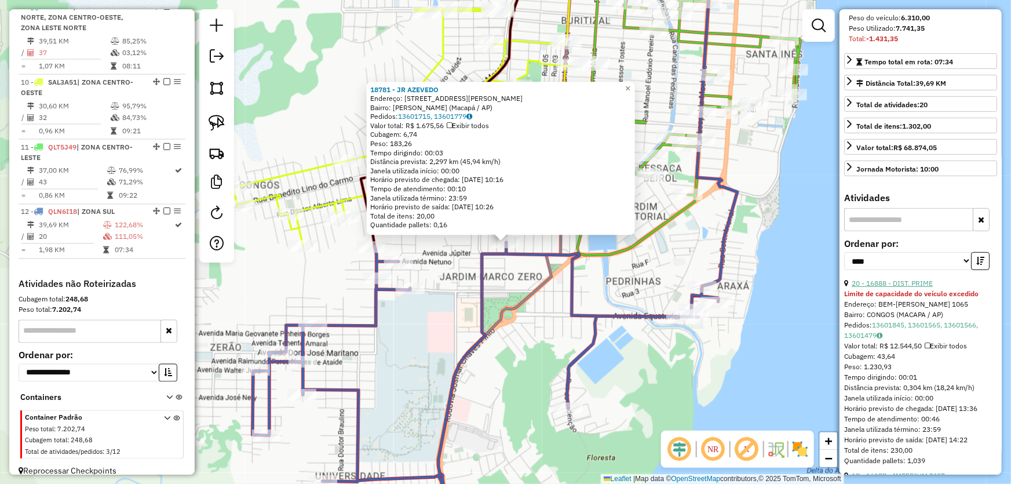
click at [901, 287] on link "20 - 16888 - DIST. PRIME" at bounding box center [892, 283] width 81 height 9
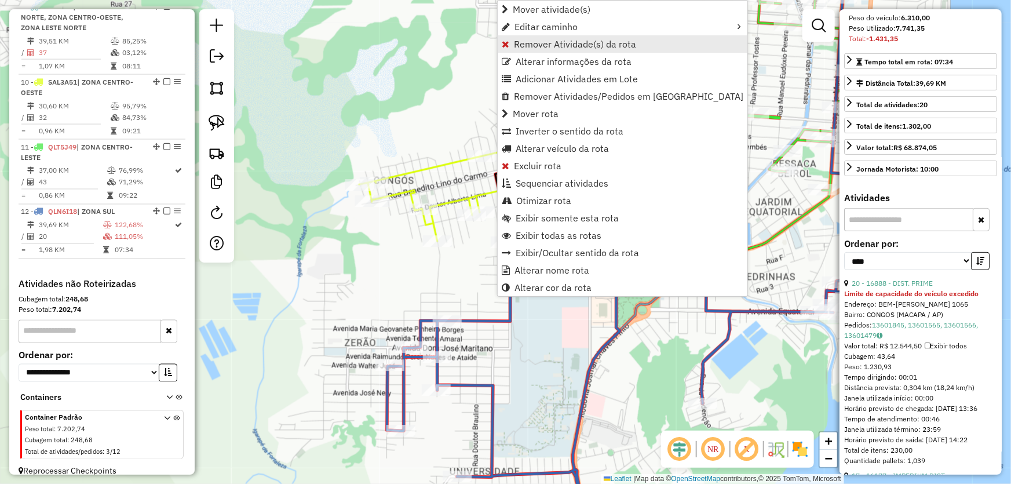
click at [522, 45] on span "Remover Atividade(s) da rota" at bounding box center [575, 43] width 122 height 9
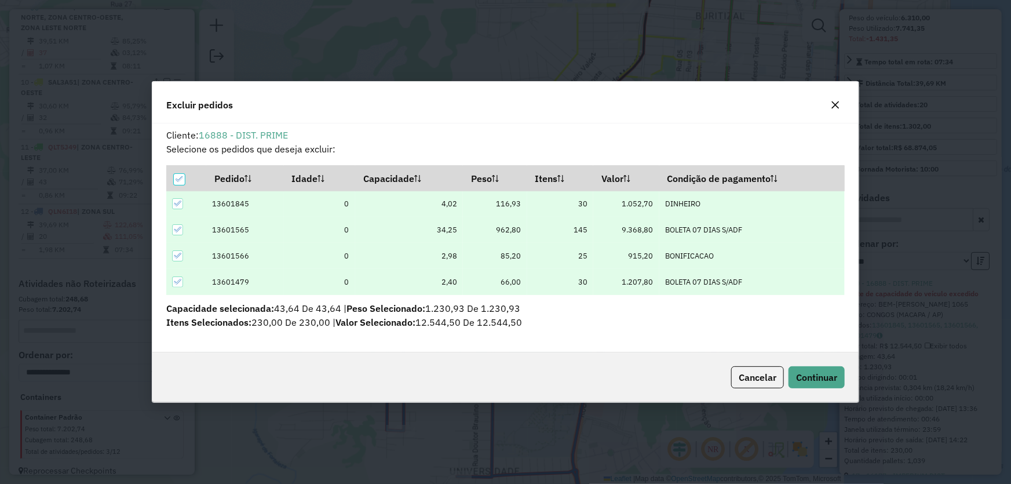
scroll to position [6, 3]
click at [798, 370] on button "Continuar" at bounding box center [816, 377] width 56 height 22
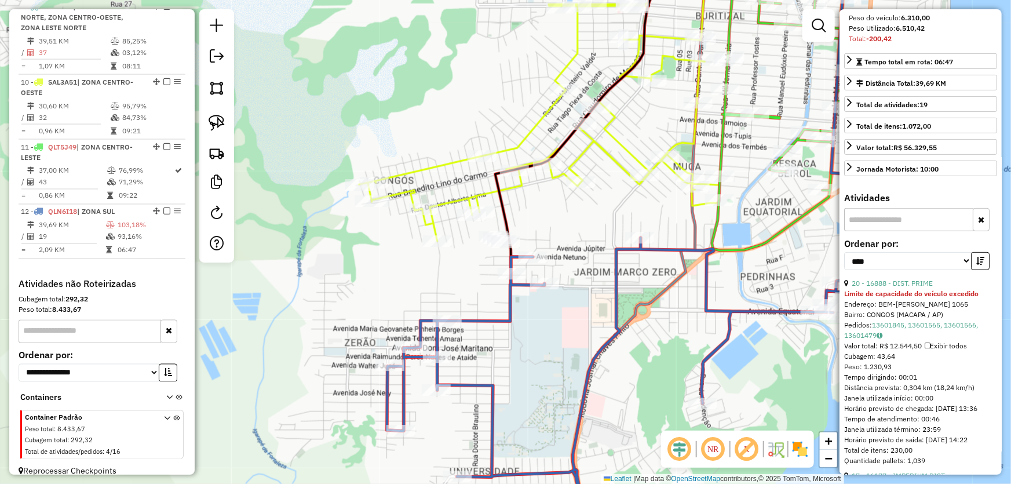
scroll to position [137, 0]
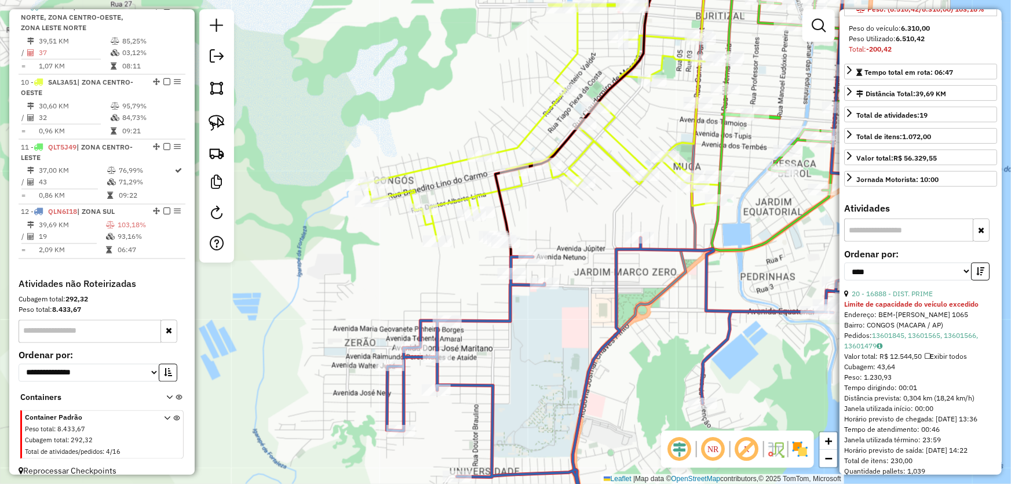
click at [579, 312] on div "Janela de atendimento Grade de atendimento Capacidade Transportadoras Veículos …" at bounding box center [505, 242] width 1011 height 484
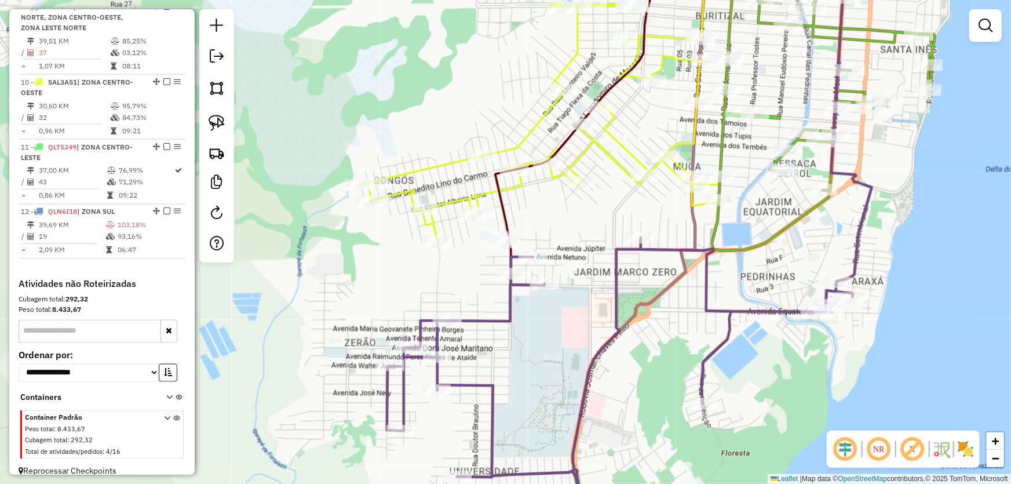
click at [531, 266] on div "Rota 12 - Placa QLN6I18 15058 - Mercadinho São Franc Janela de atendimento Grad…" at bounding box center [505, 242] width 1011 height 484
select select "*********"
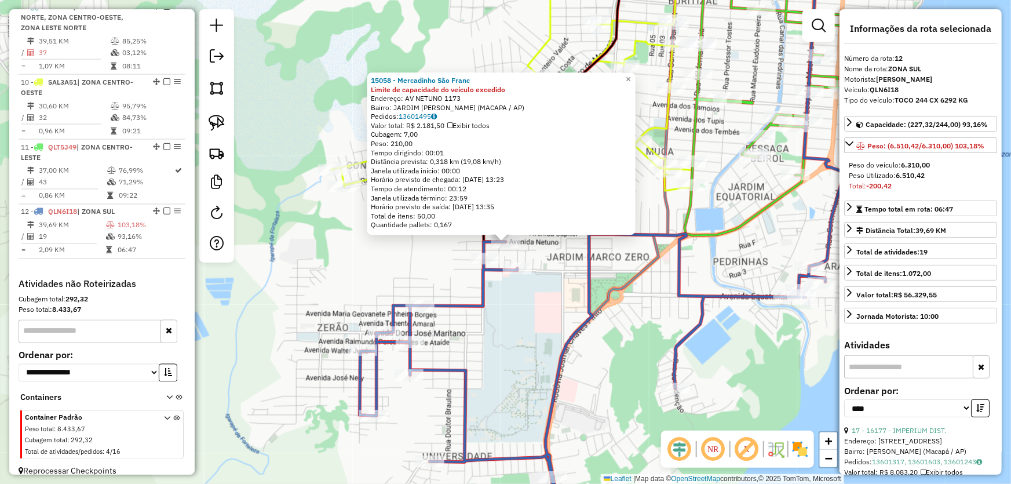
click at [568, 281] on div "15058 - Mercadinho São Franc Limite de capacidade do veículo excedido Endereço:…" at bounding box center [505, 242] width 1011 height 484
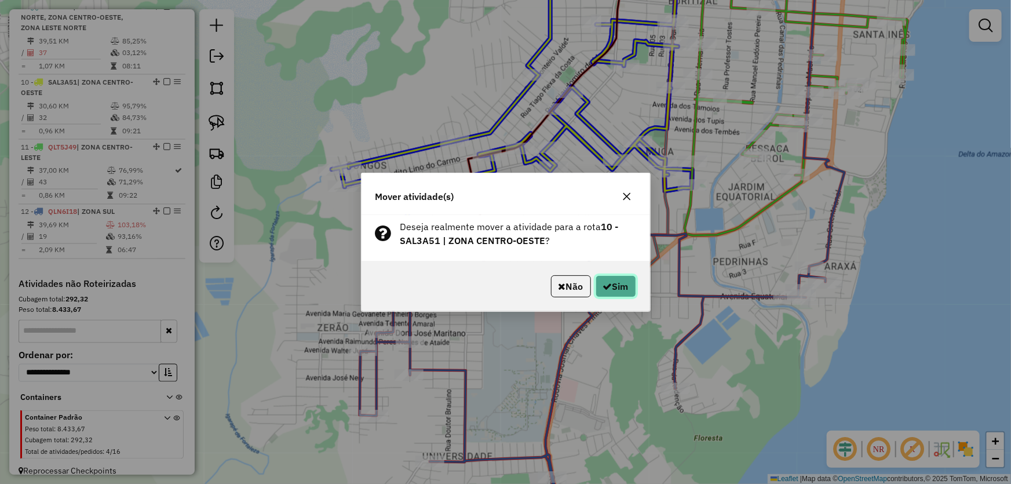
click at [612, 294] on button "Sim" at bounding box center [615, 286] width 41 height 22
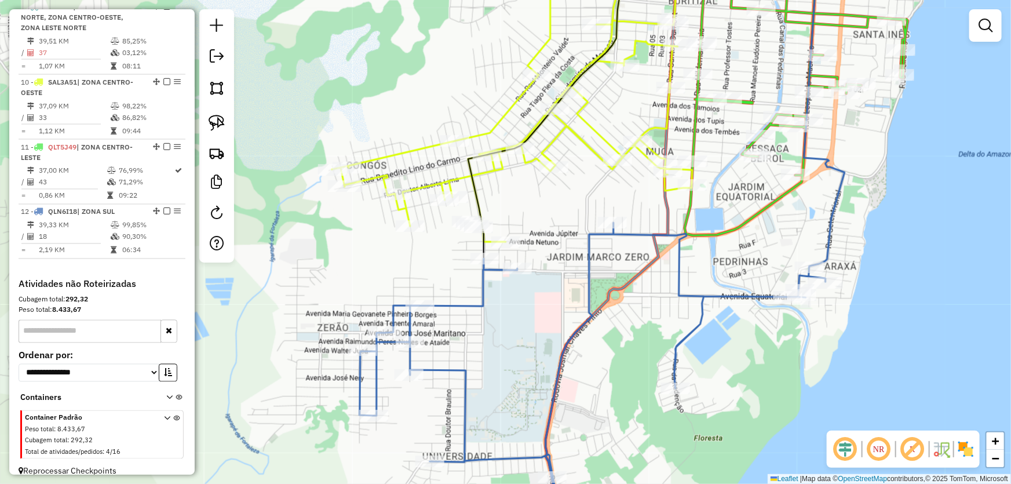
click at [710, 216] on div "Janela de atendimento Grade de atendimento Capacidade Transportadoras Veículos …" at bounding box center [505, 242] width 1011 height 484
select select "*********"
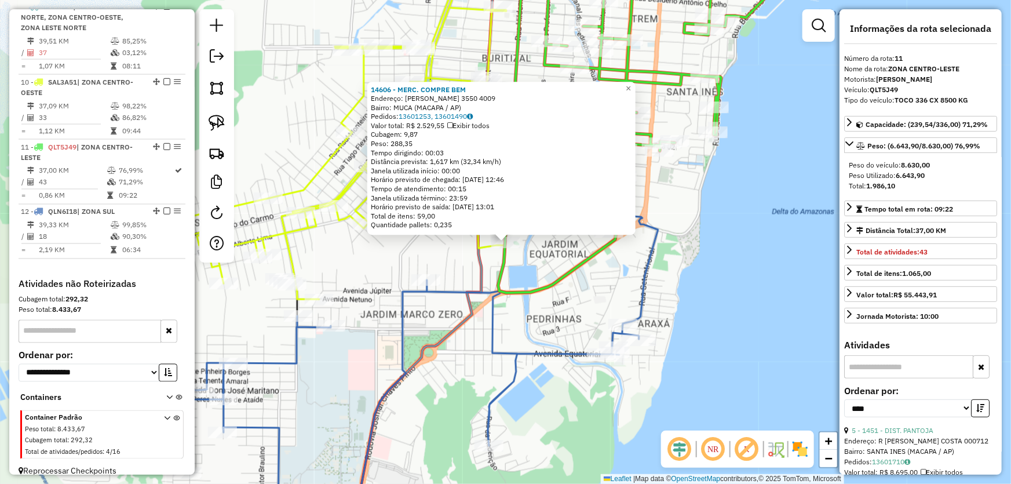
click at [539, 293] on icon at bounding box center [644, 121] width 293 height 341
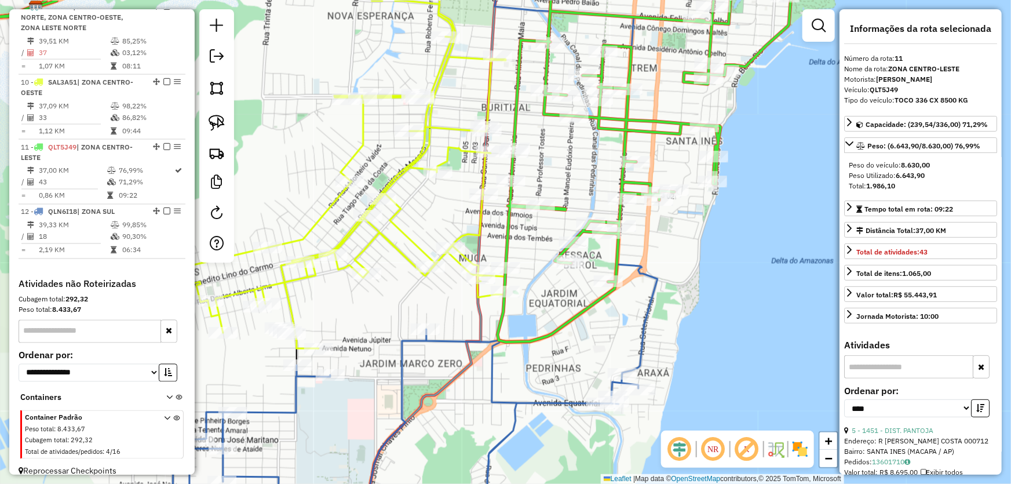
drag, startPoint x: 545, startPoint y: 257, endPoint x: 538, endPoint y: 365, distance: 108.0
click at [538, 365] on div "Janela de atendimento Grade de atendimento Capacidade Transportadoras Veículos …" at bounding box center [505, 242] width 1011 height 484
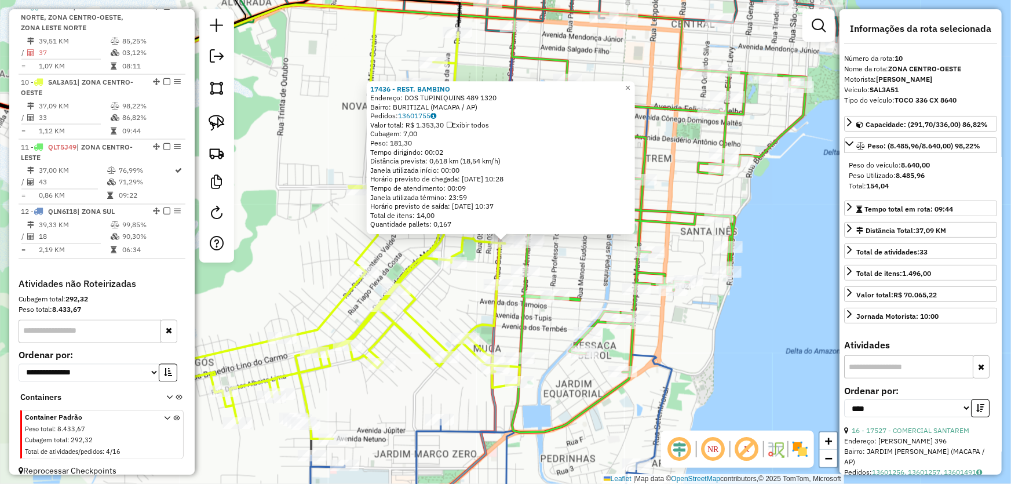
click at [572, 269] on div "17436 - REST. BAMBINO Endereço: DOS TUPINIQUINS 489 1320 Bairro: BURITIZAL (MAC…" at bounding box center [505, 242] width 1011 height 484
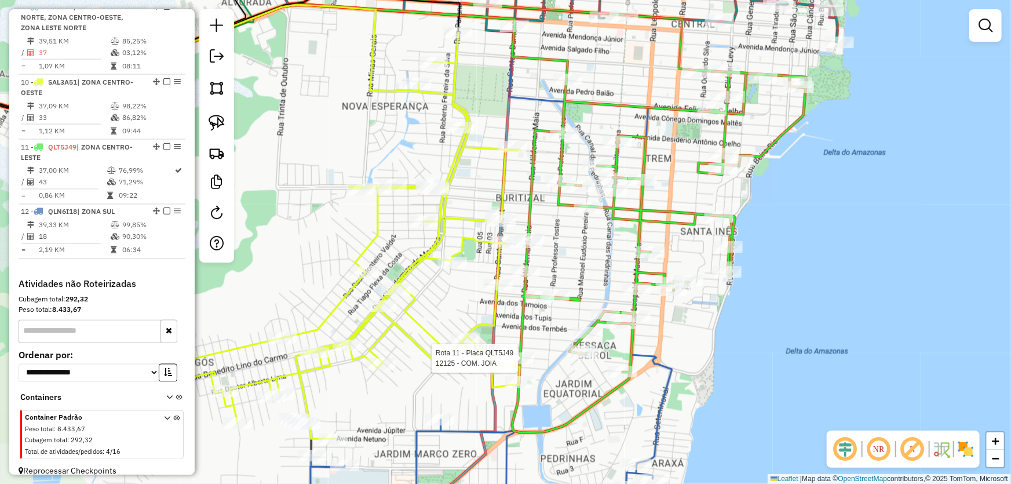
select select "*********"
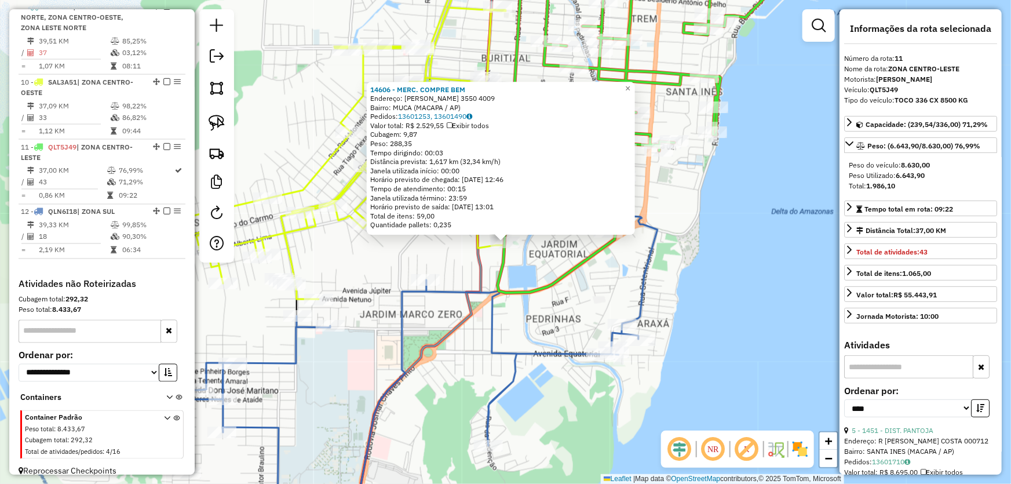
click at [534, 258] on div "14606 - MERC. COMPRE BEM Endereço: R HILDEMAR MAIA 3550 4009 Bairro: MUCA (MACA…" at bounding box center [505, 242] width 1011 height 484
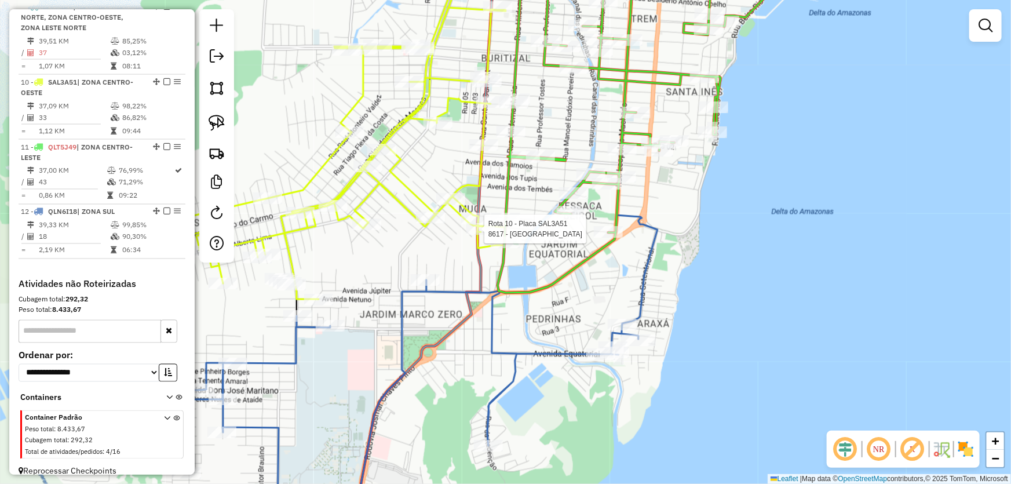
select select "*********"
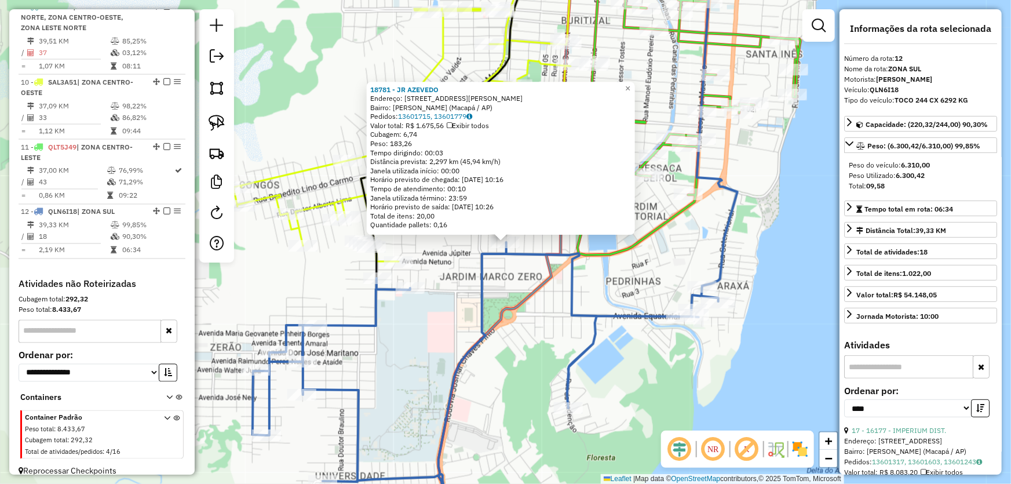
click at [440, 359] on div "18781 - JR AZEVEDO Endereço: Rua Antônio Wanildo T Pinheiro, 111 Bairro: Marco …" at bounding box center [505, 242] width 1011 height 484
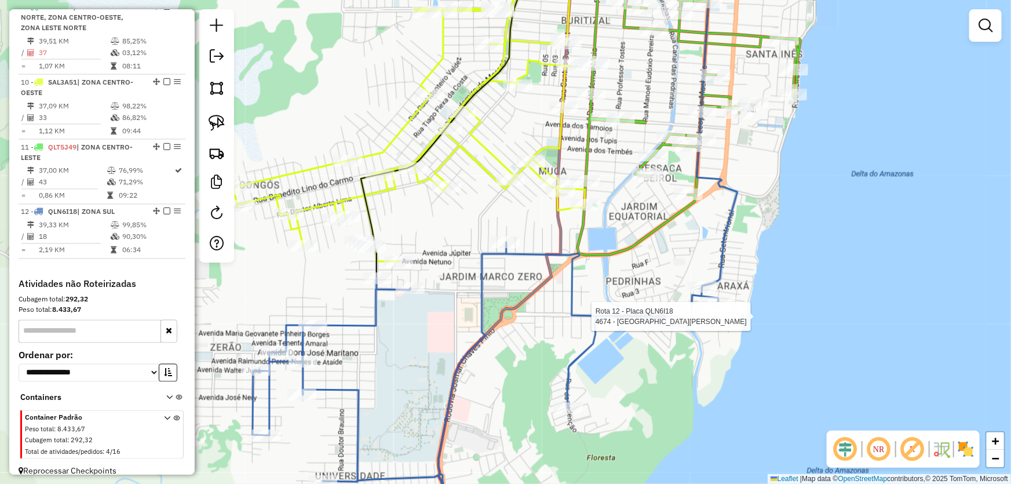
select select "*********"
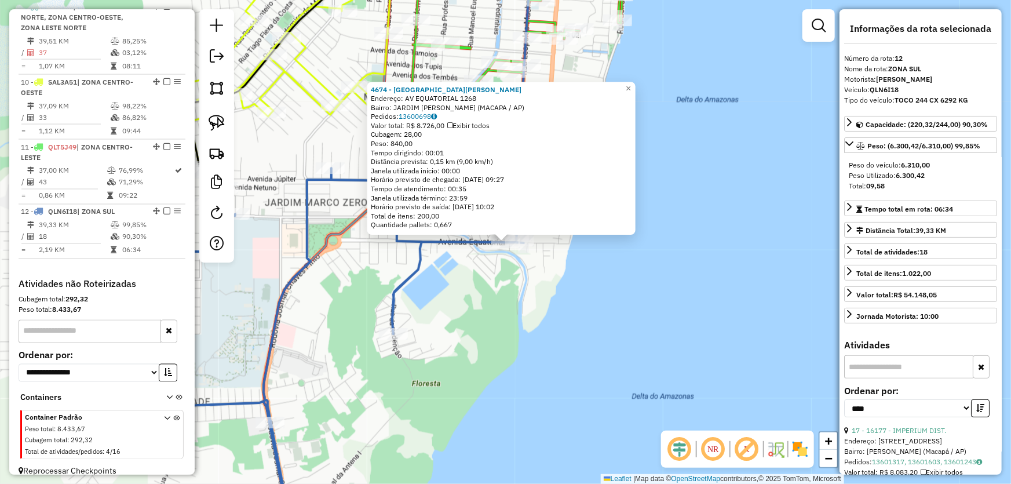
scroll to position [105, 0]
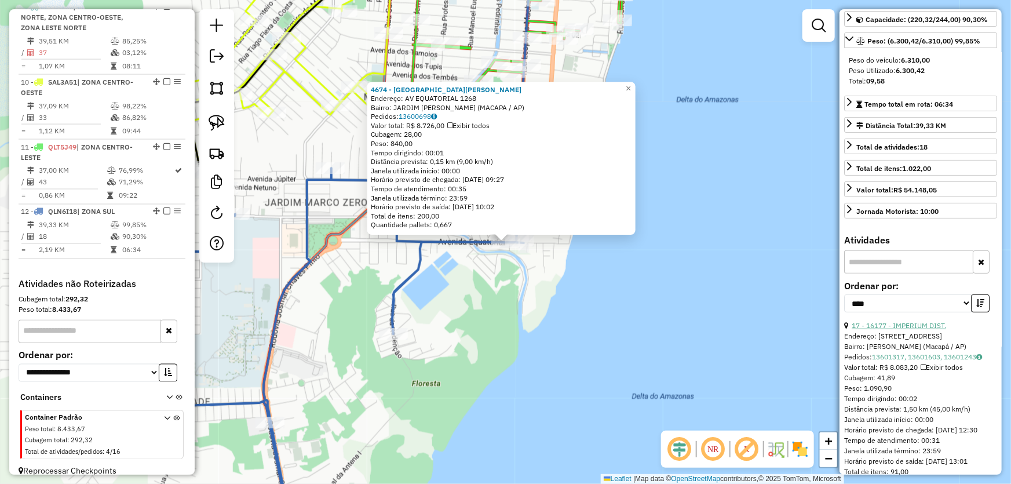
click at [900, 321] on link "17 - 16177 - IMPERIUM DIST." at bounding box center [899, 325] width 94 height 9
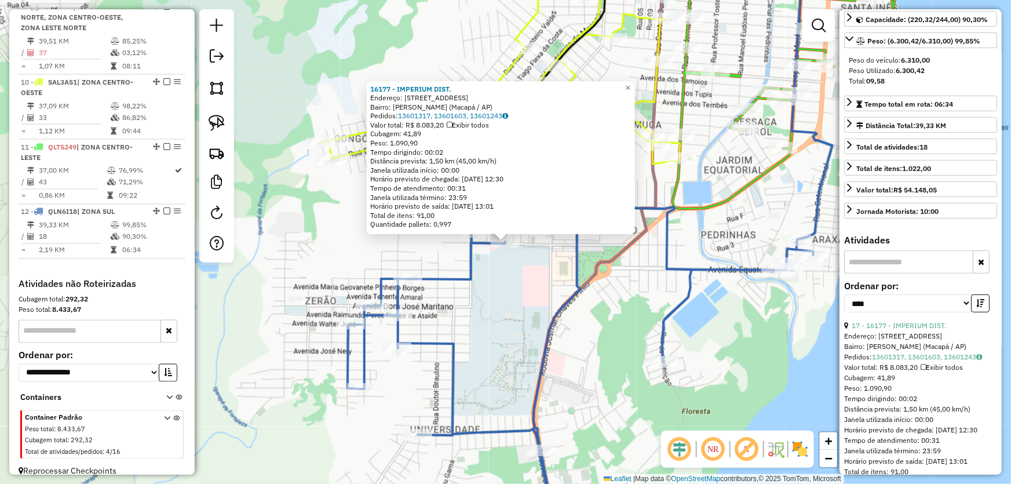
click at [525, 318] on div "16177 - IMPERIUM DIST. Endereço: Rua Urano Conjunto Habitacional da Ego, 17 Bai…" at bounding box center [505, 242] width 1011 height 484
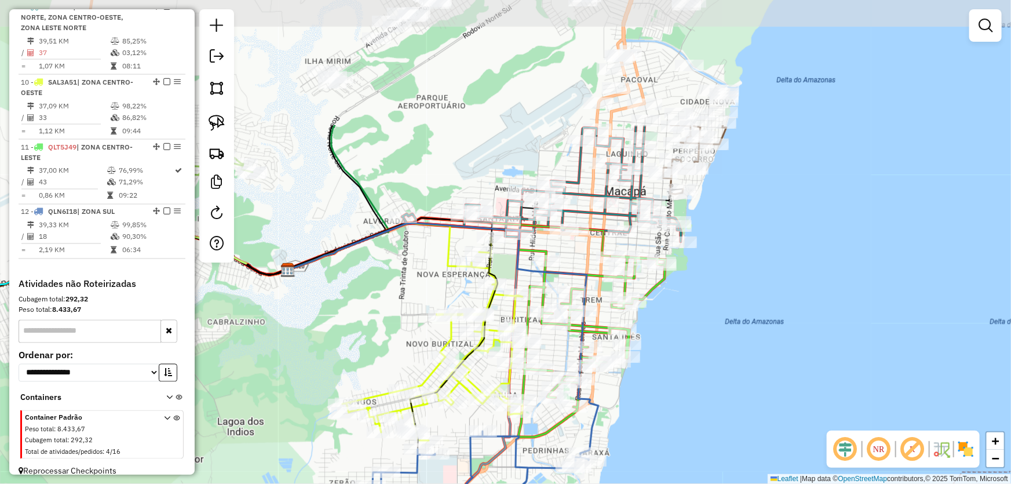
drag, startPoint x: 817, startPoint y: 261, endPoint x: 737, endPoint y: 435, distance: 191.3
click at [737, 435] on div "Janela de atendimento Grade de atendimento Capacidade Transportadoras Veículos …" at bounding box center [505, 242] width 1011 height 484
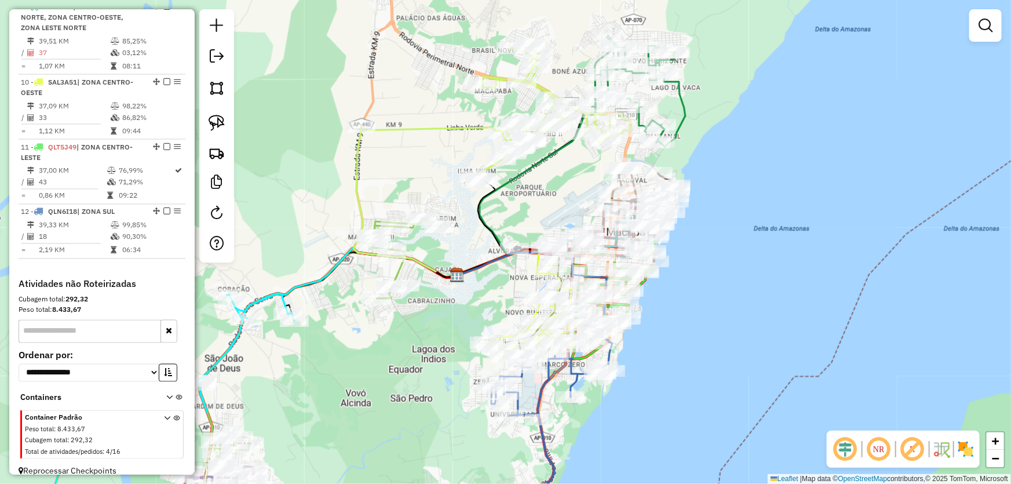
drag, startPoint x: 757, startPoint y: 338, endPoint x: 674, endPoint y: 304, distance: 89.6
click at [708, 305] on div "Janela de atendimento Grade de atendimento Capacidade Transportadoras Veículos …" at bounding box center [505, 242] width 1011 height 484
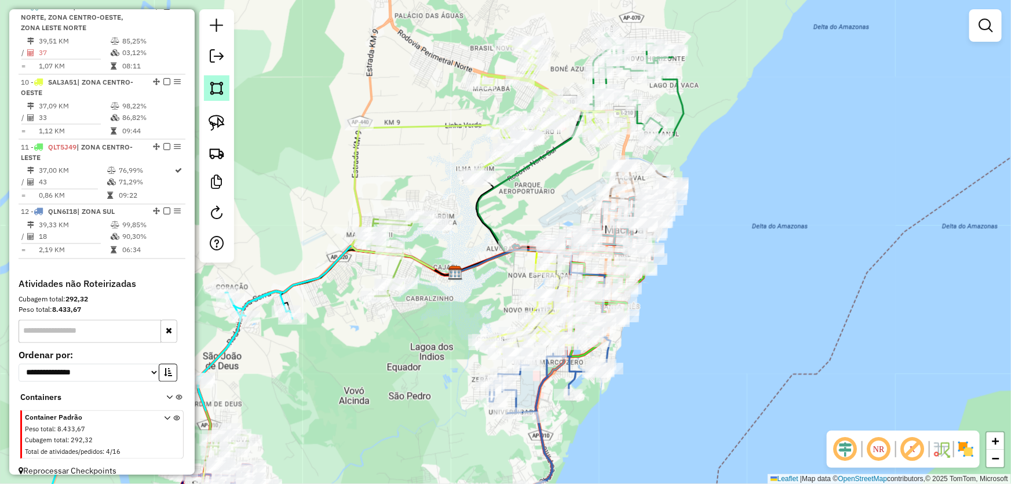
click at [220, 96] on link at bounding box center [216, 87] width 25 height 25
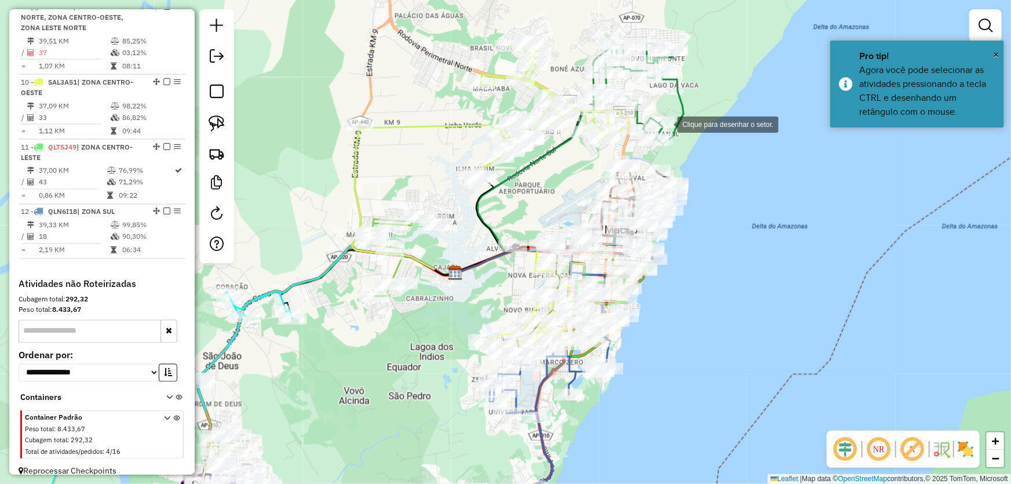
drag, startPoint x: 666, startPoint y: 123, endPoint x: 639, endPoint y: 117, distance: 27.4
click at [666, 123] on div at bounding box center [665, 123] width 23 height 23
click at [506, 92] on div at bounding box center [517, 100] width 23 height 23
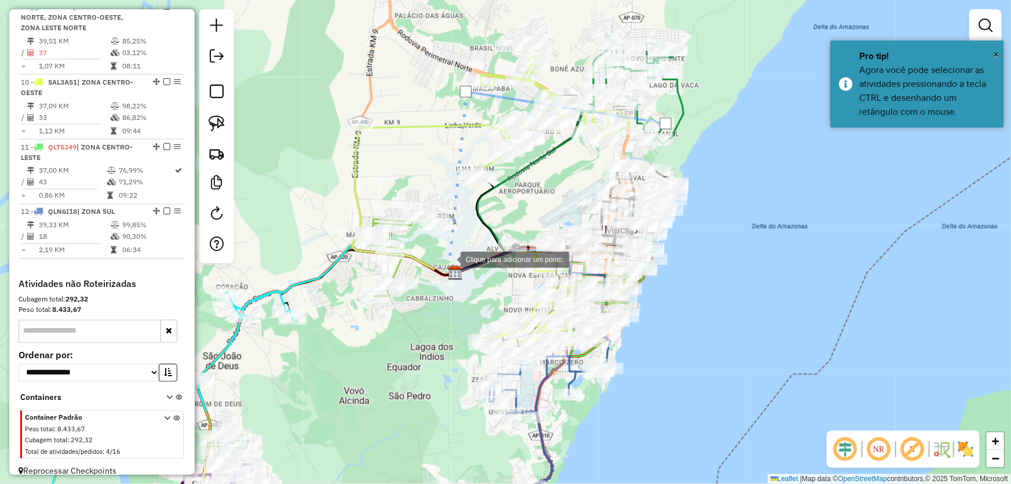
click at [449, 258] on div at bounding box center [448, 258] width 23 height 23
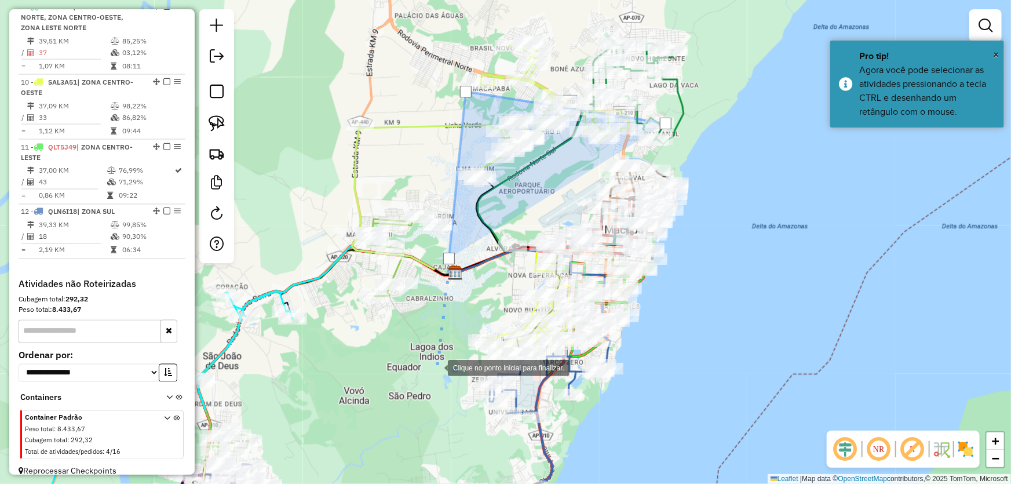
click at [436, 367] on div at bounding box center [436, 366] width 23 height 23
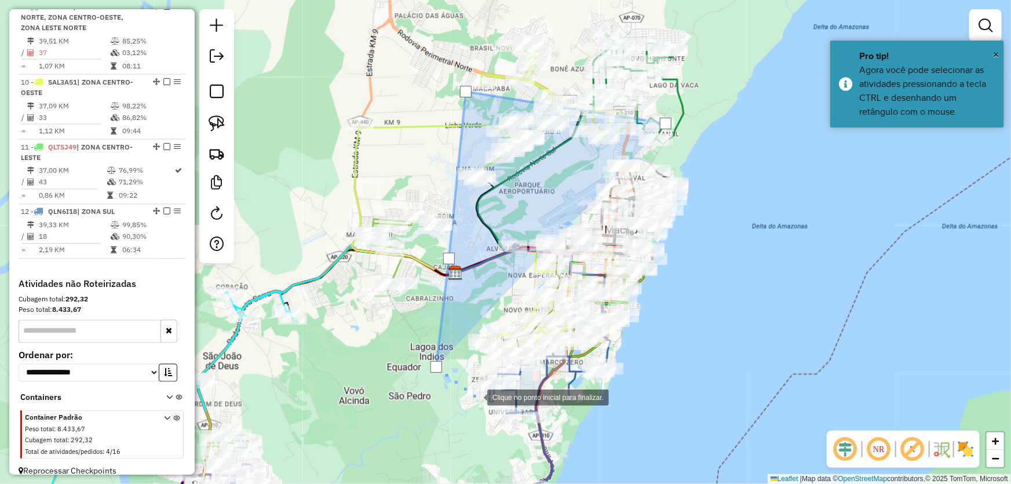
drag, startPoint x: 481, startPoint y: 399, endPoint x: 598, endPoint y: 357, distance: 124.6
click at [481, 399] on div at bounding box center [475, 396] width 23 height 23
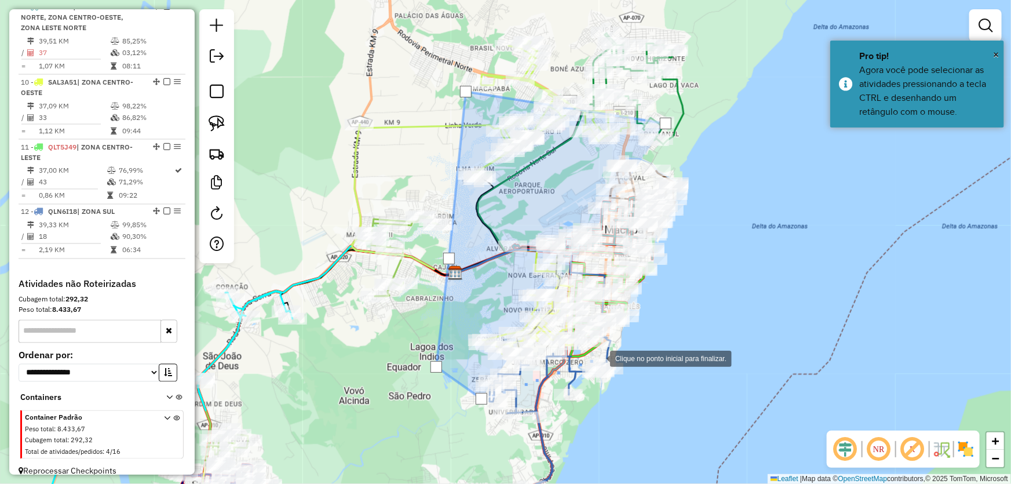
click at [610, 346] on div at bounding box center [598, 357] width 23 height 23
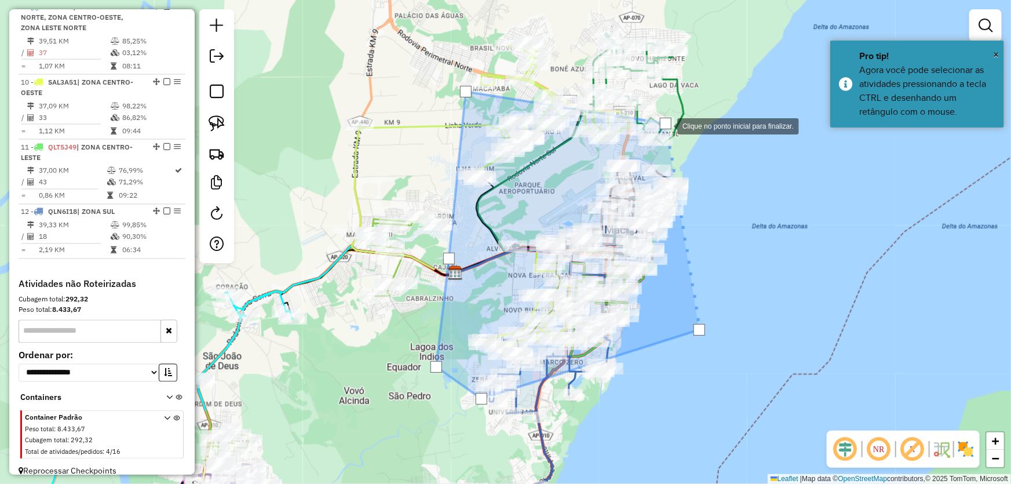
click at [666, 125] on div at bounding box center [666, 124] width 12 height 12
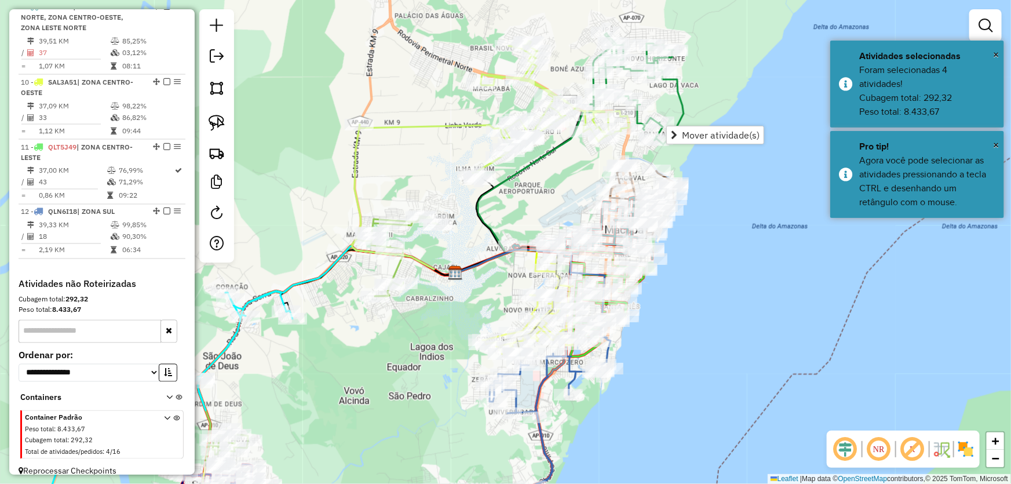
click at [768, 252] on div "Janela de atendimento Grade de atendimento Capacidade Transportadoras Veículos …" at bounding box center [505, 242] width 1011 height 484
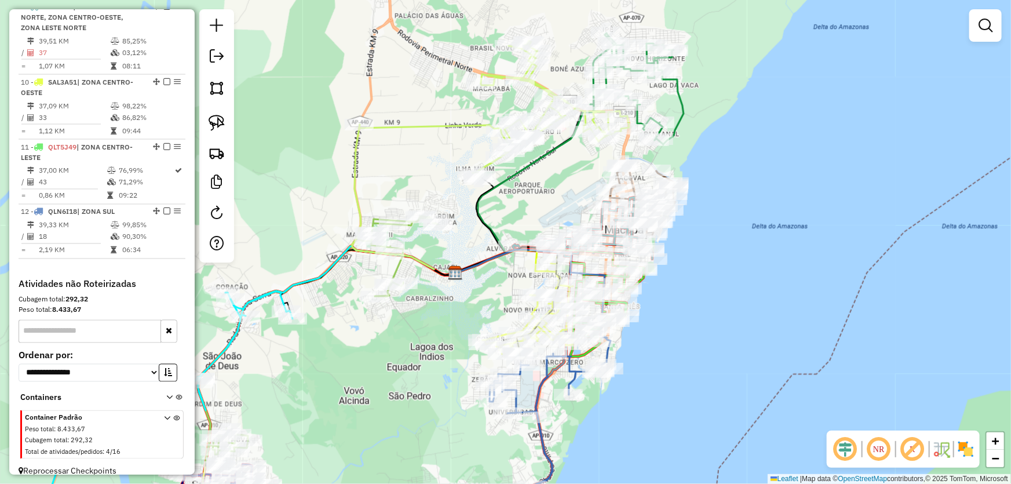
click at [706, 231] on div "Janela de atendimento Grade de atendimento Capacidade Transportadoras Veículos …" at bounding box center [505, 242] width 1011 height 484
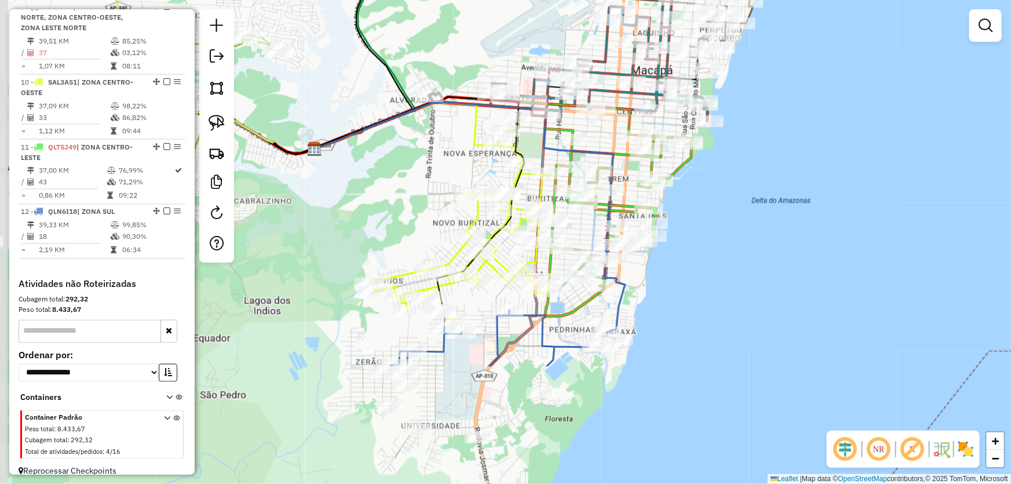
drag, startPoint x: 677, startPoint y: 260, endPoint x: 786, endPoint y: 94, distance: 198.3
click at [786, 94] on div "Janela de atendimento Grade de atendimento Capacidade Transportadoras Veículos …" at bounding box center [505, 242] width 1011 height 484
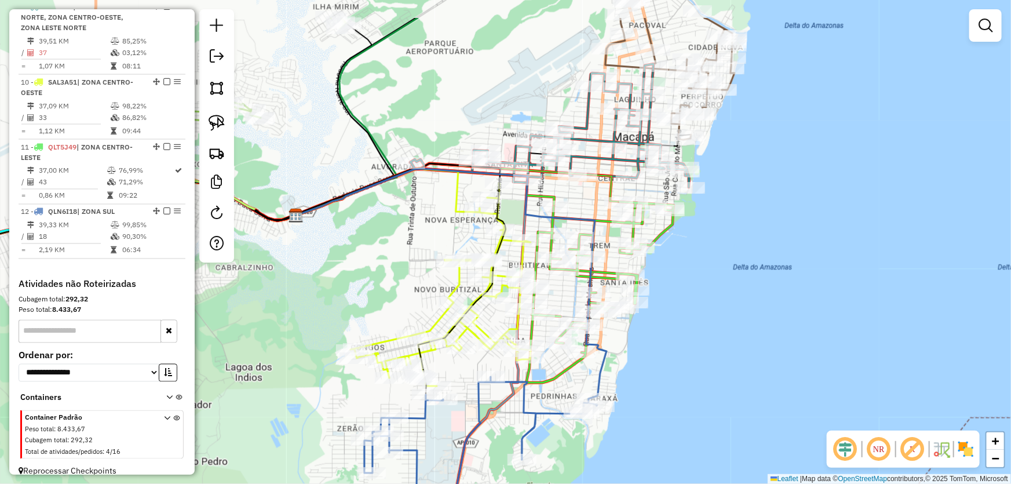
drag, startPoint x: 764, startPoint y: 182, endPoint x: 746, endPoint y: 249, distance: 69.1
click at [746, 249] on div "Janela de atendimento Grade de atendimento Capacidade Transportadoras Veículos …" at bounding box center [505, 242] width 1011 height 484
select select "*********"
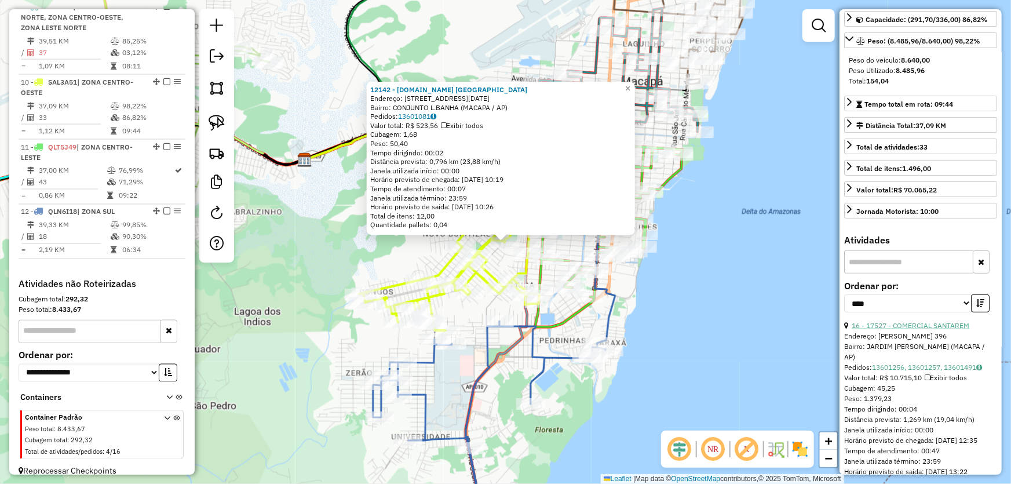
click at [894, 330] on link "16 - 17527 - COMERCIAL SANTAREM" at bounding box center [911, 325] width 118 height 9
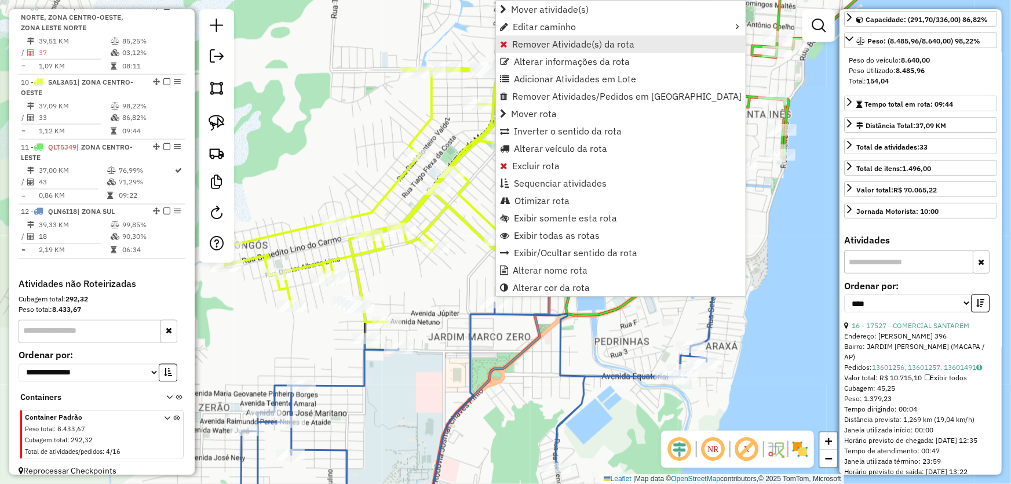
click at [528, 45] on span "Remover Atividade(s) da rota" at bounding box center [573, 43] width 122 height 9
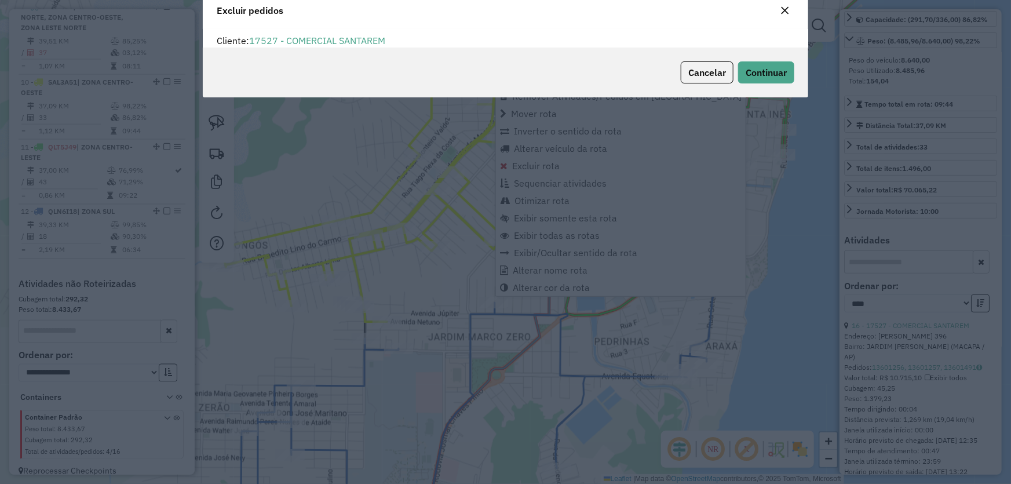
scroll to position [6, 3]
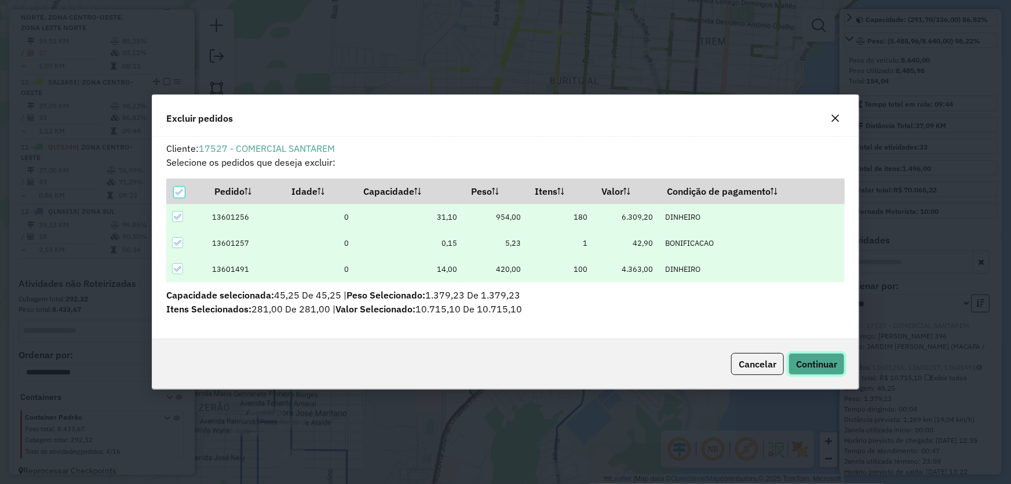
click at [805, 355] on button "Continuar" at bounding box center [816, 364] width 56 height 22
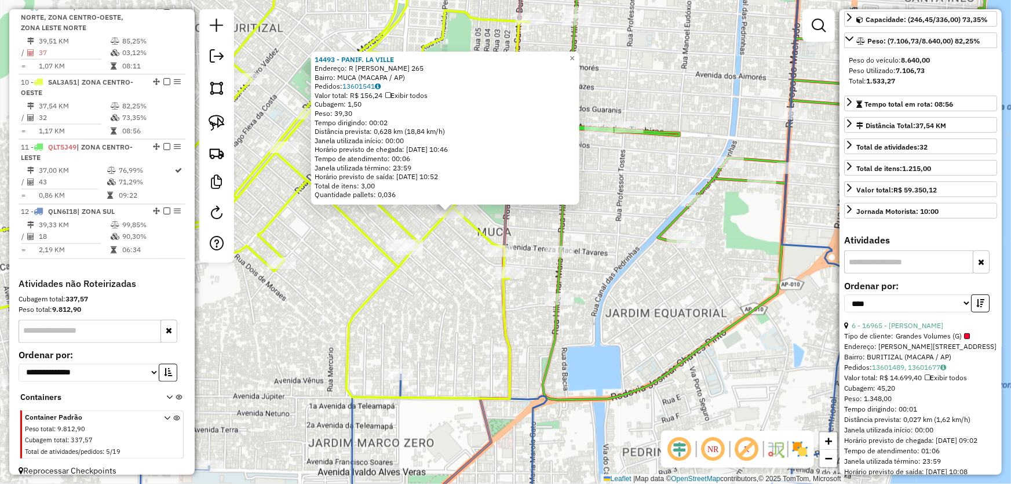
click at [616, 275] on div "14493 - PANIF. LA VILLE Endereço: R REMO AMORAS DE OLIVEIRA 265 Bairro: MUCA (M…" at bounding box center [505, 242] width 1011 height 484
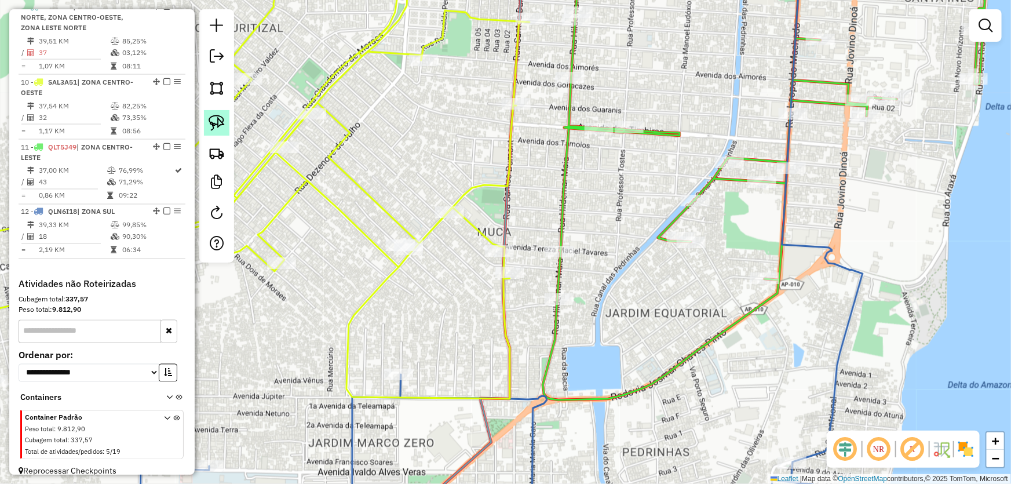
click at [220, 122] on img at bounding box center [217, 123] width 16 height 16
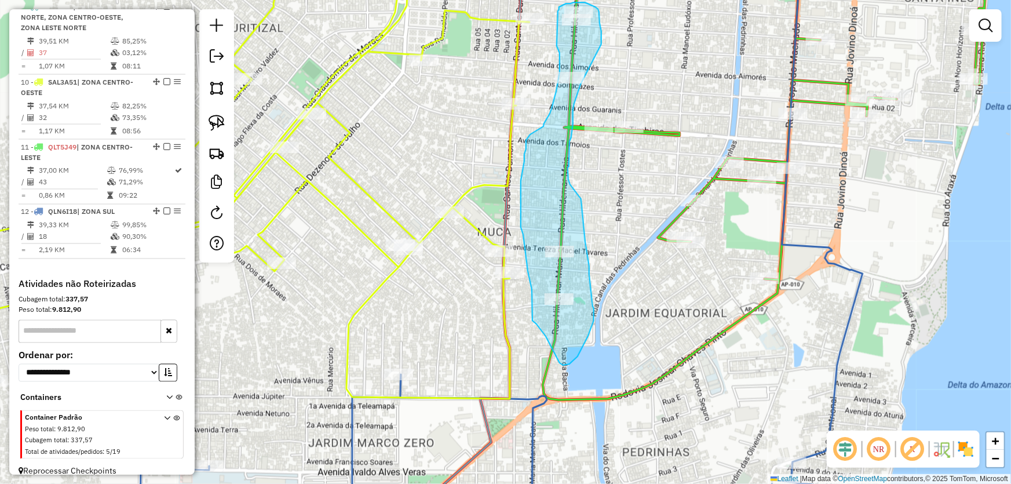
drag, startPoint x: 581, startPoint y: 199, endPoint x: 571, endPoint y: 185, distance: 16.9
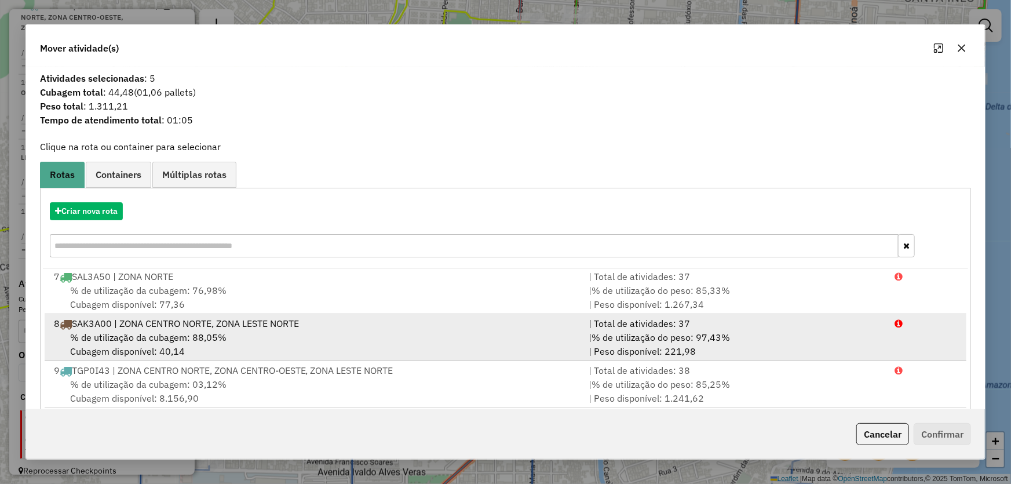
scroll to position [52, 0]
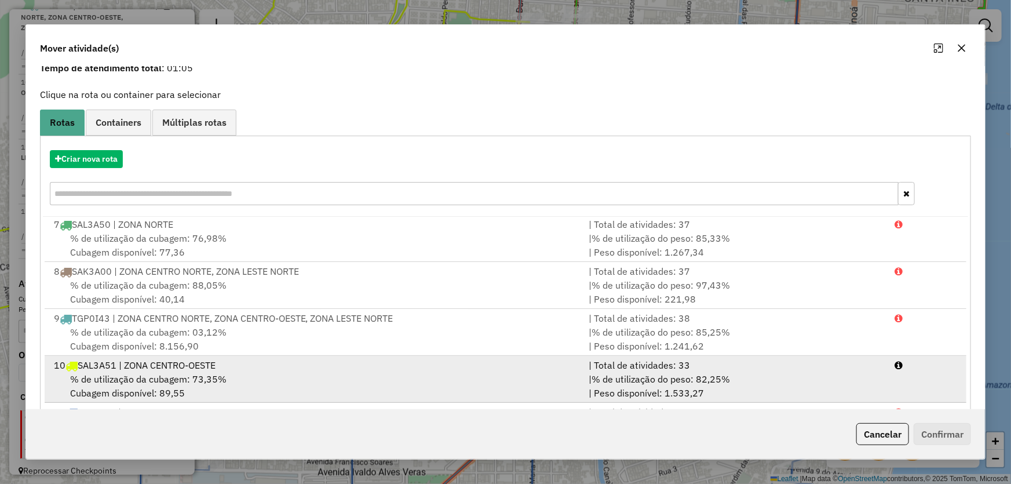
click at [133, 365] on div "10 SAL3A51 | ZONA CENTRO-OESTE" at bounding box center [314, 365] width 535 height 14
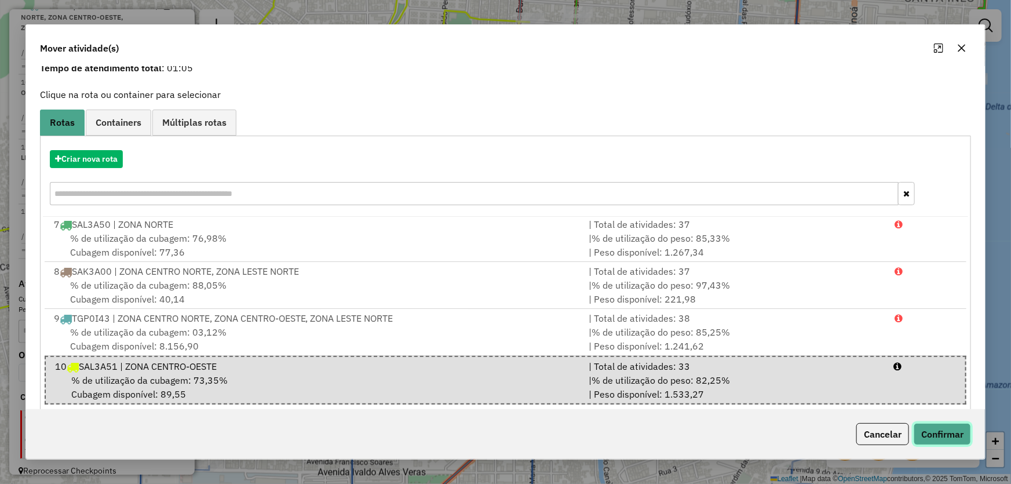
click at [938, 429] on button "Confirmar" at bounding box center [941, 434] width 57 height 22
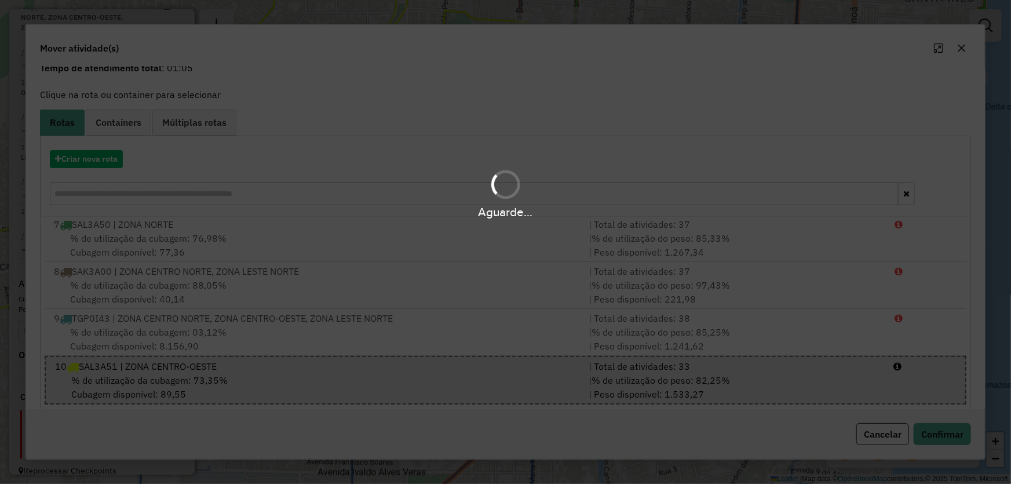
scroll to position [0, 0]
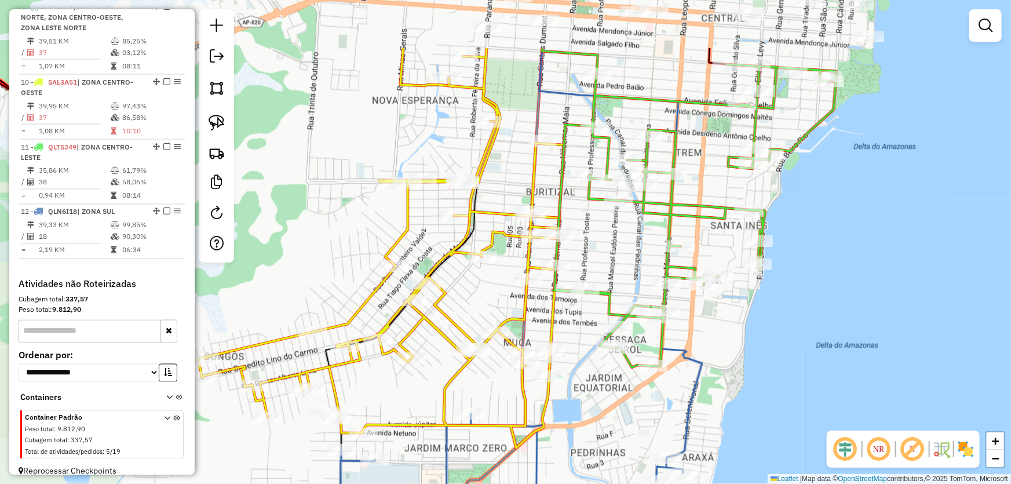
drag, startPoint x: 596, startPoint y: 252, endPoint x: 583, endPoint y: 349, distance: 97.6
click at [583, 349] on div "Janela de atendimento Grade de atendimento Capacidade Transportadoras Veículos …" at bounding box center [505, 242] width 1011 height 484
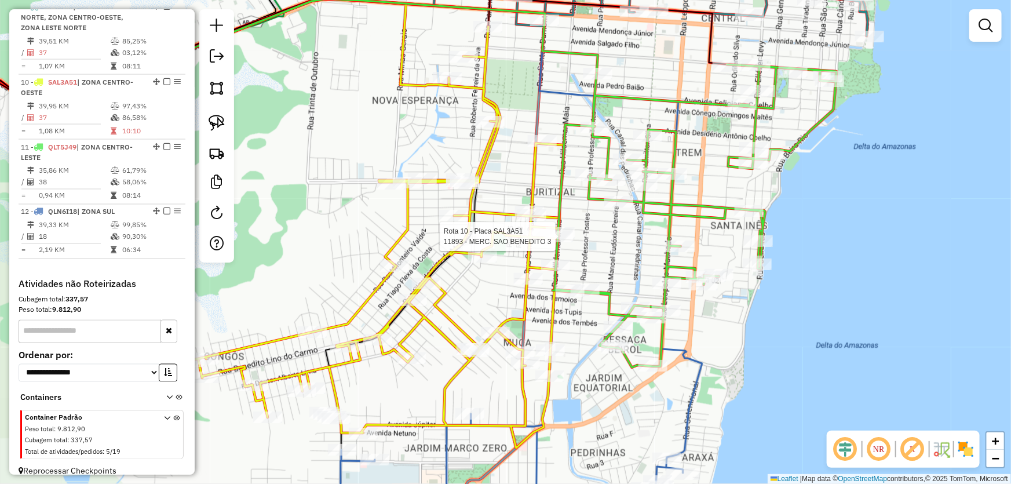
select select "*********"
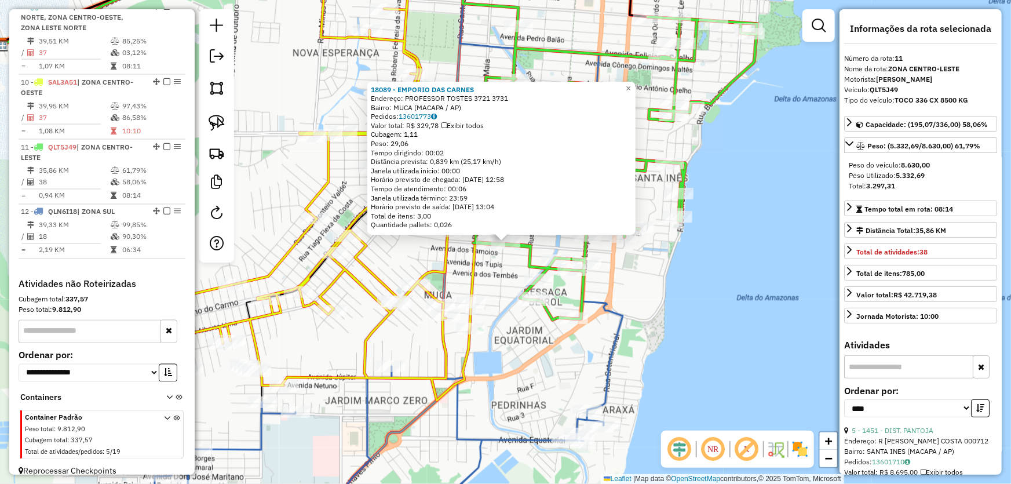
click at [506, 290] on div "18089 - EMPORIO DAS CARNES Endereço: PROFESSOR TOSTES 3721 3731 Bairro: MUCA (M…" at bounding box center [505, 242] width 1011 height 484
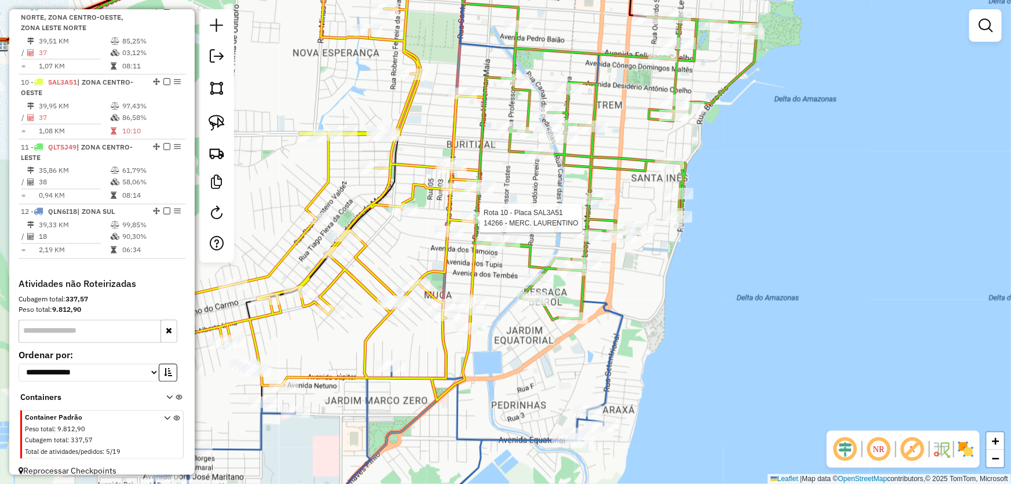
select select "*********"
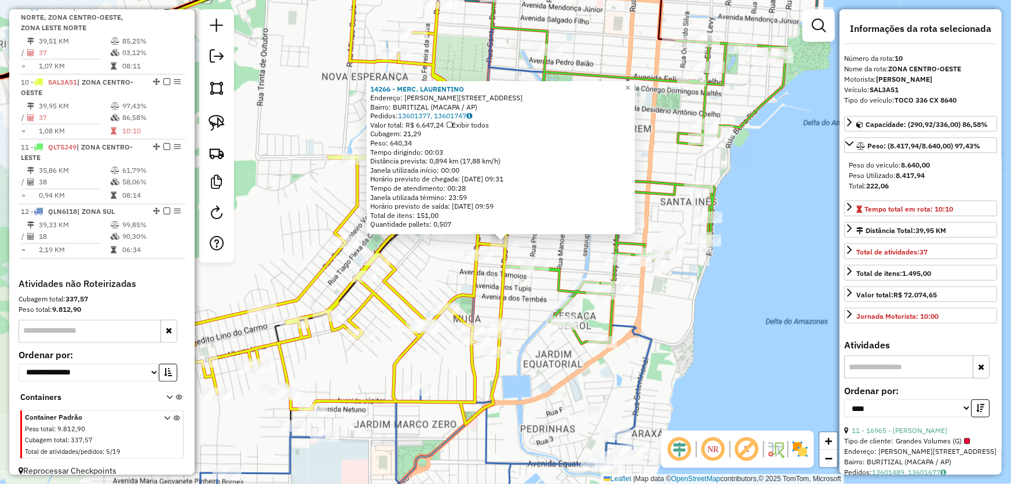
scroll to position [105, 0]
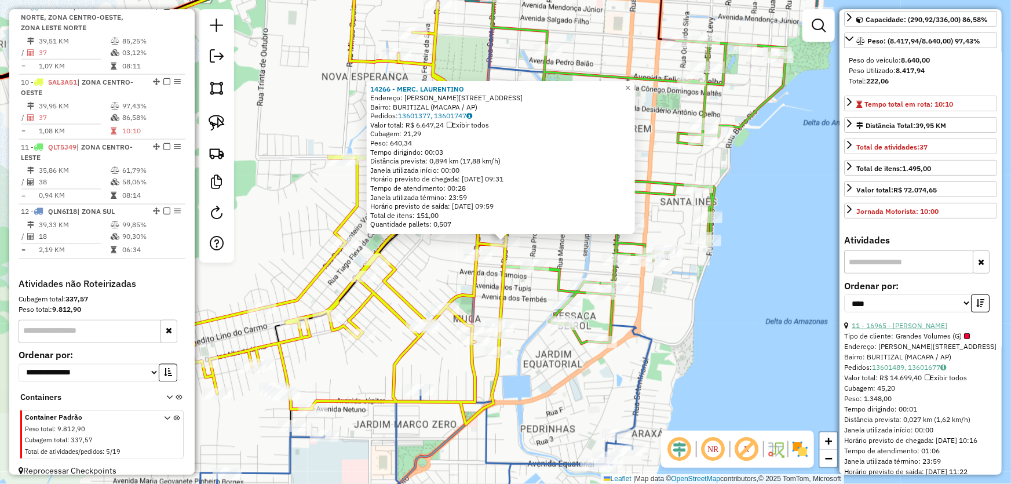
click at [879, 330] on link "11 - 16965 - CASA GOMES" at bounding box center [900, 325] width 96 height 9
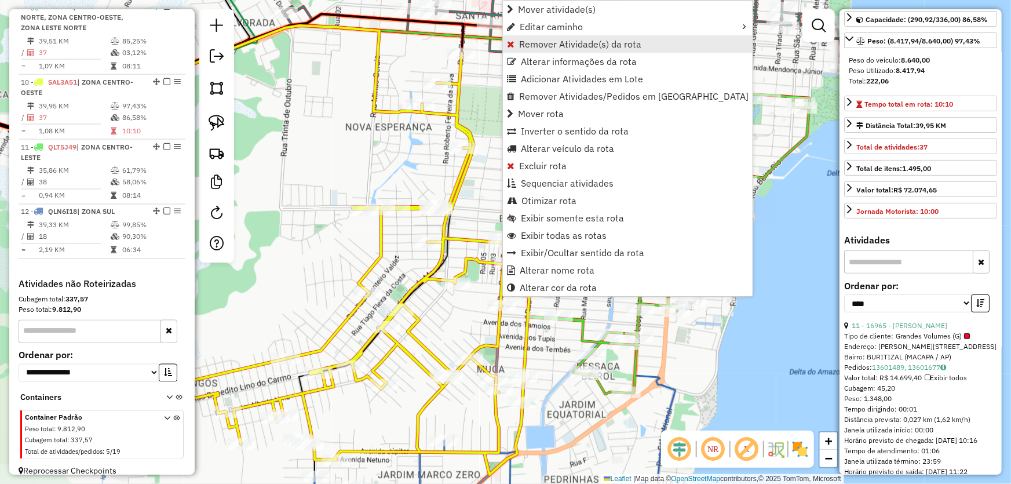
click at [528, 46] on span "Remover Atividade(s) da rota" at bounding box center [580, 43] width 122 height 9
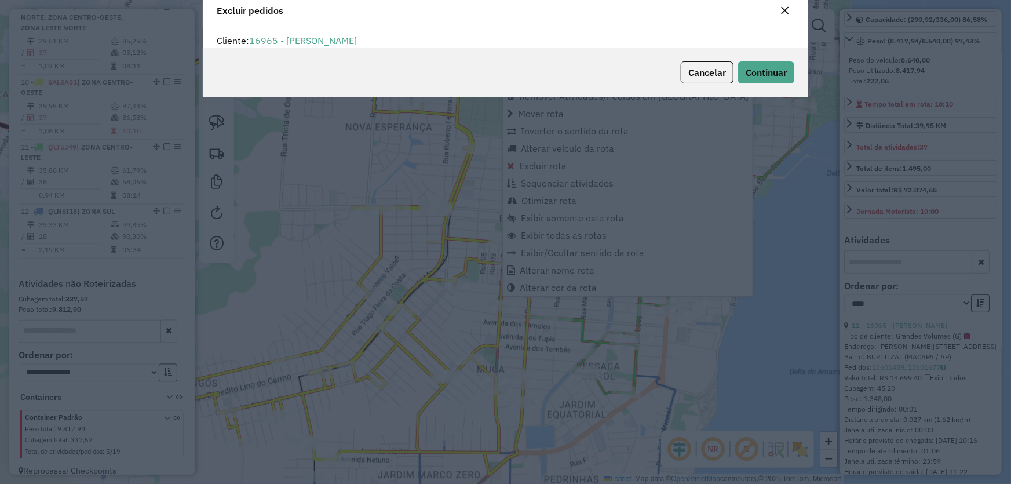
scroll to position [6, 3]
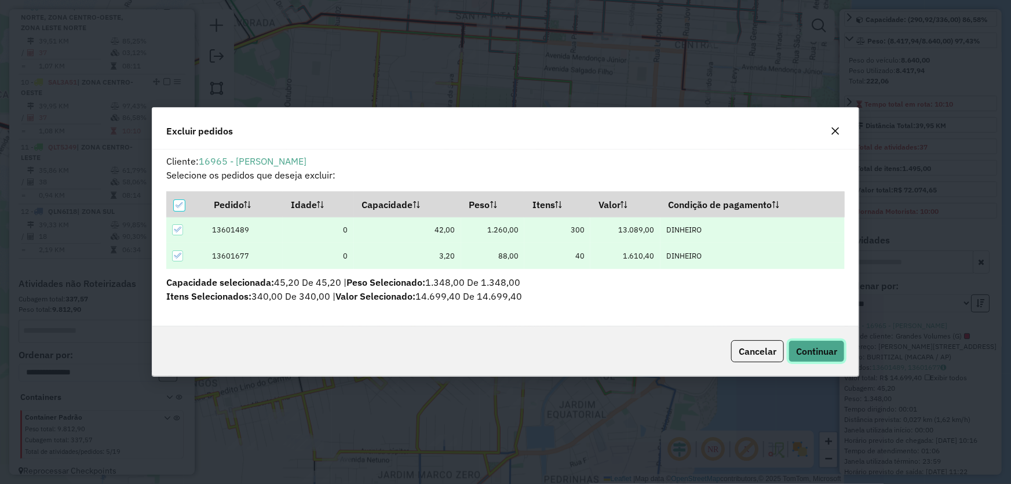
click at [810, 350] on span "Continuar" at bounding box center [816, 351] width 41 height 12
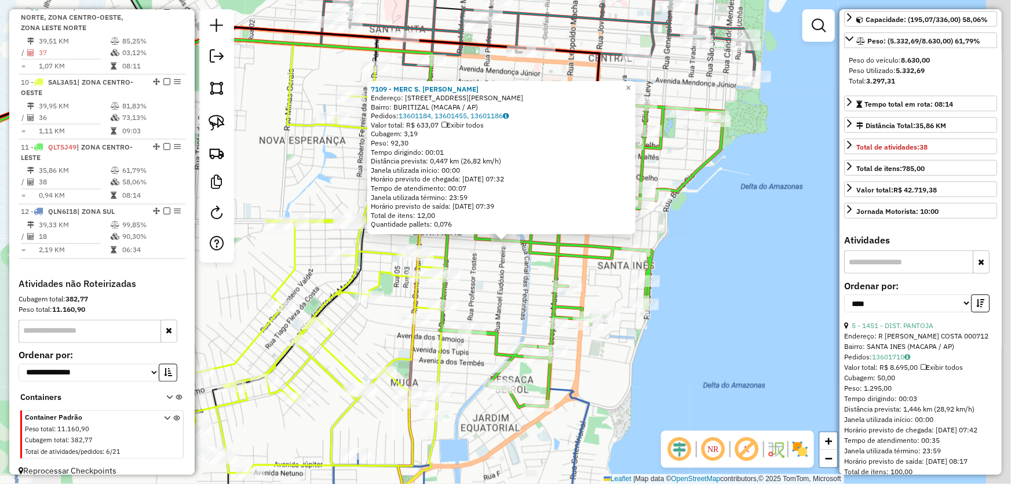
scroll to position [94, 0]
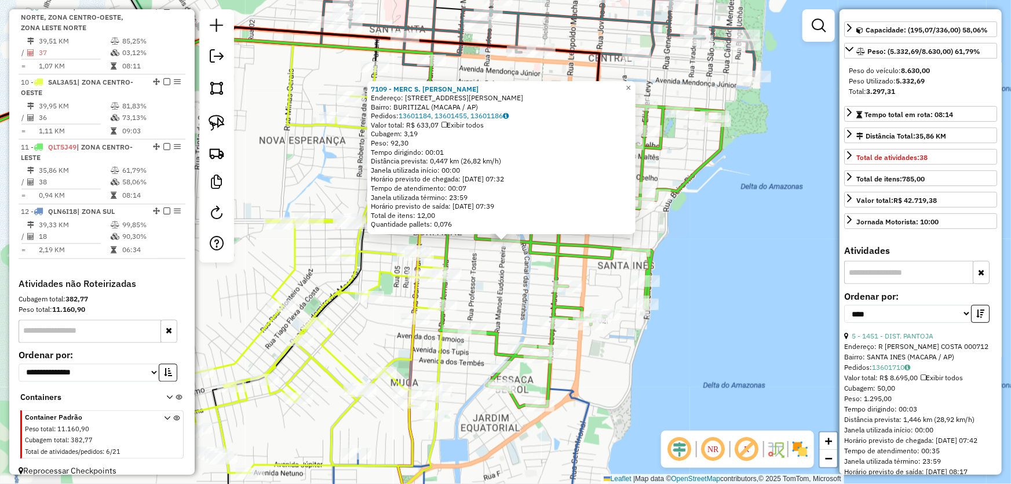
click at [671, 350] on div "7109 - MERC S. JOSE Endereço: AV PEDRO LAZARINO 936 Bairro: BURITIZAL (MACAPA /…" at bounding box center [505, 242] width 1011 height 484
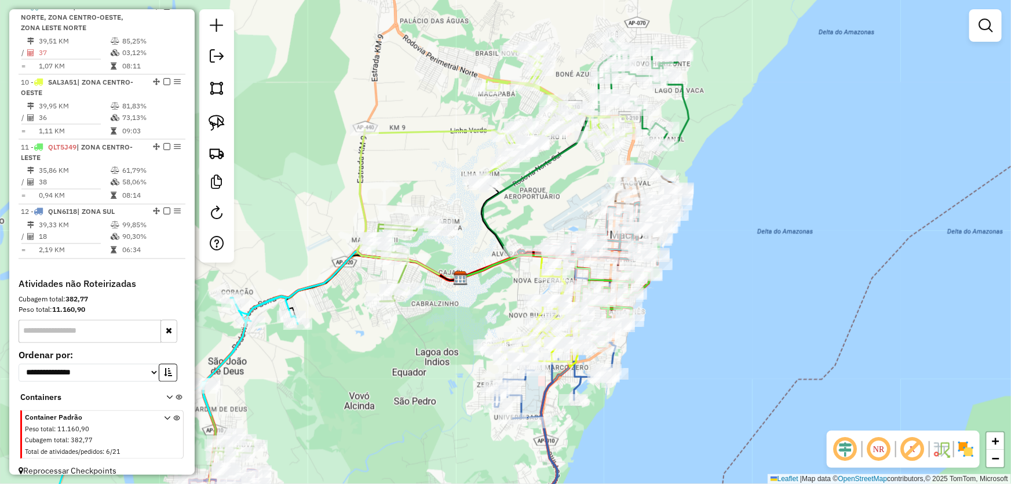
drag, startPoint x: 776, startPoint y: 337, endPoint x: 725, endPoint y: 321, distance: 53.3
click at [725, 321] on div "Janela de atendimento Grade de atendimento Capacidade Transportadoras Veículos …" at bounding box center [505, 242] width 1011 height 484
click at [209, 81] on img at bounding box center [217, 88] width 16 height 16
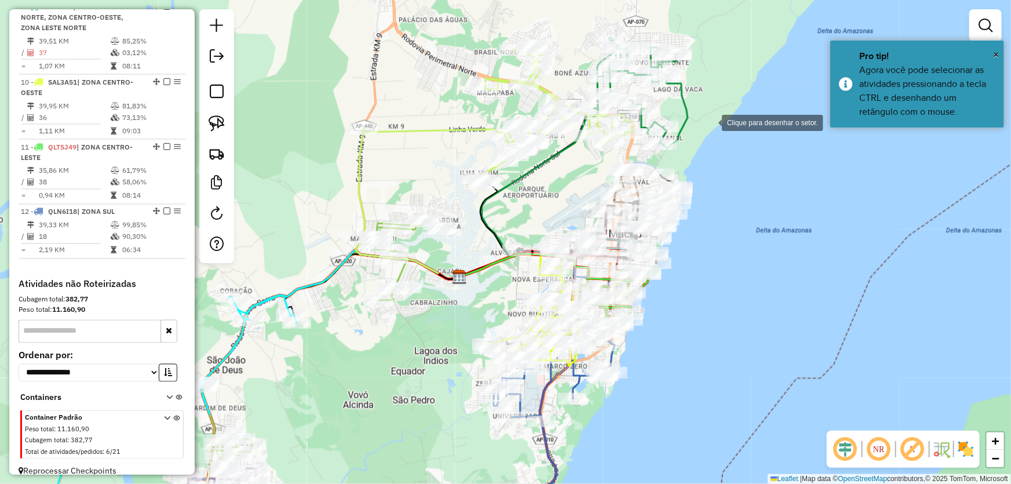
drag, startPoint x: 710, startPoint y: 122, endPoint x: 686, endPoint y: 118, distance: 24.1
click at [711, 122] on div at bounding box center [710, 121] width 23 height 23
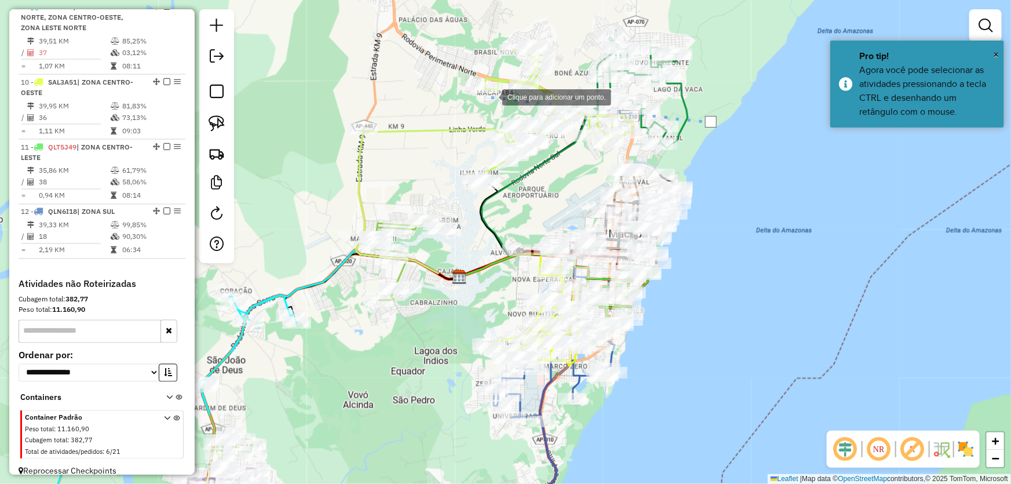
click at [491, 96] on div at bounding box center [490, 96] width 23 height 23
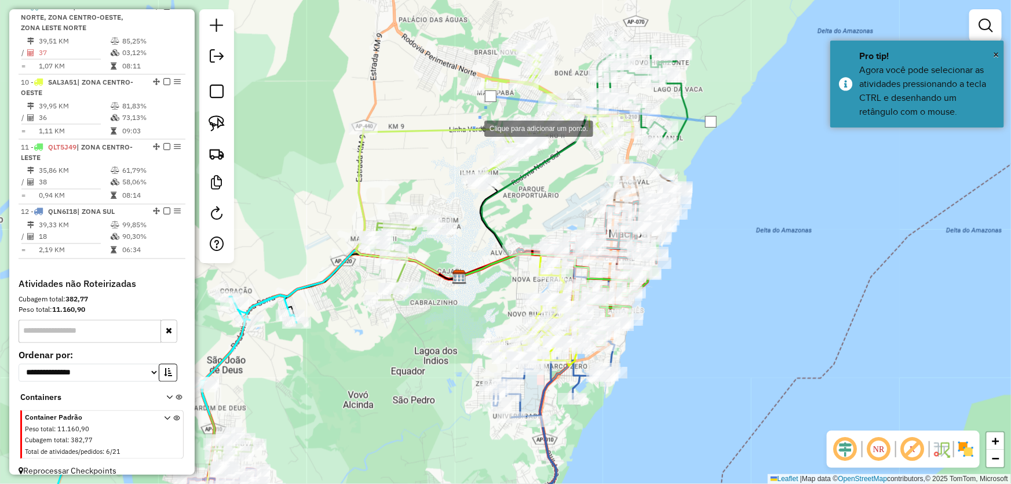
click at [461, 139] on div at bounding box center [472, 127] width 23 height 23
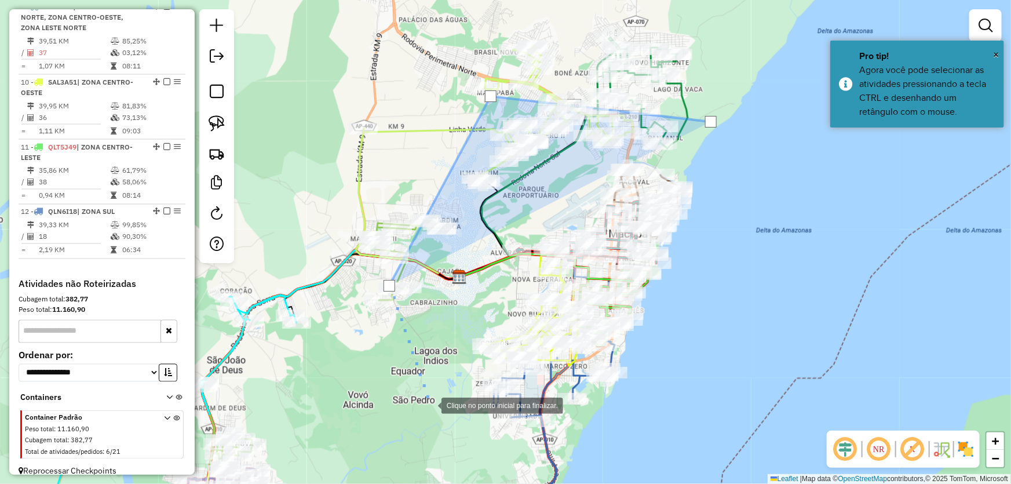
click at [430, 404] on div at bounding box center [429, 404] width 23 height 23
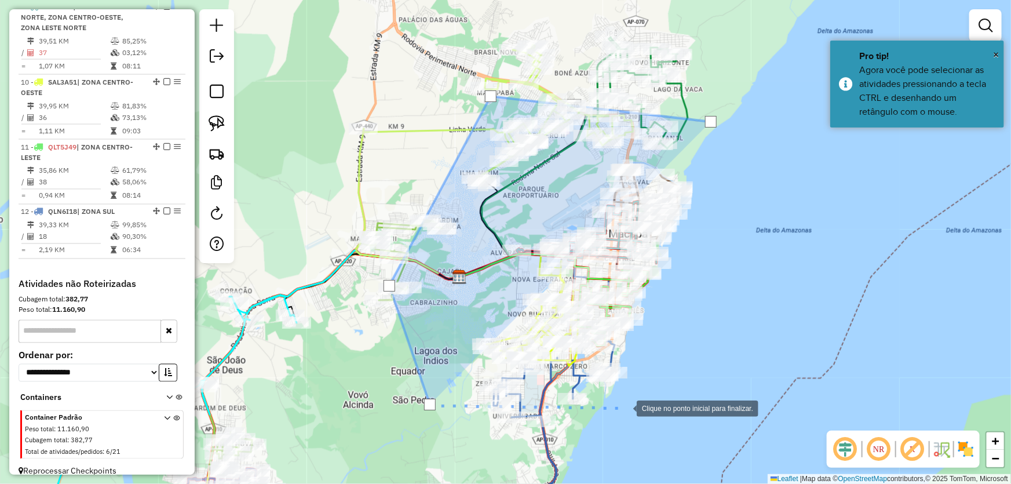
drag, startPoint x: 625, startPoint y: 407, endPoint x: 661, endPoint y: 319, distance: 95.1
click at [625, 405] on div at bounding box center [624, 407] width 23 height 23
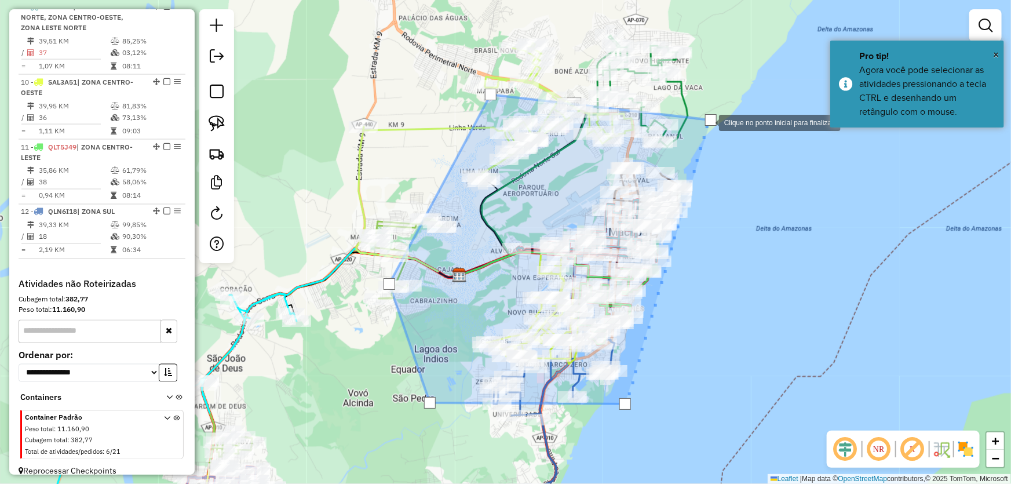
click at [707, 122] on div at bounding box center [711, 120] width 12 height 12
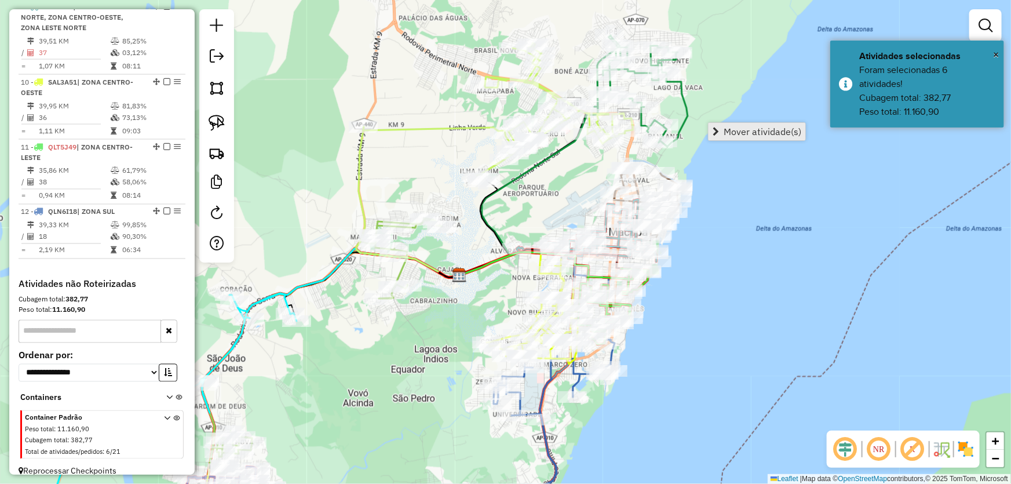
click at [731, 130] on span "Mover atividade(s)" at bounding box center [762, 131] width 78 height 9
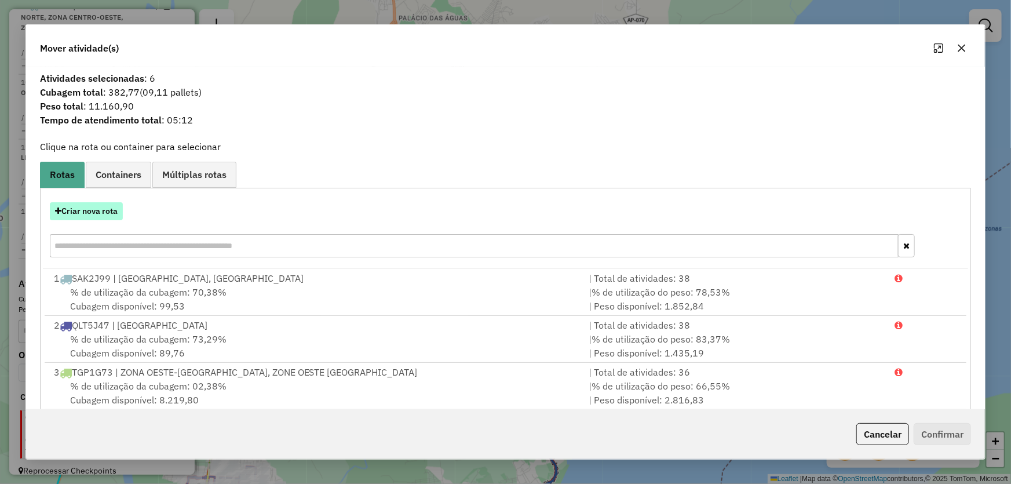
click at [81, 211] on button "Criar nova rota" at bounding box center [86, 211] width 73 height 18
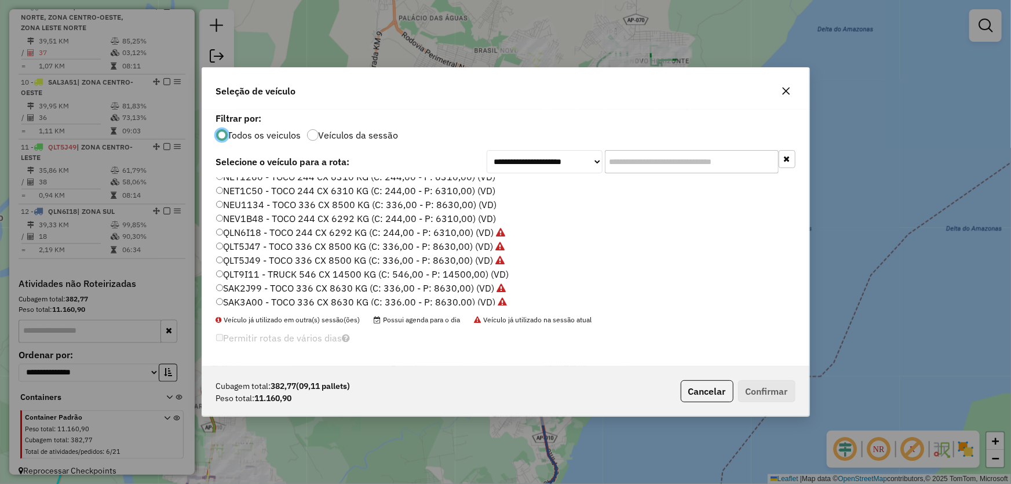
scroll to position [158, 0]
click at [257, 277] on label "SAK7J28 - TRUCK 546 CX 14500 KG (C: 546,00 - P: 14500,00) (VD)" at bounding box center [363, 277] width 295 height 14
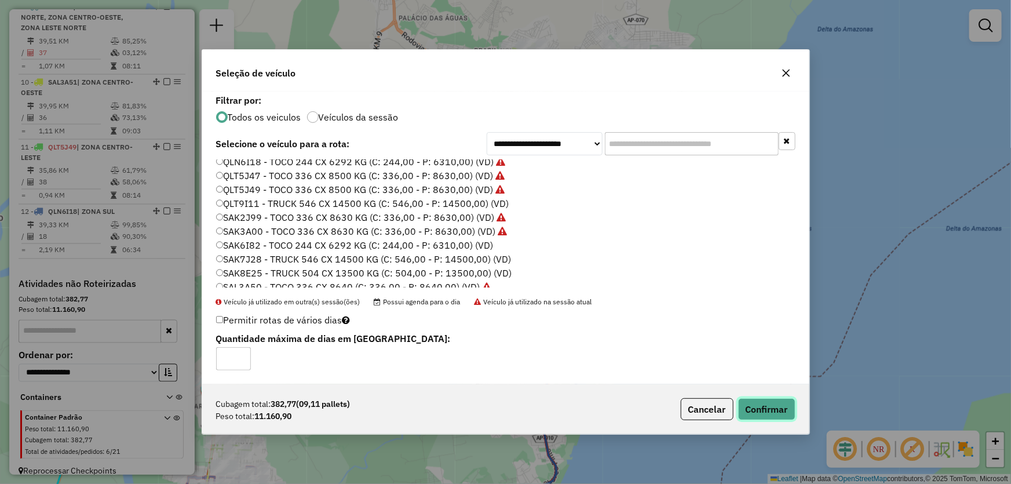
click at [769, 407] on button "Confirmar" at bounding box center [766, 409] width 57 height 22
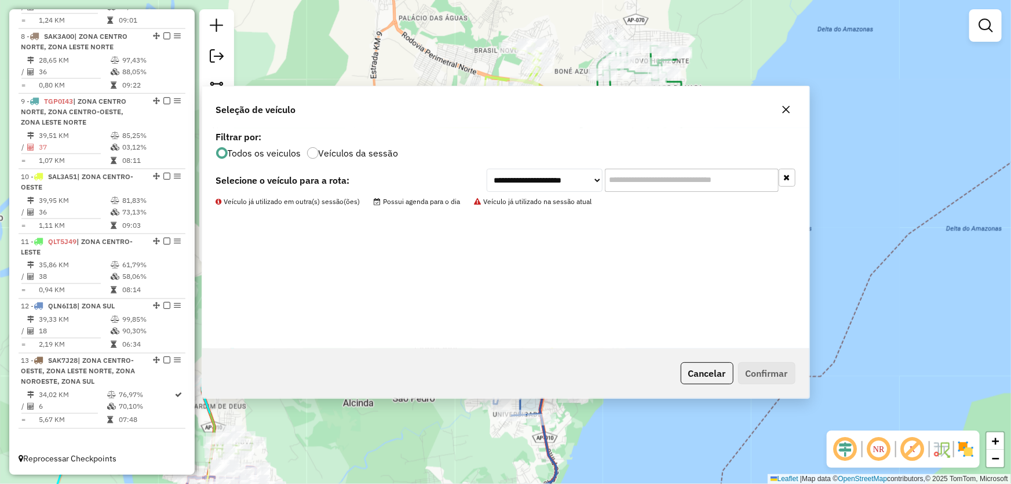
scroll to position [846, 0]
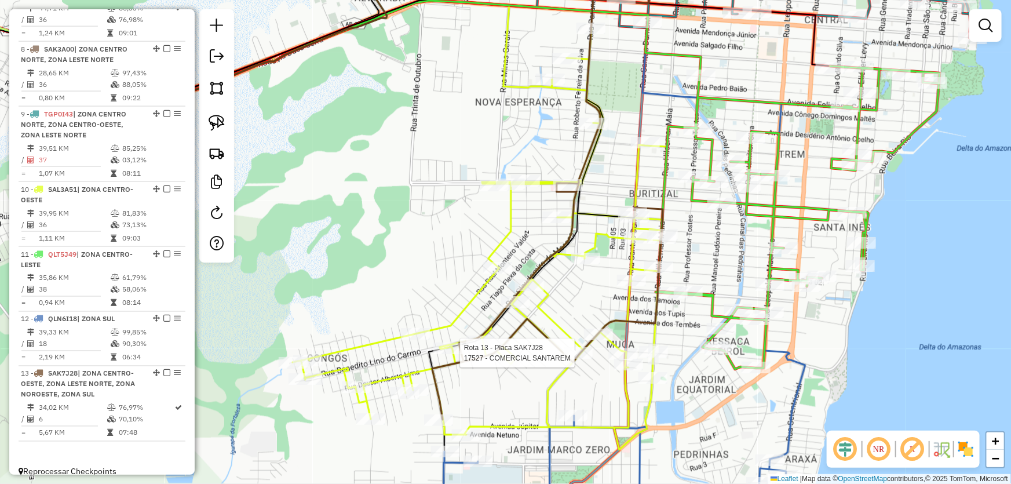
select select "*********"
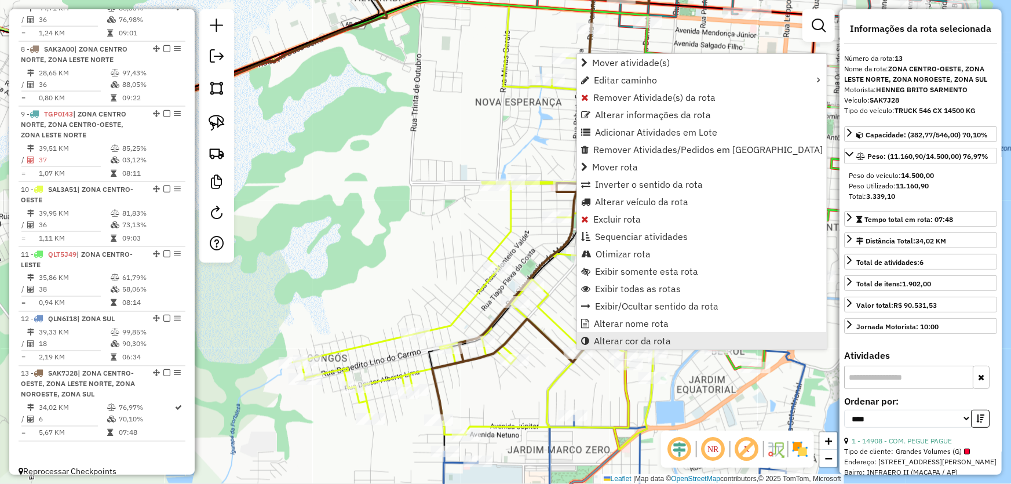
click at [595, 339] on span "Alterar cor da rota" at bounding box center [632, 340] width 77 height 9
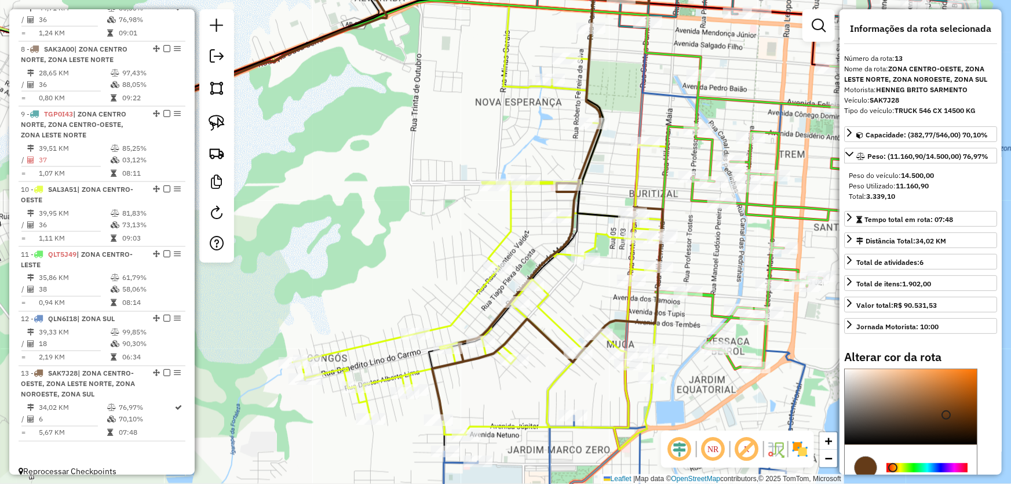
scroll to position [105, 0]
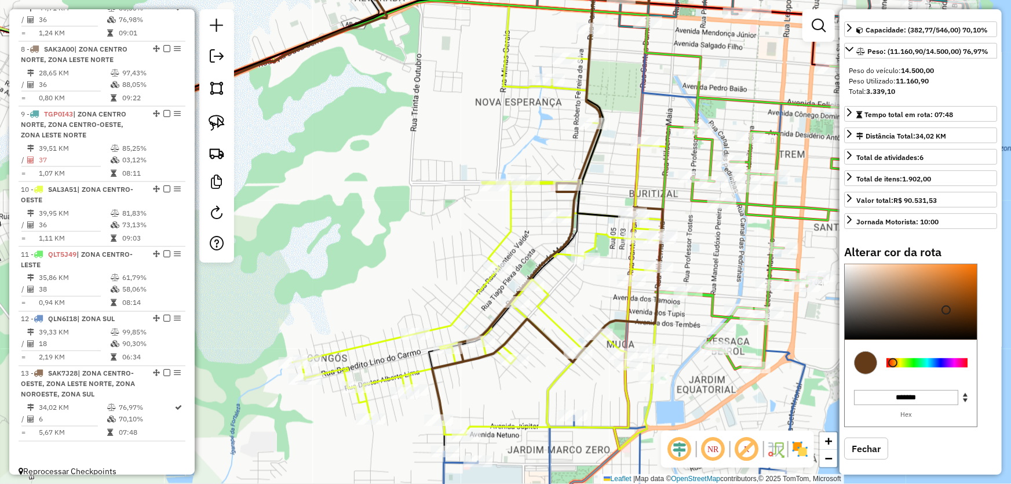
click at [953, 363] on div at bounding box center [926, 362] width 81 height 9
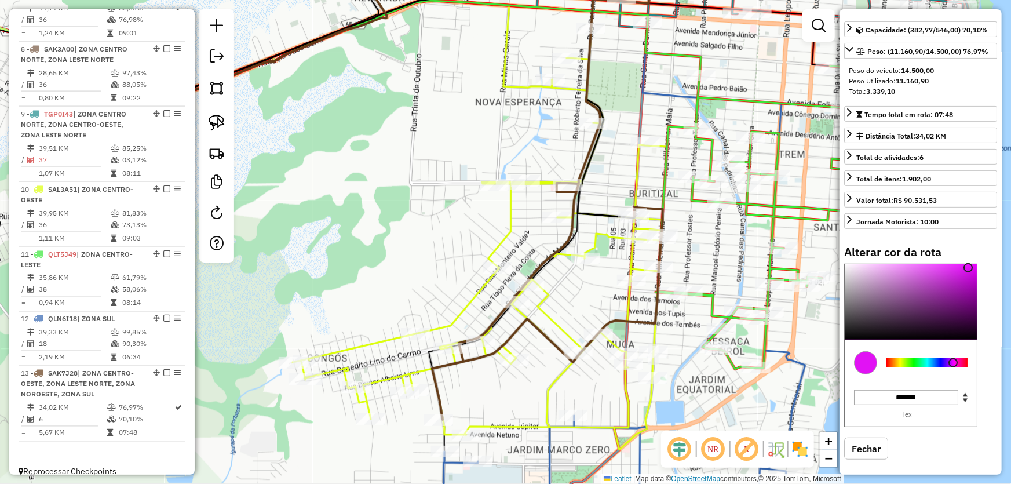
type input "*******"
drag, startPoint x: 962, startPoint y: 285, endPoint x: 971, endPoint y: 261, distance: 25.7
click at [971, 264] on div at bounding box center [911, 301] width 132 height 75
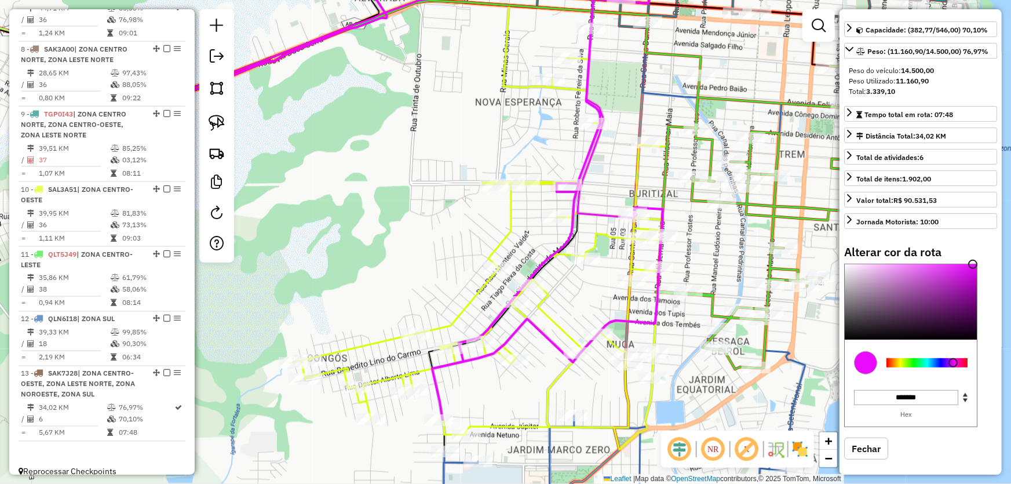
click at [417, 152] on div "Janela de atendimento Grade de atendimento Capacidade Transportadoras Veículos …" at bounding box center [505, 242] width 1011 height 484
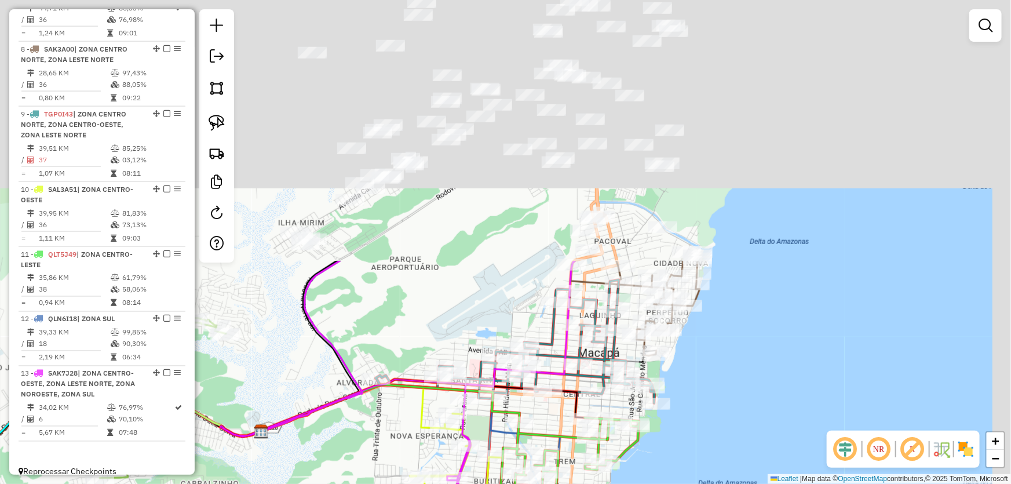
drag, startPoint x: 407, startPoint y: 137, endPoint x: 355, endPoint y: 491, distance: 358.2
click at [355, 483] on html "Aguarde... Pop-up bloqueado! Seu navegador bloqueou automáticamente a abertura …" at bounding box center [505, 242] width 1011 height 484
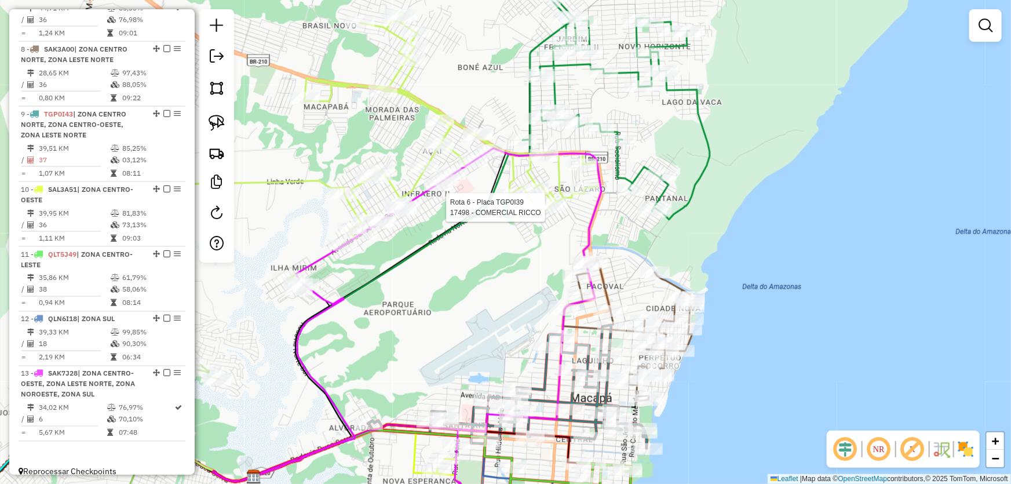
select select "*********"
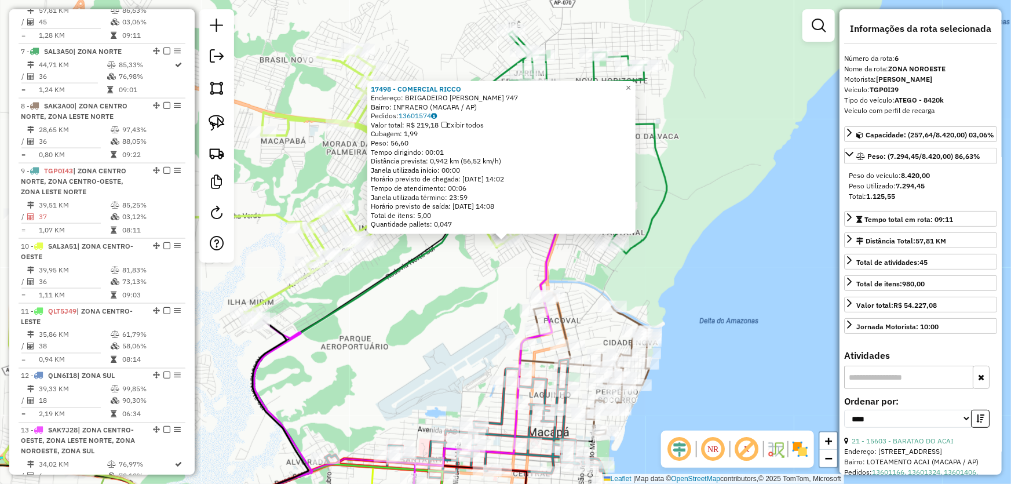
scroll to position [758, 0]
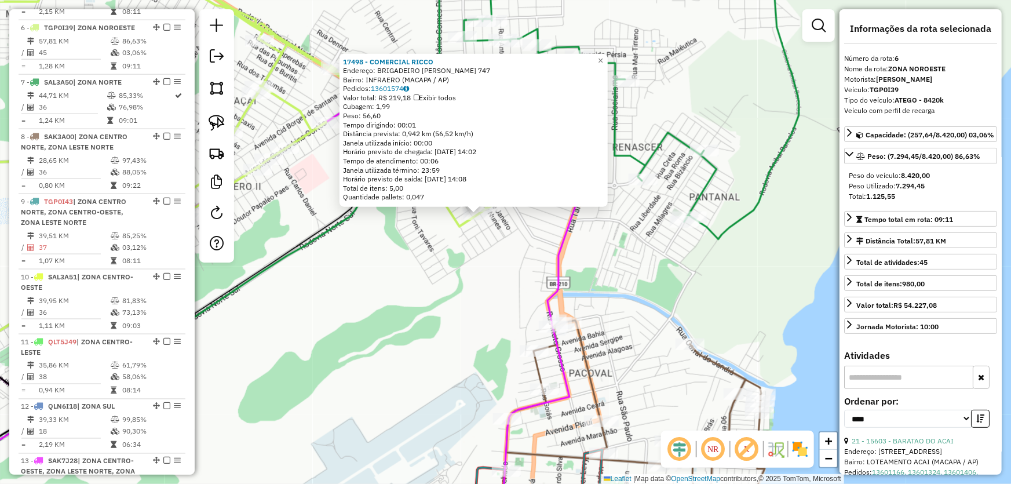
click at [509, 273] on div "17498 - COMERCIAL RICCO Endereço: BRIGADEIRO HELIO COSTA 747 Bairro: INFRAERO (…" at bounding box center [505, 242] width 1011 height 484
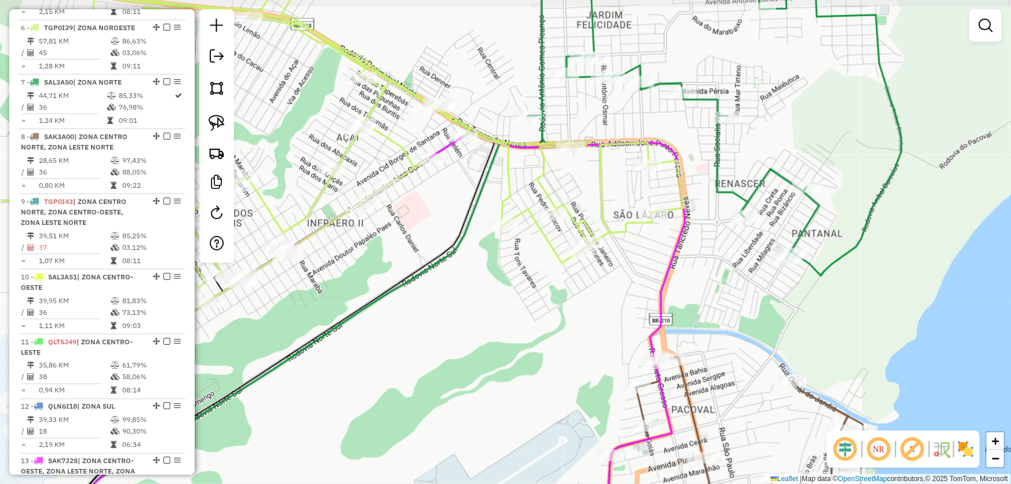
drag, startPoint x: 445, startPoint y: 274, endPoint x: 544, endPoint y: 316, distance: 106.9
click at [544, 316] on div "Janela de atendimento Grade de atendimento Capacidade Transportadoras Veículos …" at bounding box center [505, 242] width 1011 height 484
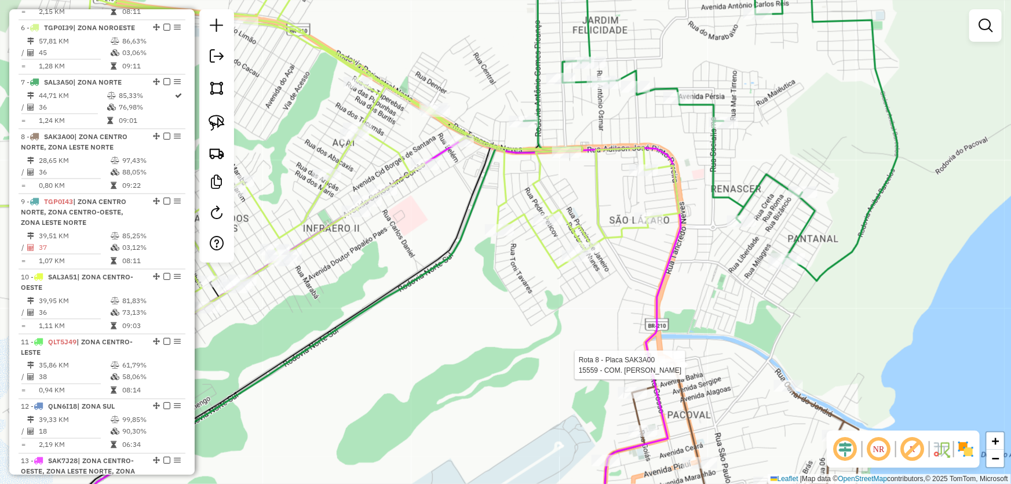
select select "*********"
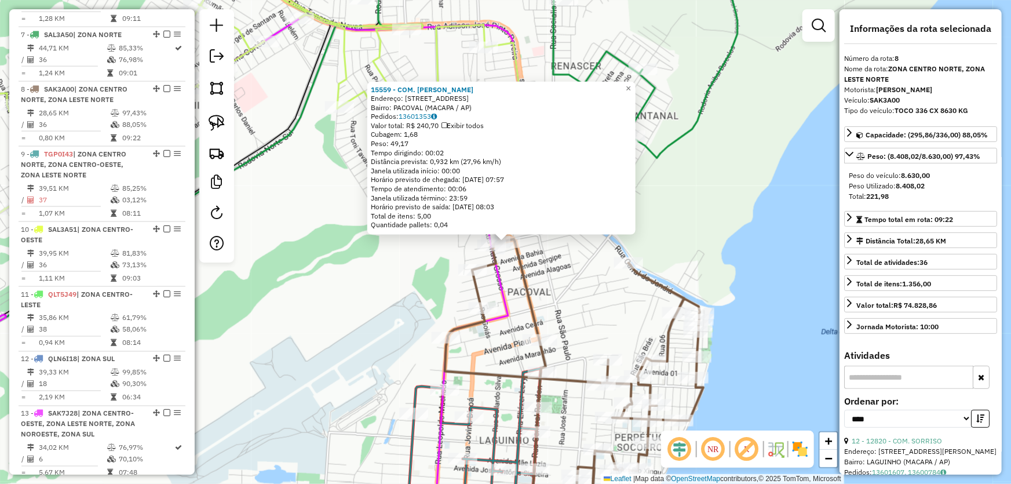
scroll to position [846, 0]
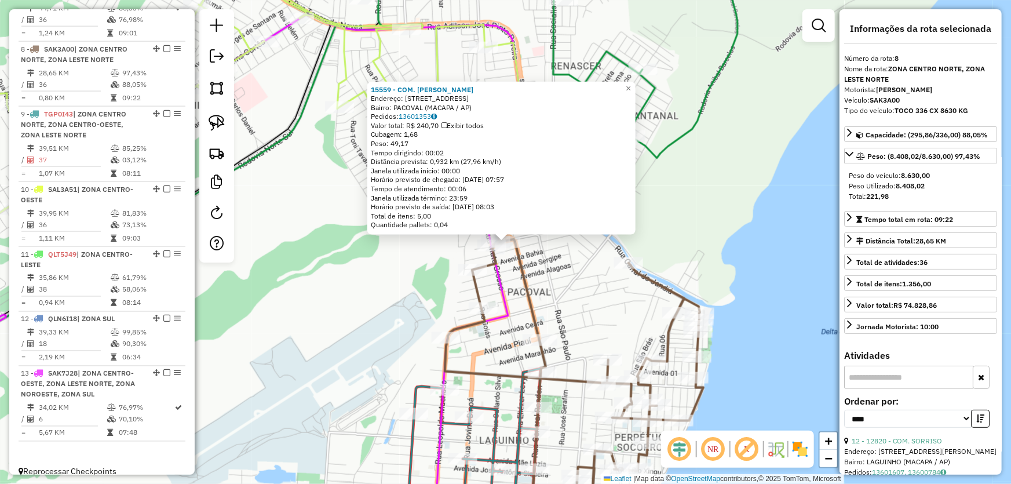
click at [350, 299] on div "Rota 8 - Placa SAK3A00 6667 - MERC. SANTA RITA 15559 - COM. BARBOSA Endereço: A…" at bounding box center [505, 242] width 1011 height 484
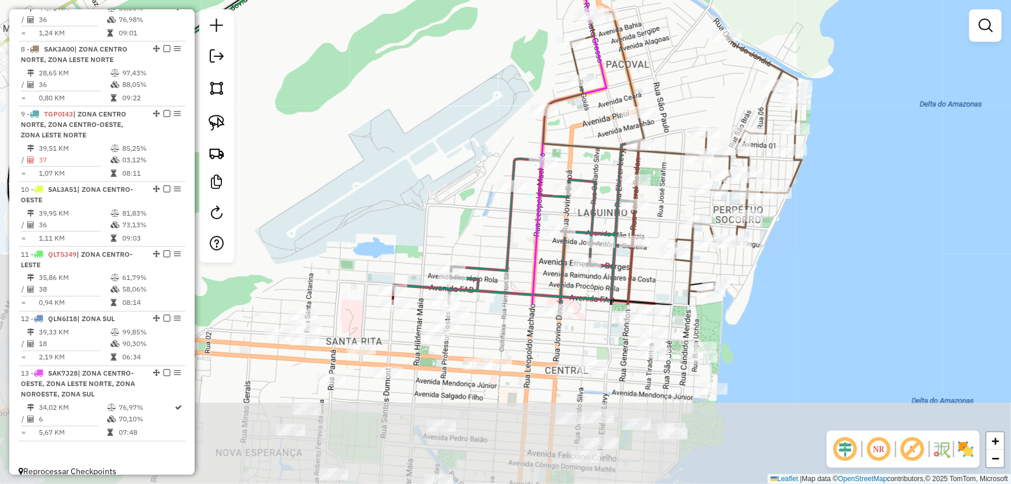
drag, startPoint x: 350, startPoint y: 331, endPoint x: 462, endPoint y: 91, distance: 265.1
click at [452, 94] on div "Janela de atendimento Grade de atendimento Capacidade Transportadoras Veículos …" at bounding box center [505, 242] width 1011 height 484
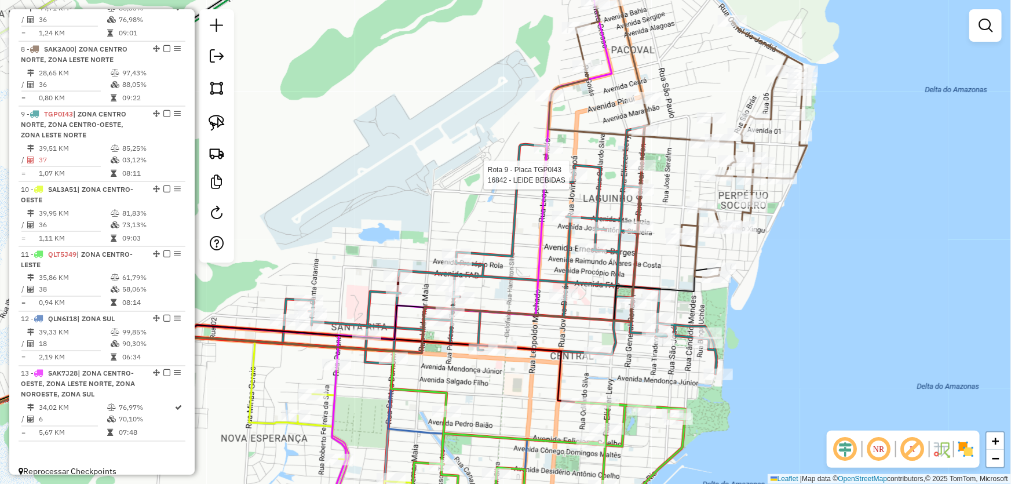
select select "*********"
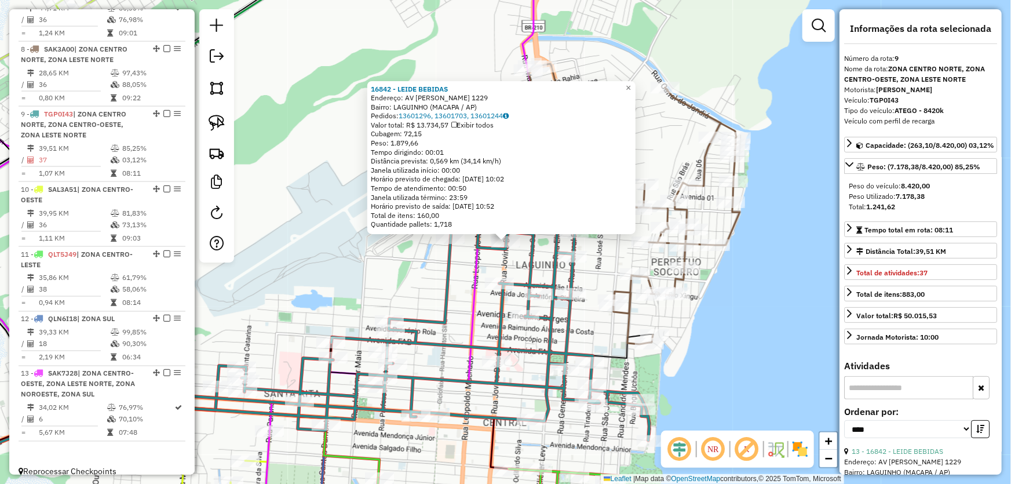
click at [370, 222] on div "16842 - LEIDE BEBIDAS Endereço: AV PEDRO AMERICO 1229 Bairro: LAGUINHO (MACAPA …" at bounding box center [501, 158] width 268 height 154
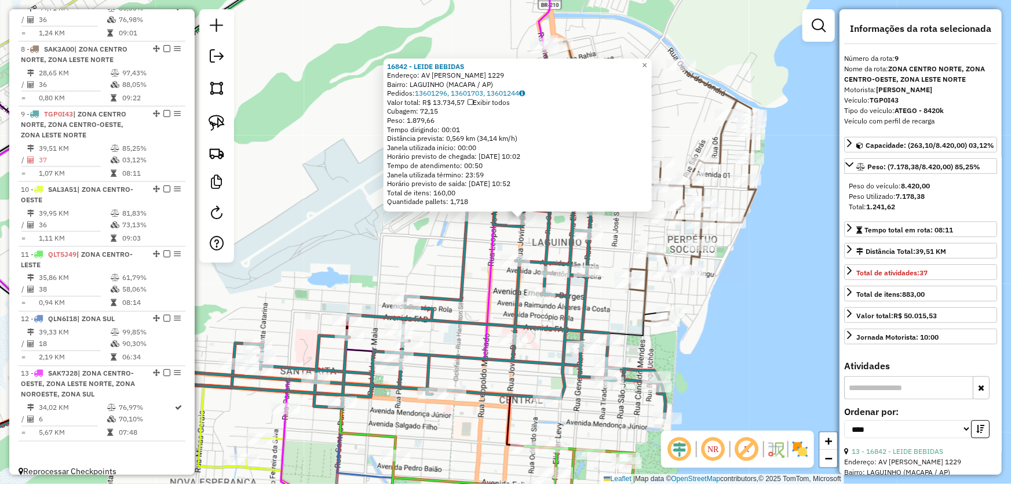
drag, startPoint x: 349, startPoint y: 249, endPoint x: 484, endPoint y: -54, distance: 330.9
click at [484, 0] on html "Aguarde... Pop-up bloqueado! Seu navegador bloqueou automáticamente a abertura …" at bounding box center [505, 242] width 1011 height 484
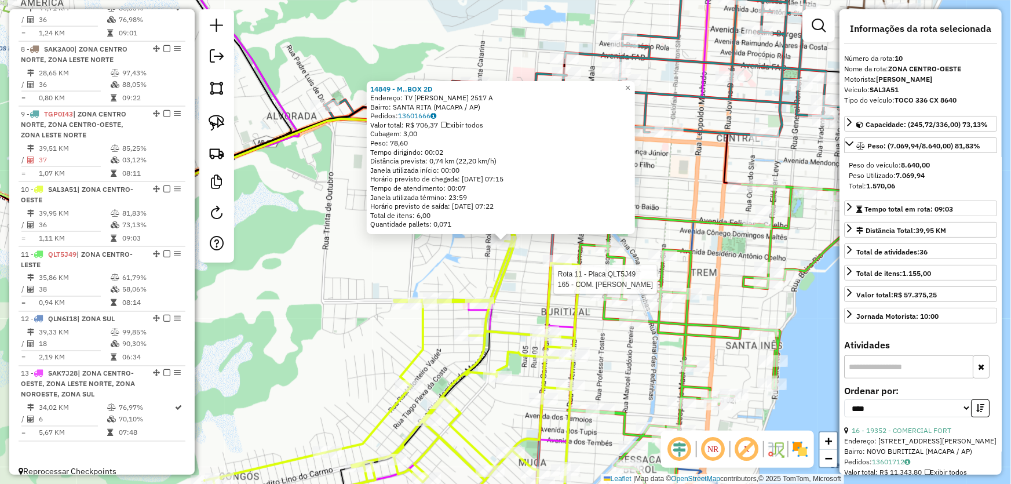
click at [641, 285] on div at bounding box center [642, 279] width 29 height 12
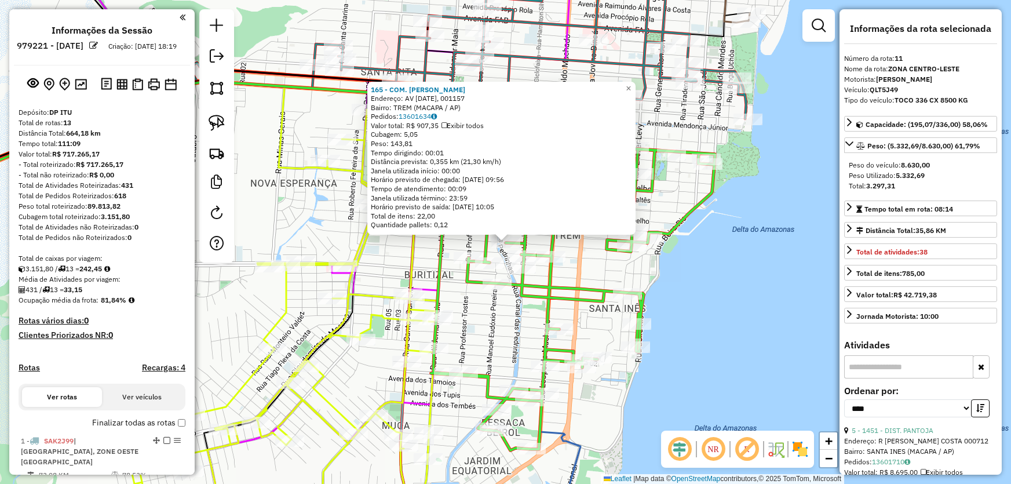
select select "*********"
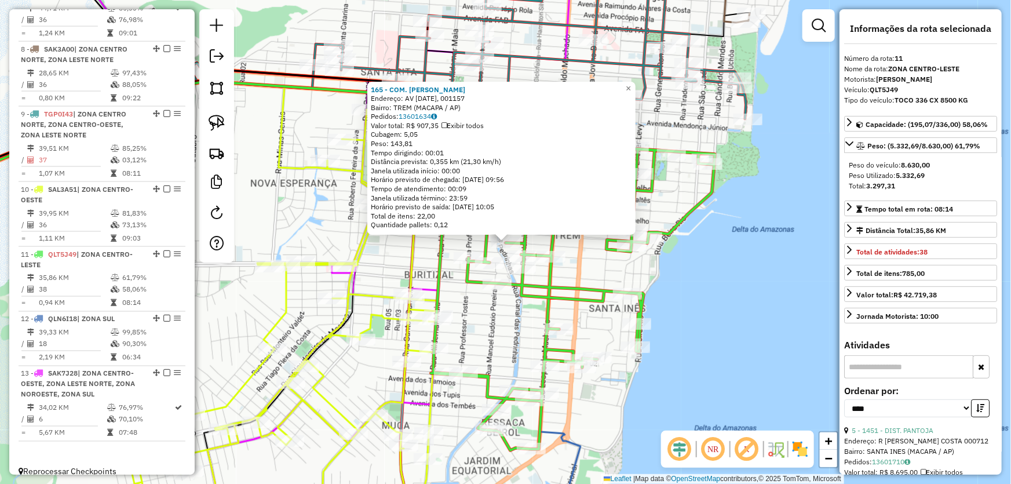
click at [739, 317] on div "165 - COM. [PERSON_NAME]: AV [DATE], 001157 Bairro: TREM (MACAPA / AP) Pedidos:…" at bounding box center [505, 242] width 1011 height 484
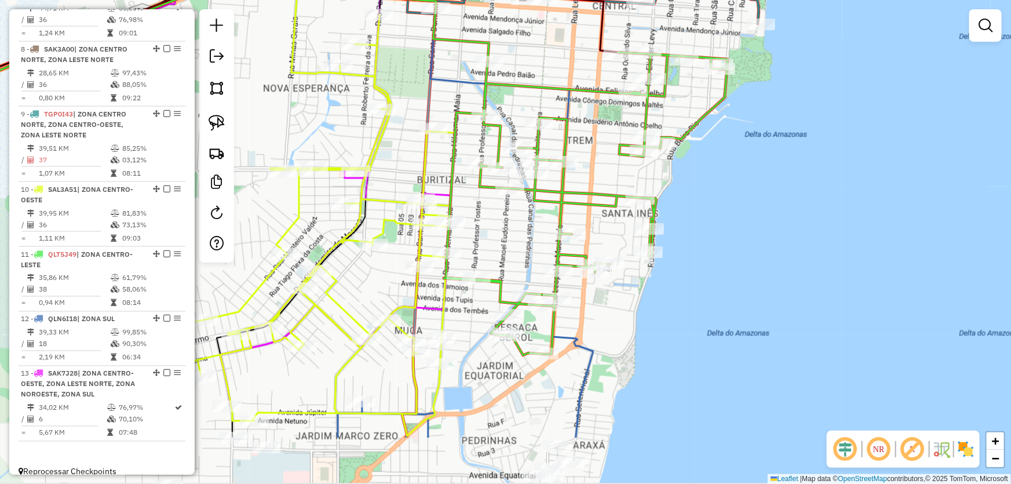
drag, startPoint x: 734, startPoint y: 319, endPoint x: 752, endPoint y: 144, distance: 175.8
click at [767, 138] on div "Janela de atendimento Grade de atendimento Capacidade Transportadoras Veículos …" at bounding box center [505, 242] width 1011 height 484
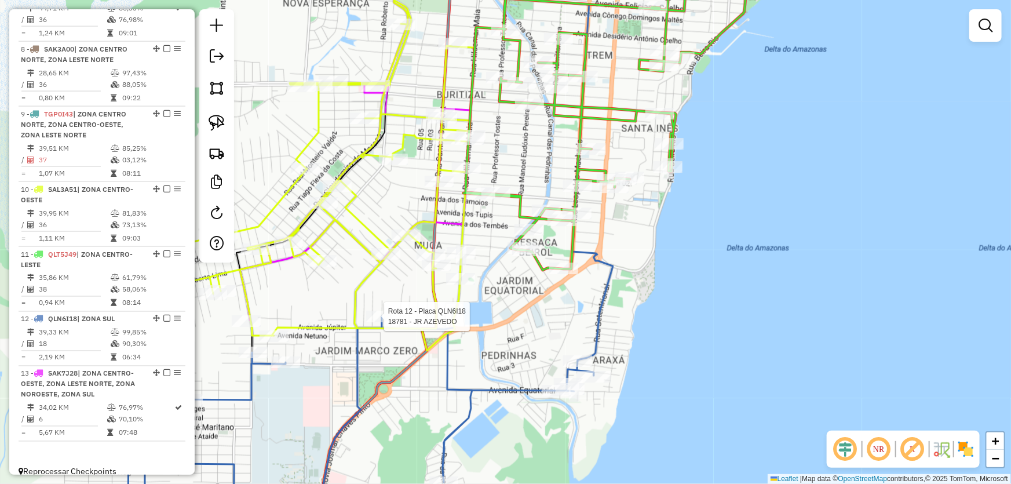
select select "*********"
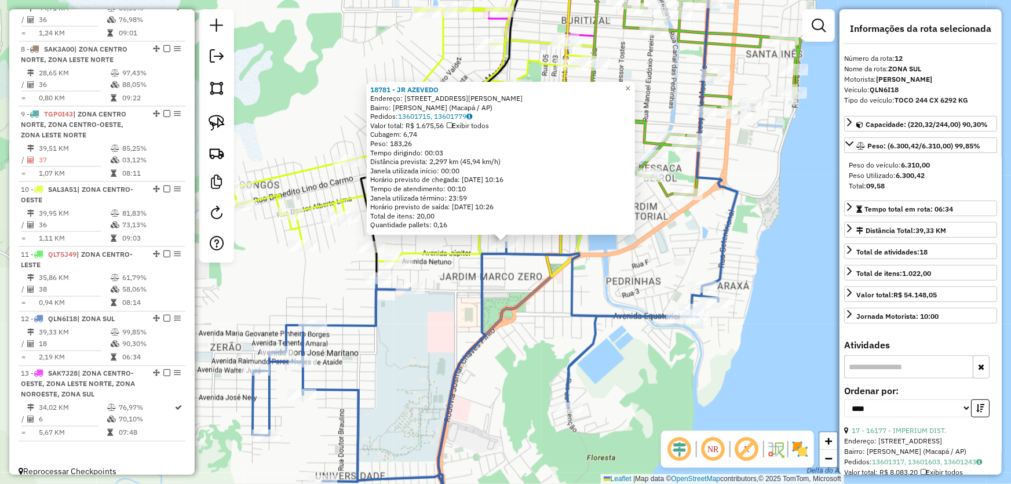
click at [517, 363] on div "18781 - JR AZEVEDO Endereço: Rua Antônio Wanildo T Pinheiro, 111 Bairro: Marco …" at bounding box center [505, 242] width 1011 height 484
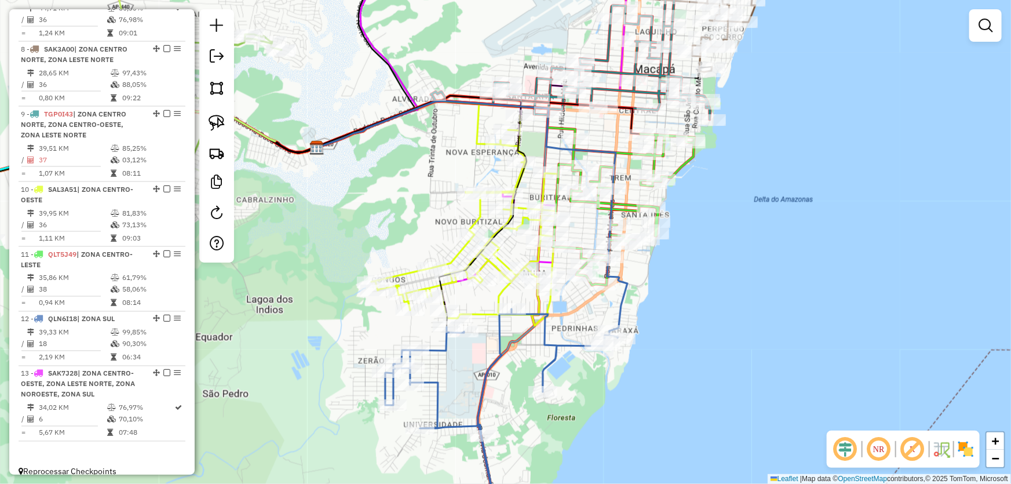
drag, startPoint x: 416, startPoint y: 191, endPoint x: 337, endPoint y: 444, distance: 265.1
click at [330, 452] on div "Janela de atendimento Grade de atendimento Capacidade Transportadoras Veículos …" at bounding box center [505, 242] width 1011 height 484
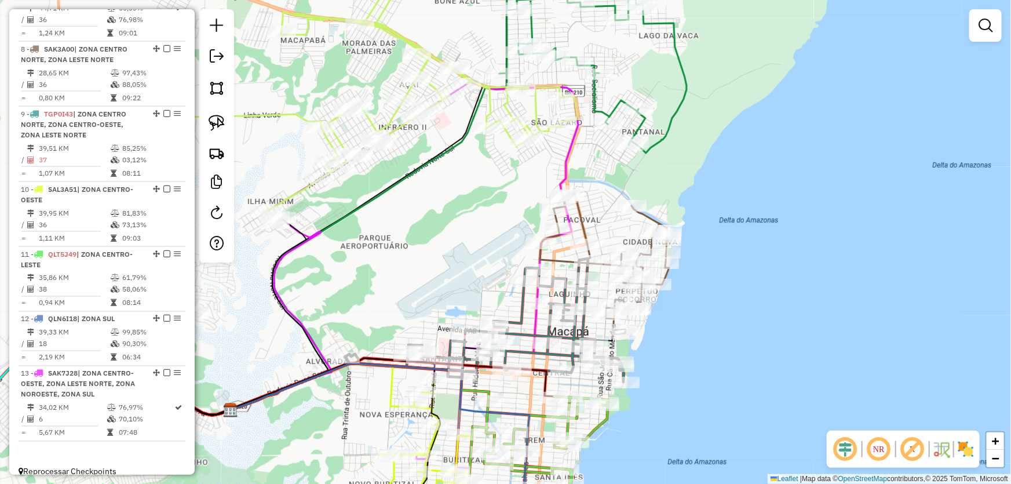
drag, startPoint x: 499, startPoint y: 185, endPoint x: 499, endPoint y: 295, distance: 110.1
click at [499, 295] on div "Janela de atendimento Grade de atendimento Capacidade Transportadoras Veículos …" at bounding box center [505, 242] width 1011 height 484
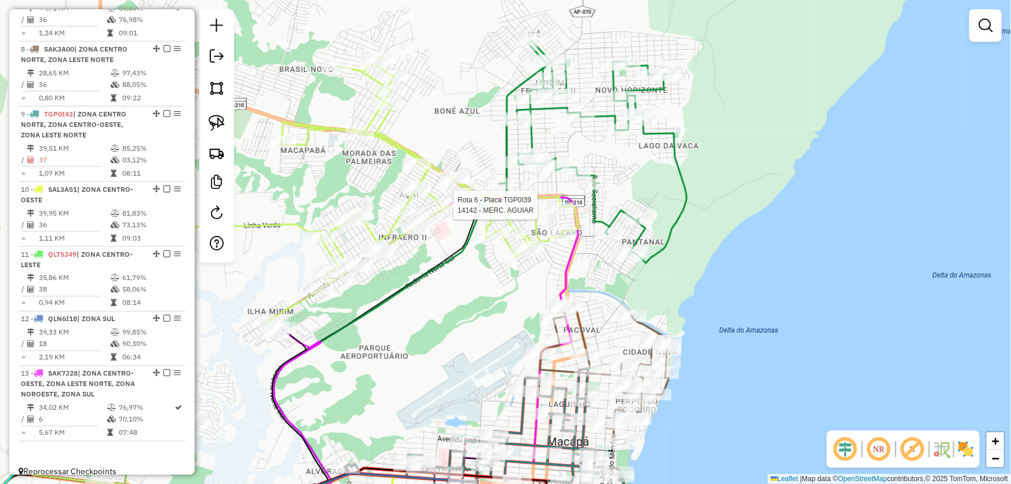
select select "*********"
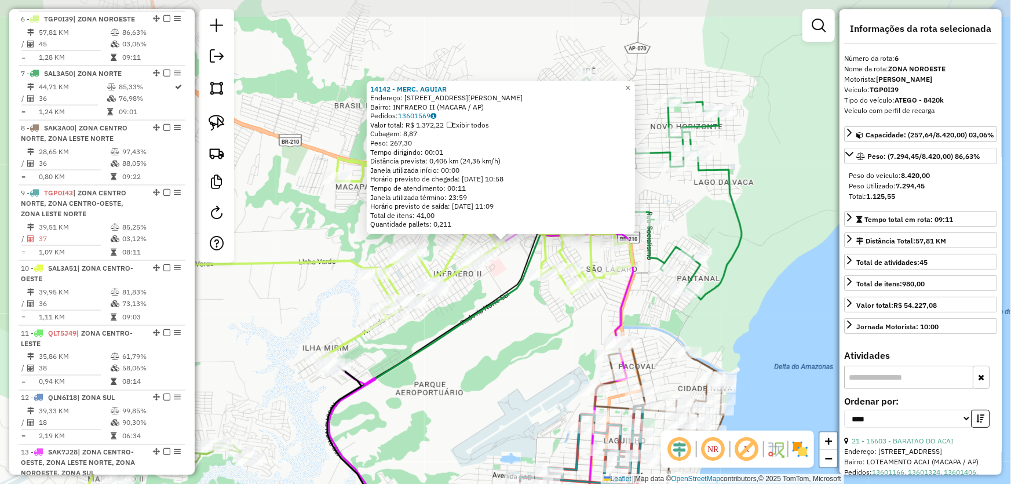
scroll to position [758, 0]
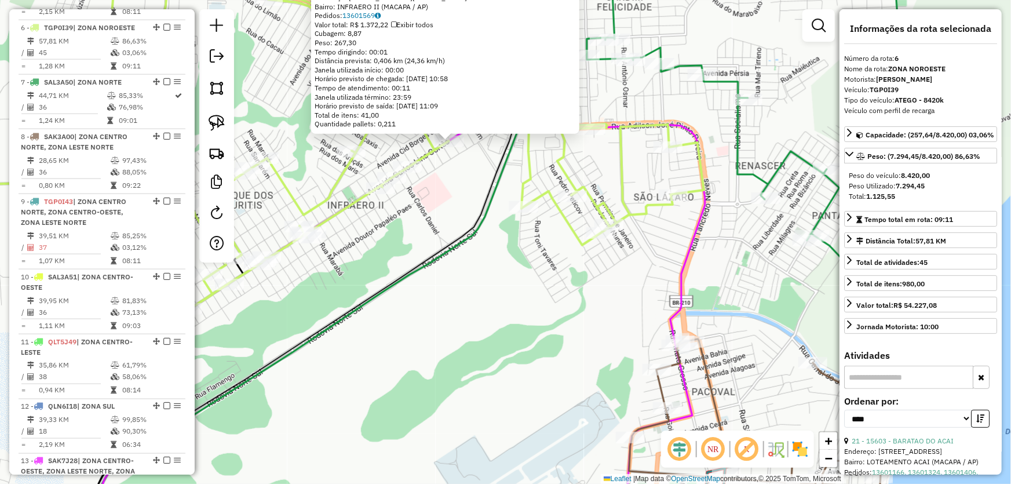
click at [567, 320] on div "14142 - MERC. AGUIAR Endereço: AV CARLOS LINS CORTES 375 Bairro: INFRAERO II (M…" at bounding box center [505, 242] width 1011 height 484
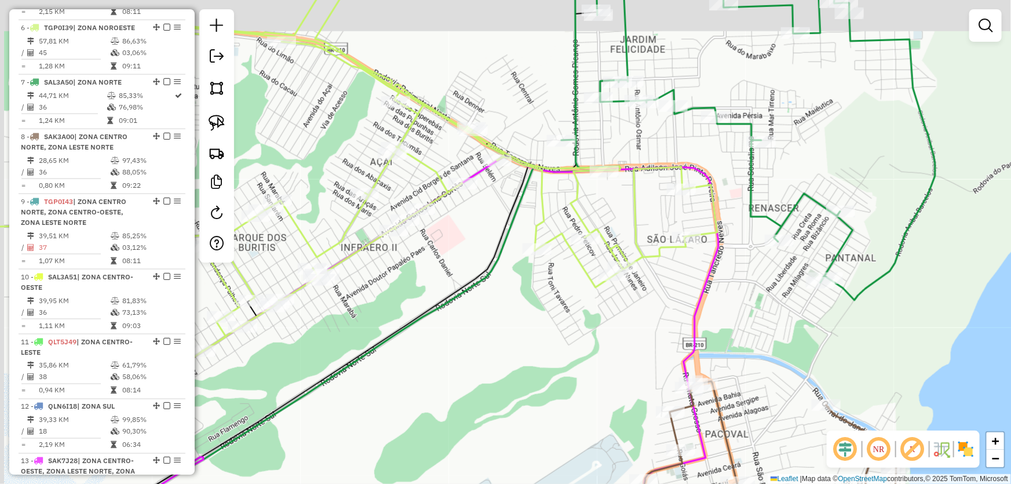
drag, startPoint x: 556, startPoint y: 304, endPoint x: 577, endPoint y: 350, distance: 50.8
click at [569, 347] on div "Janela de atendimento Grade de atendimento Capacidade Transportadoras Veículos …" at bounding box center [505, 242] width 1011 height 484
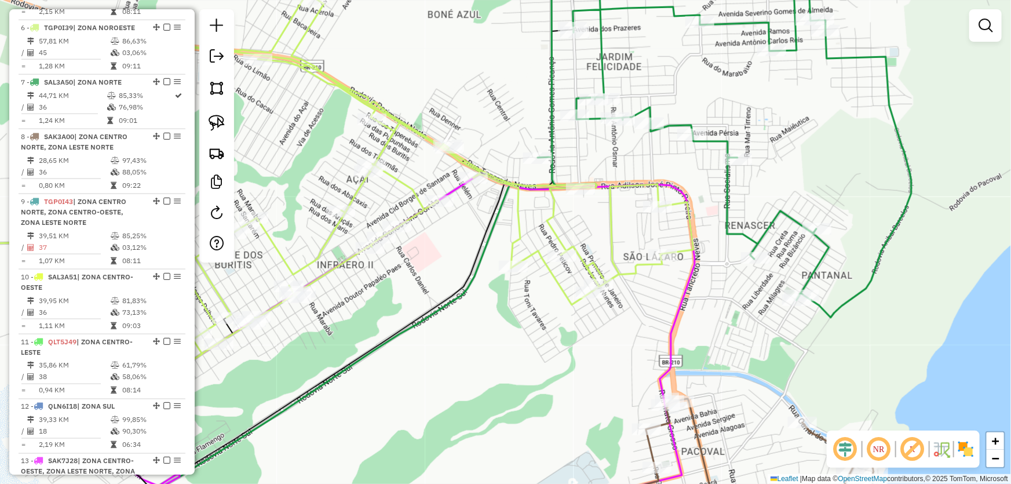
drag, startPoint x: 564, startPoint y: 364, endPoint x: 513, endPoint y: 388, distance: 56.5
click at [515, 396] on div "Janela de atendimento Grade de atendimento Capacidade Transportadoras Veículos …" at bounding box center [505, 242] width 1011 height 484
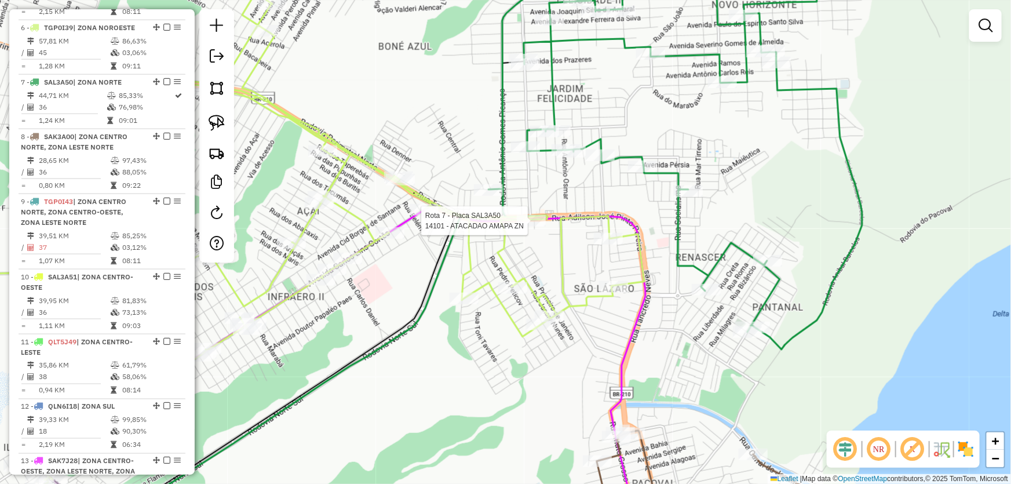
click at [532, 226] on div at bounding box center [531, 221] width 29 height 12
select select "*********"
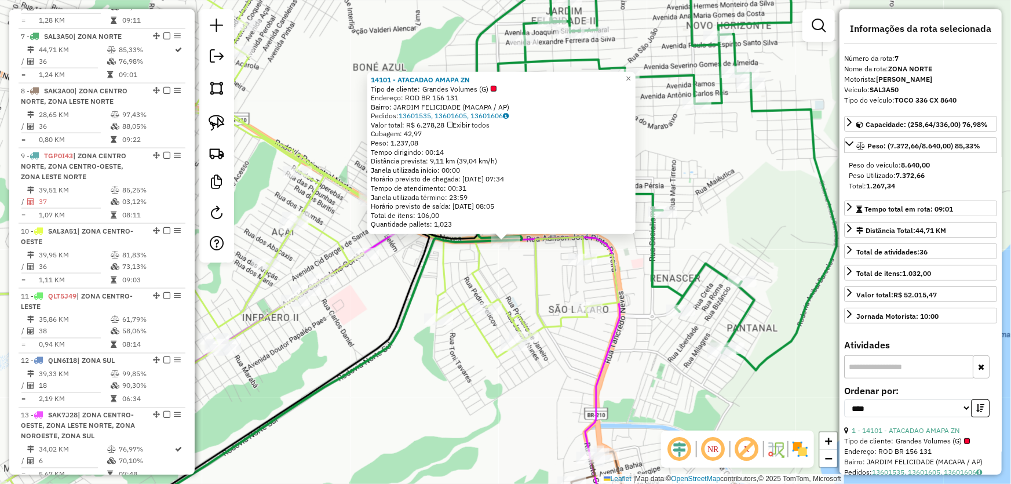
scroll to position [812, 0]
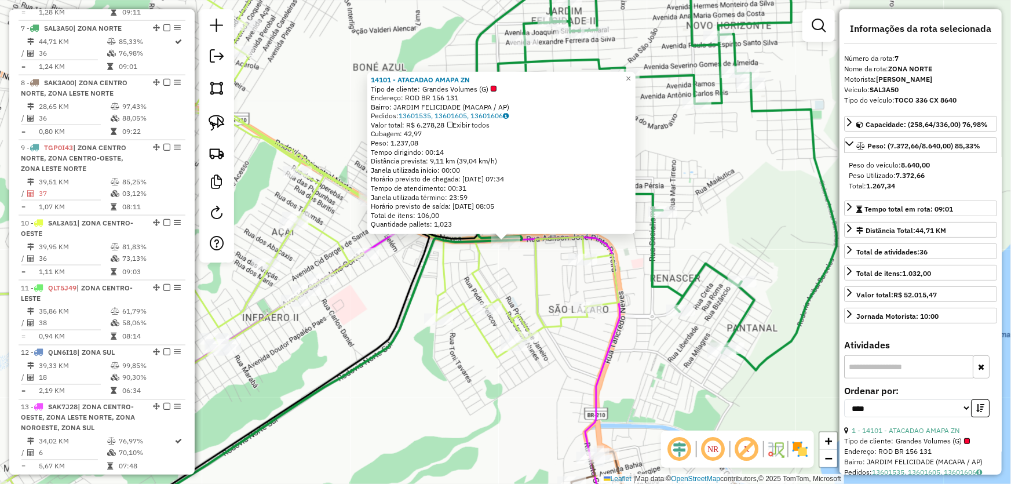
click at [477, 425] on div "14101 - ATACADAO AMAPA ZN Tipo de cliente: Grandes Volumes (G) Endereço: ROD BR…" at bounding box center [505, 242] width 1011 height 484
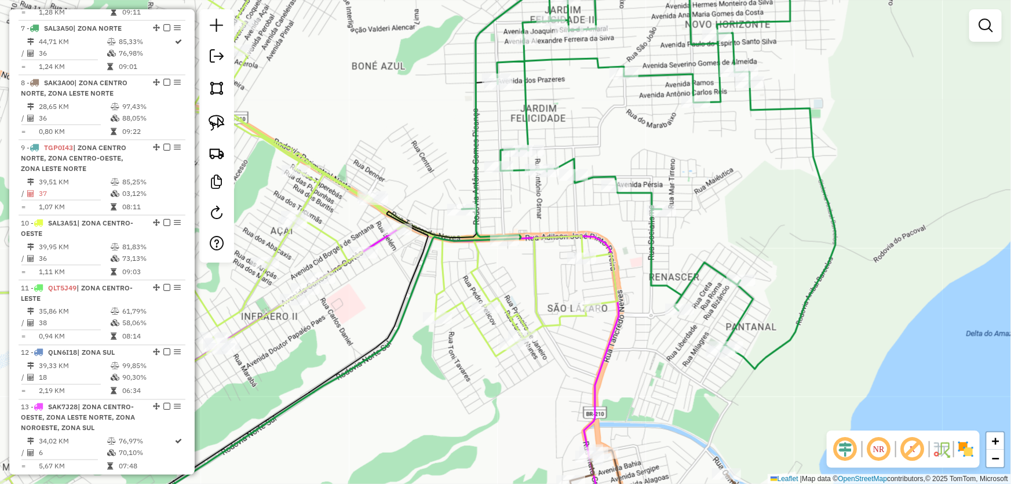
click at [457, 419] on div "Janela de atendimento Grade de atendimento Capacidade Transportadoras Veículos …" at bounding box center [505, 242] width 1011 height 484
click at [220, 116] on img at bounding box center [217, 123] width 16 height 16
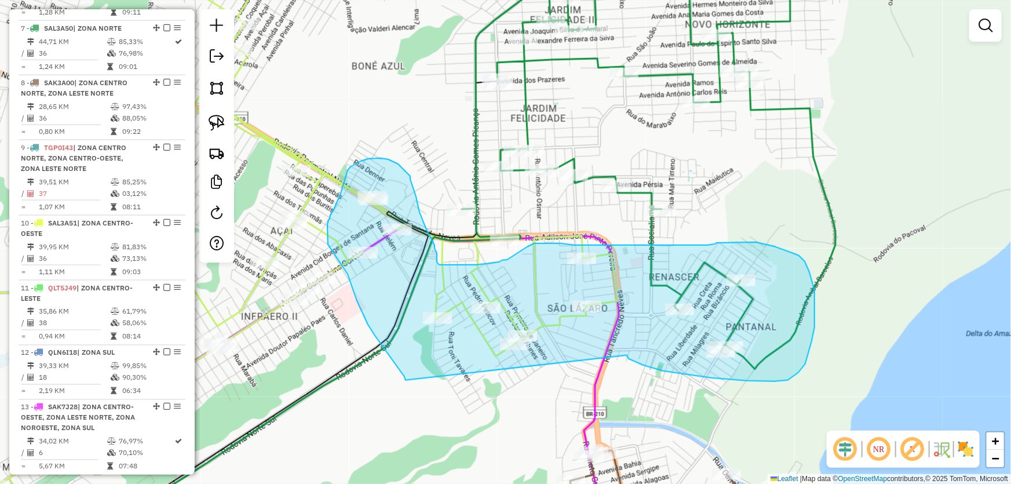
drag, startPoint x: 634, startPoint y: 360, endPoint x: 405, endPoint y: 380, distance: 229.1
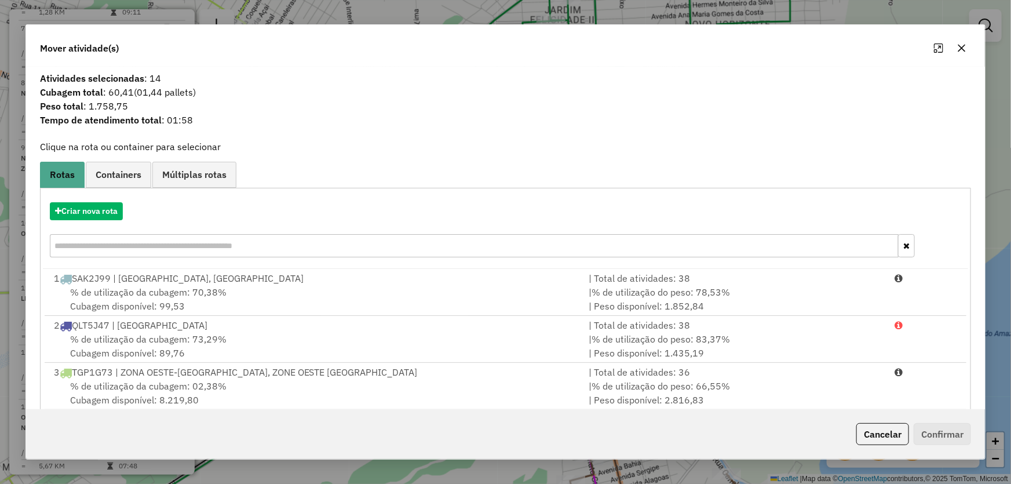
drag, startPoint x: 962, startPoint y: 46, endPoint x: 957, endPoint y: 49, distance: 6.0
click at [962, 46] on icon "button" at bounding box center [961, 47] width 9 height 9
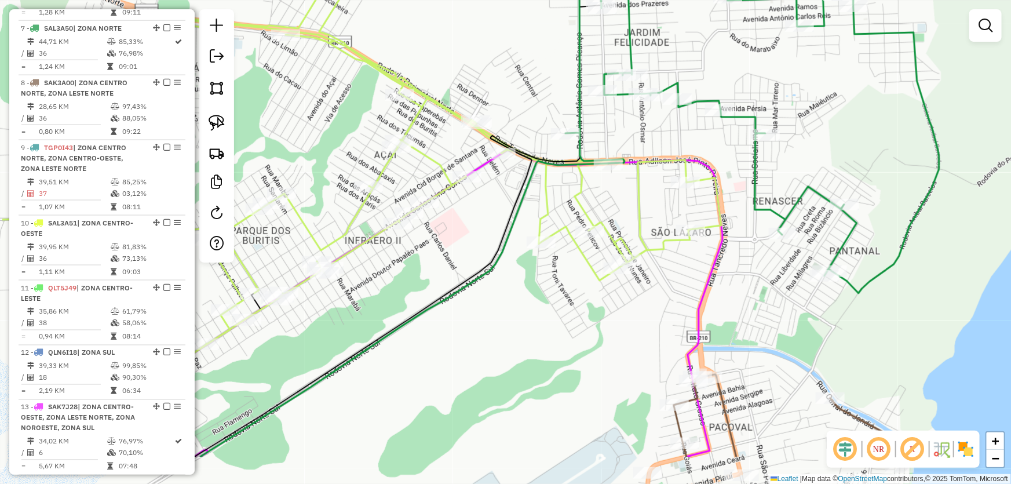
drag, startPoint x: 421, startPoint y: 372, endPoint x: 538, endPoint y: 288, distance: 144.8
click at [536, 289] on div "Janela de atendimento Grade de atendimento Capacidade Transportadoras Veículos …" at bounding box center [505, 242] width 1011 height 484
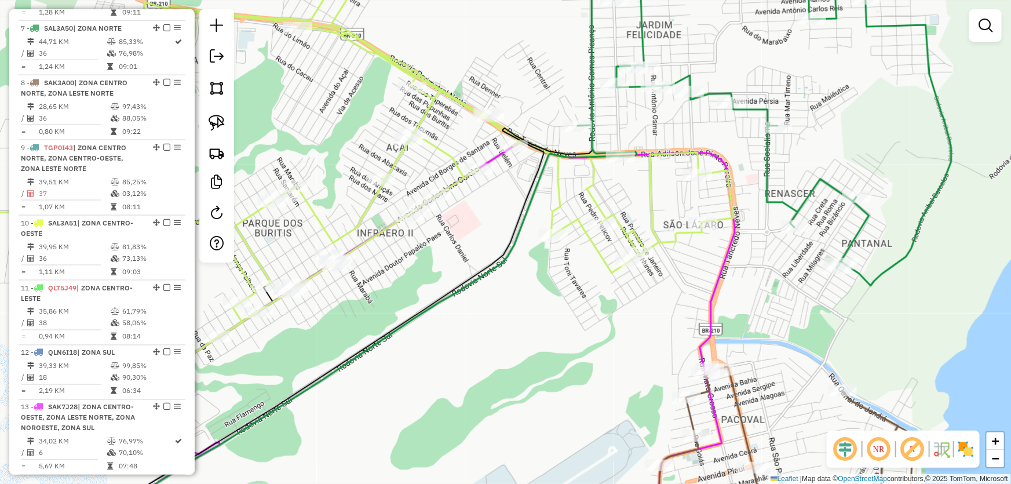
select select "*********"
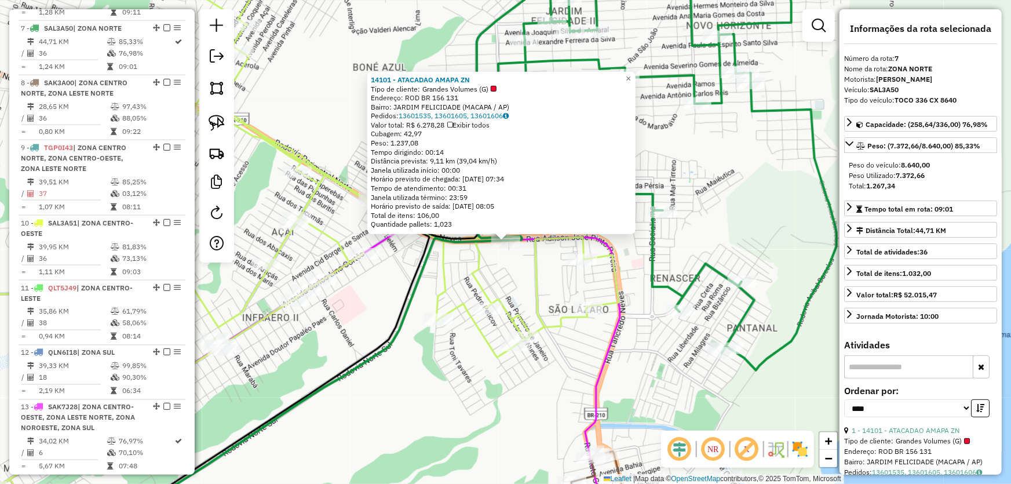
click at [666, 389] on div "14101 - ATACADAO AMAPA ZN Tipo de cliente: Grandes Volumes (G) Endereço: ROD BR…" at bounding box center [505, 242] width 1011 height 484
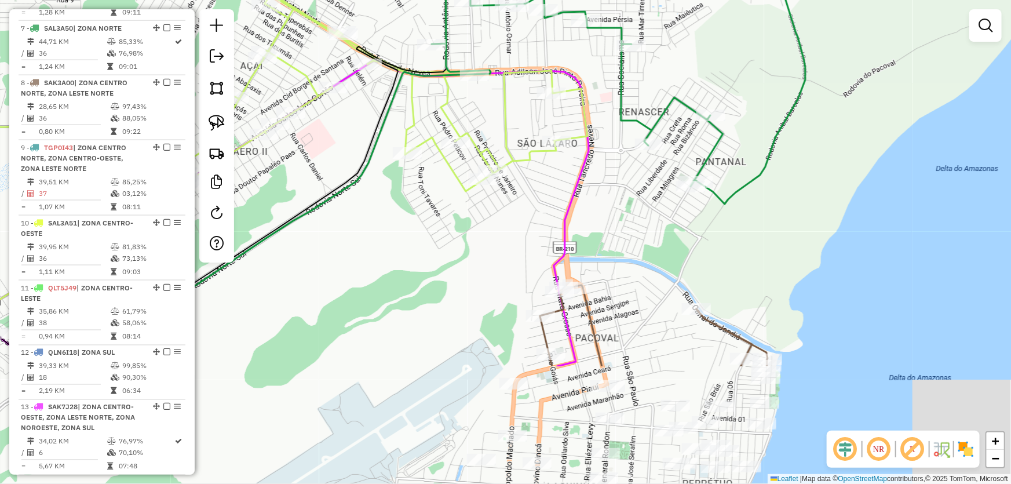
drag, startPoint x: 662, startPoint y: 382, endPoint x: 619, endPoint y: 112, distance: 272.7
click at [619, 119] on div "Janela de atendimento Grade de atendimento Capacidade Transportadoras Veículos …" at bounding box center [505, 242] width 1011 height 484
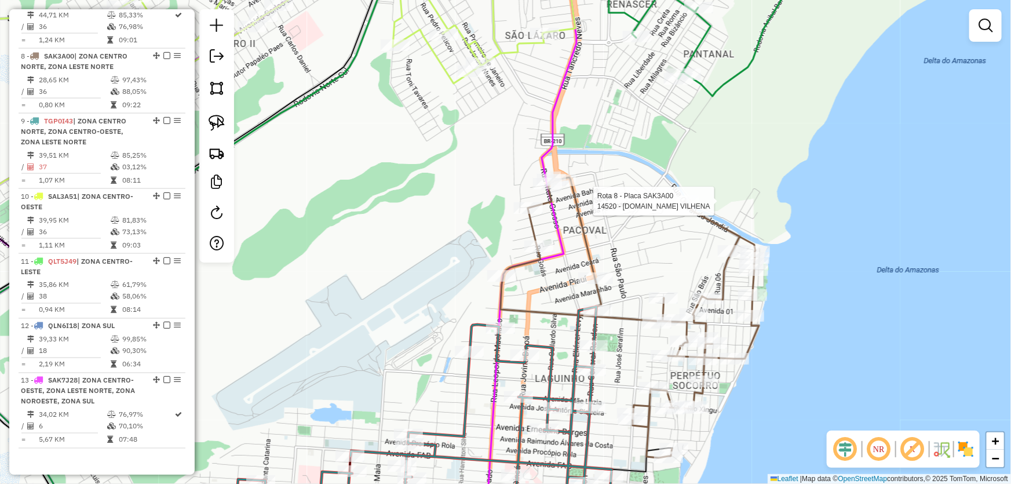
select select "*********"
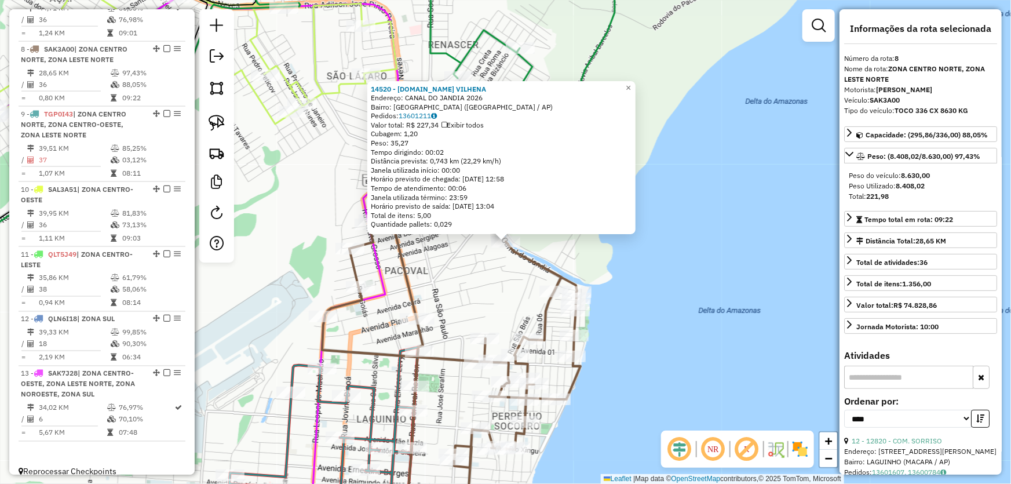
scroll to position [52, 0]
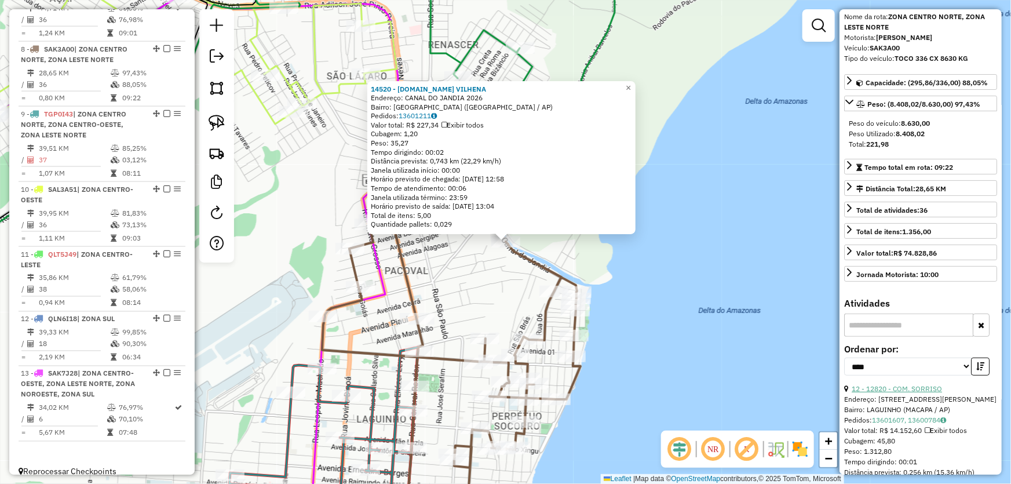
click at [897, 389] on link "12 - 12820 - COM. SORRISO" at bounding box center [897, 388] width 90 height 9
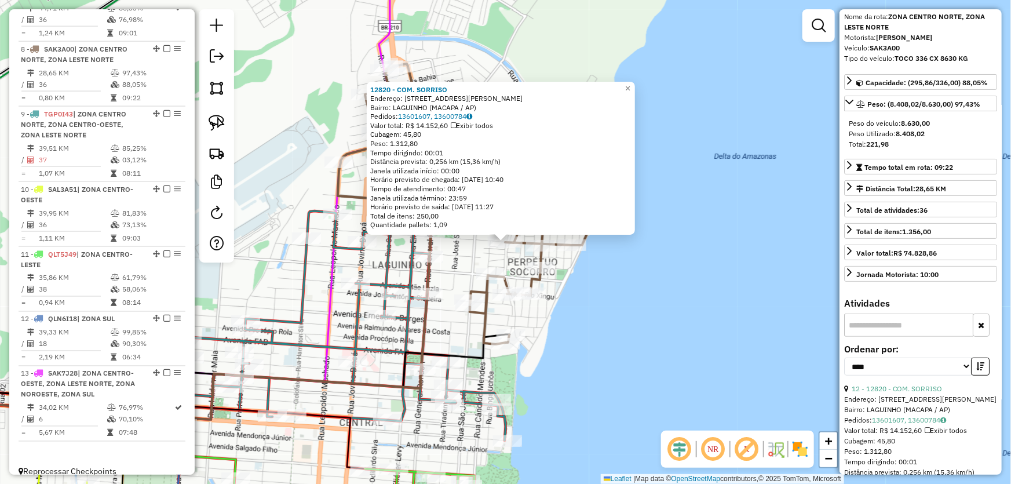
click at [723, 294] on div "12820 - COM. SORRISO Endereço: AV ANA NERY 309 Bairro: LAGUINHO (MACAPA / AP) P…" at bounding box center [505, 242] width 1011 height 484
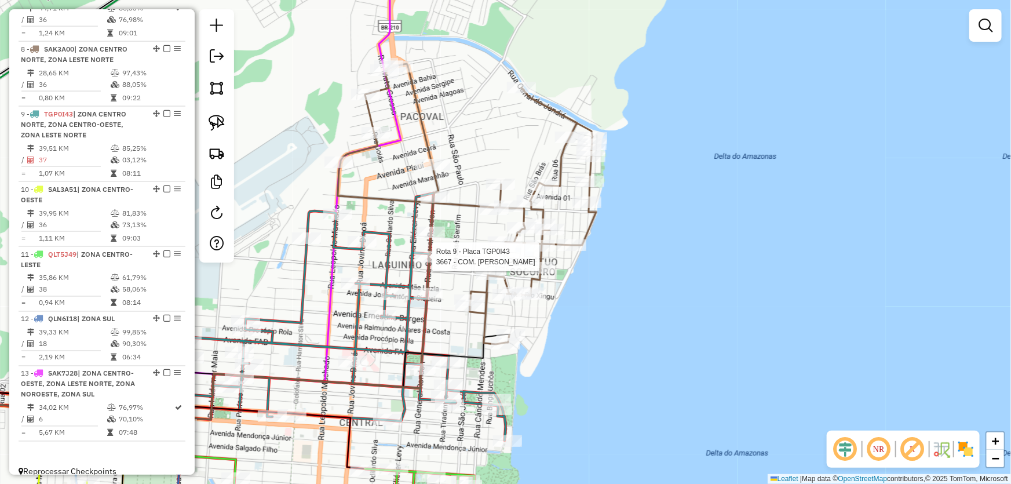
select select "*********"
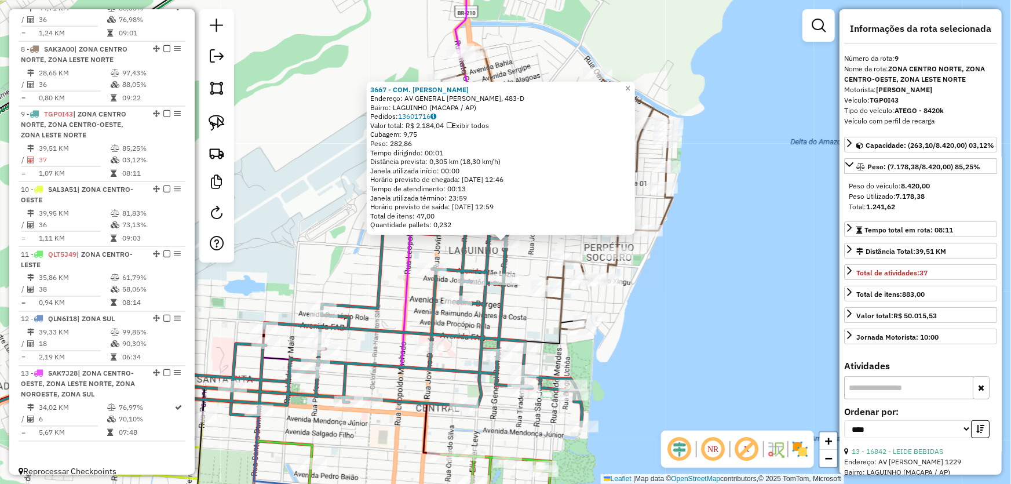
click at [774, 294] on div "3667 - COM. GABRIEL Endereço: AV GENERAL OSORIO, 483-D Bairro: LAGUINHO (MACAPA…" at bounding box center [505, 242] width 1011 height 484
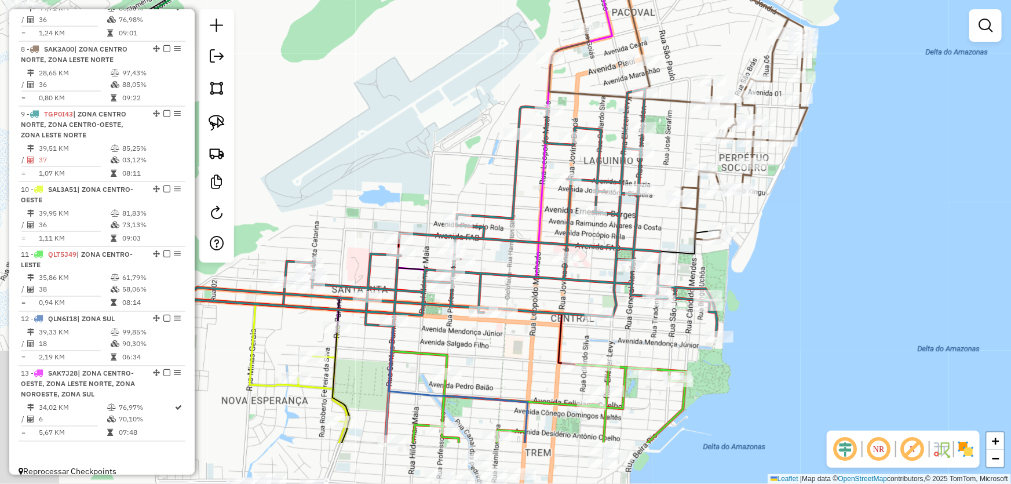
drag, startPoint x: 684, startPoint y: 290, endPoint x: 874, endPoint y: 148, distance: 237.1
click at [872, 151] on div "Janela de atendimento Grade de atendimento Capacidade Transportadoras Veículos …" at bounding box center [505, 242] width 1011 height 484
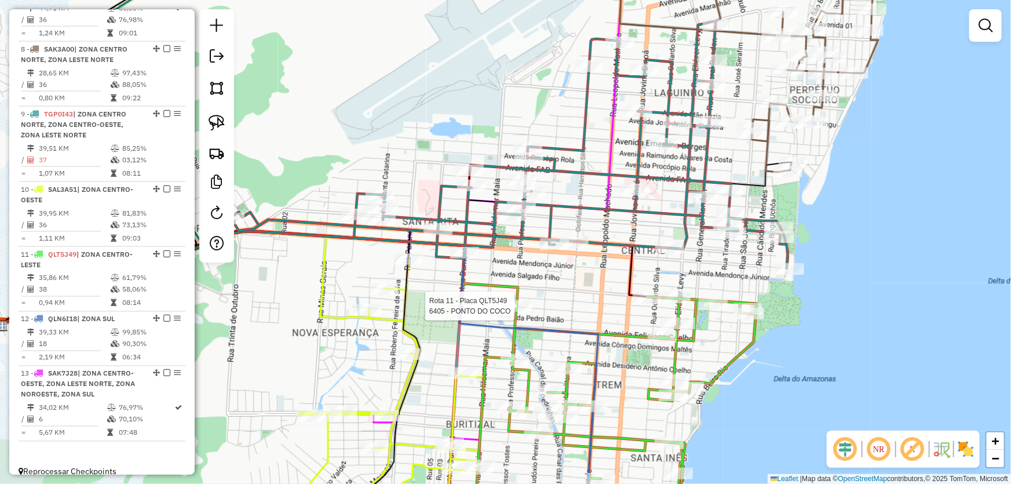
select select "*********"
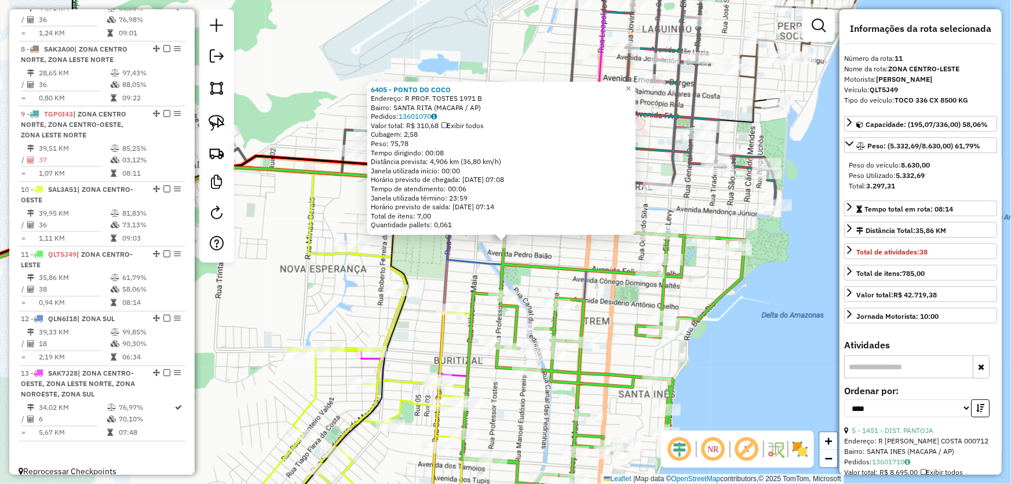
click at [299, 290] on div "6405 - PONTO DO COCO Endereço: R PROF. TOSTES 1971 B Bairro: SANTA RITA (MACAPA…" at bounding box center [505, 242] width 1011 height 484
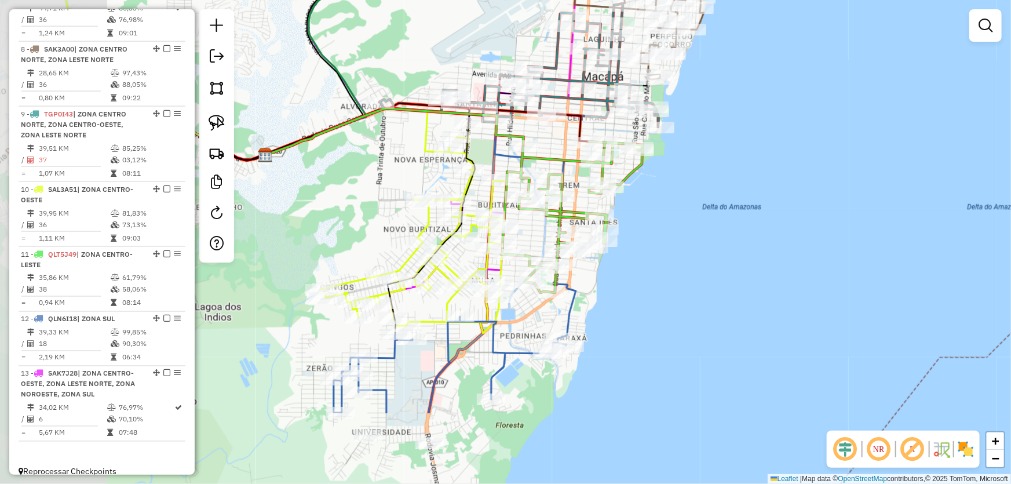
drag, startPoint x: 368, startPoint y: 119, endPoint x: 487, endPoint y: -16, distance: 180.6
click at [487, 0] on html "Aguarde... Pop-up bloqueado! Seu navegador bloqueou automáticamente a abertura …" at bounding box center [505, 242] width 1011 height 484
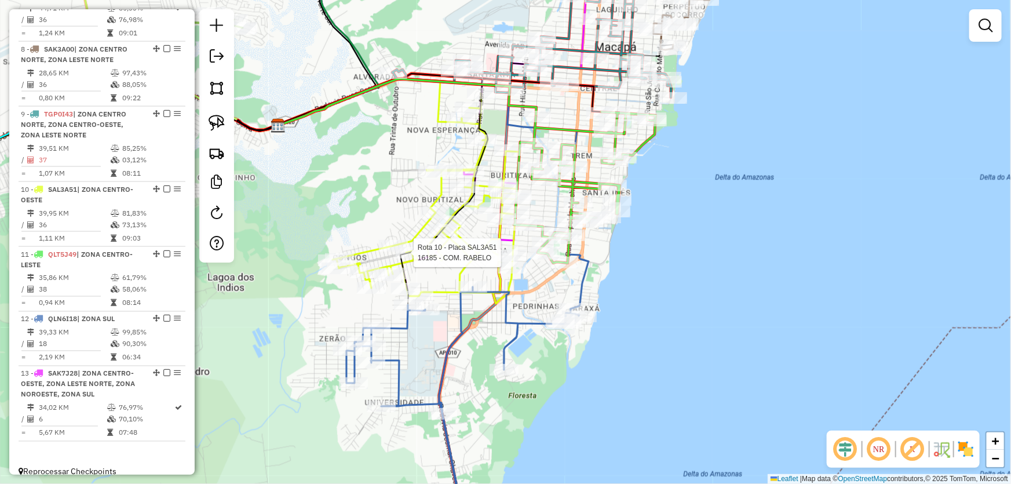
select select "*********"
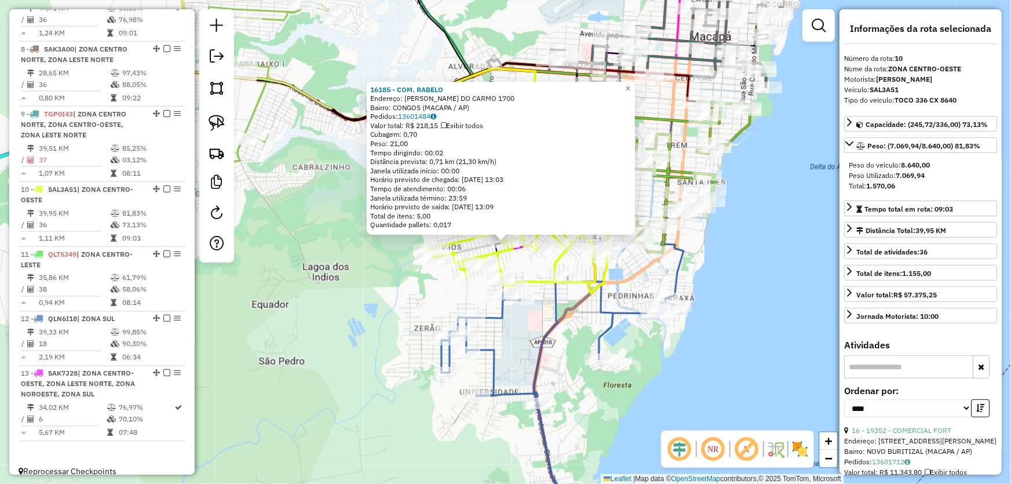
click at [385, 330] on div "16185 - COM. RABELO Endereço: BENEDITO LINO DO CARMO 1700 Bairro: CONGOS (MACAP…" at bounding box center [505, 242] width 1011 height 484
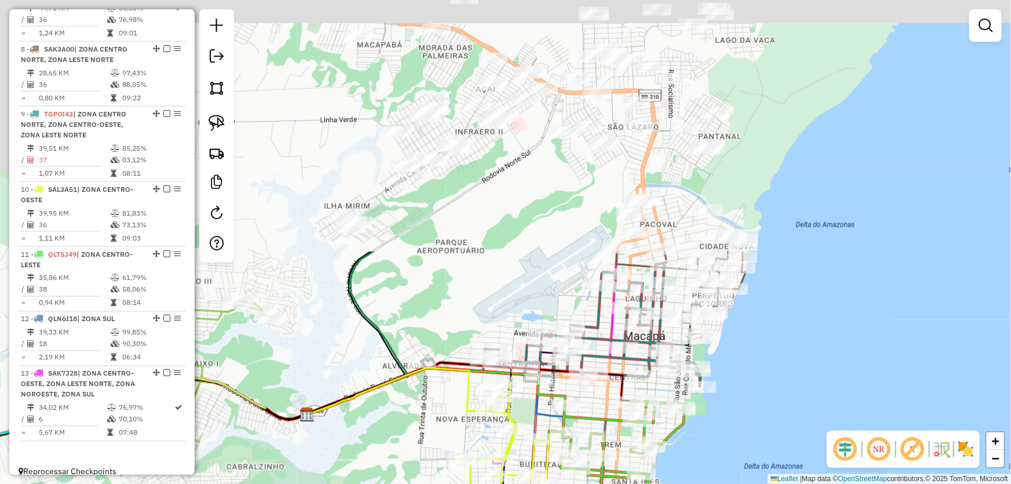
drag, startPoint x: 433, startPoint y: 144, endPoint x: 367, endPoint y: 444, distance: 306.7
click at [367, 444] on div "Janela de atendimento Grade de atendimento Capacidade Transportadoras Veículos …" at bounding box center [505, 242] width 1011 height 484
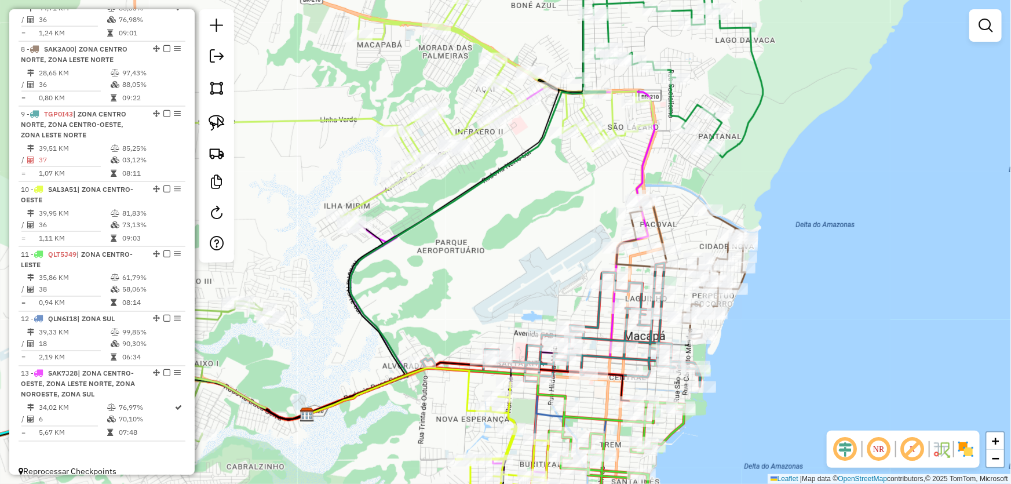
drag, startPoint x: 535, startPoint y: 184, endPoint x: 538, endPoint y: 257, distance: 73.0
click at [538, 257] on div "Janela de atendimento Grade de atendimento Capacidade Transportadoras Veículos …" at bounding box center [505, 242] width 1011 height 484
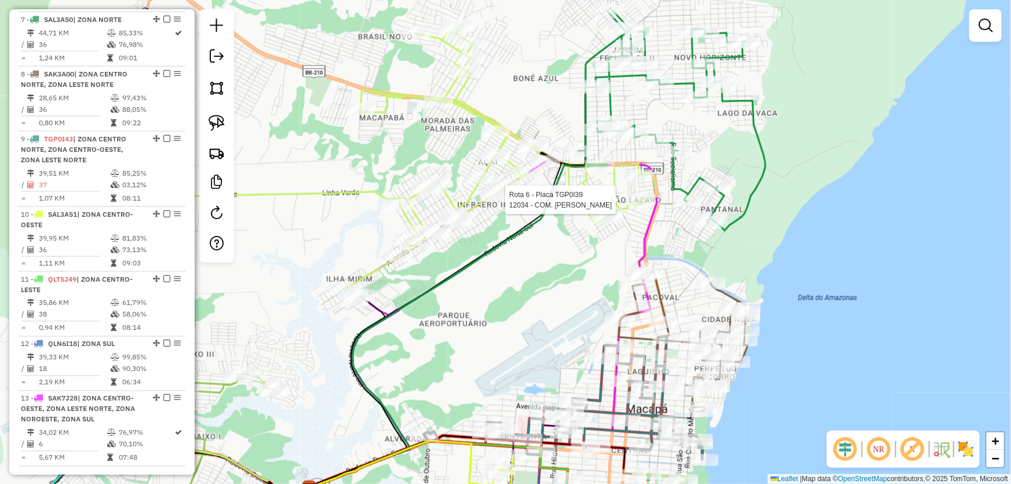
select select "*********"
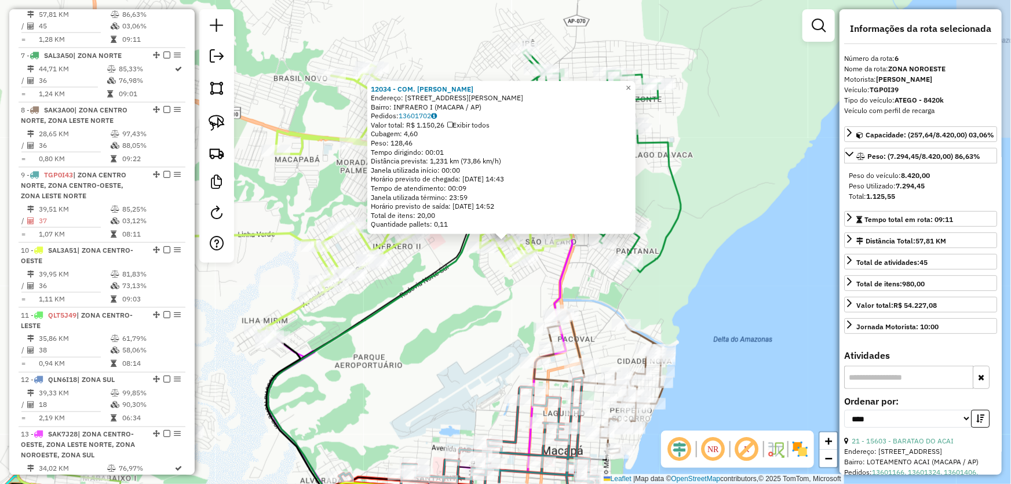
scroll to position [758, 0]
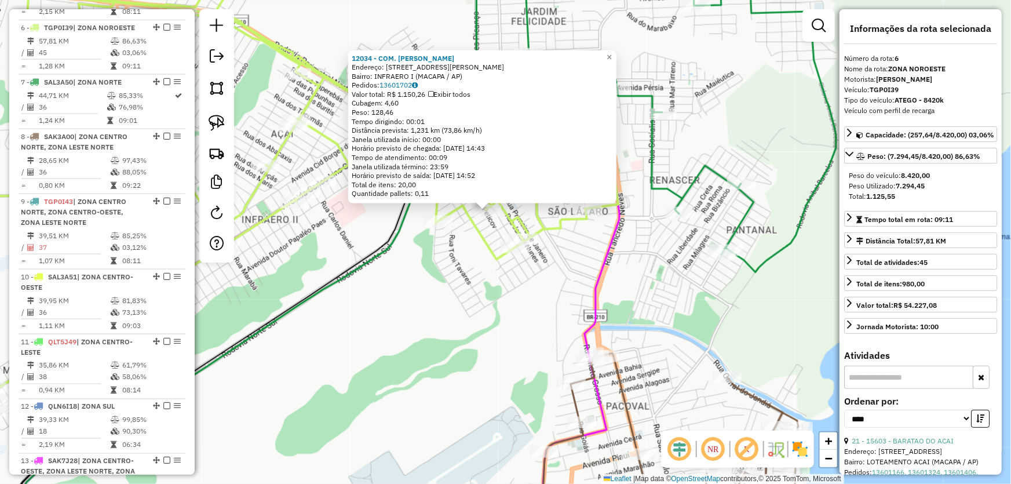
click at [549, 295] on div "12034 - COM. ALVES Endereço: BRIGADEIRO FARIA LIMA 295A Bairro: INFRAERO I (MAC…" at bounding box center [505, 242] width 1011 height 484
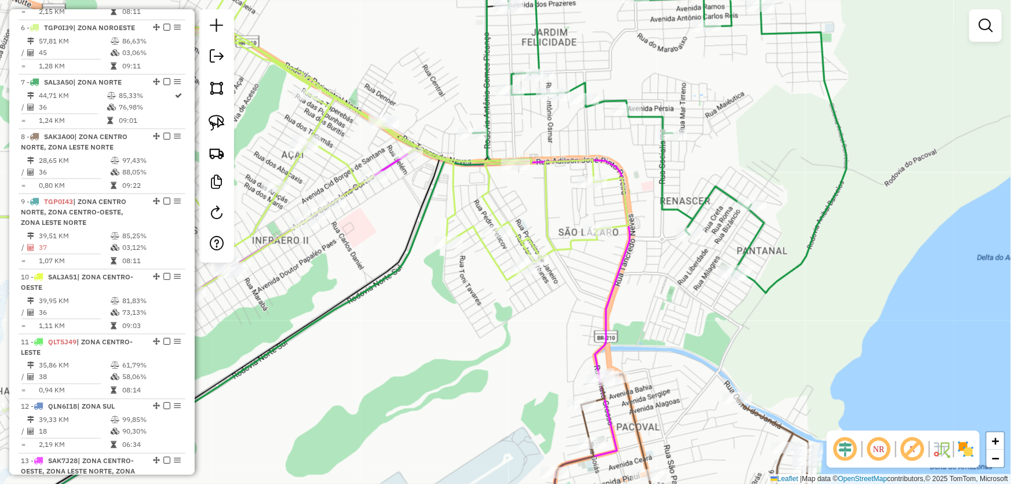
drag, startPoint x: 546, startPoint y: 269, endPoint x: 565, endPoint y: 312, distance: 47.2
click at [565, 312] on div "Janela de atendimento Grade de atendimento Capacidade Transportadoras Veículos …" at bounding box center [505, 242] width 1011 height 484
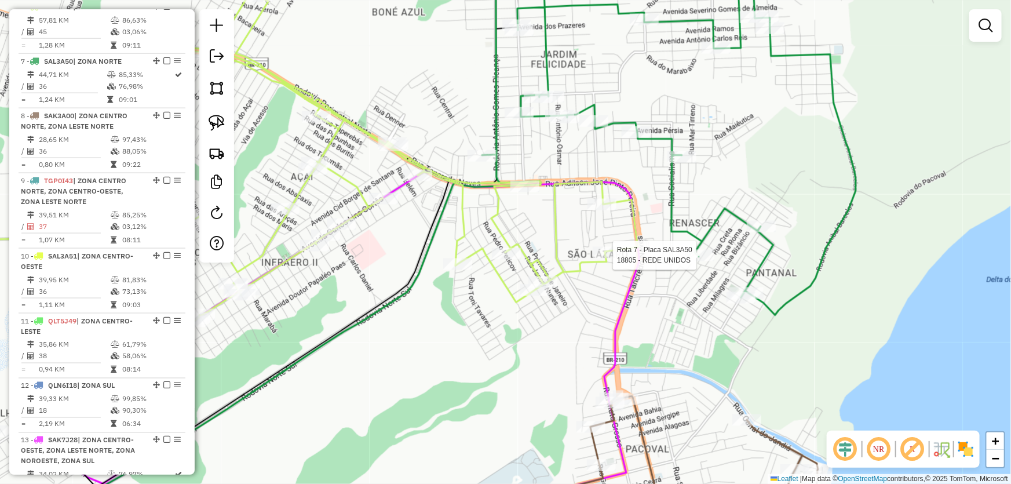
select select "*********"
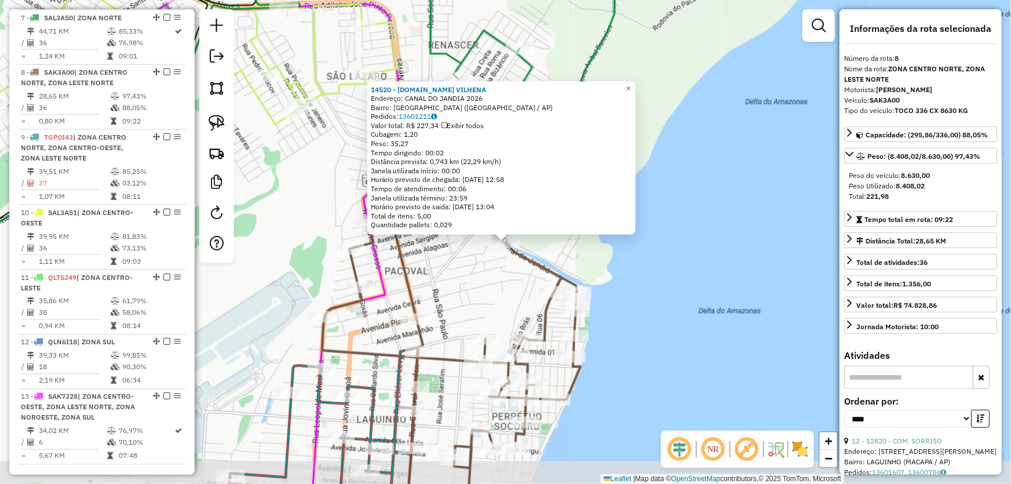
scroll to position [846, 0]
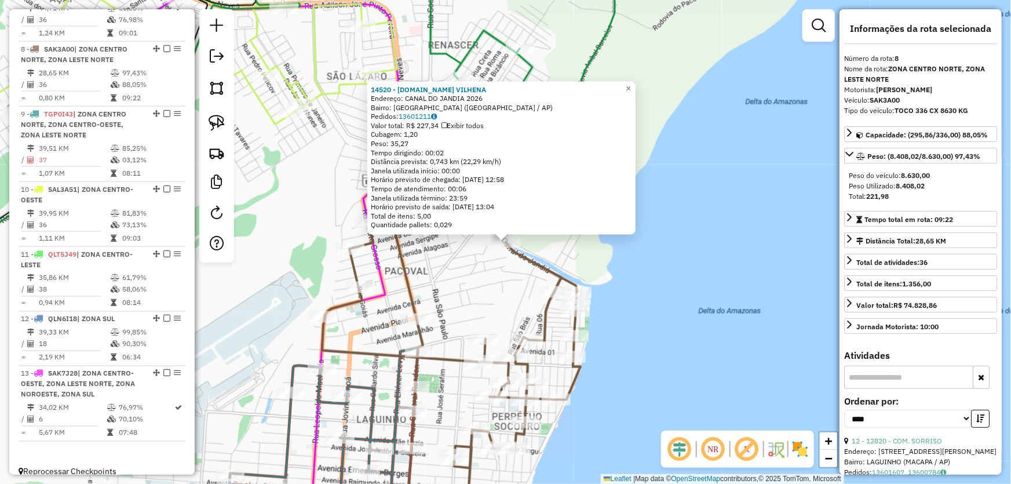
click at [717, 226] on div "14520 - M.BOX VILHENA Endereço: CANAL DO JANDIA 2026 Bairro: CIDADE NOVA (MACAP…" at bounding box center [505, 242] width 1011 height 484
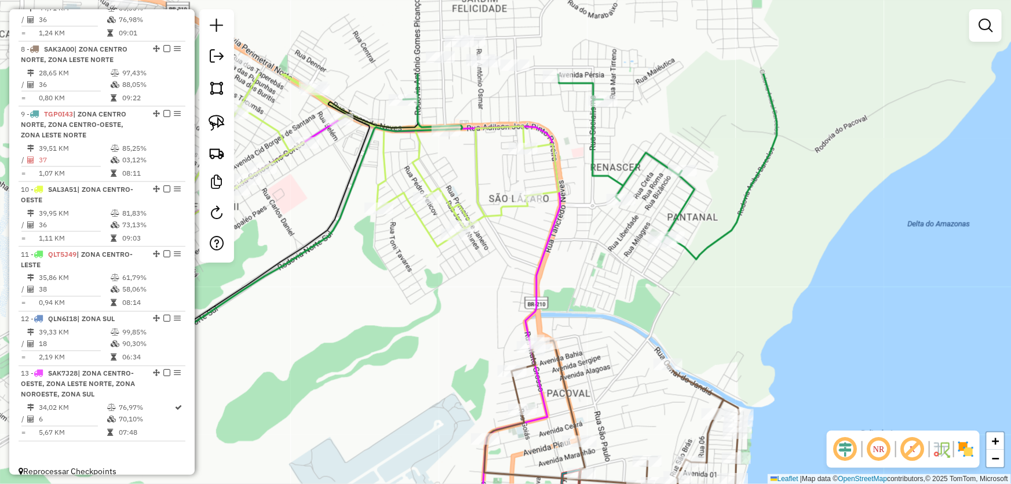
drag, startPoint x: 468, startPoint y: 167, endPoint x: 631, endPoint y: 289, distance: 204.0
click at [631, 289] on div "Janela de atendimento Grade de atendimento Capacidade Transportadoras Veículos …" at bounding box center [505, 242] width 1011 height 484
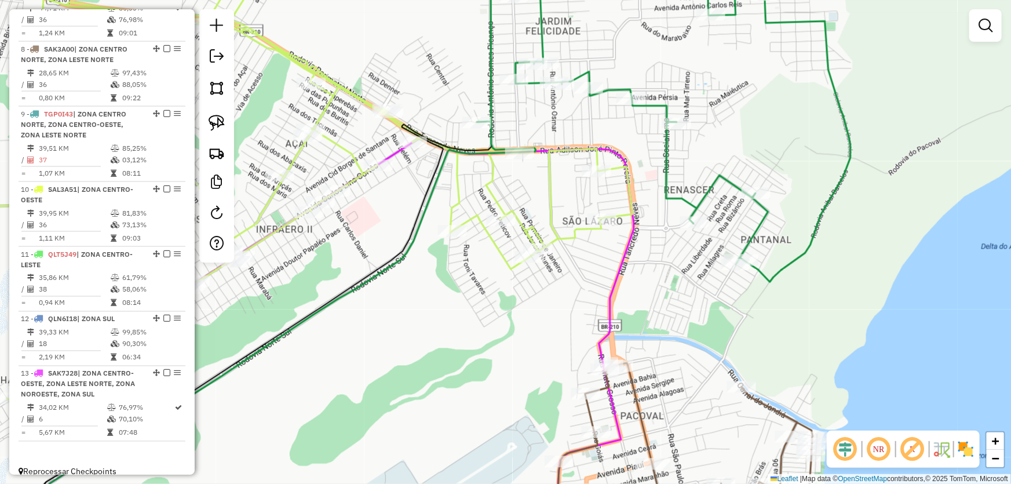
click at [582, 271] on div "Janela de atendimento Grade de atendimento Capacidade Transportadoras Veículos …" at bounding box center [505, 242] width 1011 height 484
select select "*********"
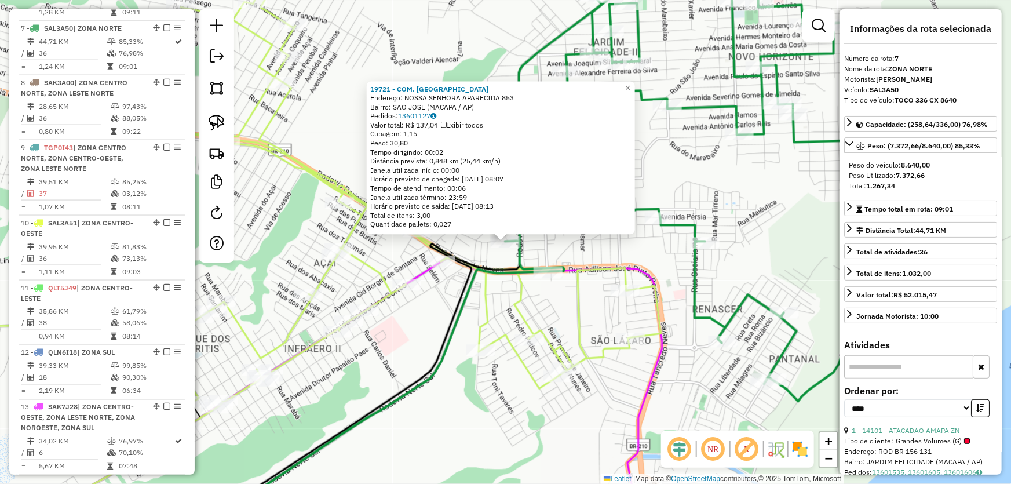
scroll to position [52, 0]
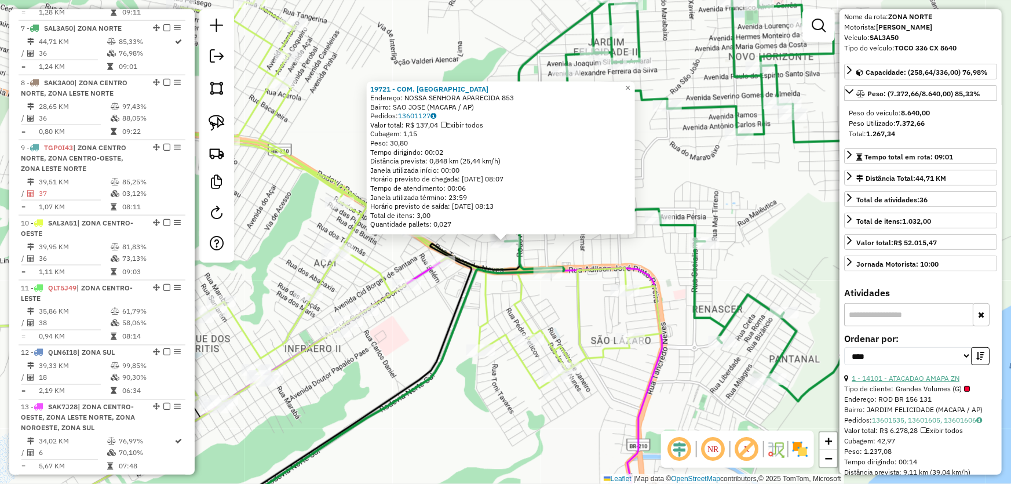
click at [876, 376] on link "1 - 14101 - ATACADAO AMAPA ZN" at bounding box center [906, 378] width 108 height 9
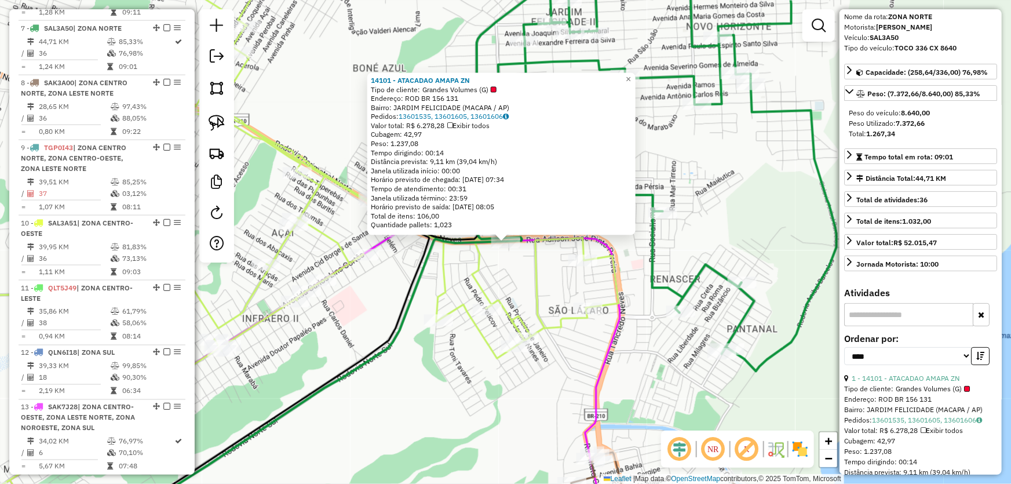
click at [595, 348] on div "14101 - ATACADAO AMAPA ZN Tipo de cliente: Grandes Volumes (G) Endereço: ROD BR…" at bounding box center [505, 242] width 1011 height 484
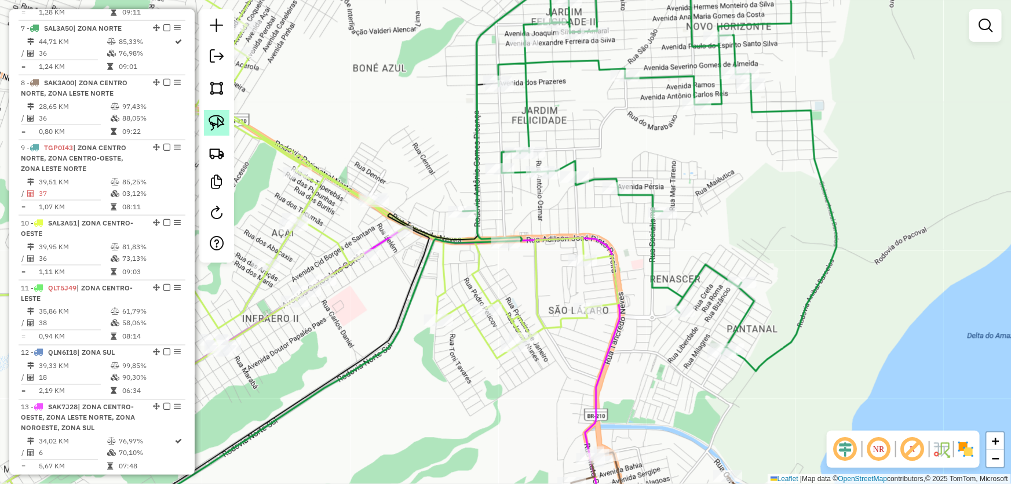
click at [221, 123] on img at bounding box center [217, 123] width 16 height 16
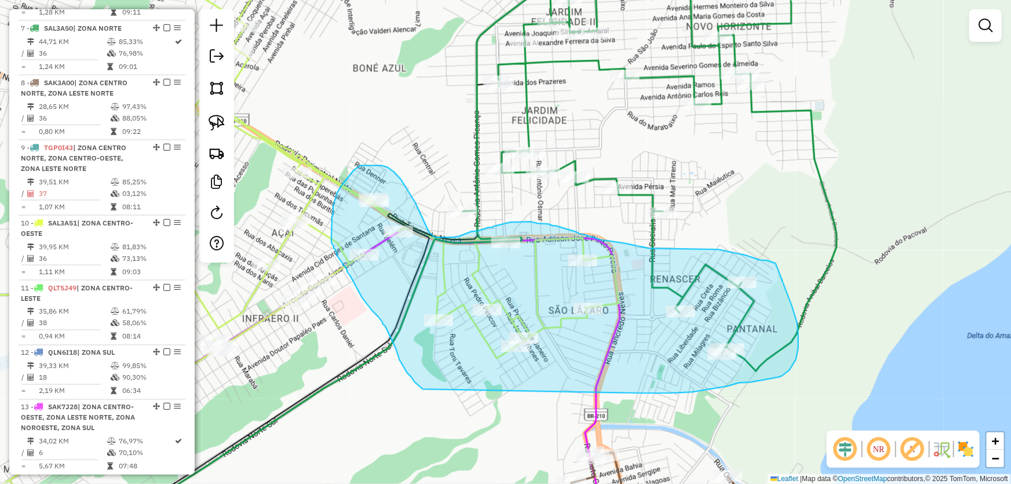
drag, startPoint x: 643, startPoint y: 393, endPoint x: 424, endPoint y: 390, distance: 219.0
click at [424, 390] on div "Janela de atendimento Grade de atendimento Capacidade Transportadoras Veículos …" at bounding box center [505, 242] width 1011 height 484
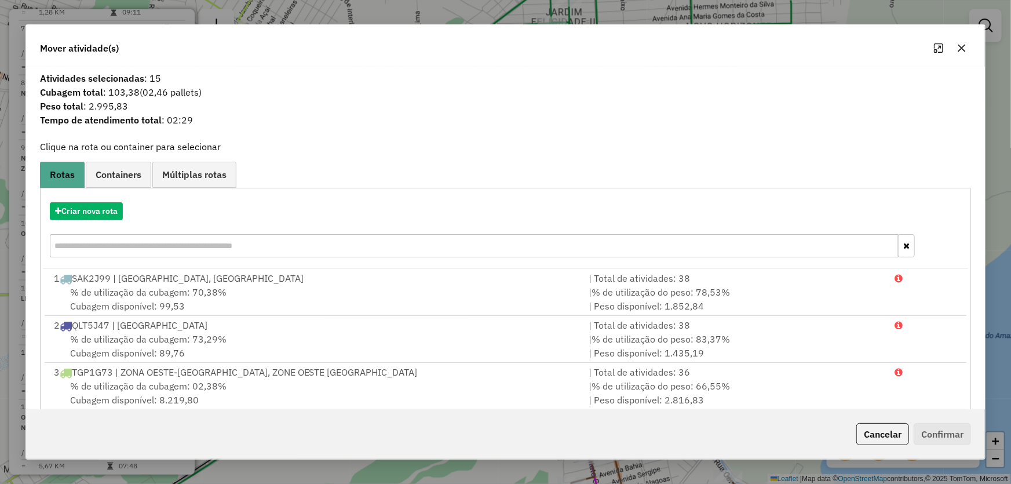
click at [964, 48] on icon "button" at bounding box center [961, 47] width 9 height 9
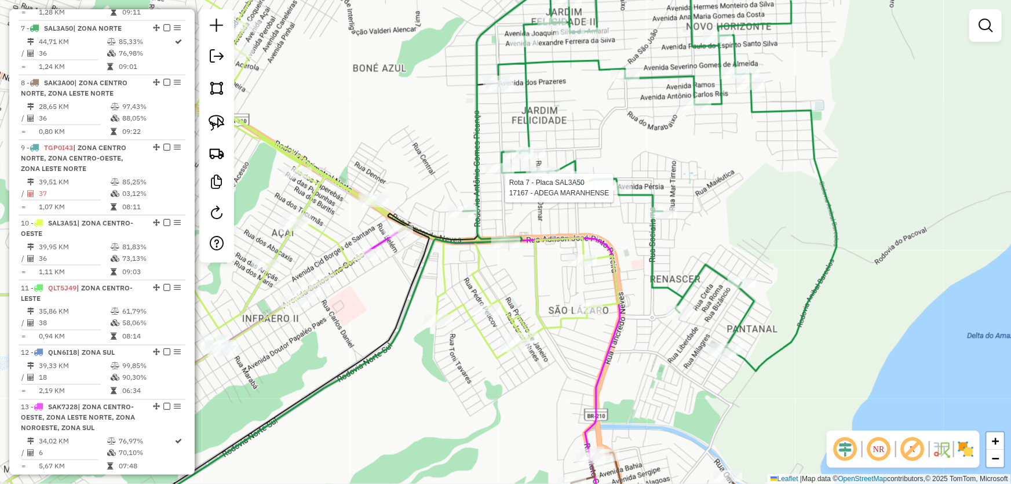
select select "*********"
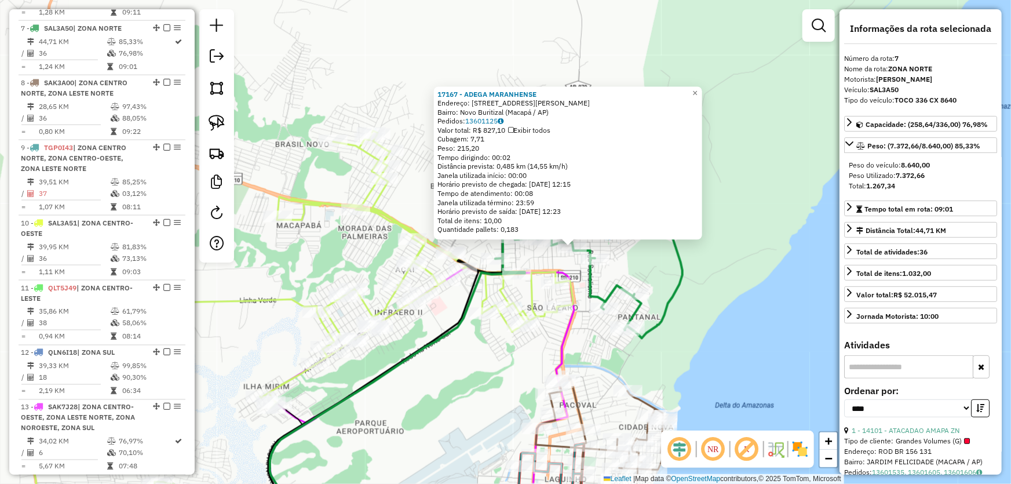
click at [701, 330] on div "17167 - ADEGA MARANHENSE Endereço: Rua Leopoldo Queirós Teixeira, 840 Bairro: N…" at bounding box center [505, 242] width 1011 height 484
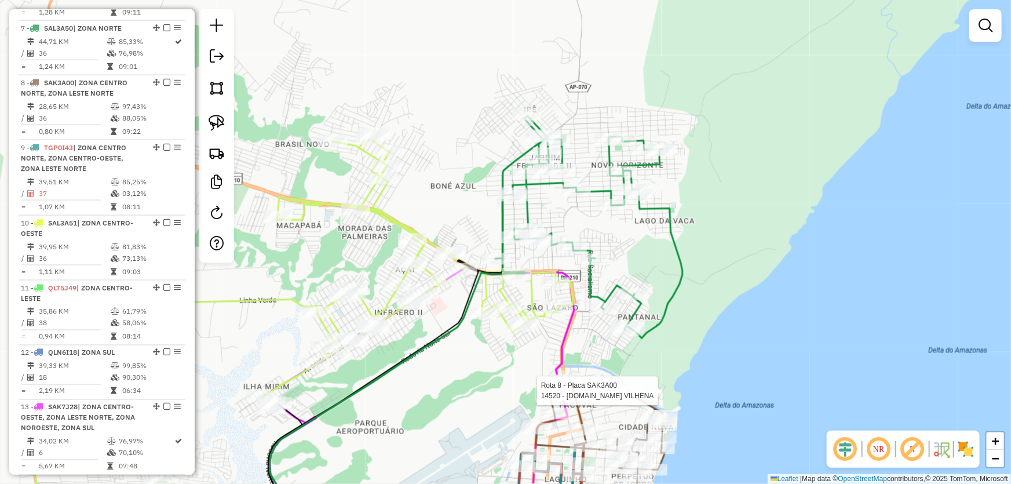
select select "*********"
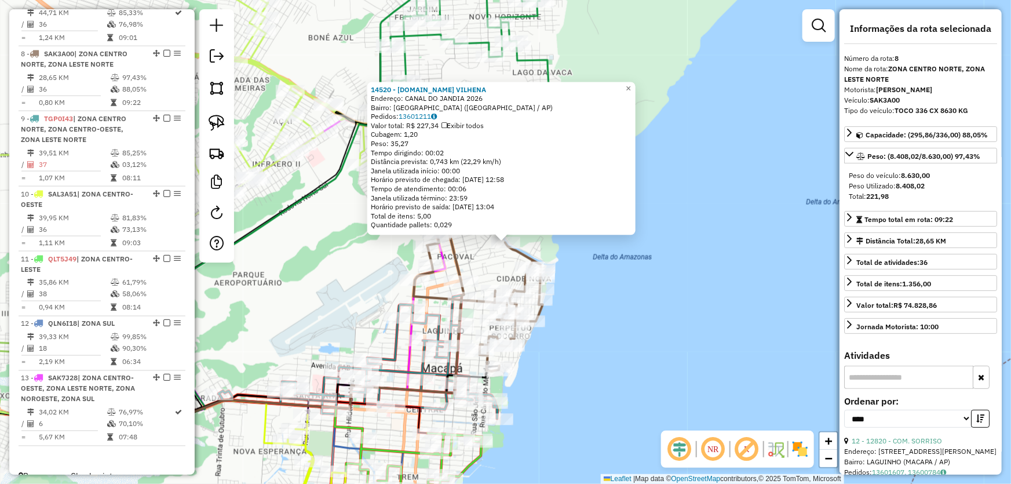
scroll to position [846, 0]
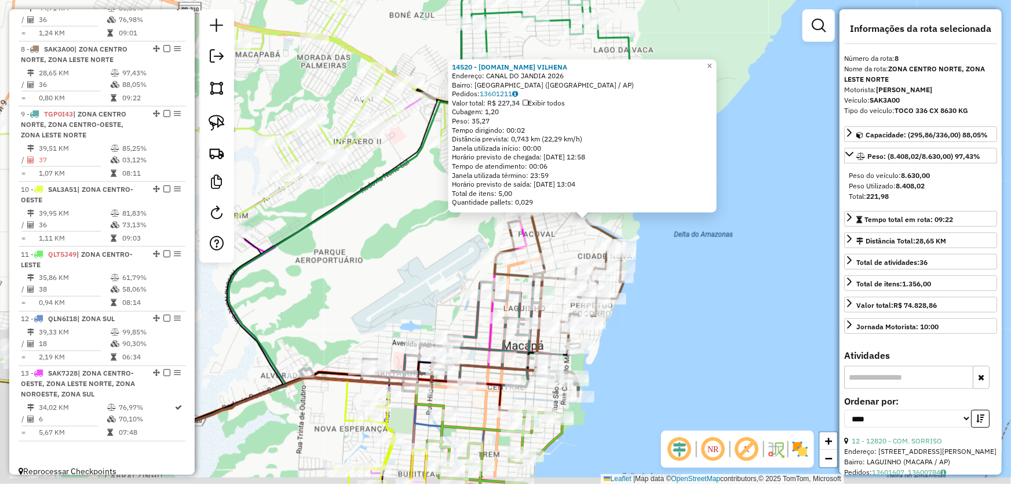
drag, startPoint x: 596, startPoint y: 344, endPoint x: 678, endPoint y: 320, distance: 85.8
click at [678, 320] on div "14520 - M.BOX VILHENA Endereço: CANAL DO JANDIA 2026 Bairro: CIDADE NOVA (MACAP…" at bounding box center [505, 242] width 1011 height 484
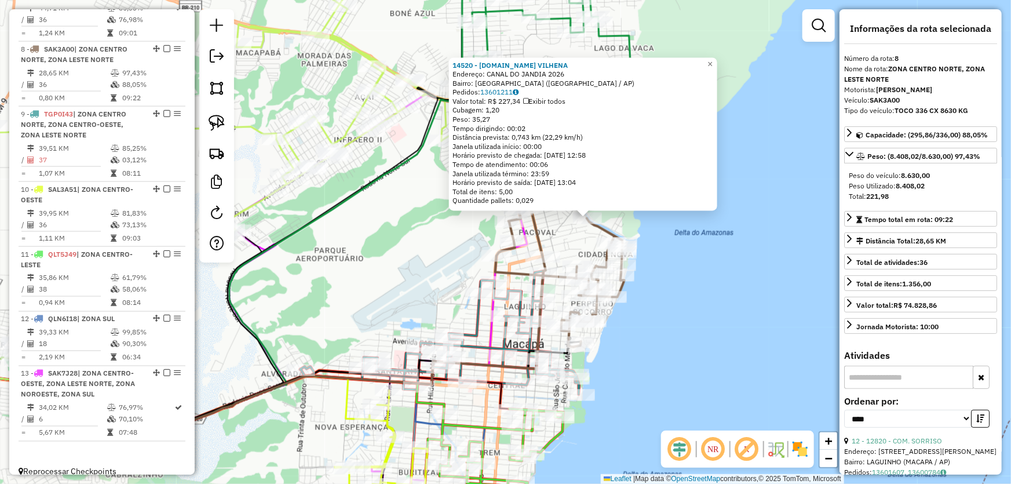
click at [674, 318] on div "14520 - M.BOX VILHENA Endereço: CANAL DO JANDIA 2026 Bairro: CIDADE NOVA (MACAP…" at bounding box center [505, 242] width 1011 height 484
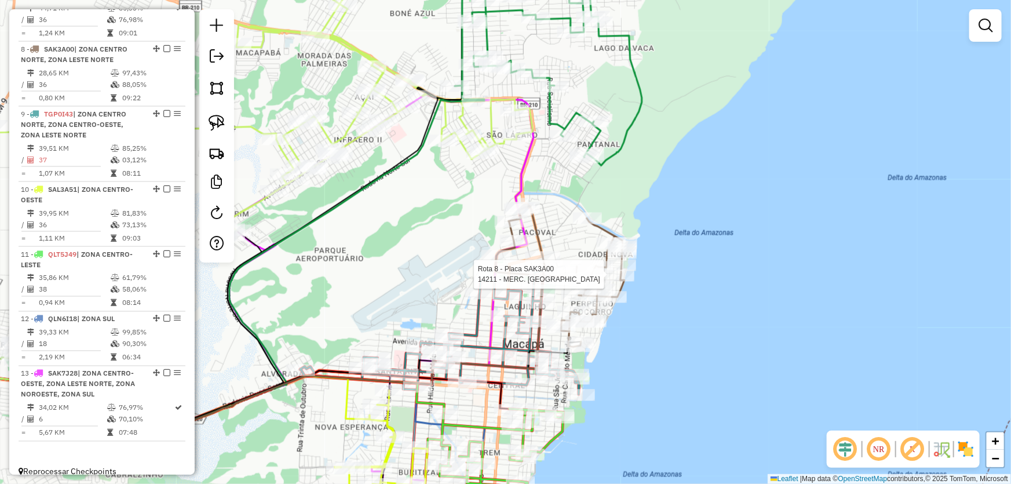
select select "*********"
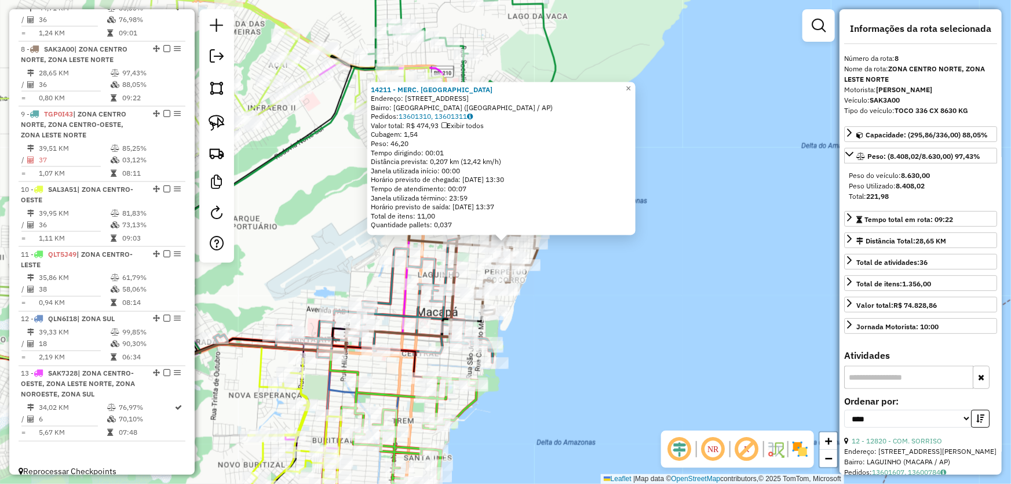
click at [664, 297] on div "14211 - MERC. SAO FRANCISCO Endereço: R SANTA CRUZ 925 Bairro: CIDADE NOVA (MAC…" at bounding box center [505, 242] width 1011 height 484
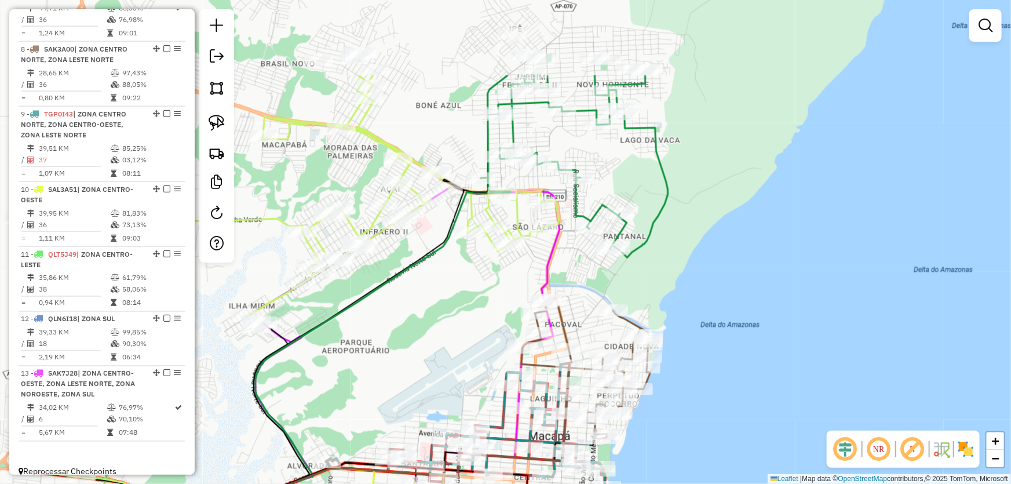
drag, startPoint x: 623, startPoint y: 203, endPoint x: 736, endPoint y: 327, distance: 167.3
click at [736, 327] on div "Janela de atendimento Grade de atendimento Capacidade Transportadoras Veículos …" at bounding box center [505, 242] width 1011 height 484
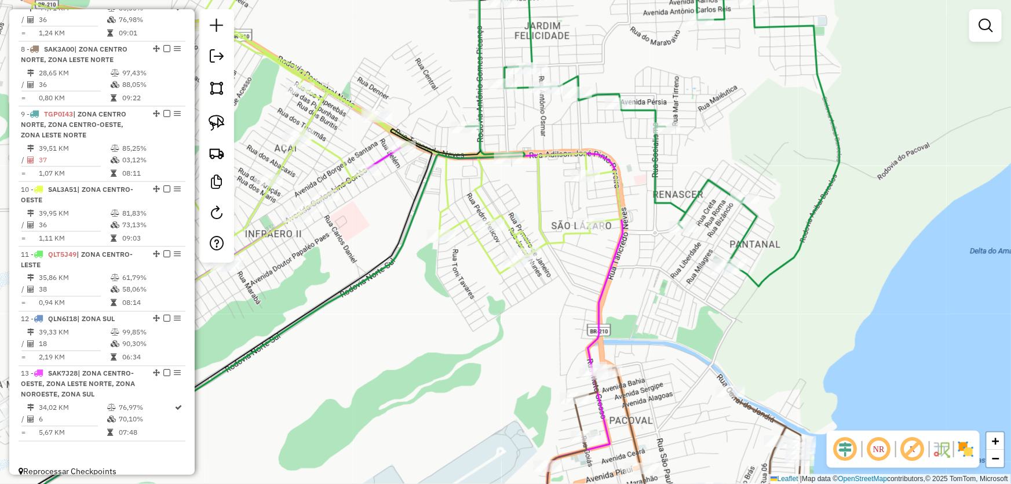
drag, startPoint x: 561, startPoint y: 271, endPoint x: 696, endPoint y: 312, distance: 141.1
click at [695, 316] on div "Janela de atendimento Grade de atendimento Capacidade Transportadoras Veículos …" at bounding box center [505, 242] width 1011 height 484
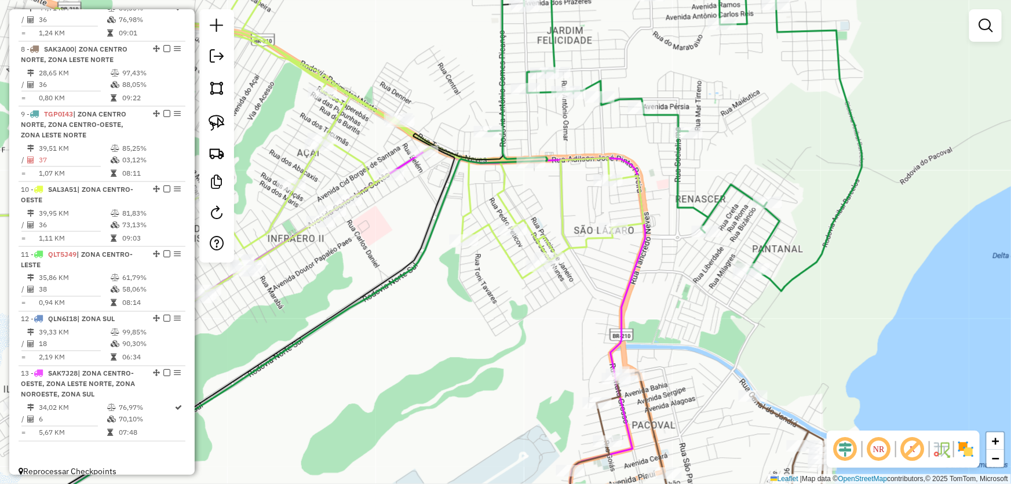
drag, startPoint x: 673, startPoint y: 306, endPoint x: 704, endPoint y: 311, distance: 32.3
click at [704, 311] on div "Janela de atendimento Grade de atendimento Capacidade Transportadoras Veículos …" at bounding box center [505, 242] width 1011 height 484
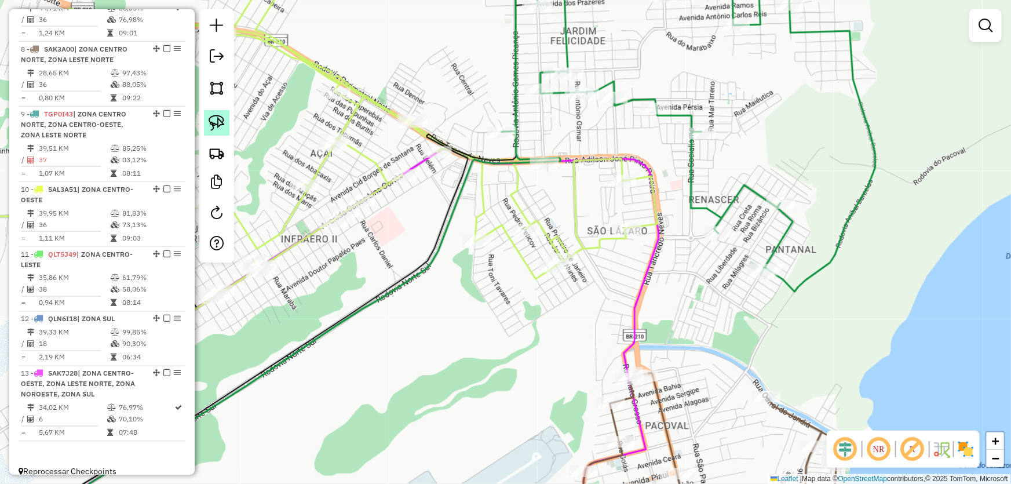
click at [222, 122] on img at bounding box center [217, 123] width 16 height 16
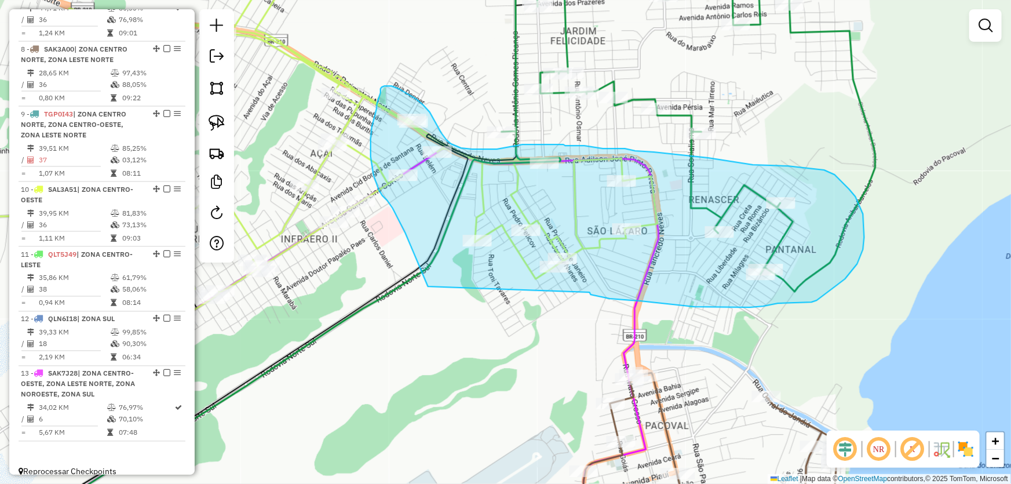
drag, startPoint x: 590, startPoint y: 293, endPoint x: 428, endPoint y: 287, distance: 161.7
click at [428, 287] on div "Janela de atendimento Grade de atendimento Capacidade Transportadoras Veículos …" at bounding box center [505, 242] width 1011 height 484
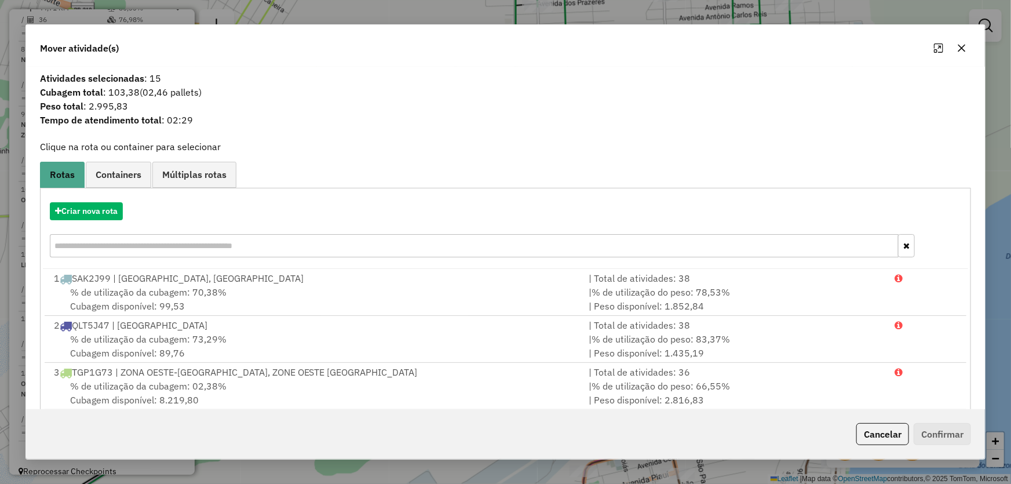
click at [962, 54] on button "button" at bounding box center [961, 48] width 19 height 19
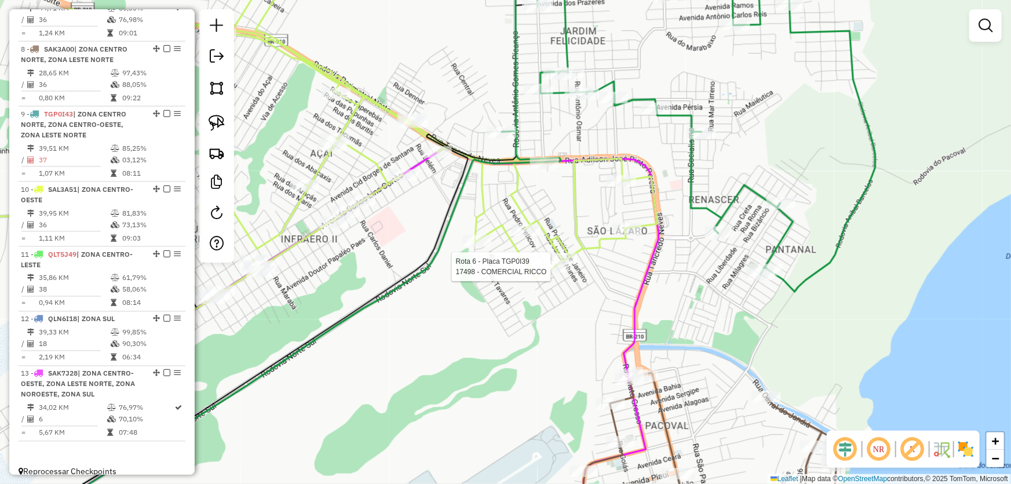
select select "*********"
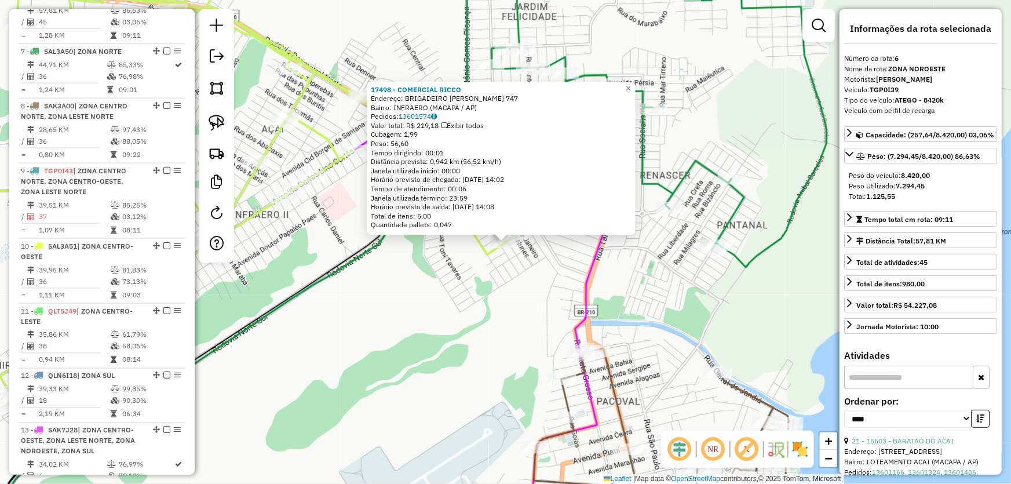
scroll to position [758, 0]
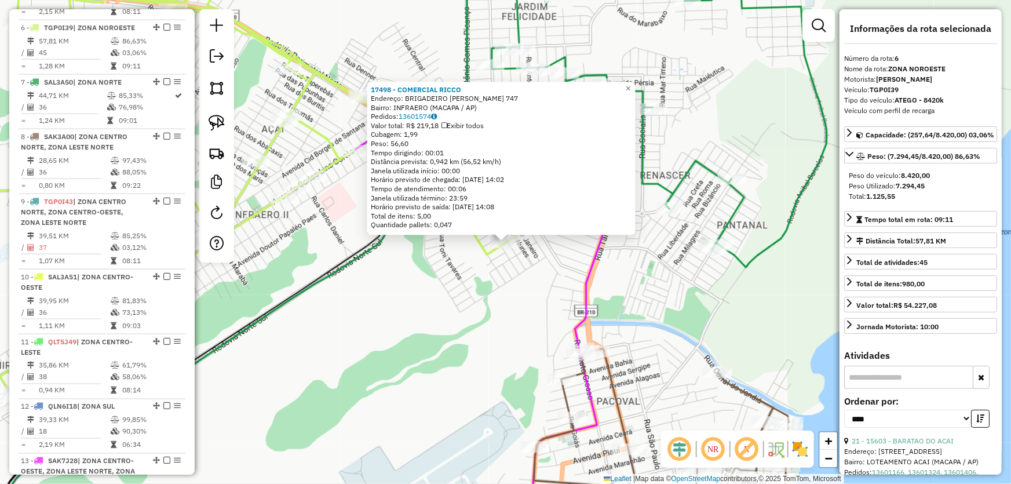
click at [467, 298] on div "17498 - COMERCIAL RICCO Endereço: BRIGADEIRO HELIO COSTA 747 Bairro: INFRAERO (…" at bounding box center [505, 242] width 1011 height 484
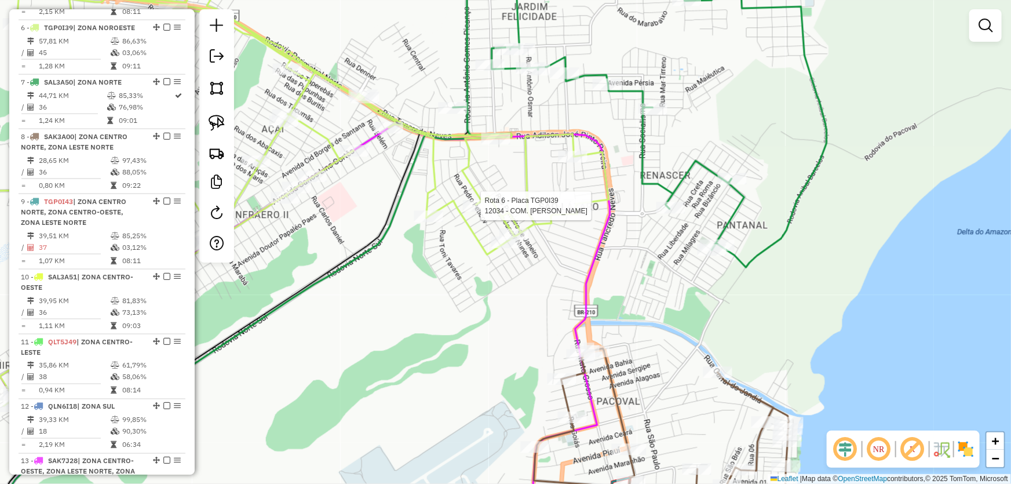
select select "*********"
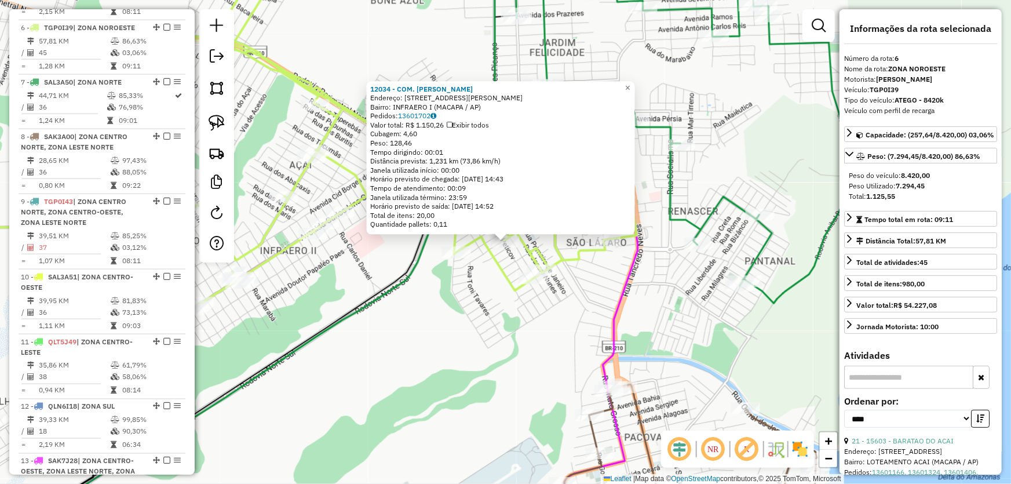
click at [465, 354] on div "12034 - COM. ALVES Endereço: BRIGADEIRO FARIA LIMA 295A Bairro: INFRAERO I (MAC…" at bounding box center [505, 242] width 1011 height 484
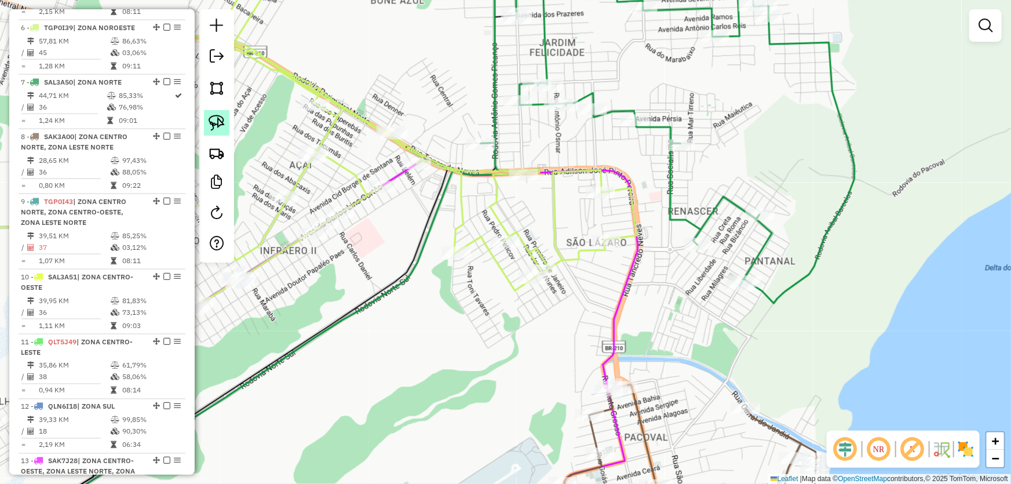
click at [215, 125] on img at bounding box center [217, 123] width 16 height 16
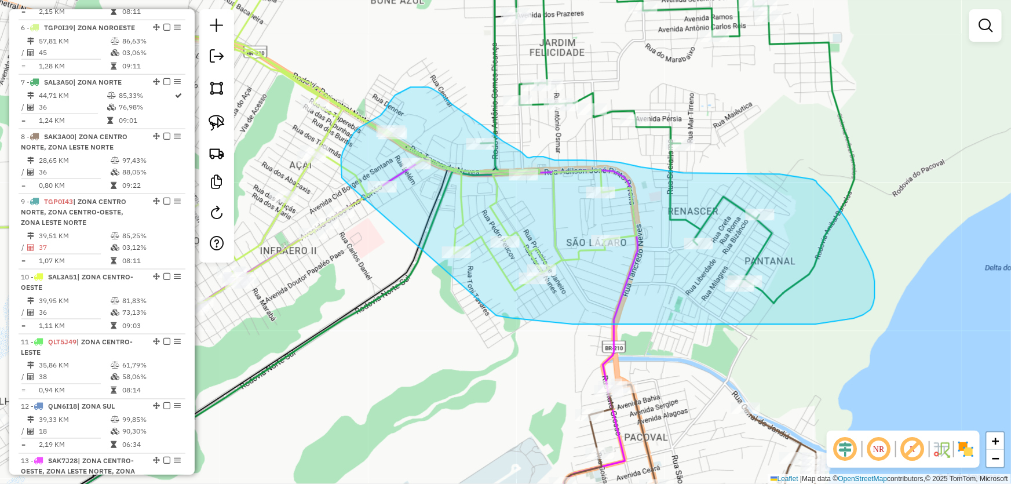
drag, startPoint x: 496, startPoint y: 316, endPoint x: 350, endPoint y: 187, distance: 194.9
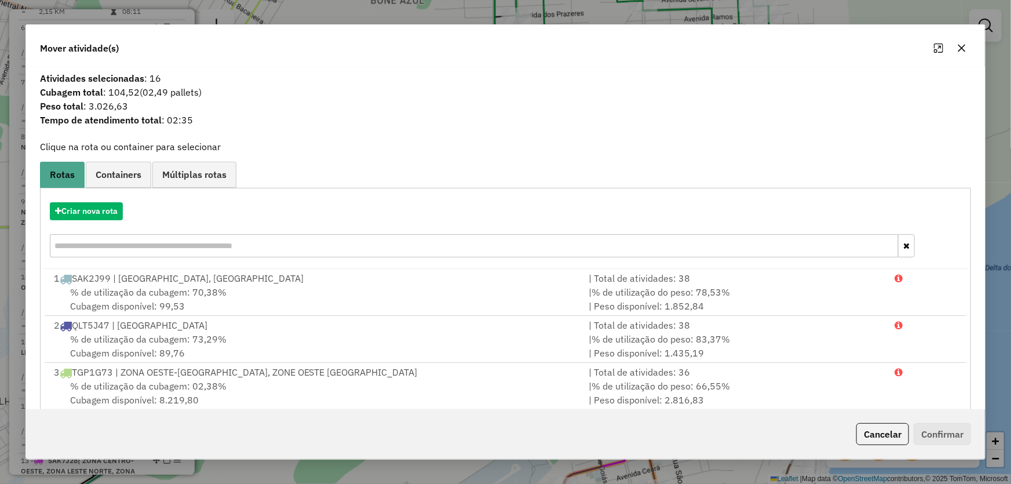
click at [101, 221] on div "Criar nova rota" at bounding box center [506, 230] width 926 height 75
click at [101, 209] on button "Criar nova rota" at bounding box center [86, 211] width 73 height 18
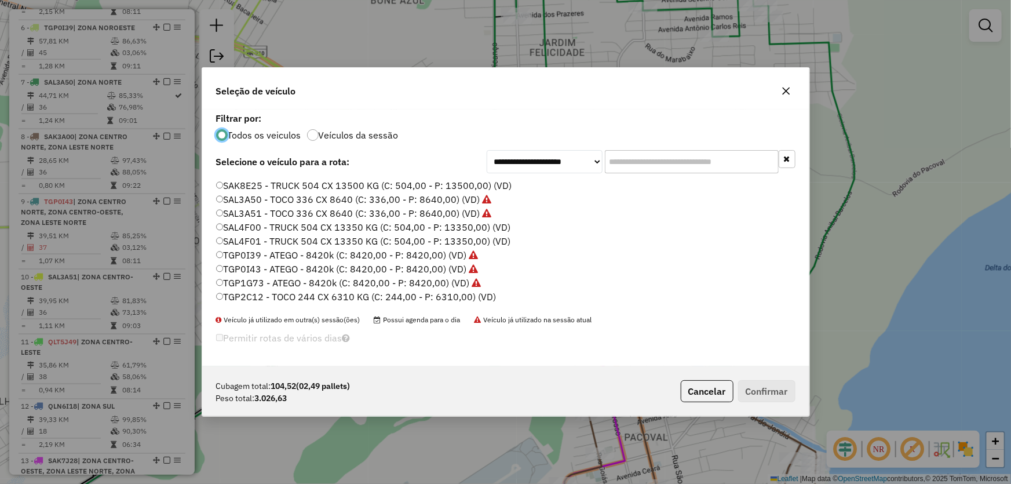
scroll to position [275, 0]
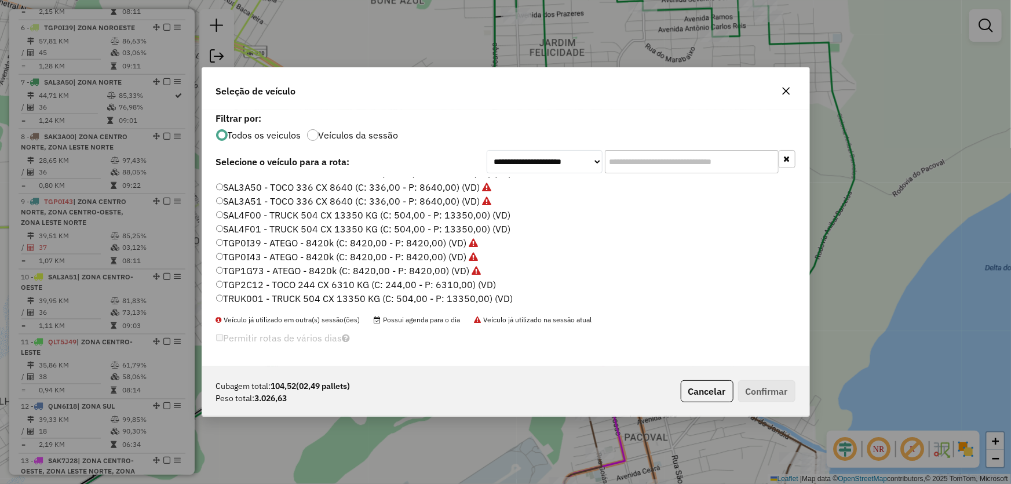
click at [235, 284] on label "TGP2C12 - TOCO 244 CX 6310 KG (C: 244,00 - P: 6310,00) (VD)" at bounding box center [356, 284] width 280 height 14
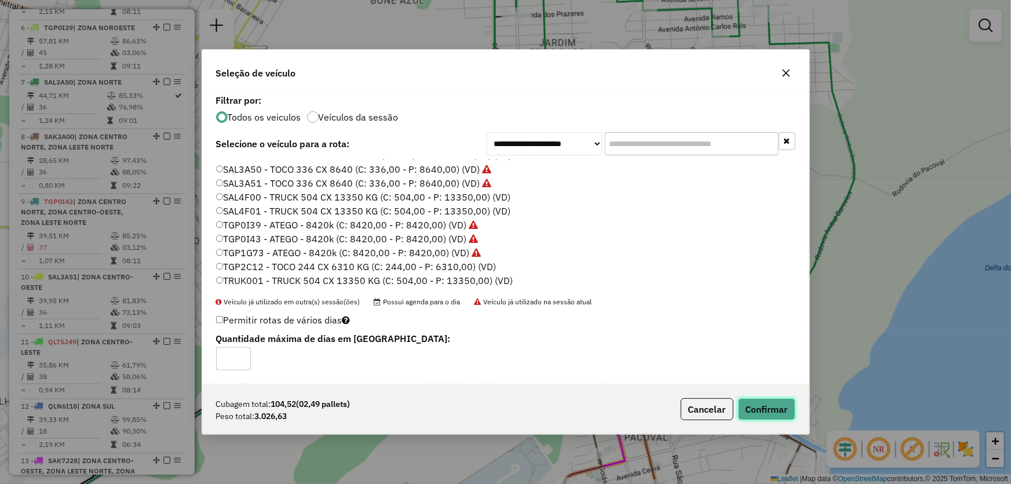
click at [770, 410] on button "Confirmar" at bounding box center [766, 409] width 57 height 22
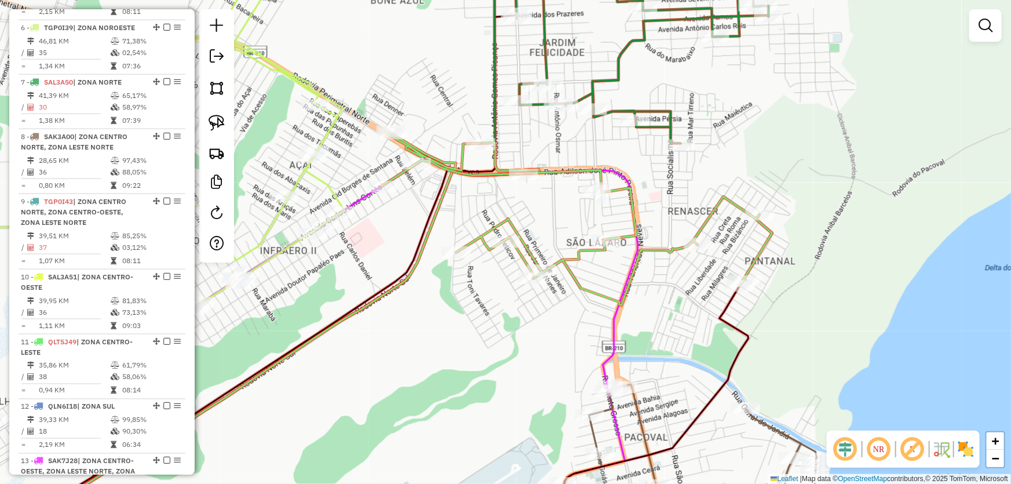
scroll to position [649, 0]
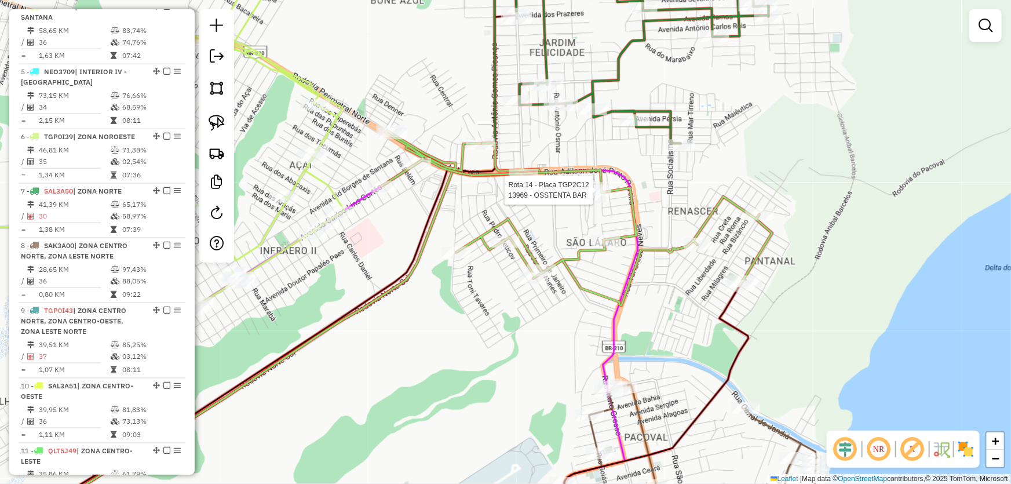
select select "*********"
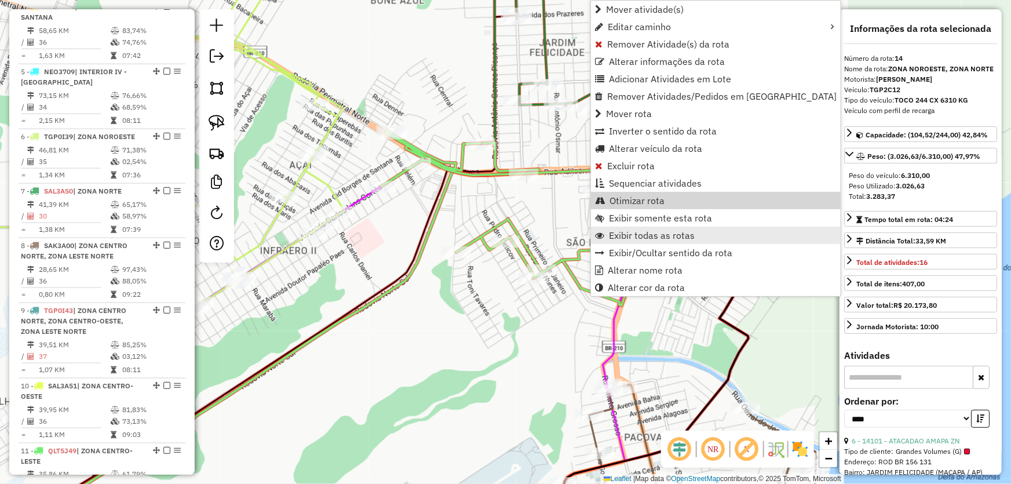
scroll to position [911, 0]
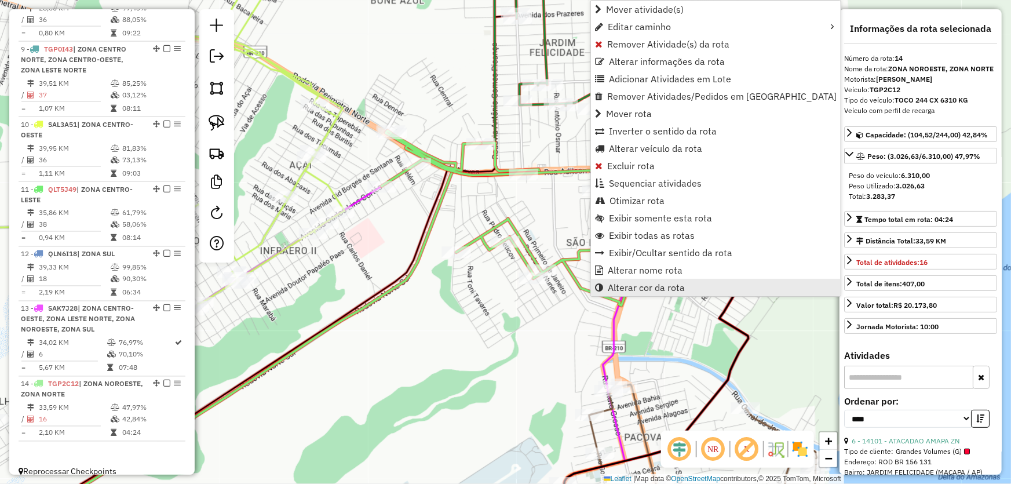
click at [621, 283] on span "Alterar cor da rota" at bounding box center [646, 287] width 77 height 9
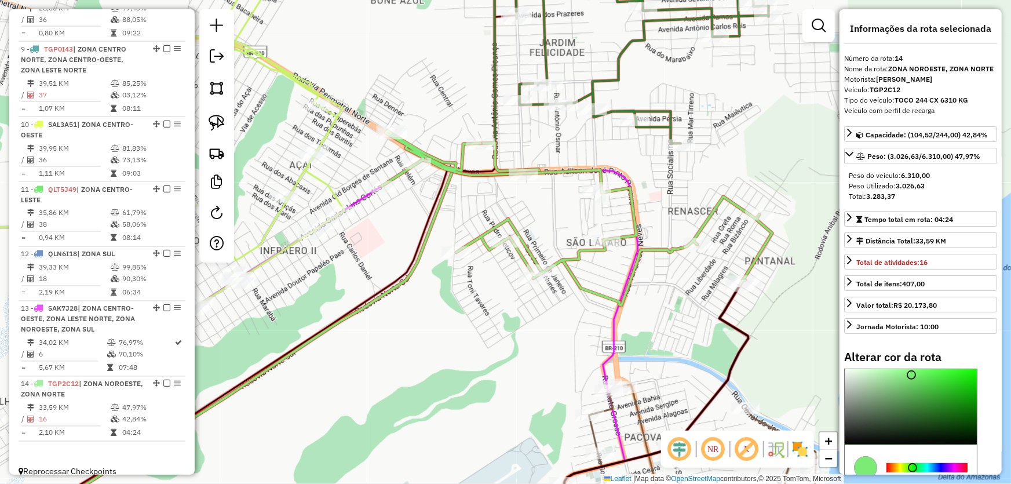
scroll to position [105, 0]
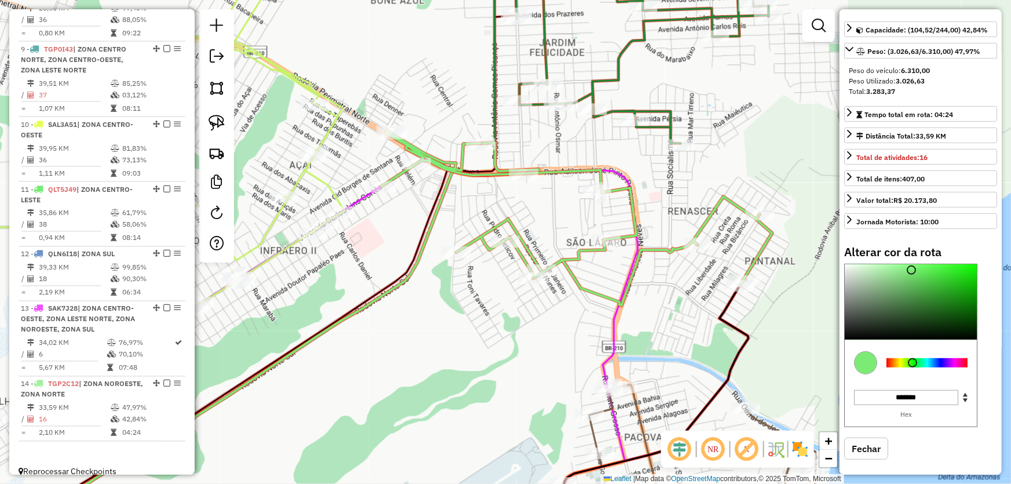
click at [926, 360] on div at bounding box center [926, 362] width 81 height 9
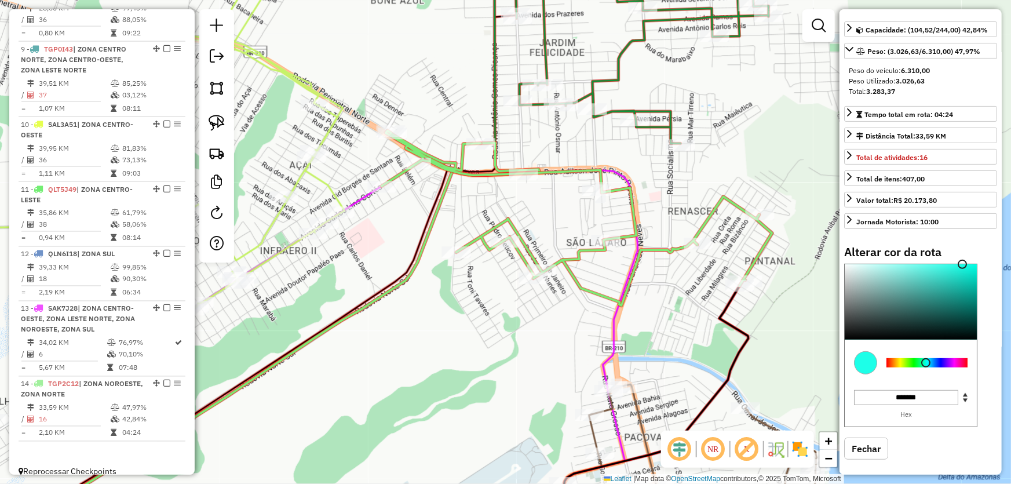
type input "*******"
drag, startPoint x: 958, startPoint y: 283, endPoint x: 966, endPoint y: 261, distance: 23.8
click at [966, 264] on div at bounding box center [911, 301] width 132 height 75
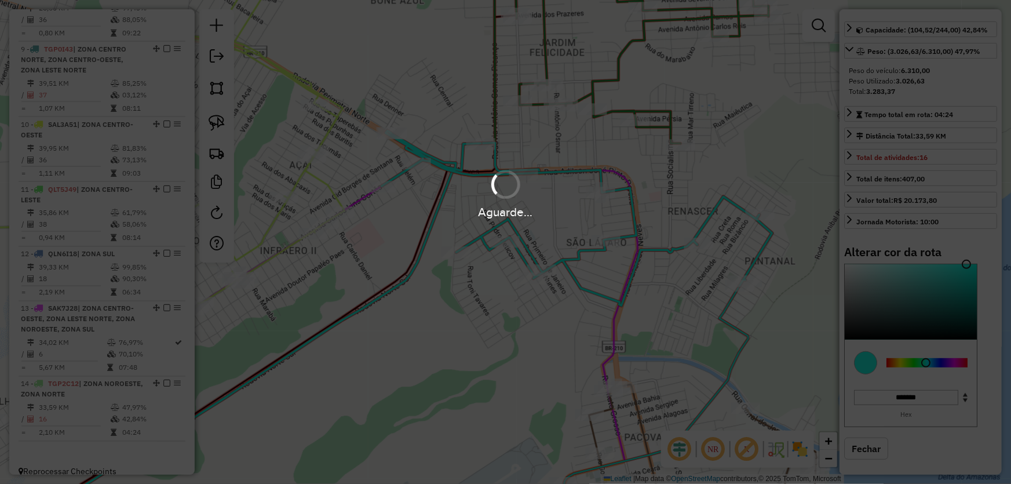
click at [456, 310] on div "Aguarde..." at bounding box center [505, 242] width 1011 height 484
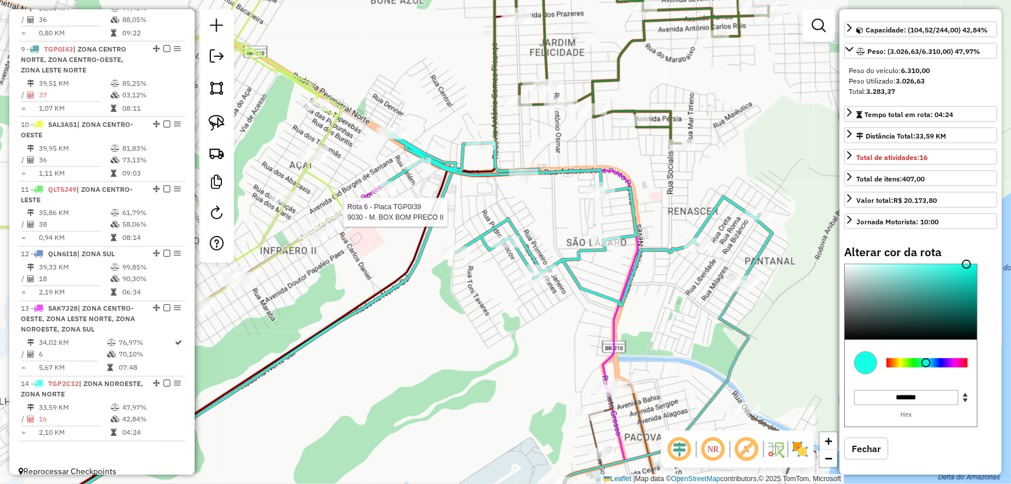
click at [339, 218] on div at bounding box center [340, 212] width 29 height 12
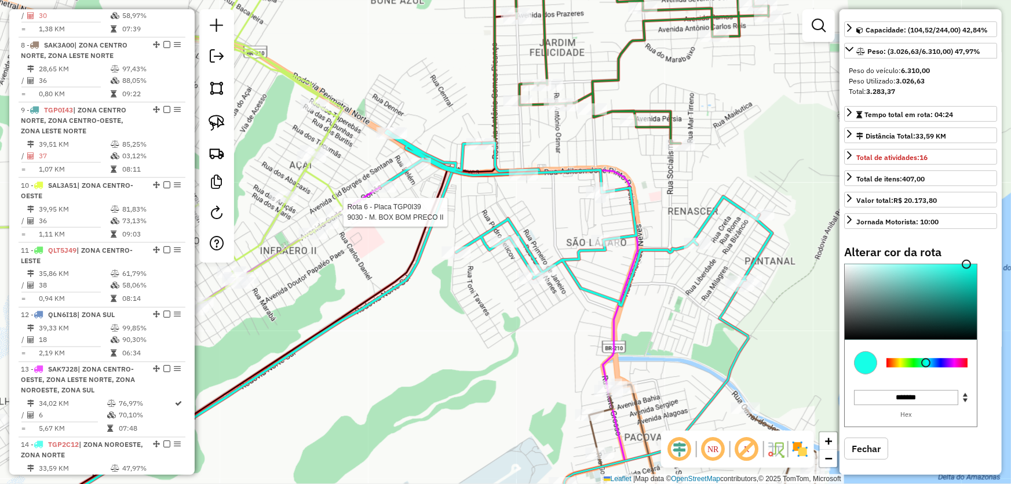
select select "*********"
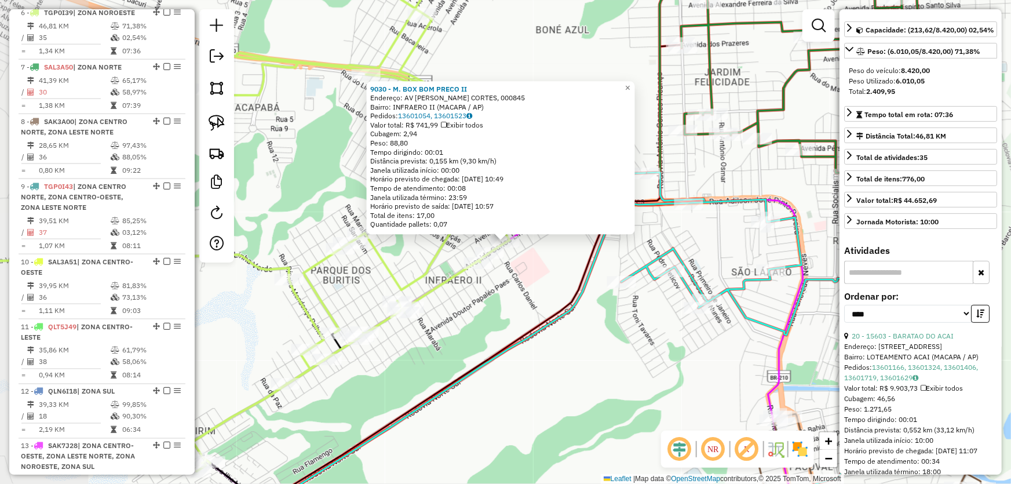
scroll to position [758, 0]
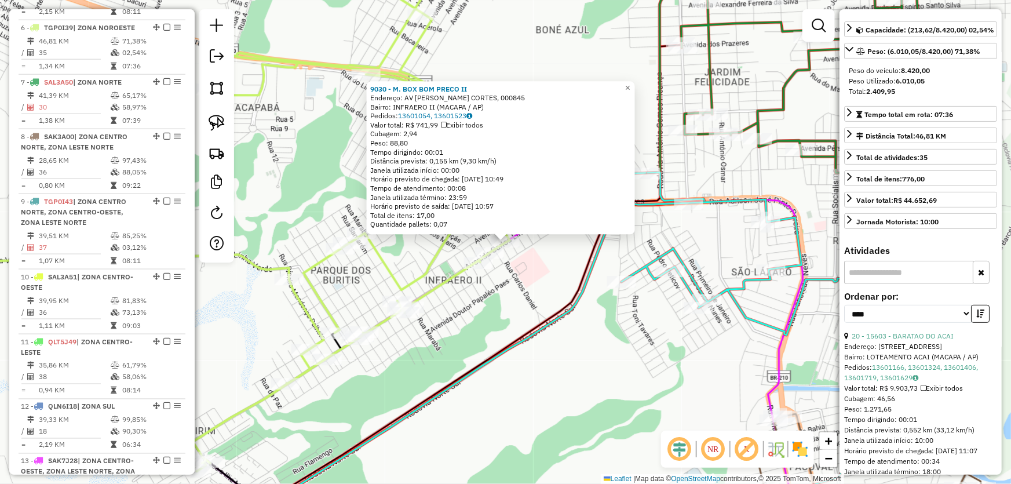
click at [604, 369] on div "9030 - M. BOX BOM PRECO II Endereço: AV CARLOS L. CORTES, 000845 Bairro: INFRAE…" at bounding box center [505, 242] width 1011 height 484
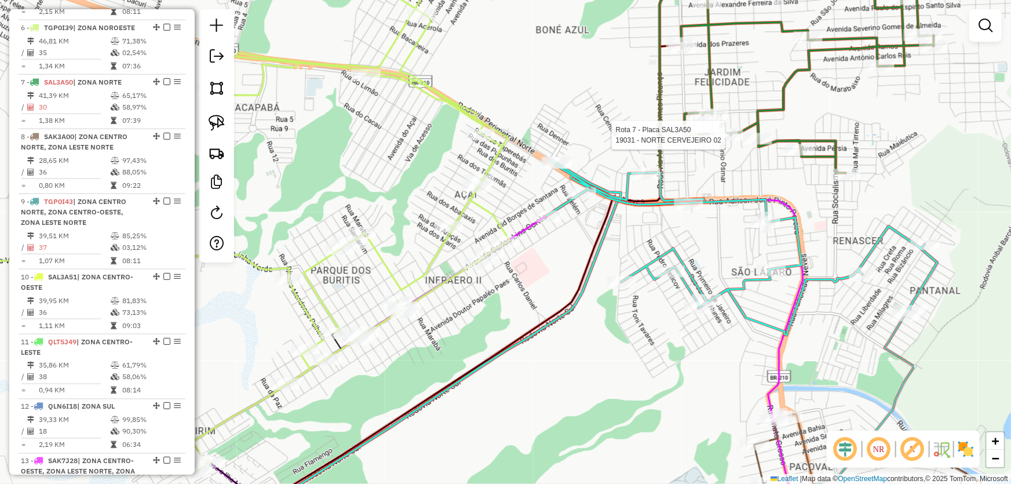
select select "*********"
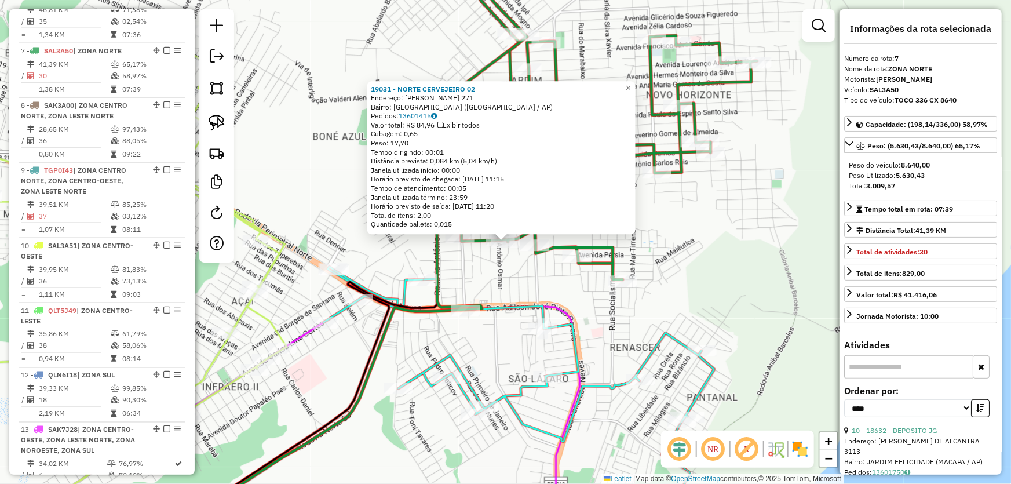
scroll to position [812, 0]
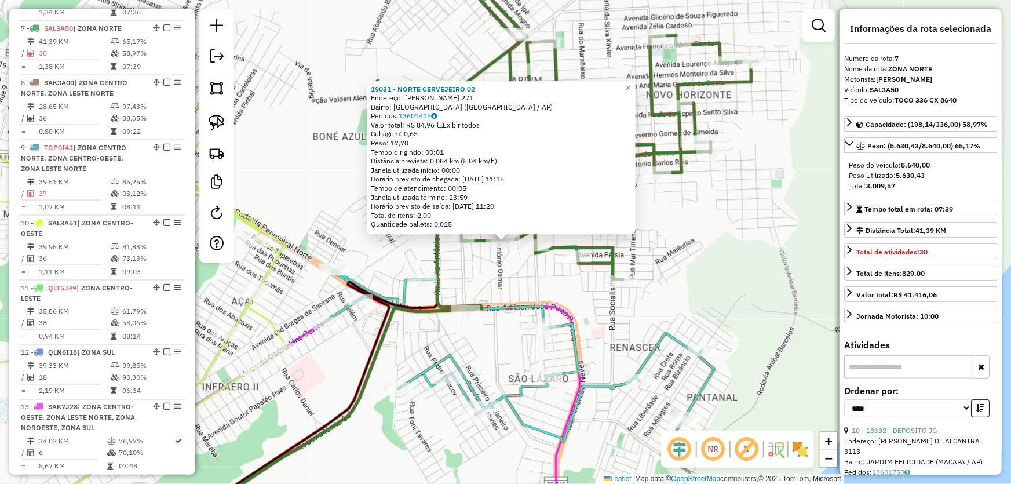
click at [730, 226] on div "19031 - NORTE CERVEJEIRO 02 Endereço: GERIBA ALMEIDA AZEVEDO 271 Bairro: NOVO H…" at bounding box center [505, 242] width 1011 height 484
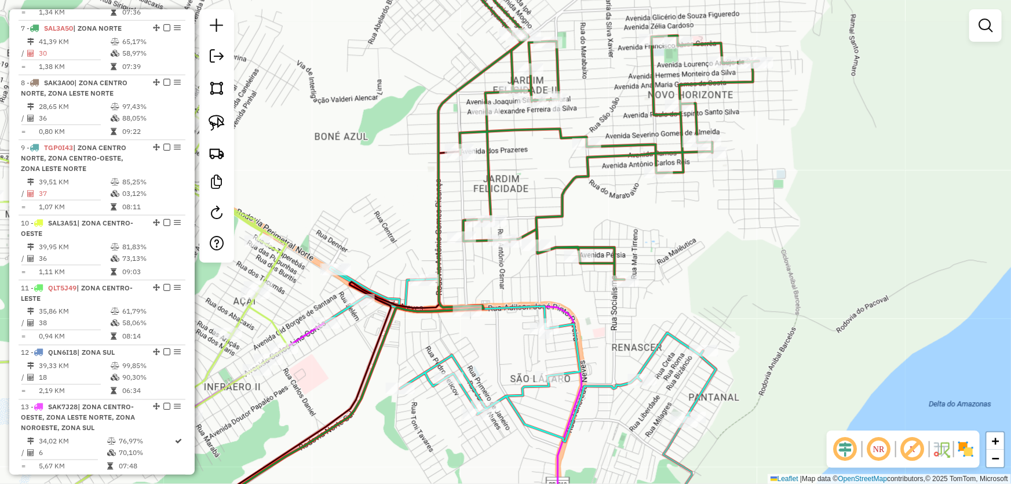
drag, startPoint x: 391, startPoint y: 415, endPoint x: 427, endPoint y: 361, distance: 64.7
click at [427, 361] on div "Janela de atendimento Grade de atendimento Capacidade Transportadoras Veículos …" at bounding box center [505, 242] width 1011 height 484
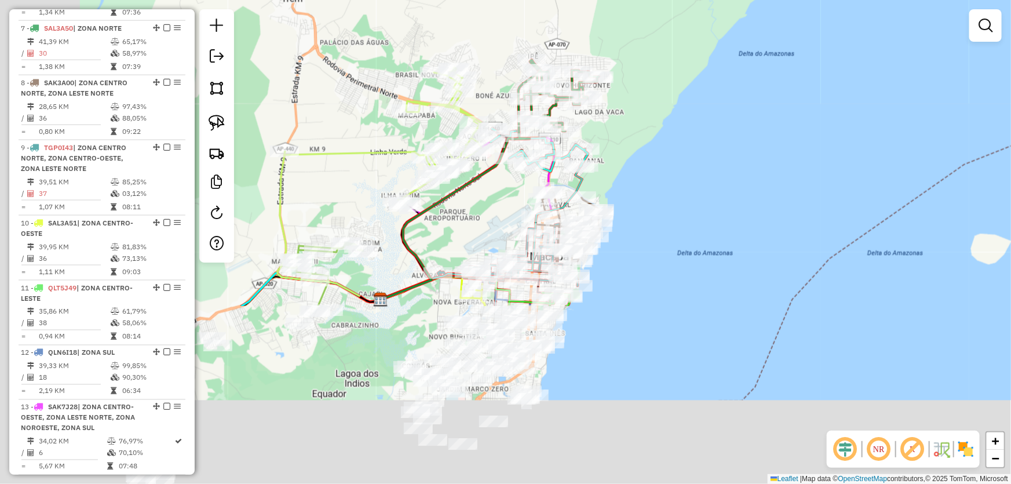
drag, startPoint x: 392, startPoint y: 424, endPoint x: 511, endPoint y: 185, distance: 266.8
click at [510, 186] on div "Janela de atendimento Grade de atendimento Capacidade Transportadoras Veículos …" at bounding box center [505, 242] width 1011 height 484
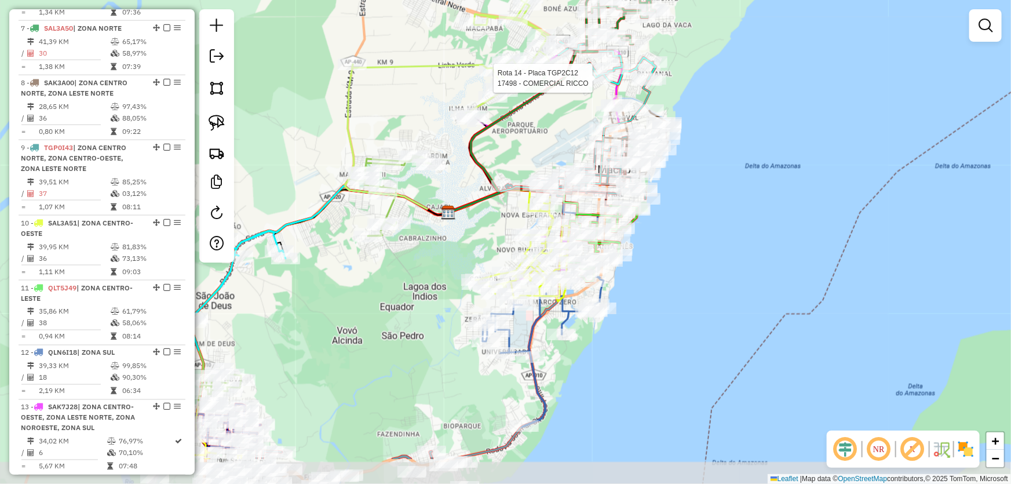
drag, startPoint x: 351, startPoint y: 359, endPoint x: 401, endPoint y: 284, distance: 89.8
click at [401, 284] on div "Rota 14 - Placa TGP2C12 17498 - COMERCIAL RICCO Janela de atendimento Grade de …" at bounding box center [505, 242] width 1011 height 484
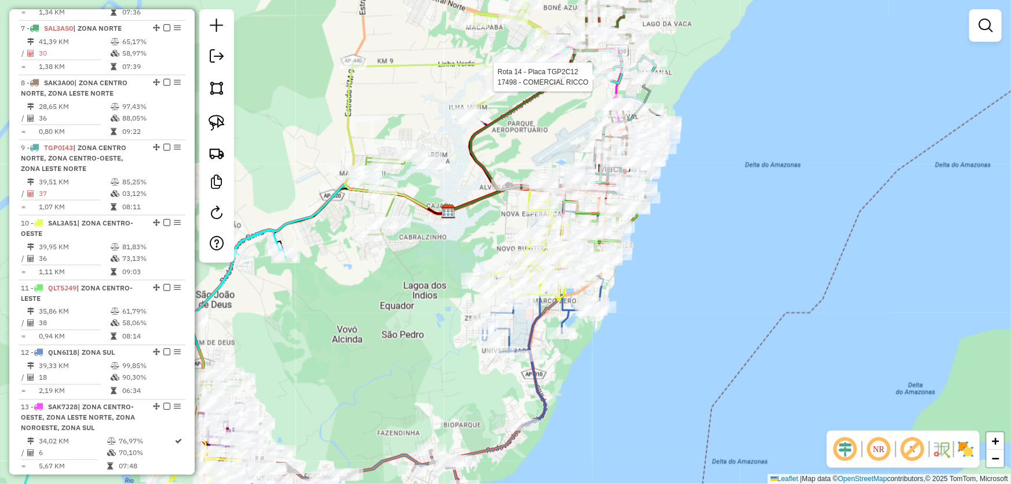
click at [399, 304] on div "Rota 14 - Placa TGP2C12 17498 - COMERCIAL RICCO Janela de atendimento Grade de …" at bounding box center [505, 242] width 1011 height 484
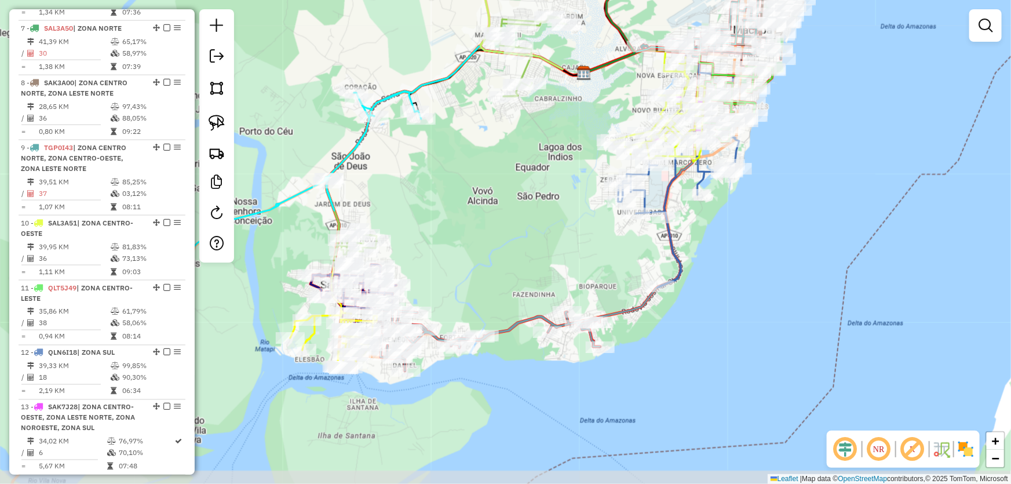
drag, startPoint x: 338, startPoint y: 340, endPoint x: 475, endPoint y: 199, distance: 196.6
click at [475, 199] on div "Janela de atendimento Grade de atendimento Capacidade Transportadoras Veículos …" at bounding box center [505, 242] width 1011 height 484
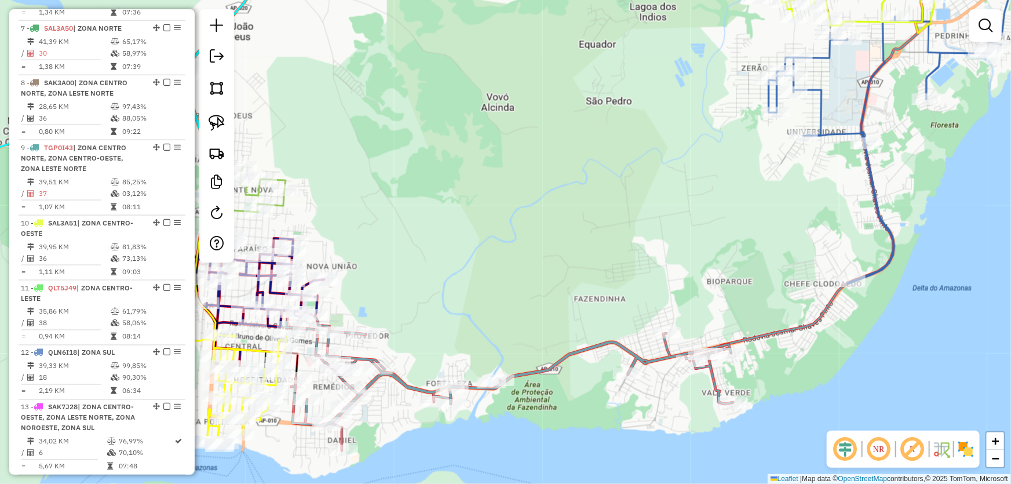
drag, startPoint x: 550, startPoint y: 175, endPoint x: 435, endPoint y: 432, distance: 281.1
click at [426, 455] on div "Janela de atendimento Grade de atendimento Capacidade Transportadoras Veículos …" at bounding box center [505, 242] width 1011 height 484
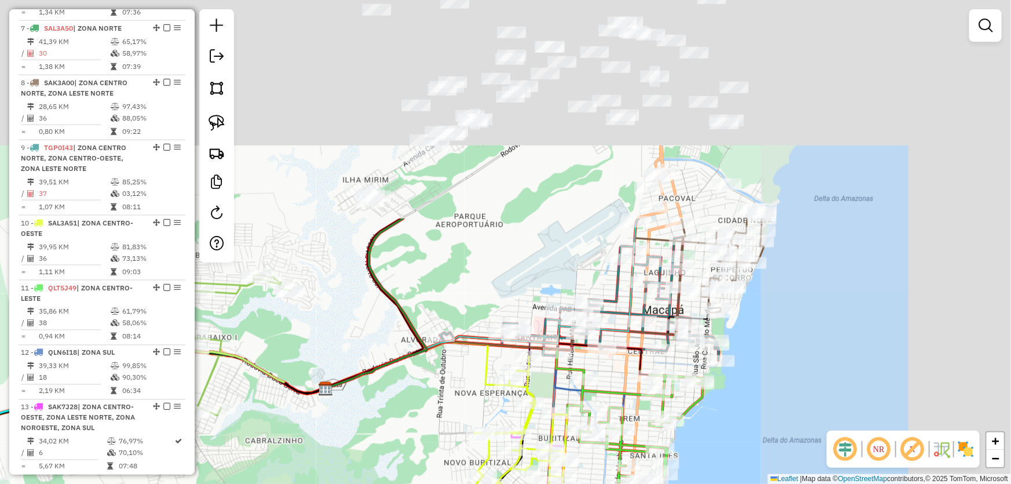
drag, startPoint x: 608, startPoint y: 237, endPoint x: 291, endPoint y: 504, distance: 414.4
click at [291, 483] on html "Aguarde... Pop-up bloqueado! Seu navegador bloqueou automáticamente a abertura …" at bounding box center [505, 242] width 1011 height 484
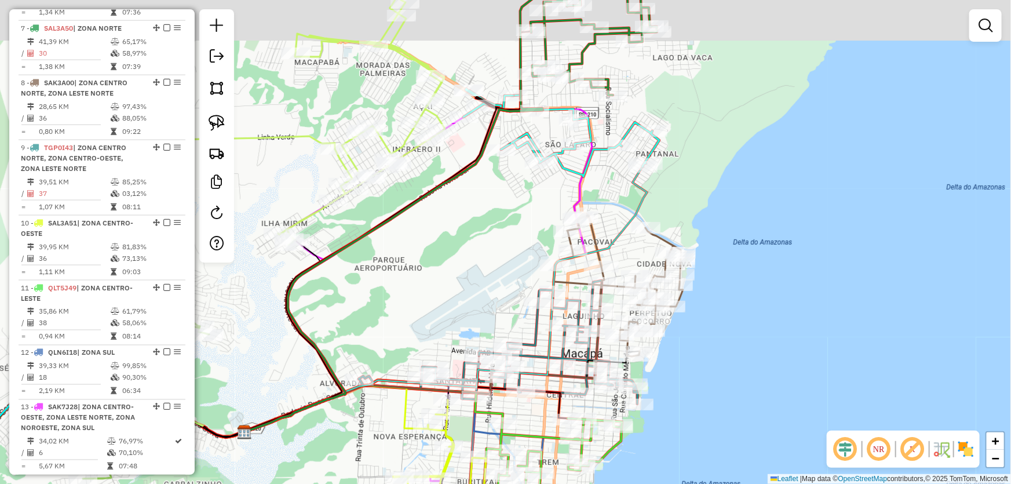
drag, startPoint x: 519, startPoint y: 151, endPoint x: 480, endPoint y: 268, distance: 123.5
click at [480, 268] on div "Janela de atendimento Grade de atendimento Capacidade Transportadoras Veículos …" at bounding box center [505, 242] width 1011 height 484
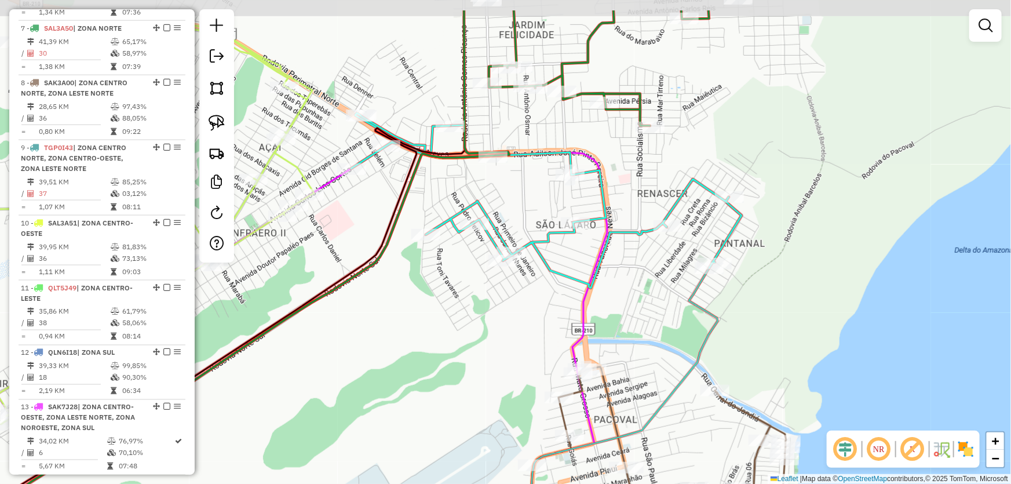
drag, startPoint x: 514, startPoint y: 260, endPoint x: 487, endPoint y: 320, distance: 65.6
click at [487, 320] on div "Janela de atendimento Grade de atendimento Capacidade Transportadoras Veículos …" at bounding box center [505, 242] width 1011 height 484
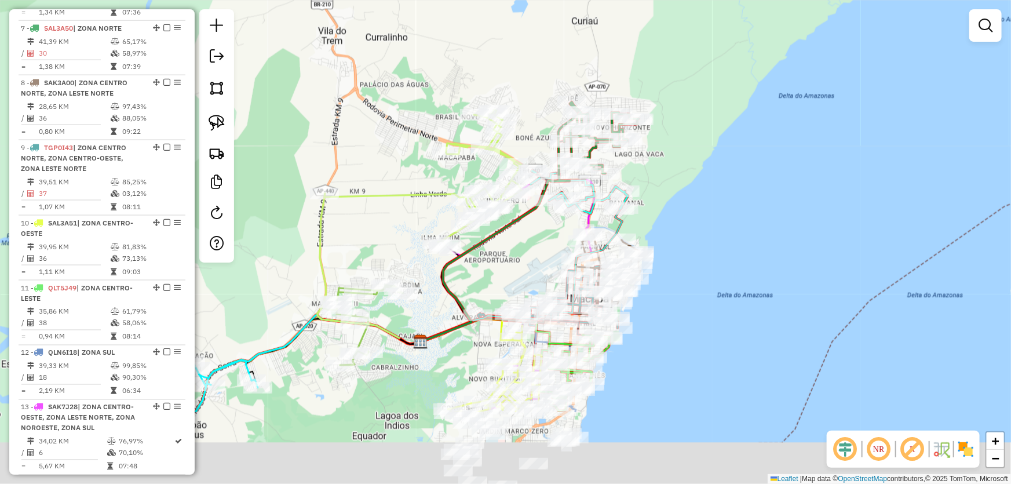
drag, startPoint x: 434, startPoint y: 398, endPoint x: 609, endPoint y: 171, distance: 286.3
click at [600, 180] on div "Janela de atendimento Grade de atendimento Capacidade Transportadoras Veículos …" at bounding box center [505, 242] width 1011 height 484
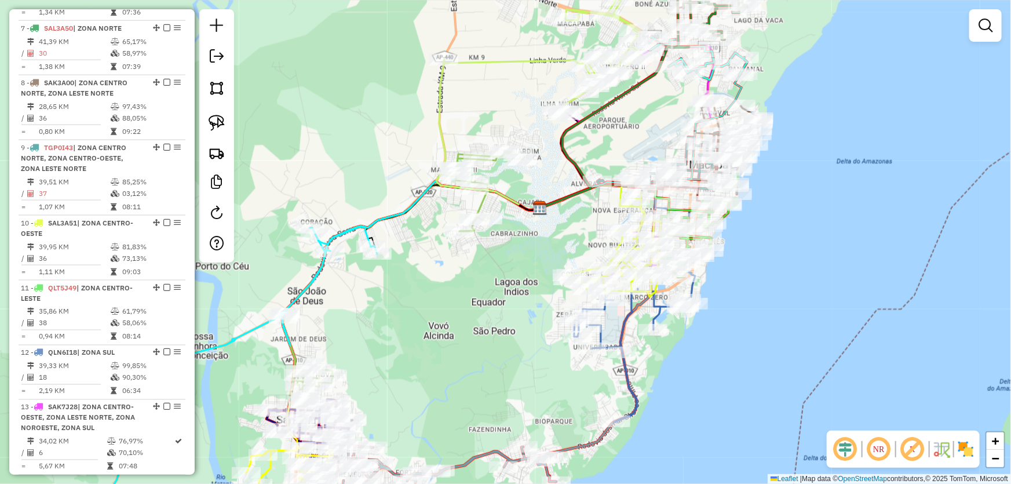
drag, startPoint x: 487, startPoint y: 319, endPoint x: 545, endPoint y: 209, distance: 123.9
click at [545, 210] on div "Janela de atendimento Grade de atendimento Capacidade Transportadoras Veículos …" at bounding box center [505, 242] width 1011 height 484
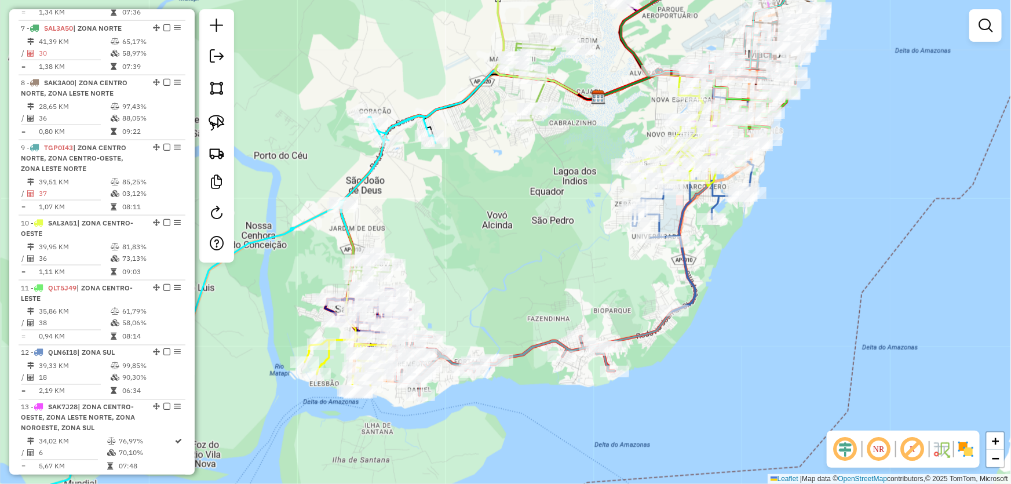
drag, startPoint x: 483, startPoint y: 262, endPoint x: 546, endPoint y: 211, distance: 80.8
click at [544, 214] on div "Janela de atendimento Grade de atendimento Capacidade Transportadoras Veículos …" at bounding box center [505, 242] width 1011 height 484
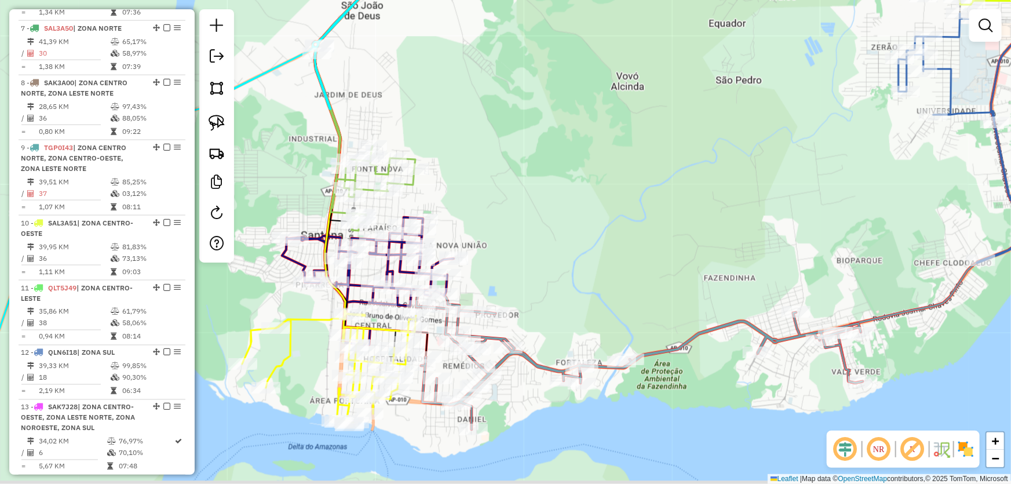
drag, startPoint x: 556, startPoint y: 235, endPoint x: 568, endPoint y: 246, distance: 16.4
click at [587, 211] on div "Janela de atendimento Grade de atendimento Capacidade Transportadoras Veículos …" at bounding box center [505, 242] width 1011 height 484
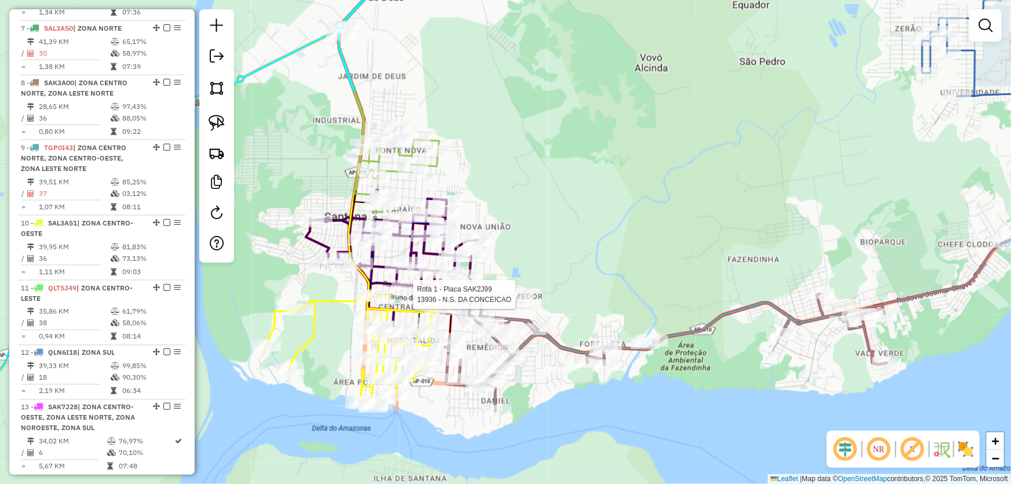
select select "*********"
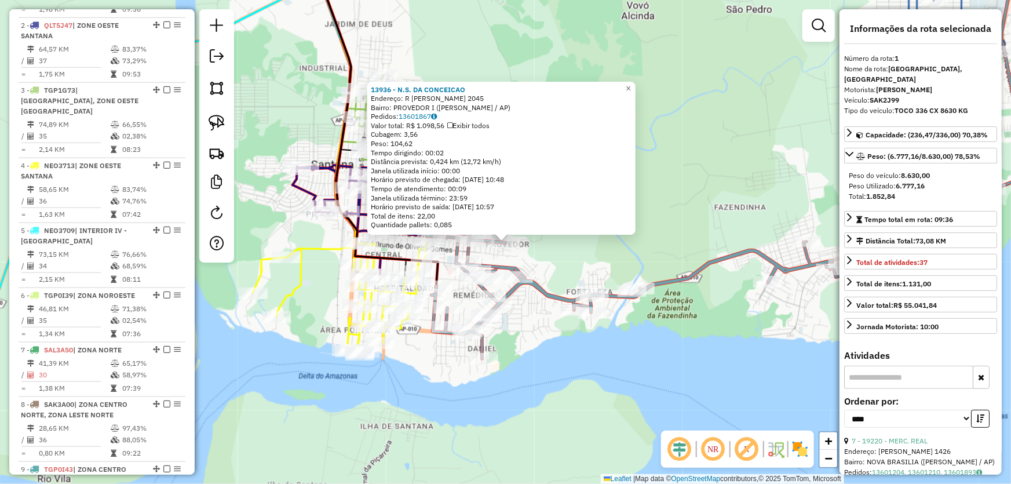
scroll to position [434, 0]
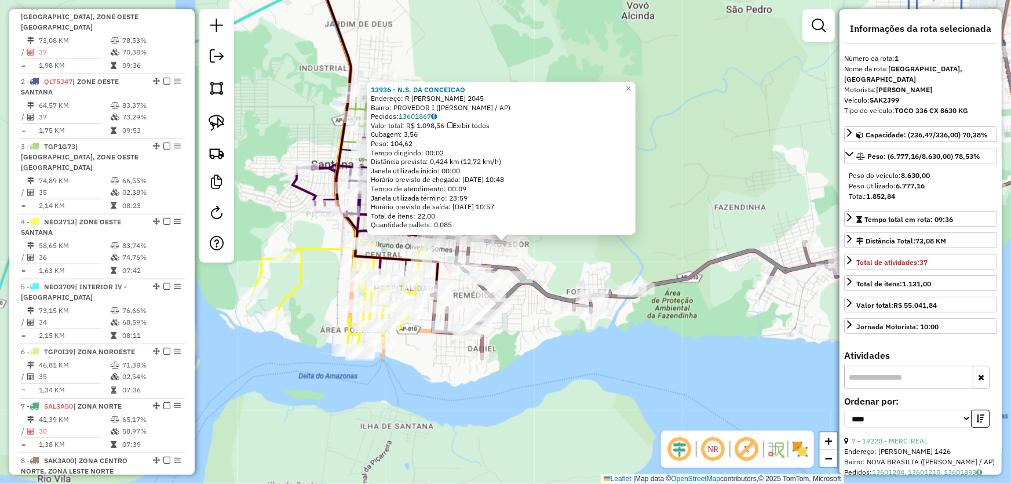
drag, startPoint x: 568, startPoint y: 266, endPoint x: 575, endPoint y: 266, distance: 6.4
click at [575, 266] on div "13936 - N.S. DA CONCEICAO Endereço: R ADALVARO ALVES CAVALCANTE 2045 Bairro: PR…" at bounding box center [505, 242] width 1011 height 484
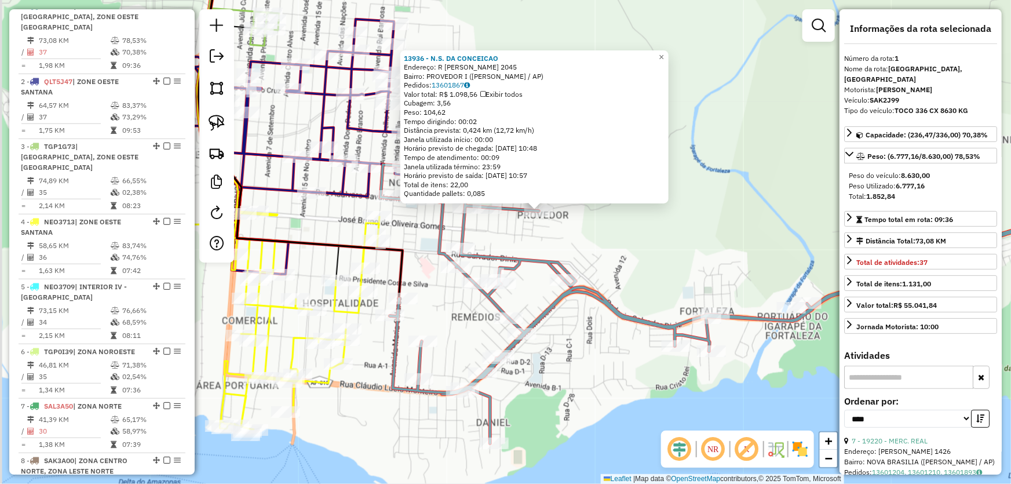
drag, startPoint x: 552, startPoint y: 258, endPoint x: 631, endPoint y: 246, distance: 80.3
click at [631, 246] on div "13936 - N.S. DA CONCEICAO Endereço: R ADALVARO ALVES CAVALCANTE 2045 Bairro: PR…" at bounding box center [505, 242] width 1011 height 484
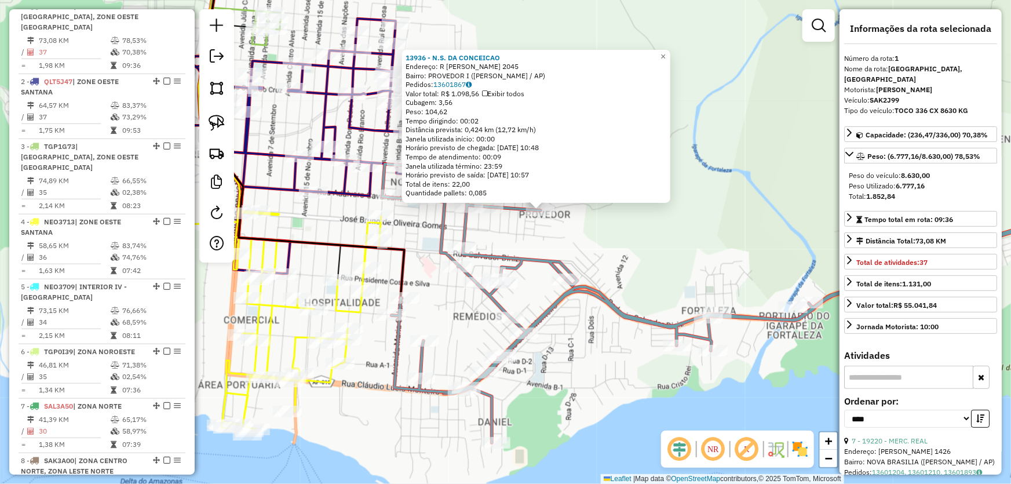
click at [631, 246] on div "13936 - N.S. DA CONCEICAO Endereço: R ADALVARO ALVES CAVALCANTE 2045 Bairro: PR…" at bounding box center [505, 242] width 1011 height 484
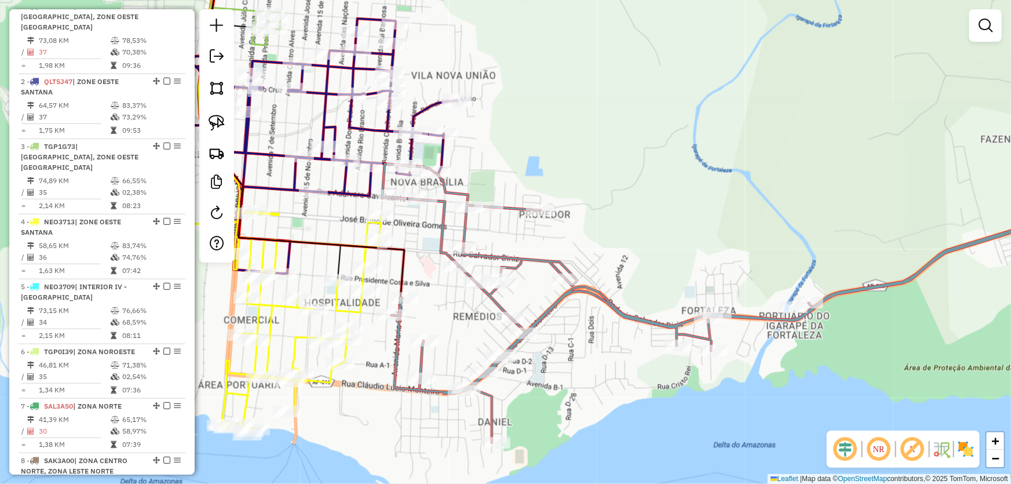
drag, startPoint x: 595, startPoint y: 228, endPoint x: 649, endPoint y: 236, distance: 54.6
click at [649, 240] on div "Janela de atendimento Grade de atendimento Capacidade Transportadoras Veículos …" at bounding box center [505, 242] width 1011 height 484
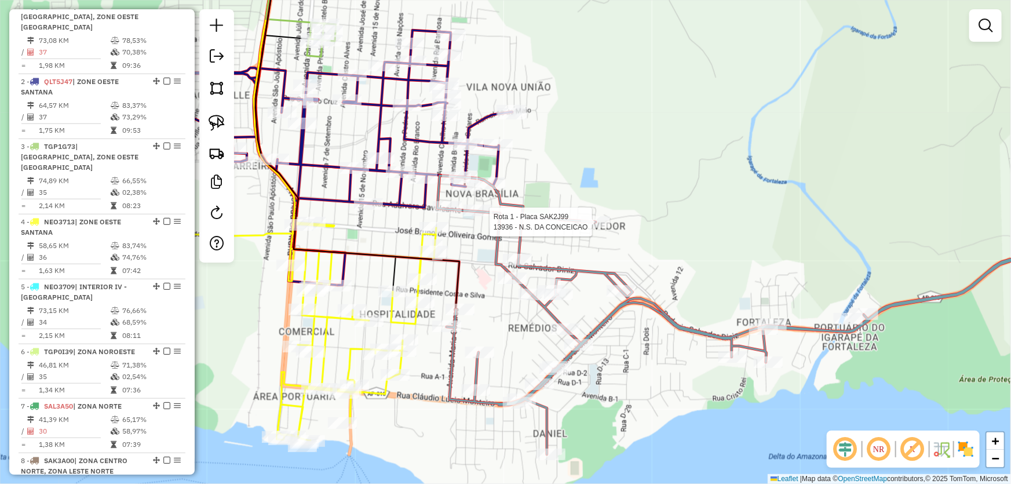
select select "*********"
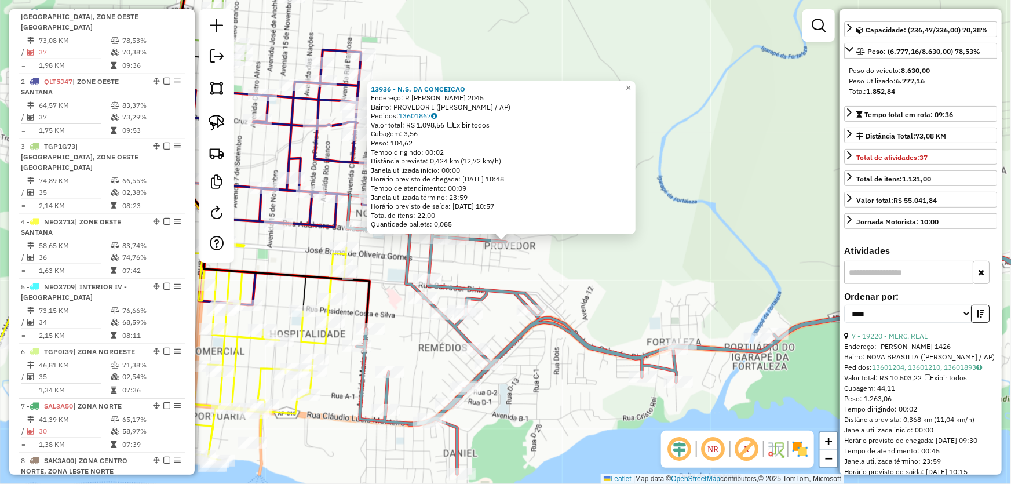
scroll to position [0, 0]
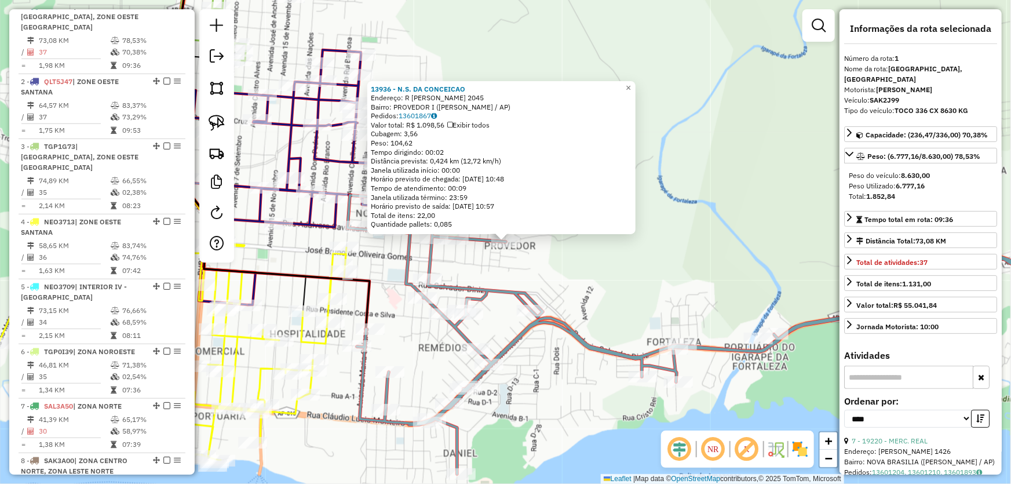
click at [864, 196] on div "Total: 1.852,84" at bounding box center [921, 196] width 144 height 10
click at [613, 294] on div "13936 - N.S. DA CONCEICAO Endereço: R ADALVARO ALVES CAVALCANTE 2045 Bairro: PR…" at bounding box center [505, 242] width 1011 height 484
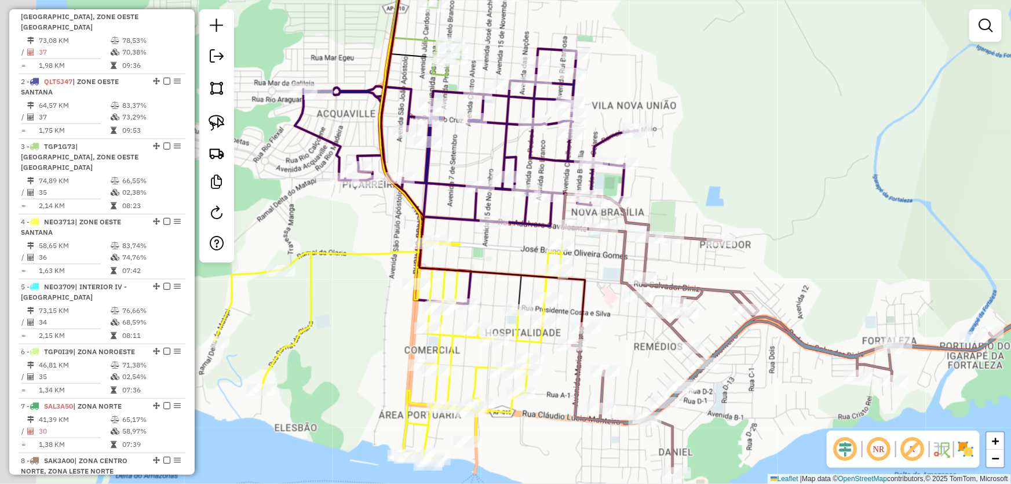
drag, startPoint x: 582, startPoint y: 273, endPoint x: 838, endPoint y: 266, distance: 256.1
click at [838, 266] on div "Janela de atendimento Grade de atendimento Capacidade Transportadoras Veículos …" at bounding box center [505, 242] width 1011 height 484
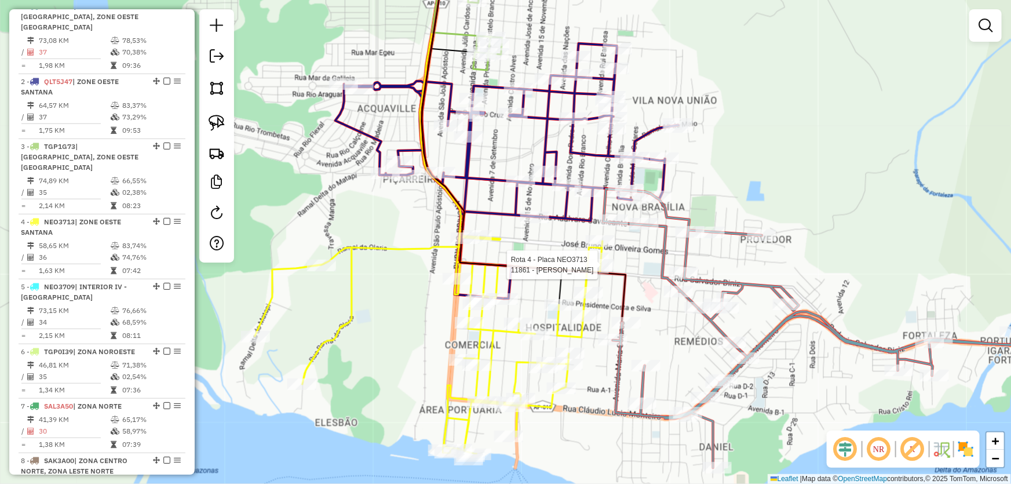
select select "*********"
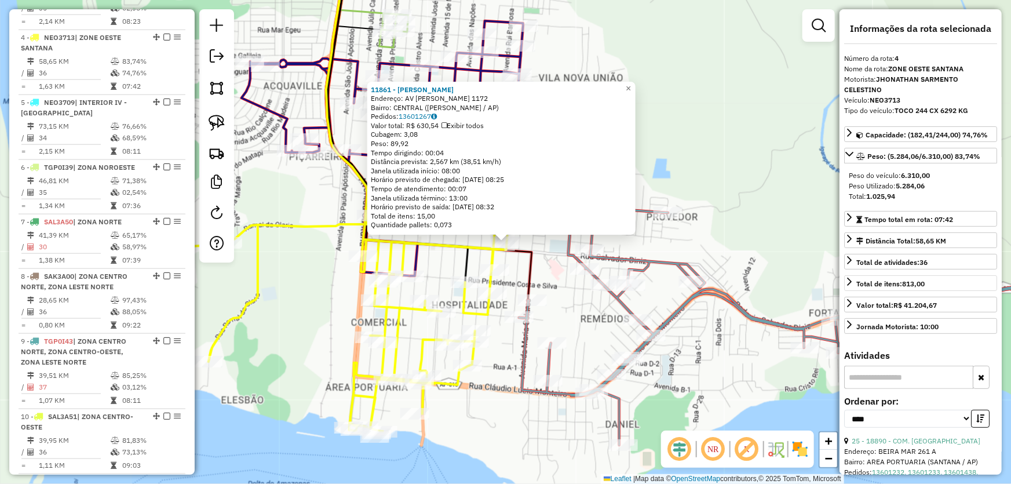
scroll to position [628, 0]
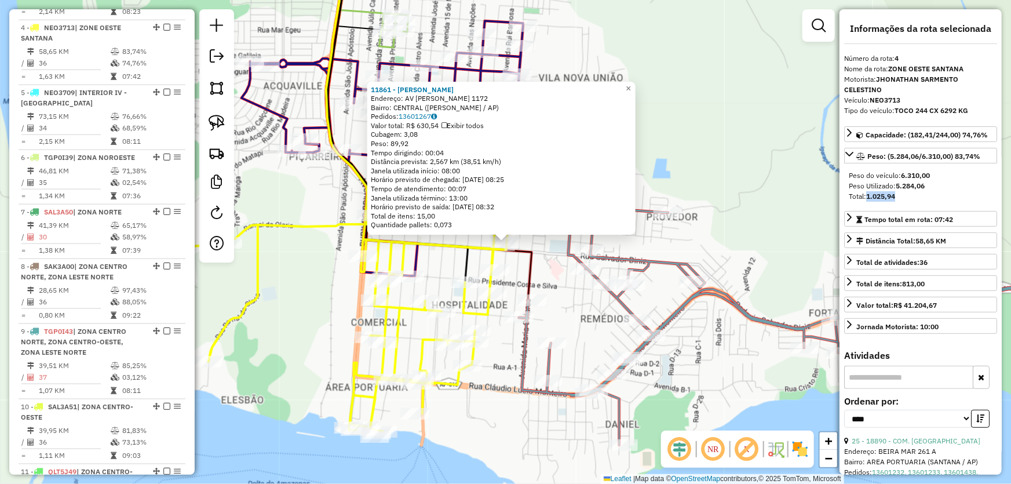
drag, startPoint x: 867, startPoint y: 194, endPoint x: 900, endPoint y: 198, distance: 33.3
click at [900, 198] on div "Total: 1.025,94" at bounding box center [921, 196] width 144 height 10
click at [756, 141] on div "11861 - [PERSON_NAME] Endereço: AV [PERSON_NAME] 1172 Bairro: CENTRAL (SANTANA …" at bounding box center [505, 242] width 1011 height 484
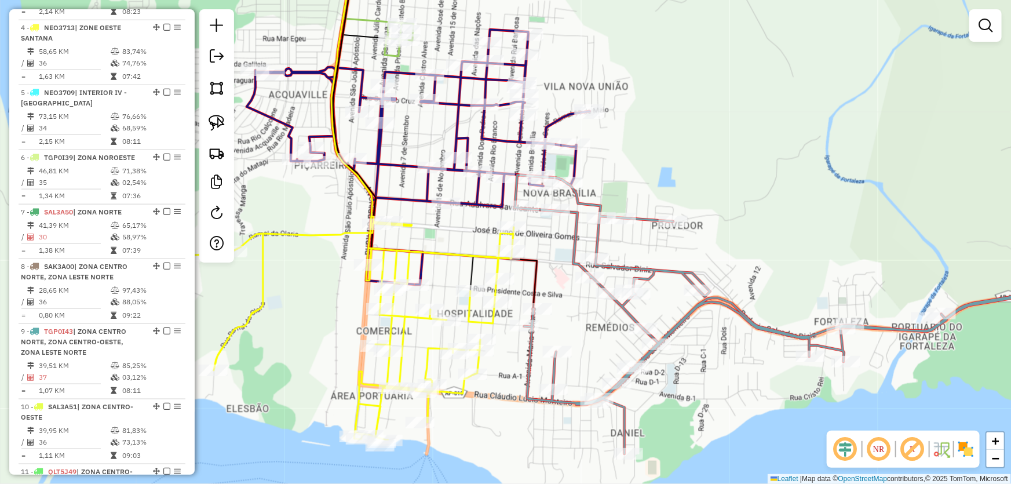
drag, startPoint x: 717, startPoint y: 137, endPoint x: 788, endPoint y: 231, distance: 117.0
click at [788, 227] on div "Janela de atendimento Grade de atendimento Capacidade Transportadoras Veículos …" at bounding box center [505, 242] width 1011 height 484
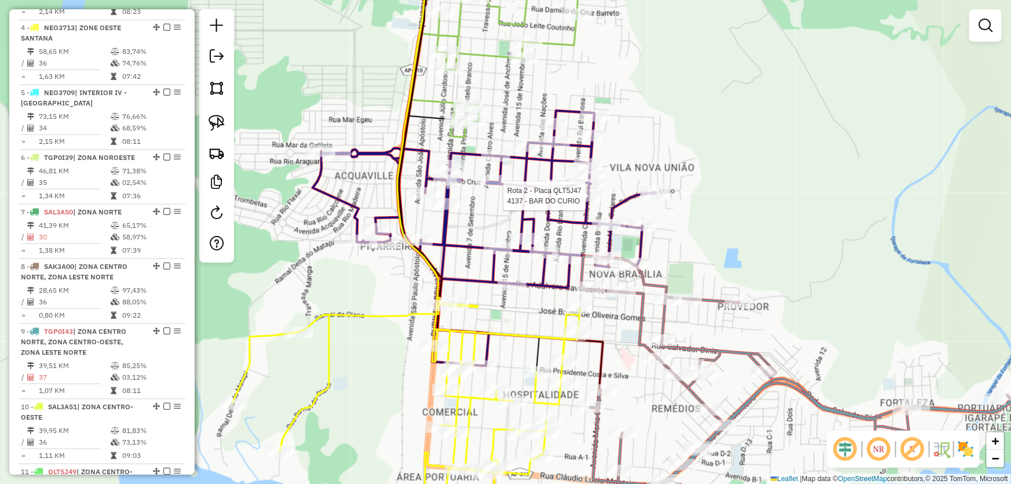
select select "*********"
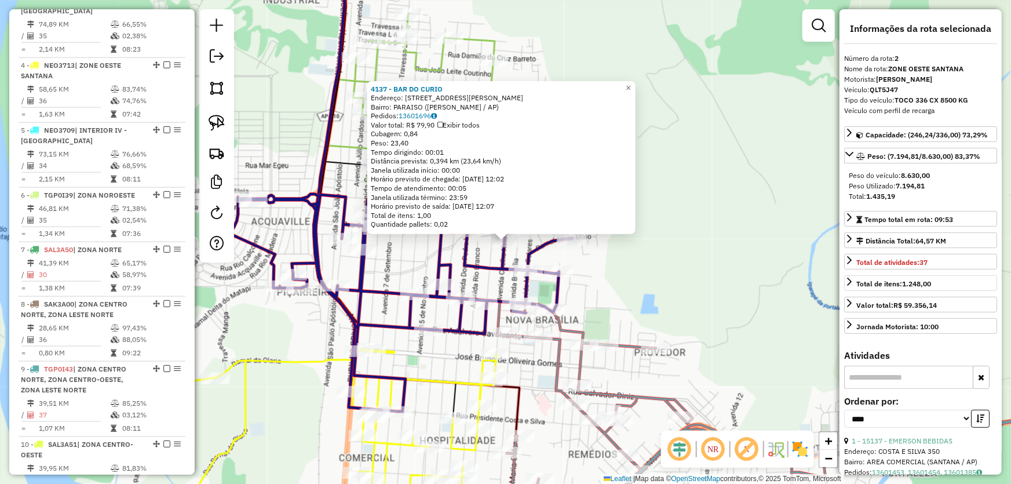
scroll to position [499, 0]
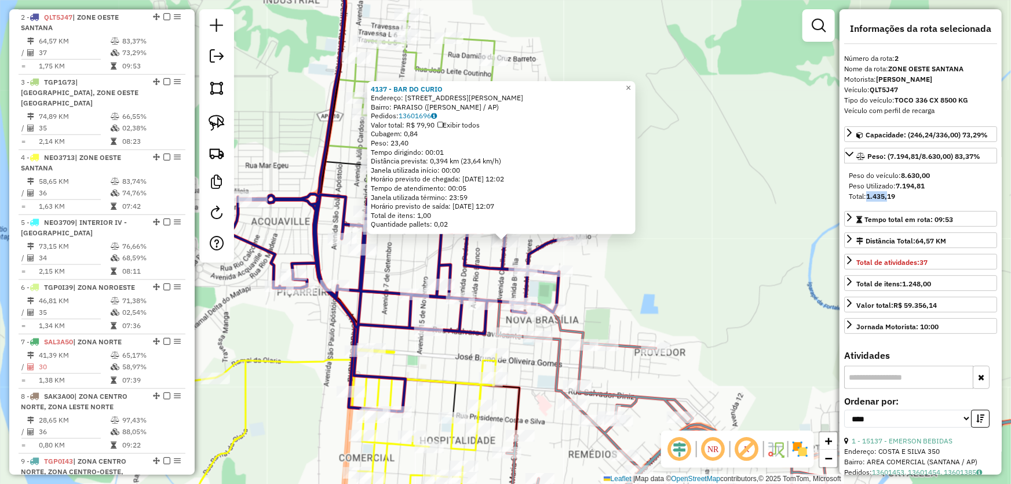
drag, startPoint x: 867, startPoint y: 198, endPoint x: 888, endPoint y: 199, distance: 20.9
click at [888, 199] on div "Total: 1.435,19" at bounding box center [921, 196] width 144 height 10
click at [757, 222] on div "4137 - BAR DO CURIO Endereço: AV COELHO NETO, 2086 Bairro: PARAISO (SANTANA / A…" at bounding box center [505, 242] width 1011 height 484
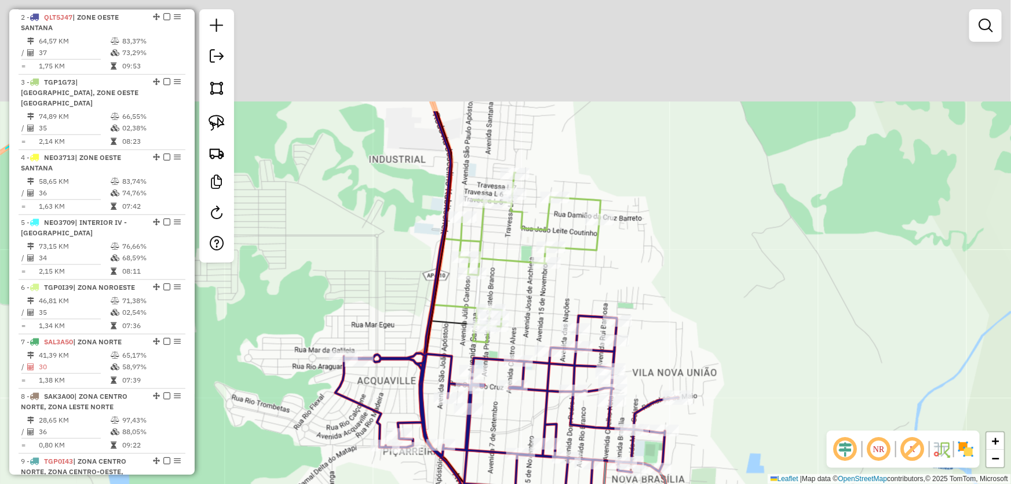
drag, startPoint x: 643, startPoint y: 98, endPoint x: 751, endPoint y: 266, distance: 199.4
click at [751, 265] on div "Janela de atendimento Grade de atendimento Capacidade Transportadoras Veículos …" at bounding box center [505, 242] width 1011 height 484
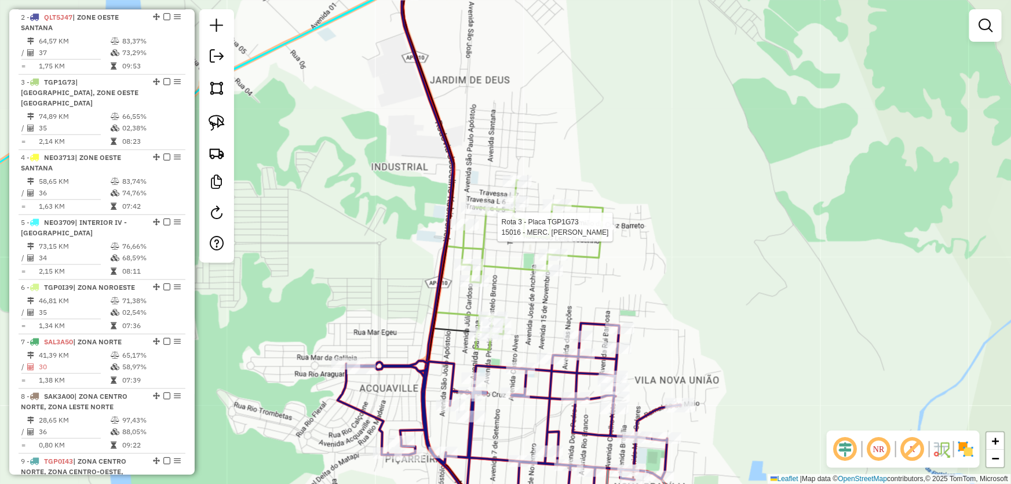
select select "*********"
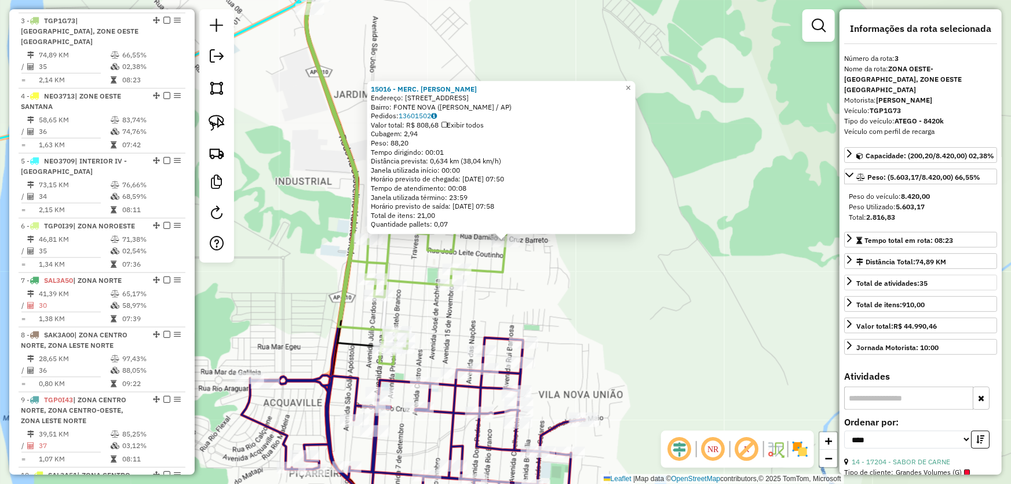
scroll to position [563, 0]
drag, startPoint x: 867, startPoint y: 219, endPoint x: 894, endPoint y: 221, distance: 27.3
click at [894, 221] on div "Total: 2.816,83" at bounding box center [921, 217] width 144 height 10
click at [600, 337] on div "15016 - MERC. FERNANDES Endereço: AV RIO BRANCO 3910 Bairro: FONTE NOVA (SANTAN…" at bounding box center [505, 242] width 1011 height 484
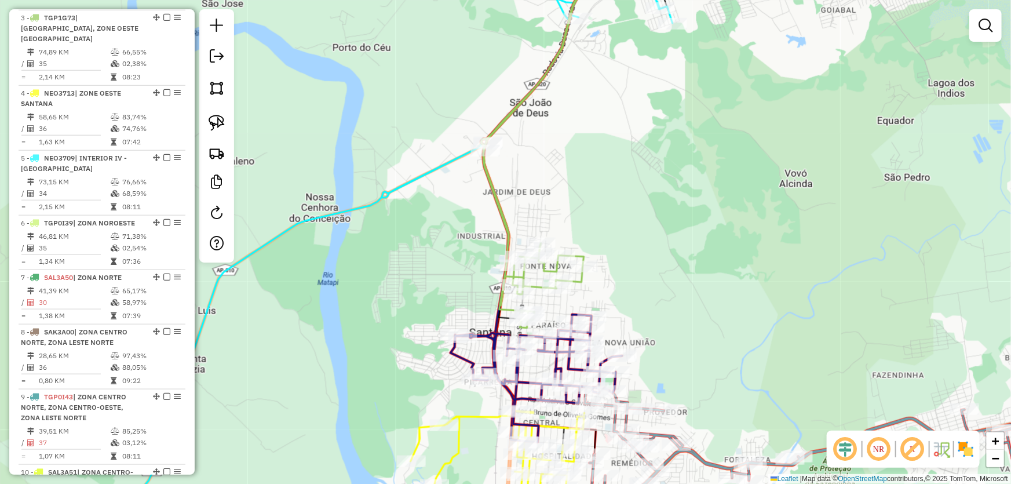
drag, startPoint x: 367, startPoint y: 323, endPoint x: 470, endPoint y: 242, distance: 131.5
click at [470, 242] on div "Janela de atendimento Grade de atendimento Capacidade Transportadoras Veículos …" at bounding box center [505, 242] width 1011 height 484
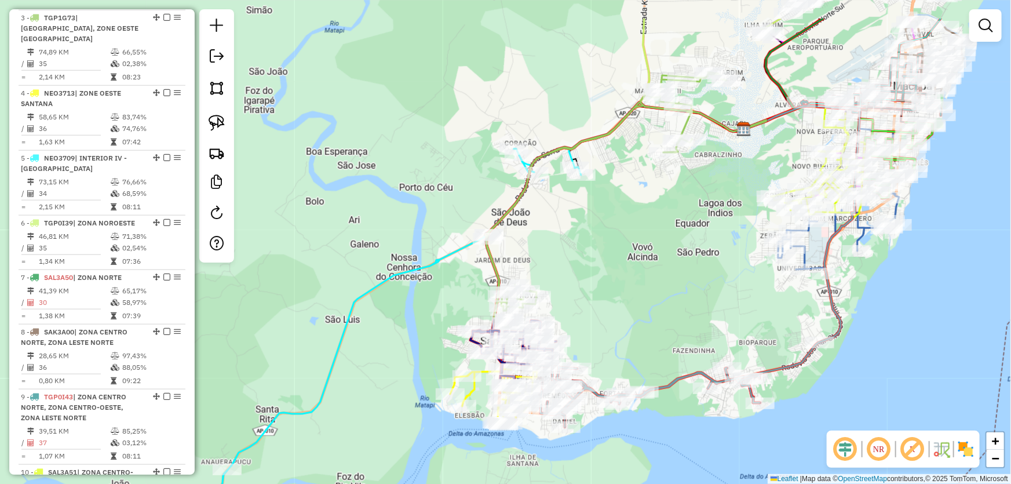
drag, startPoint x: 400, startPoint y: 311, endPoint x: 378, endPoint y: 378, distance: 70.2
click at [378, 378] on div "Janela de atendimento Grade de atendimento Capacidade Transportadoras Veículos …" at bounding box center [505, 242] width 1011 height 484
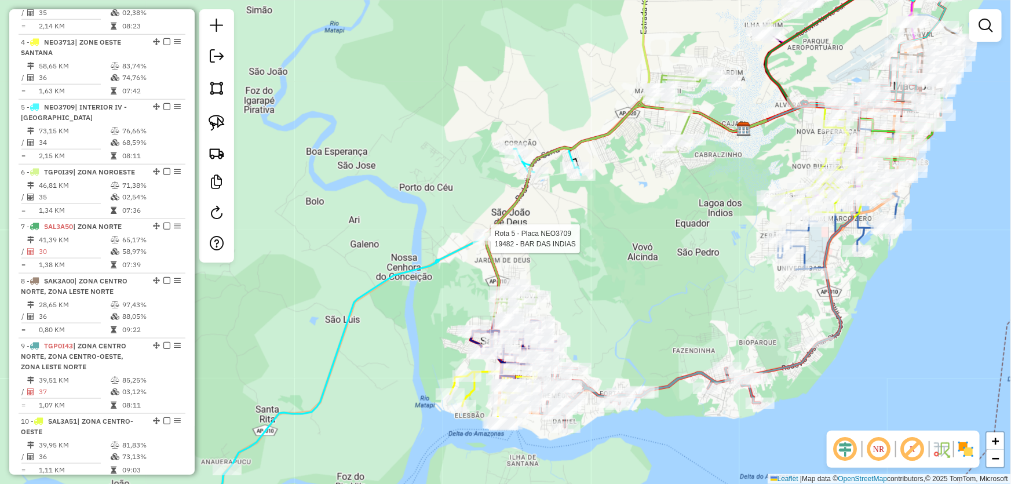
select select "*********"
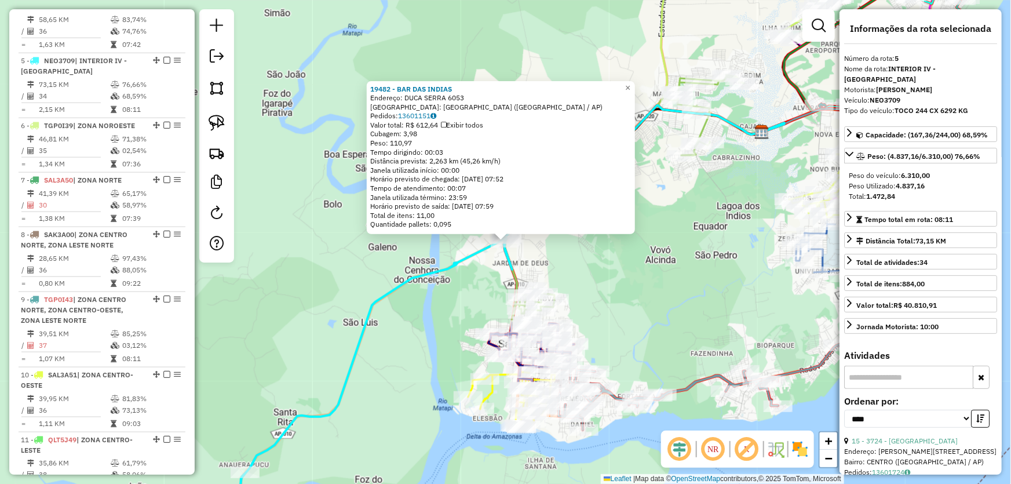
scroll to position [693, 0]
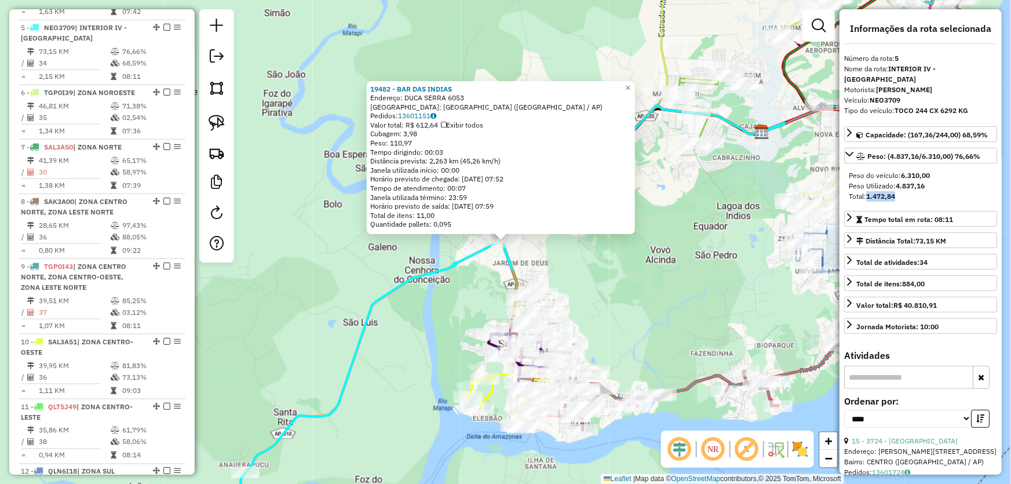
drag, startPoint x: 867, startPoint y: 185, endPoint x: 911, endPoint y: 188, distance: 43.5
click at [911, 191] on div "Total: 1.472,84" at bounding box center [921, 196] width 144 height 10
click at [622, 257] on div "19482 - BAR DAS INDIAS Endereço: DUCA SERRA 6053 Bairro: [GEOGRAPHIC_DATA] ([GE…" at bounding box center [505, 242] width 1011 height 484
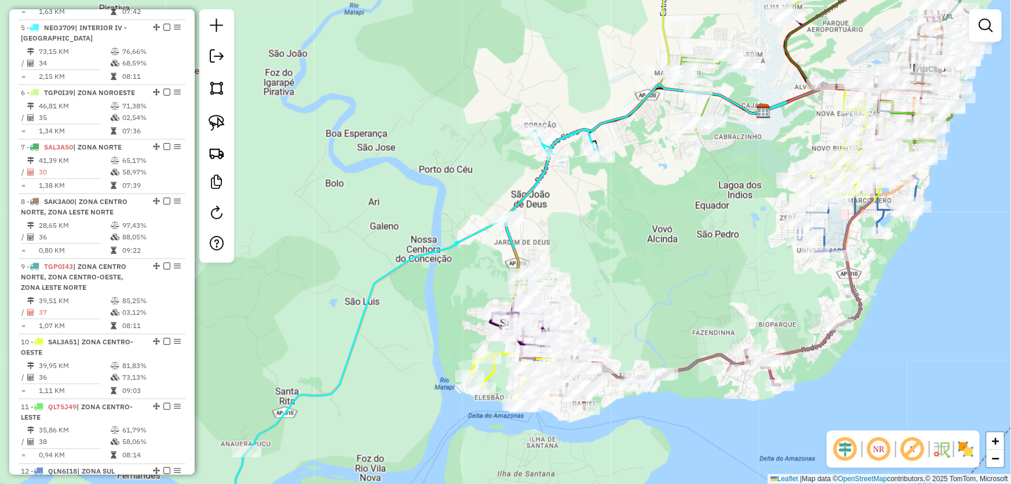
drag, startPoint x: 616, startPoint y: 245, endPoint x: 617, endPoint y: 223, distance: 22.1
click at [617, 223] on div "Janela de atendimento Grade de atendimento Capacidade Transportadoras Veículos …" at bounding box center [505, 242] width 1011 height 484
select select "*********"
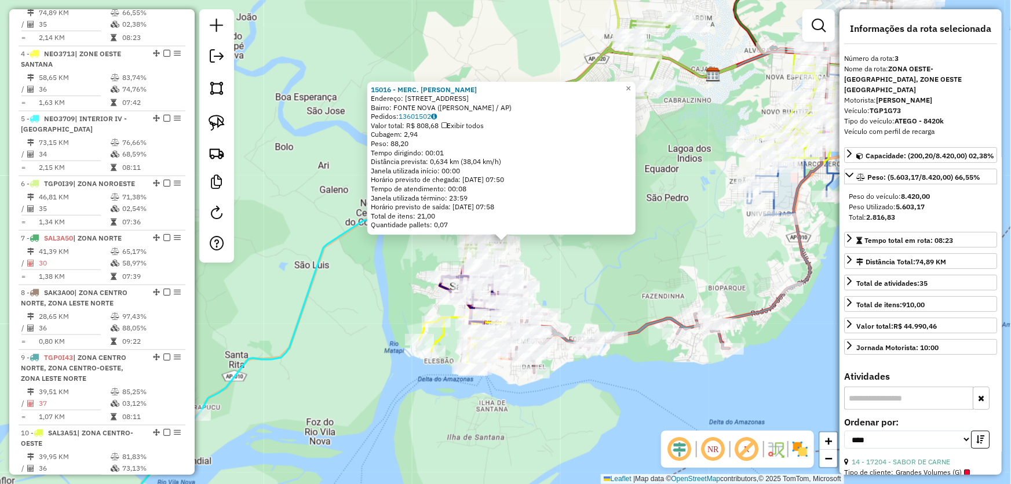
scroll to position [563, 0]
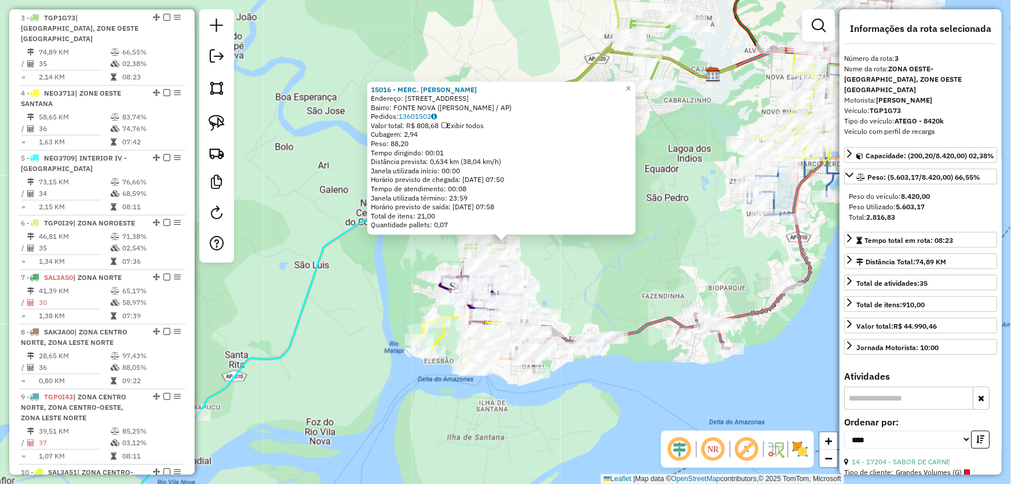
click at [606, 278] on div "15016 - MERC. FERNANDES Endereço: AV RIO BRANCO 3910 Bairro: FONTE NOVA (SANTAN…" at bounding box center [505, 242] width 1011 height 484
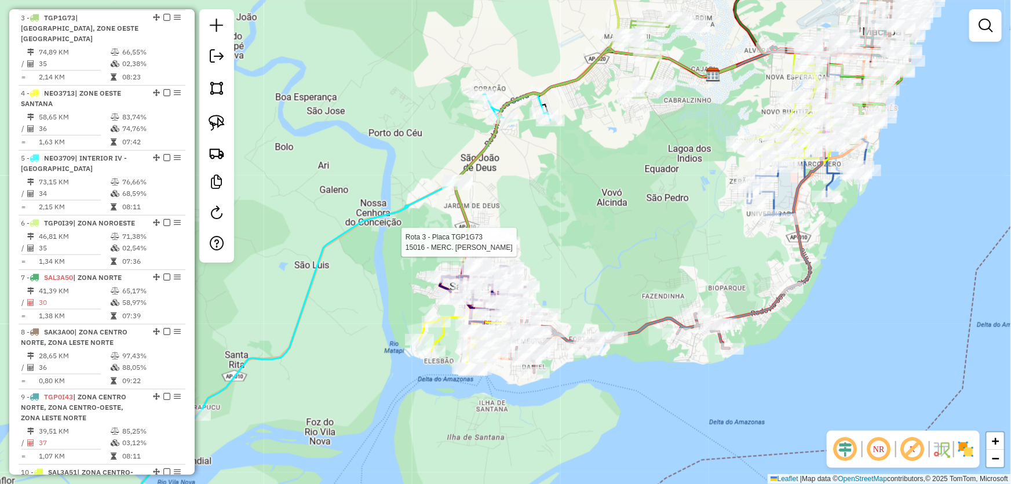
select select "*********"
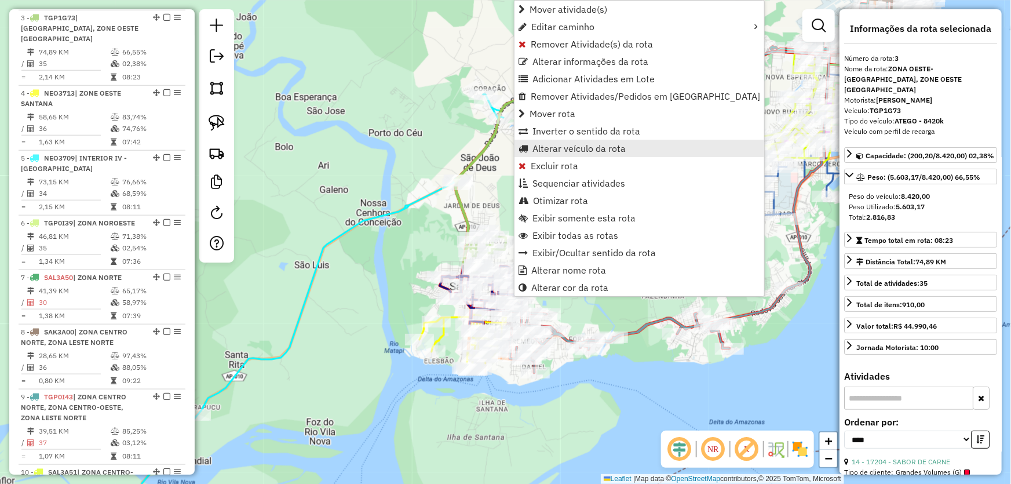
click at [556, 147] on span "Alterar veículo da rota" at bounding box center [578, 148] width 93 height 9
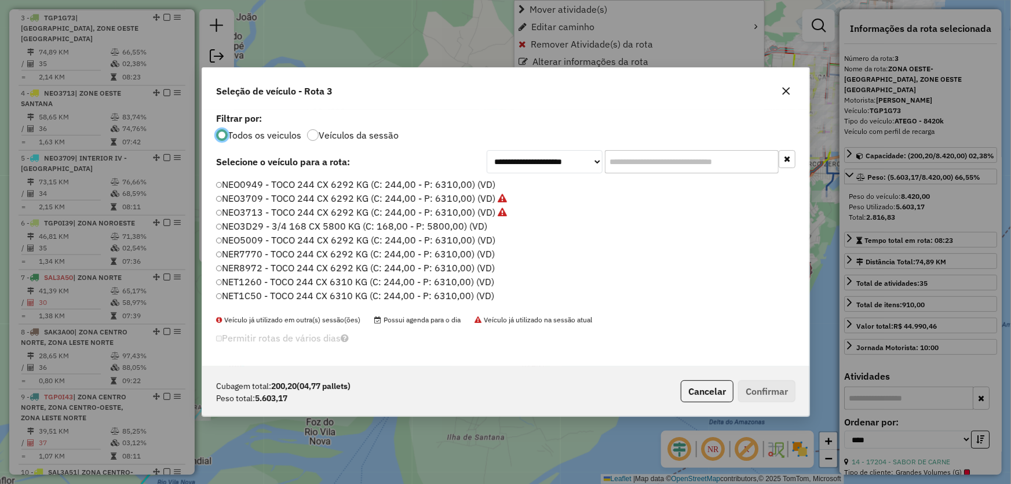
scroll to position [6, 3]
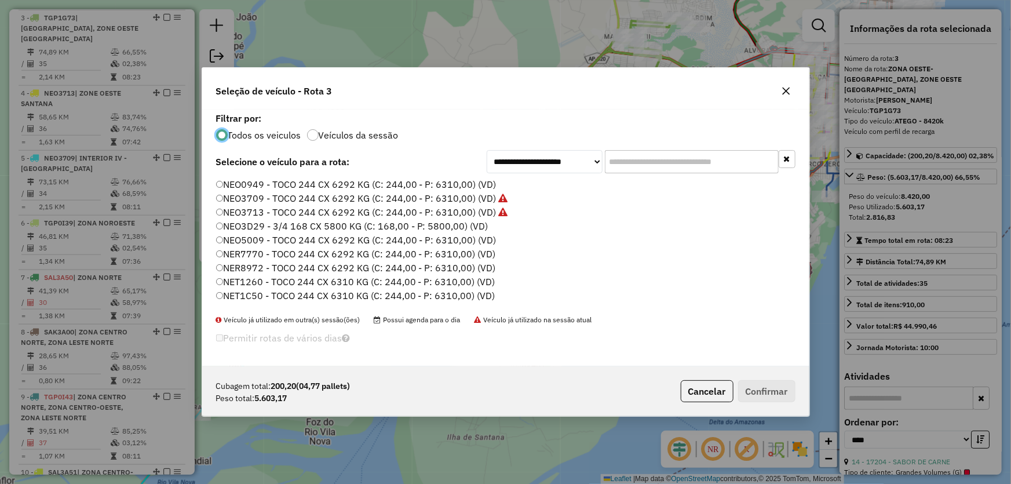
click at [249, 198] on label "NEO3709 - TOCO 244 CX 6292 KG (C: 244,00 - P: 6310,00) (VD)" at bounding box center [362, 198] width 292 height 14
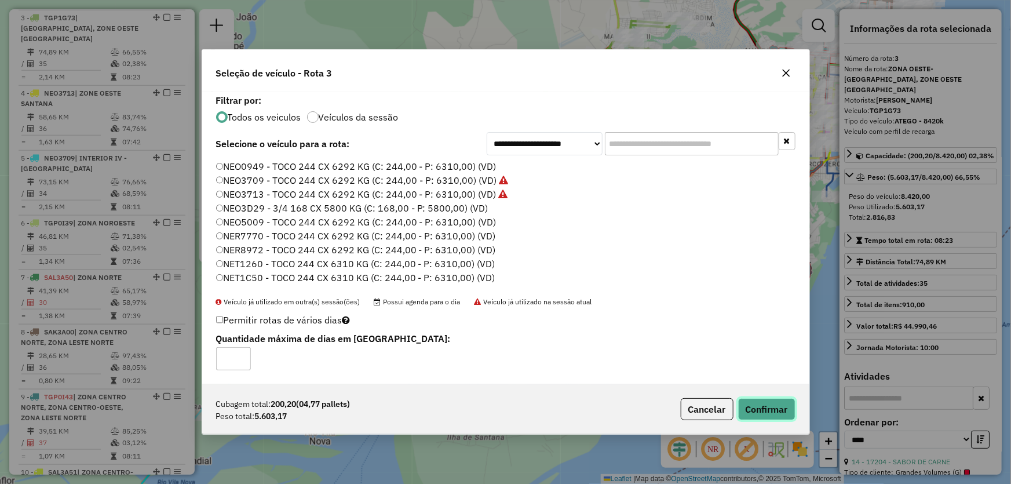
click at [755, 405] on button "Confirmar" at bounding box center [766, 409] width 57 height 22
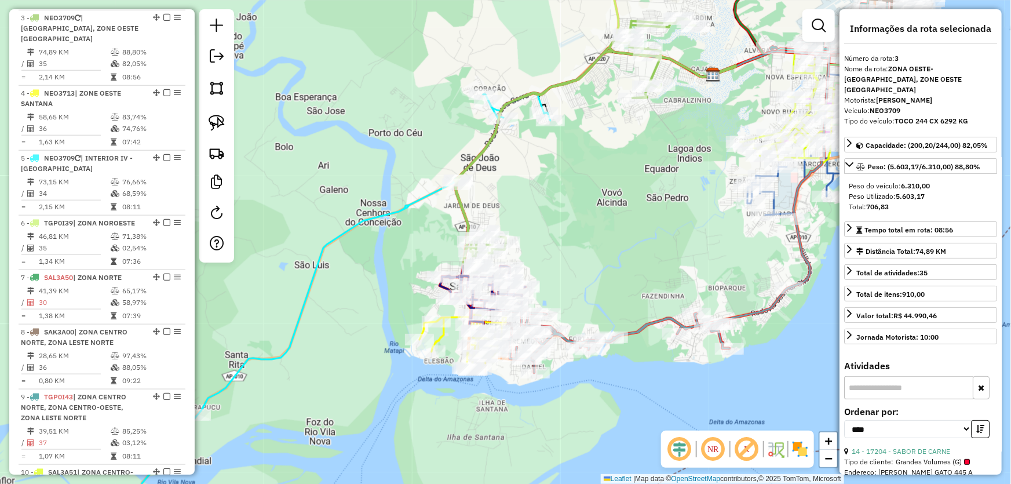
click at [426, 224] on div "Janela de atendimento Grade de atendimento Capacidade Transportadoras Veículos …" at bounding box center [505, 242] width 1011 height 484
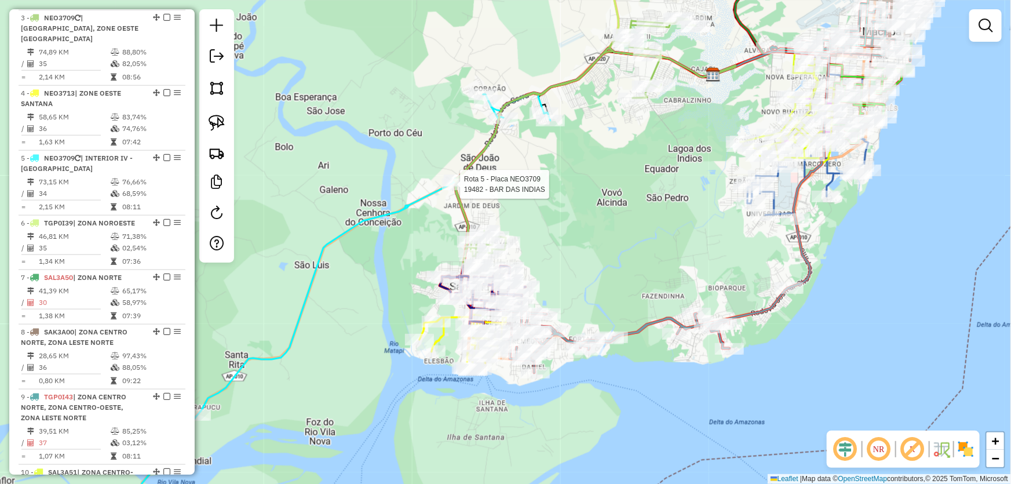
select select "*********"
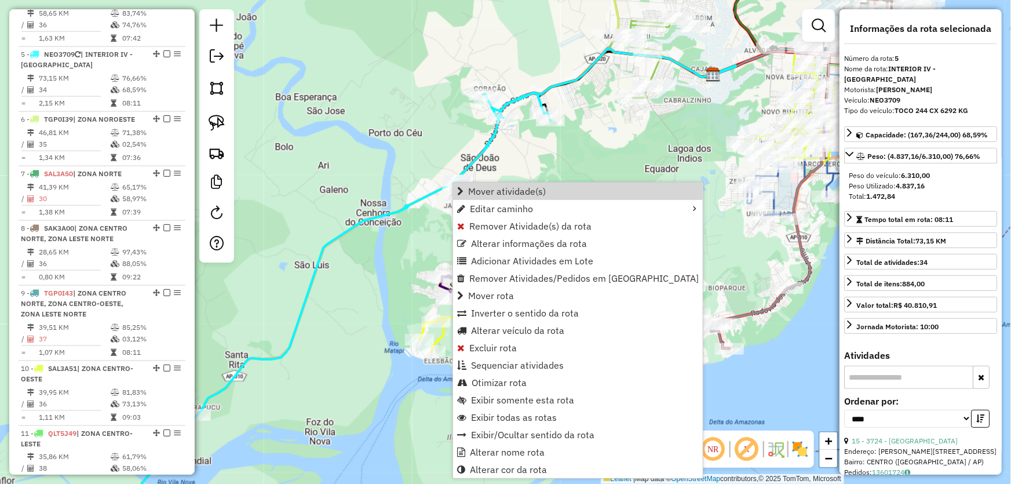
scroll to position [693, 0]
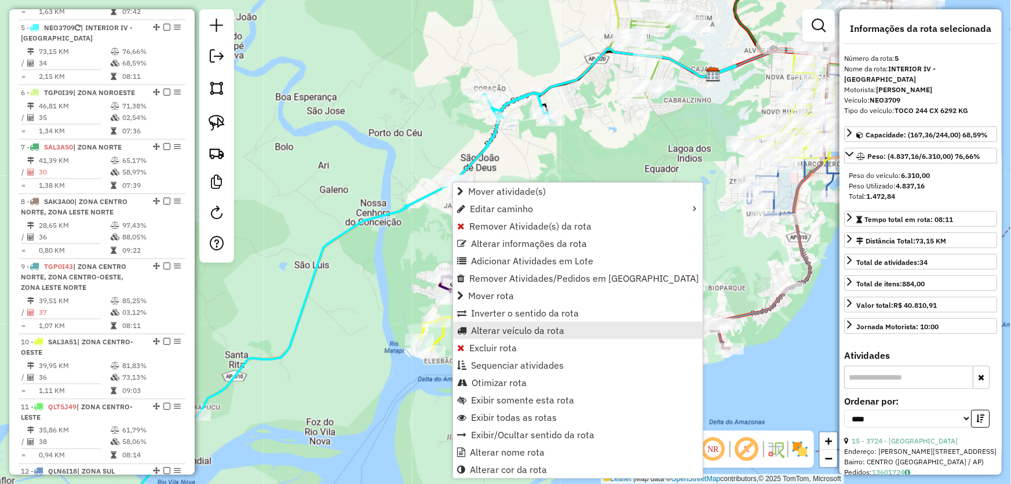
click at [491, 327] on span "Alterar veículo da rota" at bounding box center [517, 330] width 93 height 9
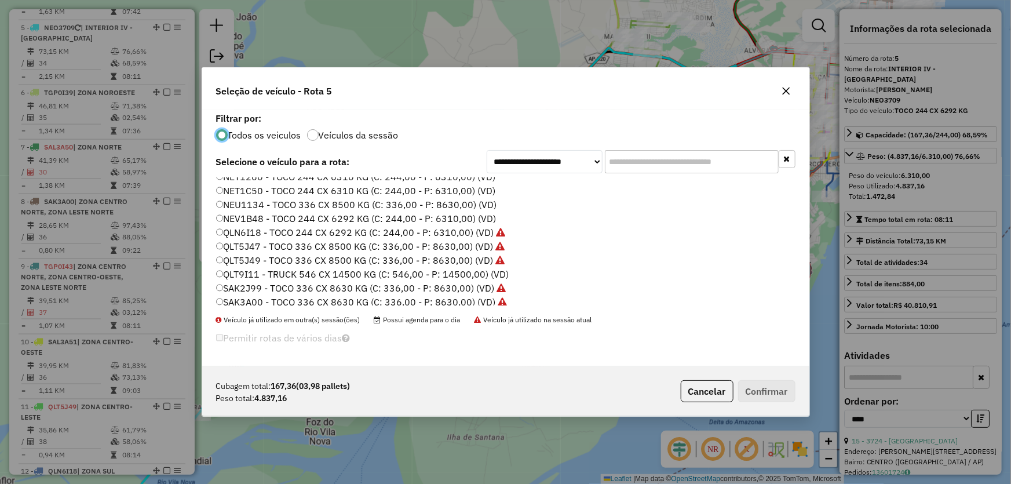
scroll to position [275, 0]
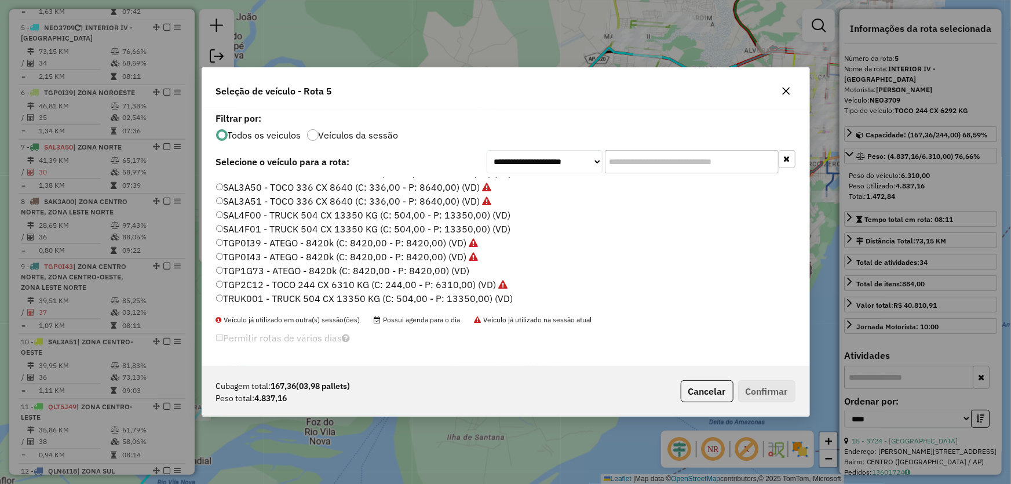
click at [262, 268] on label "TGP1G73 - ATEGO - 8420k (C: 8420,00 - P: 8420,00) (VD)" at bounding box center [343, 271] width 254 height 14
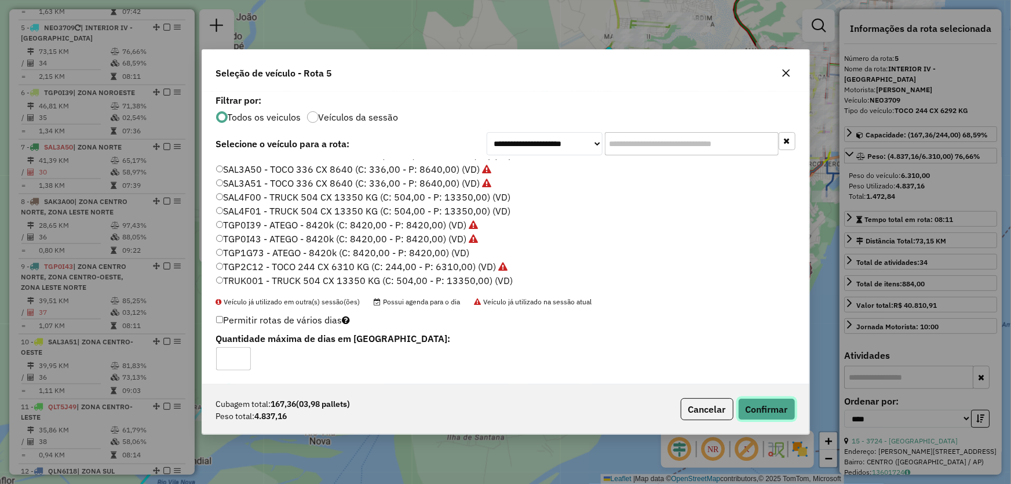
click at [748, 410] on button "Confirmar" at bounding box center [766, 409] width 57 height 22
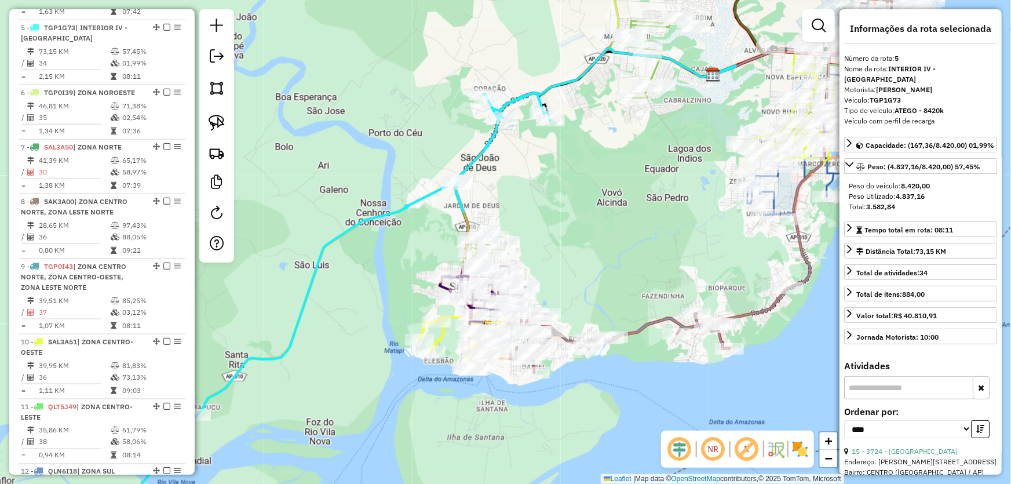
click at [584, 218] on div "Janela de atendimento Grade de atendimento Capacidade Transportadoras Veículos …" at bounding box center [505, 242] width 1011 height 484
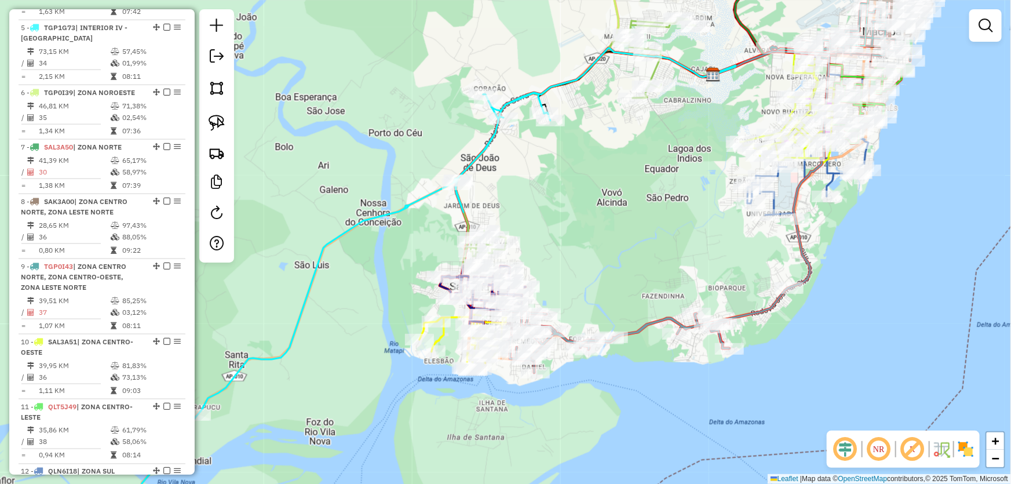
click at [556, 126] on div at bounding box center [550, 121] width 29 height 12
select select "*********"
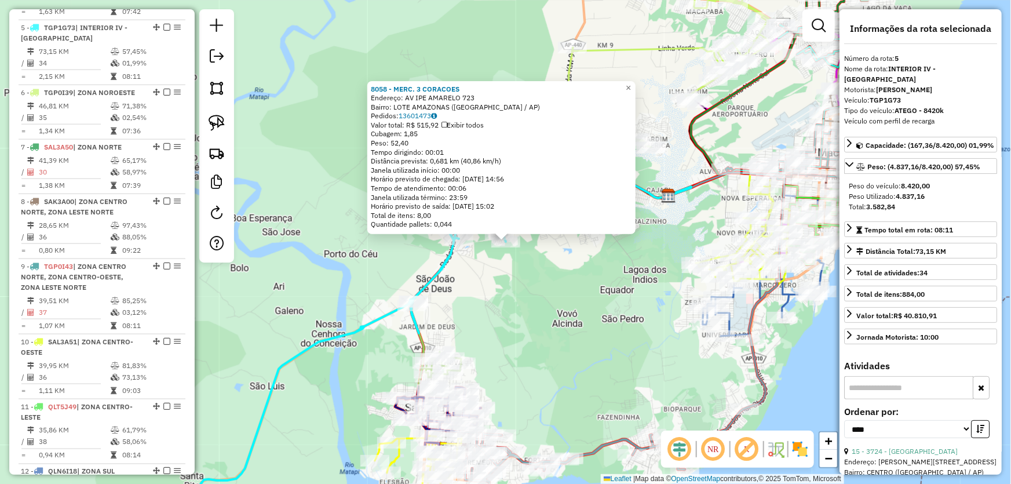
click at [644, 299] on div "8058 - MERC. 3 CORACOES Endereço: AV IPE AMARELO 723 Bairro: LOTE AMAZONAS (MAC…" at bounding box center [505, 242] width 1011 height 484
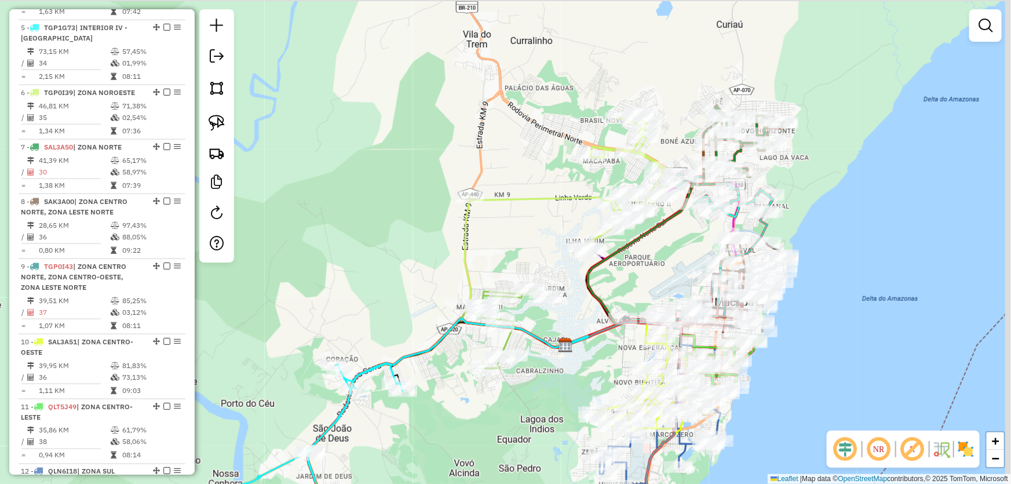
drag, startPoint x: 664, startPoint y: 237, endPoint x: 561, endPoint y: 387, distance: 181.6
click at [561, 387] on div "Janela de atendimento Grade de atendimento Capacidade Transportadoras Veículos …" at bounding box center [505, 242] width 1011 height 484
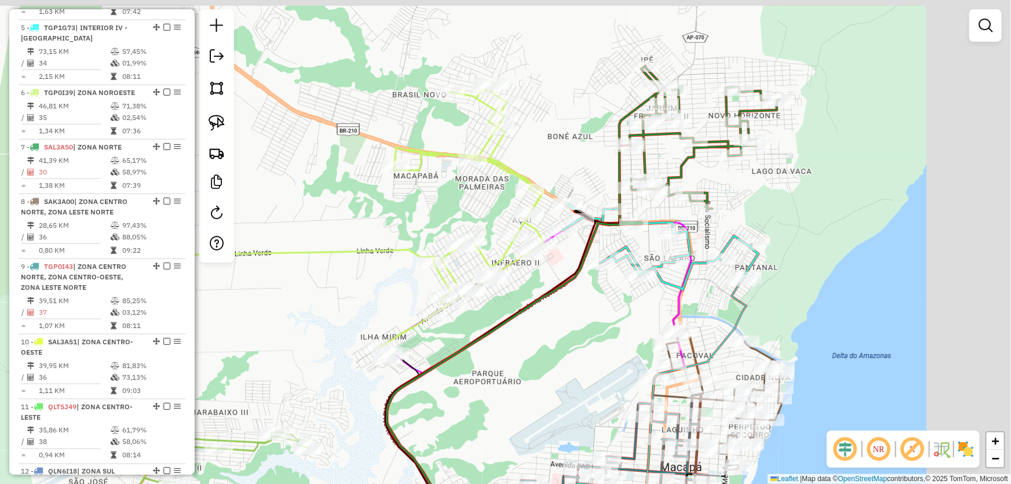
drag, startPoint x: 704, startPoint y: 220, endPoint x: 594, endPoint y: 314, distance: 144.6
click at [594, 314] on div "Janela de atendimento Grade de atendimento Capacidade Transportadoras Veículos …" at bounding box center [505, 242] width 1011 height 484
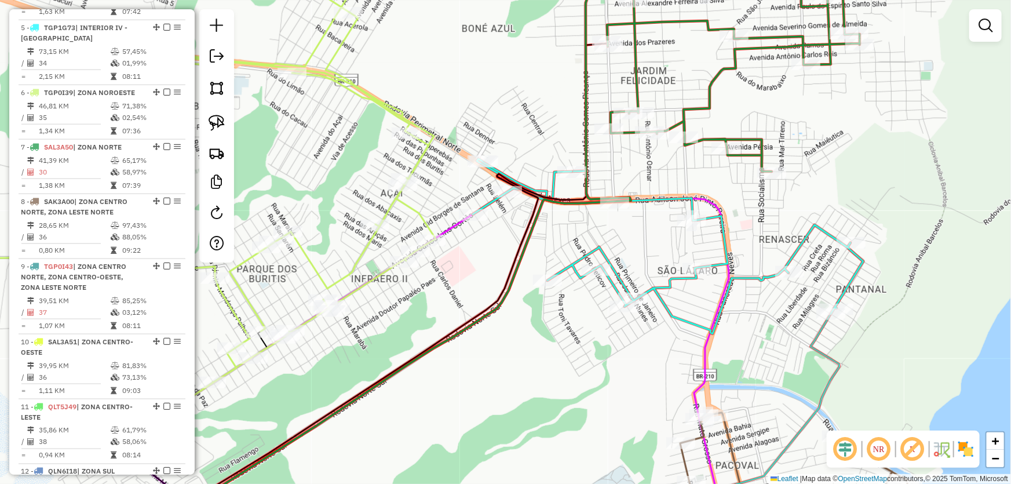
drag, startPoint x: 602, startPoint y: 280, endPoint x: 550, endPoint y: 323, distance: 67.1
click at [550, 323] on div "Janela de atendimento Grade de atendimento Capacidade Transportadoras Veículos …" at bounding box center [505, 242] width 1011 height 484
drag, startPoint x: 553, startPoint y: 326, endPoint x: 532, endPoint y: 347, distance: 29.5
click at [532, 347] on div "Janela de atendimento Grade de atendimento Capacidade Transportadoras Veículos …" at bounding box center [505, 242] width 1011 height 484
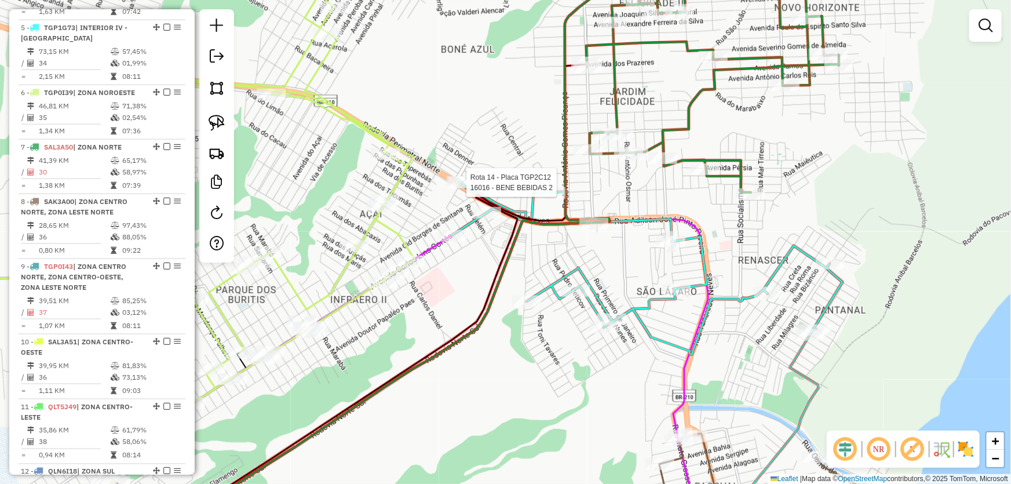
scroll to position [911, 0]
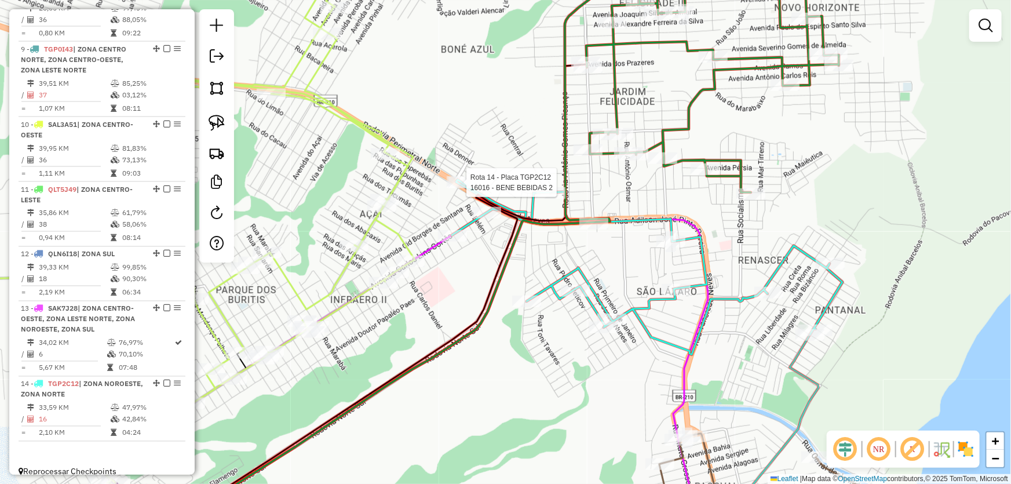
select select "*********"
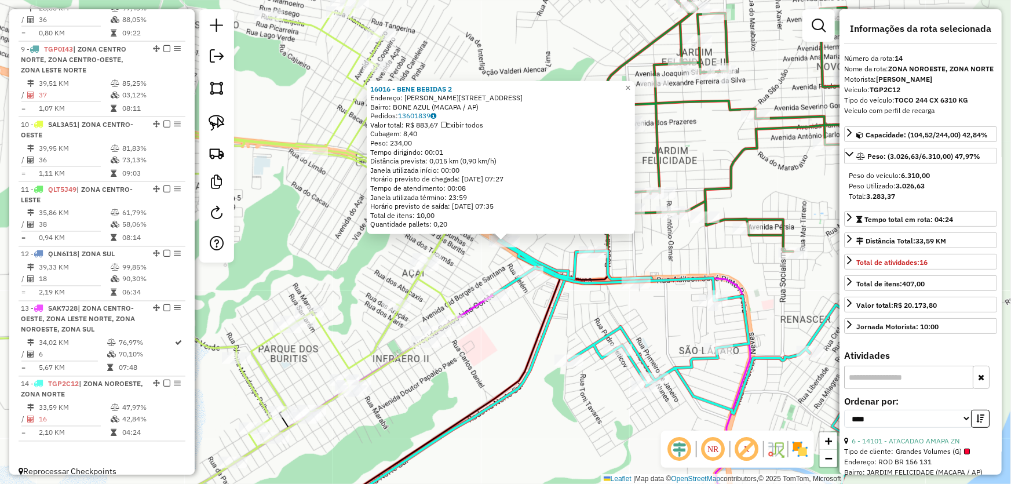
click at [527, 412] on div "16016 - BENE BEBIDAS 2 Endereço: R ARMINDO PINTO 110 Bairro: BONE AZUL (MACAPA …" at bounding box center [505, 242] width 1011 height 484
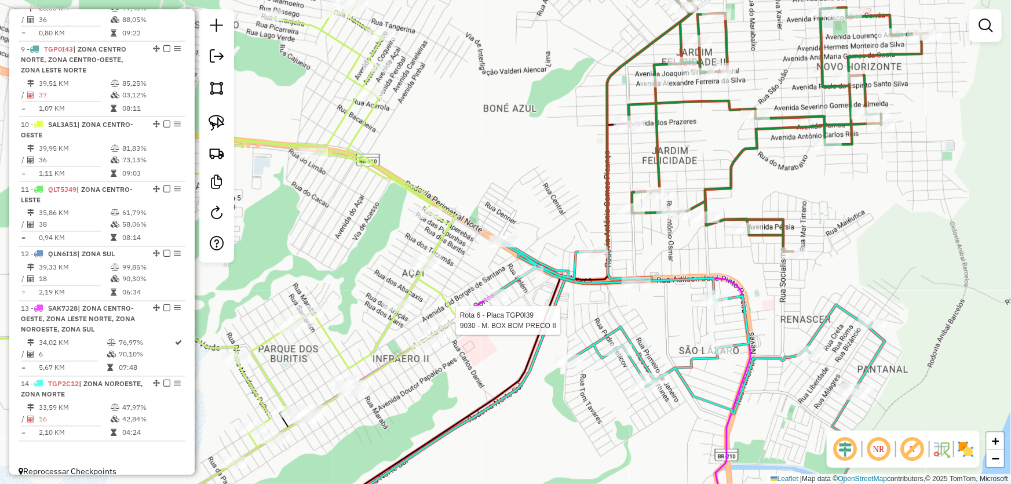
select select "*********"
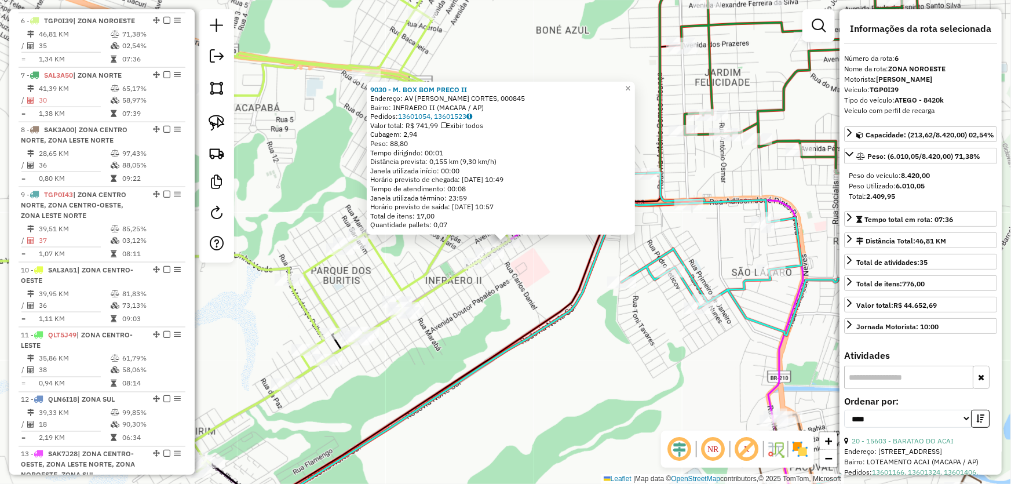
scroll to position [758, 0]
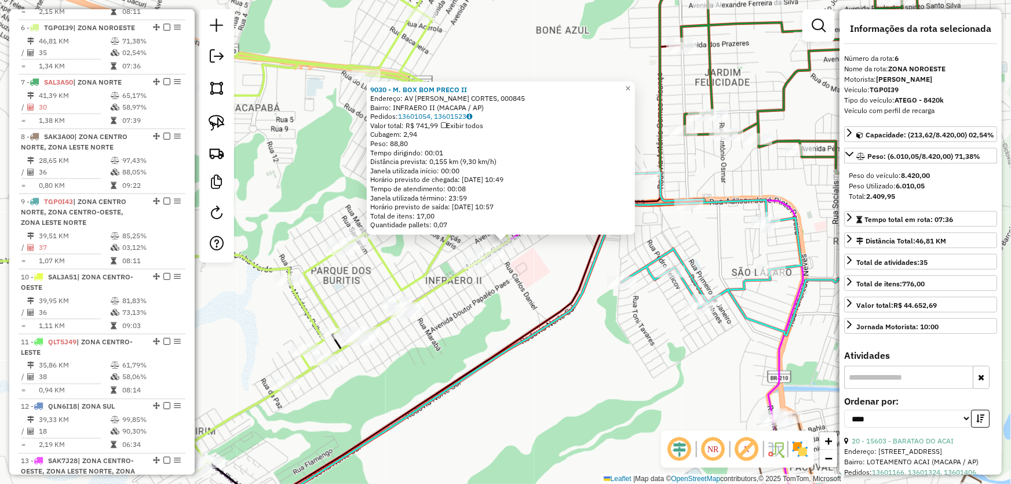
drag, startPoint x: 567, startPoint y: 363, endPoint x: 443, endPoint y: 363, distance: 123.4
click at [443, 363] on div "9030 - M. BOX BOM PRECO II Endereço: AV CARLOS L. CORTES, 000845 Bairro: INFRAE…" at bounding box center [505, 242] width 1011 height 484
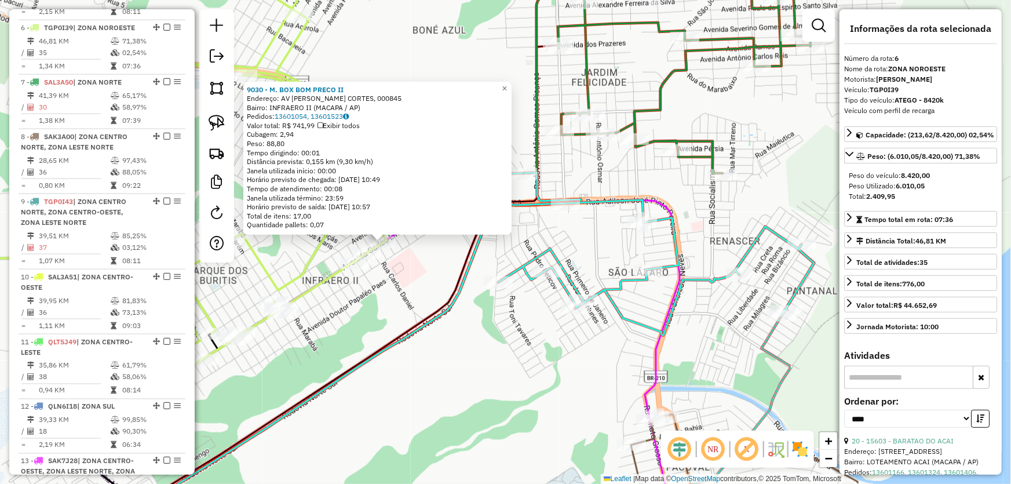
click at [449, 363] on div "9030 - M. BOX BOM PRECO II Endereço: AV CARLOS L. CORTES, 000845 Bairro: INFRAE…" at bounding box center [505, 242] width 1011 height 484
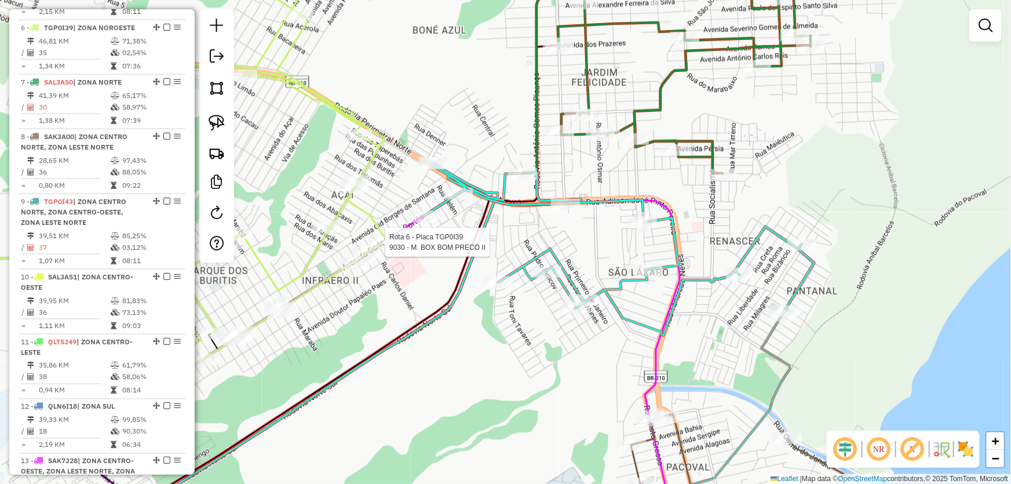
select select "*********"
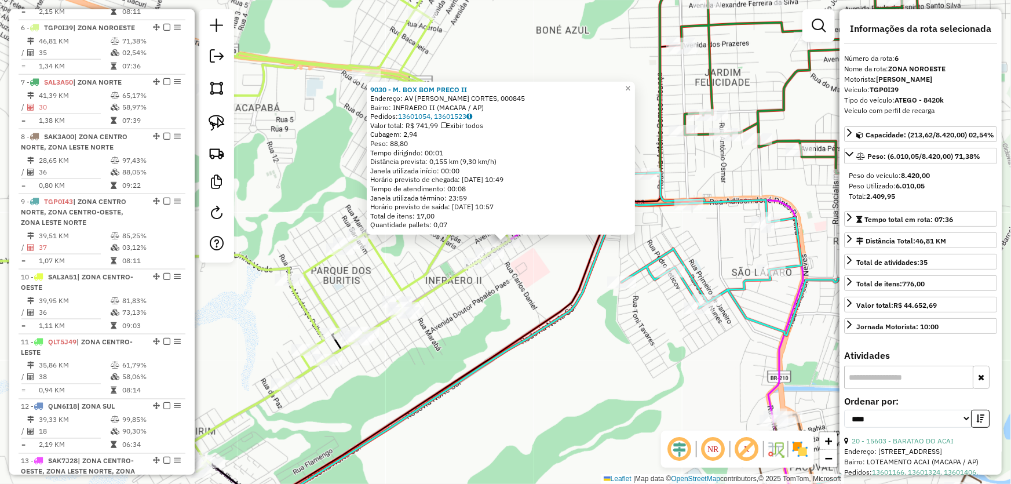
click at [629, 339] on div "9030 - M. BOX BOM PRECO II Endereço: AV CARLOS L. CORTES, 000845 Bairro: INFRAE…" at bounding box center [505, 242] width 1011 height 484
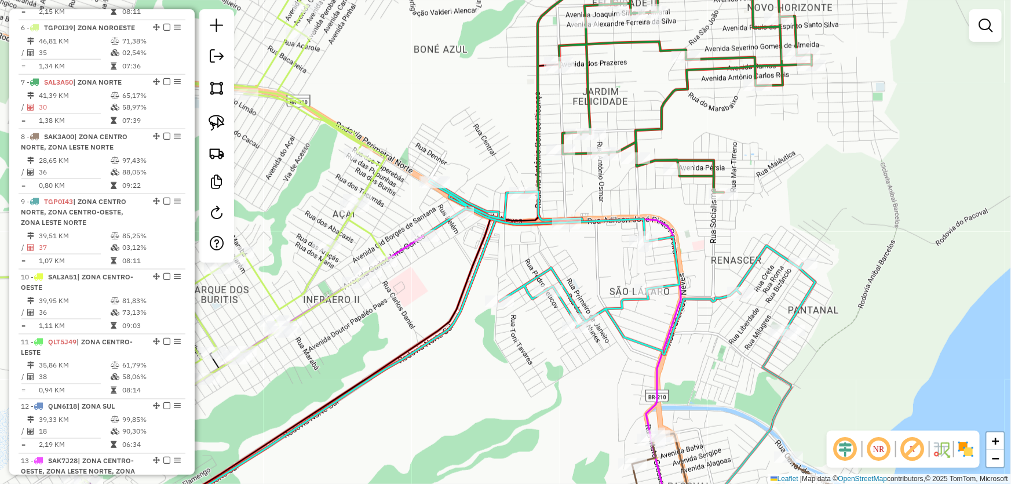
drag, startPoint x: 651, startPoint y: 348, endPoint x: 518, endPoint y: 368, distance: 134.2
click at [520, 368] on div "Janela de atendimento Grade de atendimento Capacidade Transportadoras Veículos …" at bounding box center [505, 242] width 1011 height 484
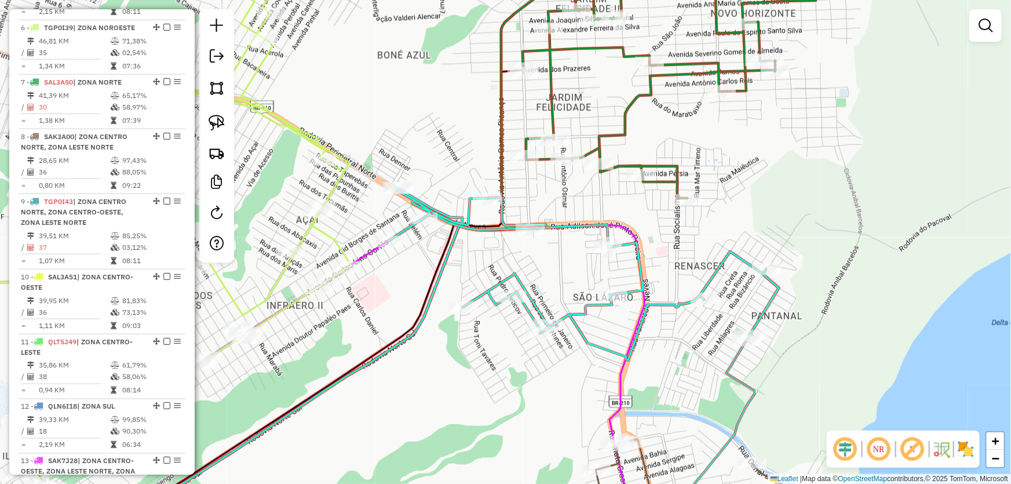
drag, startPoint x: 798, startPoint y: 209, endPoint x: 763, endPoint y: 213, distance: 34.5
click at [763, 213] on div "Janela de atendimento Grade de atendimento Capacidade Transportadoras Veículos …" at bounding box center [505, 242] width 1011 height 484
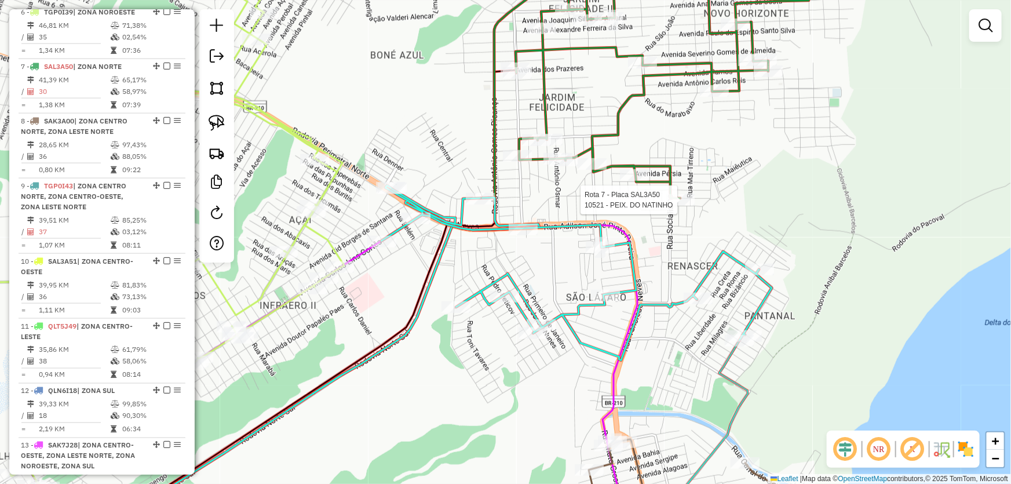
select select "*********"
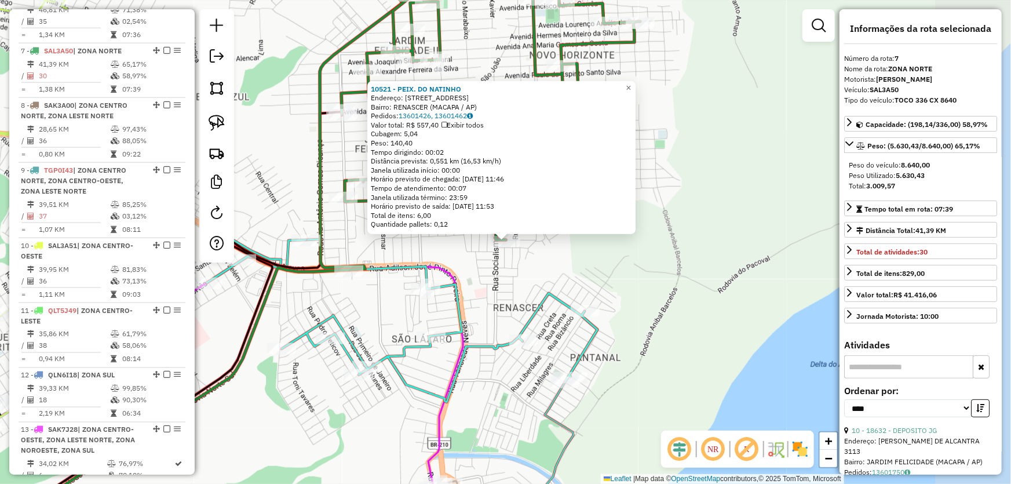
scroll to position [812, 0]
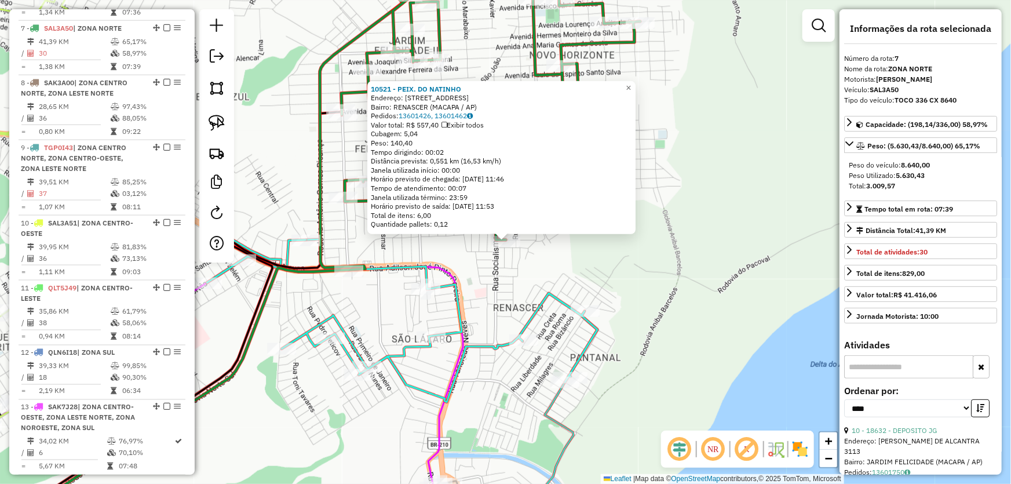
click at [595, 254] on div "10521 - PEIX. DO NATINHO Endereço: AV BALCANS 408 Bairro: RENASCER (MACAPA / AP…" at bounding box center [505, 242] width 1011 height 484
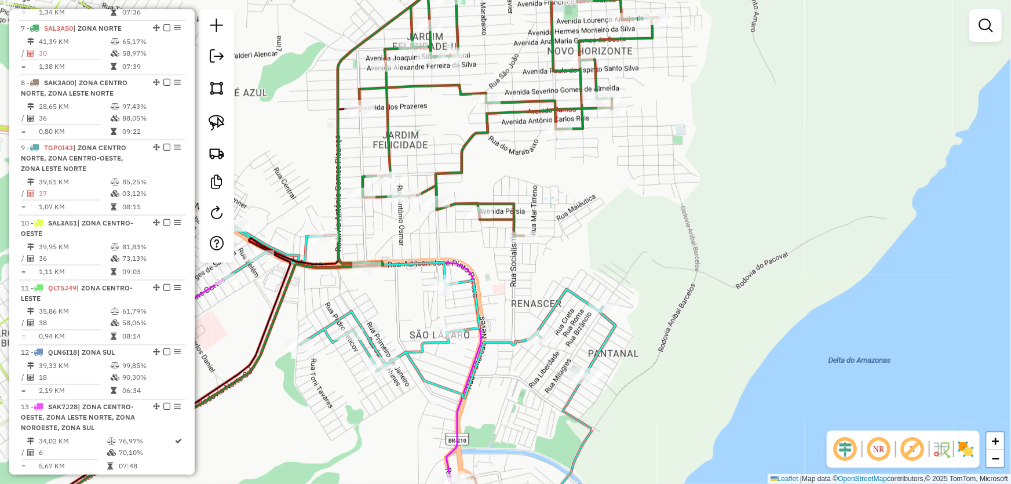
drag, startPoint x: 626, startPoint y: 277, endPoint x: 644, endPoint y: 273, distance: 18.4
click at [644, 273] on div "Janela de atendimento Grade de atendimento Capacidade Transportadoras Veículos …" at bounding box center [505, 242] width 1011 height 484
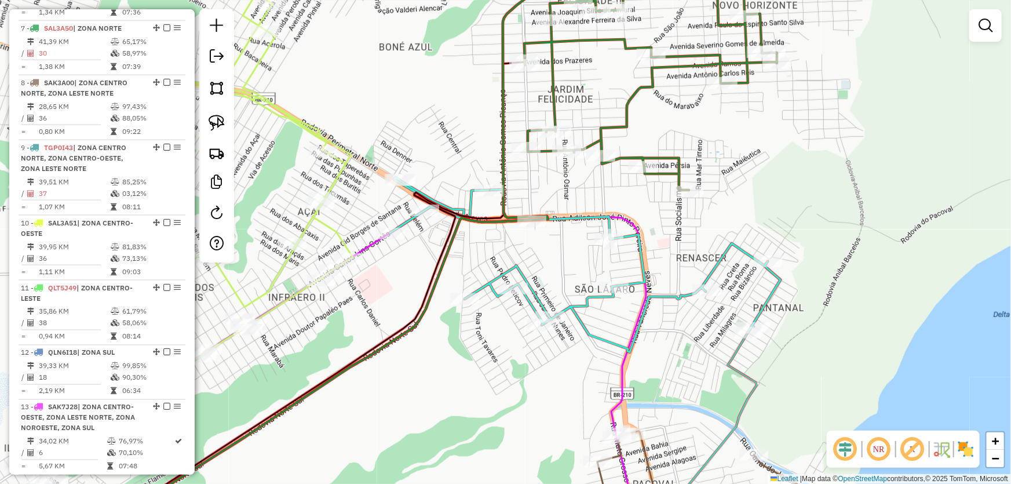
drag, startPoint x: 617, startPoint y: 260, endPoint x: 780, endPoint y: 214, distance: 169.6
click at [780, 214] on div "Janela de atendimento Grade de atendimento Capacidade Transportadoras Veículos …" at bounding box center [505, 242] width 1011 height 484
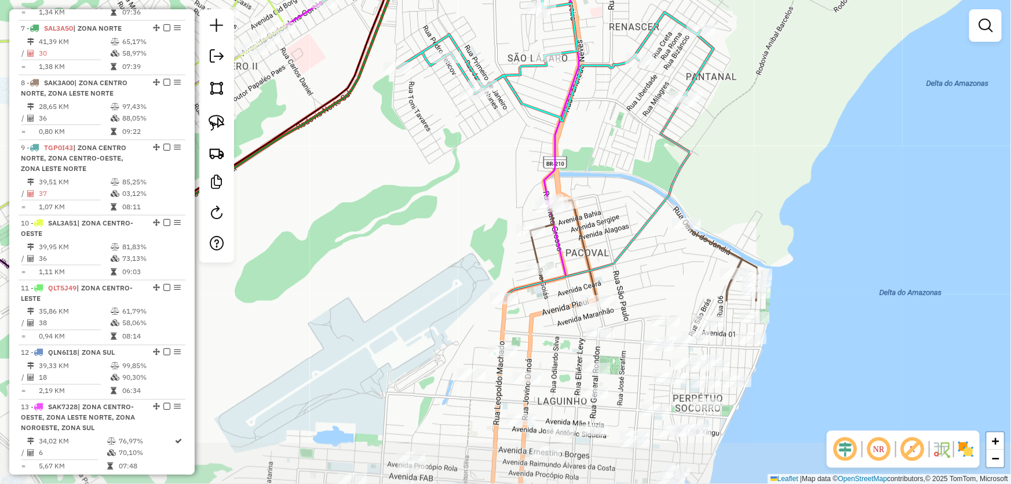
drag, startPoint x: 671, startPoint y: 381, endPoint x: 602, endPoint y: 148, distance: 242.7
click at [602, 148] on div "Janela de atendimento Grade de atendimento Capacidade Transportadoras Veículos …" at bounding box center [505, 242] width 1011 height 484
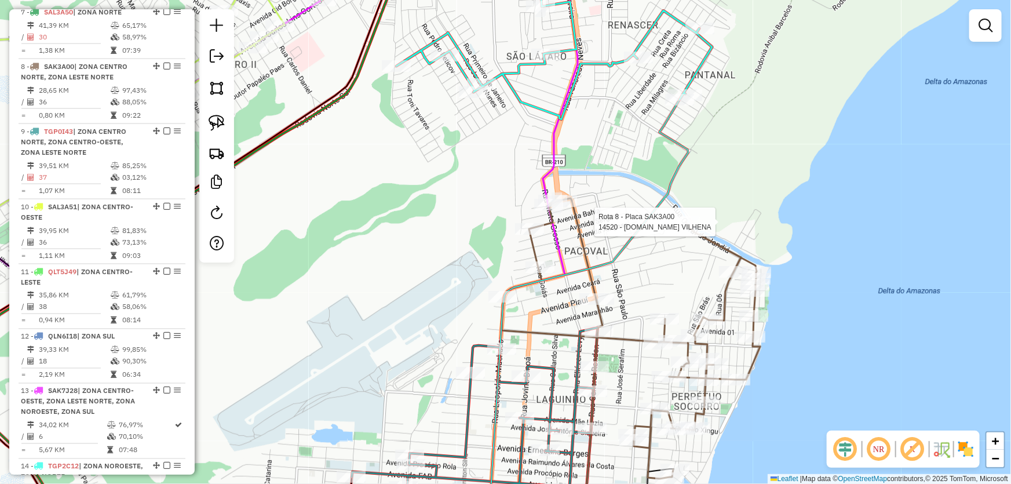
select select "*********"
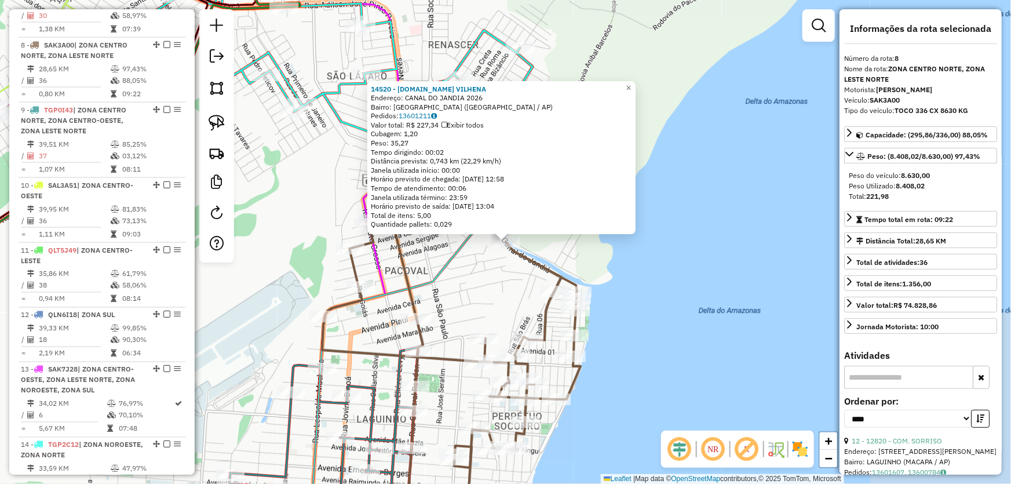
scroll to position [867, 0]
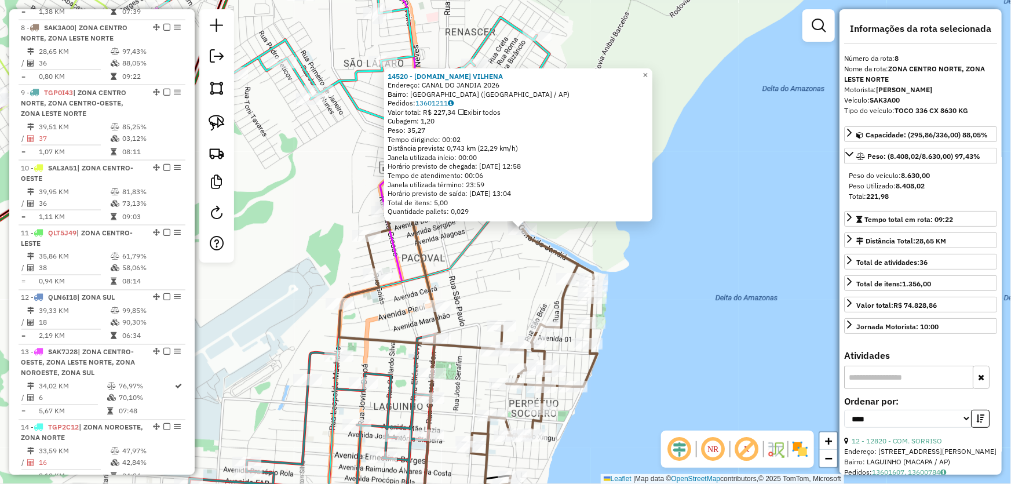
drag, startPoint x: 694, startPoint y: 293, endPoint x: 740, endPoint y: 245, distance: 66.4
click at [740, 245] on div "14520 - M.BOX VILHENA Endereço: CANAL DO JANDIA 2026 Bairro: CIDADE NOVA (MACAP…" at bounding box center [505, 242] width 1011 height 484
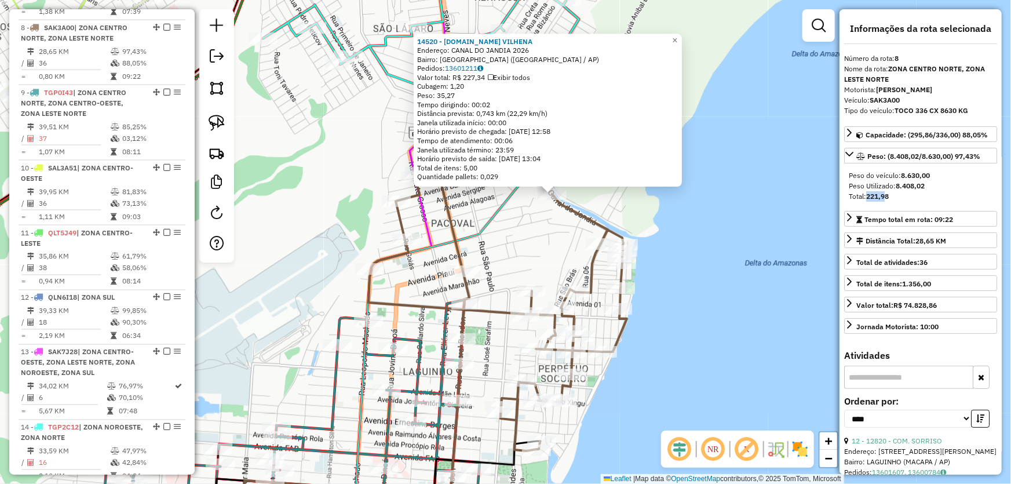
drag, startPoint x: 869, startPoint y: 197, endPoint x: 889, endPoint y: 207, distance: 22.8
click at [889, 197] on strong "221,98" at bounding box center [877, 196] width 23 height 9
click at [746, 232] on div "14520 - M.BOX VILHENA Endereço: CANAL DO JANDIA 2026 Bairro: CIDADE NOVA (MACAP…" at bounding box center [505, 242] width 1011 height 484
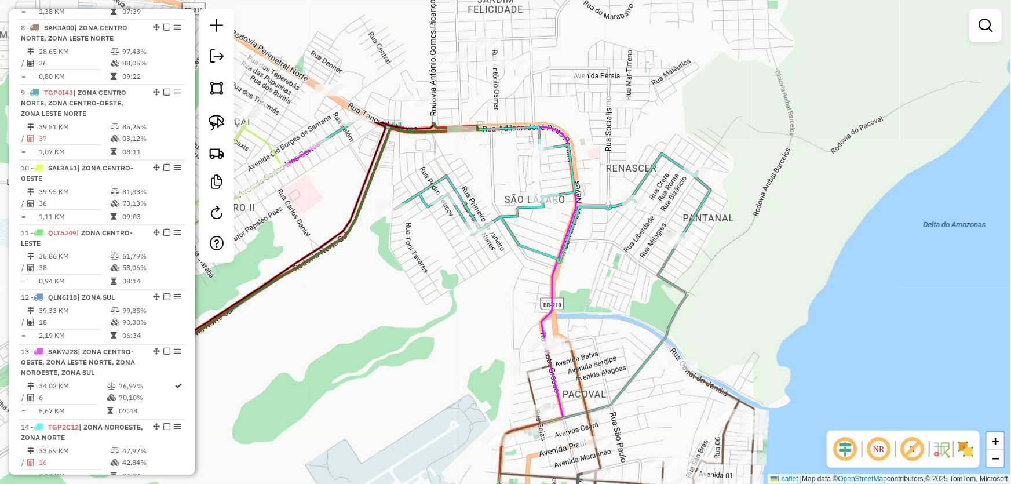
drag, startPoint x: 652, startPoint y: 142, endPoint x: 784, endPoint y: 313, distance: 215.6
click at [784, 313] on div "Janela de atendimento Grade de atendimento Capacidade Transportadoras Veículos …" at bounding box center [505, 242] width 1011 height 484
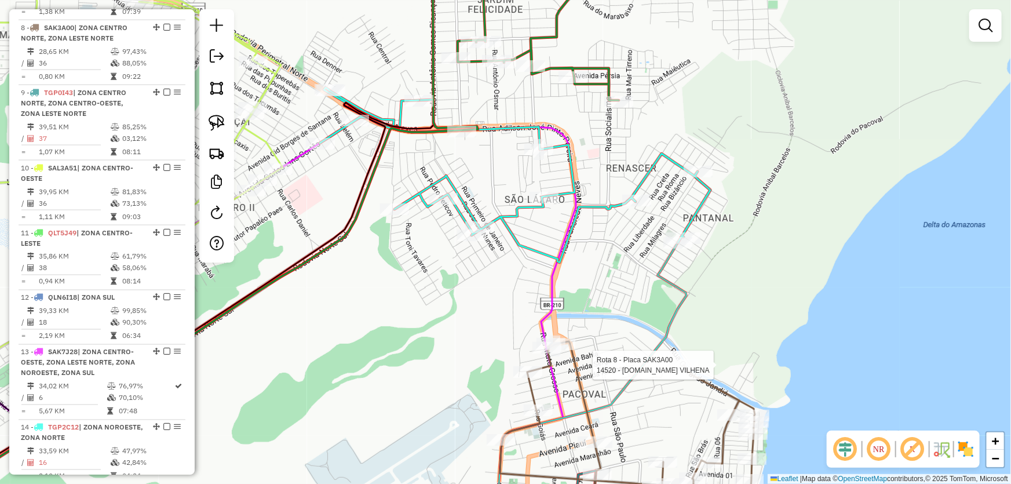
select select "*********"
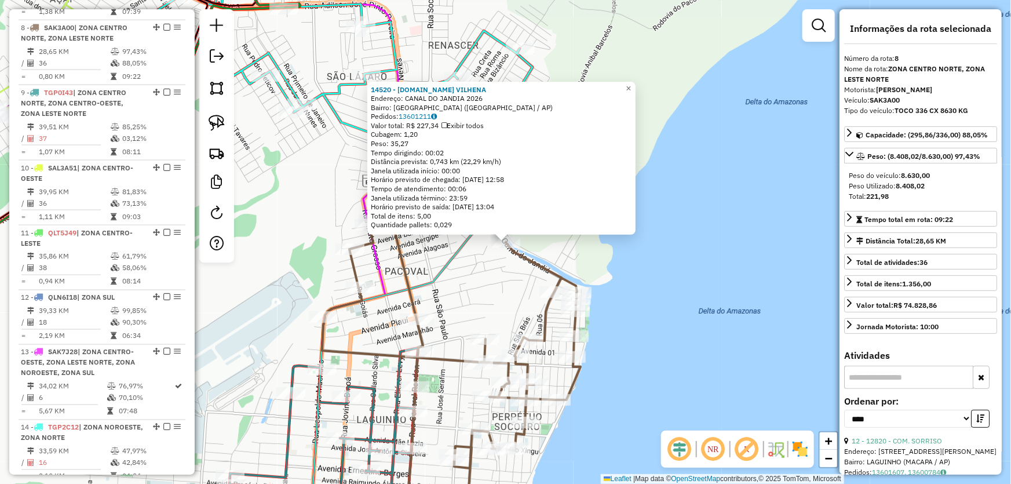
click at [915, 377] on input "text" at bounding box center [908, 377] width 129 height 23
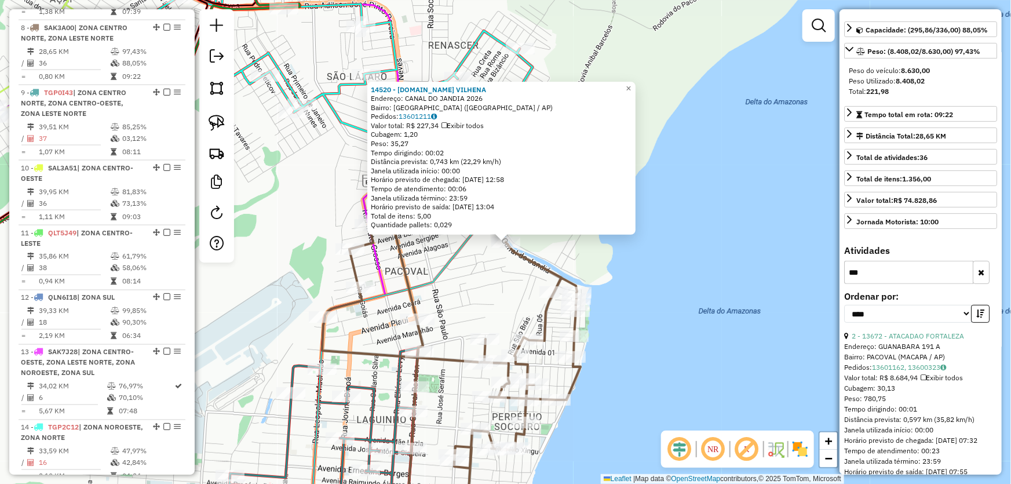
scroll to position [147, 0]
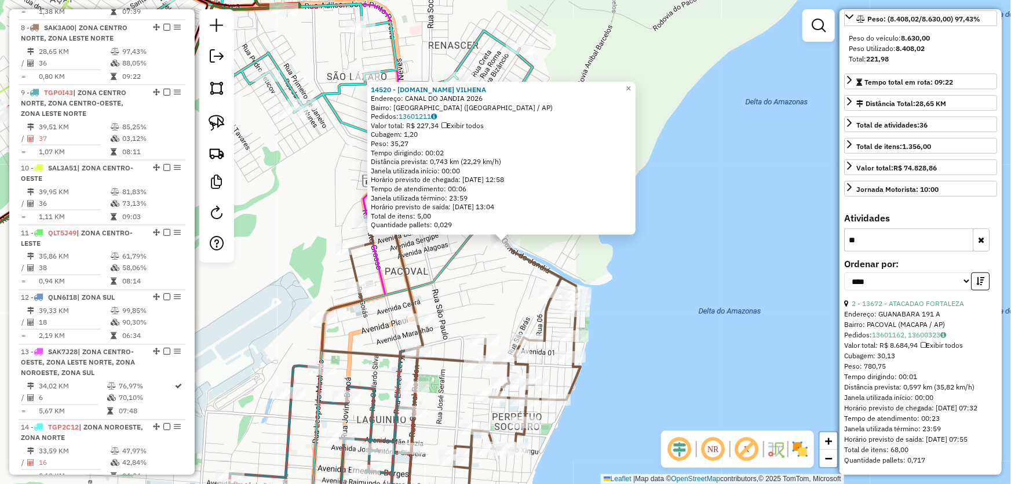
type input "*"
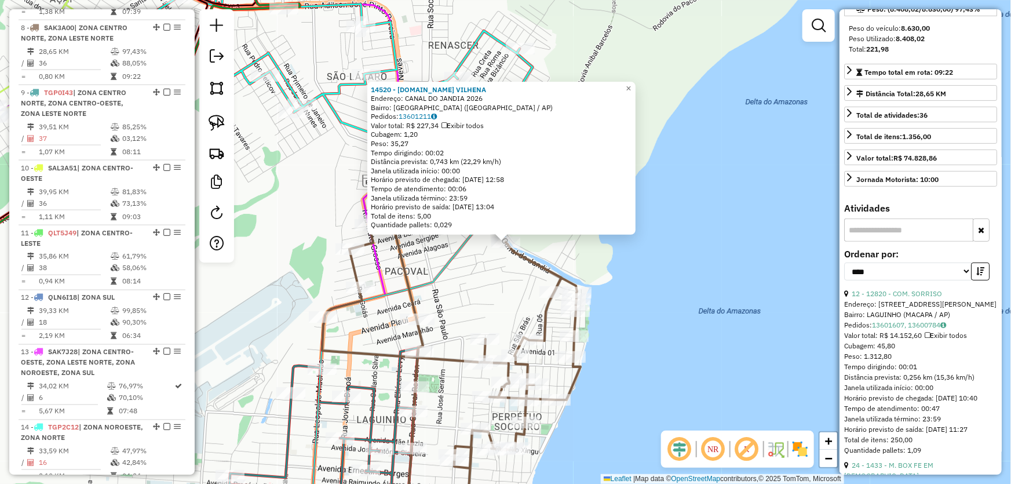
click at [666, 293] on div "14520 - M.BOX VILHENA Endereço: CANAL DO JANDIA 2026 Bairro: CIDADE NOVA (MACAP…" at bounding box center [505, 242] width 1011 height 484
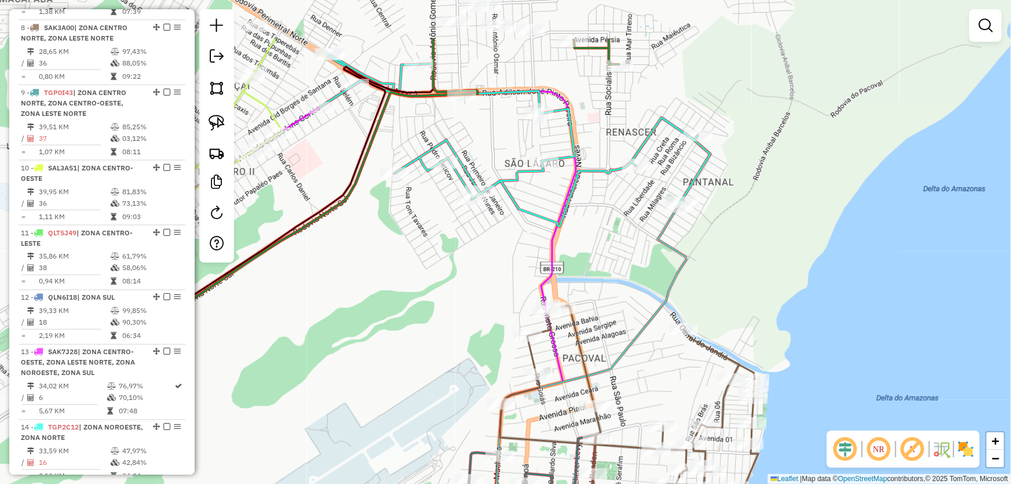
drag, startPoint x: 616, startPoint y: 242, endPoint x: 796, endPoint y: 330, distance: 200.8
click at [796, 330] on div "Janela de atendimento Grade de atendimento Capacidade Transportadoras Veículos …" at bounding box center [505, 242] width 1011 height 484
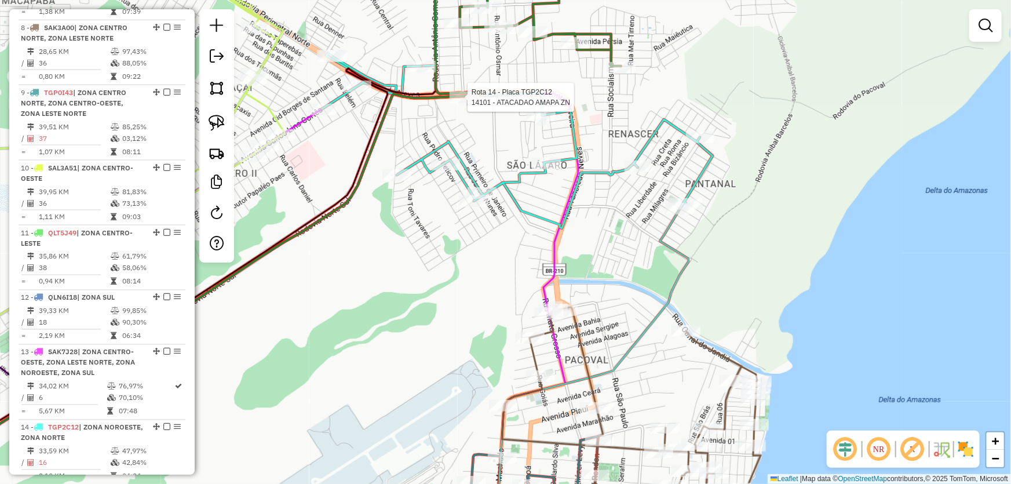
select select "*********"
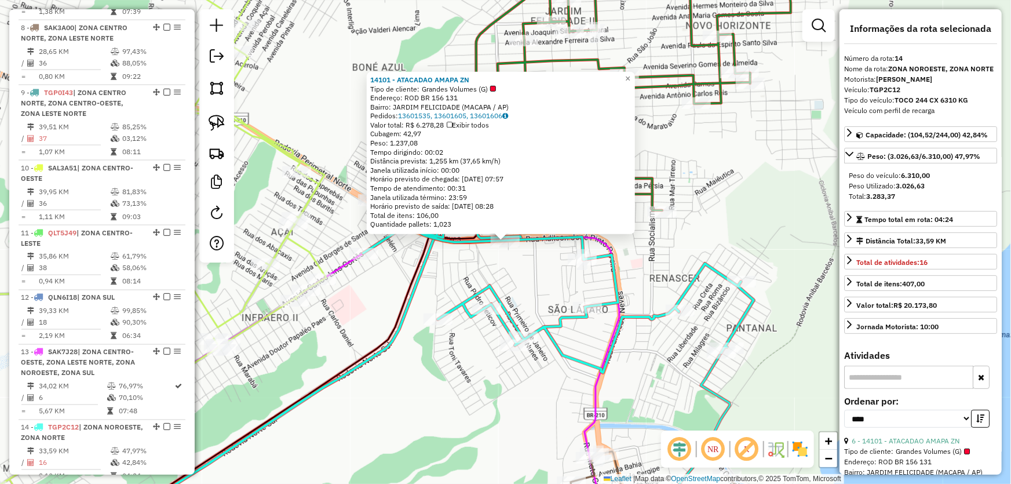
scroll to position [911, 0]
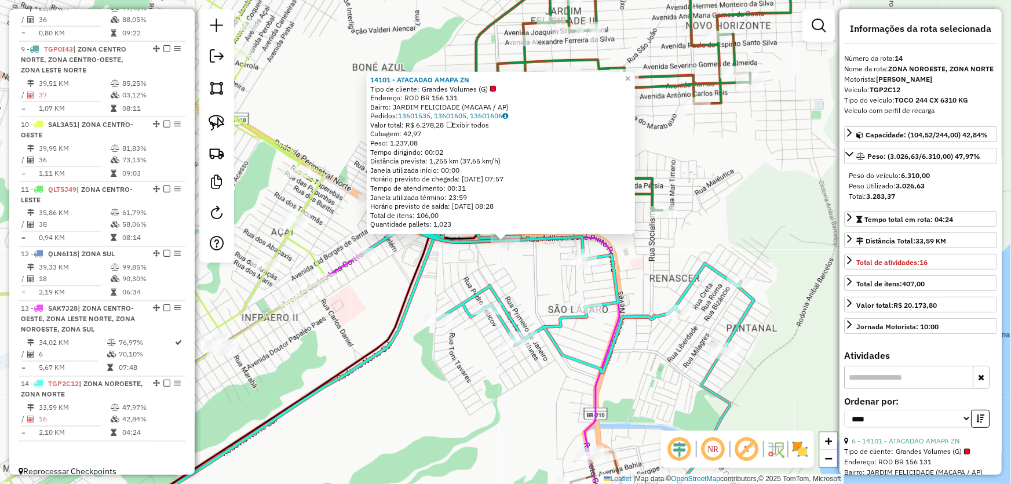
click at [540, 273] on div "14101 - ATACADAO AMAPA ZN Tipo de cliente: Grandes Volumes (G) Endereço: ROD BR…" at bounding box center [505, 242] width 1011 height 484
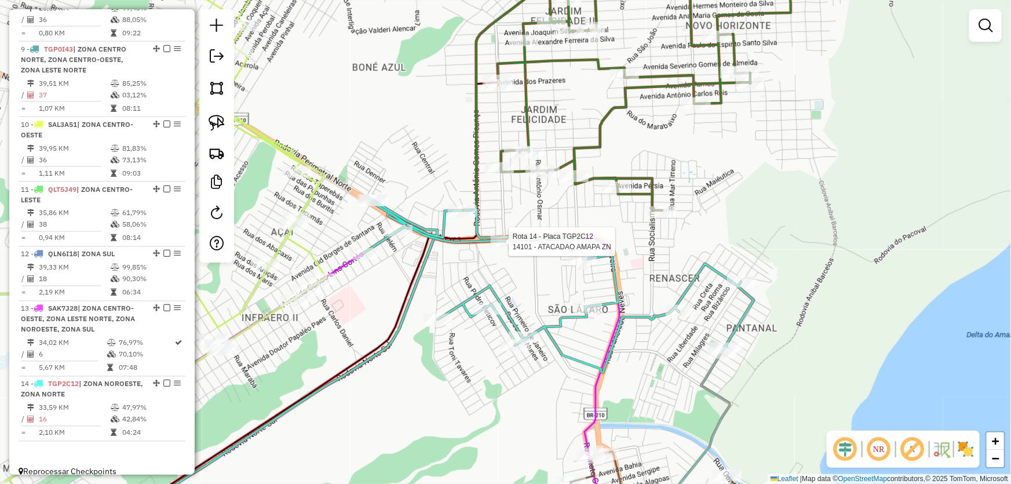
select select "*********"
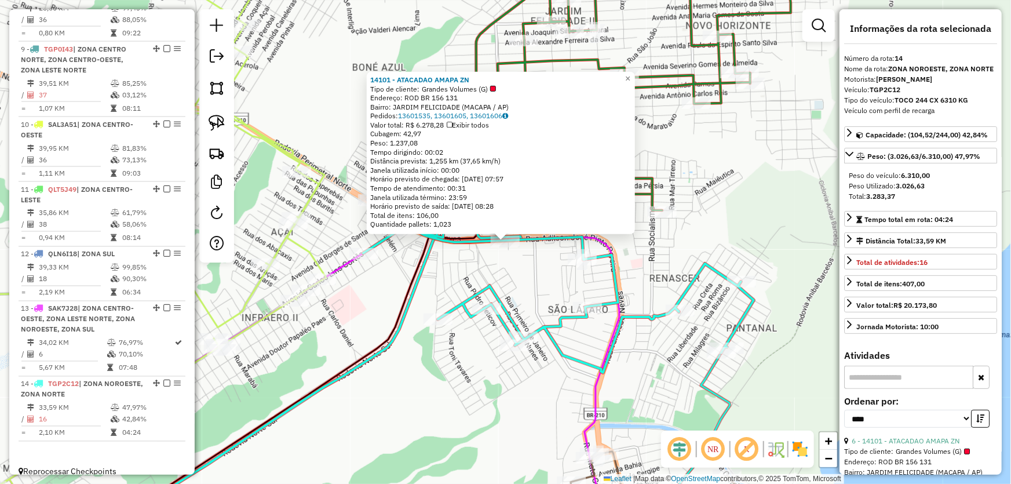
click at [529, 286] on div "14101 - ATACADAO AMAPA ZN Tipo de cliente: Grandes Volumes (G) Endereço: ROD BR…" at bounding box center [505, 242] width 1011 height 484
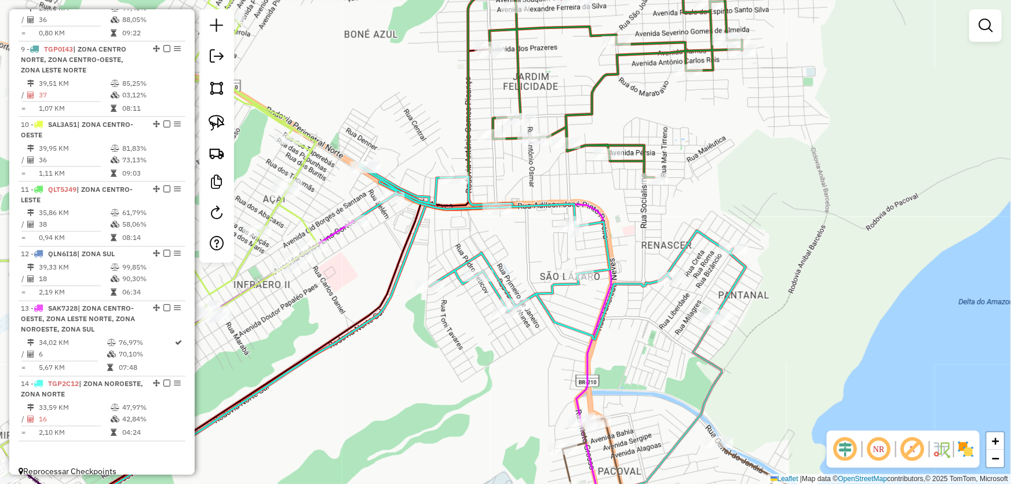
drag, startPoint x: 519, startPoint y: 284, endPoint x: 511, endPoint y: 249, distance: 35.7
click at [511, 249] on div "Janela de atendimento Grade de atendimento Capacidade Transportadoras Veículos …" at bounding box center [505, 242] width 1011 height 484
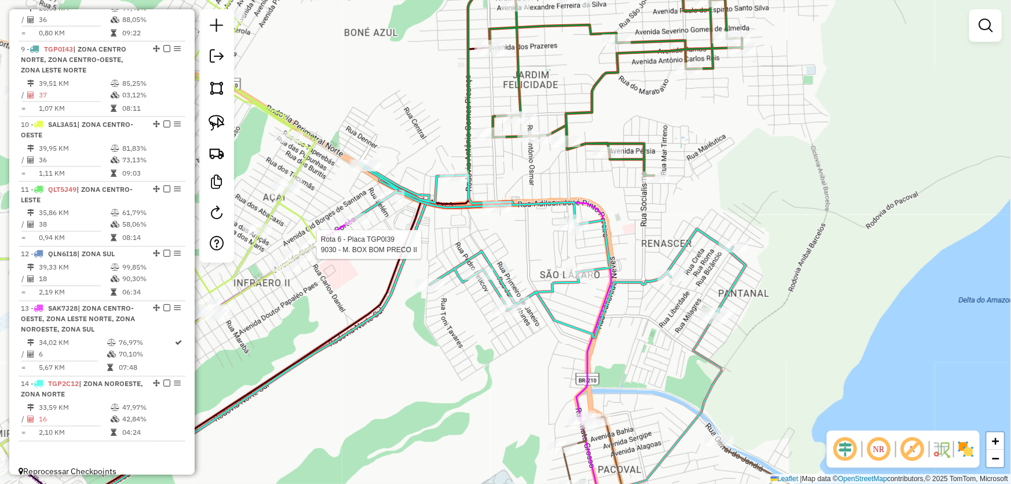
select select "*********"
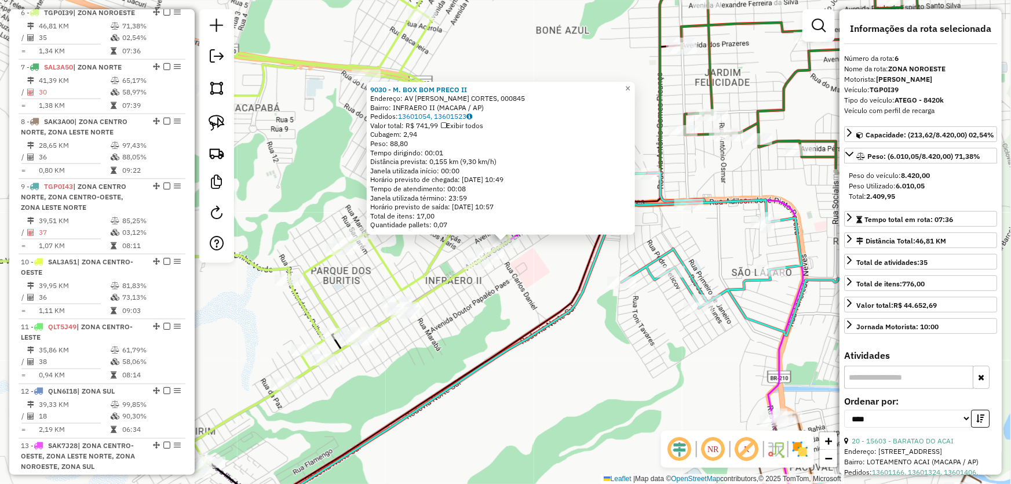
scroll to position [758, 0]
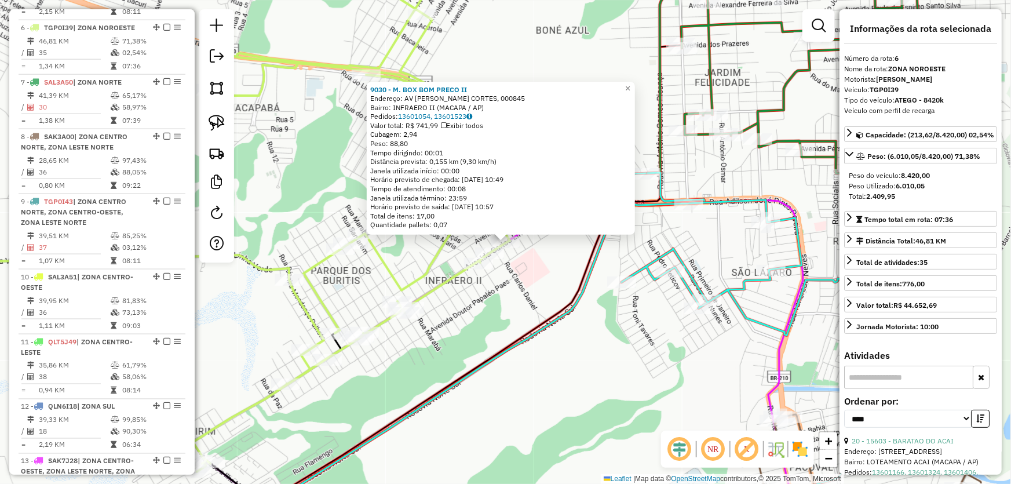
click at [514, 310] on div "9030 - M. BOX BOM PRECO II Endereço: AV CARLOS L. CORTES, 000845 Bairro: INFRAE…" at bounding box center [505, 242] width 1011 height 484
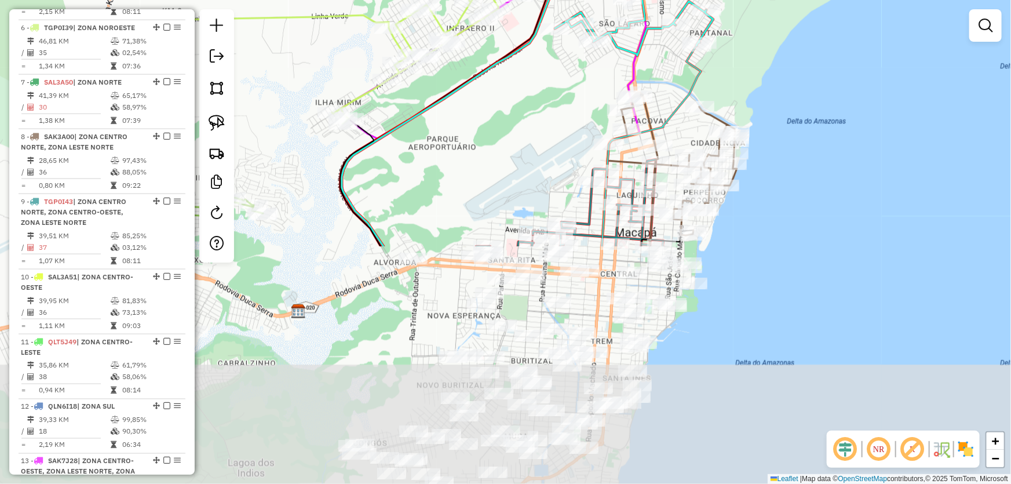
drag, startPoint x: 610, startPoint y: 362, endPoint x: 555, endPoint y: 98, distance: 269.2
click at [555, 98] on div "Janela de atendimento Grade de atendimento Capacidade Transportadoras Veículos …" at bounding box center [505, 242] width 1011 height 484
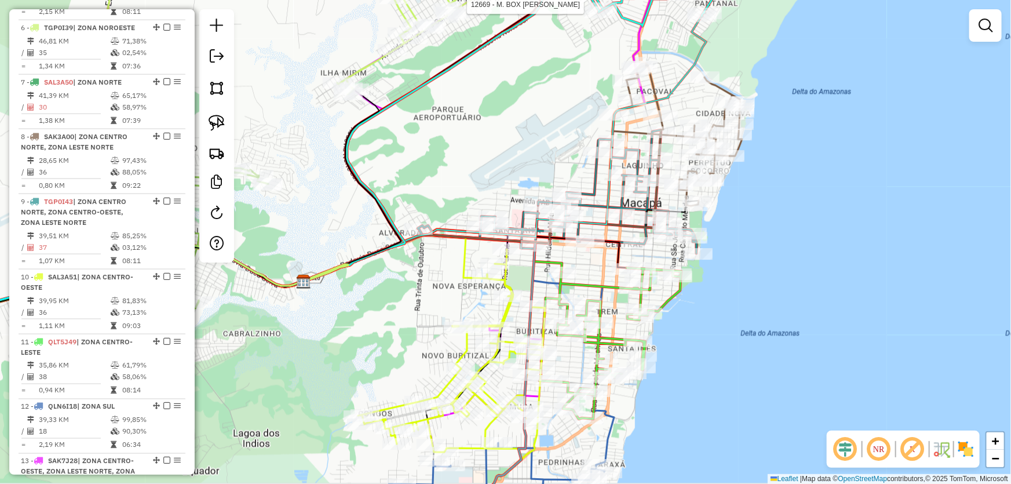
drag, startPoint x: 472, startPoint y: 173, endPoint x: 491, endPoint y: 68, distance: 106.5
click at [489, 75] on div "Rota 14 - Placa TGP2C12 12669 - M. BOX DANIELE Janela de atendimento Grade de a…" at bounding box center [505, 242] width 1011 height 484
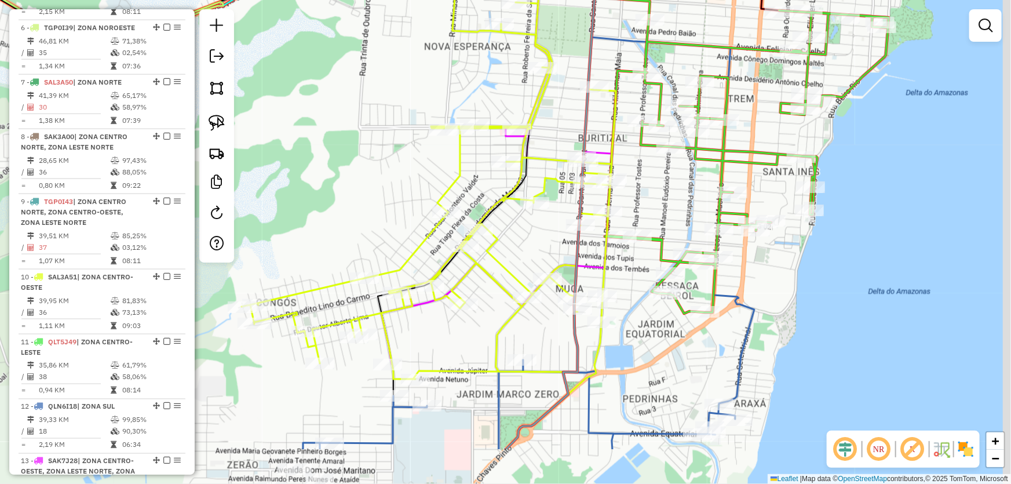
drag, startPoint x: 426, startPoint y: 205, endPoint x: 360, endPoint y: 135, distance: 95.9
click at [360, 135] on div "Rota 14 - Placa TGP2C12 12669 - M. BOX DANIELE Janela de atendimento Grade de a…" at bounding box center [505, 242] width 1011 height 484
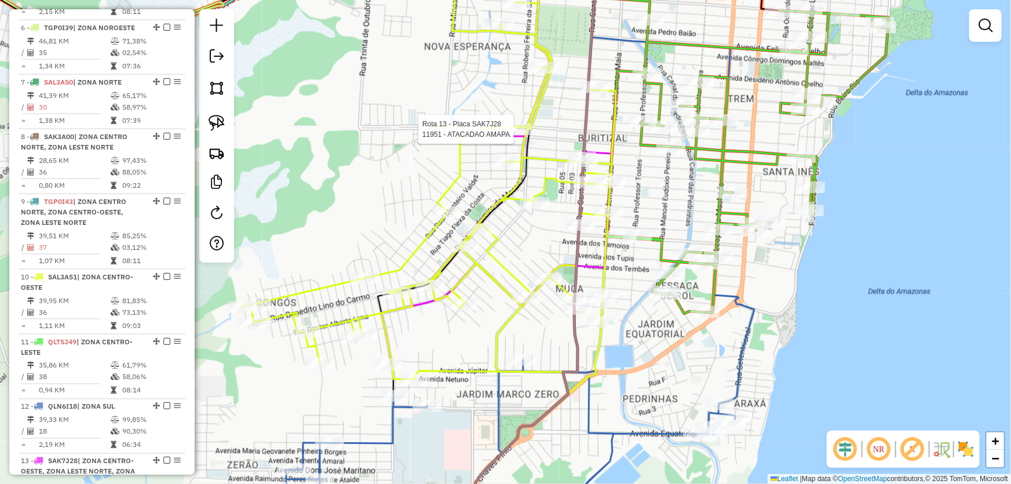
select select "*********"
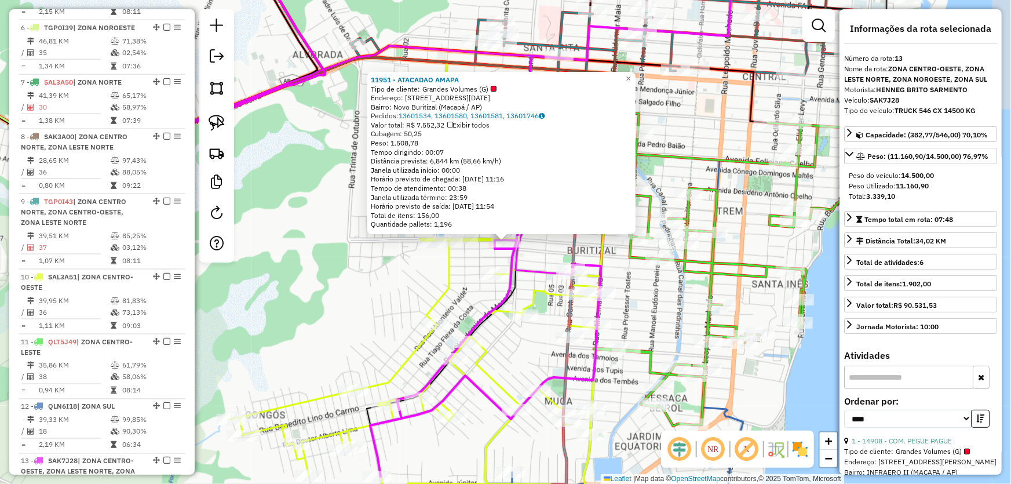
scroll to position [911, 0]
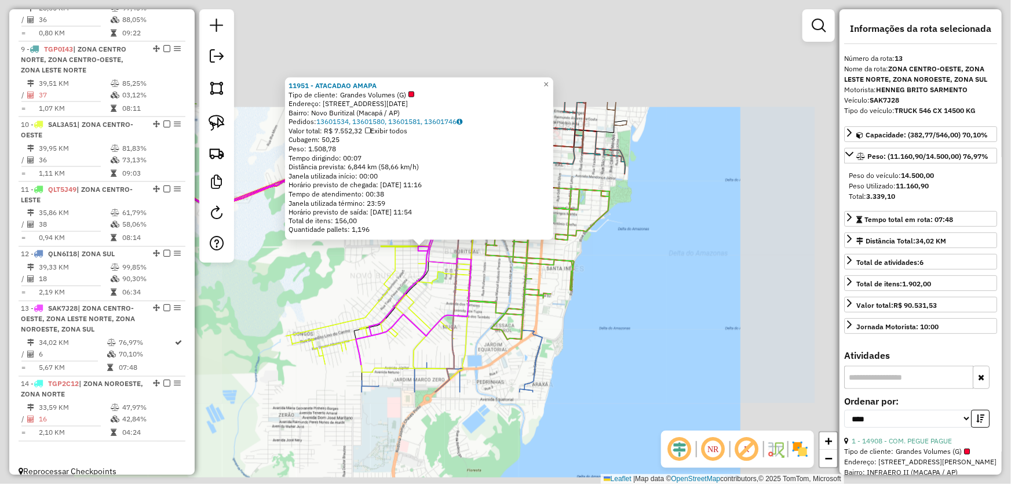
click at [341, 253] on div "11951 - ATACADAO AMAPA Tipo de cliente: Grandes Volumes (G) Endereço: Avenida T…" at bounding box center [505, 242] width 1011 height 484
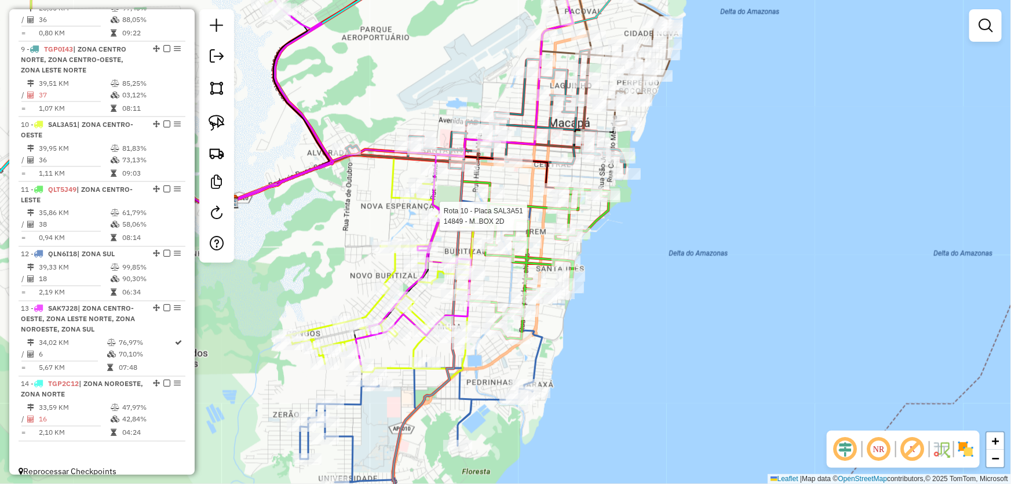
select select "*********"
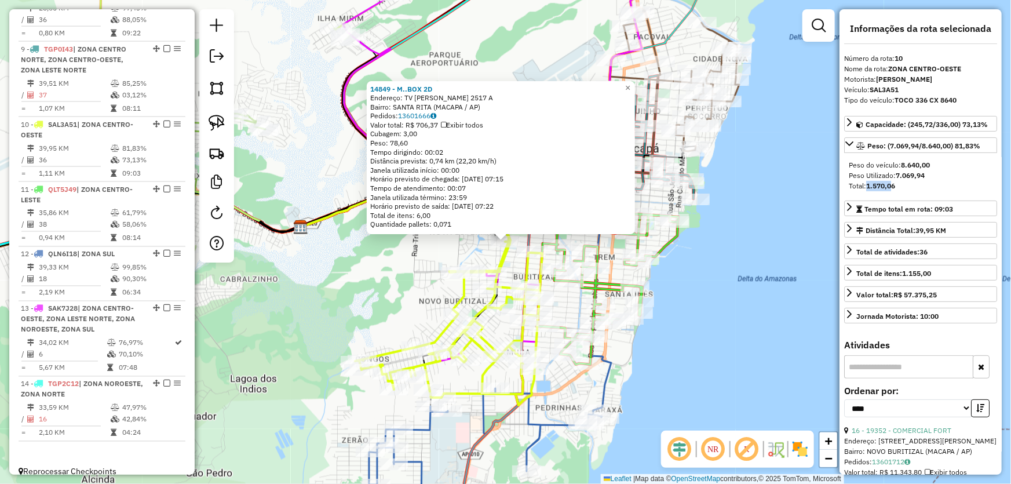
drag, startPoint x: 869, startPoint y: 198, endPoint x: 897, endPoint y: 197, distance: 28.4
click at [897, 191] on div "Total: 1.570,06" at bounding box center [921, 186] width 144 height 10
click at [779, 300] on div "14849 - M..BOX 2D Endereço: TV JOSE DA SILVA CASTRO 2517 A Bairro: SANTA RITA (…" at bounding box center [505, 242] width 1011 height 484
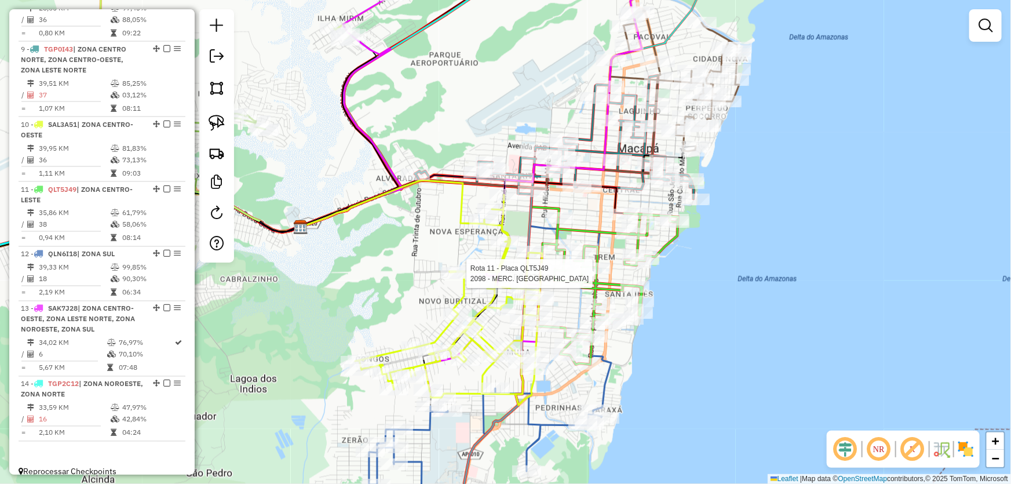
select select "*********"
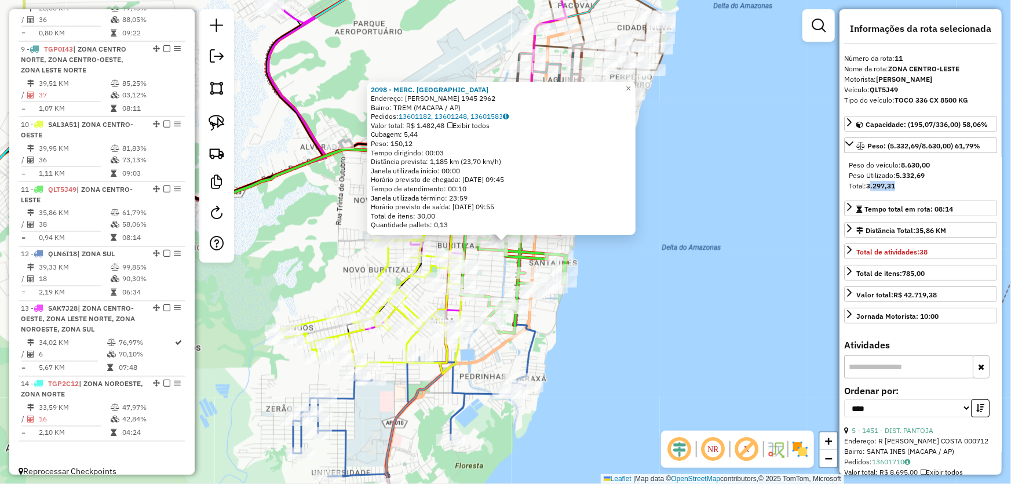
drag, startPoint x: 871, startPoint y: 185, endPoint x: 912, endPoint y: 185, distance: 41.1
click at [912, 185] on div "Total: 3.297,31" at bounding box center [921, 186] width 144 height 10
click at [667, 282] on div "2098 - MERC. SAO FRANCISCO Endereço: R HAMILTON SILVA 1945 2962 Bairro: TREM (M…" at bounding box center [505, 242] width 1011 height 484
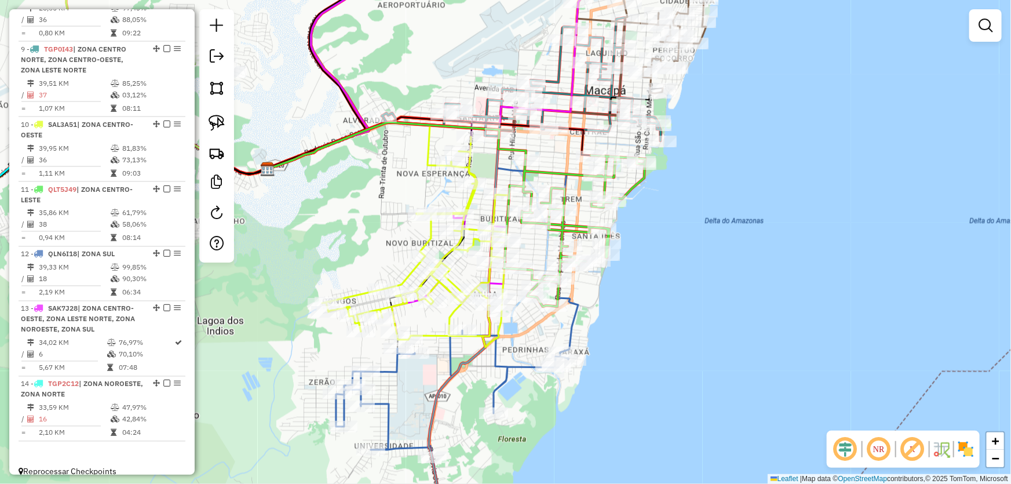
drag, startPoint x: 612, startPoint y: 275, endPoint x: 712, endPoint y: 204, distance: 122.6
click at [708, 207] on div "Janela de atendimento Grade de atendimento Capacidade Transportadoras Veículos …" at bounding box center [505, 242] width 1011 height 484
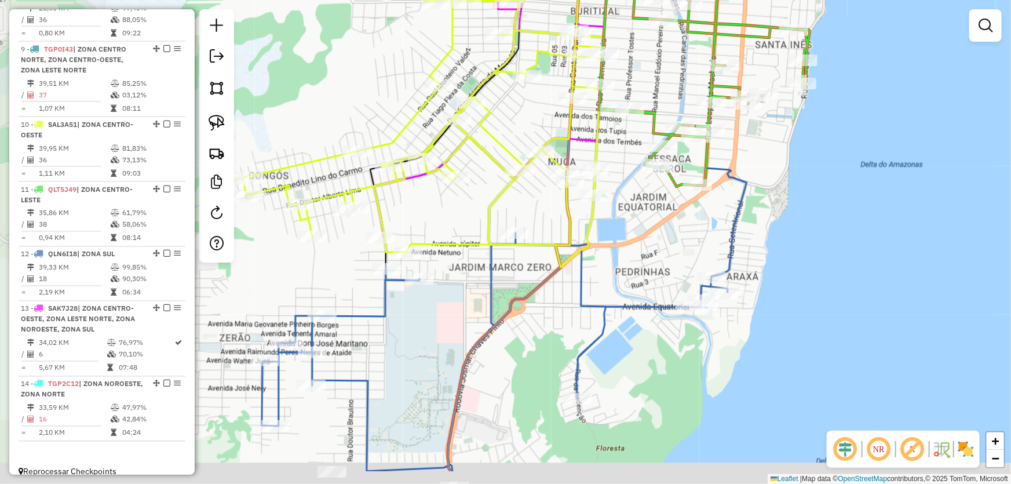
drag, startPoint x: 667, startPoint y: 289, endPoint x: 820, endPoint y: 207, distance: 173.6
click at [865, 207] on div "Janela de atendimento Grade de atendimento Capacidade Transportadoras Veículos …" at bounding box center [505, 242] width 1011 height 484
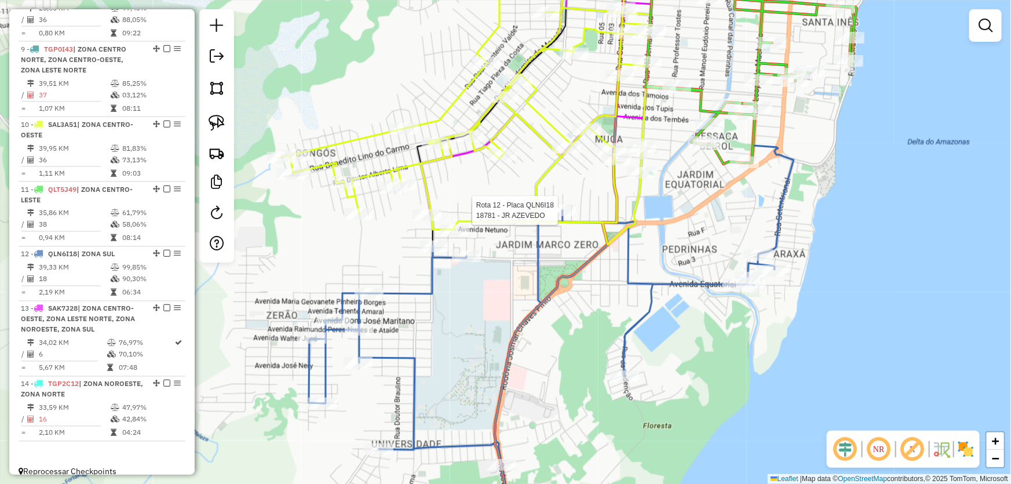
select select "*********"
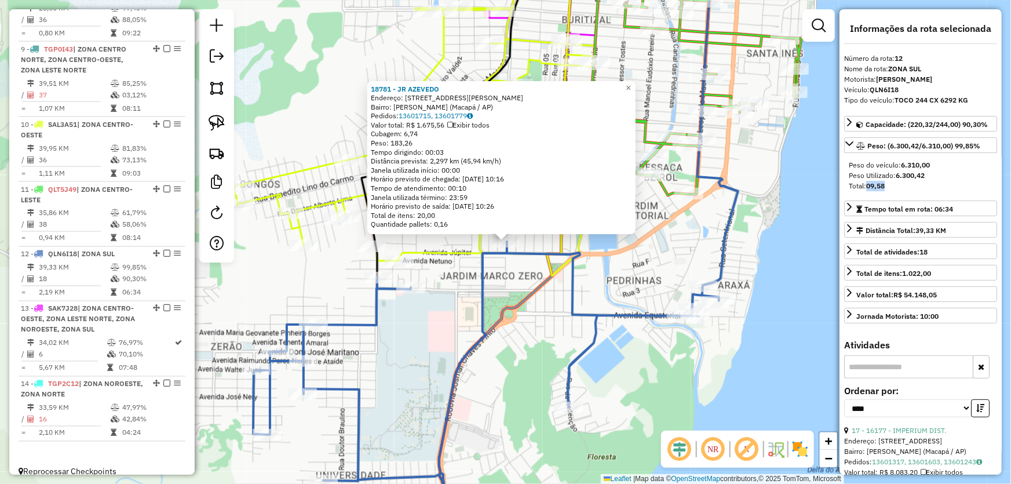
drag, startPoint x: 869, startPoint y: 182, endPoint x: 911, endPoint y: 184, distance: 41.7
click at [911, 184] on div "Total: 09,58" at bounding box center [921, 186] width 144 height 10
click at [766, 246] on div "18781 - JR AZEVEDO Endereço: Rua Antônio Wanildo T Pinheiro, 111 Bairro: Marco …" at bounding box center [505, 242] width 1011 height 484
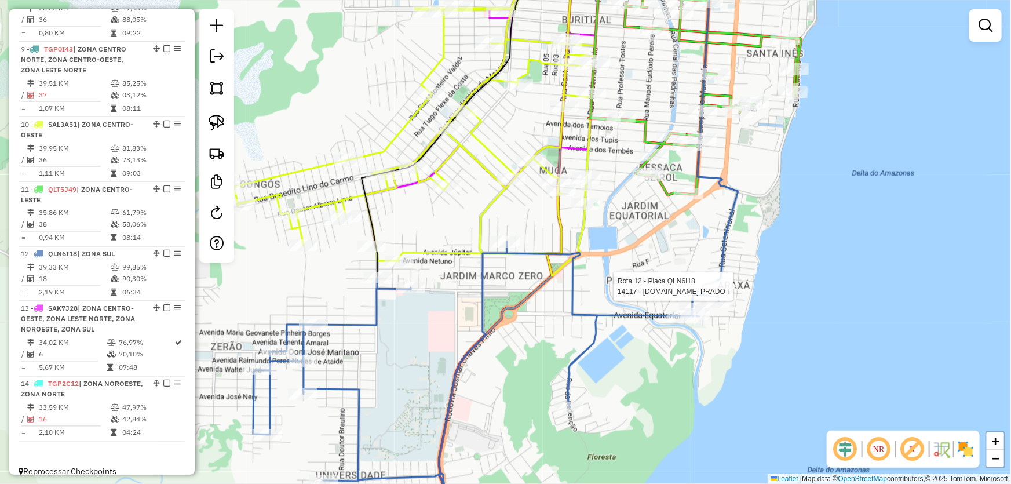
select select "*********"
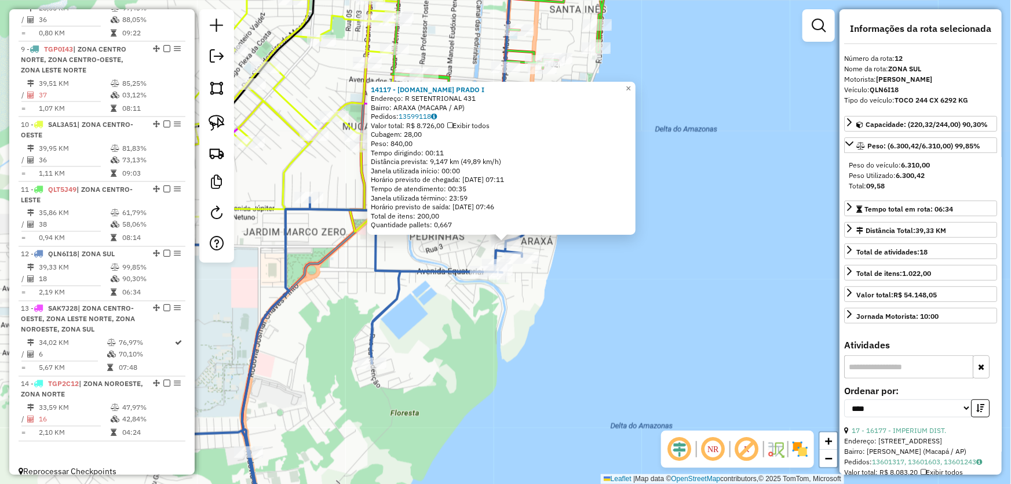
scroll to position [158, 0]
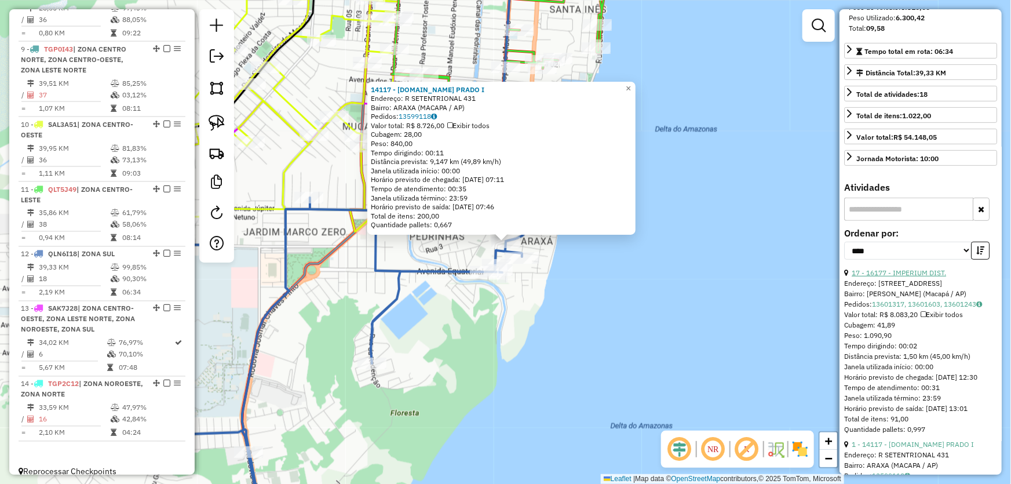
click at [888, 272] on link "17 - 16177 - IMPERIUM DIST." at bounding box center [899, 272] width 94 height 9
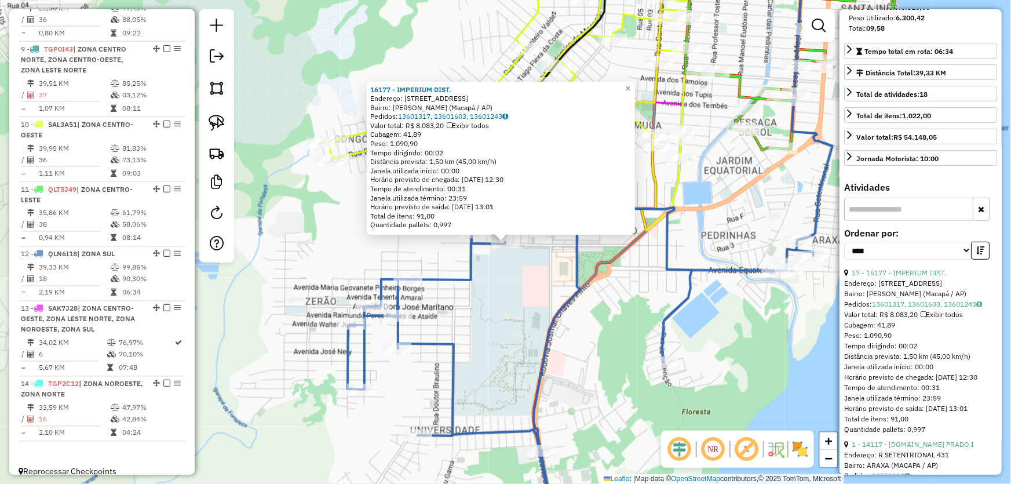
click at [540, 297] on div "16177 - IMPERIUM DIST. Endereço: Rua Urano Conjunto Habitacional da Ego, 17 Bai…" at bounding box center [505, 242] width 1011 height 484
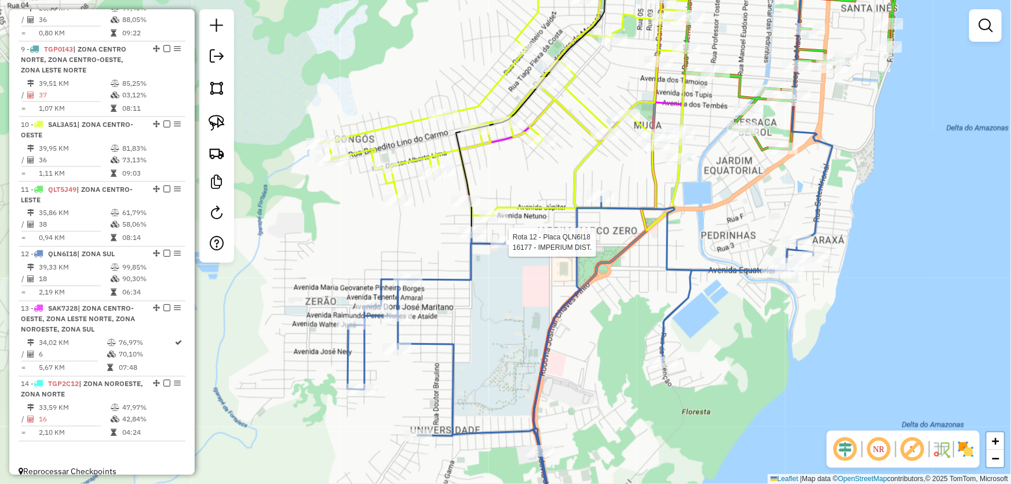
select select "*********"
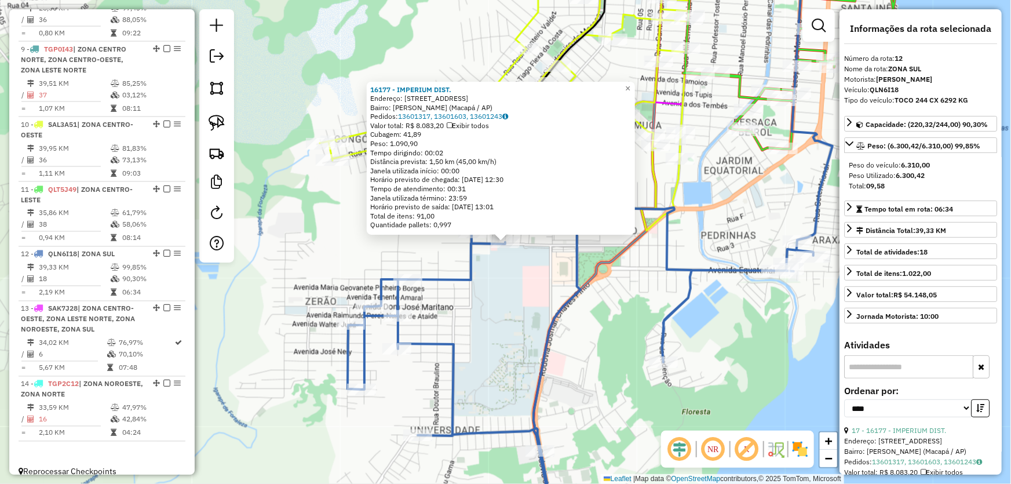
click at [522, 289] on div "16177 - IMPERIUM DIST. Endereço: Rua Urano Conjunto Habitacional da Ego, 17 Bai…" at bounding box center [505, 242] width 1011 height 484
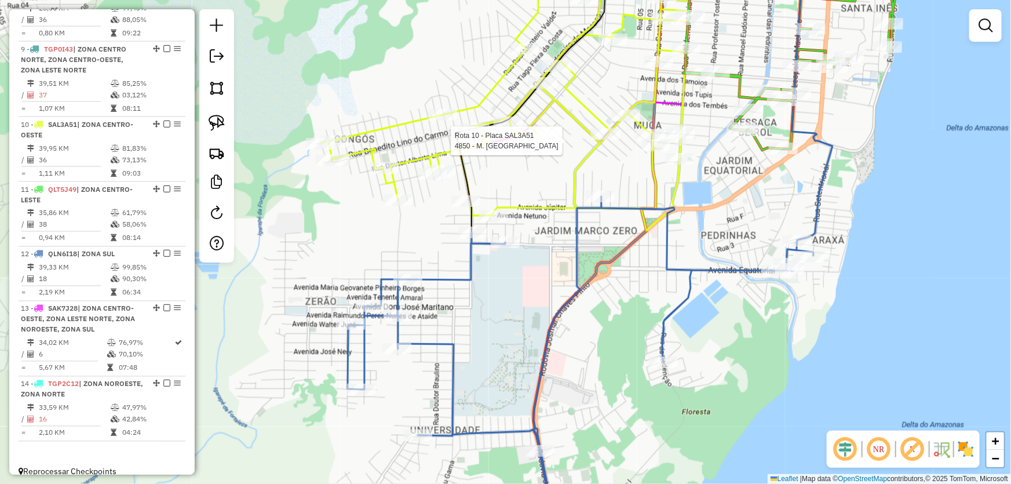
select select "*********"
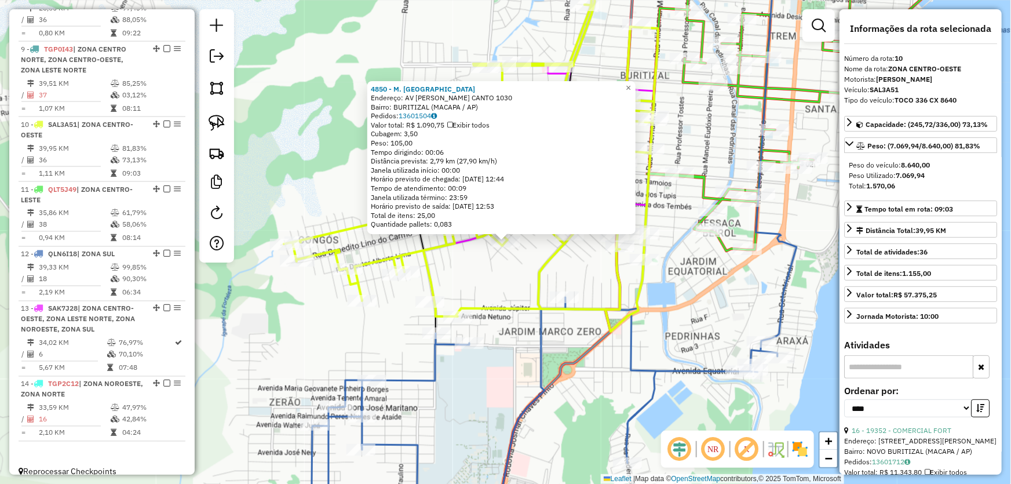
click at [538, 403] on icon at bounding box center [545, 414] width 466 height 235
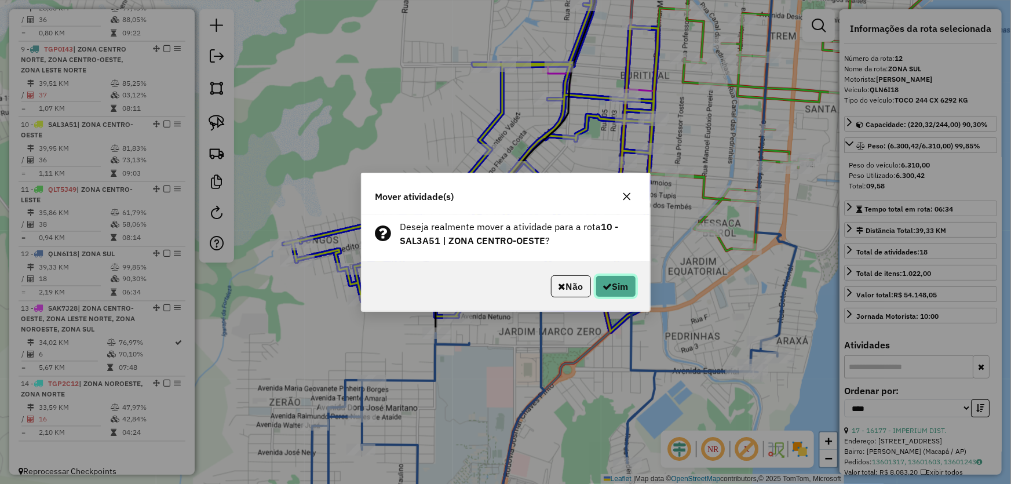
click at [618, 283] on button "Sim" at bounding box center [615, 286] width 41 height 22
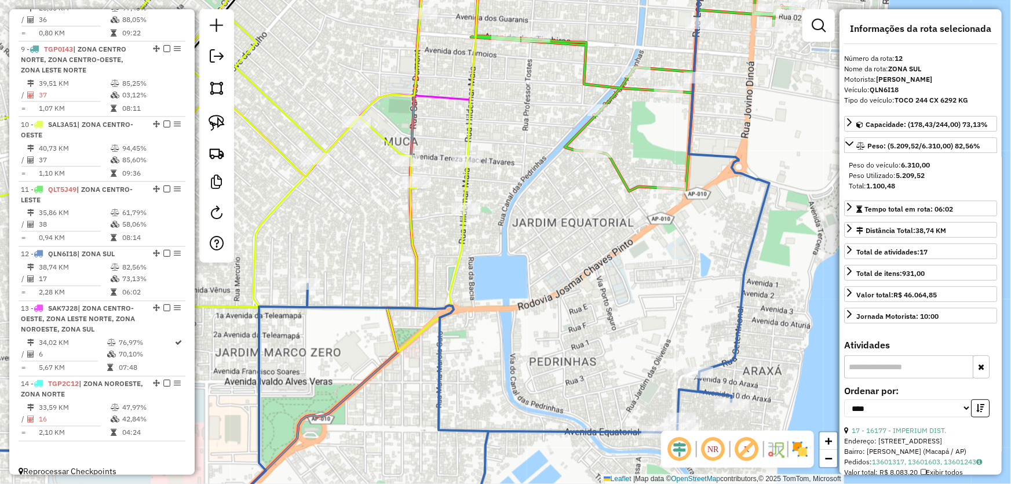
drag, startPoint x: 679, startPoint y: 277, endPoint x: 488, endPoint y: 263, distance: 191.7
click at [488, 263] on div "Janela de atendimento Grade de atendimento Capacidade Transportadoras Veículos …" at bounding box center [505, 242] width 1011 height 484
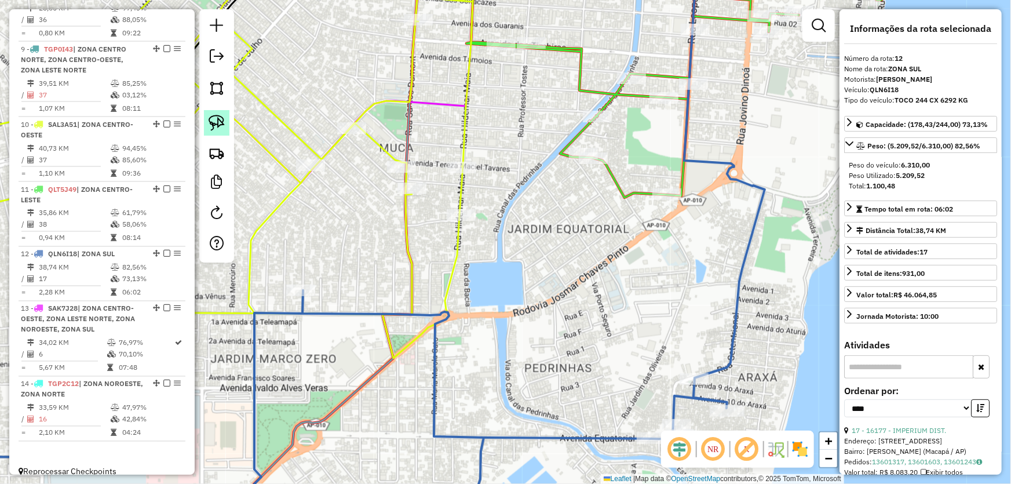
click at [207, 111] on link at bounding box center [216, 122] width 25 height 25
drag, startPoint x: 612, startPoint y: 271, endPoint x: 700, endPoint y: 196, distance: 115.9
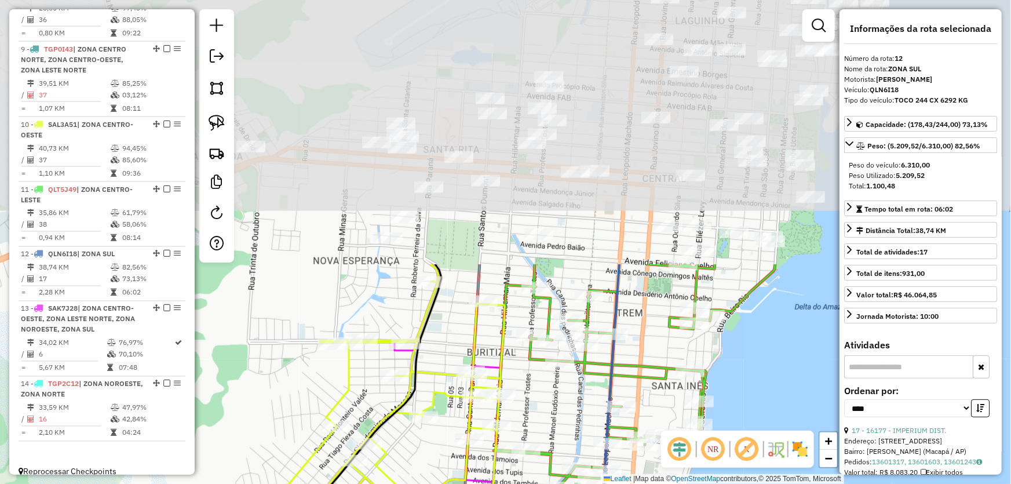
drag, startPoint x: 740, startPoint y: 191, endPoint x: 592, endPoint y: 377, distance: 237.8
click at [657, 483] on html "Aguarde... Pop-up bloqueado! Seu navegador bloqueou automáticamente a abertura …" at bounding box center [505, 242] width 1011 height 484
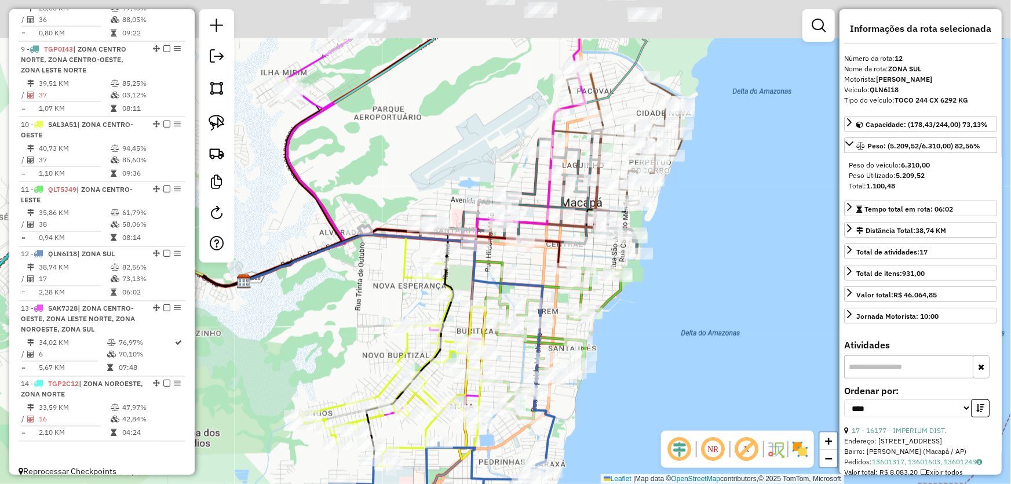
drag, startPoint x: 476, startPoint y: 81, endPoint x: 397, endPoint y: 424, distance: 351.7
click at [397, 424] on div "Janela de atendimento Grade de atendimento Capacidade Transportadoras Veículos …" at bounding box center [505, 242] width 1011 height 484
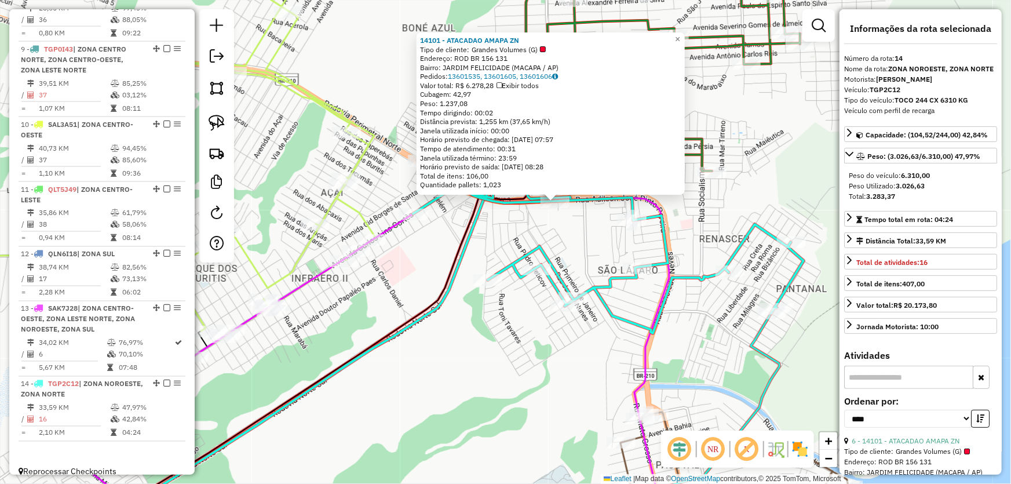
click at [470, 330] on div "14101 - ATACADAO AMAPA ZN Tipo de cliente: Grandes Volumes (G) Endereço: ROD BR…" at bounding box center [505, 242] width 1011 height 484
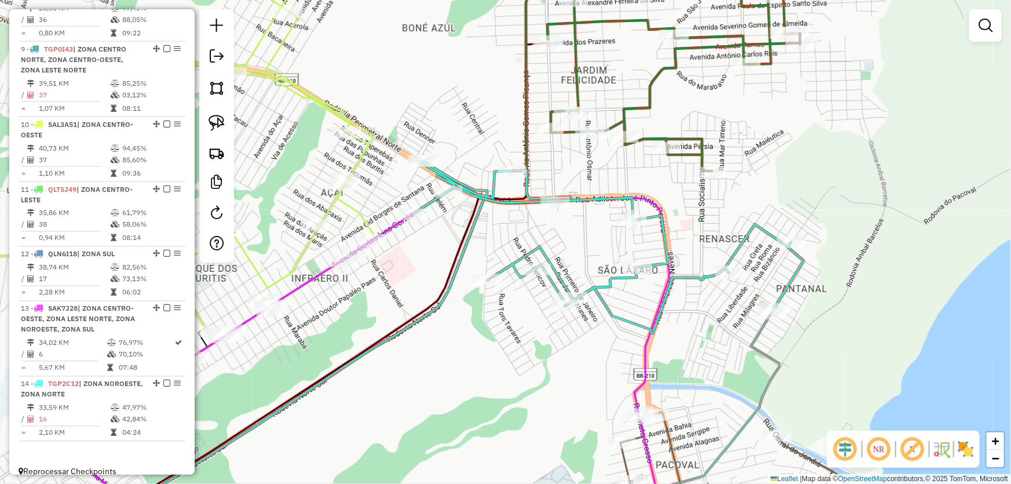
drag, startPoint x: 461, startPoint y: 324, endPoint x: 503, endPoint y: 330, distance: 42.7
click at [503, 330] on div "Janela de atendimento Grade de atendimento Capacidade Transportadoras Veículos …" at bounding box center [505, 242] width 1011 height 484
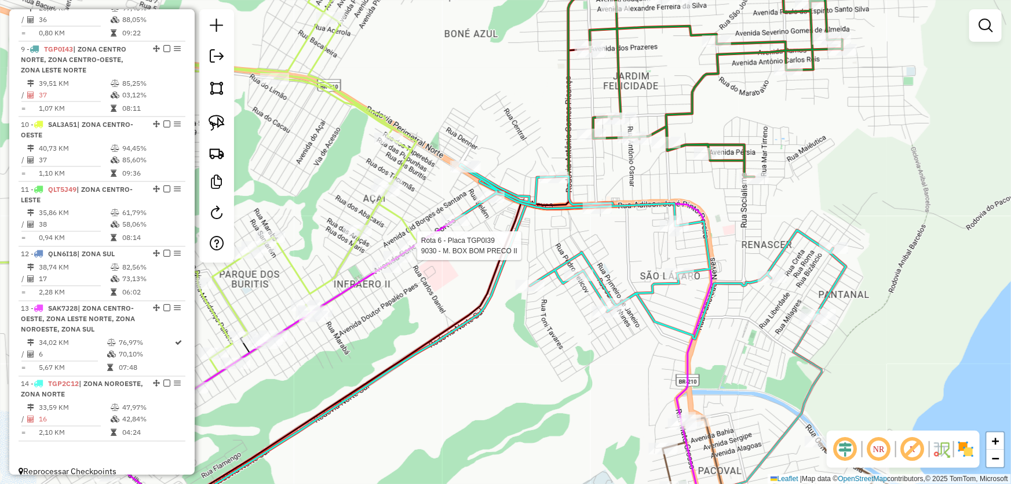
select select "*********"
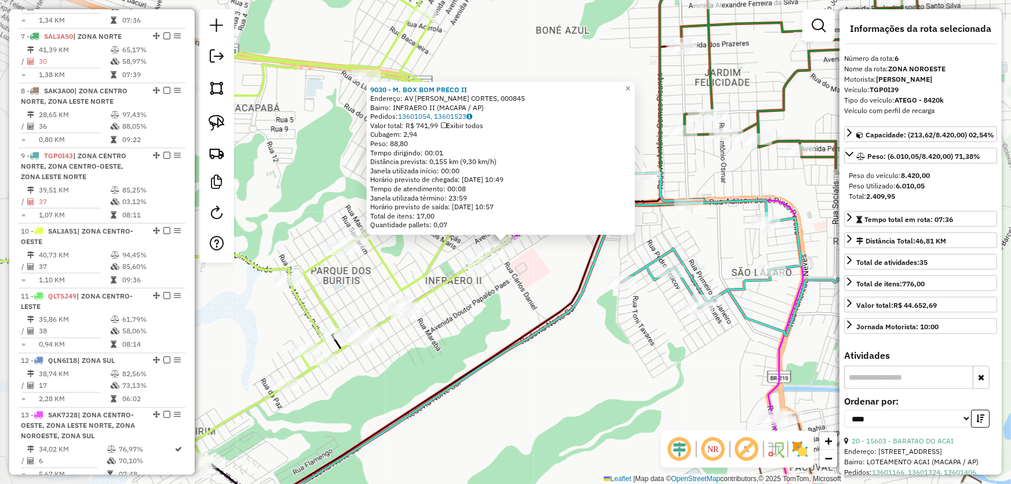
scroll to position [758, 0]
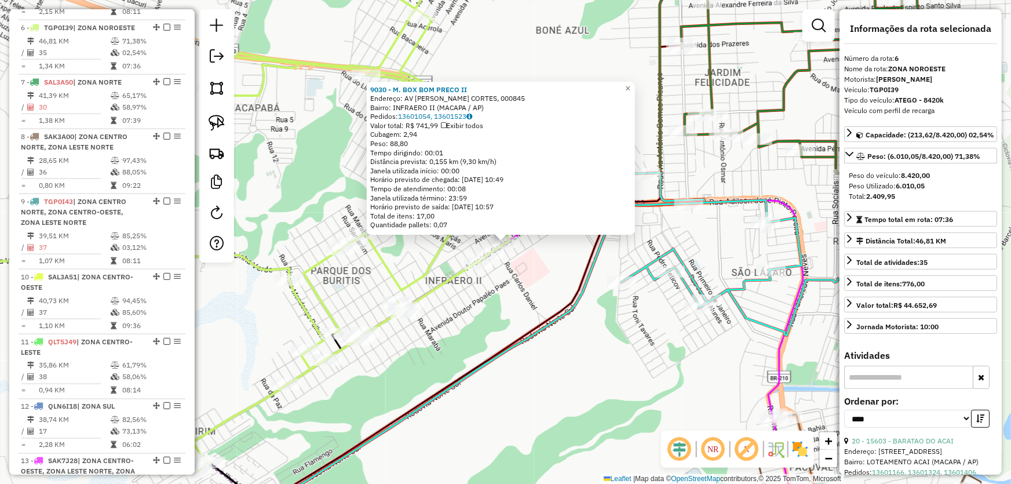
click at [495, 326] on div "9030 - M. BOX BOM PRECO II Endereço: AV CARLOS L. CORTES, 000845 Bairro: INFRAE…" at bounding box center [505, 242] width 1011 height 484
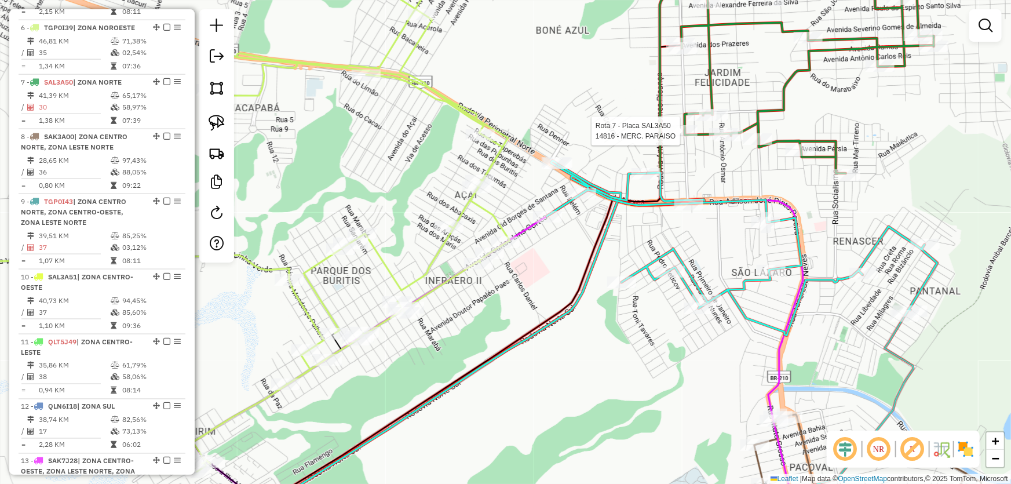
select select "*********"
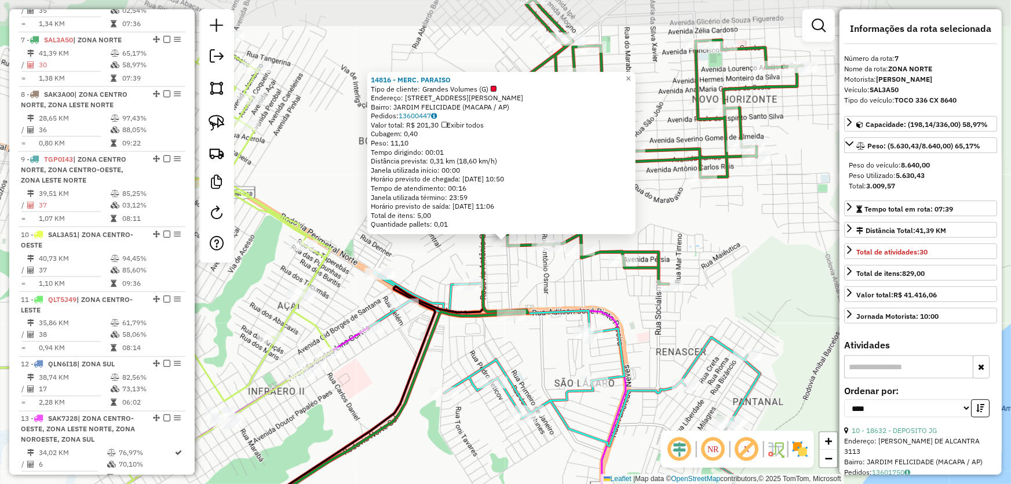
scroll to position [812, 0]
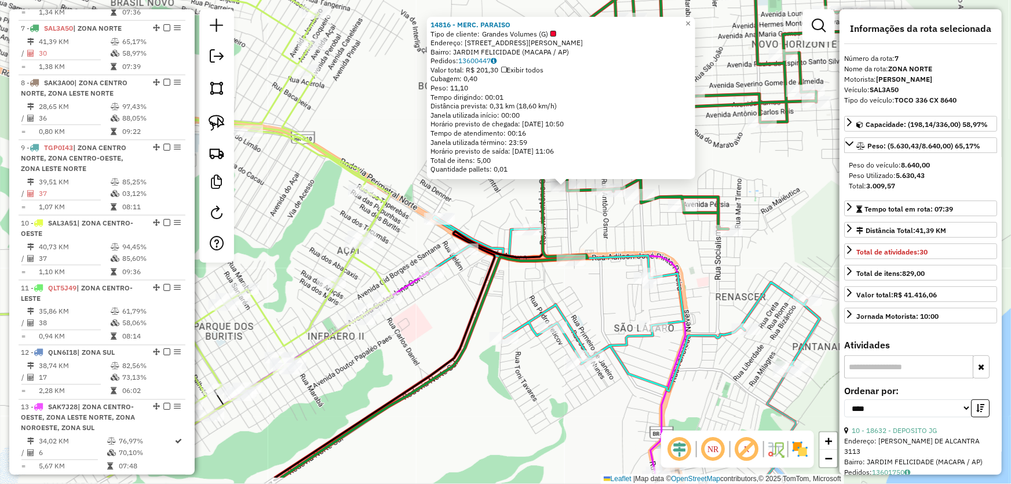
drag, startPoint x: 462, startPoint y: 346, endPoint x: 517, endPoint y: 293, distance: 77.4
click at [517, 292] on div "14816 - MERC. PARAISO Tipo de cliente: Grandes Volumes (G) Endereço: R VEREADOR…" at bounding box center [505, 242] width 1011 height 484
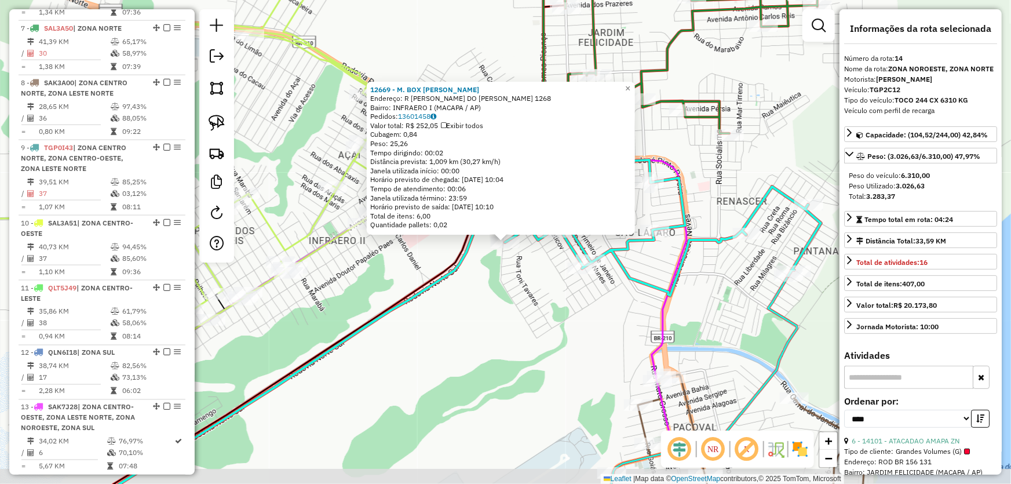
scroll to position [911, 0]
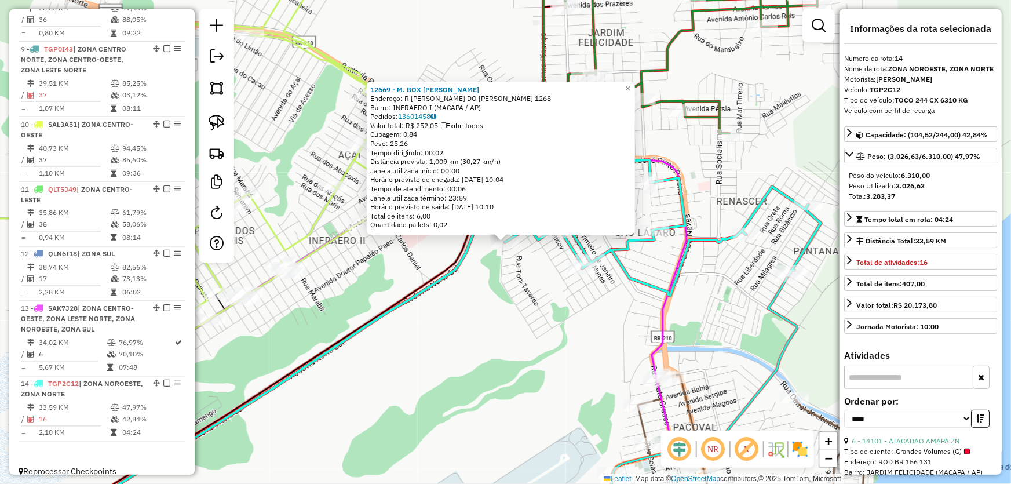
click at [506, 338] on div "12669 - M. BOX DANIELE Endereço: R MARIA NEUZA DO CARMO DE SOUZA 1268 Bairro: I…" at bounding box center [505, 242] width 1011 height 484
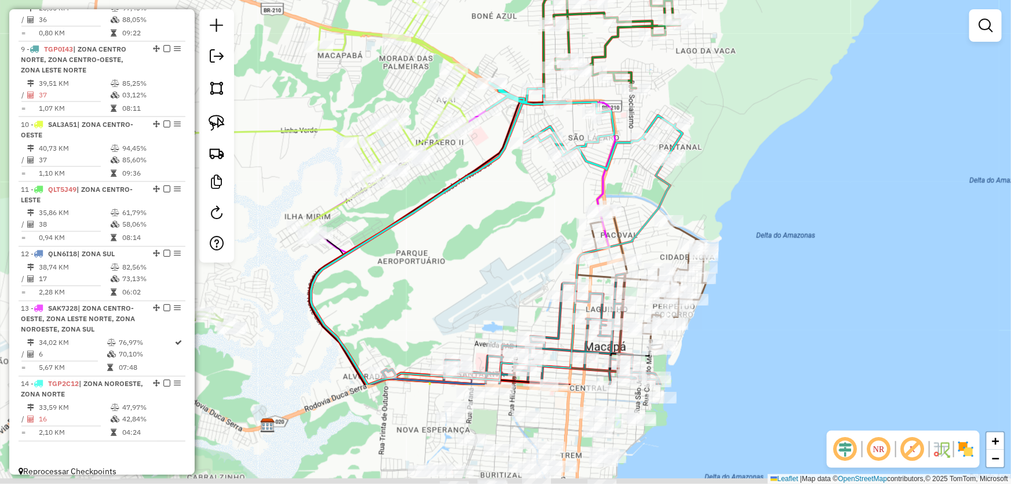
drag, startPoint x: 509, startPoint y: 375, endPoint x: 571, endPoint y: 36, distance: 345.2
click at [571, 36] on div "Janela de atendimento Grade de atendimento Capacidade Transportadoras Veículos …" at bounding box center [505, 242] width 1011 height 484
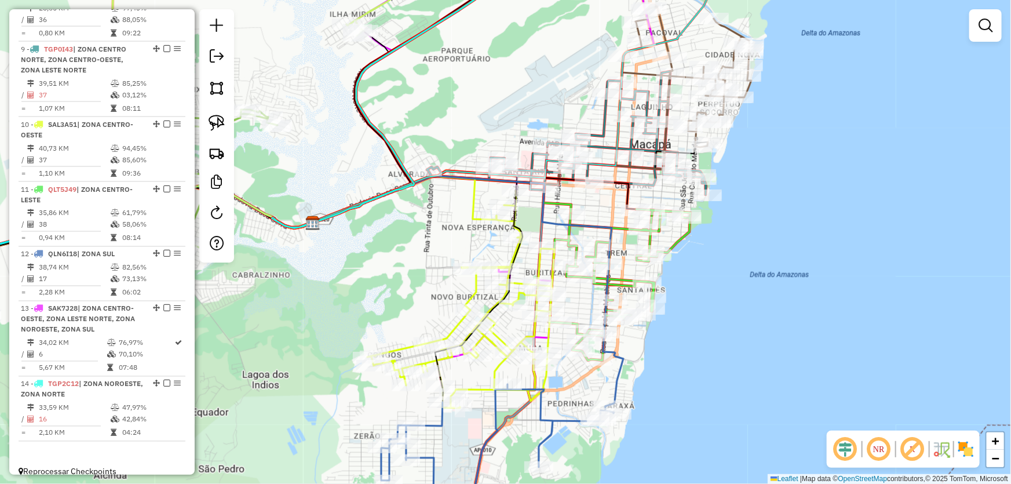
click at [746, 308] on div "Janela de atendimento Grade de atendimento Capacidade Transportadoras Veículos …" at bounding box center [505, 242] width 1011 height 484
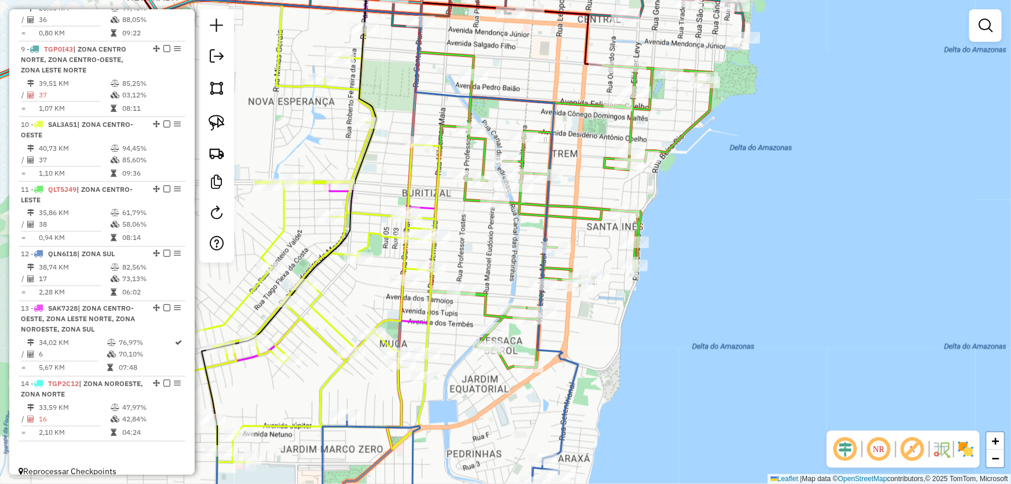
drag, startPoint x: 689, startPoint y: 299, endPoint x: 792, endPoint y: 160, distance: 173.4
click at [792, 162] on div "Janela de atendimento Grade de atendimento Capacidade Transportadoras Veículos …" at bounding box center [505, 242] width 1011 height 484
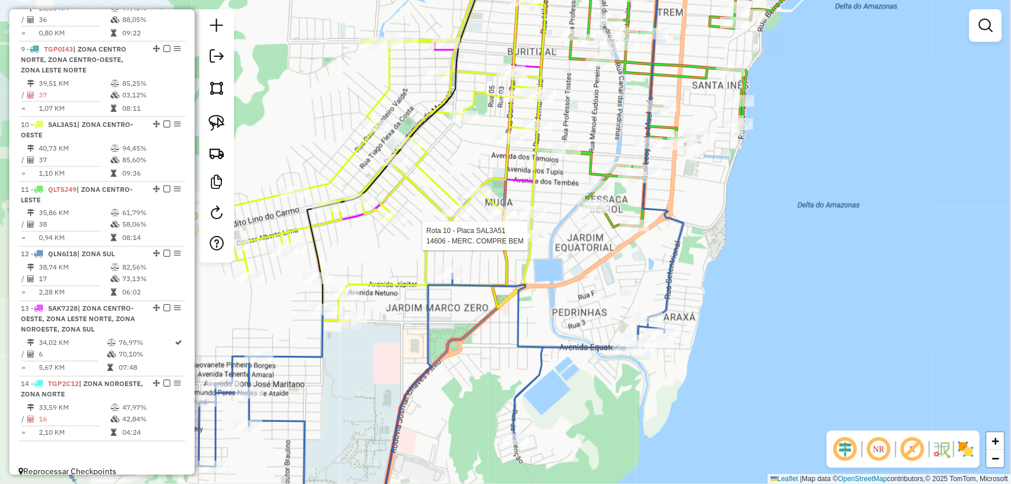
select select "*********"
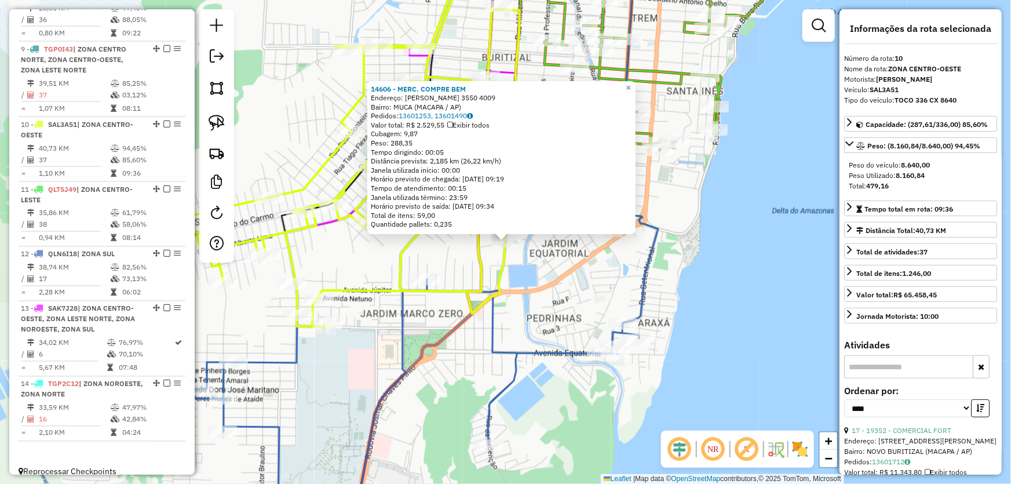
click at [590, 294] on div "14606 - MERC. COMPRE BEM Endereço: R HILDEMAR MAIA 3550 4009 Bairro: MUCA (MACA…" at bounding box center [505, 242] width 1011 height 484
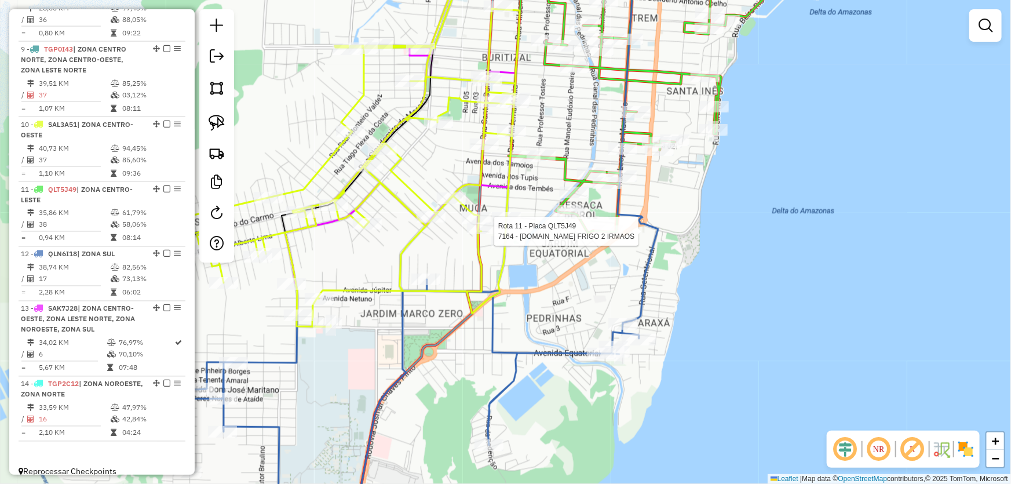
select select "*********"
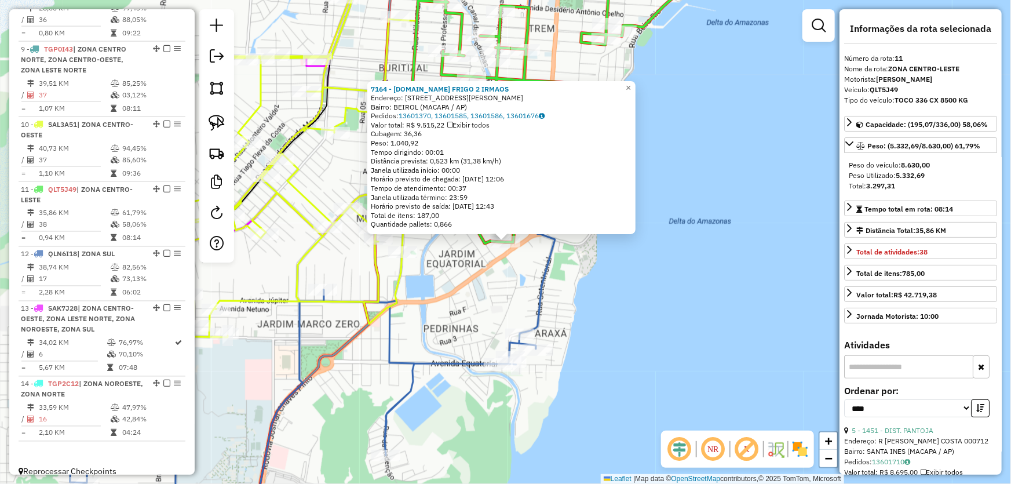
click at [492, 306] on div "7164 - M.BOX FRIGO 2 IRMAOS Endereço: R LEOPOLDO MACHADO 4556 Bairro: BEIROL (M…" at bounding box center [505, 242] width 1011 height 484
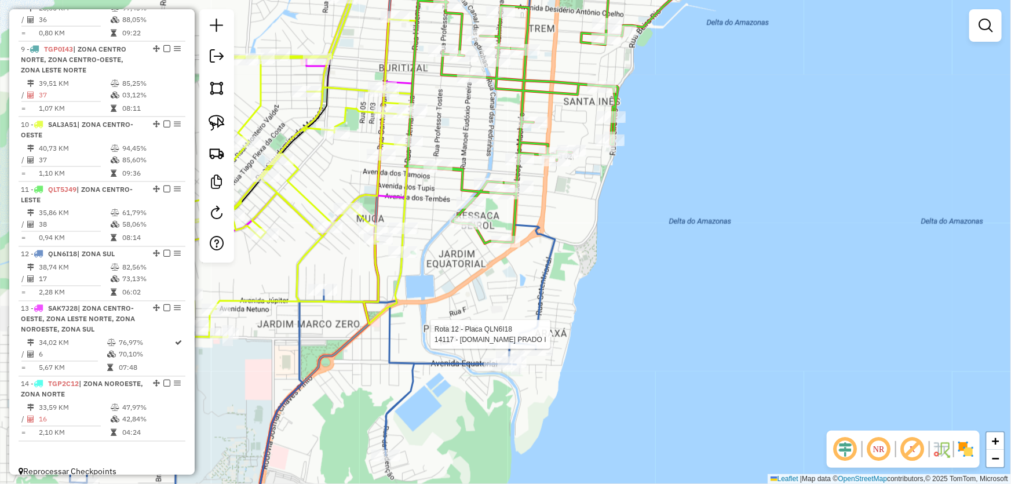
select select "*********"
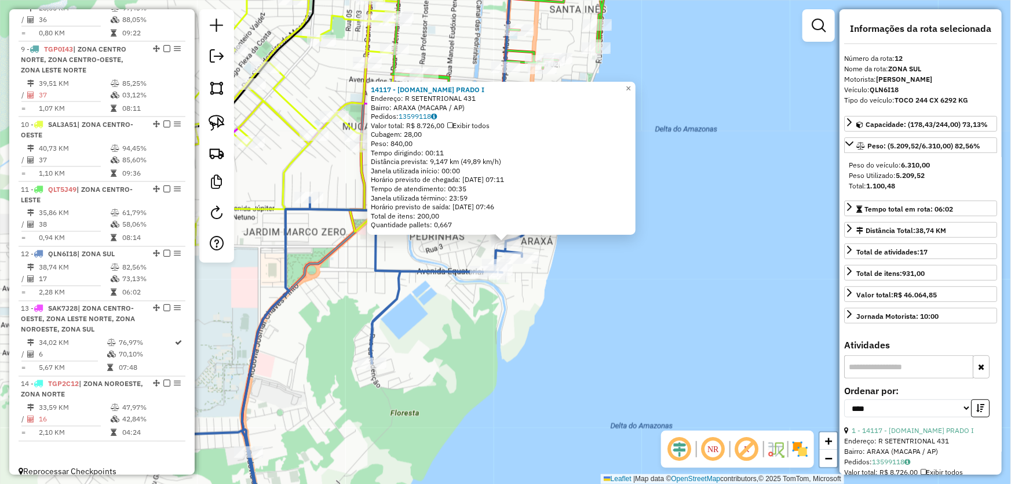
click at [584, 335] on div "14117 - M.BOX PRADO I Endereço: R SETENTRIONAL 431 Bairro: ARAXA (MACAPA / AP) …" at bounding box center [505, 242] width 1011 height 484
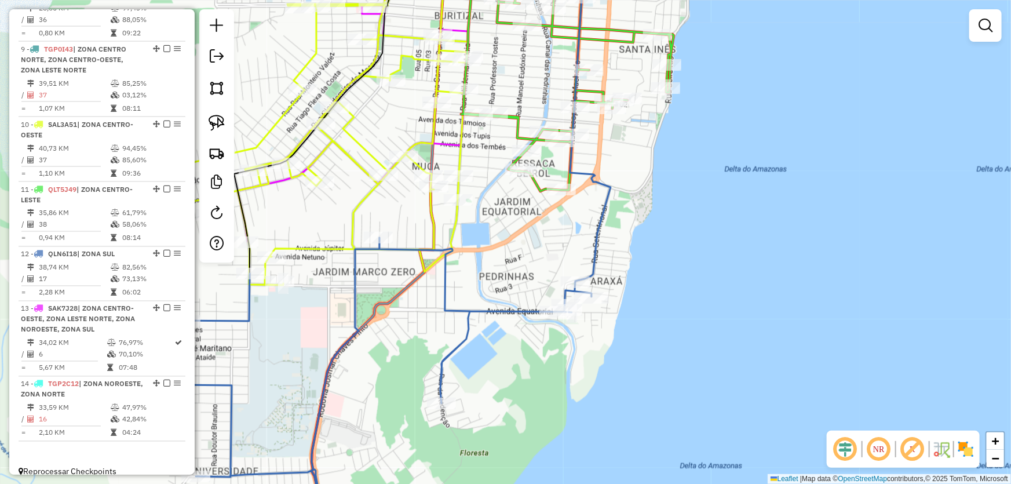
drag, startPoint x: 434, startPoint y: 216, endPoint x: 504, endPoint y: 256, distance: 80.2
click at [504, 256] on div "Janela de atendimento Grade de atendimento Capacidade Transportadoras Veículos …" at bounding box center [505, 242] width 1011 height 484
select select "*********"
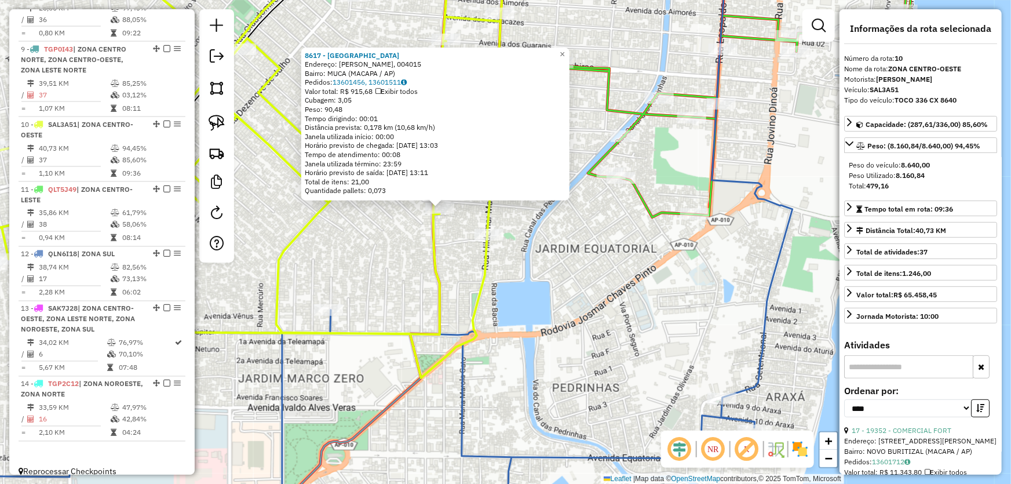
click at [598, 287] on div "8617 - Arena Santa Luzia Endereço: R SANTOS DUMONT, 004015 Bairro: MUCA (MACAPA…" at bounding box center [505, 242] width 1011 height 484
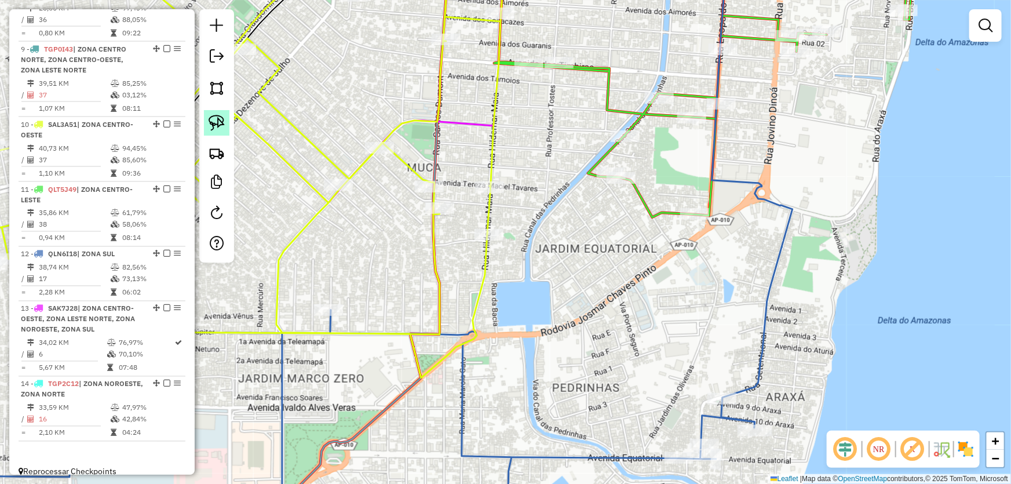
click at [209, 120] on img at bounding box center [217, 123] width 16 height 16
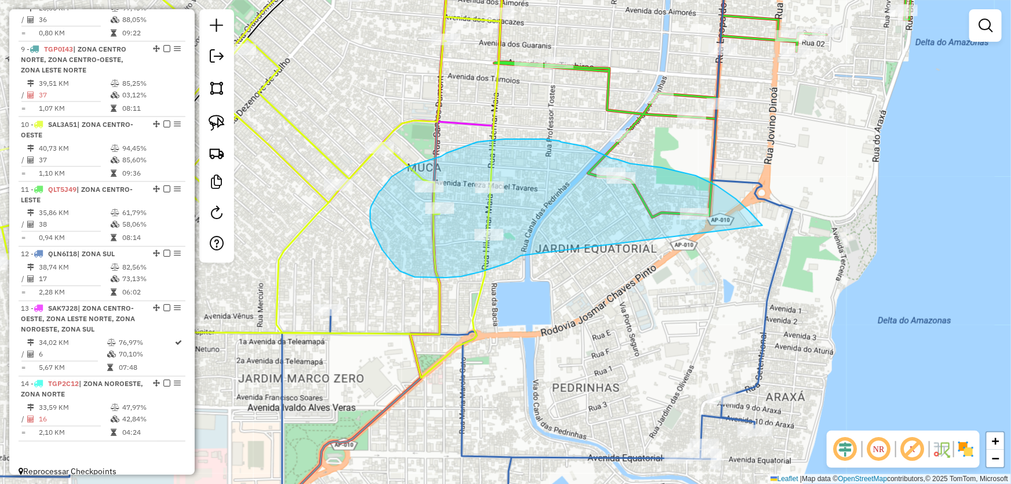
drag, startPoint x: 521, startPoint y: 255, endPoint x: 759, endPoint y: 243, distance: 239.0
click at [759, 243] on div "Janela de atendimento Grade de atendimento Capacidade Transportadoras Veículos …" at bounding box center [505, 242] width 1011 height 484
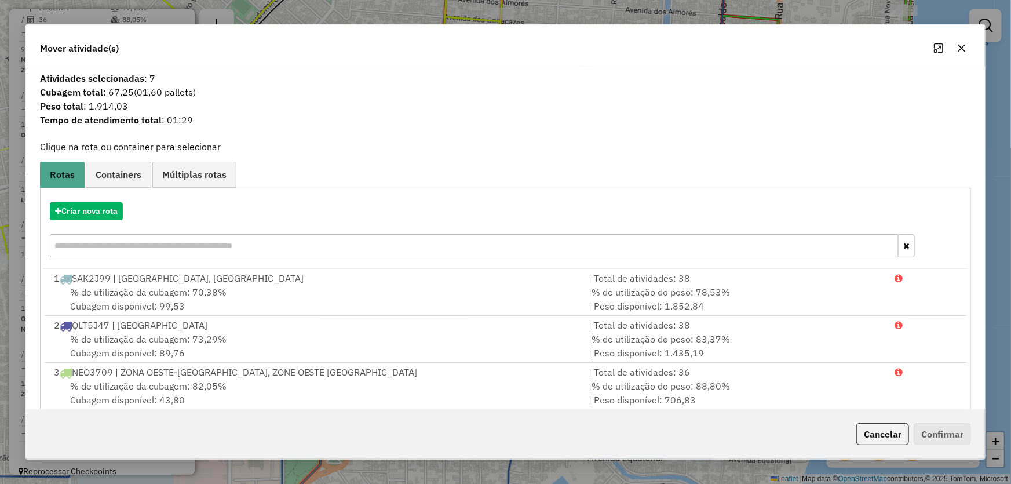
click at [962, 53] on button "button" at bounding box center [961, 48] width 19 height 19
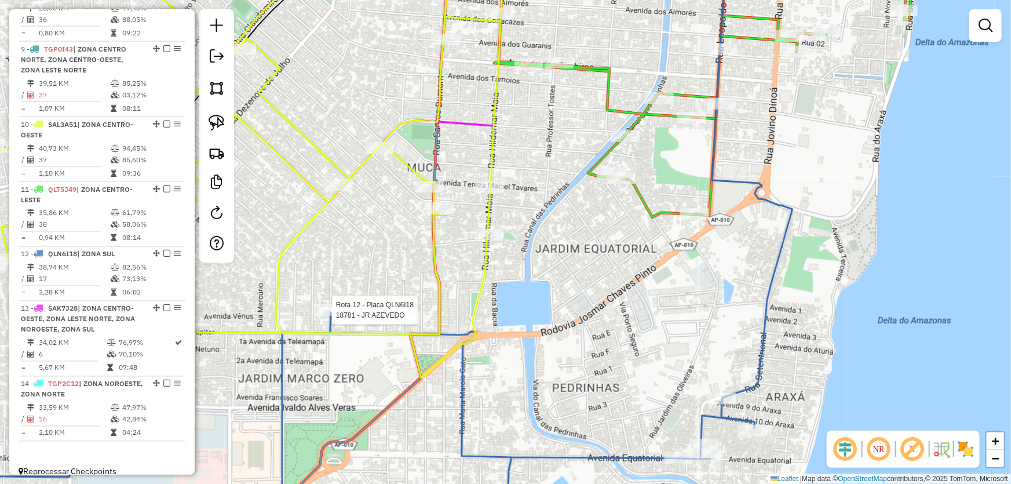
select select "*********"
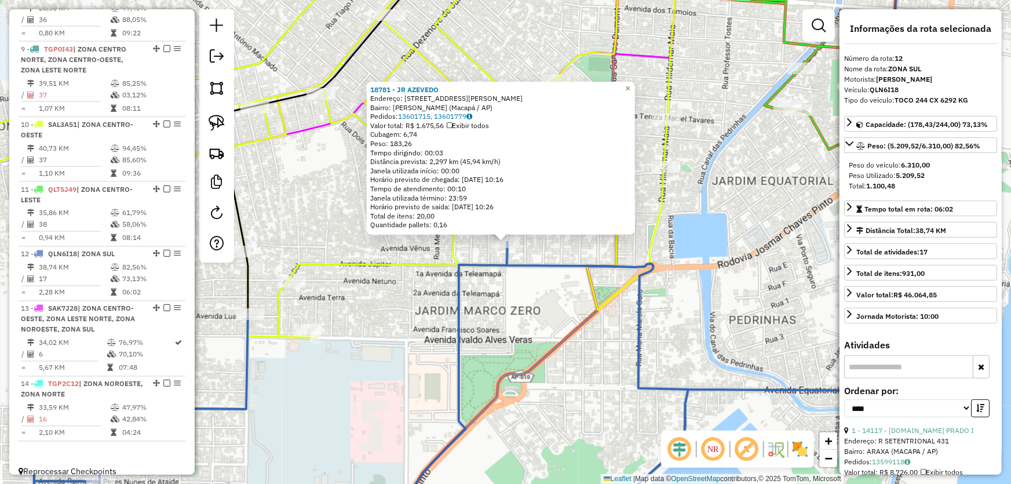
click at [739, 279] on div "18781 - JR AZEVEDO Endereço: Rua Antônio Wanildo T Pinheiro, 111 Bairro: Marco …" at bounding box center [505, 242] width 1011 height 484
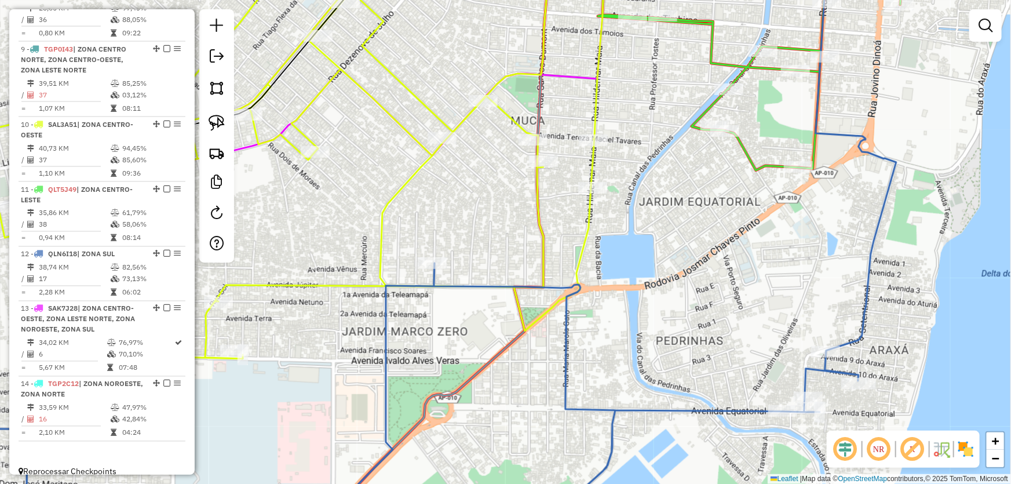
drag, startPoint x: 740, startPoint y: 276, endPoint x: 655, endPoint y: 301, distance: 89.1
click at [657, 301] on div "Janela de atendimento Grade de atendimento Capacidade Transportadoras Veículos …" at bounding box center [505, 242] width 1011 height 484
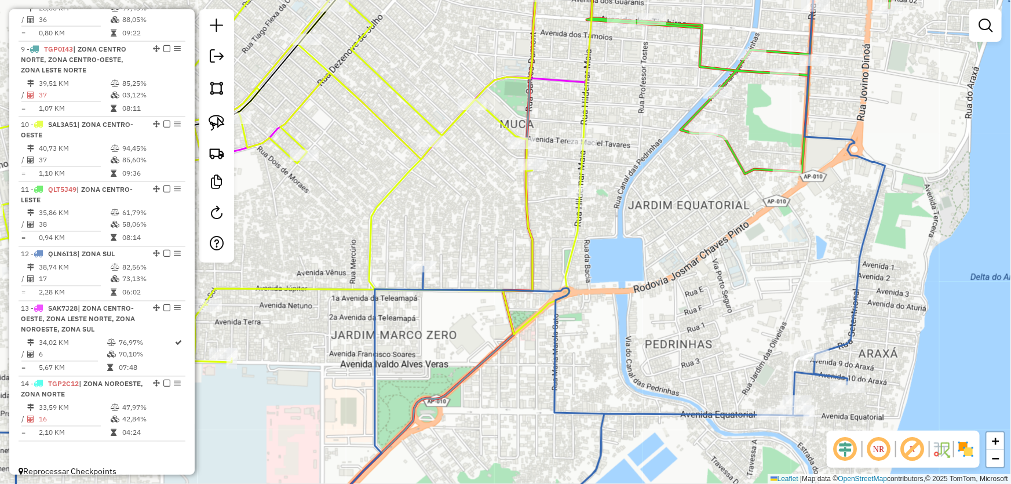
select select "*********"
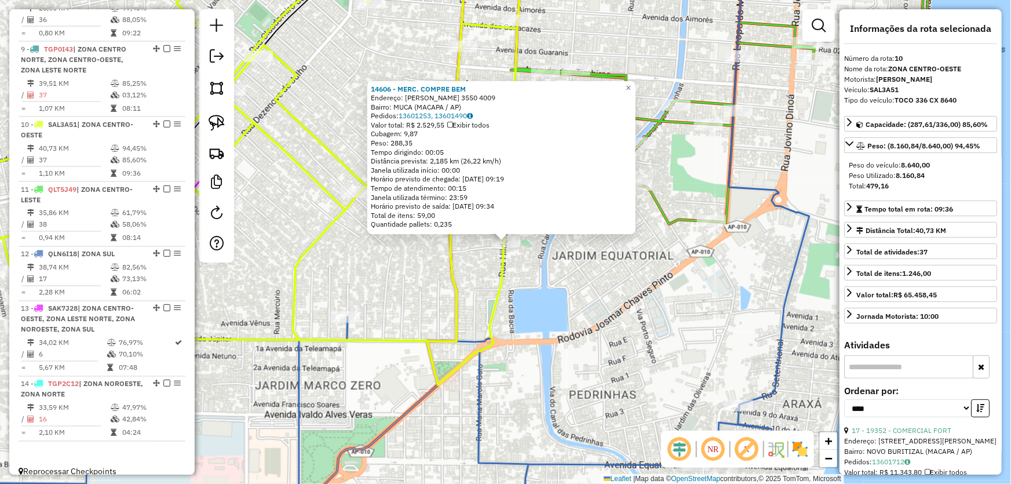
click at [589, 273] on div "14606 - MERC. COMPRE BEM Endereço: R HILDEMAR MAIA 3550 4009 Bairro: MUCA (MACA…" at bounding box center [505, 242] width 1011 height 484
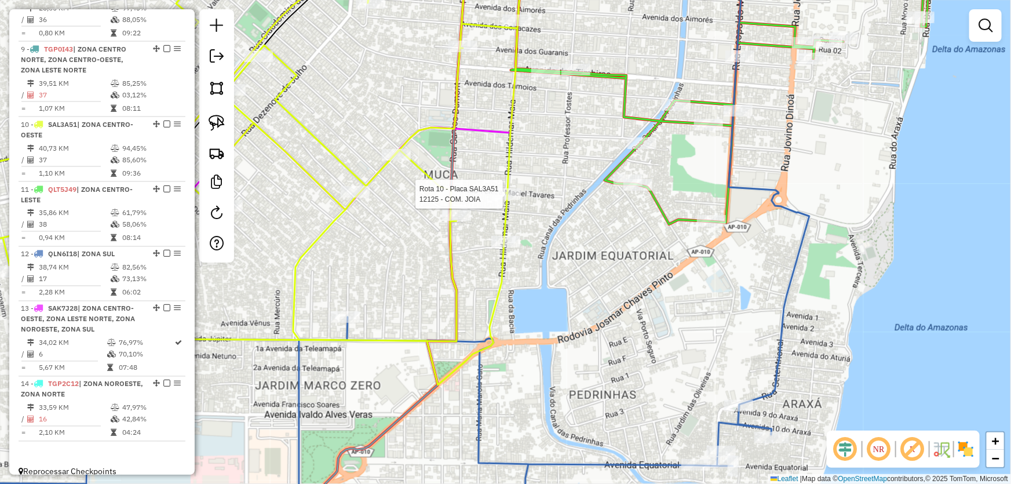
select select "*********"
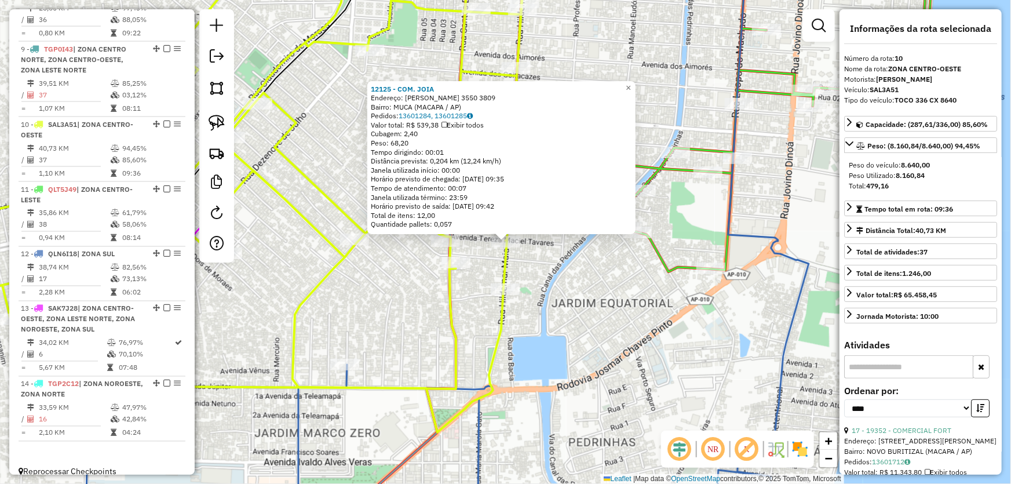
click at [606, 272] on div "12125 - COM. JOIA Endereço: HILDEMAR MAIA 3550 3809 Bairro: MUCA (MACAPA / AP) …" at bounding box center [505, 242] width 1011 height 484
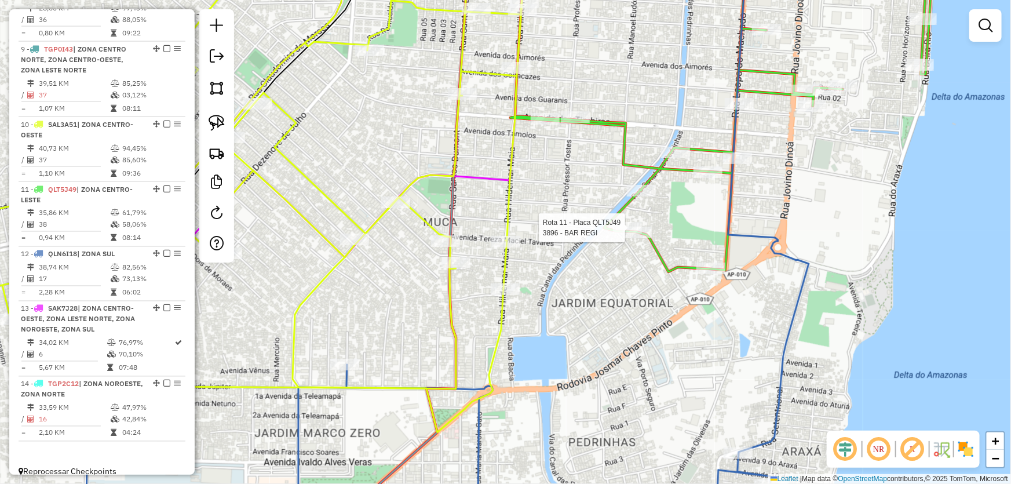
select select "*********"
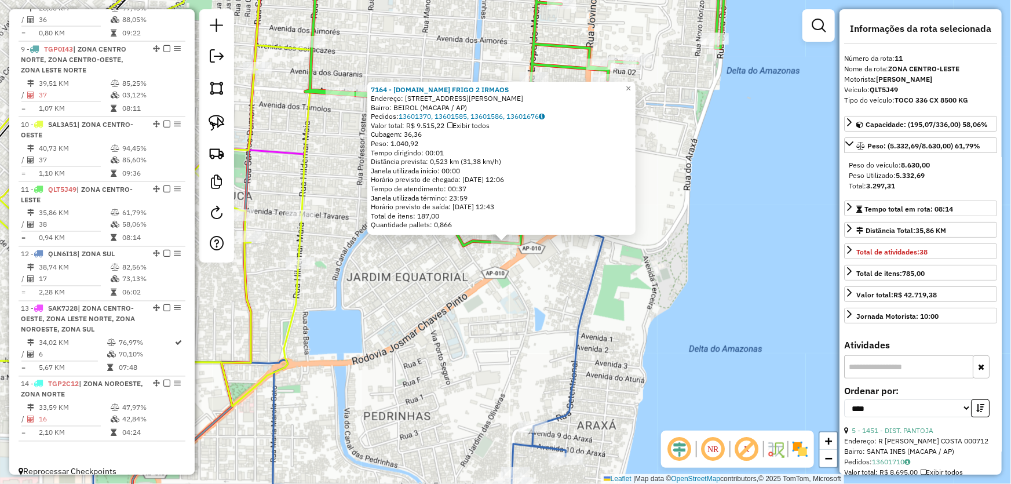
click at [465, 319] on div "7164 - M.BOX FRIGO 2 IRMAOS Endereço: R LEOPOLDO MACHADO 4556 Bairro: BEIROL (M…" at bounding box center [505, 242] width 1011 height 484
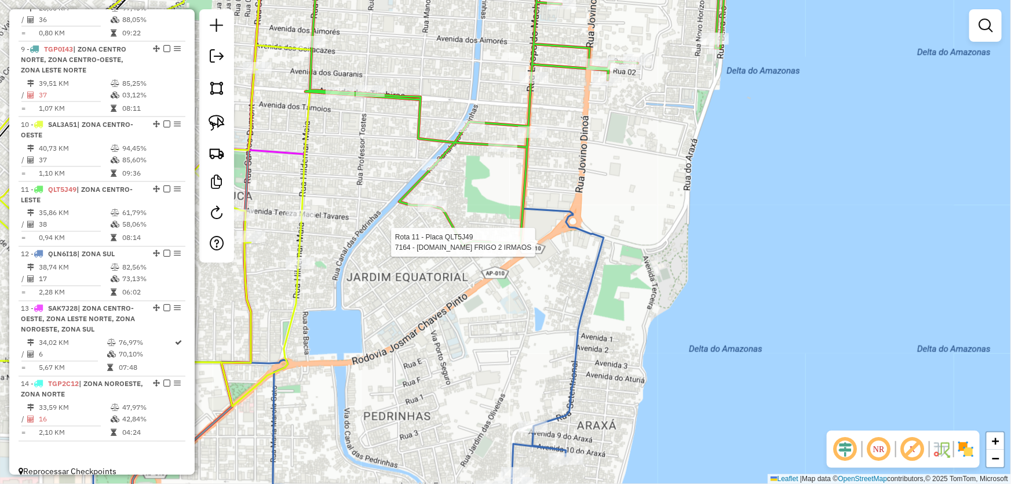
select select "*********"
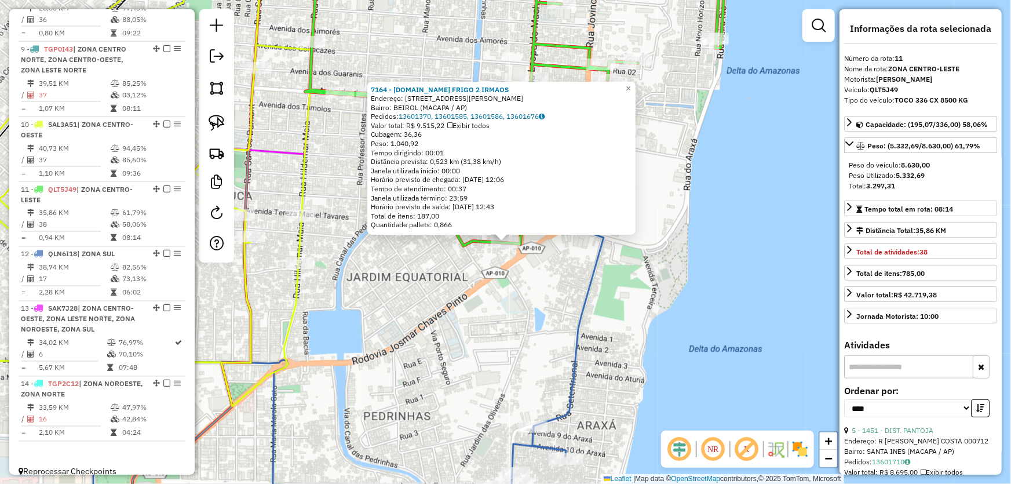
click at [446, 308] on div "7164 - M.BOX FRIGO 2 IRMAOS Endereço: R LEOPOLDO MACHADO 4556 Bairro: BEIROL (M…" at bounding box center [505, 242] width 1011 height 484
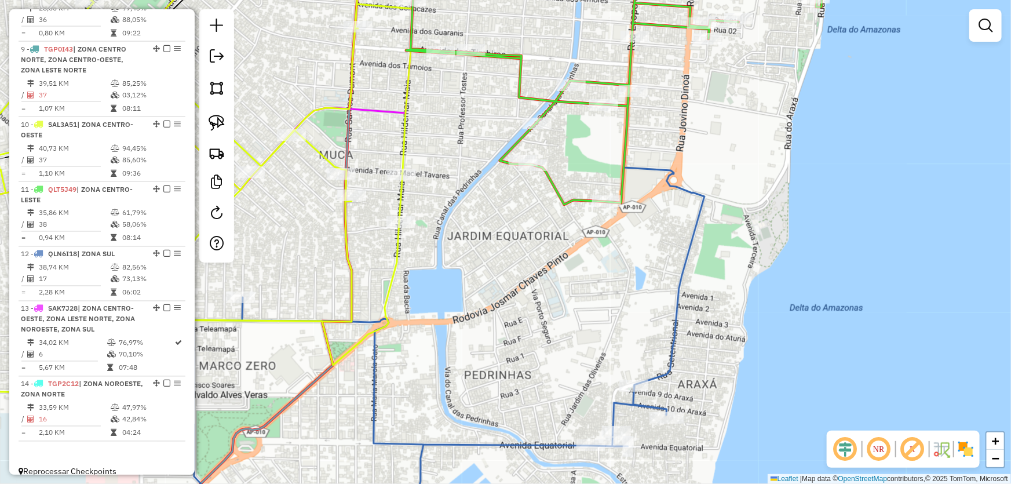
drag, startPoint x: 431, startPoint y: 289, endPoint x: 557, endPoint y: 236, distance: 136.5
click at [557, 237] on div "Janela de atendimento Grade de atendimento Capacidade Transportadoras Veículos …" at bounding box center [505, 242] width 1011 height 484
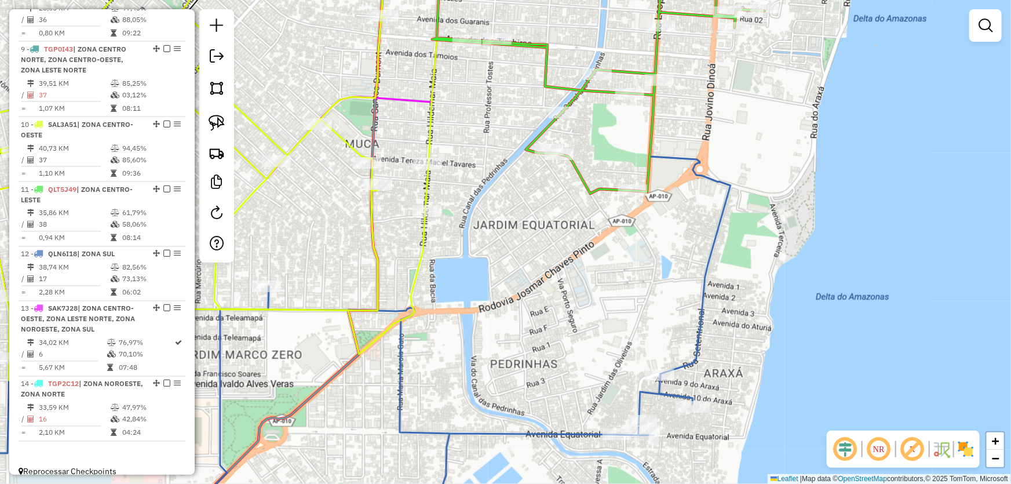
drag, startPoint x: 215, startPoint y: 129, endPoint x: 245, endPoint y: 150, distance: 37.0
click at [215, 128] on img at bounding box center [217, 123] width 16 height 16
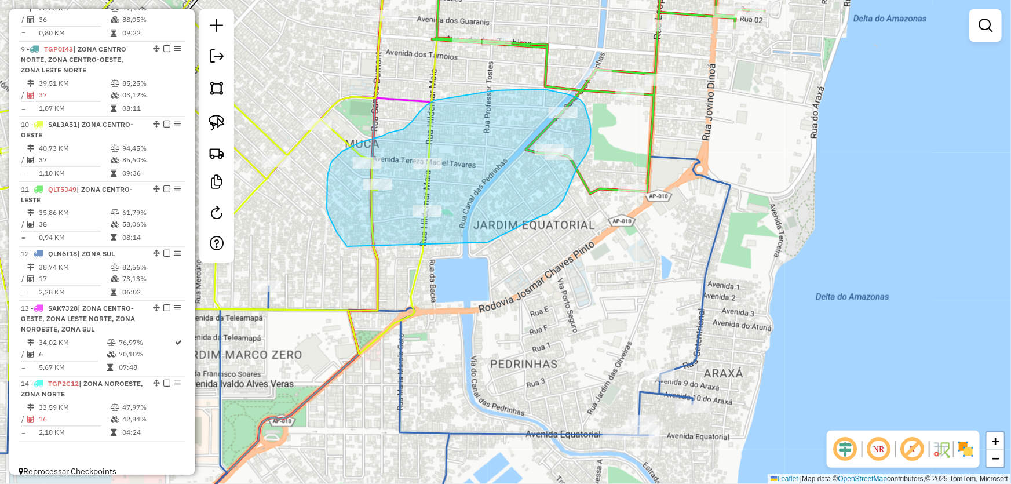
drag, startPoint x: 488, startPoint y: 242, endPoint x: 350, endPoint y: 250, distance: 138.1
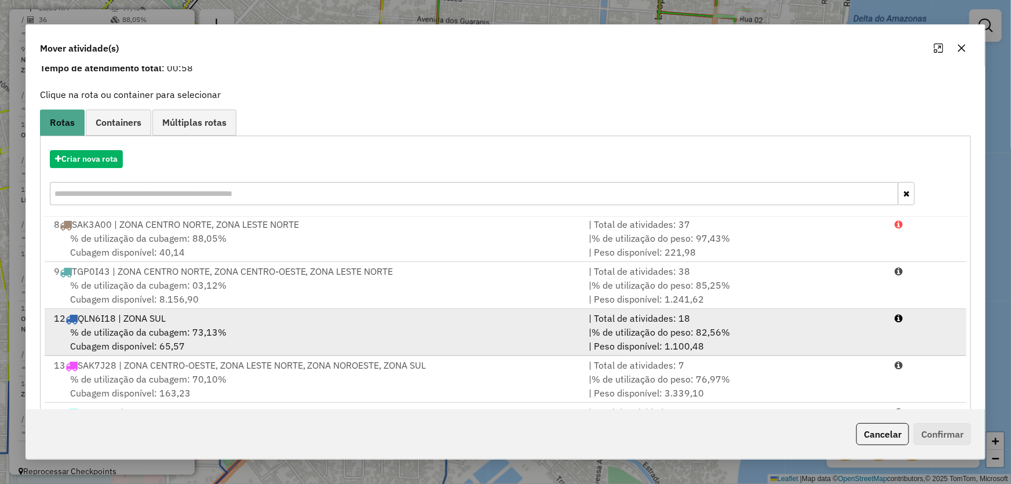
scroll to position [110, 0]
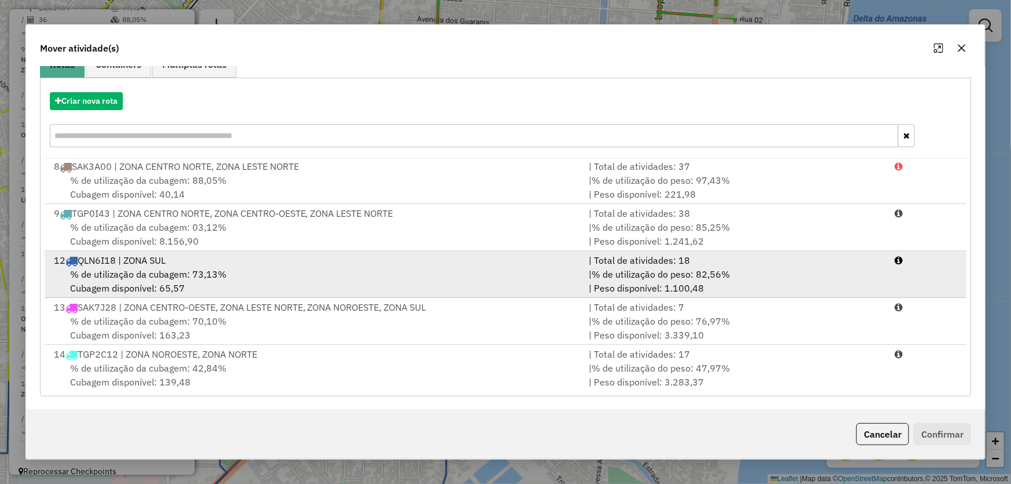
click at [132, 280] on div "% de utilização da cubagem: 73,13% Cubagem disponível: 65,57" at bounding box center [314, 281] width 535 height 28
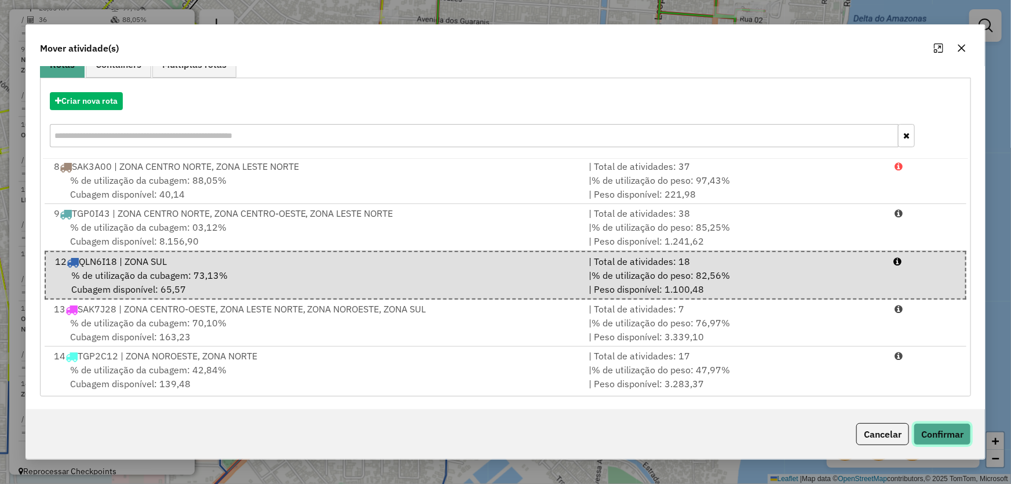
click at [951, 428] on button "Confirmar" at bounding box center [941, 434] width 57 height 22
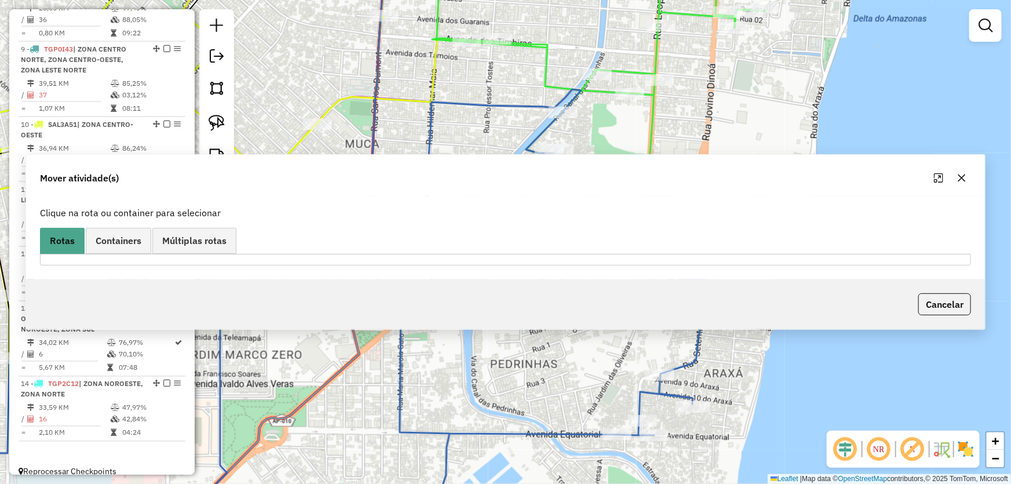
scroll to position [0, 0]
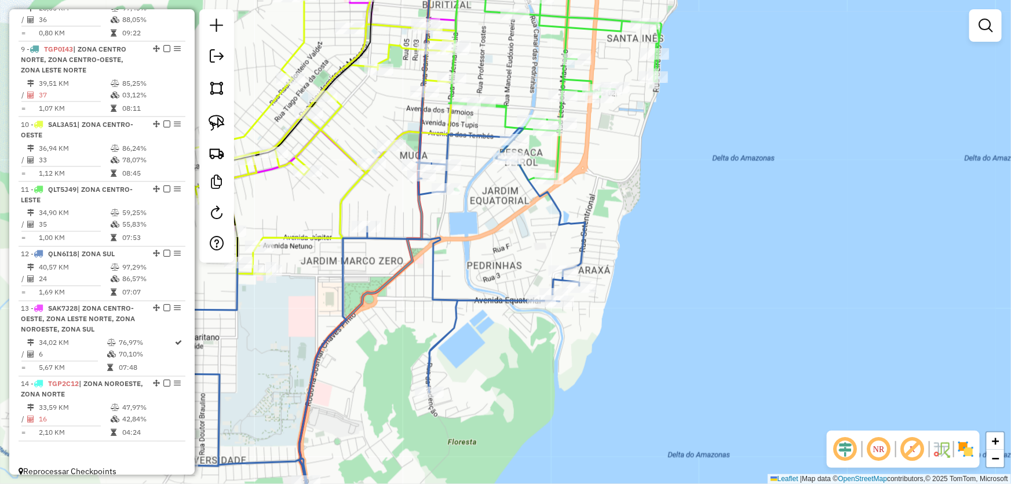
drag, startPoint x: 494, startPoint y: 218, endPoint x: 549, endPoint y: 229, distance: 56.2
click at [549, 236] on div "Janela de atendimento Grade de atendimento Capacidade Transportadoras Veículos …" at bounding box center [505, 242] width 1011 height 484
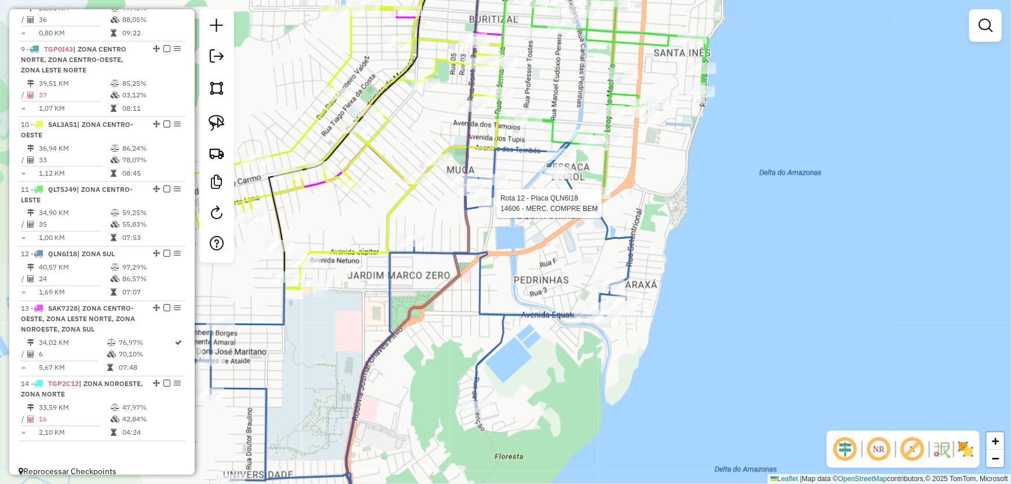
select select "*********"
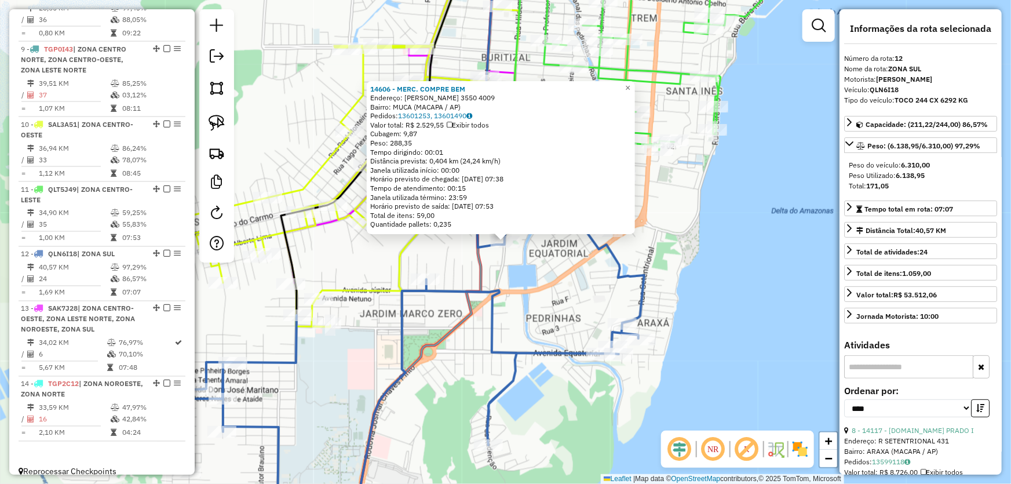
click at [572, 312] on div "14606 - MERC. COMPRE BEM Endereço: R HILDEMAR MAIA 3550 4009 Bairro: MUCA (MACA…" at bounding box center [505, 242] width 1011 height 484
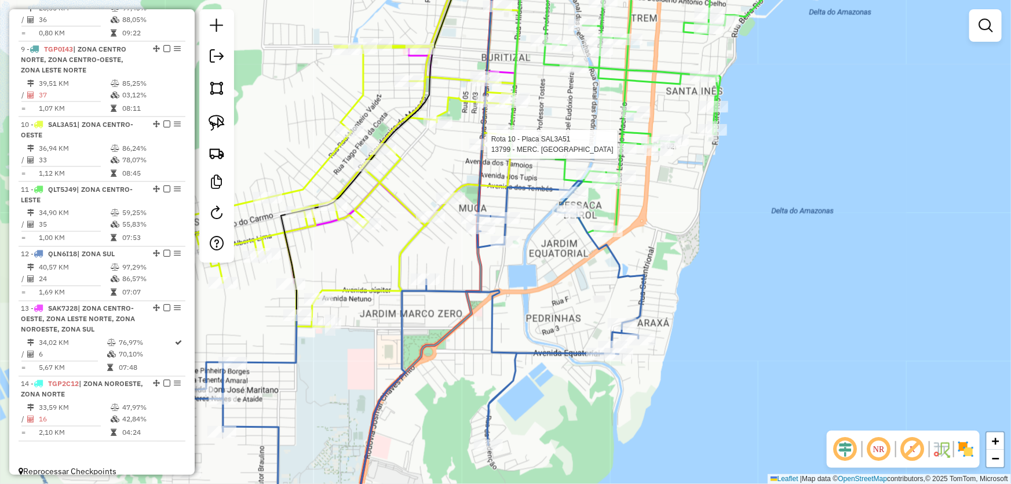
select select "*********"
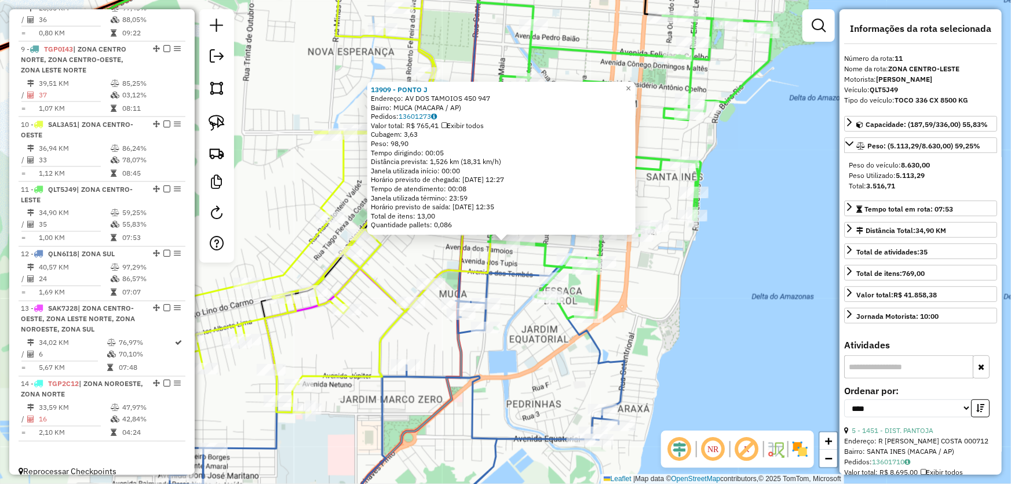
click at [666, 299] on div "13909 - PONTO J Endereço: AV DOS TAMOIOS 450 947 Bairro: MUCA (MACAPA / AP) Ped…" at bounding box center [505, 242] width 1011 height 484
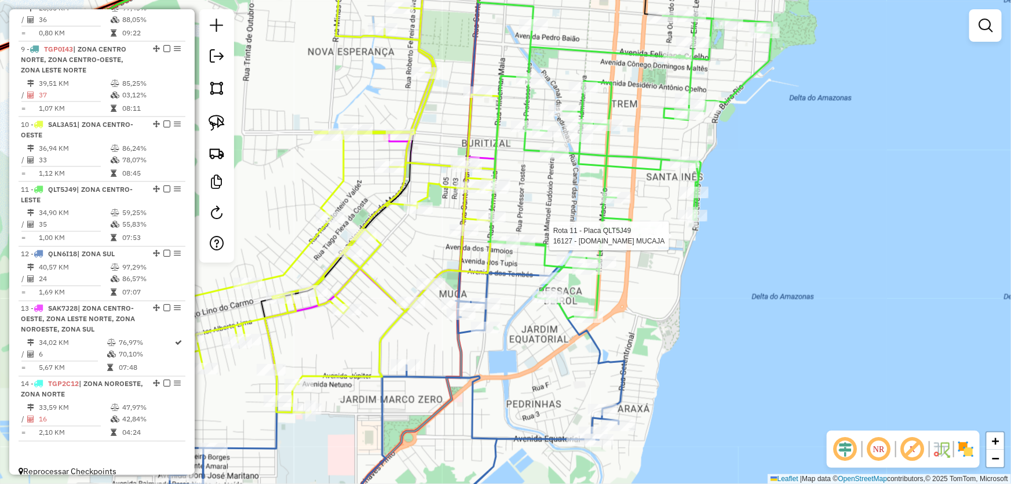
click at [642, 242] on div at bounding box center [638, 236] width 29 height 12
select select "*********"
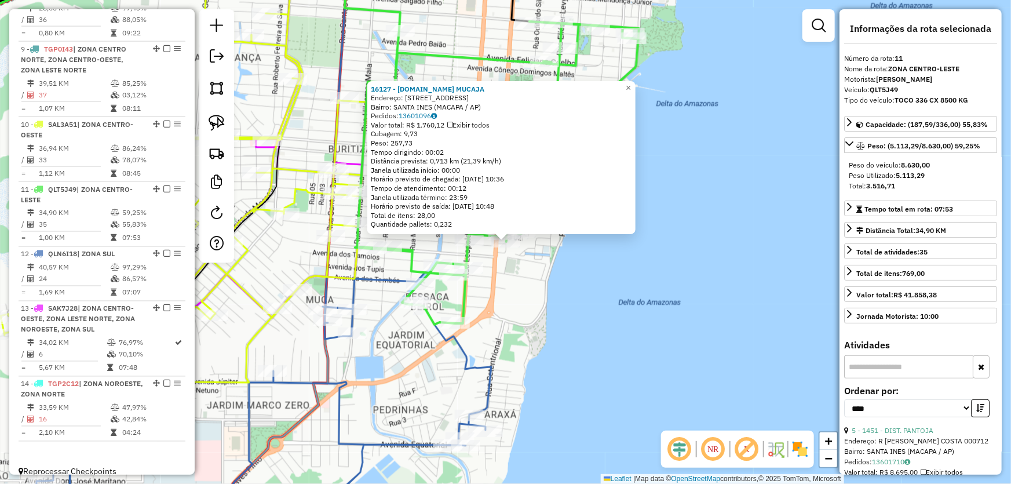
click at [634, 285] on div "16127 - M.BOX MUCAJA Endereço: R 05 DO MUCAJA 3 BLOCO 21 AP 104 Bairro: SANTA I…" at bounding box center [505, 242] width 1011 height 484
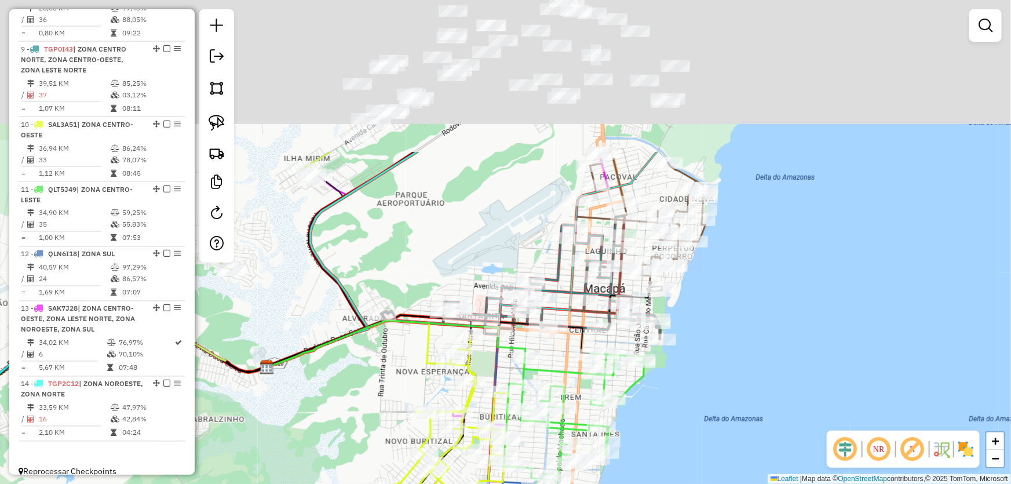
drag, startPoint x: 718, startPoint y: 159, endPoint x: 718, endPoint y: 377, distance: 218.4
click at [731, 390] on div "Janela de atendimento Grade de atendimento Capacidade Transportadoras Veículos …" at bounding box center [505, 242] width 1011 height 484
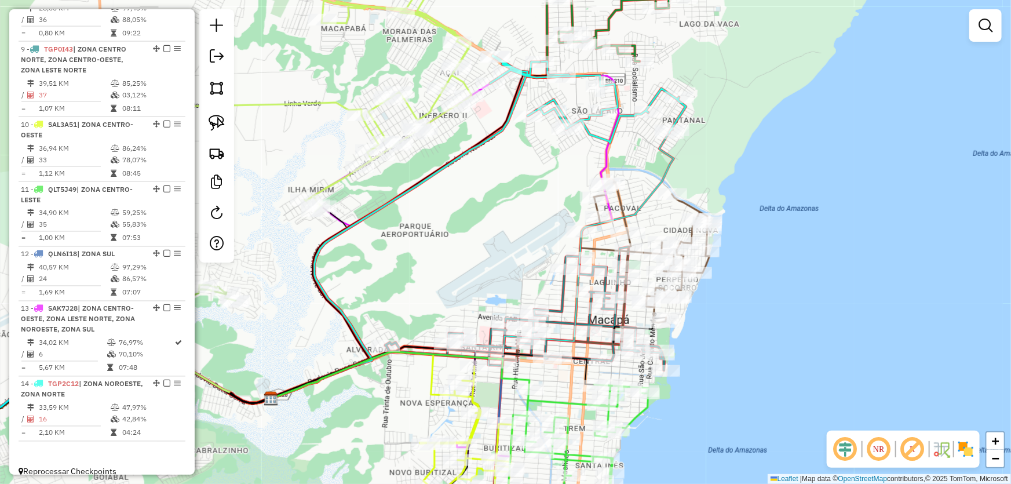
drag, startPoint x: 550, startPoint y: 156, endPoint x: 572, endPoint y: 266, distance: 111.7
click at [572, 266] on div "Janela de atendimento Grade de atendimento Capacidade Transportadoras Veículos …" at bounding box center [505, 242] width 1011 height 484
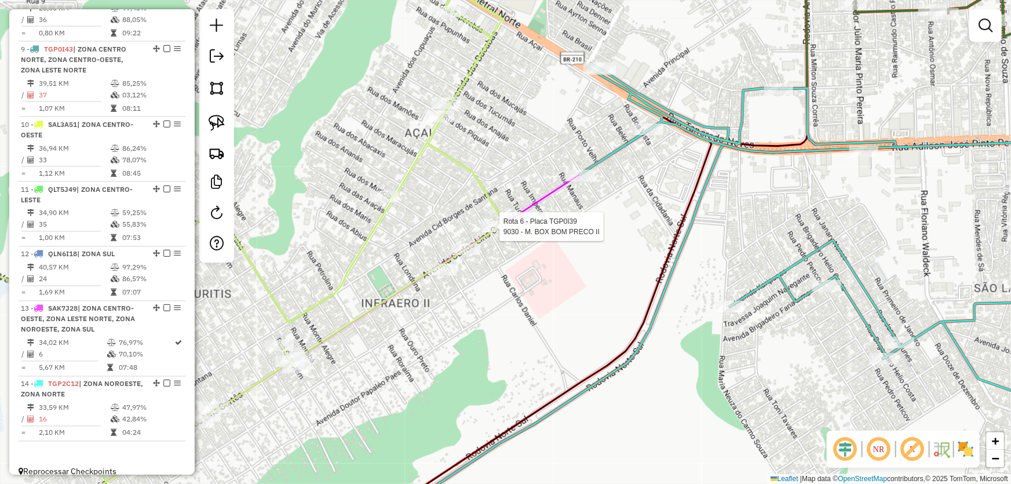
select select "*********"
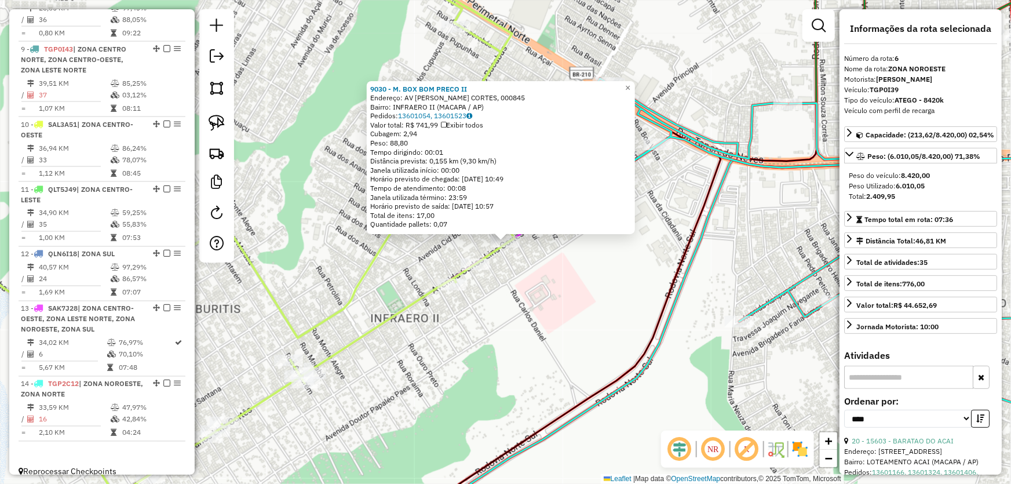
scroll to position [758, 0]
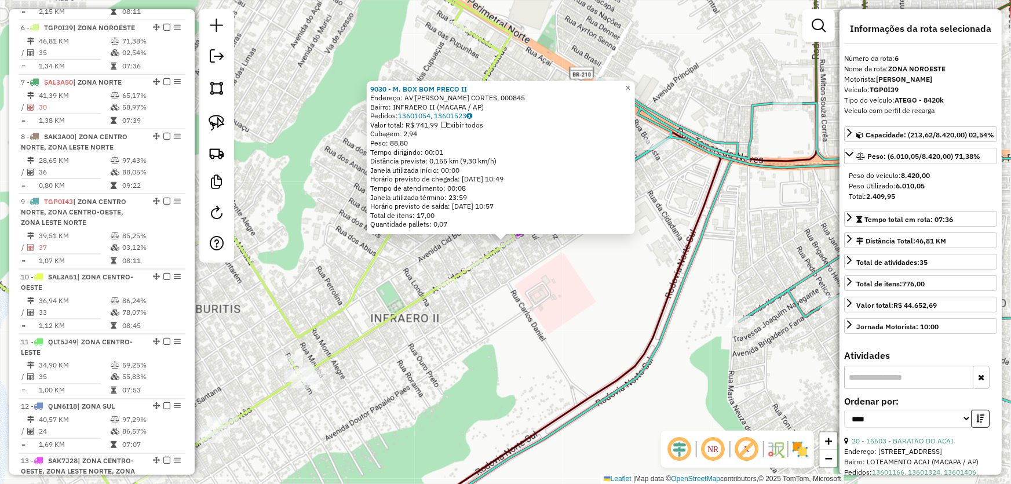
click at [549, 290] on div "9030 - M. BOX BOM PRECO II Endereço: AV CARLOS L. CORTES, 000845 Bairro: INFRAE…" at bounding box center [505, 242] width 1011 height 484
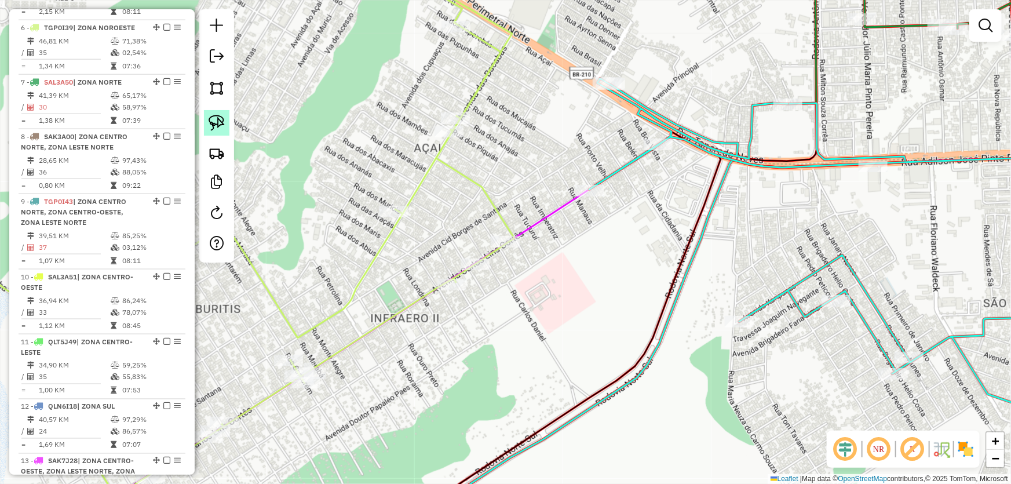
click at [220, 127] on img at bounding box center [217, 123] width 16 height 16
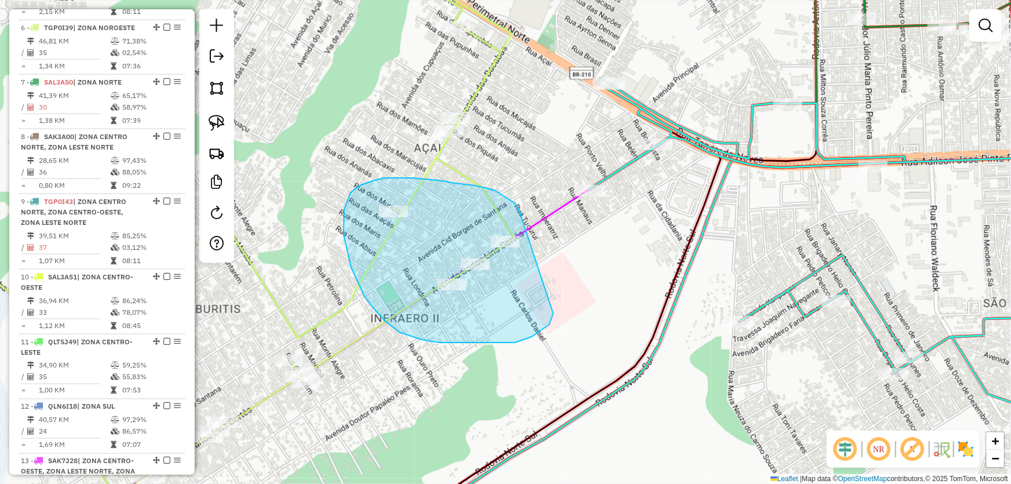
drag, startPoint x: 522, startPoint y: 217, endPoint x: 554, endPoint y: 306, distance: 94.4
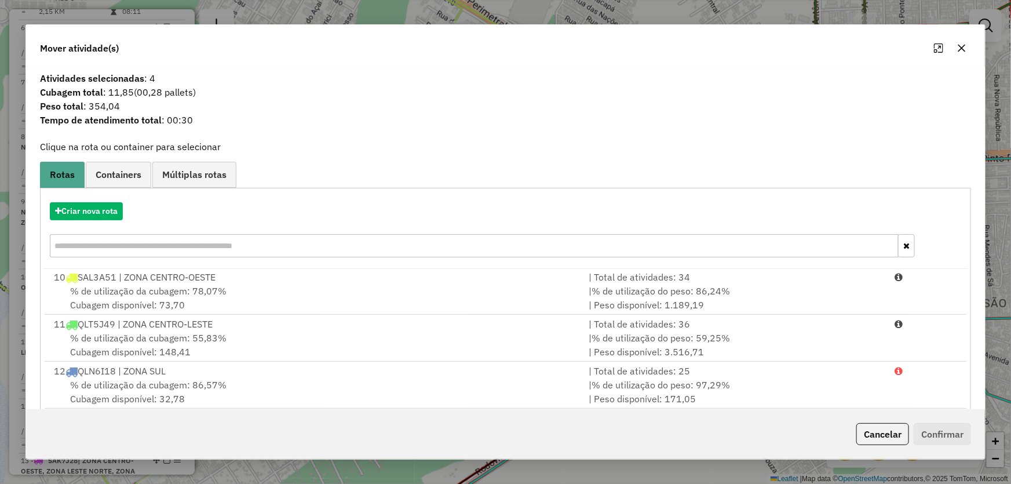
scroll to position [110, 0]
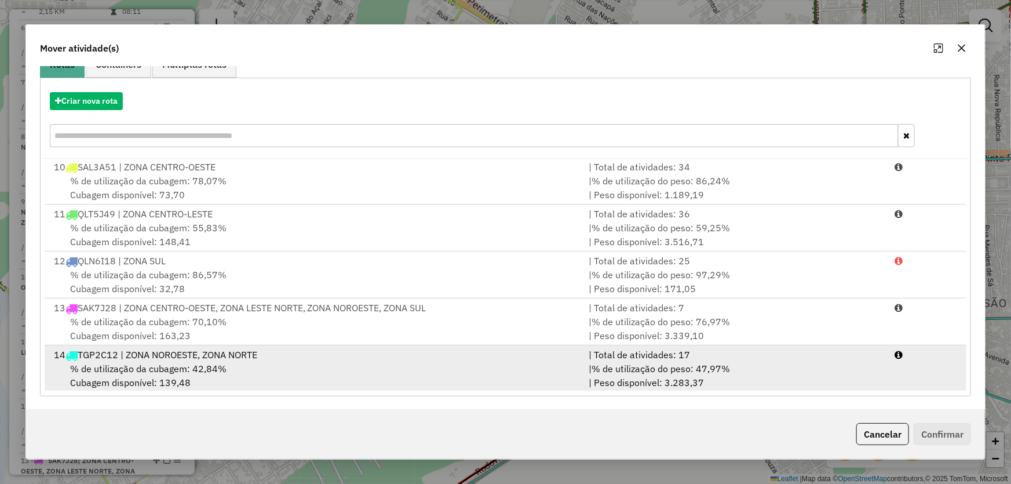
click at [145, 353] on div "14 TGP2C12 | ZONA NOROESTE, ZONA NORTE" at bounding box center [314, 355] width 535 height 14
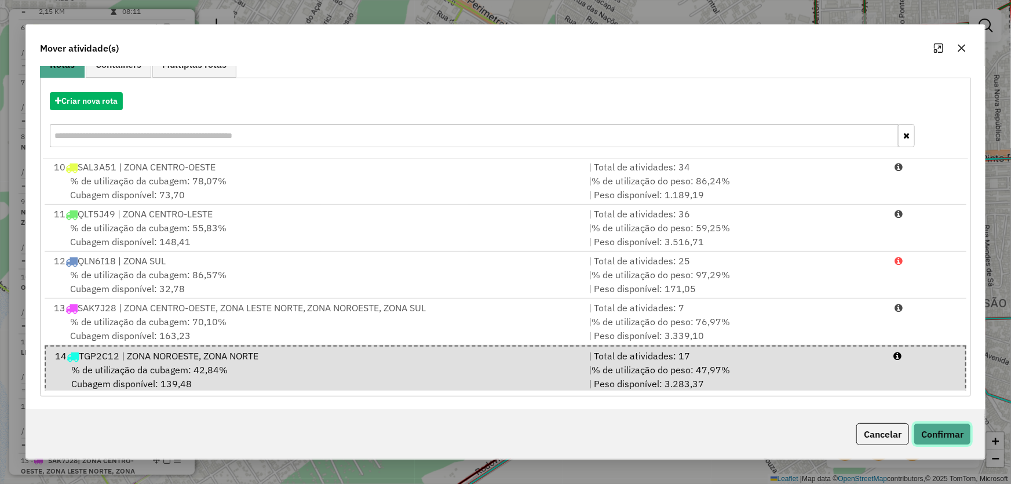
click at [927, 429] on button "Confirmar" at bounding box center [941, 434] width 57 height 22
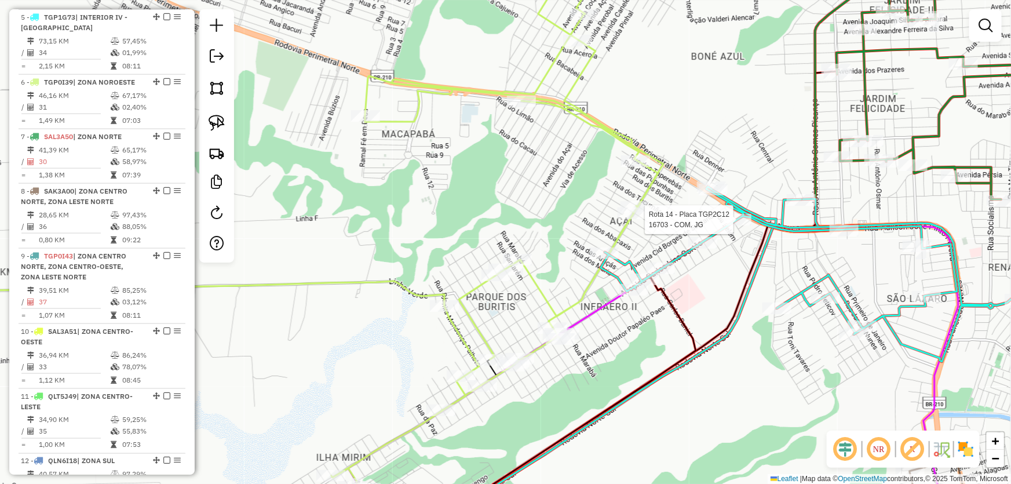
scroll to position [911, 0]
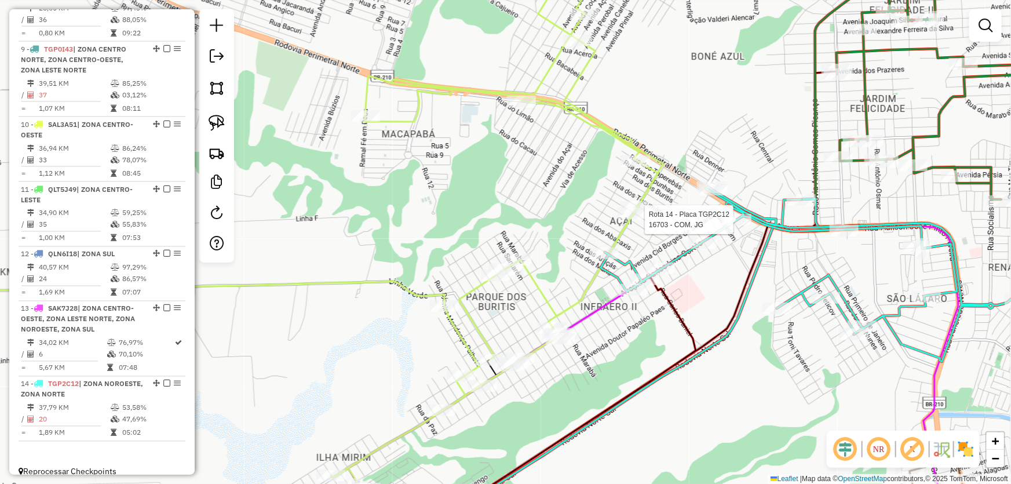
select select "*********"
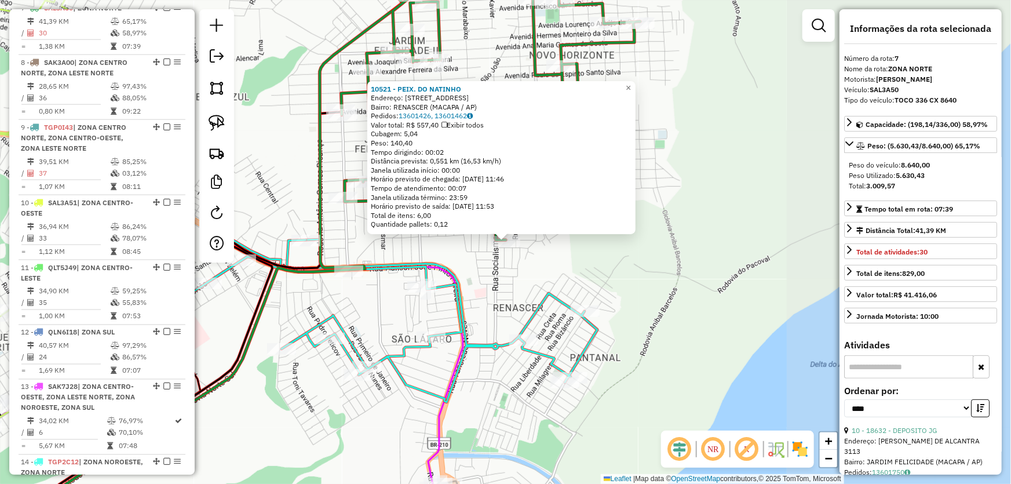
scroll to position [812, 0]
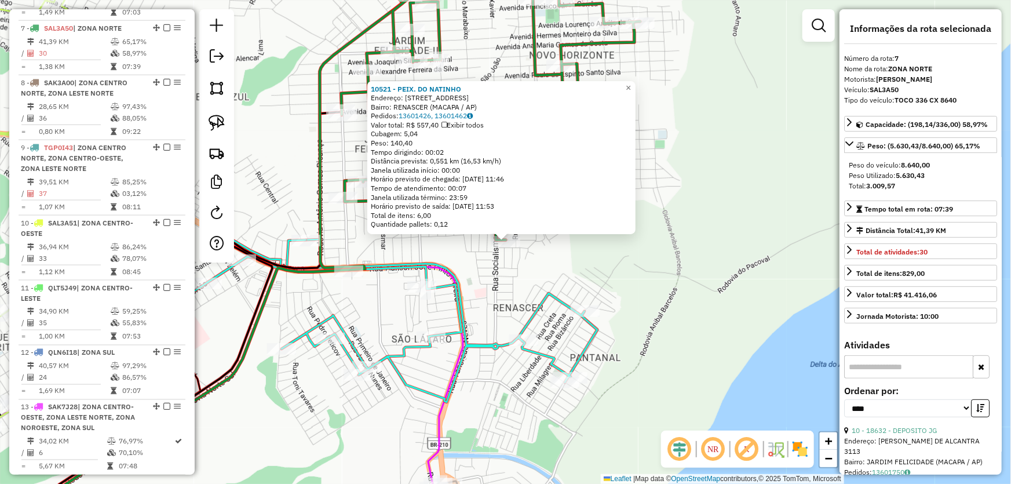
click at [662, 287] on div "10521 - PEIX. DO NATINHO Endereço: AV BALCANS 408 Bairro: RENASCER (MACAPA / AP…" at bounding box center [505, 242] width 1011 height 484
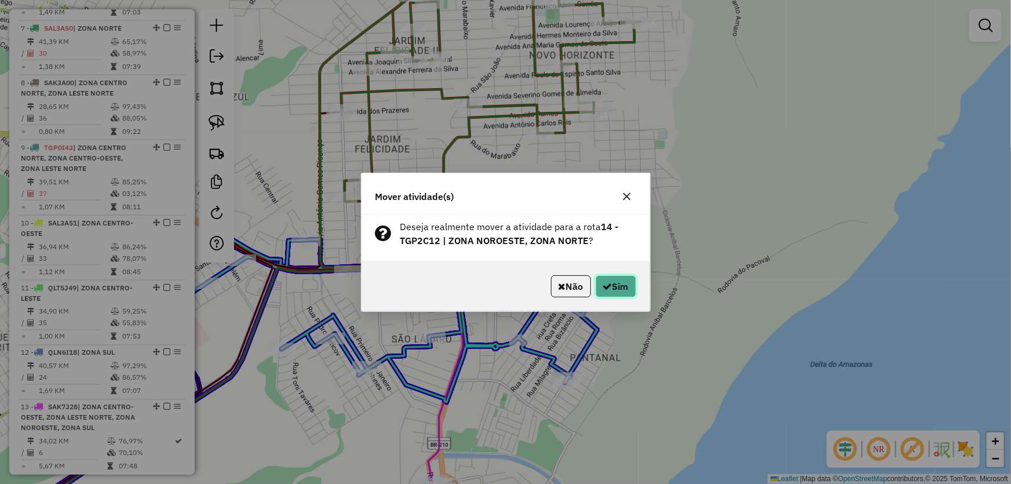
click at [597, 284] on button "Sim" at bounding box center [615, 286] width 41 height 22
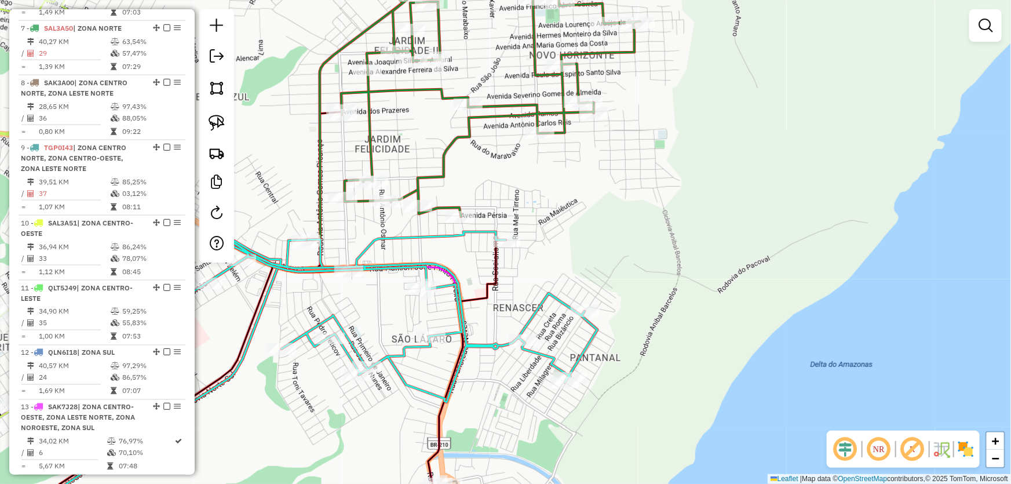
click at [653, 239] on div "Janela de atendimento Grade de atendimento Capacidade Transportadoras Veículos …" at bounding box center [505, 242] width 1011 height 484
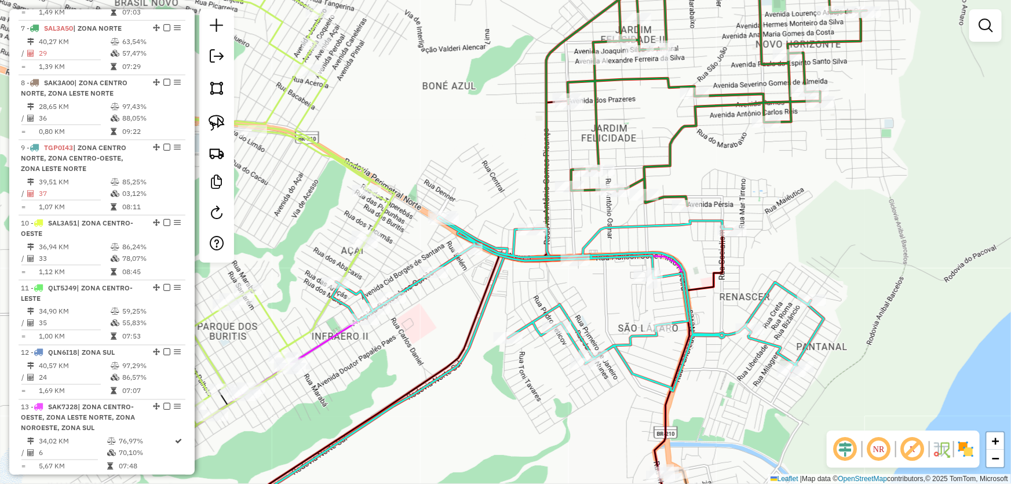
drag, startPoint x: 641, startPoint y: 244, endPoint x: 869, endPoint y: 232, distance: 228.5
click at [869, 232] on div "Janela de atendimento Grade de atendimento Capacidade Transportadoras Veículos …" at bounding box center [505, 242] width 1011 height 484
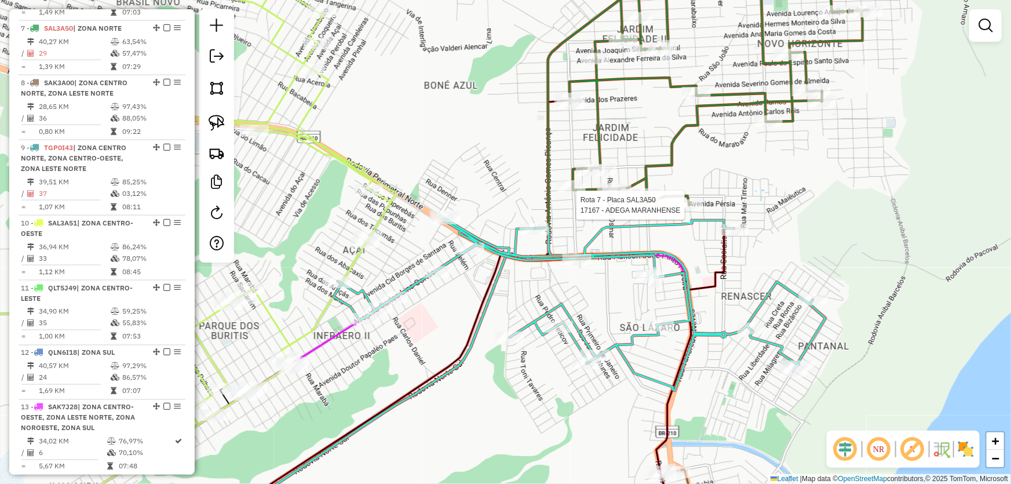
select select "*********"
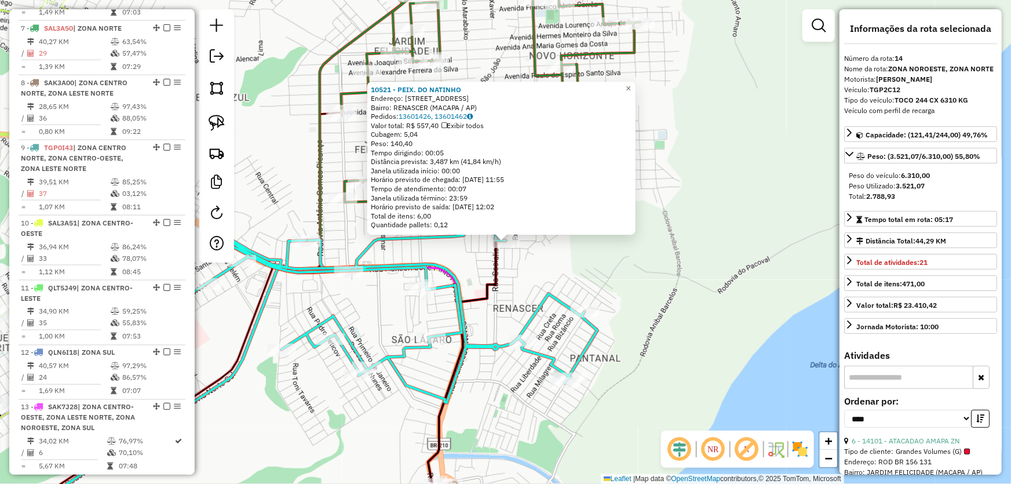
scroll to position [911, 0]
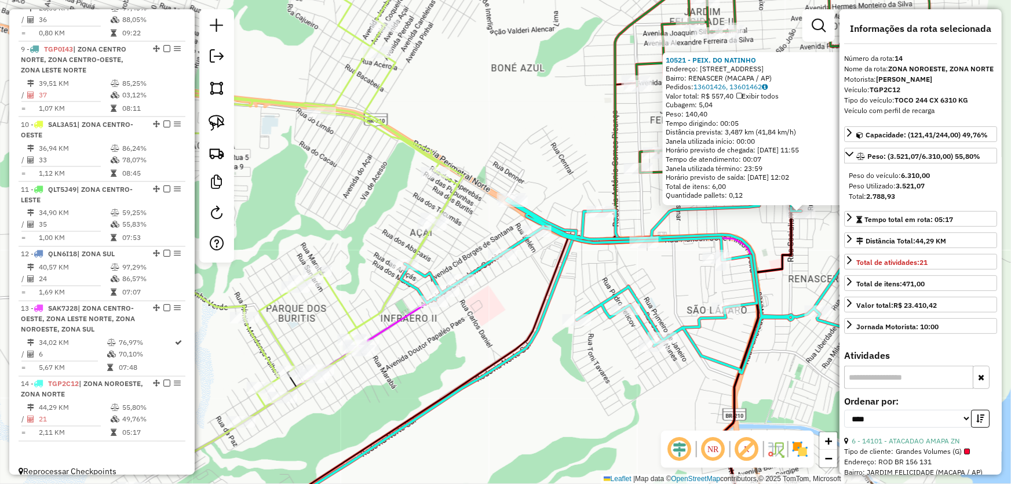
drag, startPoint x: 342, startPoint y: 305, endPoint x: 663, endPoint y: 271, distance: 323.4
click at [663, 271] on div "10521 - PEIX. DO NATINHO Endereço: AV BALCANS 408 Bairro: RENASCER (MACAPA / AP…" at bounding box center [505, 242] width 1011 height 484
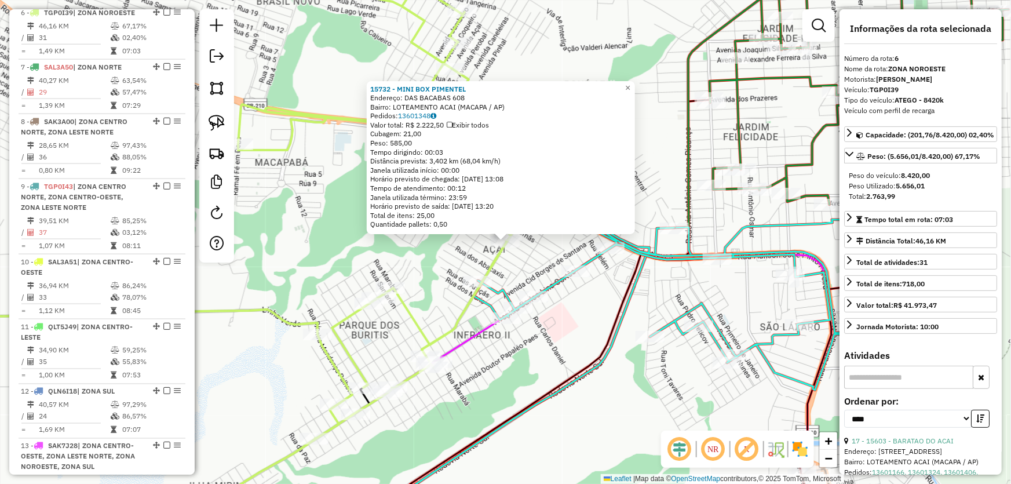
scroll to position [758, 0]
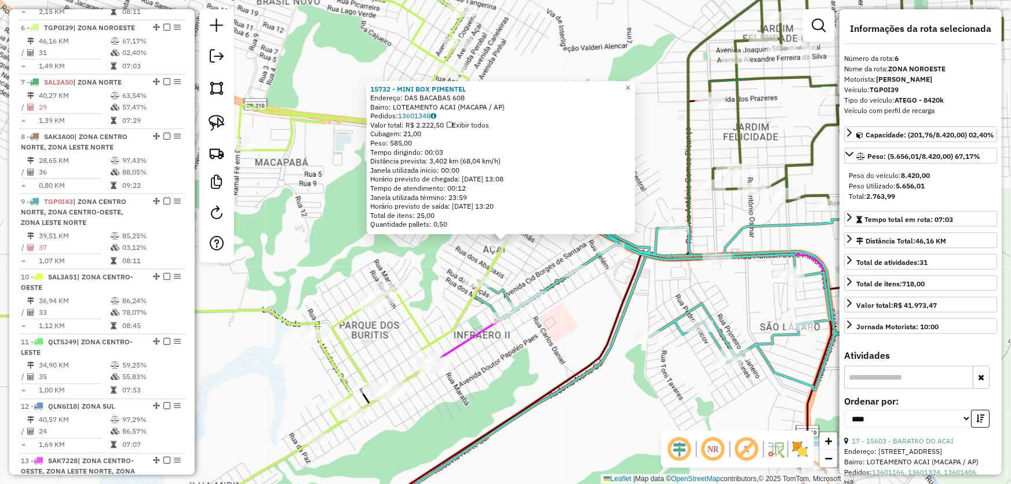
click at [575, 337] on div "15732 - MINI BOX PIMENTEL Endereço: DAS BACABAS 608 Bairro: LOTEAMENTO ACAI (MA…" at bounding box center [505, 242] width 1011 height 484
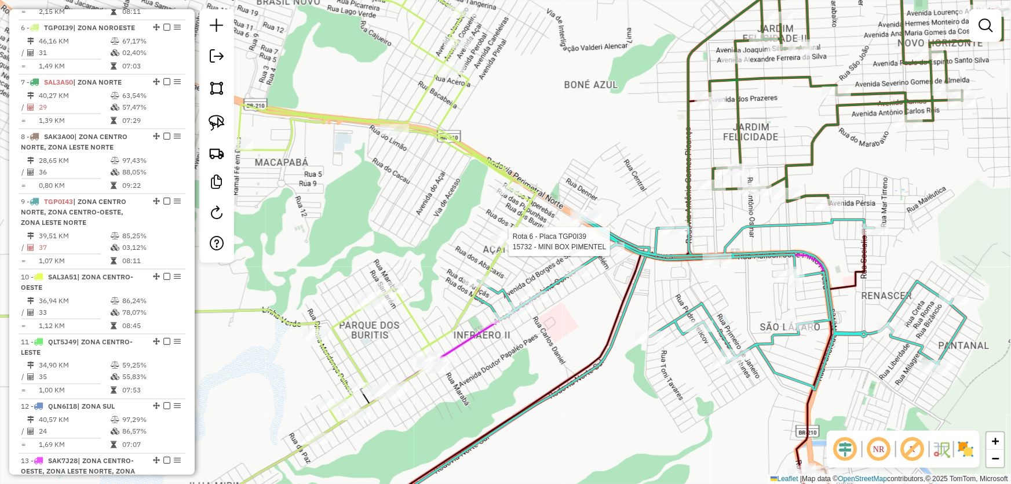
select select "*********"
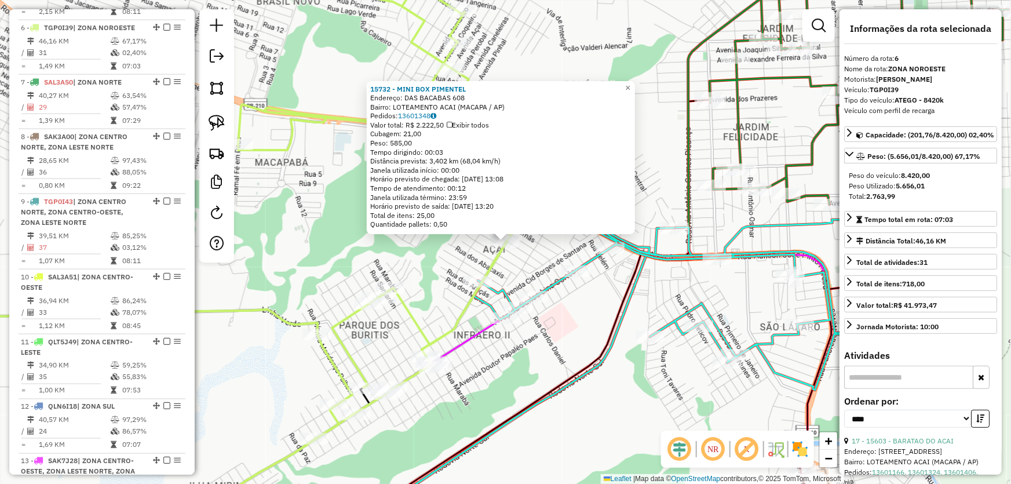
click at [554, 345] on div "15732 - MINI BOX PIMENTEL Endereço: DAS BACABAS 608 Bairro: LOTEAMENTO ACAI (MA…" at bounding box center [505, 242] width 1011 height 484
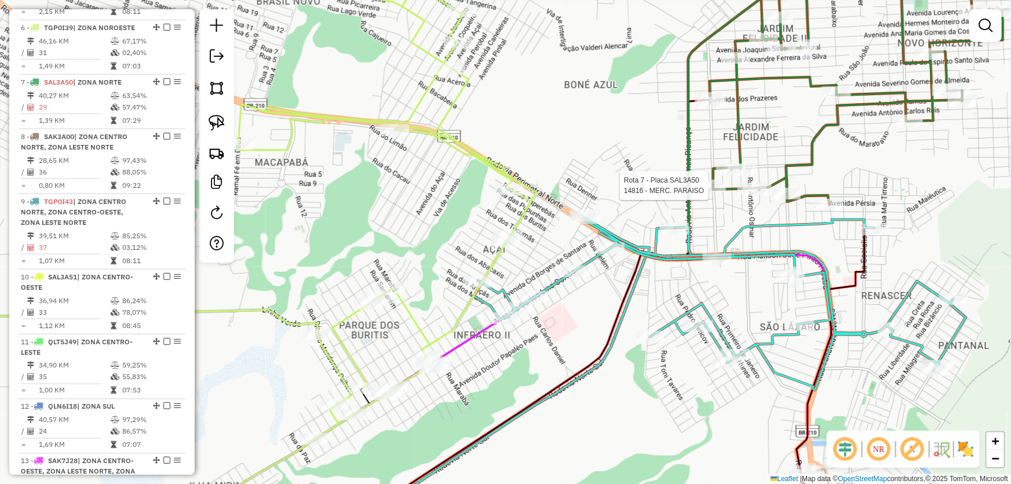
select select "*********"
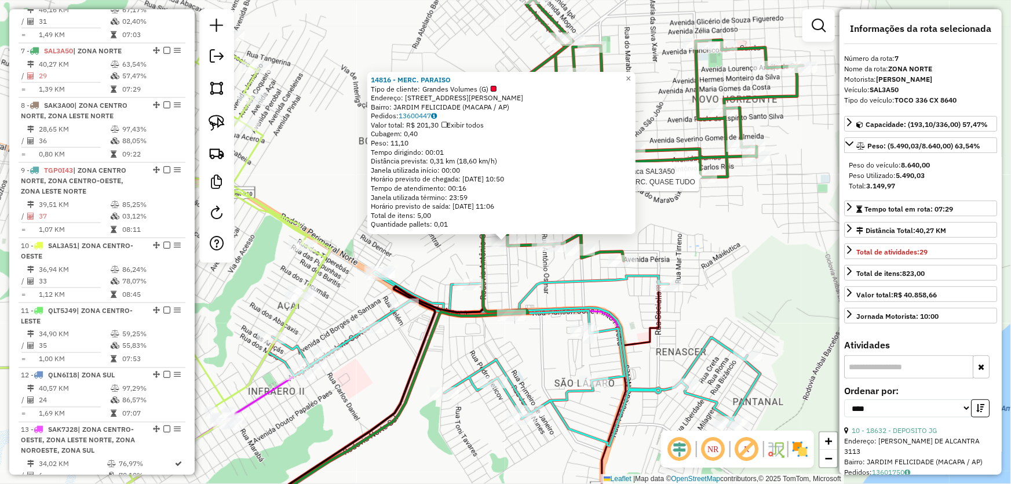
scroll to position [812, 0]
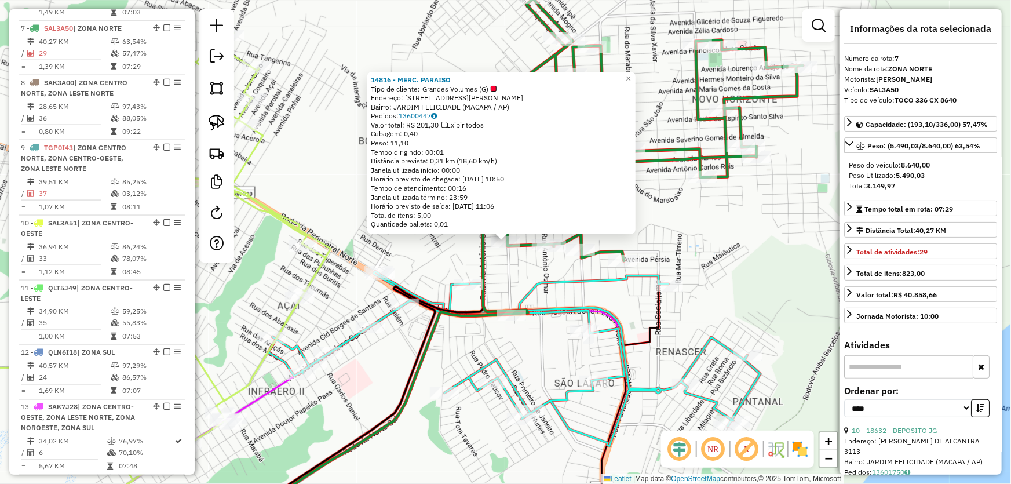
click at [774, 199] on div "14816 - MERC. PARAISO Tipo de cliente: Grandes Volumes (G) Endereço: R VEREADOR…" at bounding box center [505, 242] width 1011 height 484
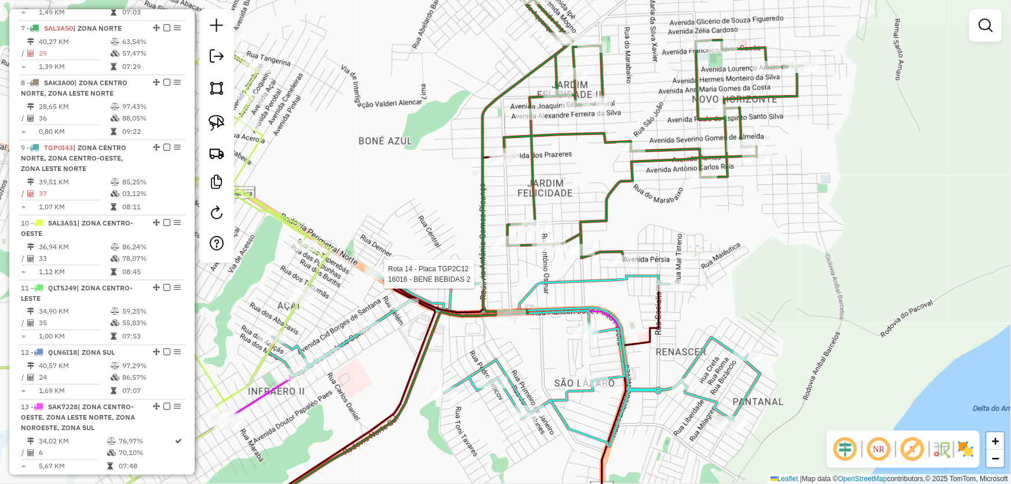
select select "*********"
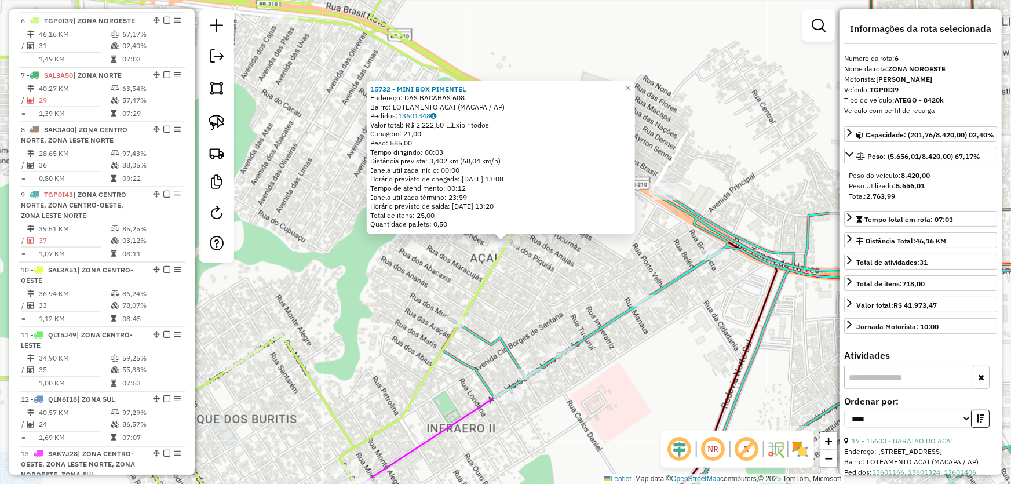
scroll to position [758, 0]
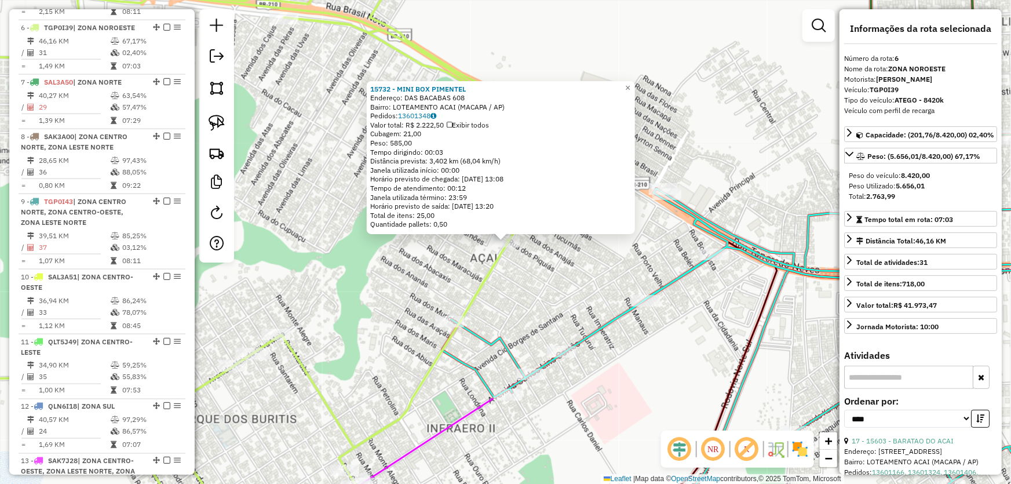
click at [530, 286] on div "15732 - MINI BOX PIMENTEL Endereço: DAS BACABAS 608 Bairro: LOTEAMENTO ACAI (MA…" at bounding box center [505, 242] width 1011 height 484
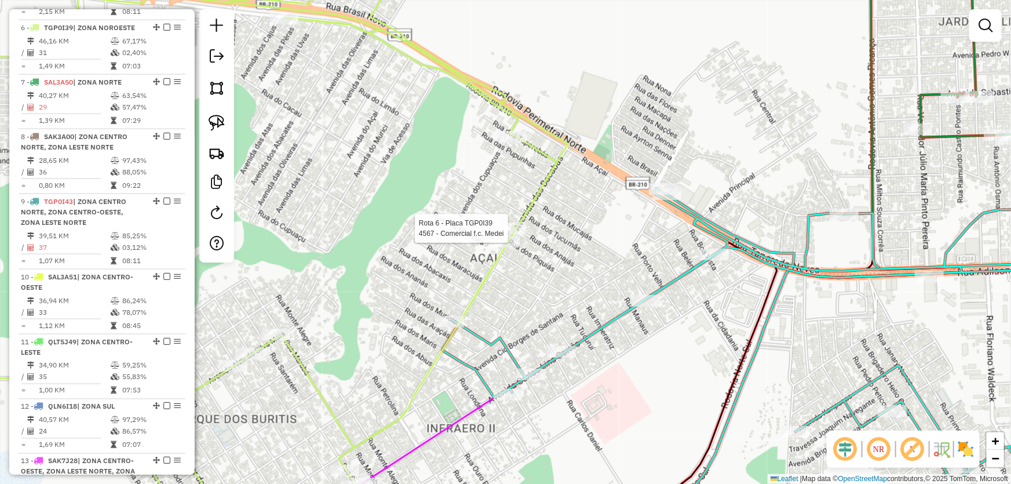
select select "*********"
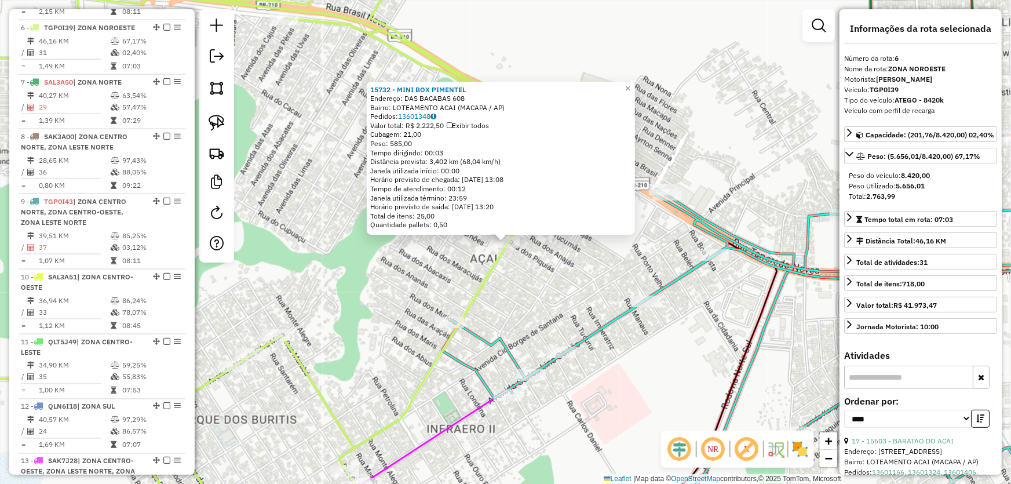
click at [546, 256] on div "15732 - MINI BOX PIMENTEL Endereço: DAS BACABAS 608 Bairro: LOTEAMENTO ACAI (MA…" at bounding box center [505, 242] width 1011 height 484
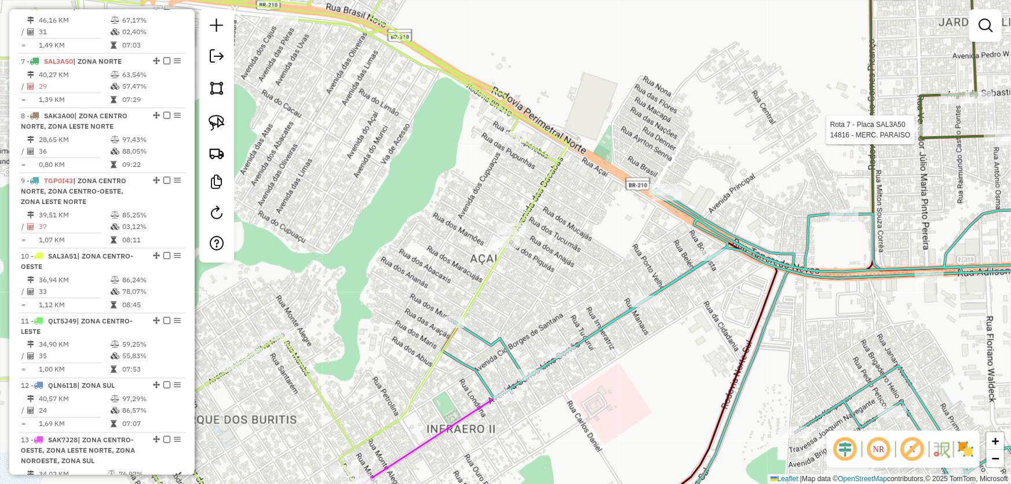
select select "*********"
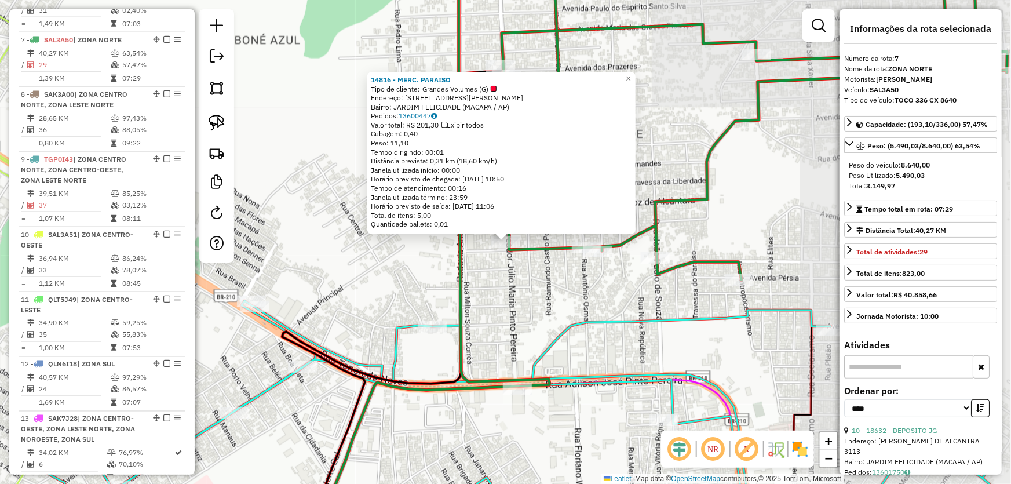
scroll to position [812, 0]
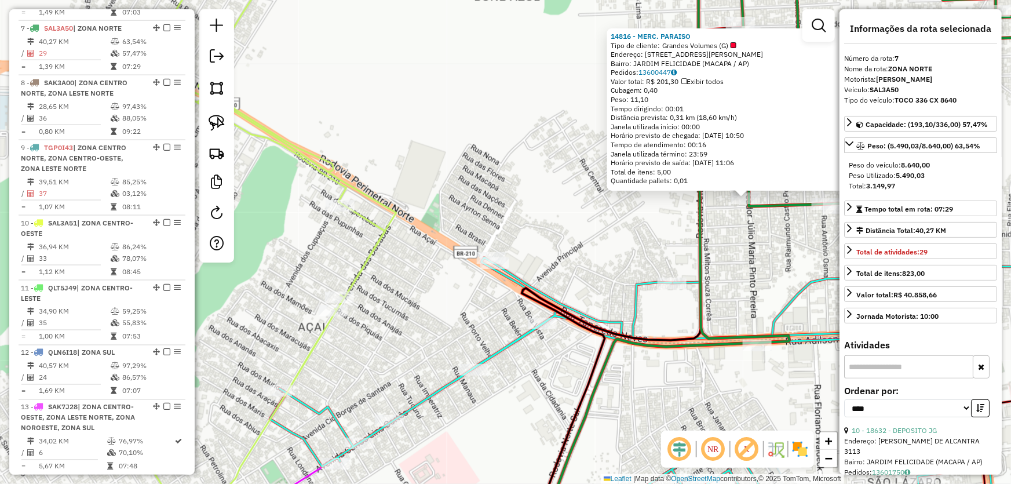
drag, startPoint x: 391, startPoint y: 271, endPoint x: 663, endPoint y: 214, distance: 277.7
click at [663, 214] on div "14816 - MERC. PARAISO Tipo de cliente: Grandes Volumes (G) Endereço: R VEREADOR…" at bounding box center [505, 242] width 1011 height 484
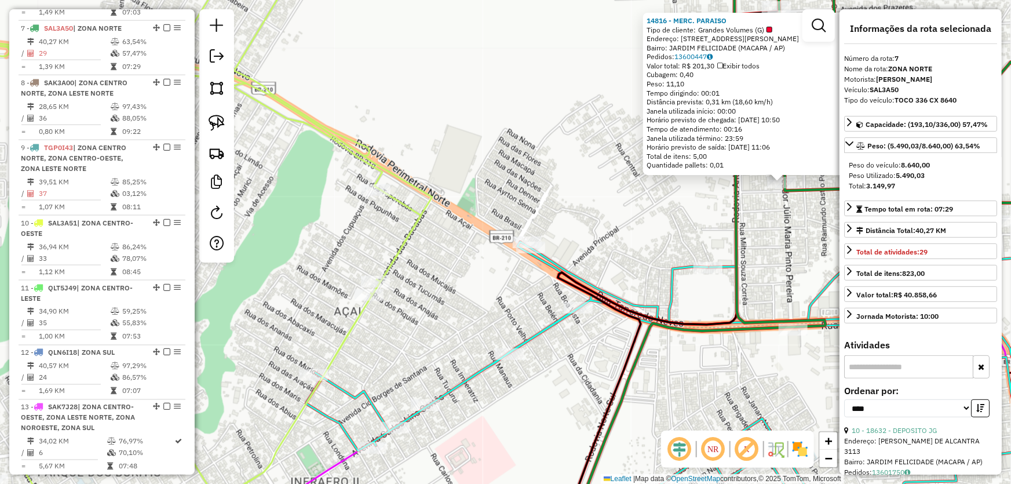
click at [335, 243] on div "14816 - MERC. PARAISO Tipo de cliente: Grandes Volumes (G) Endereço: R VEREADOR…" at bounding box center [505, 242] width 1011 height 484
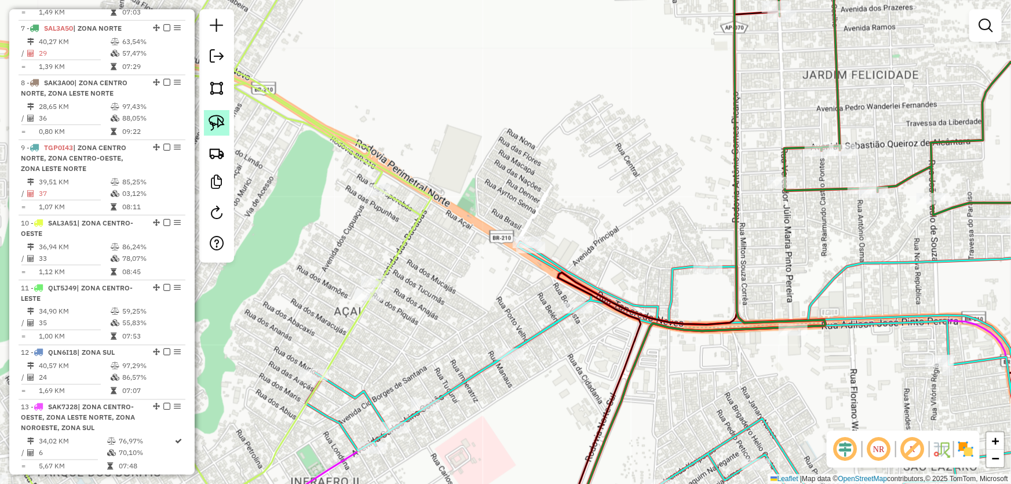
click at [220, 123] on img at bounding box center [217, 123] width 16 height 16
drag, startPoint x: 383, startPoint y: 250, endPoint x: 401, endPoint y: 287, distance: 40.7
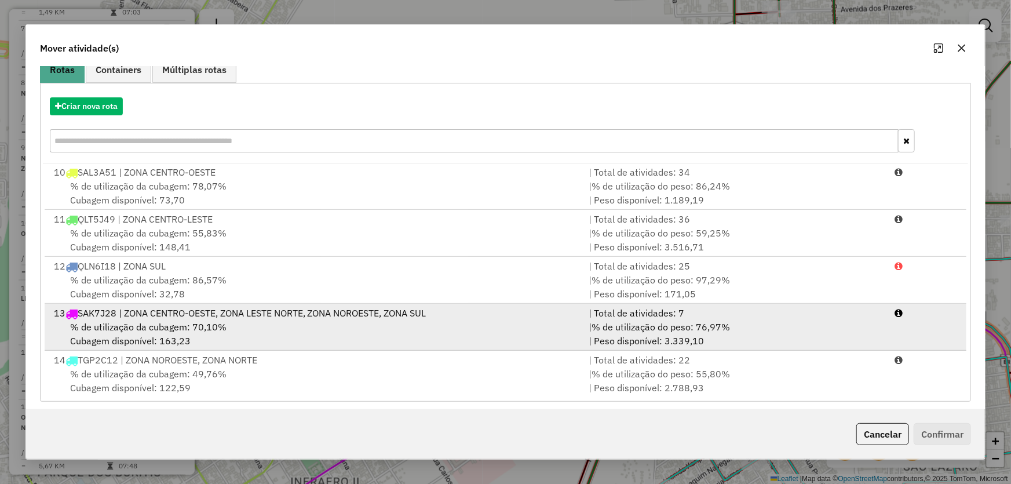
scroll to position [110, 0]
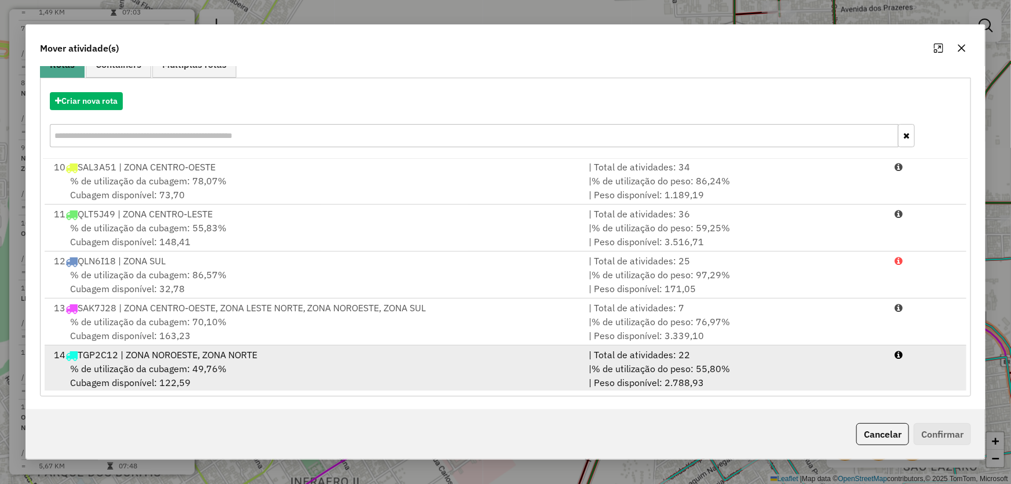
click at [239, 351] on div "14 TGP2C12 | ZONA NOROESTE, ZONA NORTE" at bounding box center [314, 355] width 535 height 14
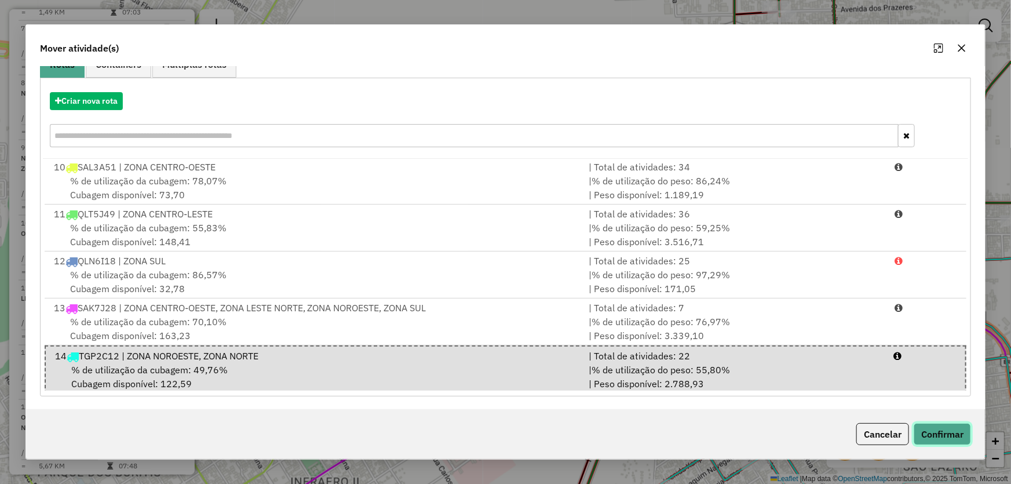
click at [934, 429] on button "Confirmar" at bounding box center [941, 434] width 57 height 22
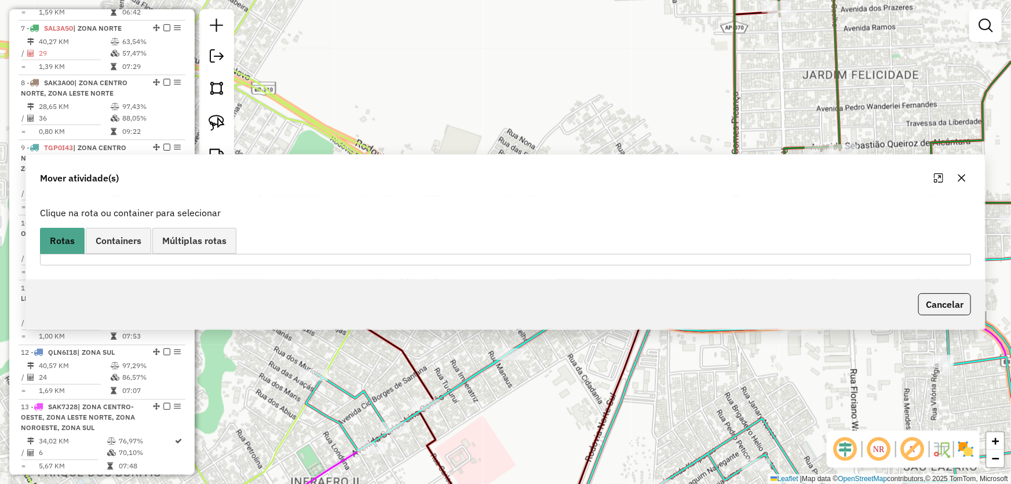
scroll to position [0, 0]
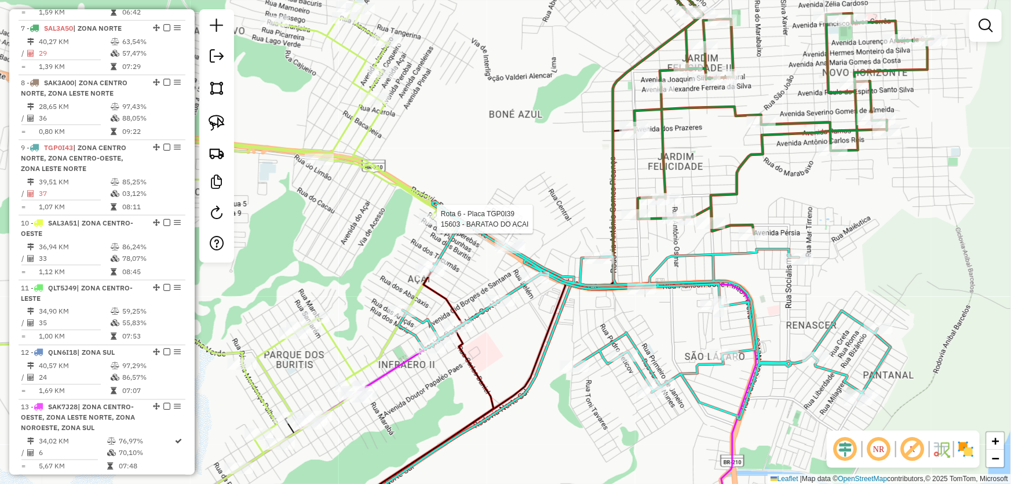
select select "*********"
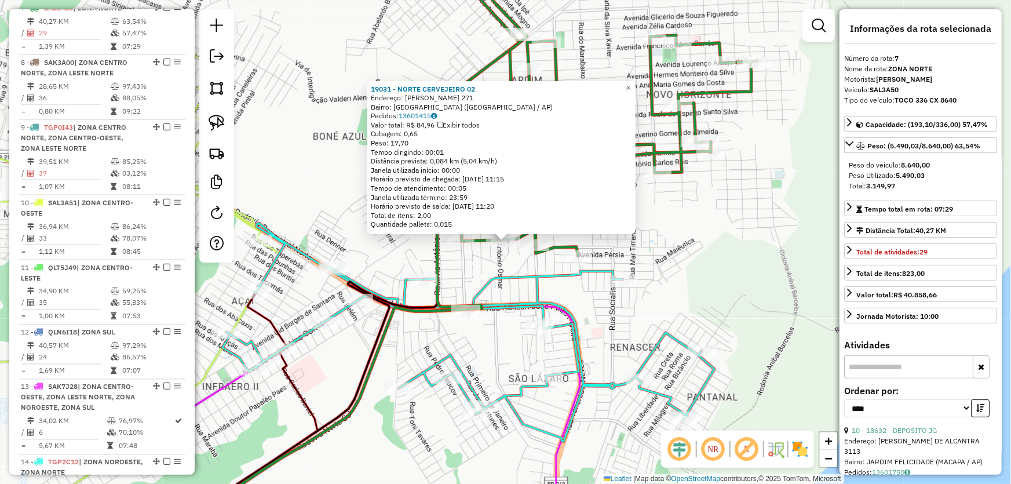
scroll to position [812, 0]
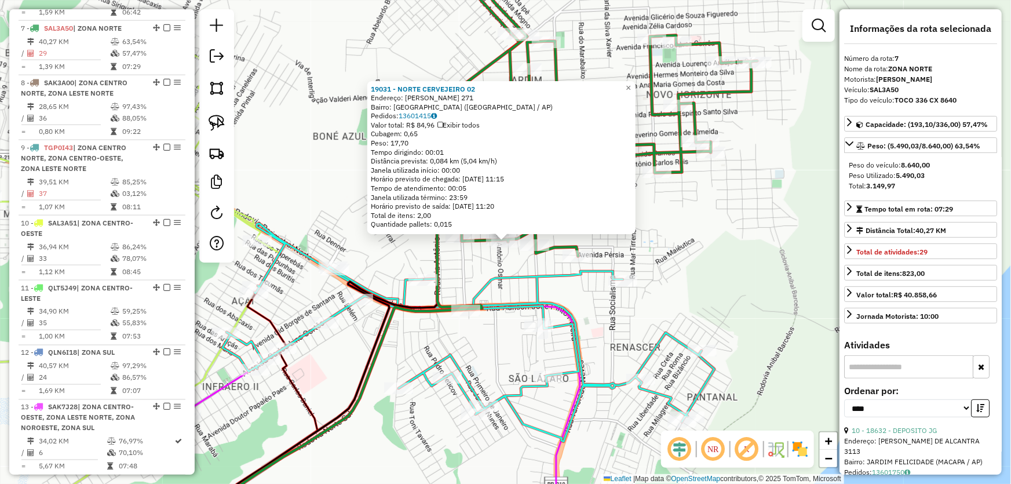
click at [739, 254] on div "19031 - NORTE CERVEJEIRO 02 Endereço: GERIBA ALMEIDA AZEVEDO 271 Bairro: NOVO H…" at bounding box center [505, 242] width 1011 height 484
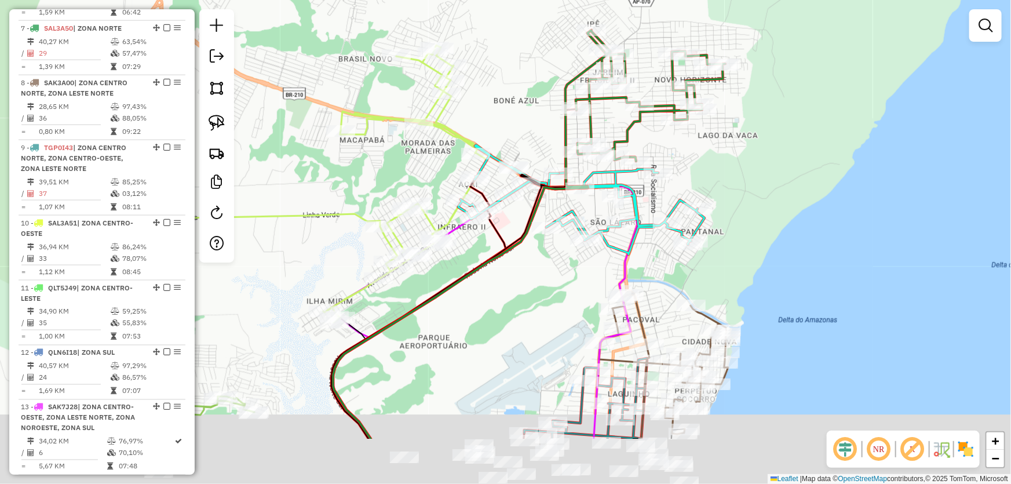
drag, startPoint x: 792, startPoint y: 300, endPoint x: 770, endPoint y: 183, distance: 119.1
click at [770, 183] on div "Janela de atendimento Grade de atendimento Capacidade Transportadoras Veículos …" at bounding box center [505, 242] width 1011 height 484
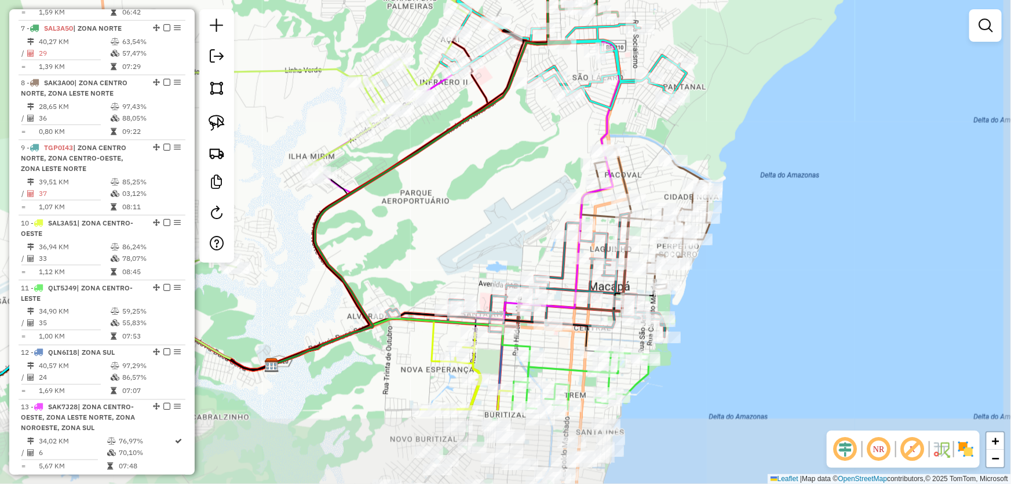
drag, startPoint x: 783, startPoint y: 291, endPoint x: 765, endPoint y: 169, distance: 123.5
click at [765, 169] on div "Janela de atendimento Grade de atendimento Capacidade Transportadoras Veículos …" at bounding box center [505, 242] width 1011 height 484
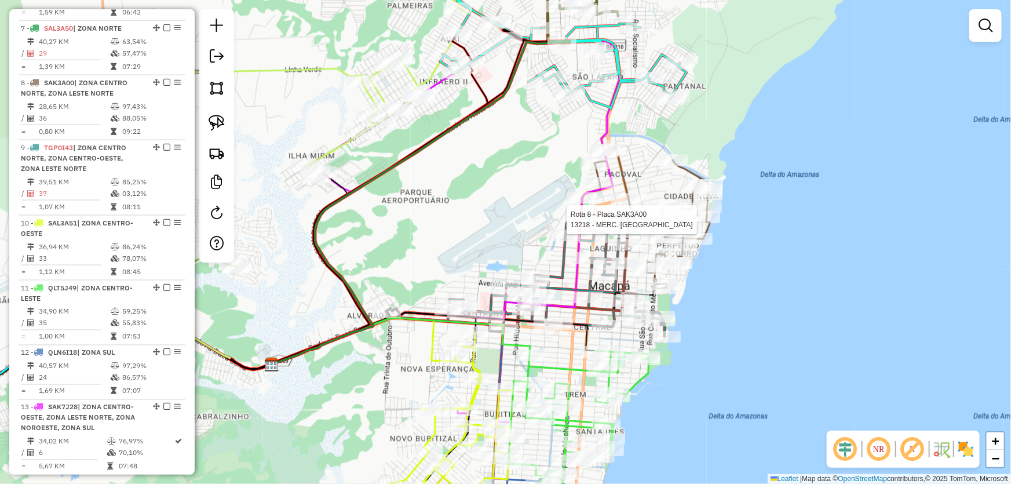
select select "*********"
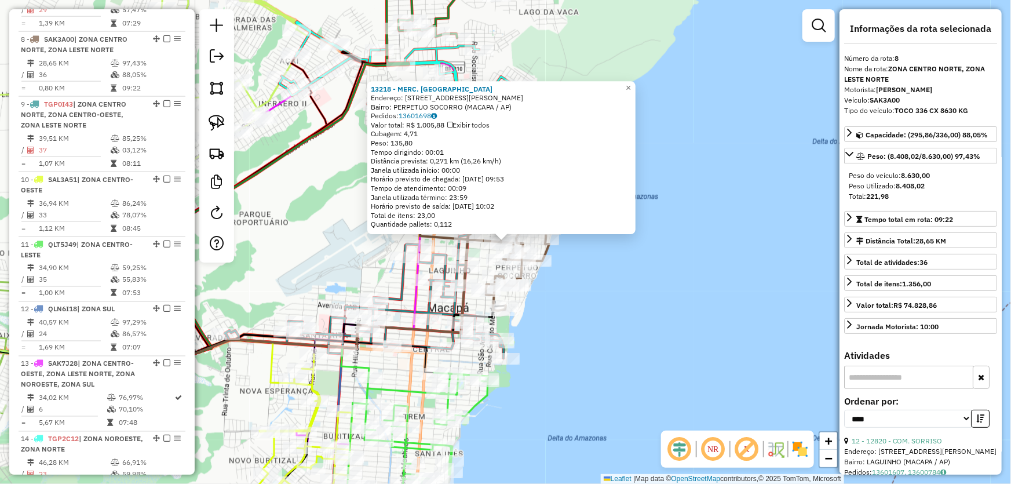
scroll to position [867, 0]
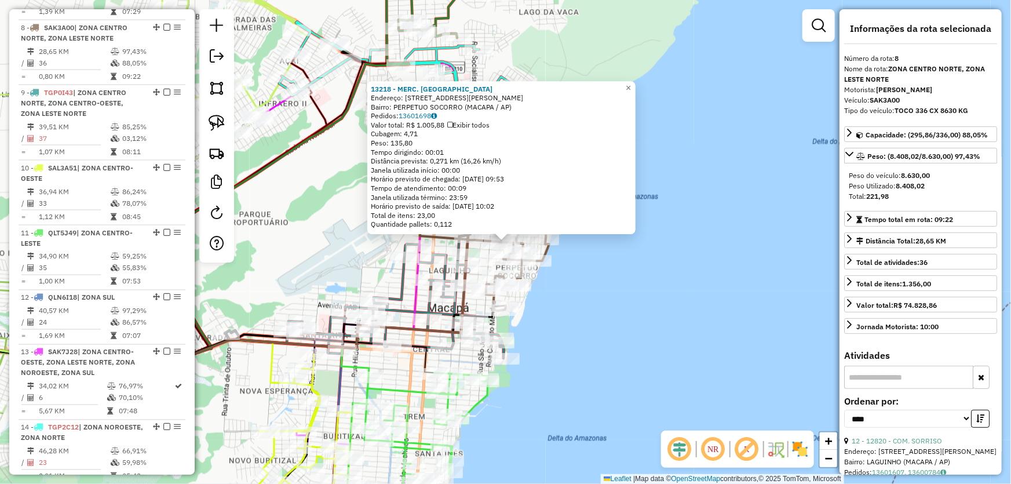
click at [685, 292] on div "13218 - MERC. BRILHANTE Endereço: AV JOSE DO ESPIRITO SANTO ARAUJO 113 Bairro: …" at bounding box center [505, 242] width 1011 height 484
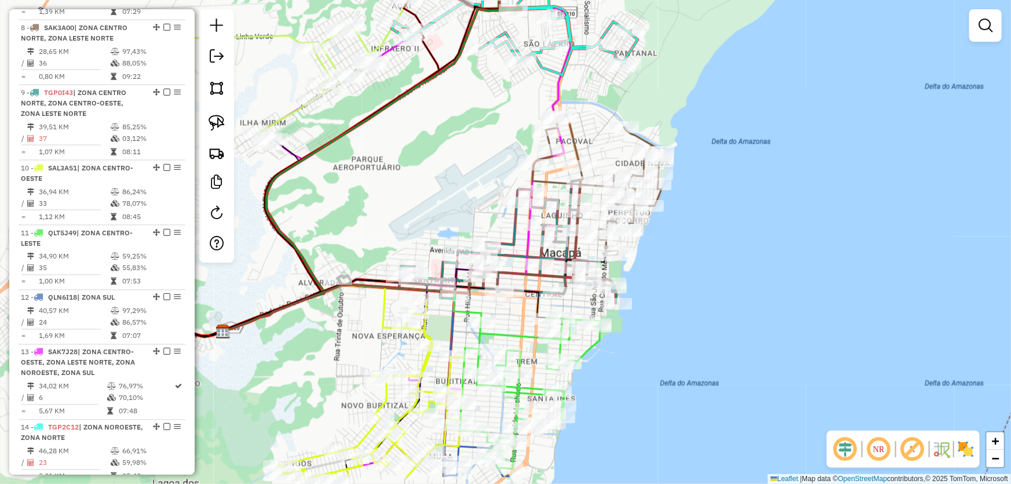
drag, startPoint x: 606, startPoint y: 283, endPoint x: 719, endPoint y: 228, distance: 125.1
click at [719, 228] on div "Janela de atendimento Grade de atendimento Capacidade Transportadoras Veículos …" at bounding box center [505, 242] width 1011 height 484
select select "*********"
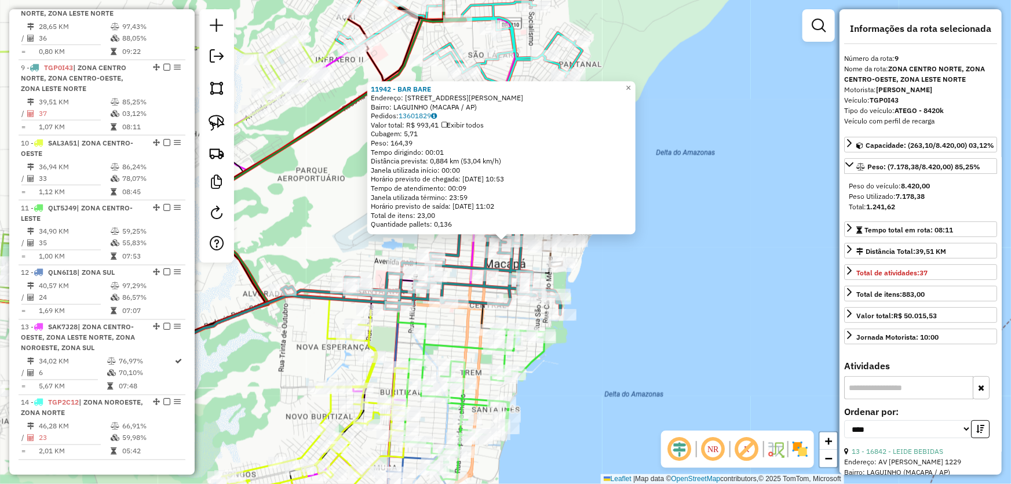
scroll to position [911, 0]
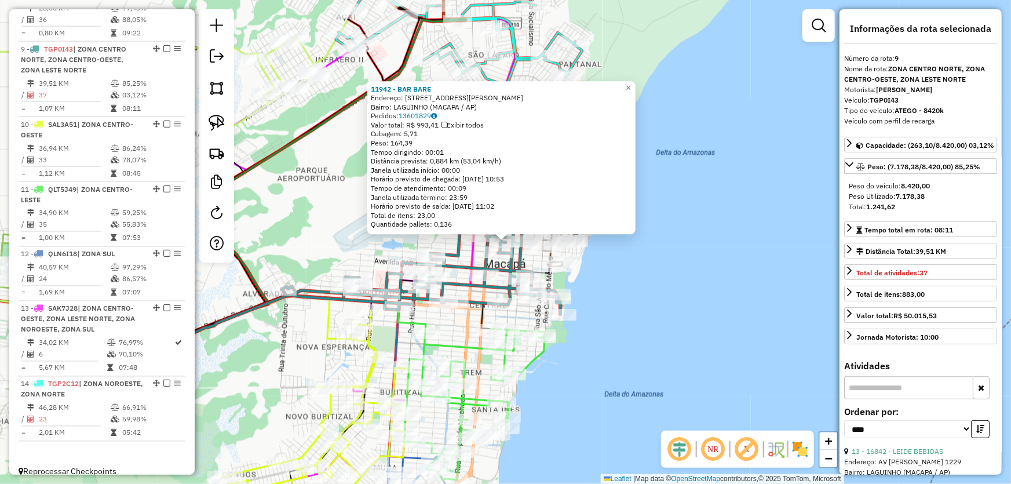
click at [770, 264] on div "11942 - BAR BARE Endereço: AV JOSE ANTONIO SIQUEIRA 766 Bairro: LAGUINHO (MACAP…" at bounding box center [505, 242] width 1011 height 484
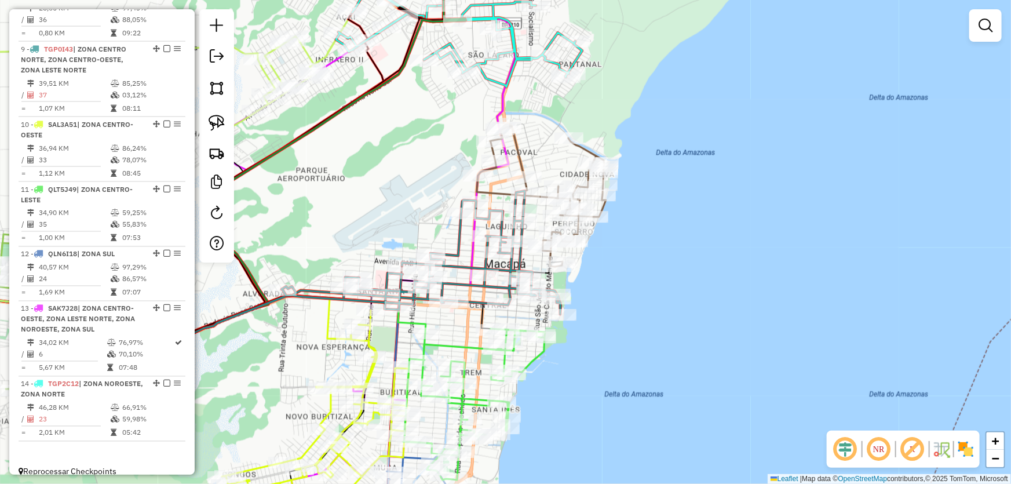
click at [702, 231] on div "Janela de atendimento Grade de atendimento Capacidade Transportadoras Veículos …" at bounding box center [505, 242] width 1011 height 484
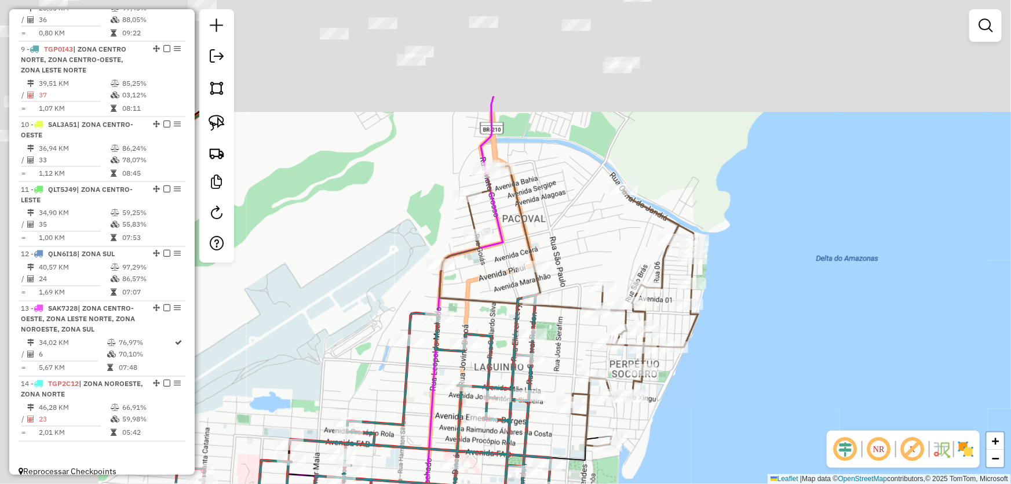
drag, startPoint x: 649, startPoint y: 214, endPoint x: 843, endPoint y: 388, distance: 259.7
click at [843, 388] on div "Janela de atendimento Grade de atendimento Capacidade Transportadoras Veículos …" at bounding box center [505, 242] width 1011 height 484
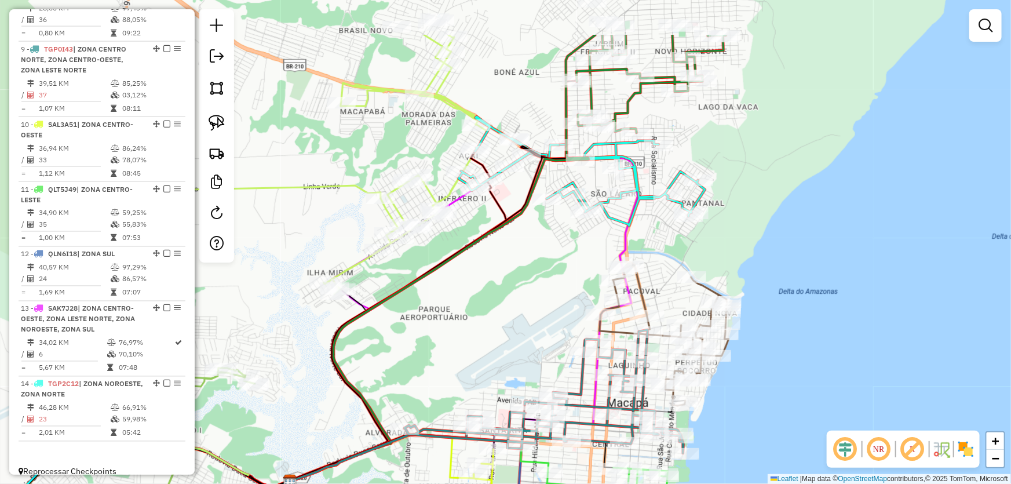
drag, startPoint x: 507, startPoint y: 224, endPoint x: 550, endPoint y: 315, distance: 100.0
click at [550, 315] on div "Janela de atendimento Grade de atendimento Capacidade Transportadoras Veículos …" at bounding box center [505, 242] width 1011 height 484
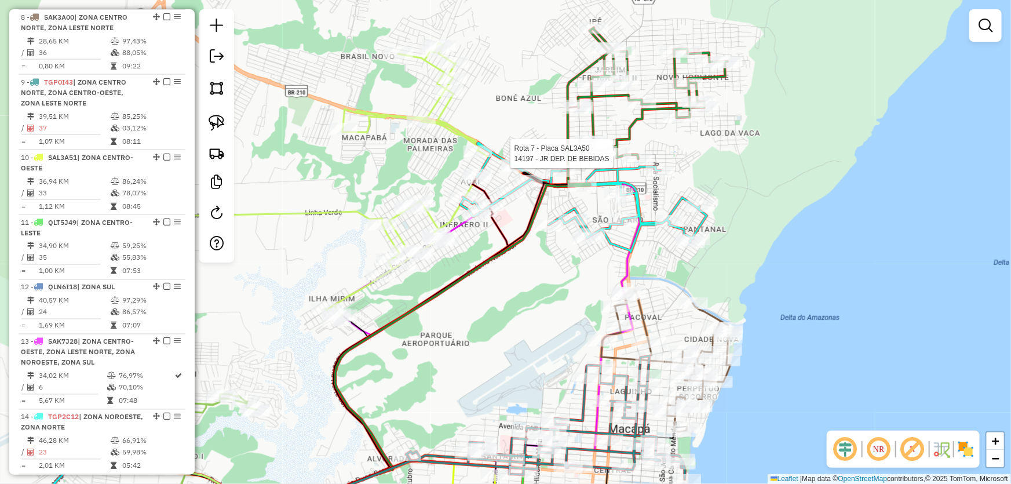
select select "*********"
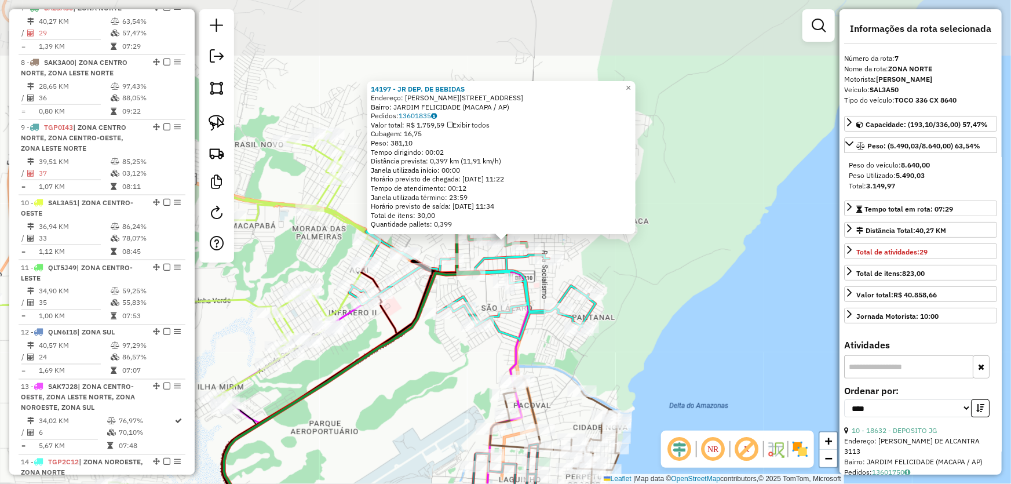
scroll to position [812, 0]
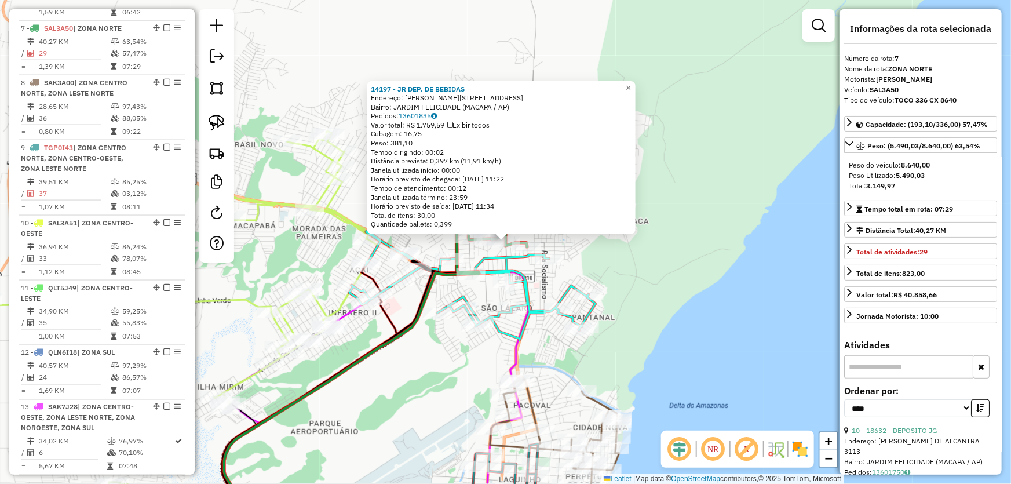
click at [666, 319] on div "14197 - JR DEP. DE BEBIDAS Endereço: R JOAO PAULO DE SOUZA 349 Bairro: JARDIM F…" at bounding box center [505, 242] width 1011 height 484
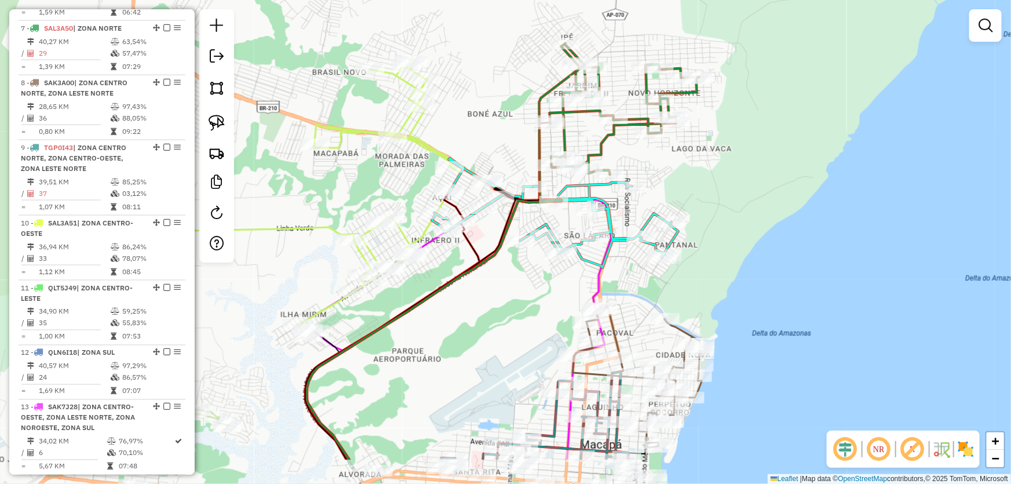
drag, startPoint x: 659, startPoint y: 310, endPoint x: 753, endPoint y: 231, distance: 123.0
click at [753, 231] on div "Janela de atendimento Grade de atendimento Capacidade Transportadoras Veículos …" at bounding box center [505, 242] width 1011 height 484
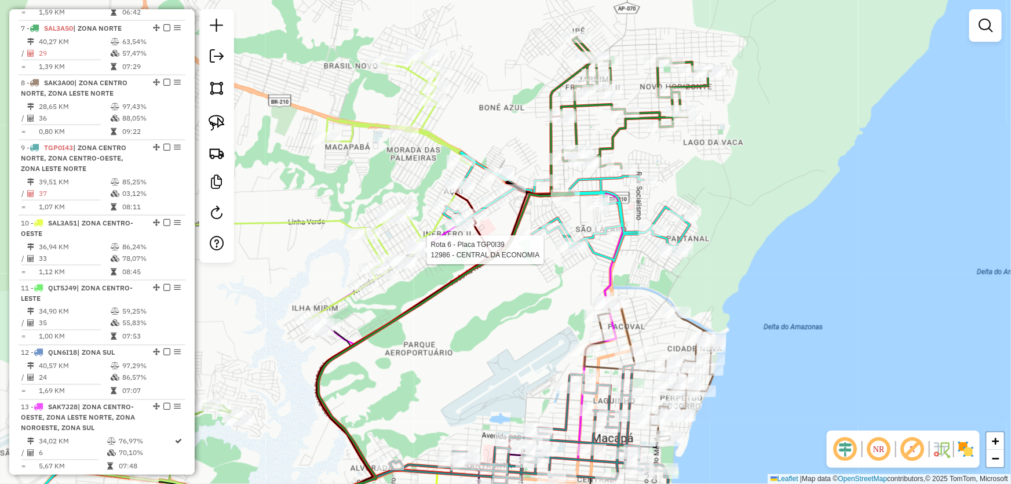
click at [423, 255] on div at bounding box center [423, 250] width 29 height 12
select select "*********"
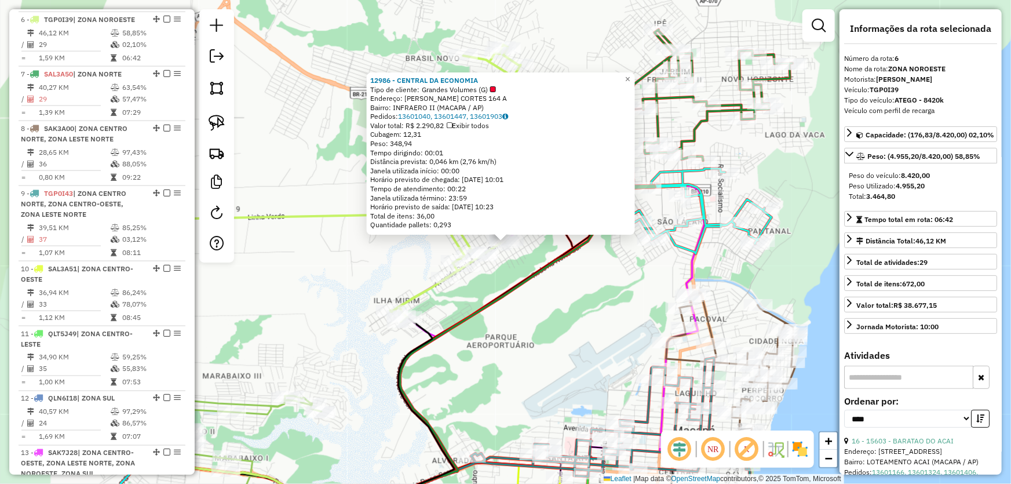
scroll to position [758, 0]
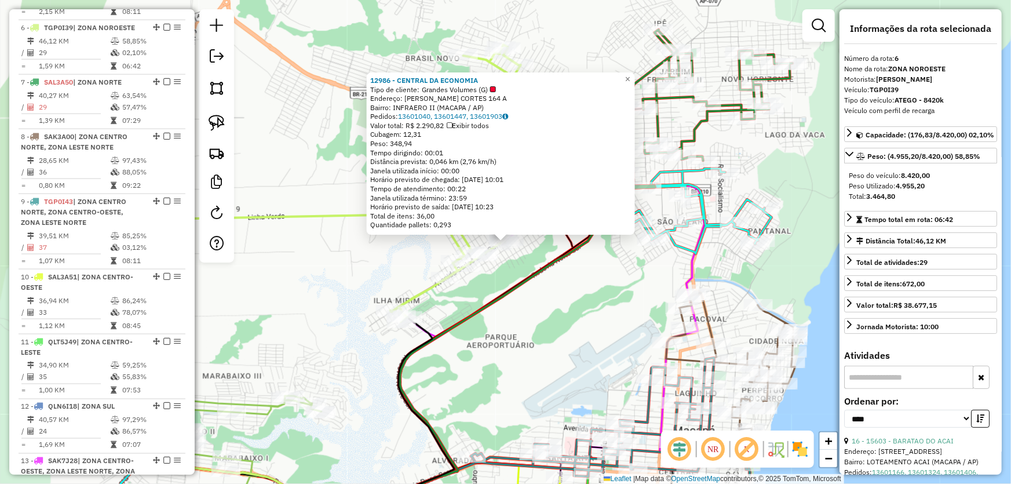
click at [578, 352] on div "12986 - CENTRAL DA ECONOMIA Tipo de cliente: Grandes Volumes (G) Endereço: CARL…" at bounding box center [505, 242] width 1011 height 484
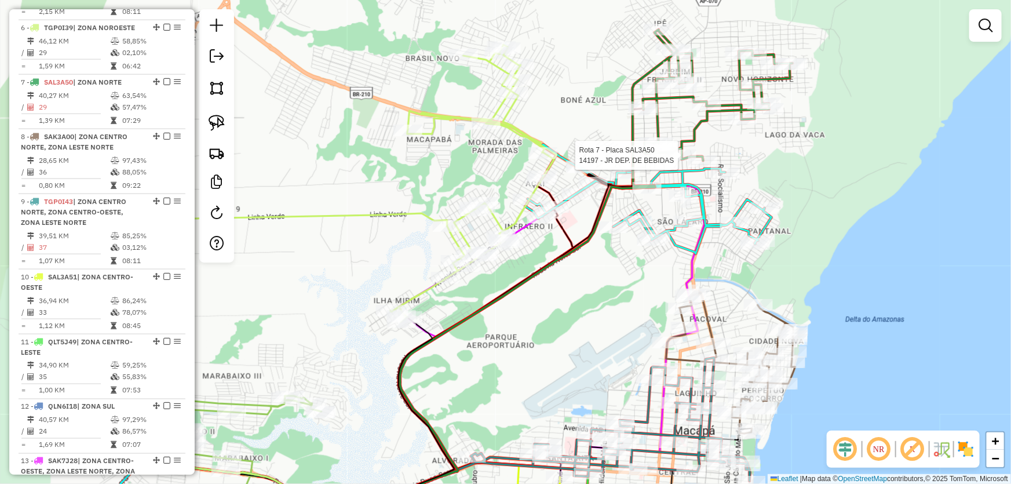
select select "*********"
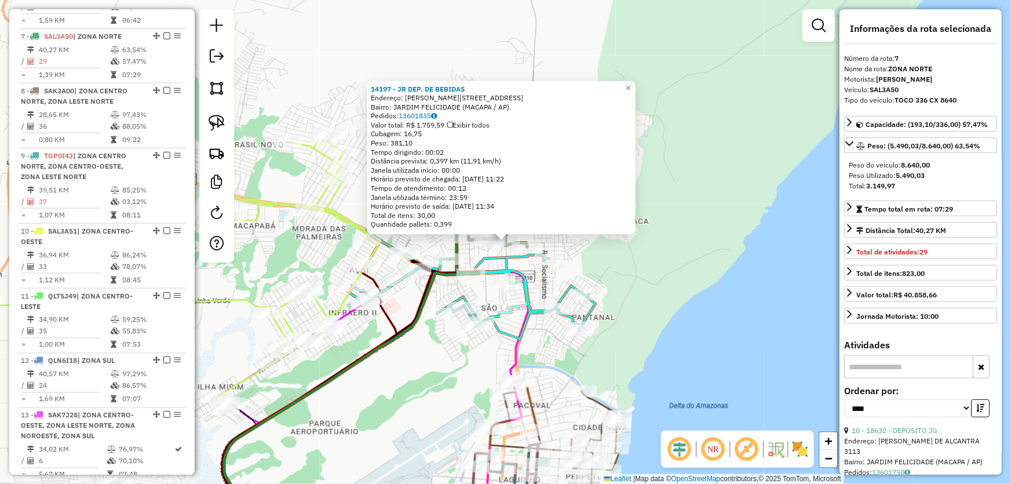
scroll to position [812, 0]
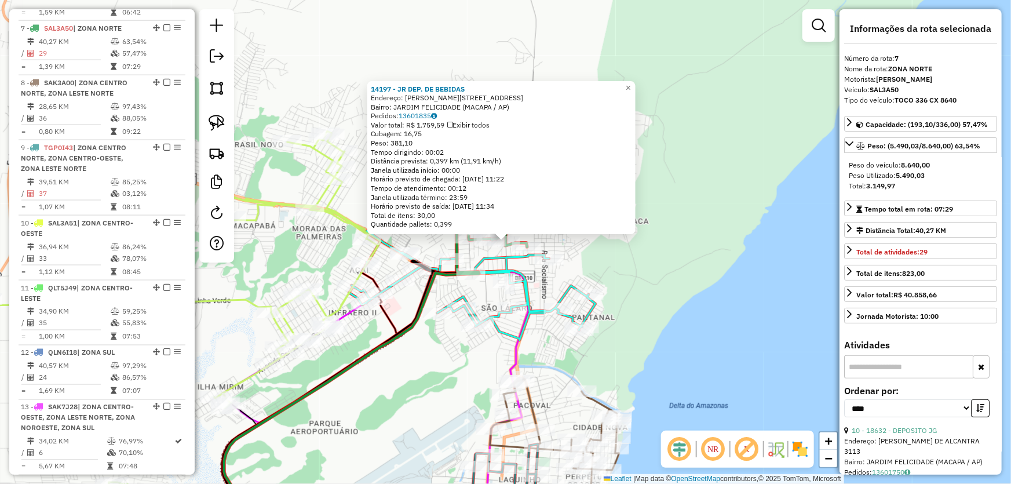
click at [677, 263] on div "14197 - JR DEP. DE BEBIDAS Endereço: R JOAO PAULO DE SOUZA 349 Bairro: JARDIM F…" at bounding box center [505, 242] width 1011 height 484
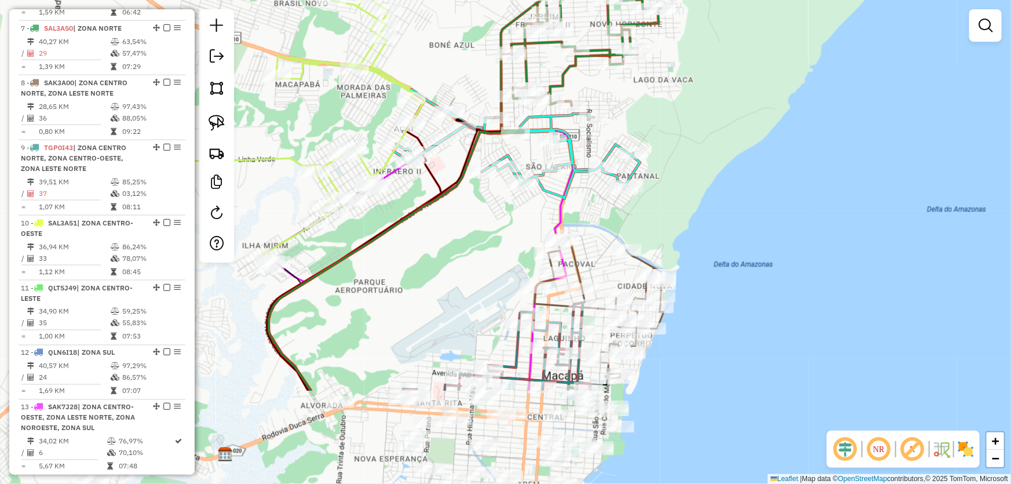
drag, startPoint x: 651, startPoint y: 319, endPoint x: 697, endPoint y: 165, distance: 160.9
click at [697, 168] on div "Janela de atendimento Grade de atendimento Capacidade Transportadoras Veículos …" at bounding box center [505, 242] width 1011 height 484
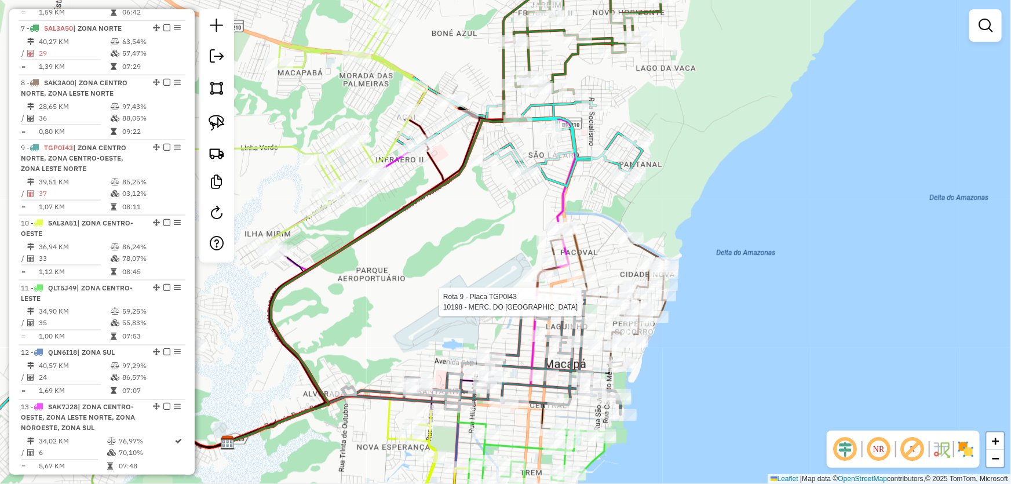
select select "*********"
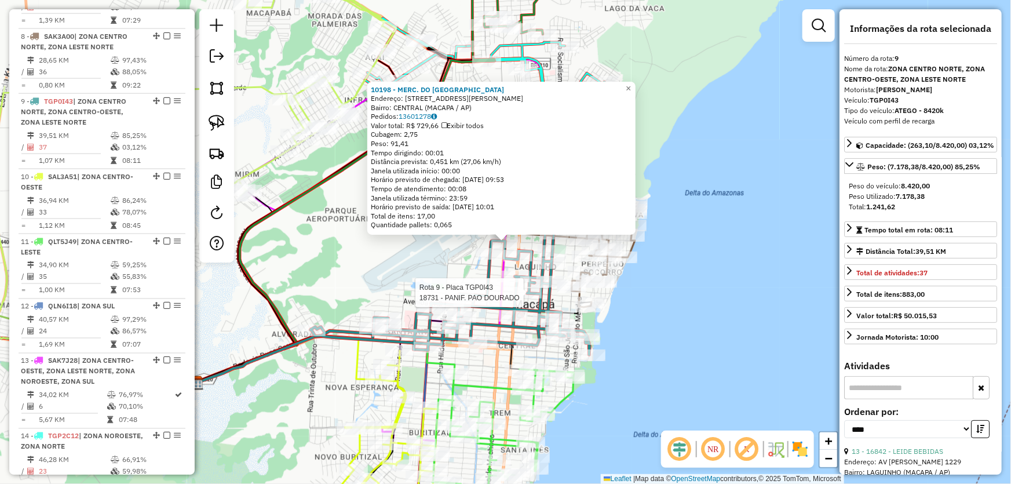
scroll to position [911, 0]
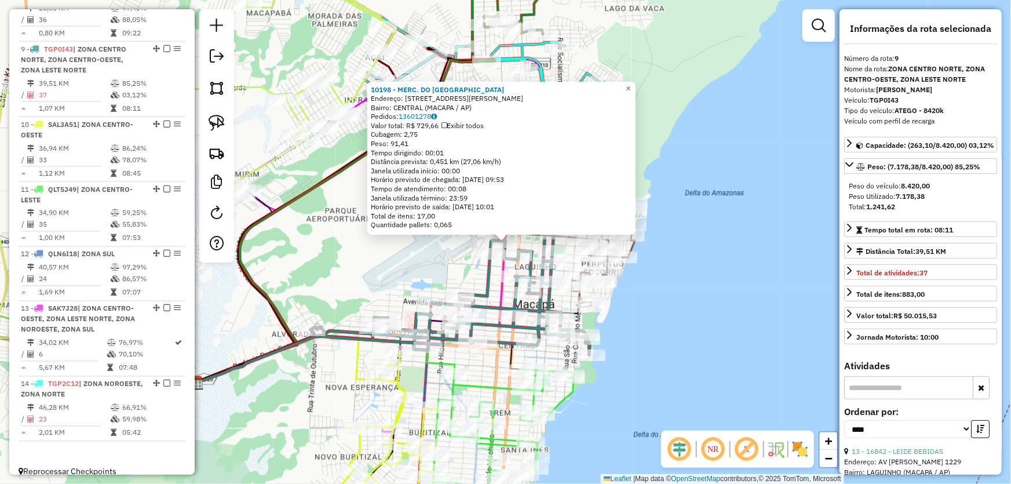
click at [396, 269] on div "10198 - MERC. DO BARAO Endereço: AV MARCILIO DIAS 103A Bairro: CENTRAL (MACAPA …" at bounding box center [505, 242] width 1011 height 484
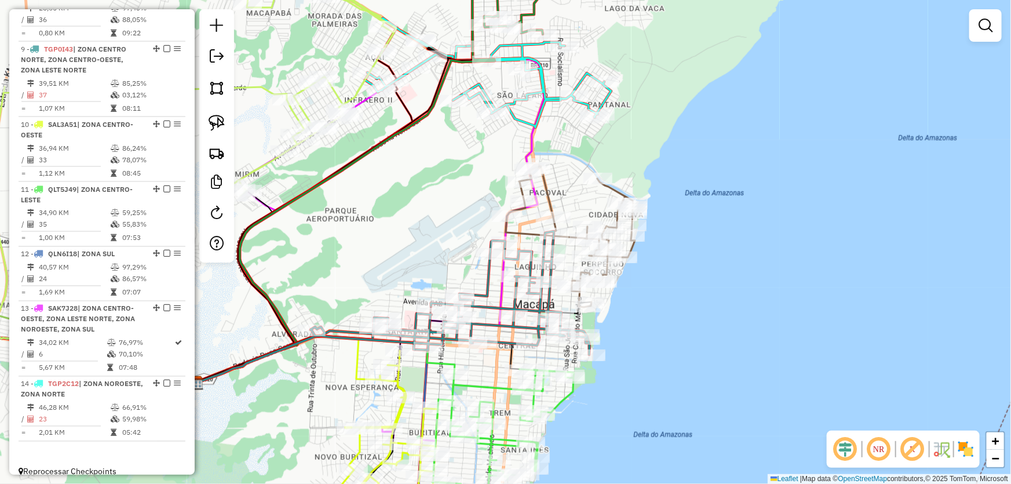
drag, startPoint x: 703, startPoint y: 299, endPoint x: 748, endPoint y: 109, distance: 195.7
click at [746, 115] on div "Janela de atendimento Grade de atendimento Capacidade Transportadoras Veículos …" at bounding box center [505, 242] width 1011 height 484
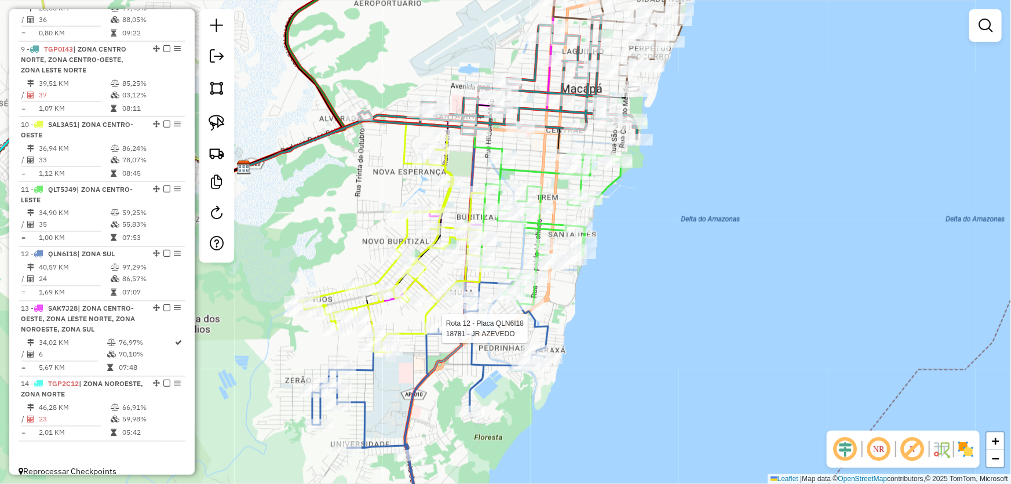
select select "*********"
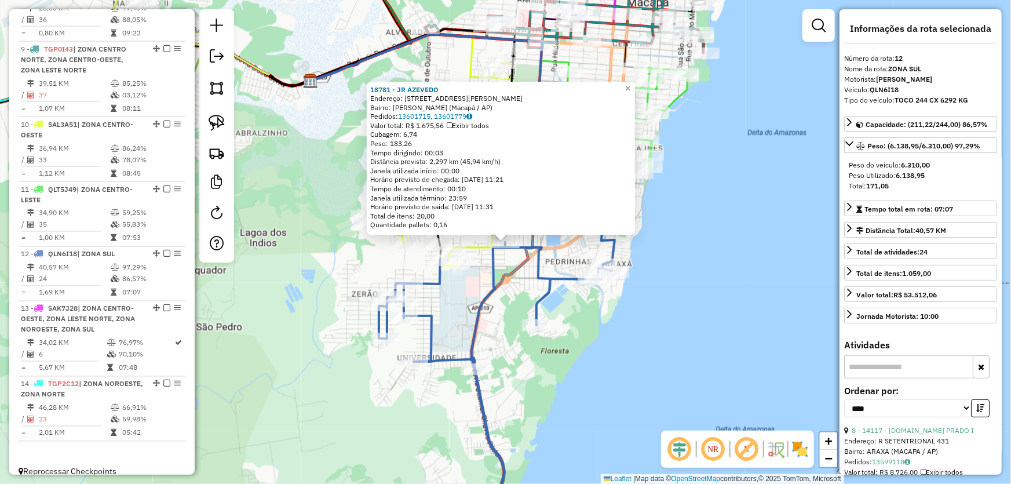
click at [655, 294] on div "18781 - JR AZEVEDO Endereço: Rua Antônio Wanildo T Pinheiro, 111 Bairro: Marco …" at bounding box center [505, 242] width 1011 height 484
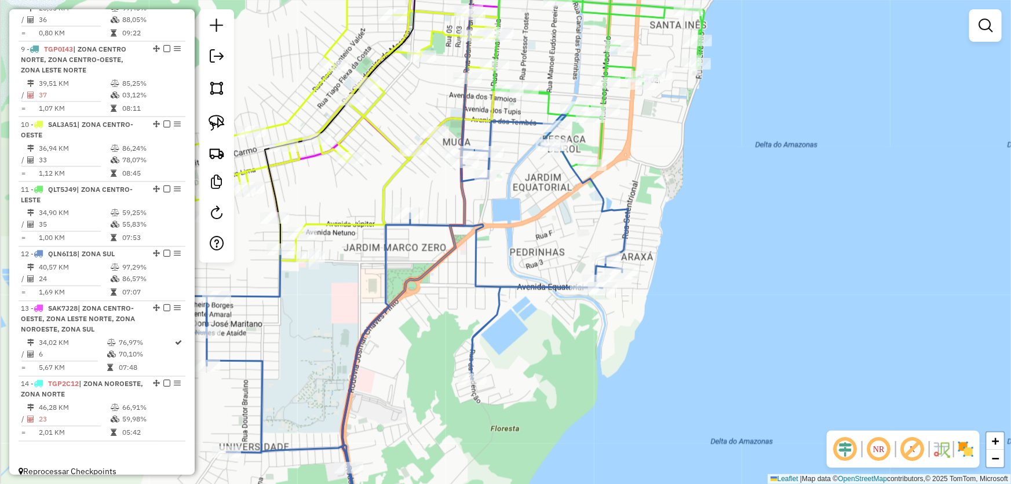
drag, startPoint x: 506, startPoint y: 239, endPoint x: 525, endPoint y: 246, distance: 20.5
click at [525, 246] on div "Janela de atendimento Grade de atendimento Capacidade Transportadoras Veículos …" at bounding box center [505, 242] width 1011 height 484
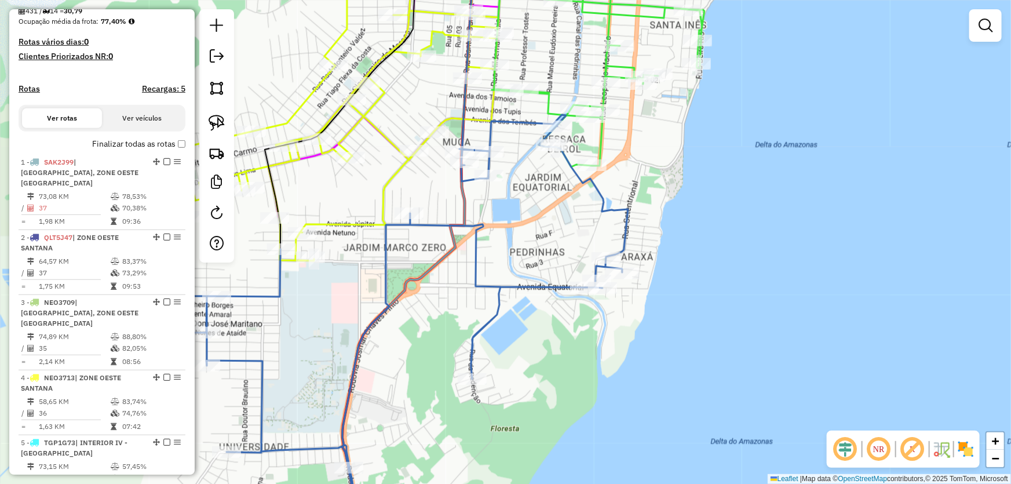
scroll to position [0, 0]
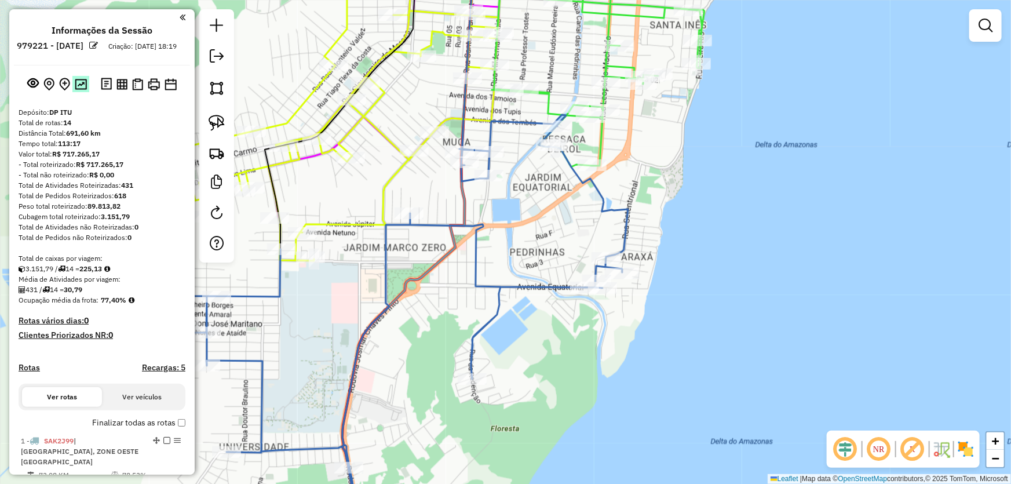
click at [83, 90] on img at bounding box center [81, 84] width 12 height 11
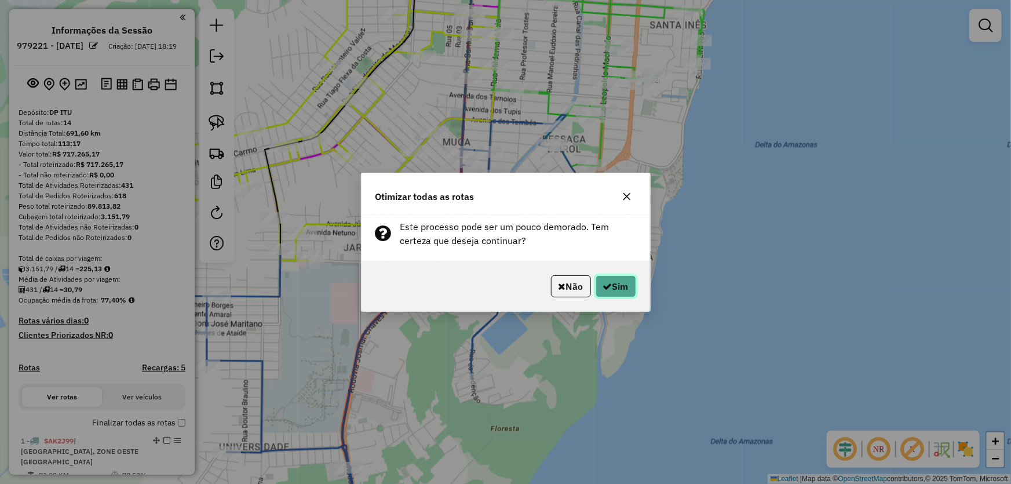
click at [616, 290] on button "Sim" at bounding box center [615, 286] width 41 height 22
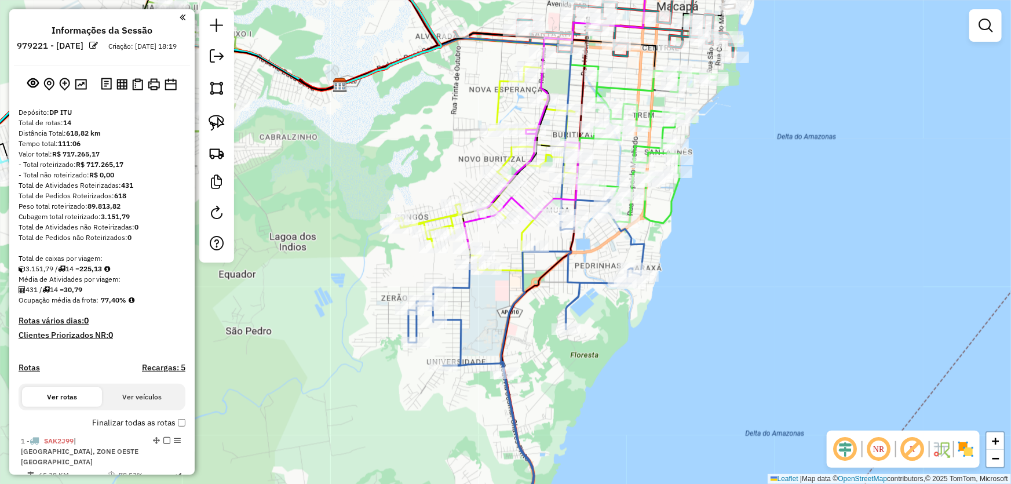
click at [708, 232] on div "Janela de atendimento Grade de atendimento Capacidade Transportadoras Veículos …" at bounding box center [505, 242] width 1011 height 484
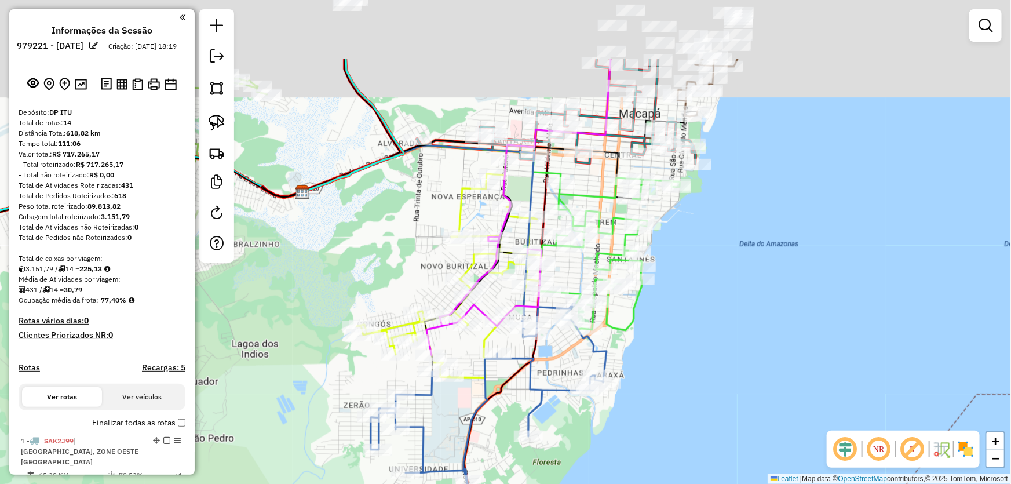
drag, startPoint x: 750, startPoint y: 203, endPoint x: 668, endPoint y: 440, distance: 250.8
click at [668, 440] on div "Janela de atendimento Grade de atendimento Capacidade Transportadoras Veículos …" at bounding box center [505, 242] width 1011 height 484
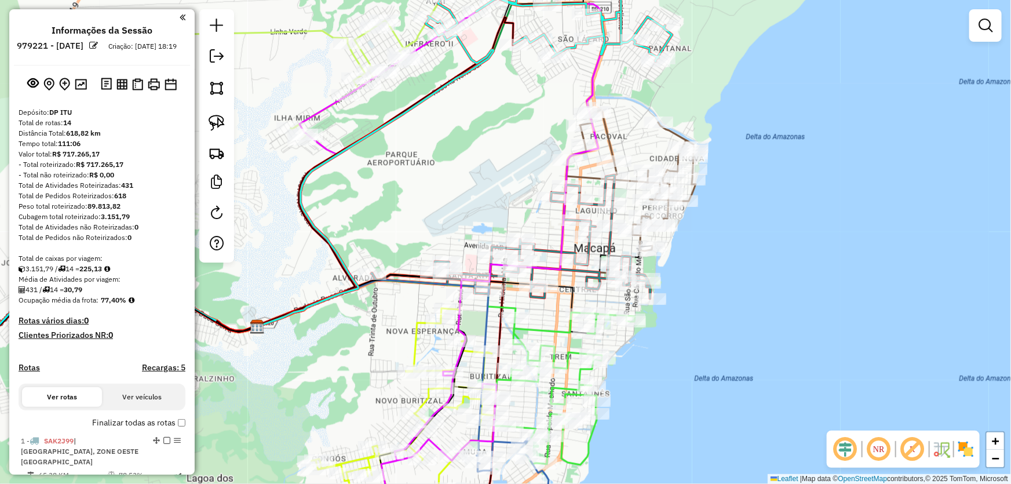
drag, startPoint x: 756, startPoint y: 216, endPoint x: 708, endPoint y: 429, distance: 218.5
click at [718, 441] on div "Janela de atendimento Grade de atendimento Capacidade Transportadoras Veículos …" at bounding box center [505, 242] width 1011 height 484
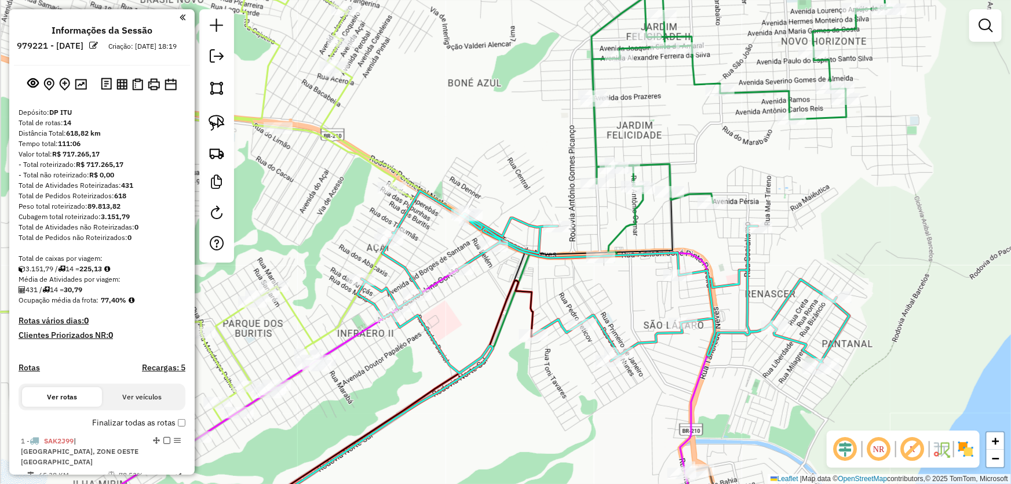
drag, startPoint x: 461, startPoint y: 290, endPoint x: 494, endPoint y: 282, distance: 33.3
click at [497, 292] on div "Janela de atendimento Grade de atendimento Capacidade Transportadoras Veículos …" at bounding box center [505, 242] width 1011 height 484
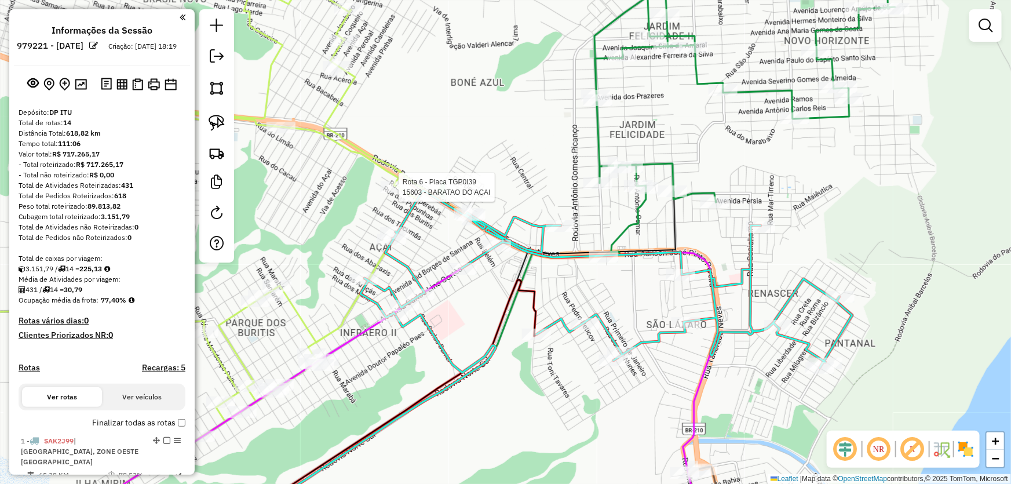
select select "*********"
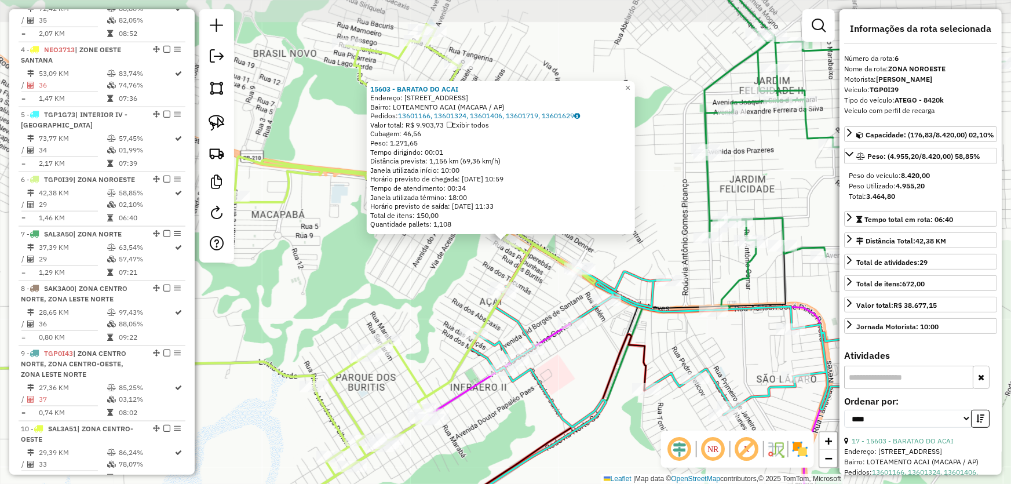
scroll to position [758, 0]
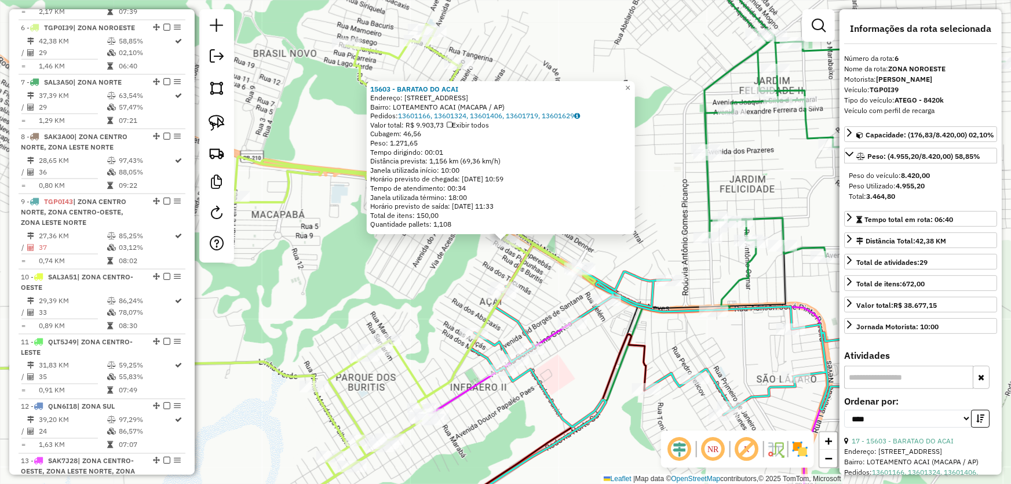
drag, startPoint x: 868, startPoint y: 207, endPoint x: 888, endPoint y: 207, distance: 19.7
click at [887, 200] on strong "3.464,80" at bounding box center [880, 196] width 29 height 9
drag, startPoint x: 636, startPoint y: 260, endPoint x: 604, endPoint y: 255, distance: 32.2
click at [604, 255] on div "15603 - BARATAO DO ACAI Endereço: AV DOS CUPUACUS 140 Bairro: LOTEAMENTO ACAI (…" at bounding box center [505, 242] width 1011 height 484
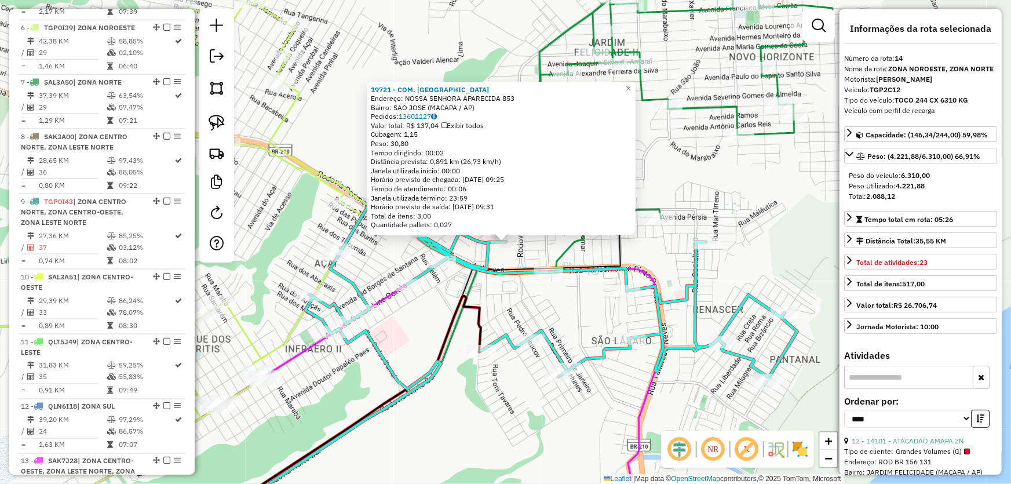
scroll to position [911, 0]
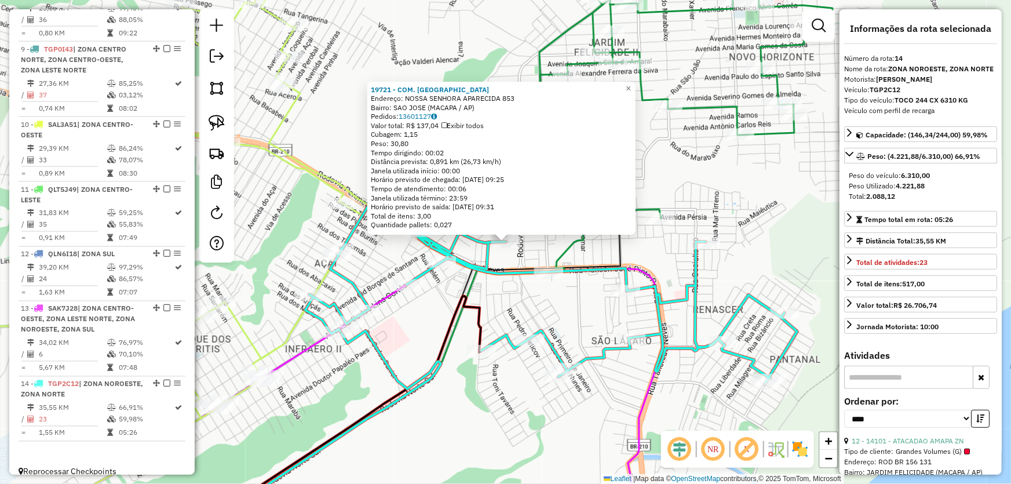
drag, startPoint x: 869, startPoint y: 195, endPoint x: 921, endPoint y: 195, distance: 52.1
click at [921, 195] on div "Total: 2.088,12" at bounding box center [921, 196] width 144 height 10
click at [720, 190] on div "19721 - COM. BRAGANTINO Endereço: NOSSA SENHORA APARECIDA 853 Bairro: SAO JOSE …" at bounding box center [505, 242] width 1011 height 484
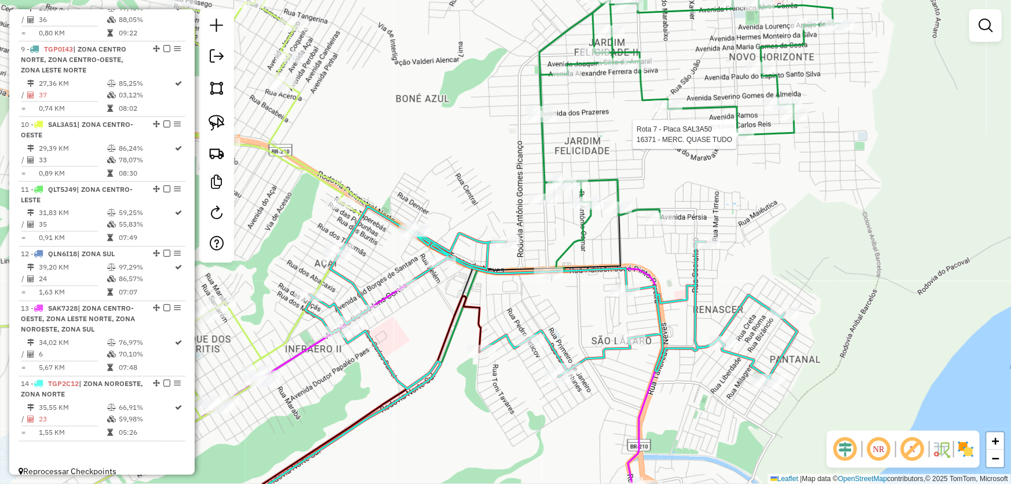
select select "*********"
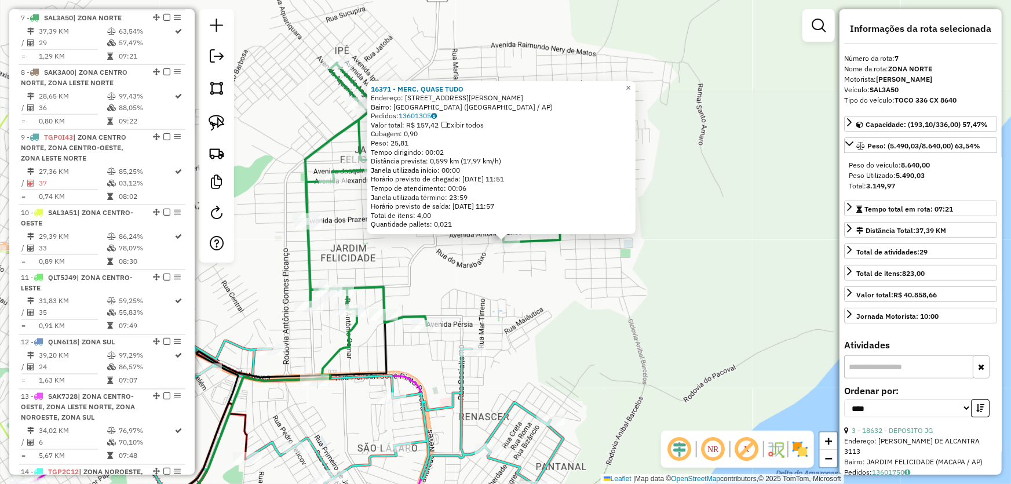
scroll to position [812, 0]
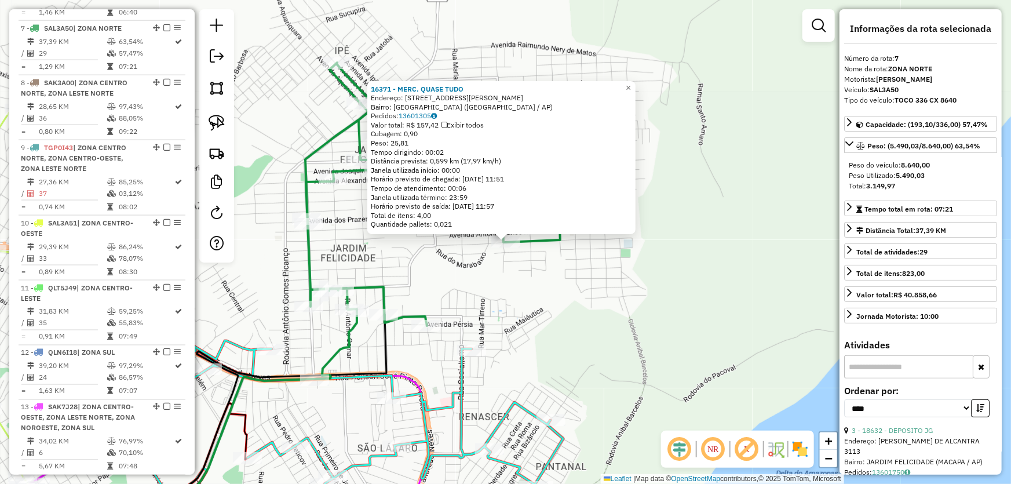
drag, startPoint x: 869, startPoint y: 185, endPoint x: 911, endPoint y: 186, distance: 41.7
click at [911, 186] on div "Total: 3.149,97" at bounding box center [921, 186] width 144 height 10
click at [595, 355] on div "16371 - MERC. QUASE TUDO Endereço: AV CARLOS ALMEIDA DE SOUZA 2080 Bairro: NOVO…" at bounding box center [505, 242] width 1011 height 484
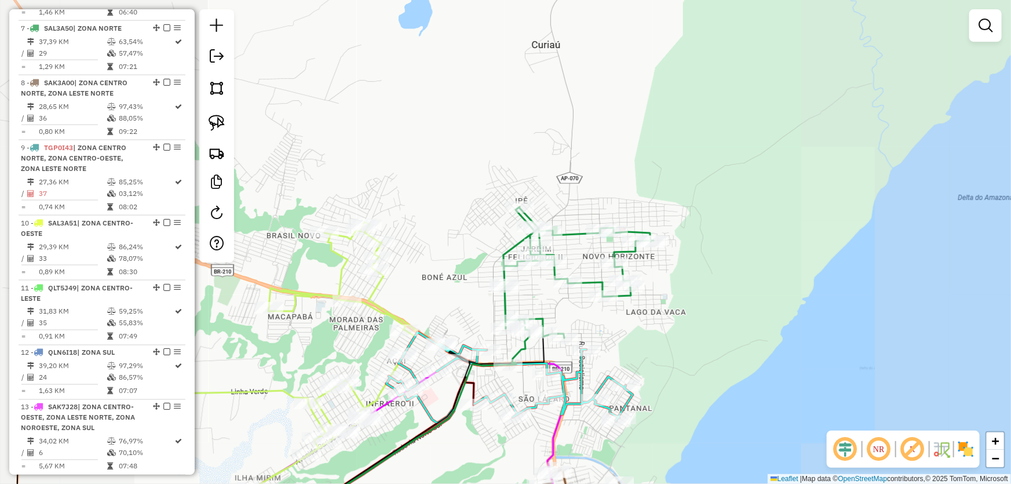
drag, startPoint x: 703, startPoint y: 360, endPoint x: 708, endPoint y: 14, distance: 345.3
click at [710, 22] on div "Janela de atendimento Grade de atendimento Capacidade Transportadoras Veículos …" at bounding box center [505, 242] width 1011 height 484
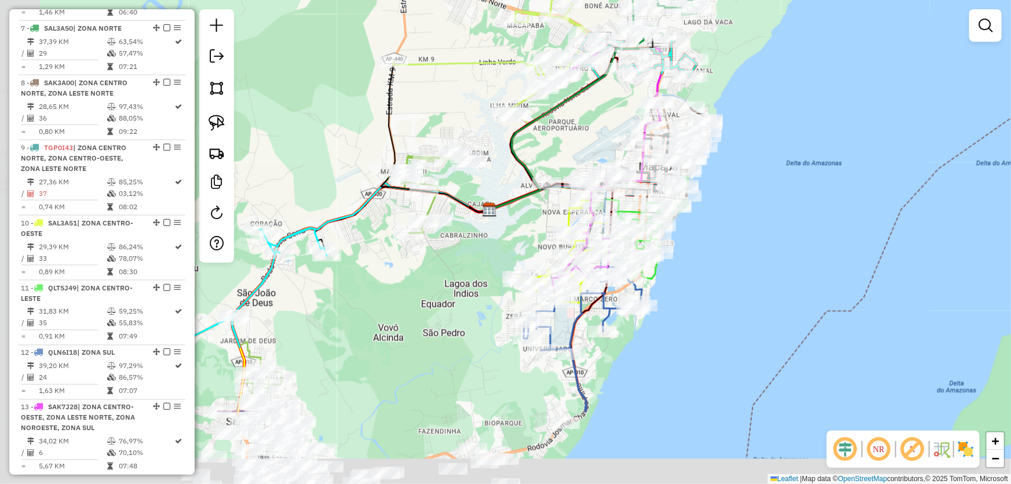
drag, startPoint x: 655, startPoint y: 368, endPoint x: 708, endPoint y: 193, distance: 183.0
click at [711, 193] on div "Janela de atendimento Grade de atendimento Capacidade Transportadoras Veículos …" at bounding box center [505, 242] width 1011 height 484
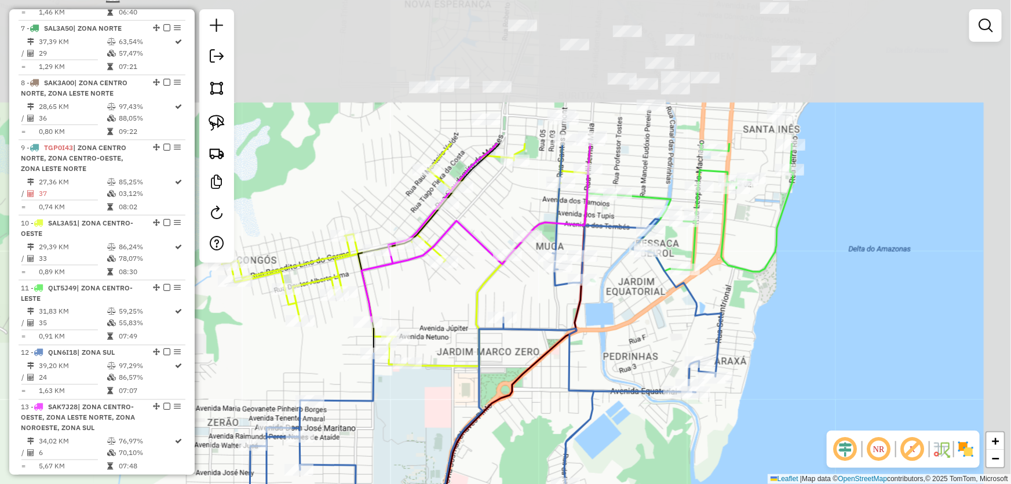
drag, startPoint x: 770, startPoint y: 148, endPoint x: 613, endPoint y: 339, distance: 247.7
click at [613, 339] on div "Janela de atendimento Grade de atendimento Capacidade Transportadoras Veículos …" at bounding box center [505, 242] width 1011 height 484
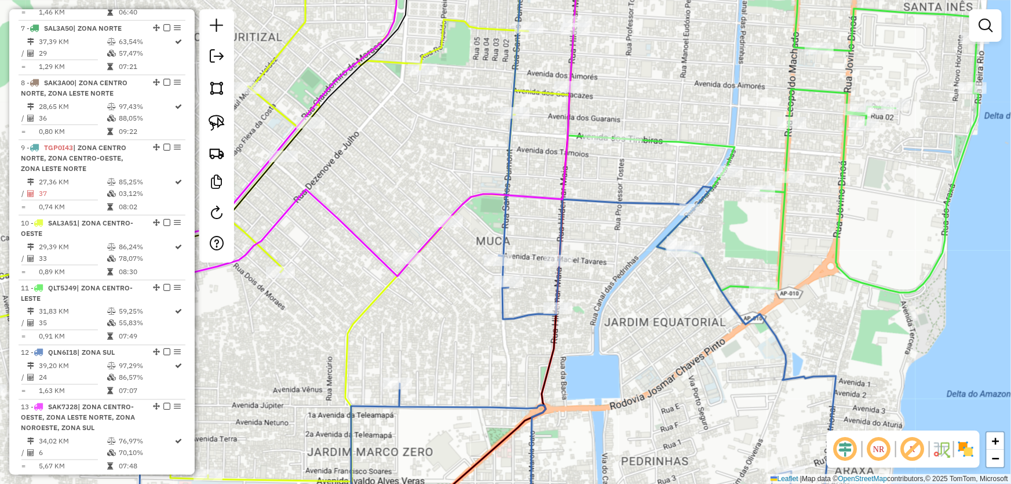
drag, startPoint x: 622, startPoint y: 269, endPoint x: 634, endPoint y: 282, distance: 17.2
click at [634, 282] on div "Janela de atendimento Grade de atendimento Capacidade Transportadoras Veículos …" at bounding box center [505, 242] width 1011 height 484
select select "*********"
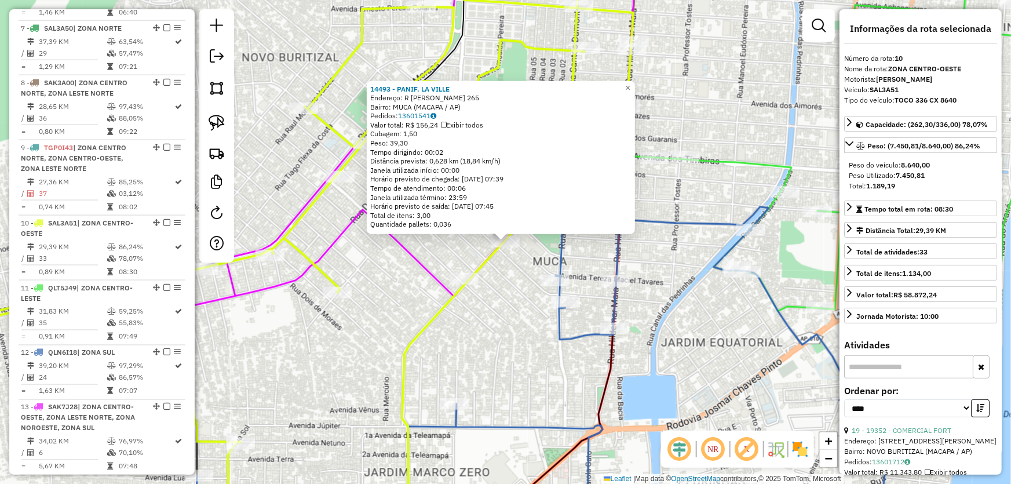
scroll to position [911, 0]
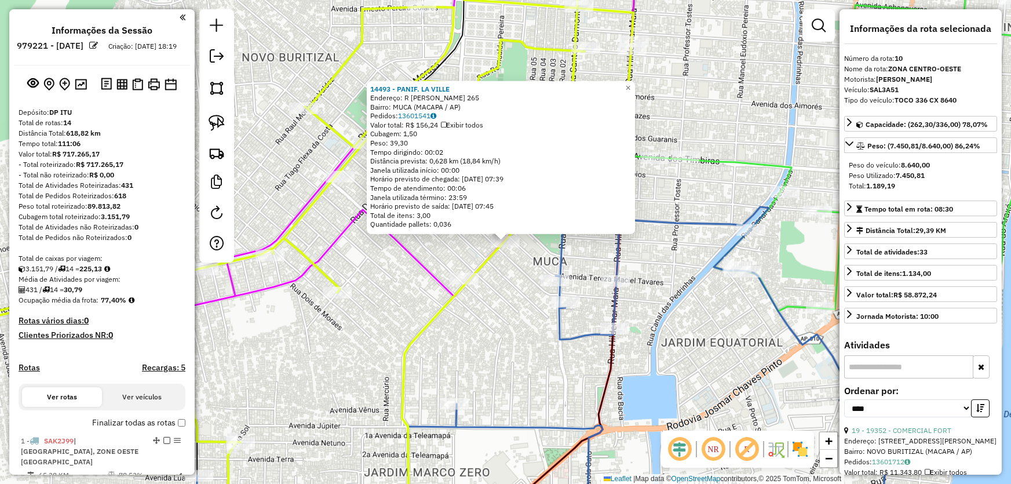
select select "*********"
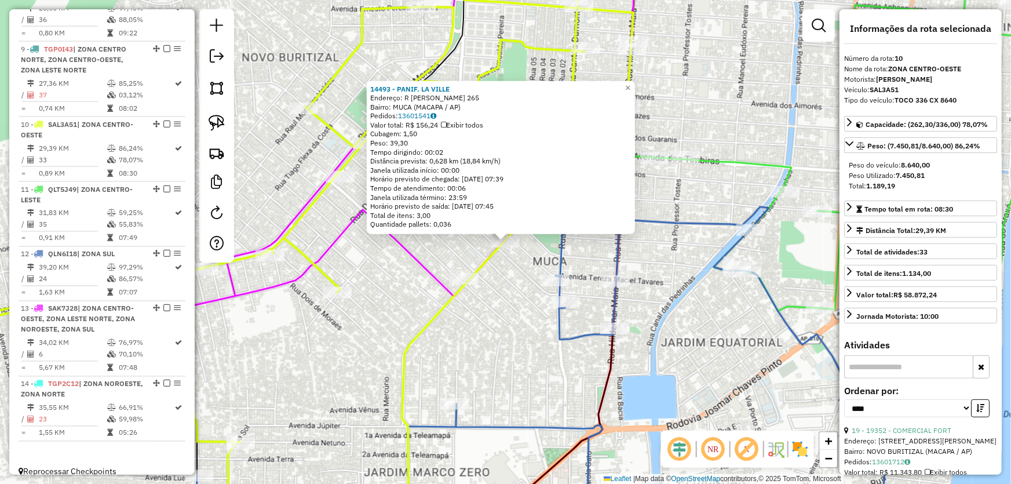
drag, startPoint x: 866, startPoint y: 197, endPoint x: 916, endPoint y: 188, distance: 50.6
click at [916, 188] on div "Peso do veículo: 8.640,00 Peso Utilizado: 7.450,81 Total: 1.189,19" at bounding box center [920, 175] width 153 height 41
click at [710, 324] on div "14493 - PANIF. LA VILLE Endereço: R REMO AMORAS DE OLIVEIRA 265 Bairro: MUCA (M…" at bounding box center [505, 242] width 1011 height 484
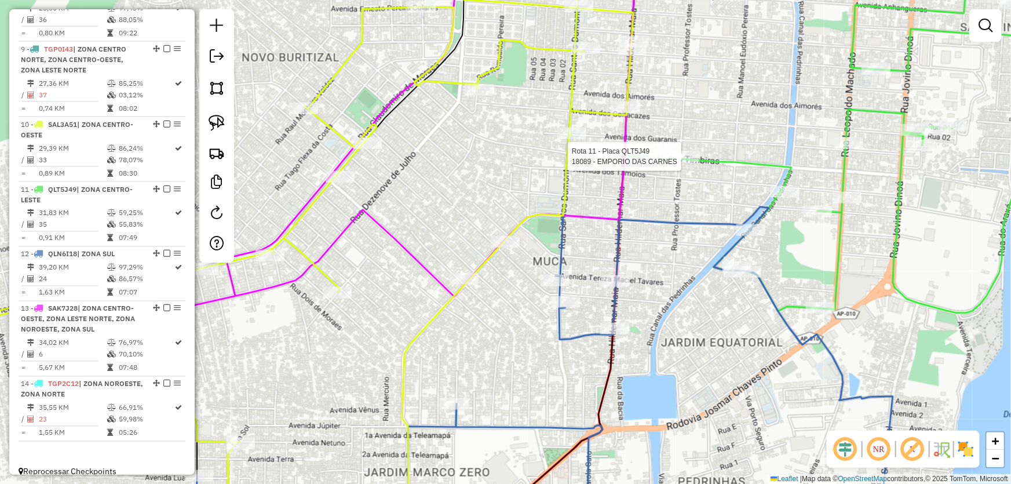
select select "*********"
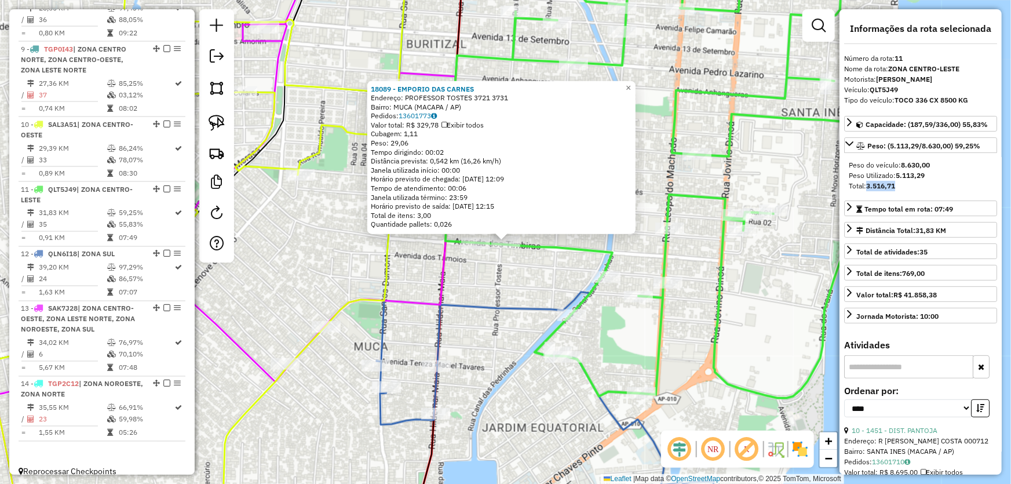
drag, startPoint x: 869, startPoint y: 185, endPoint x: 904, endPoint y: 185, distance: 34.8
click at [904, 185] on div "Total: 3.516,71" at bounding box center [921, 186] width 144 height 10
click at [750, 312] on div "18089 - EMPORIO DAS CARNES Endereço: PROFESSOR TOSTES 3721 3731 Bairro: MUCA (M…" at bounding box center [505, 242] width 1011 height 484
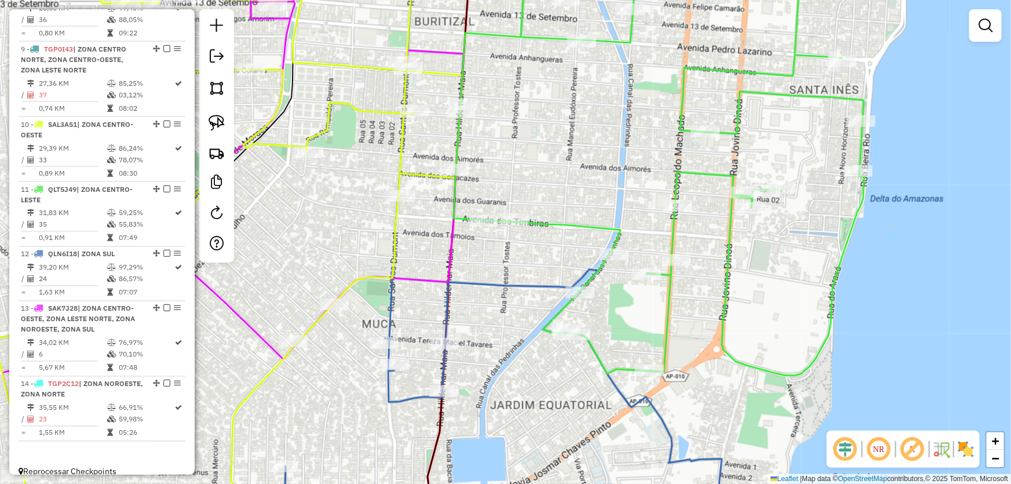
drag, startPoint x: 738, startPoint y: 312, endPoint x: 755, endPoint y: 119, distance: 193.7
click at [807, 108] on div "Janela de atendimento Grade de atendimento Capacidade Transportadoras Veículos …" at bounding box center [505, 242] width 1011 height 484
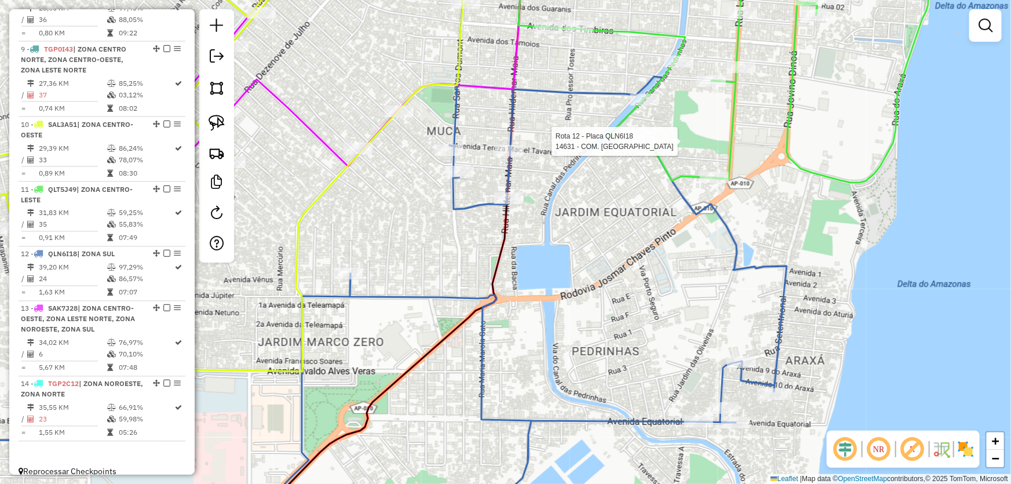
select select "*********"
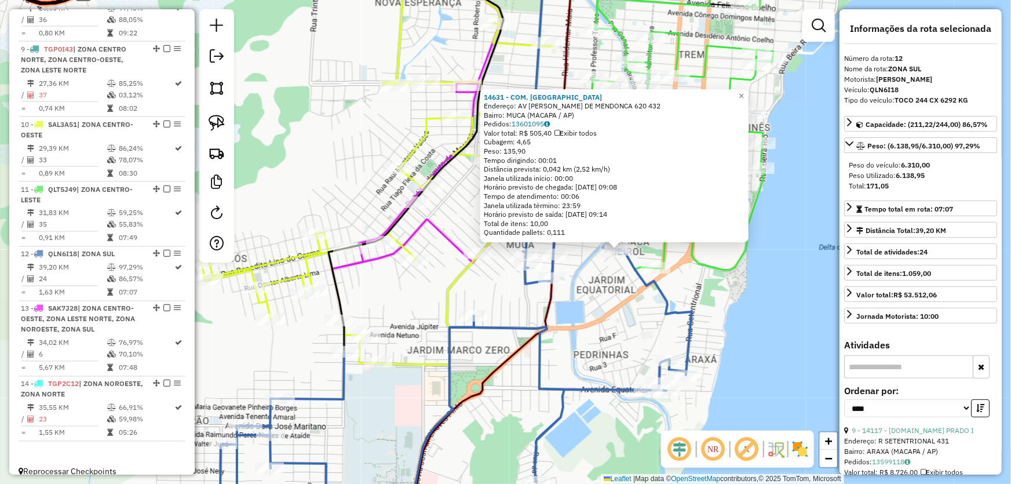
click at [703, 286] on div "14631 - COM. CAUA Endereço: AV FRANCISCA P. DE MENDONCA 620 432 Bairro: MUCA (M…" at bounding box center [505, 242] width 1011 height 484
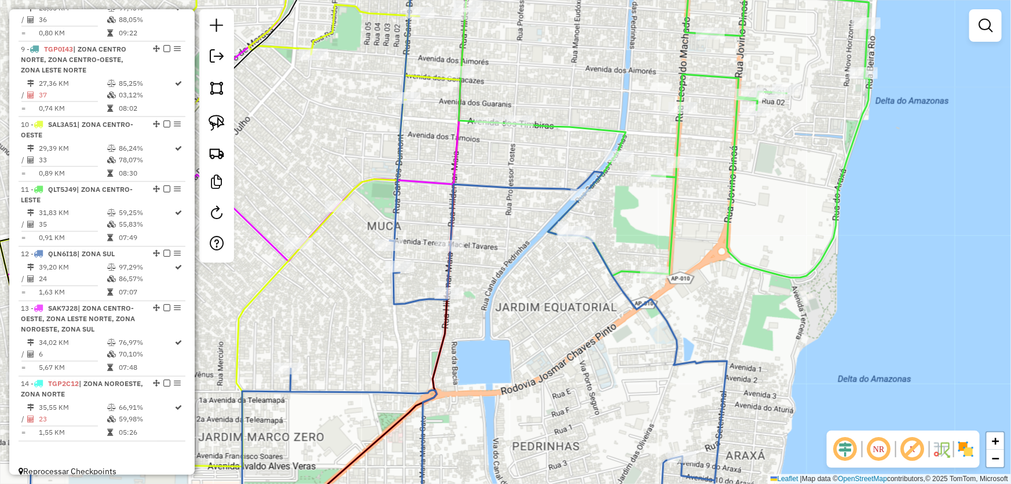
select select "*********"
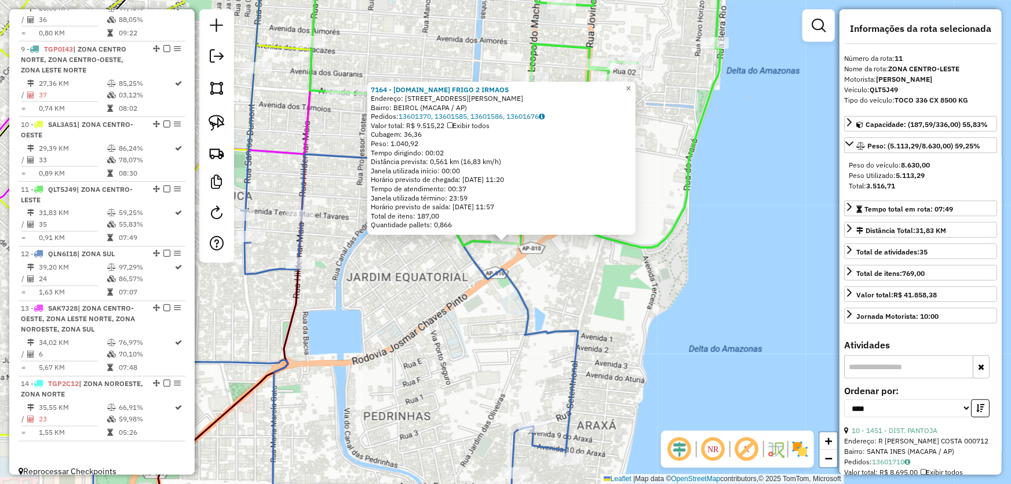
click at [679, 270] on div "7164 - M.BOX FRIGO 2 IRMAOS Endereço: R LEOPOLDO MACHADO 4556 Bairro: BEIROL (M…" at bounding box center [505, 242] width 1011 height 484
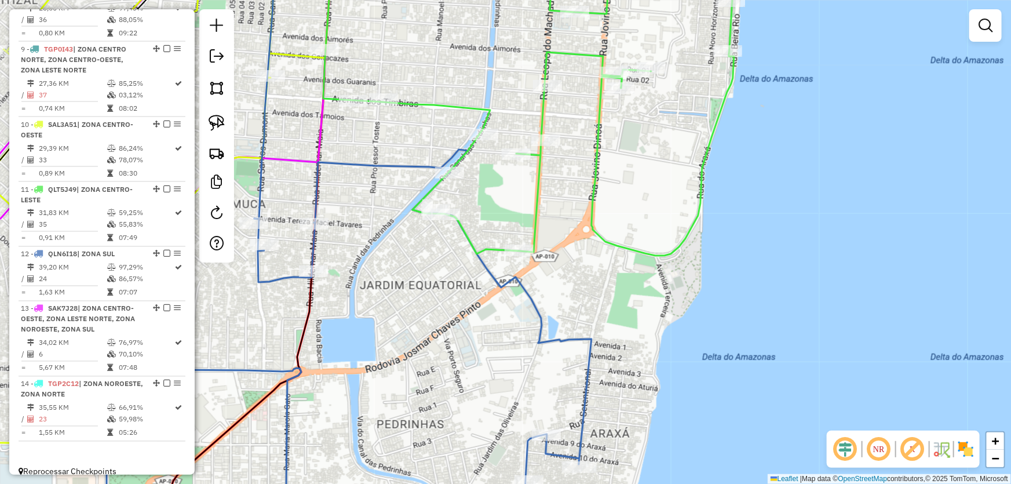
drag, startPoint x: 554, startPoint y: 209, endPoint x: 617, endPoint y: 251, distance: 76.3
click at [617, 251] on div "Janela de atendimento Grade de atendimento Capacidade Transportadoras Veículos …" at bounding box center [505, 242] width 1011 height 484
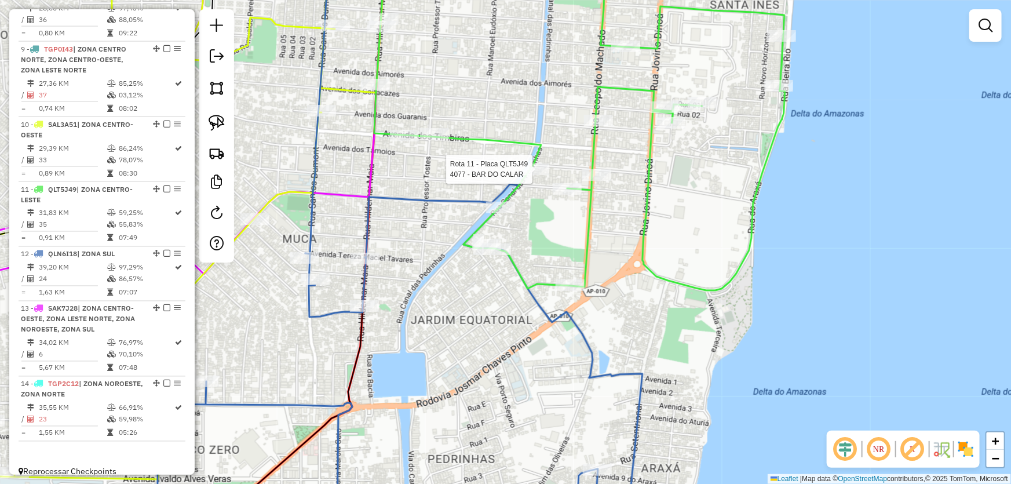
select select "*********"
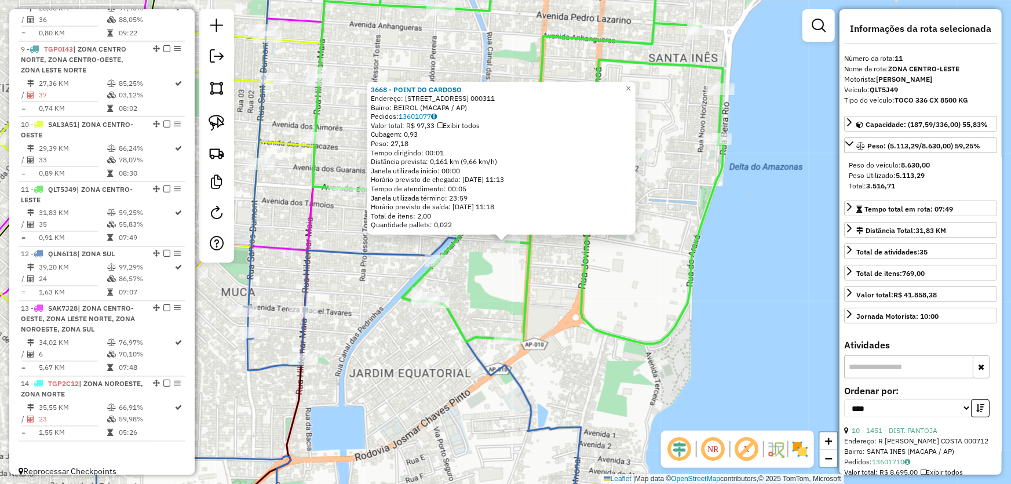
click at [492, 271] on div "3668 - POINT DO CARDOSO Endereço: AV DOS TUPIS 1 000311 Bairro: BEIROL (MACAPA …" at bounding box center [505, 242] width 1011 height 484
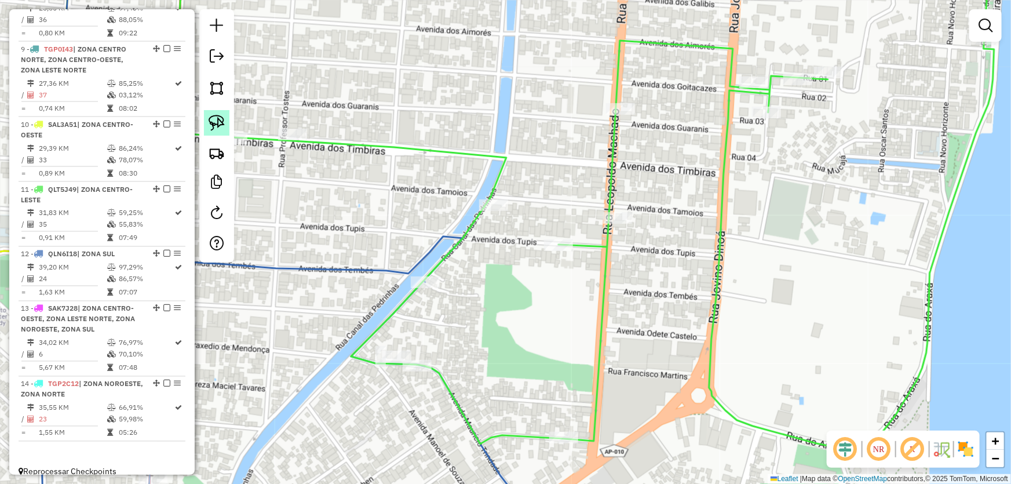
click at [214, 119] on img at bounding box center [217, 123] width 16 height 16
select select "*********"
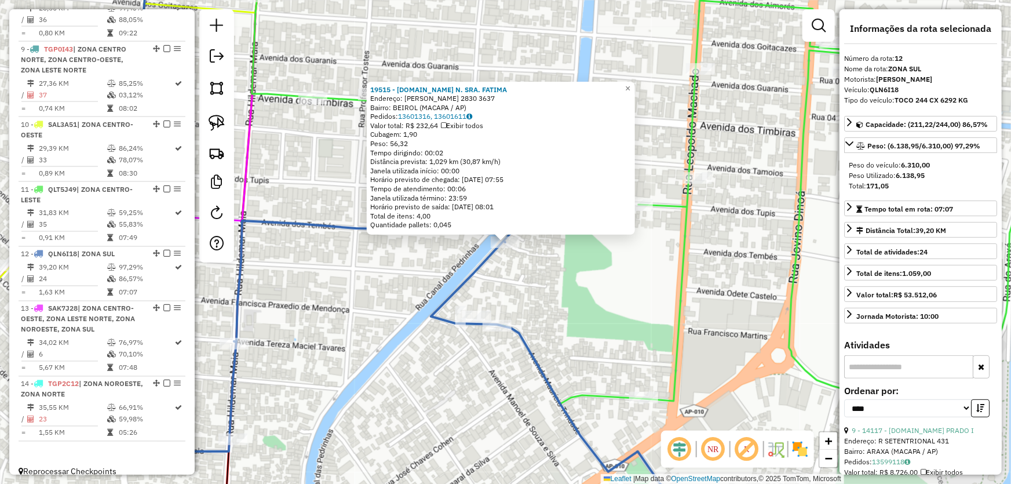
click at [598, 288] on div "19515 - M.BOX N. SRA. FATIMA Endereço: HAMILTON SILVA 2830 3637 Bairro: BEIROL …" at bounding box center [505, 242] width 1011 height 484
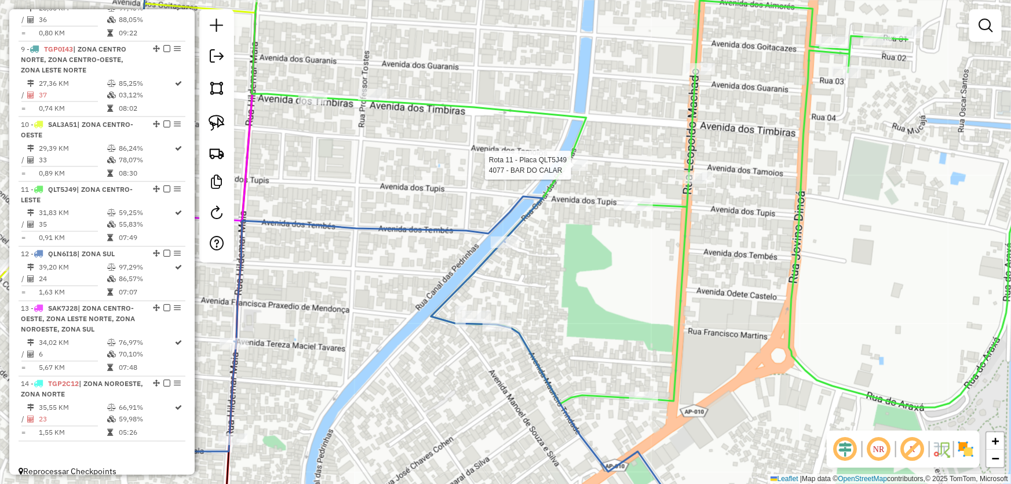
select select "*********"
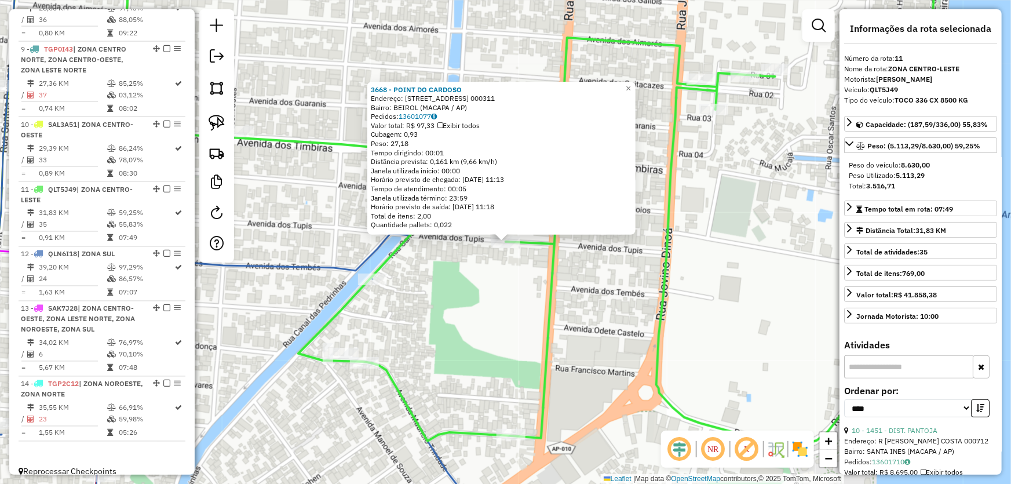
click at [503, 301] on div "3668 - POINT DO CARDOSO Endereço: AV DOS TUPIS 1 000311 Bairro: BEIROL (MACAPA …" at bounding box center [505, 242] width 1011 height 484
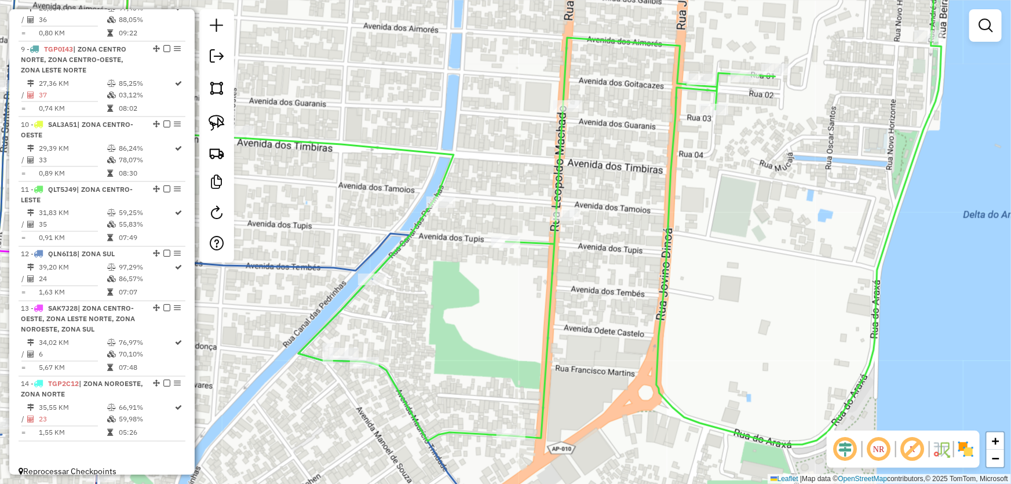
select select "*********"
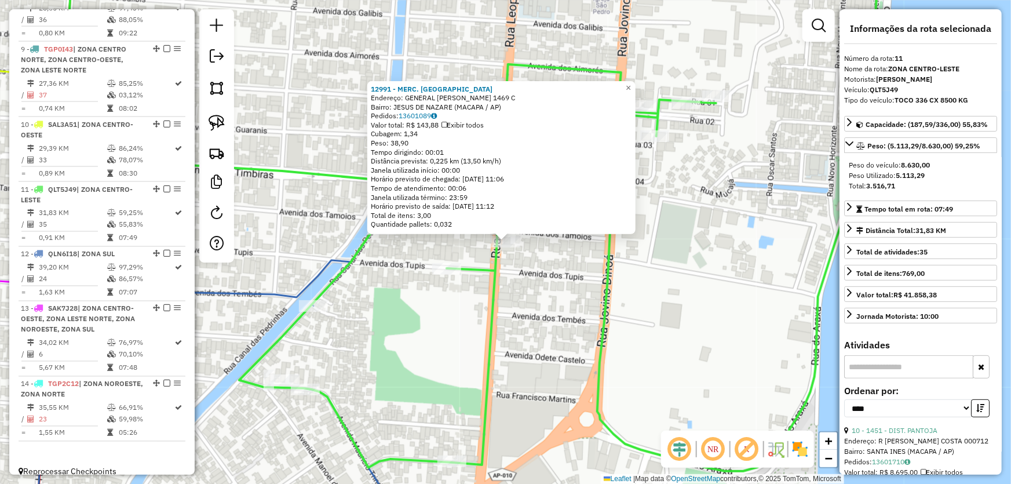
click at [416, 319] on div "12991 - MERC. ALIANCA Endereço: GENERAL OSORIO 1469 C Bairro: JESUS DE NAZARE (…" at bounding box center [505, 242] width 1011 height 484
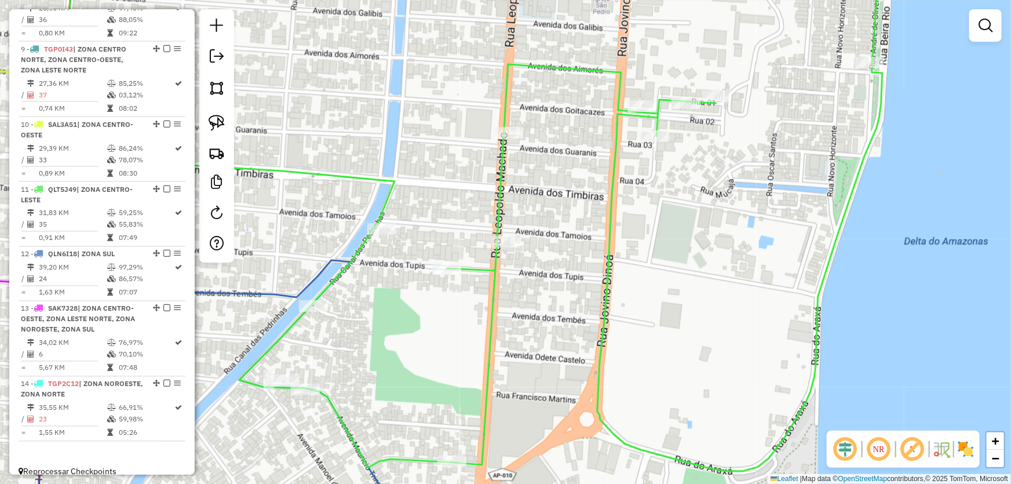
drag, startPoint x: 220, startPoint y: 120, endPoint x: 247, endPoint y: 129, distance: 28.6
click at [221, 120] on img at bounding box center [217, 123] width 16 height 16
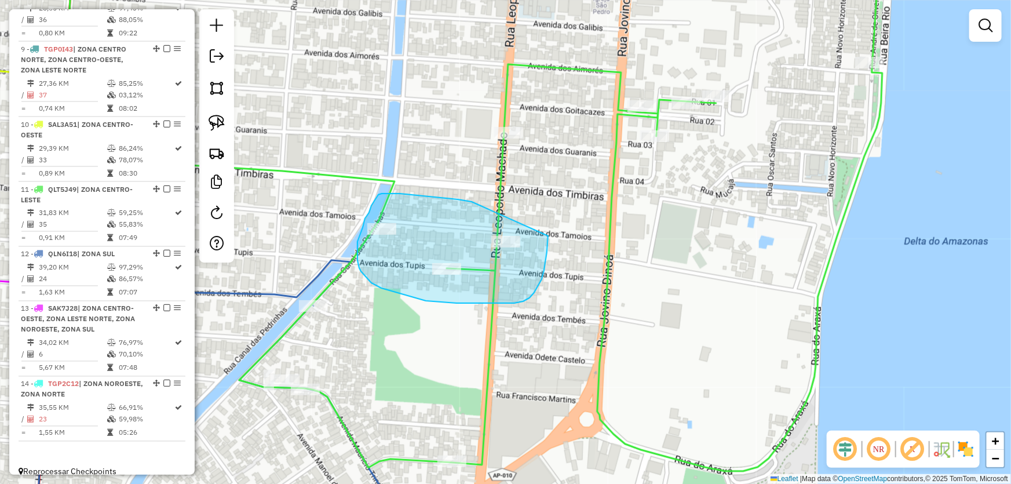
drag, startPoint x: 472, startPoint y: 202, endPoint x: 547, endPoint y: 214, distance: 76.4
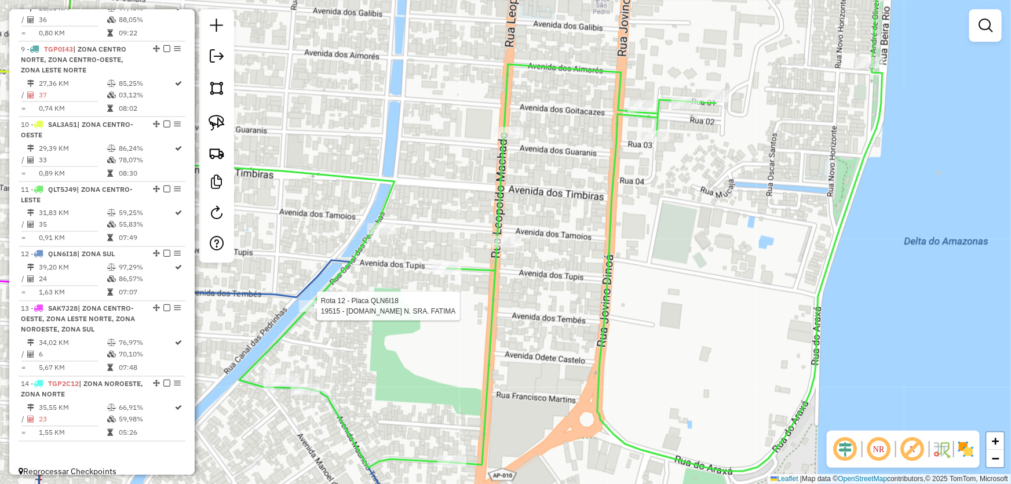
select select "*********"
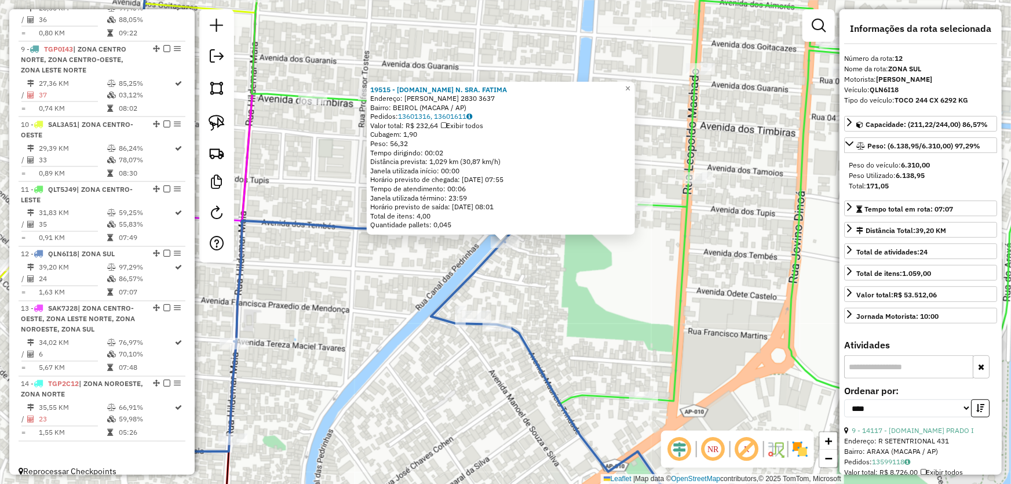
click at [572, 287] on div "19515 - M.BOX N. SRA. FATIMA Endereço: HAMILTON SILVA 2830 3637 Bairro: BEIROL …" at bounding box center [505, 242] width 1011 height 484
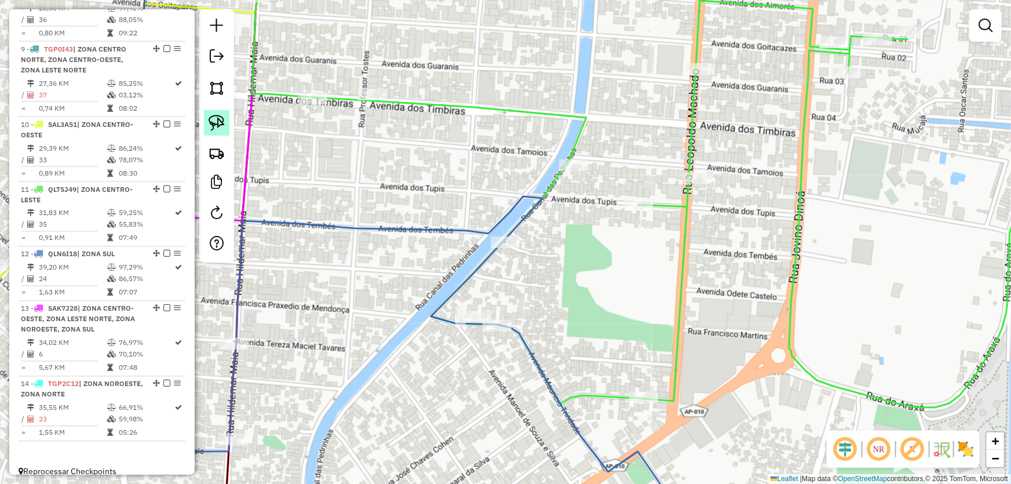
click at [215, 115] on img at bounding box center [217, 123] width 16 height 16
drag, startPoint x: 467, startPoint y: 173, endPoint x: 538, endPoint y: 202, distance: 76.4
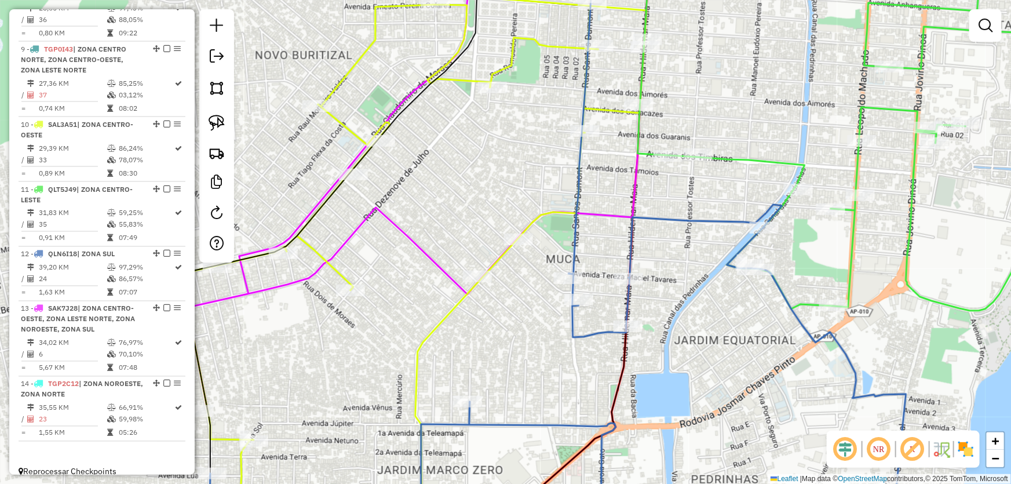
drag, startPoint x: 446, startPoint y: 174, endPoint x: 723, endPoint y: 194, distance: 278.2
click at [723, 194] on div "Janela de atendimento Grade de atendimento Capacidade Transportadoras Veículos …" at bounding box center [505, 242] width 1011 height 484
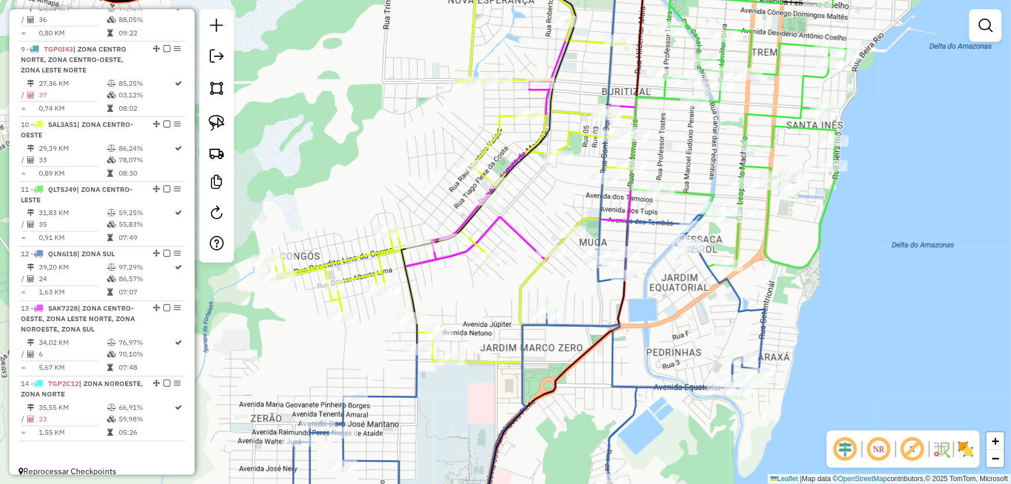
drag, startPoint x: 560, startPoint y: 193, endPoint x: 544, endPoint y: 219, distance: 29.9
click at [544, 219] on div "Janela de atendimento Grade de atendimento Capacidade Transportadoras Veículos …" at bounding box center [505, 242] width 1011 height 484
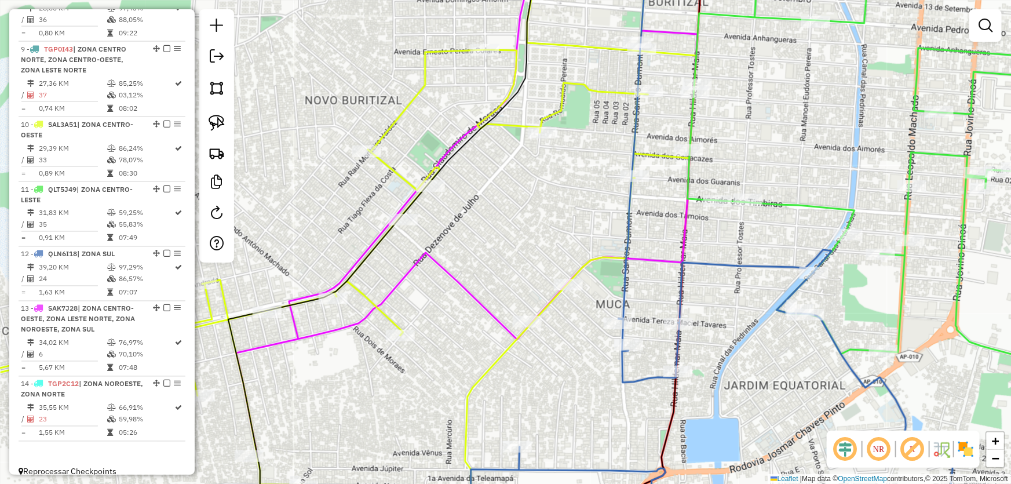
drag, startPoint x: 480, startPoint y: 255, endPoint x: 410, endPoint y: 328, distance: 100.8
click at [410, 328] on div "Janela de atendimento Grade de atendimento Capacidade Transportadoras Veículos …" at bounding box center [505, 242] width 1011 height 484
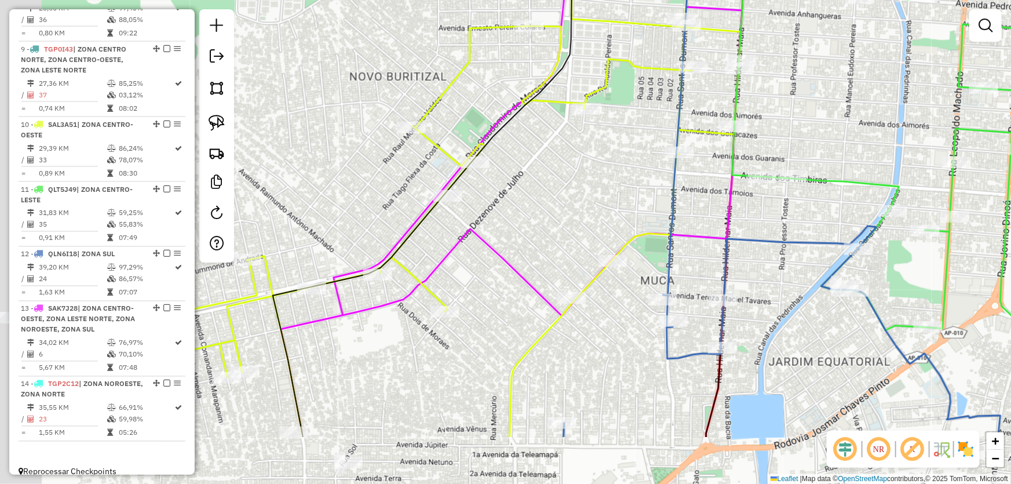
drag, startPoint x: 509, startPoint y: 252, endPoint x: 704, endPoint y: 76, distance: 262.5
click at [695, 90] on div "Janela de atendimento Grade de atendimento Capacidade Transportadoras Veículos …" at bounding box center [505, 242] width 1011 height 484
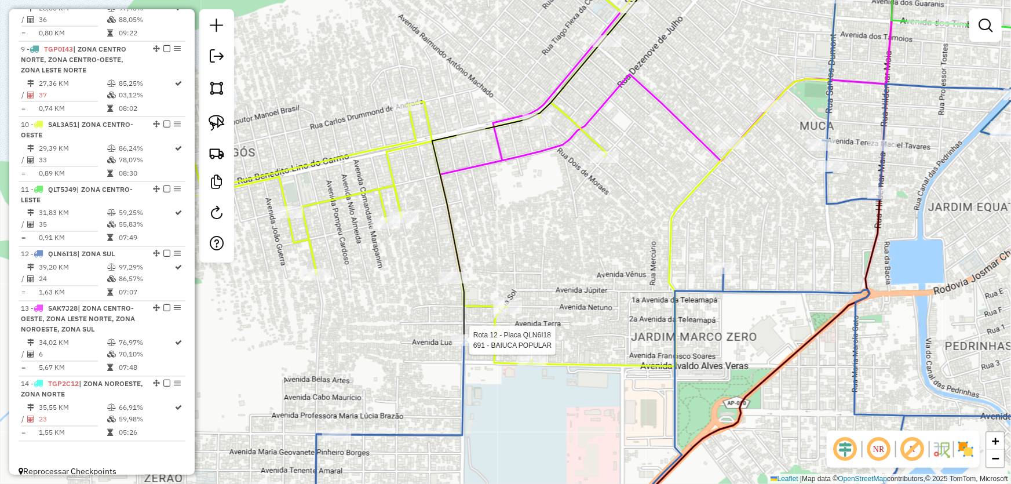
select select "*********"
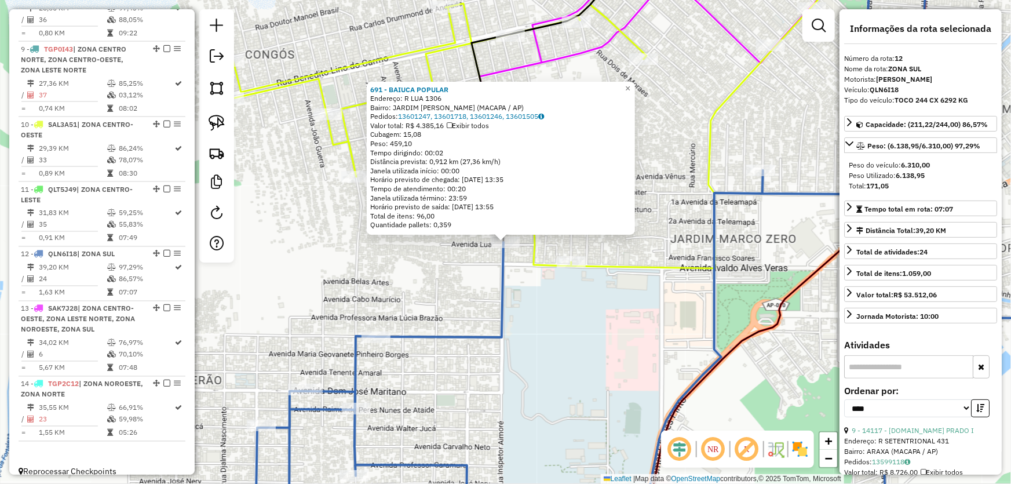
click at [545, 316] on div "691 - BAIUCA POPULAR Endereço: R LUA 1306 Bairro: JARDIM MARCO ZERO (MACAPA / A…" at bounding box center [505, 242] width 1011 height 484
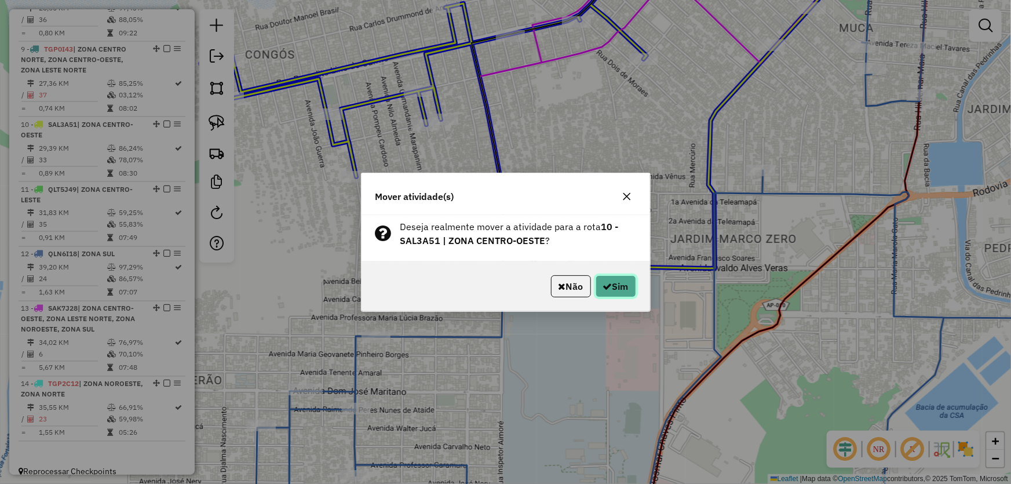
click at [629, 289] on button "Sim" at bounding box center [615, 286] width 41 height 22
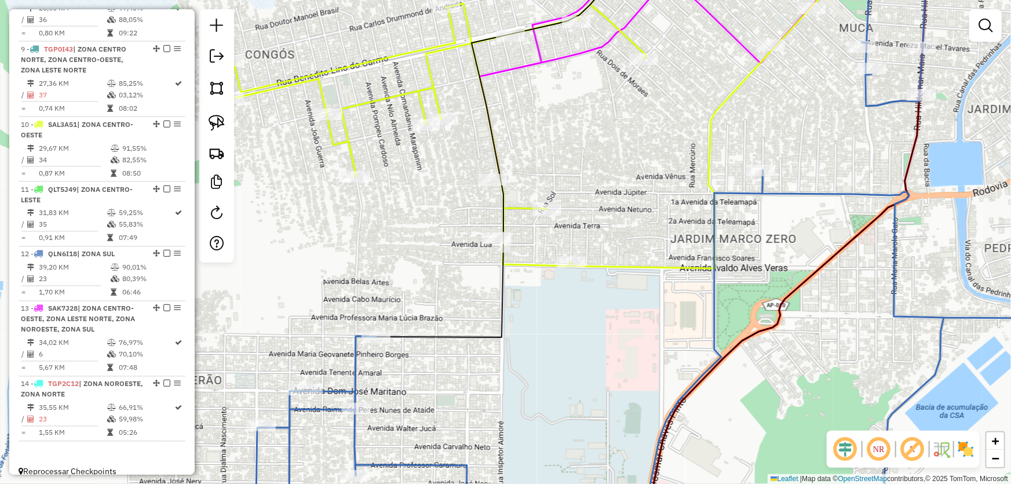
click at [775, 271] on div "Janela de atendimento Grade de atendimento Capacidade Transportadoras Veículos …" at bounding box center [505, 242] width 1011 height 484
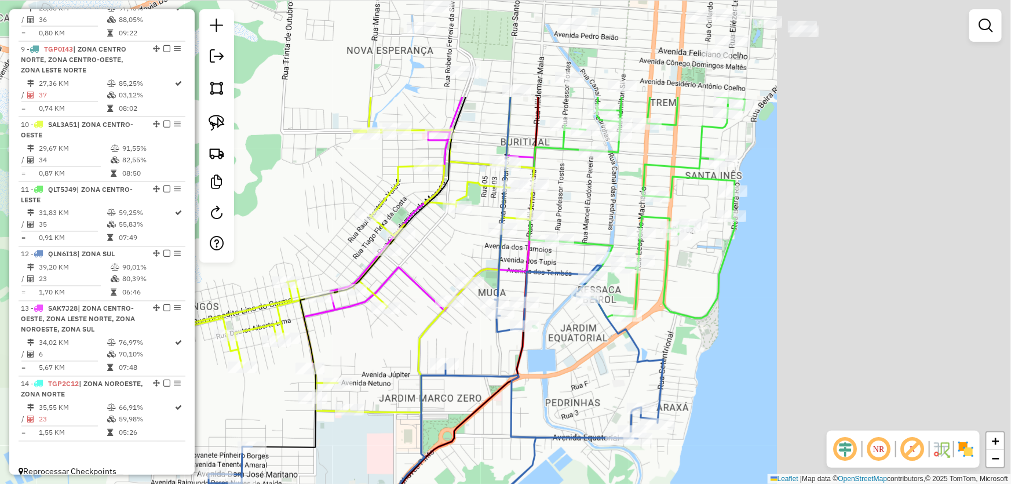
drag, startPoint x: 900, startPoint y: 211, endPoint x: 556, endPoint y: 359, distance: 375.2
click at [556, 364] on div "Janela de atendimento Grade de atendimento Capacidade Transportadoras Veículos …" at bounding box center [505, 242] width 1011 height 484
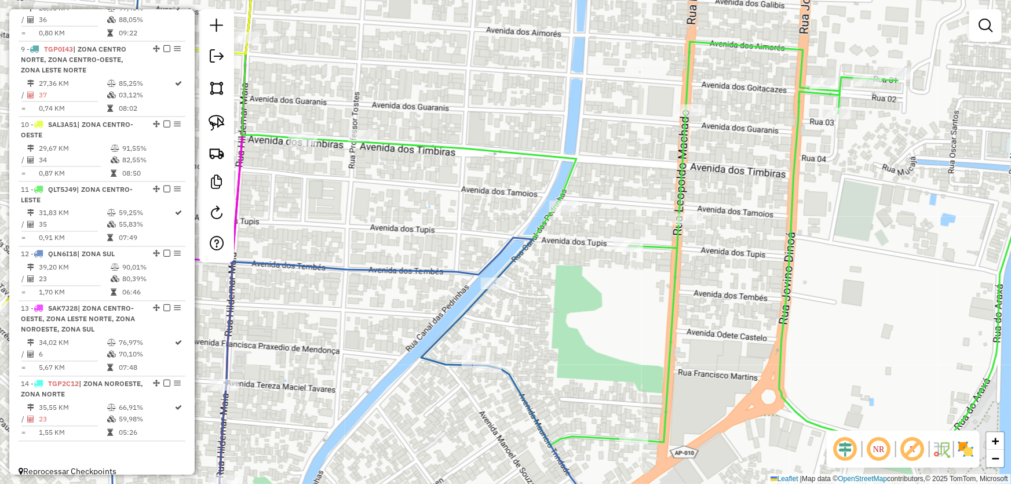
drag, startPoint x: 650, startPoint y: 304, endPoint x: 681, endPoint y: 248, distance: 63.5
click at [681, 249] on div "Janela de atendimento Grade de atendimento Capacidade Transportadoras Veículos …" at bounding box center [505, 242] width 1011 height 484
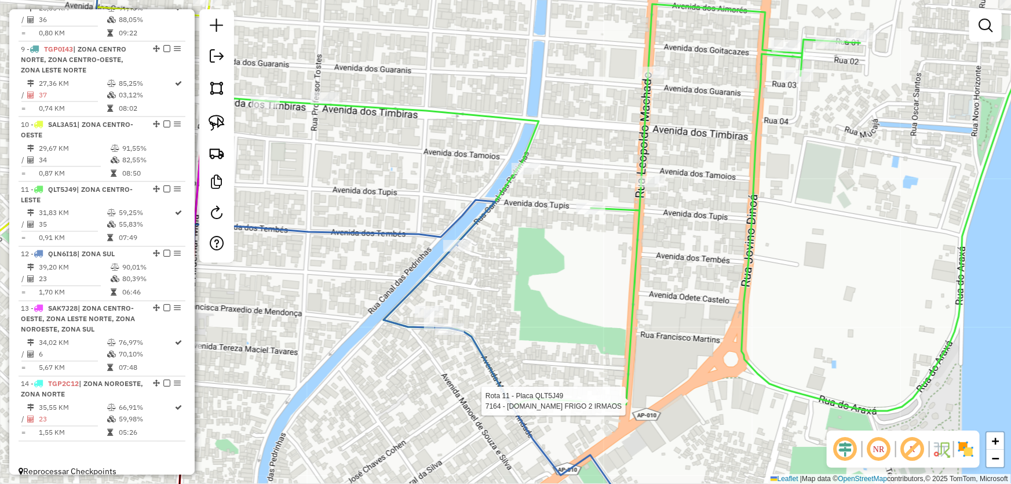
select select "*********"
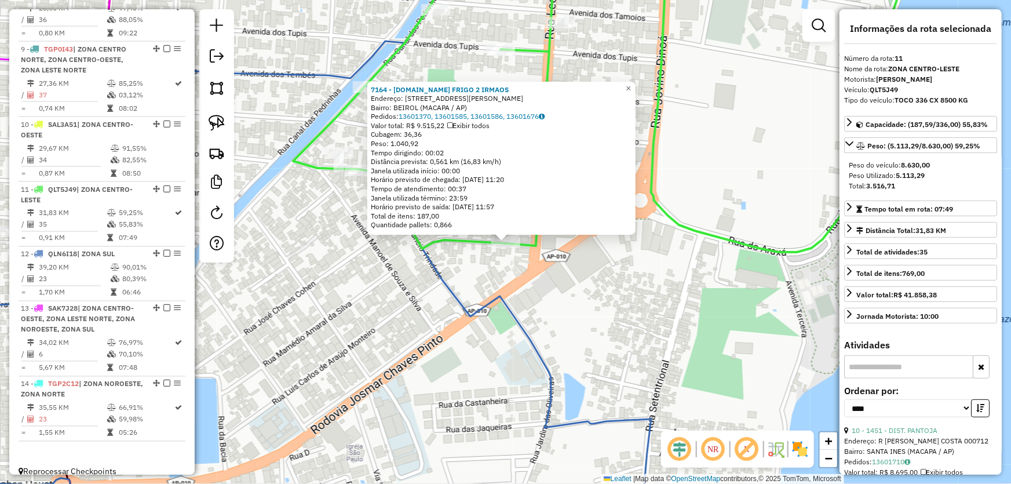
click at [583, 341] on div "7164 - M.BOX FRIGO 2 IRMAOS Endereço: R LEOPOLDO MACHADO 4556 Bairro: BEIROL (M…" at bounding box center [505, 242] width 1011 height 484
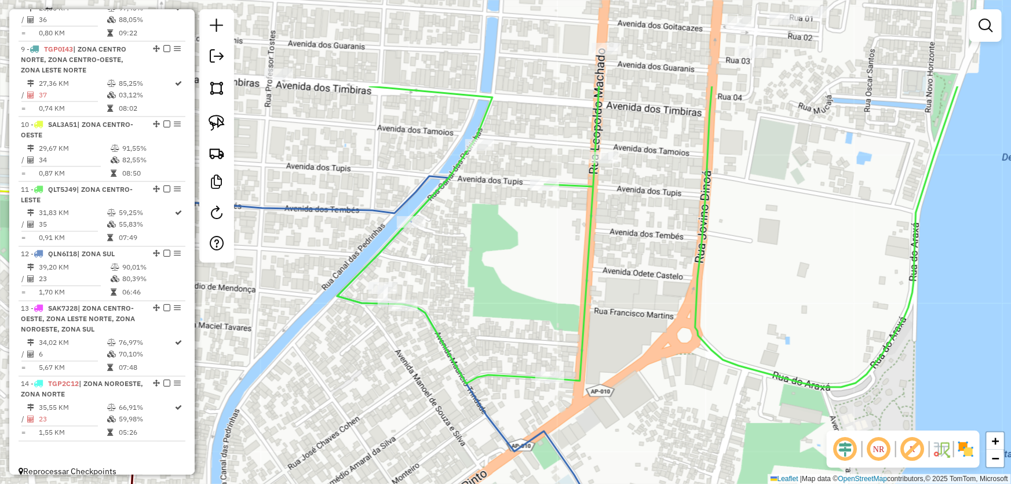
drag, startPoint x: 568, startPoint y: 236, endPoint x: 612, endPoint y: 372, distance: 142.3
click at [612, 372] on div "Janela de atendimento Grade de atendimento Capacidade Transportadoras Veículos …" at bounding box center [505, 242] width 1011 height 484
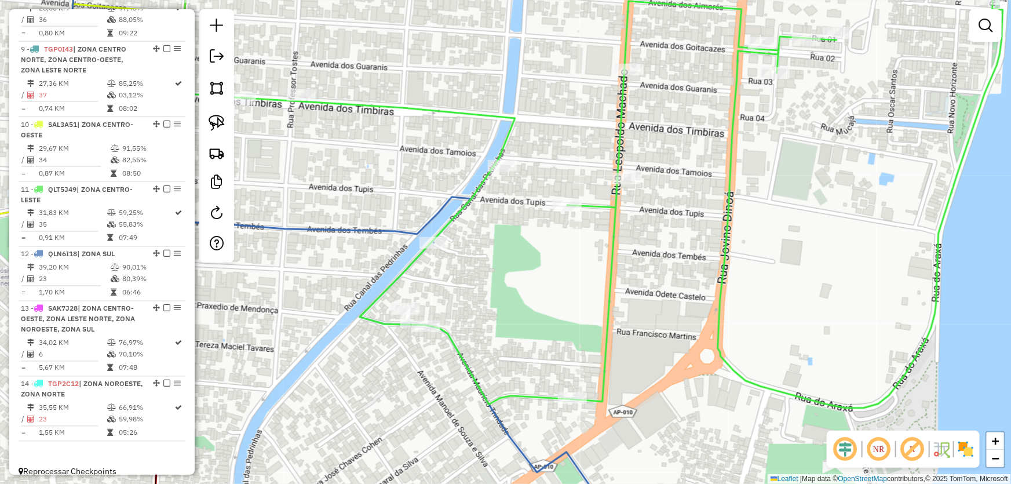
drag, startPoint x: 481, startPoint y: 207, endPoint x: 501, endPoint y: 222, distance: 25.1
click at [501, 222] on div "Janela de atendimento Grade de atendimento Capacidade Transportadoras Veículos …" at bounding box center [505, 242] width 1011 height 484
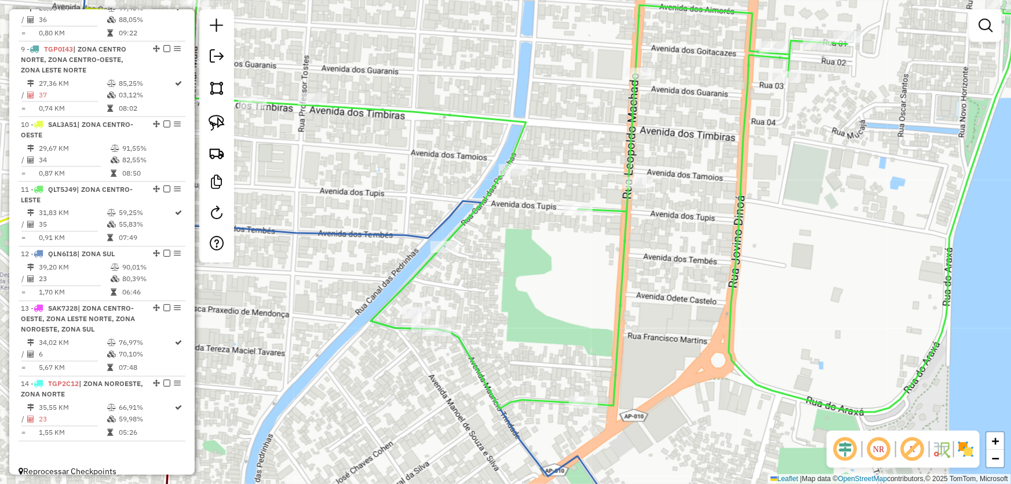
drag, startPoint x: 463, startPoint y: 214, endPoint x: 470, endPoint y: 215, distance: 7.2
click at [470, 215] on icon at bounding box center [603, 183] width 822 height 458
click at [212, 122] on img at bounding box center [217, 123] width 16 height 16
select select "*********"
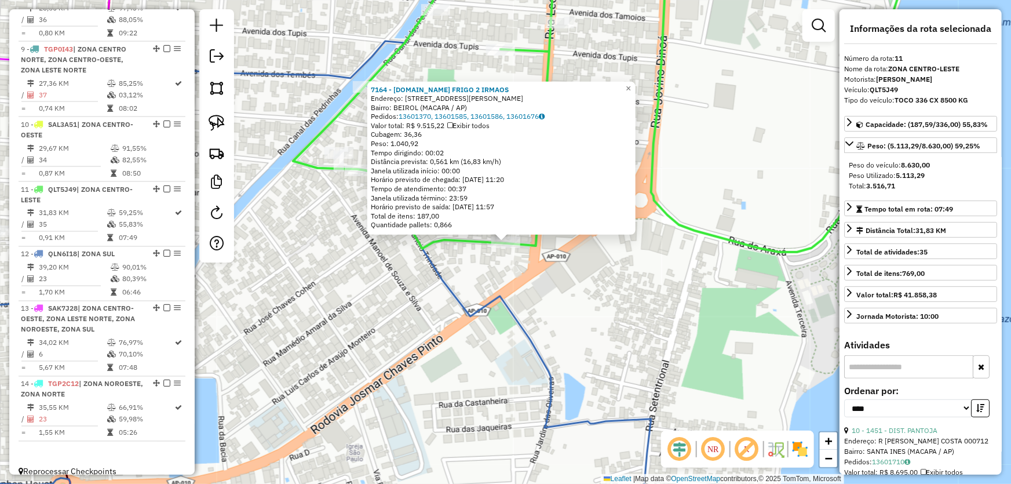
click at [600, 319] on div "7164 - M.BOX FRIGO 2 IRMAOS Endereço: R LEOPOLDO MACHADO 4556 Bairro: BEIROL (M…" at bounding box center [505, 242] width 1011 height 484
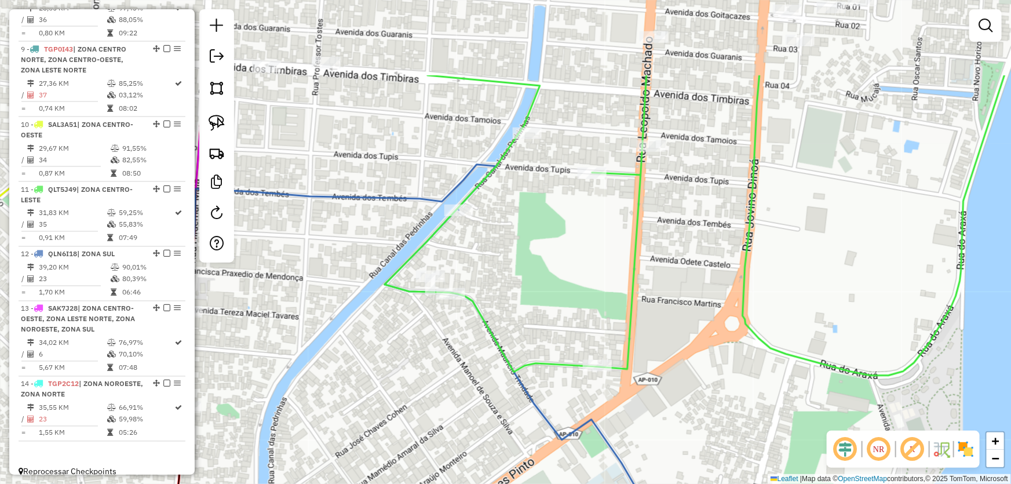
drag, startPoint x: 539, startPoint y: 165, endPoint x: 630, endPoint y: 288, distance: 153.6
click at [630, 288] on icon at bounding box center [695, 225] width 620 height 300
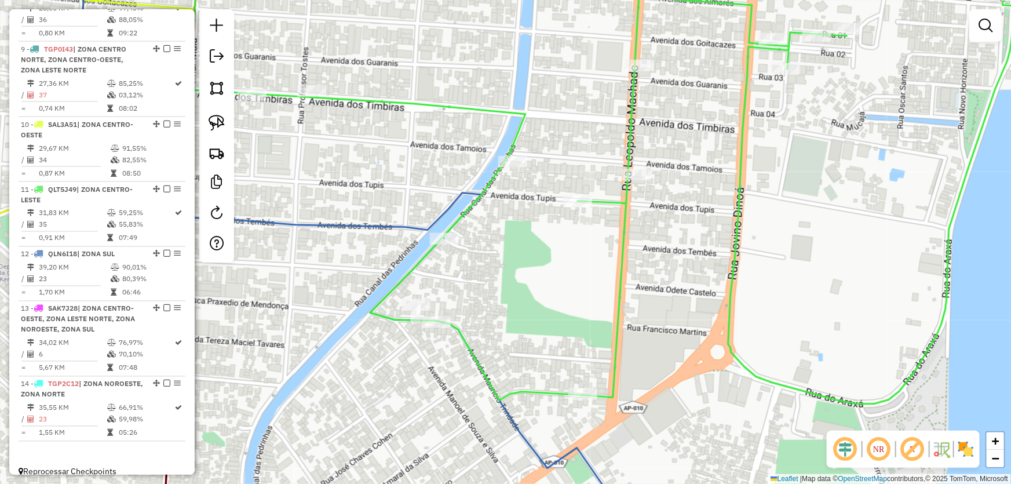
drag, startPoint x: 616, startPoint y: 281, endPoint x: 601, endPoint y: 310, distance: 32.6
click at [601, 309] on div "Janela de atendimento Grade de atendimento Capacidade Transportadoras Veículos …" at bounding box center [505, 242] width 1011 height 484
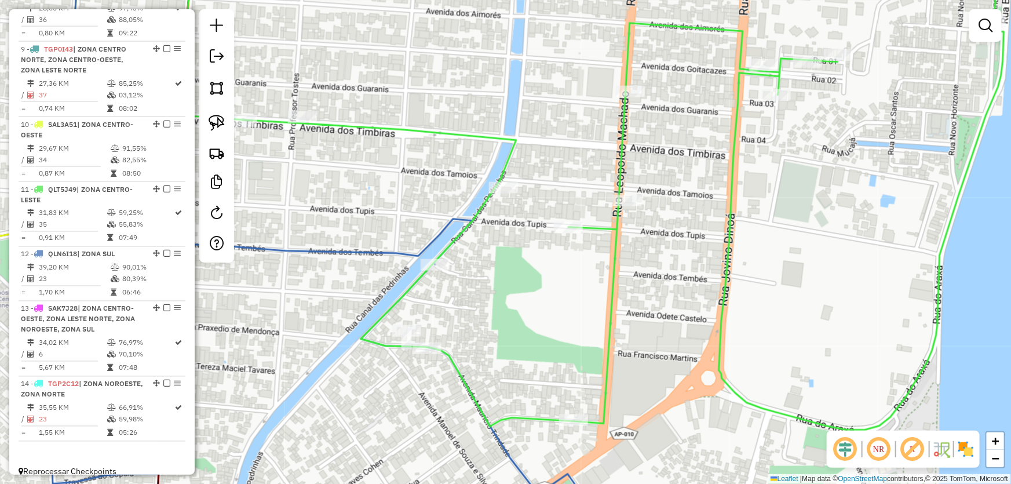
drag, startPoint x: 576, startPoint y: 289, endPoint x: 562, endPoint y: 325, distance: 38.3
click at [562, 325] on div "Janela de atendimento Grade de atendimento Capacidade Transportadoras Veículos …" at bounding box center [505, 242] width 1011 height 484
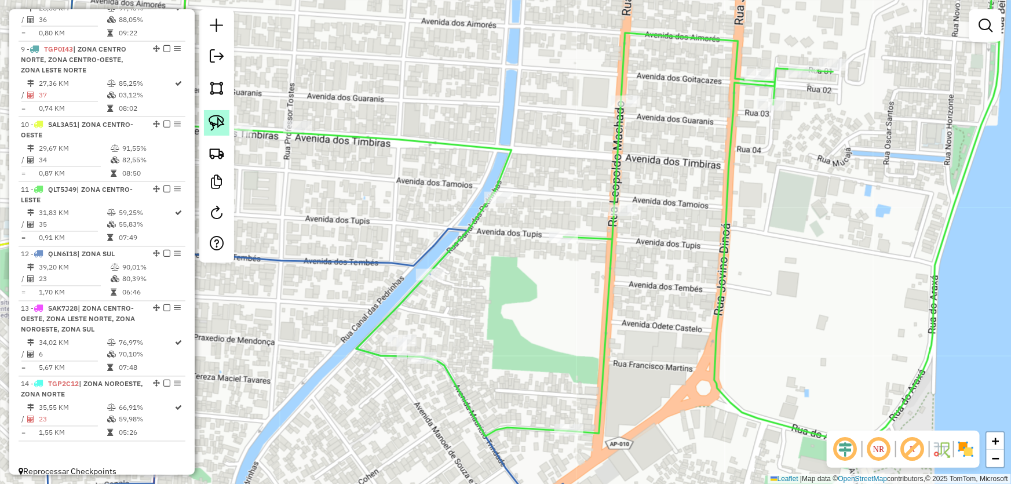
click at [213, 122] on img at bounding box center [217, 123] width 16 height 16
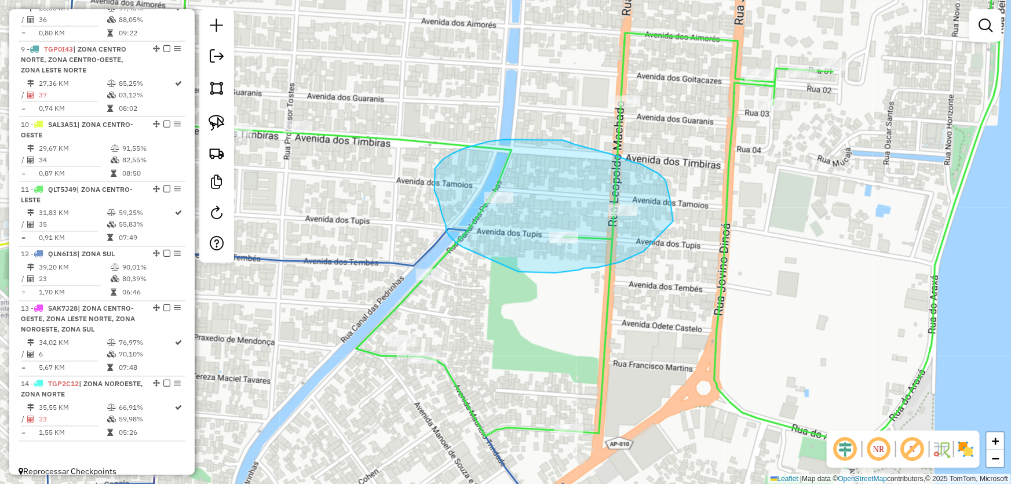
drag, startPoint x: 624, startPoint y: 260, endPoint x: 673, endPoint y: 221, distance: 62.7
click at [673, 221] on div "Janela de atendimento Grade de atendimento Capacidade Transportadoras Veículos …" at bounding box center [505, 242] width 1011 height 484
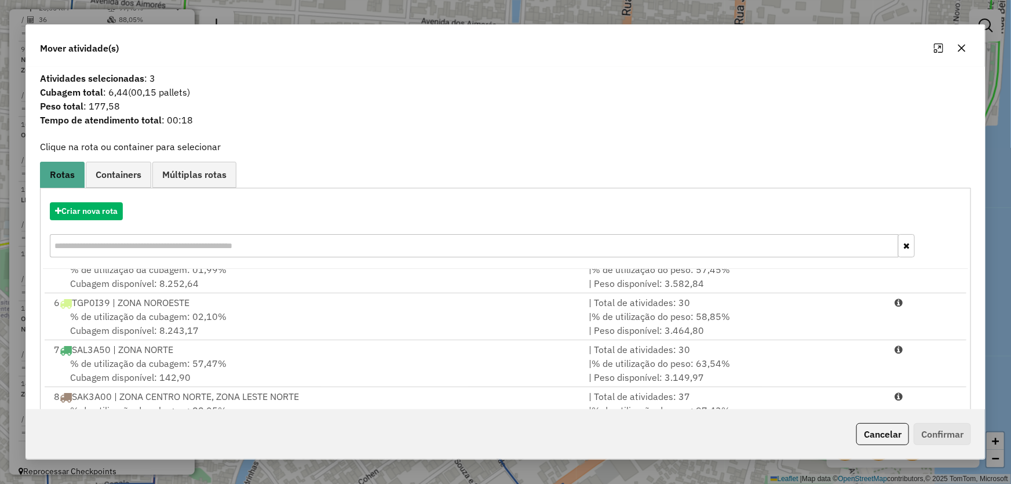
scroll to position [377, 0]
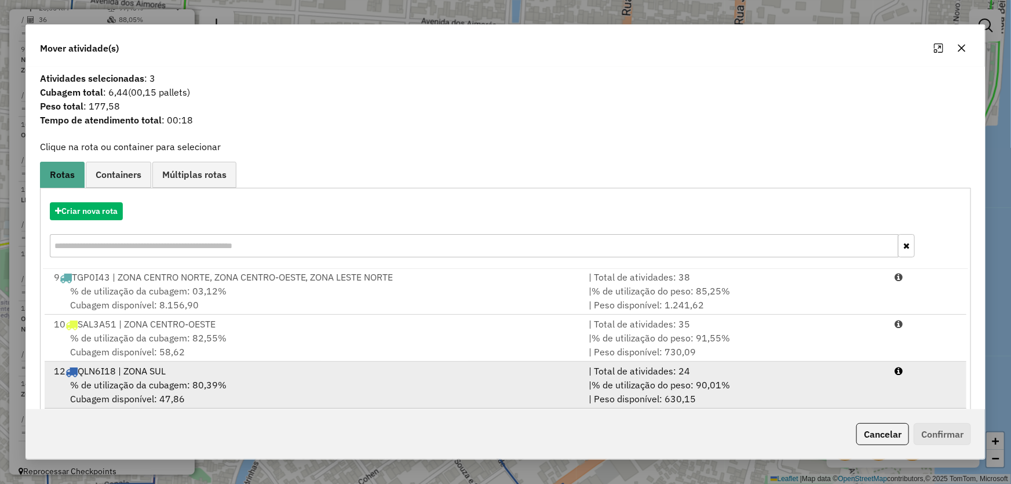
click at [142, 372] on div "12 QLN6I18 | ZONA SUL" at bounding box center [314, 371] width 535 height 14
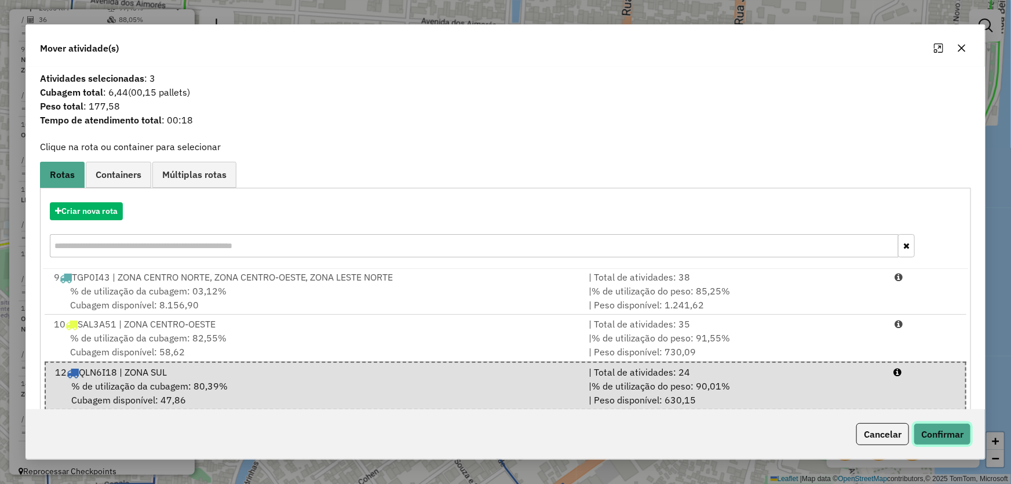
click at [950, 425] on button "Confirmar" at bounding box center [941, 434] width 57 height 22
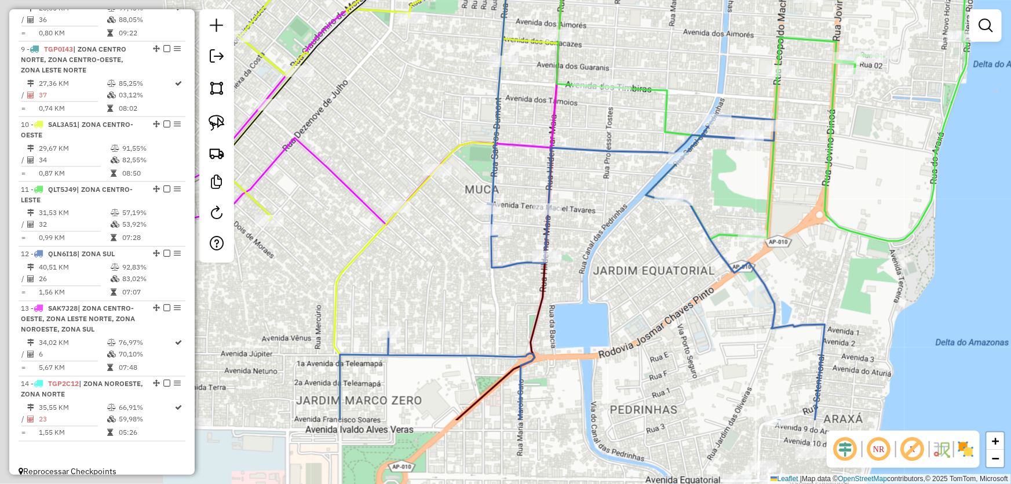
drag, startPoint x: 545, startPoint y: 290, endPoint x: 749, endPoint y: 133, distance: 257.8
click at [748, 134] on div "Janela de atendimento Grade de atendimento Capacidade Transportadoras Veículos …" at bounding box center [505, 242] width 1011 height 484
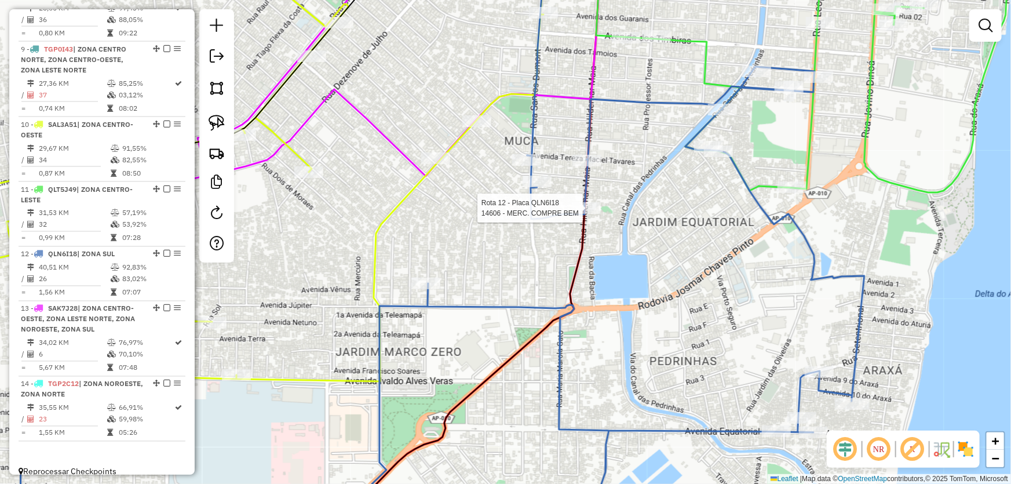
select select "*********"
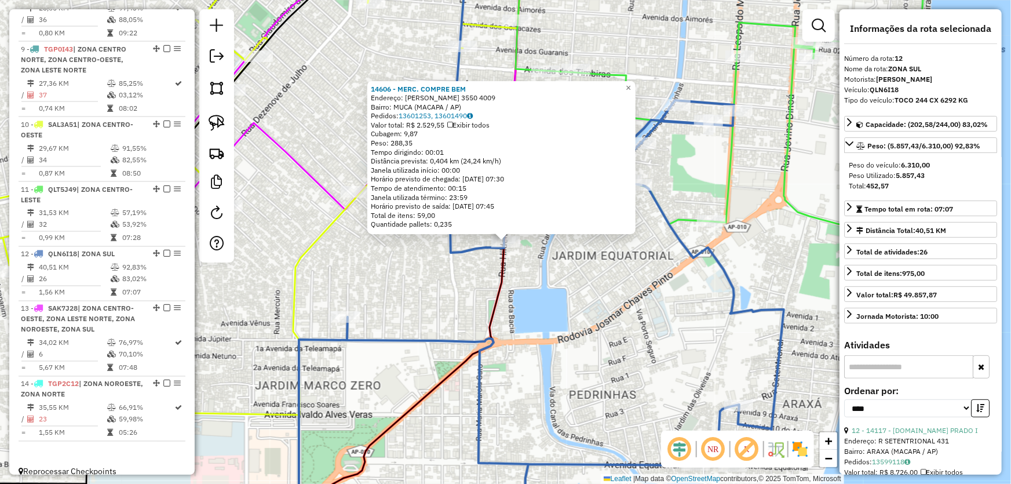
click at [584, 283] on div "14606 - MERC. COMPRE BEM Endereço: R HILDEMAR MAIA 3550 4009 Bairro: MUCA (MACA…" at bounding box center [505, 242] width 1011 height 484
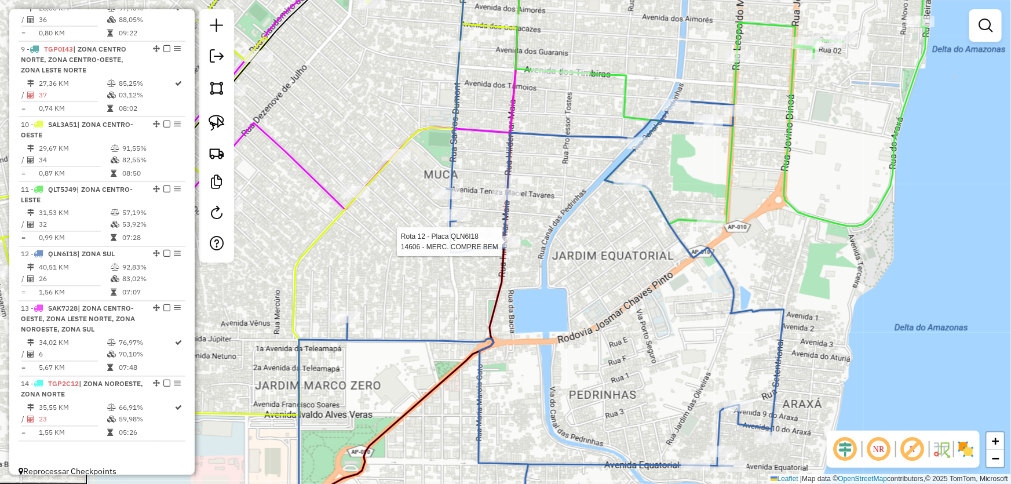
select select "*********"
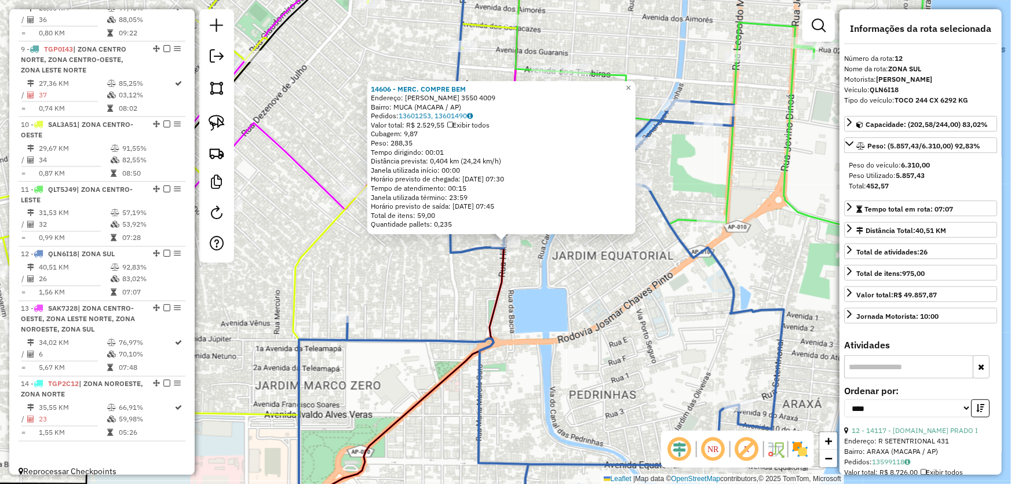
click at [591, 276] on div "14606 - MERC. COMPRE BEM Endereço: R HILDEMAR MAIA 3550 4009 Bairro: MUCA (MACA…" at bounding box center [505, 242] width 1011 height 484
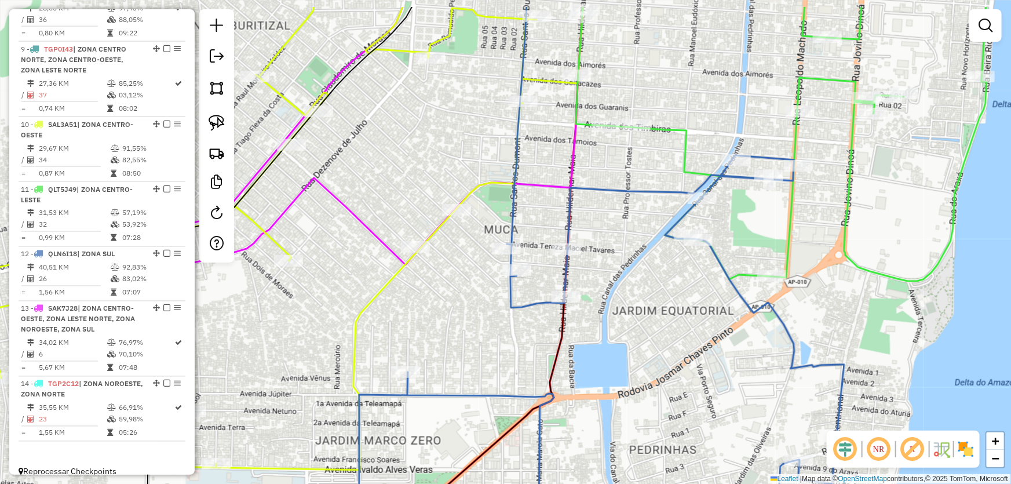
drag, startPoint x: 443, startPoint y: 269, endPoint x: 504, endPoint y: 326, distance: 83.2
click at [504, 326] on div "Janela de atendimento Grade de atendimento Capacidade Transportadoras Veículos …" at bounding box center [505, 242] width 1011 height 484
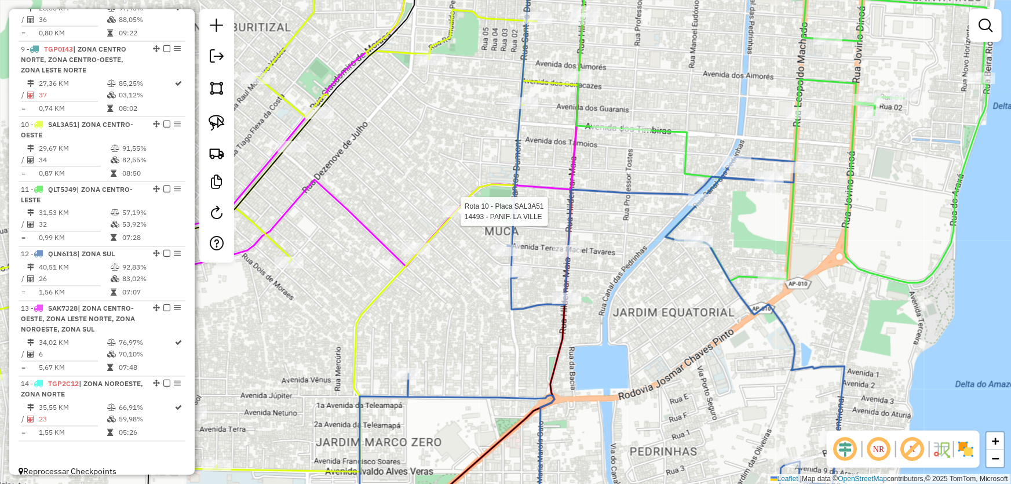
select select "*********"
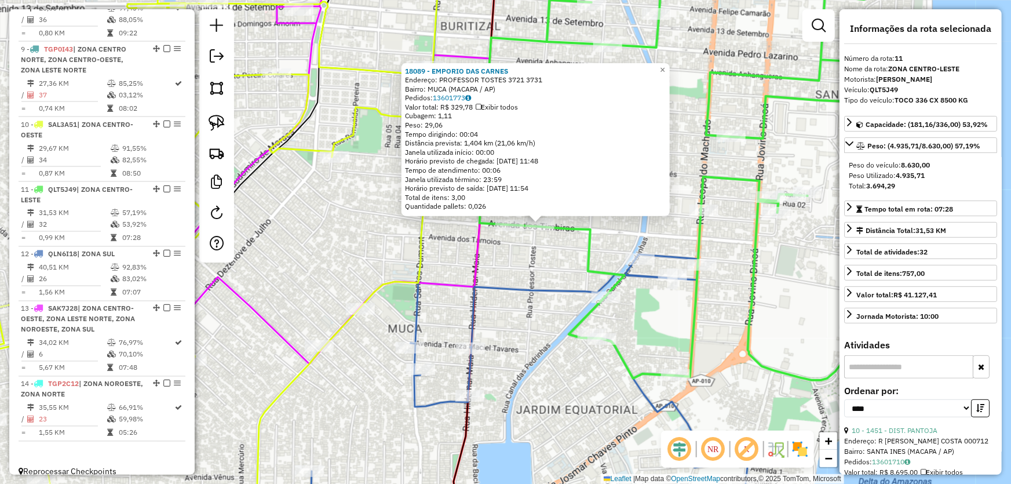
drag, startPoint x: 479, startPoint y: 291, endPoint x: 579, endPoint y: 231, distance: 116.7
click at [584, 229] on div "18089 - EMPORIO DAS CARNES Endereço: PROFESSOR TOSTES 3721 3731 Bairro: MUCA (M…" at bounding box center [505, 242] width 1011 height 484
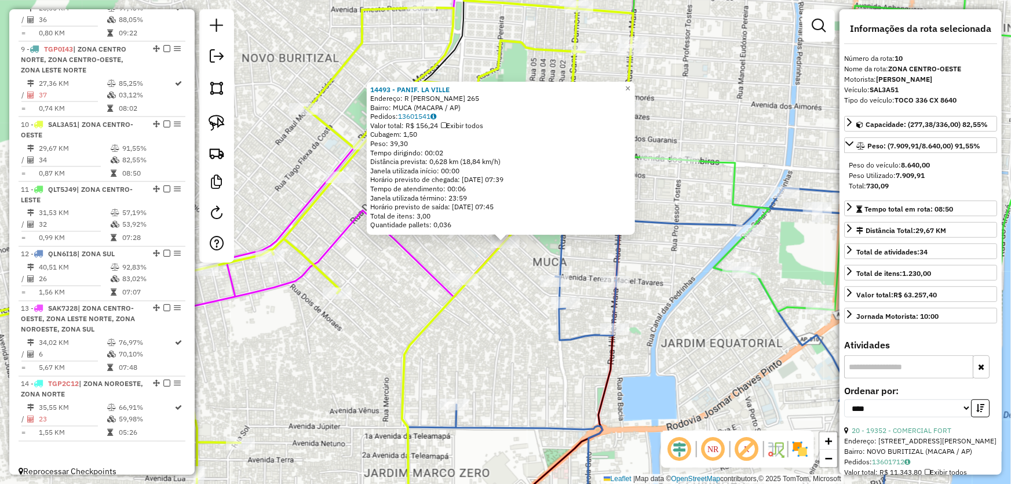
click at [535, 293] on div "14493 - PANIF. LA VILLE Endereço: R REMO AMORAS DE OLIVEIRA 265 Bairro: MUCA (M…" at bounding box center [505, 242] width 1011 height 484
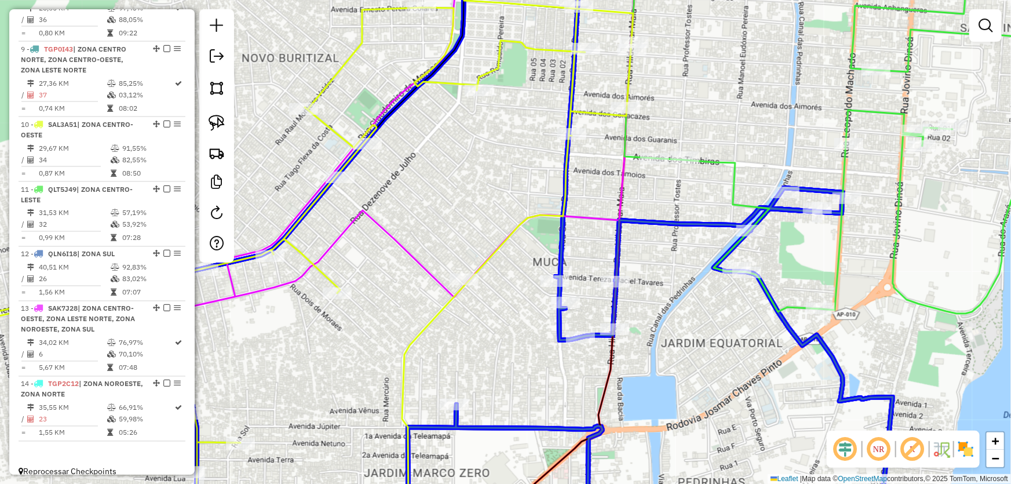
click at [582, 328] on div "Janela de atendimento Grade de atendimento Capacidade Transportadoras Veículos …" at bounding box center [505, 242] width 1011 height 484
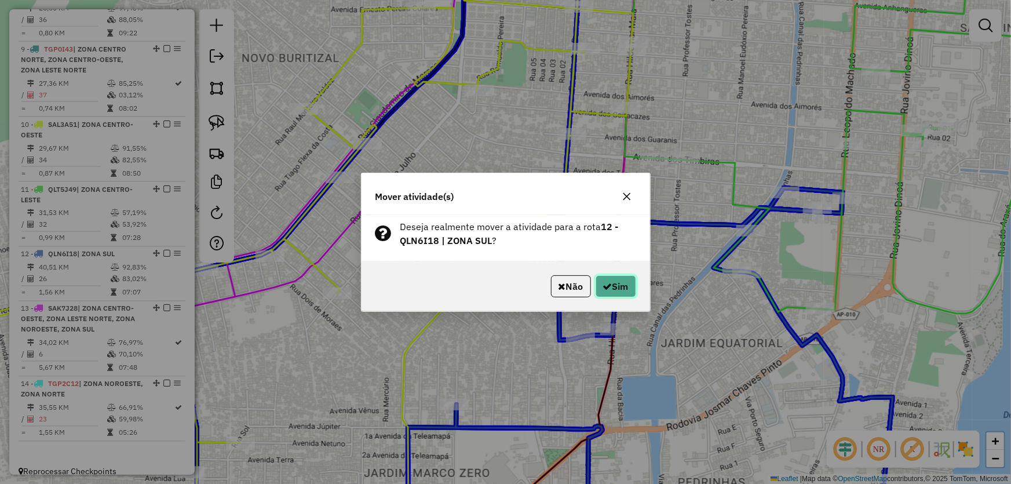
click at [613, 277] on button "Sim" at bounding box center [615, 286] width 41 height 22
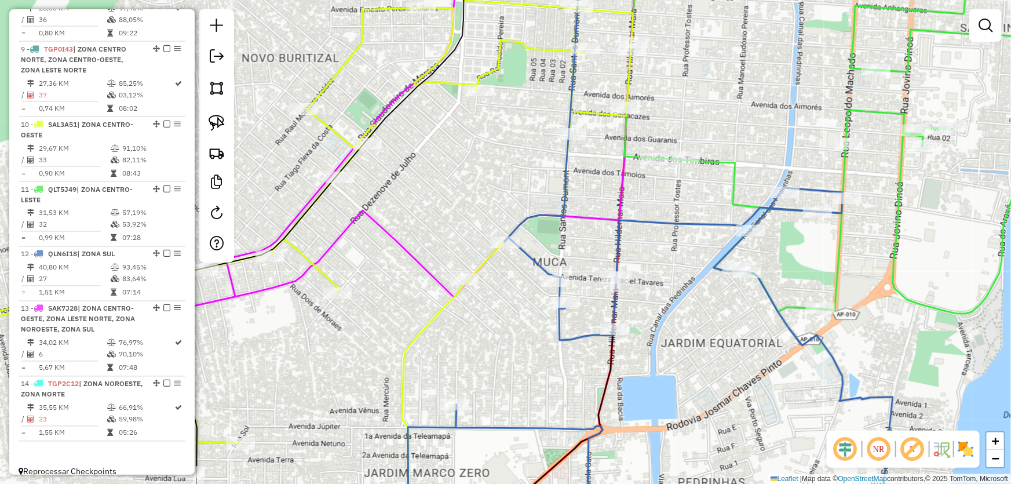
click at [517, 312] on div "Janela de atendimento Grade de atendimento Capacidade Transportadoras Veículos …" at bounding box center [505, 242] width 1011 height 484
select select "*********"
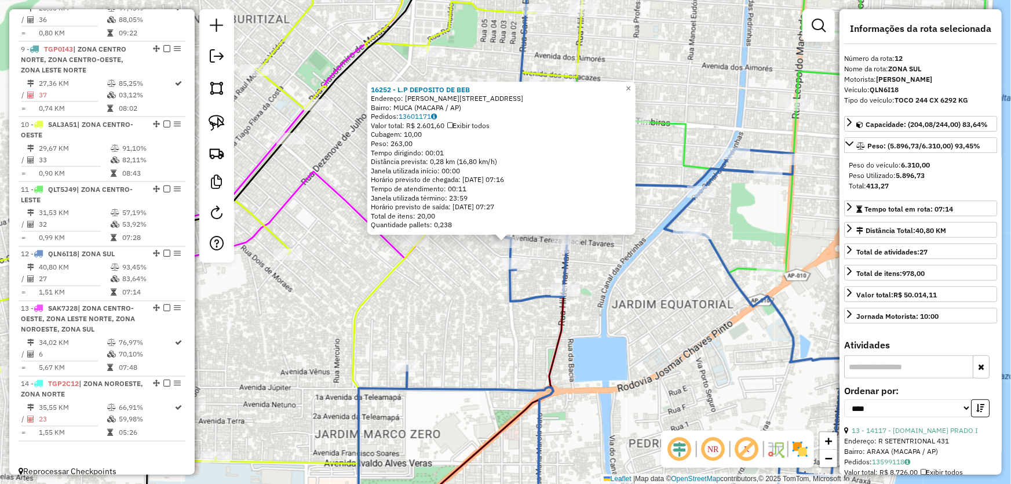
click at [466, 328] on div "16252 - L.P DEPOSITO DE BEB Endereço: R SANTOS DUMONT 3400 3820 Bairro: MUCA (M…" at bounding box center [505, 242] width 1011 height 484
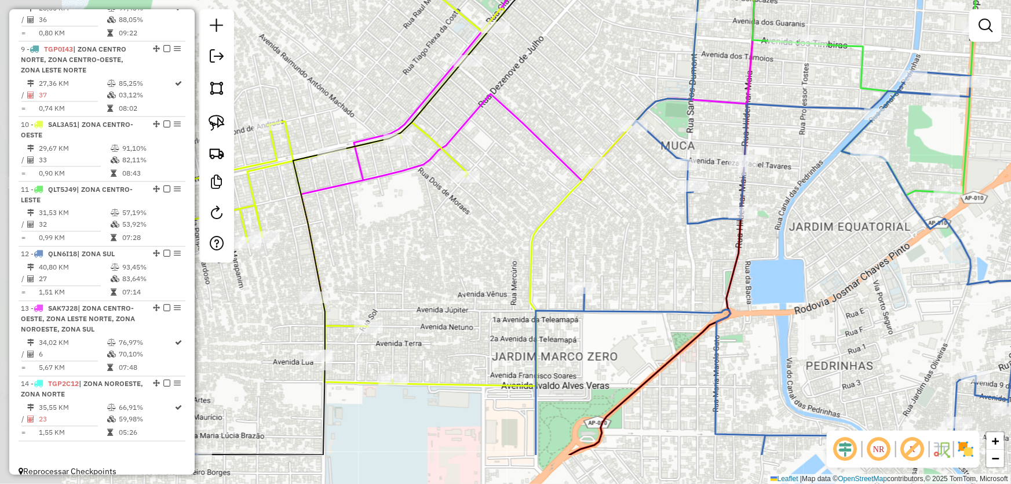
drag, startPoint x: 438, startPoint y: 328, endPoint x: 631, endPoint y: 226, distance: 218.4
click at [628, 231] on div "Janela de atendimento Grade de atendimento Capacidade Transportadoras Veículos …" at bounding box center [505, 242] width 1011 height 484
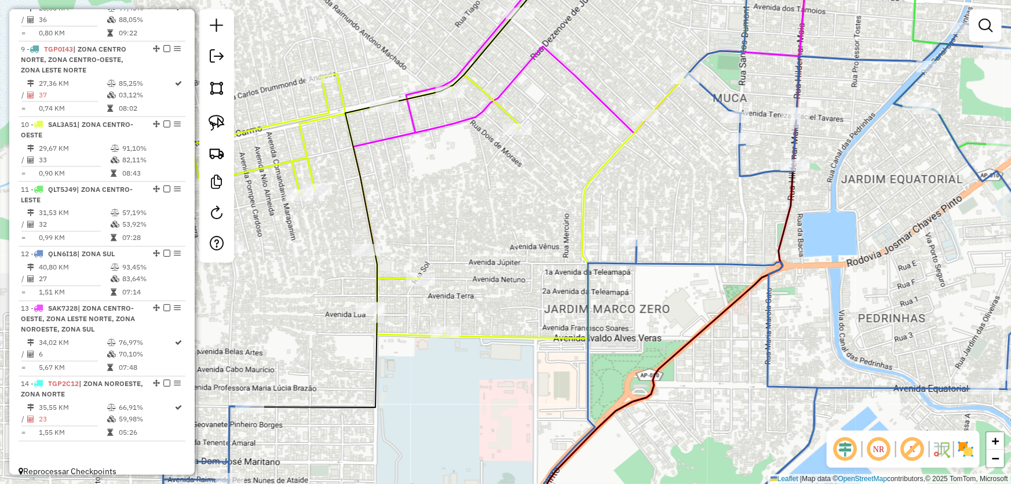
drag, startPoint x: 516, startPoint y: 244, endPoint x: 547, endPoint y: 226, distance: 35.8
click at [547, 226] on div "Janela de atendimento Grade de atendimento Capacidade Transportadoras Veículos …" at bounding box center [505, 242] width 1011 height 484
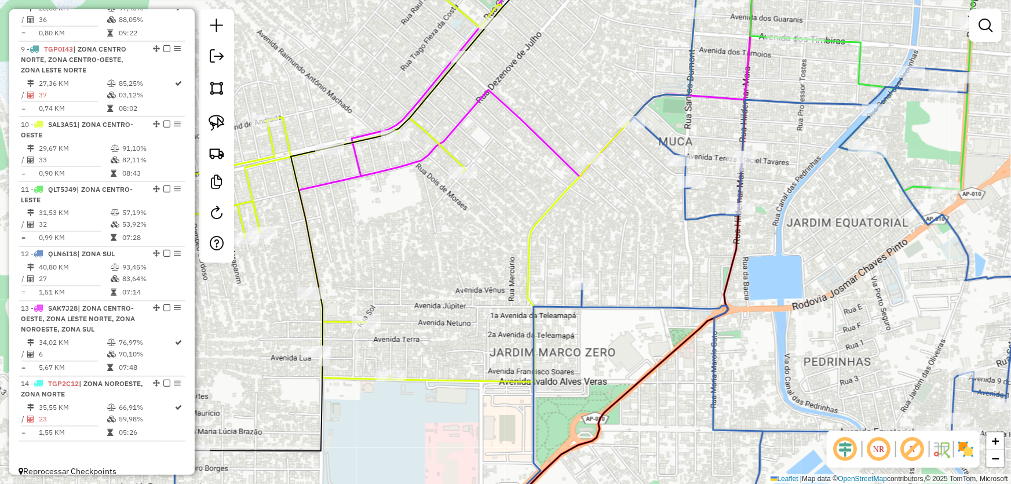
drag, startPoint x: 564, startPoint y: 179, endPoint x: 466, endPoint y: 253, distance: 122.5
click at [466, 253] on div "Janela de atendimento Grade de atendimento Capacidade Transportadoras Veículos …" at bounding box center [505, 242] width 1011 height 484
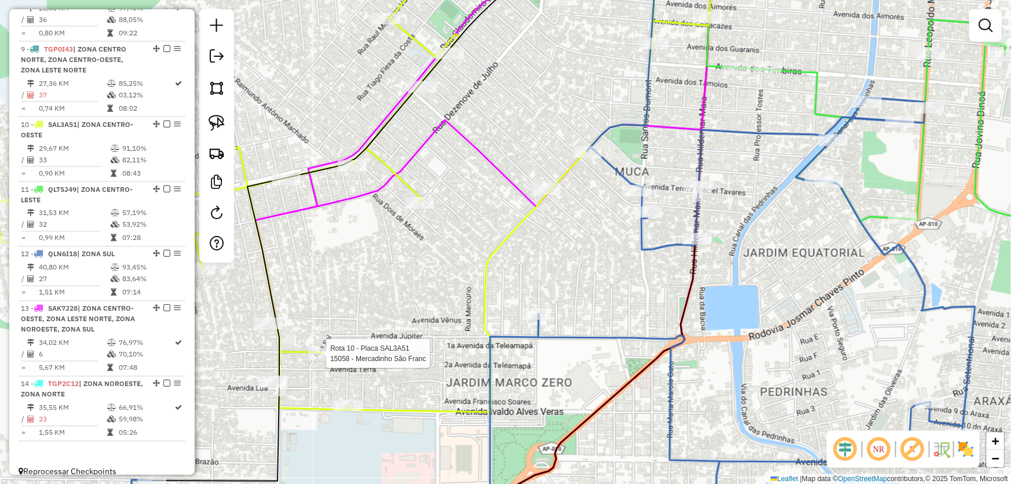
select select "*********"
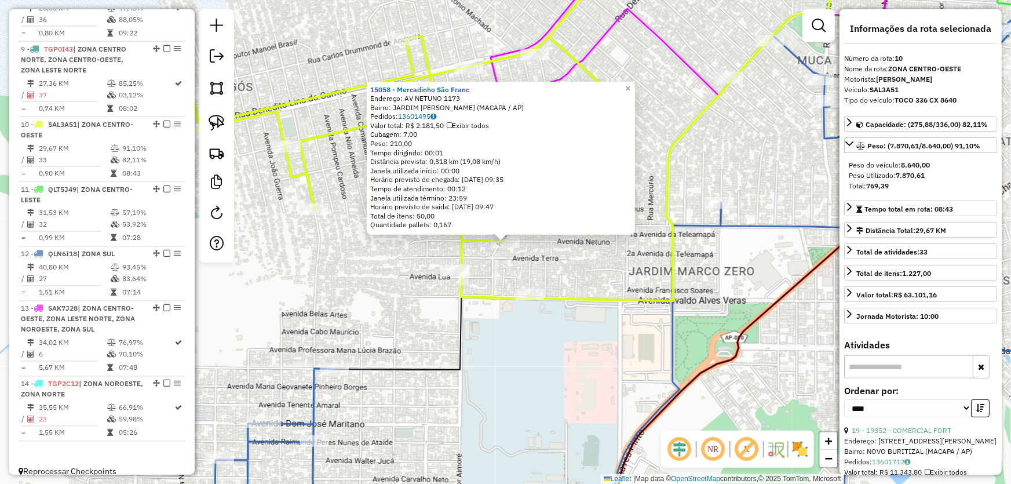
click at [485, 330] on div "15058 - Mercadinho São Franc Endereço: AV NETUNO 1173 Bairro: JARDIM MARCO ZERO…" at bounding box center [505, 242] width 1011 height 484
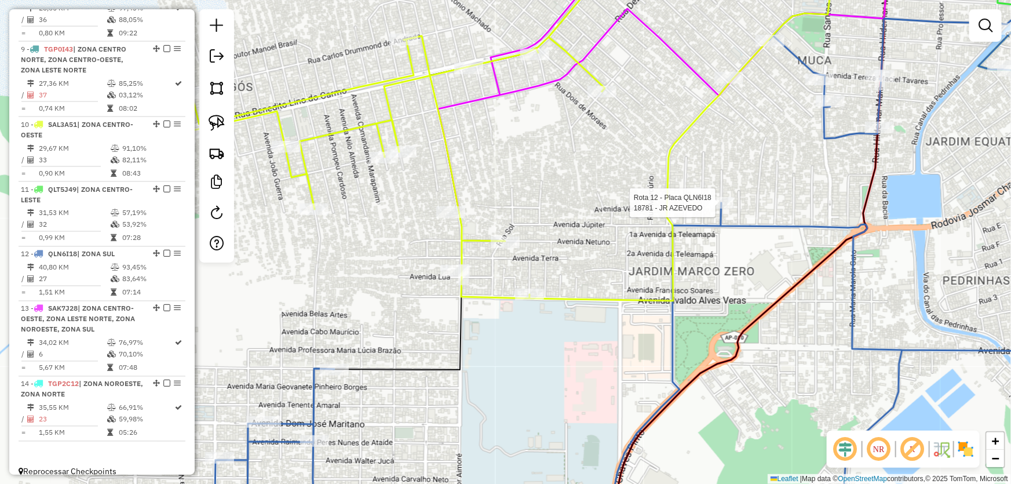
select select "*********"
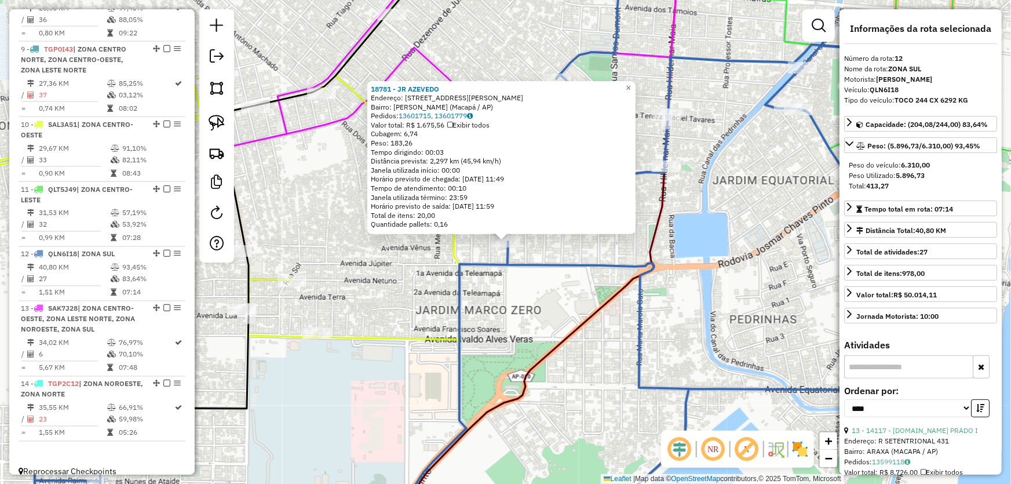
click at [572, 317] on div "18781 - JR AZEVEDO Endereço: Rua Antônio Wanildo T Pinheiro, 111 Bairro: Marco …" at bounding box center [505, 242] width 1011 height 484
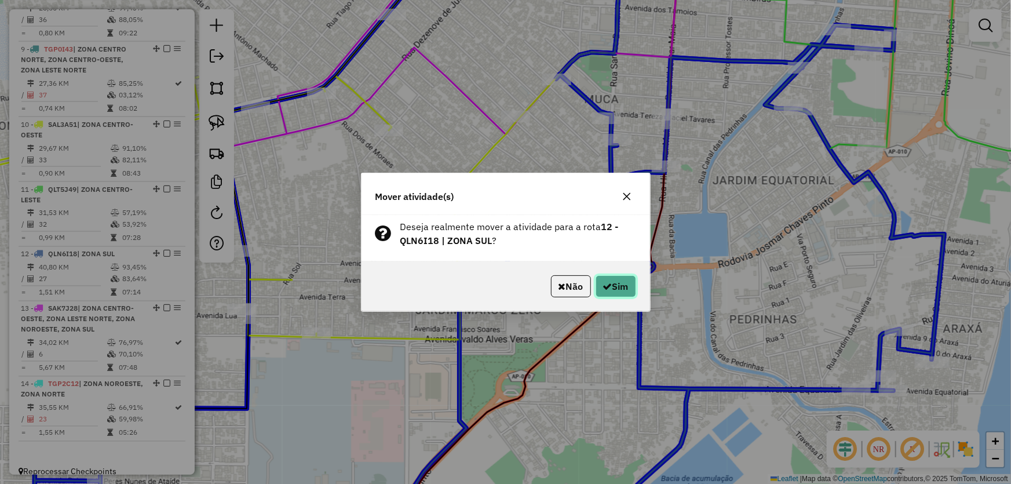
click at [605, 287] on icon "button" at bounding box center [607, 286] width 9 height 9
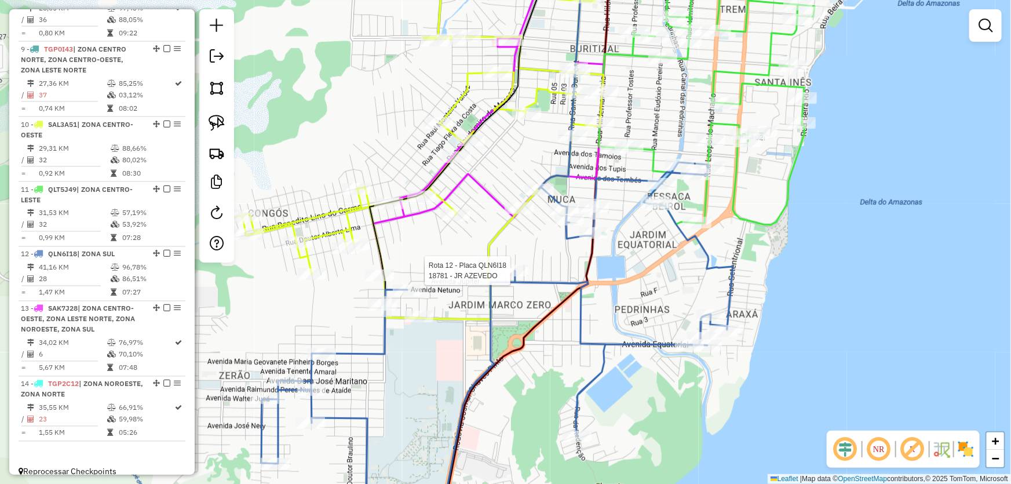
select select "*********"
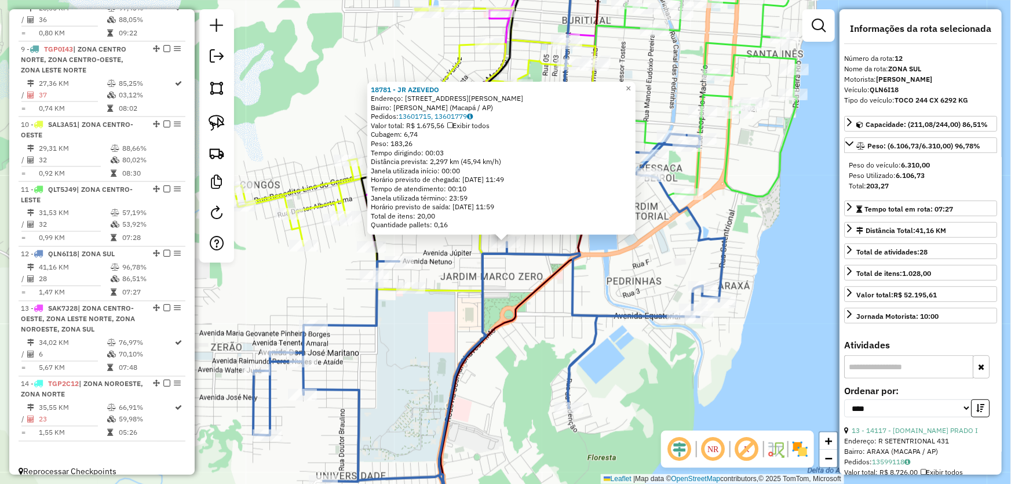
click at [437, 326] on div "18781 - JR AZEVEDO Endereço: Rua Antônio Wanildo T Pinheiro, 111 Bairro: Marco …" at bounding box center [505, 242] width 1011 height 484
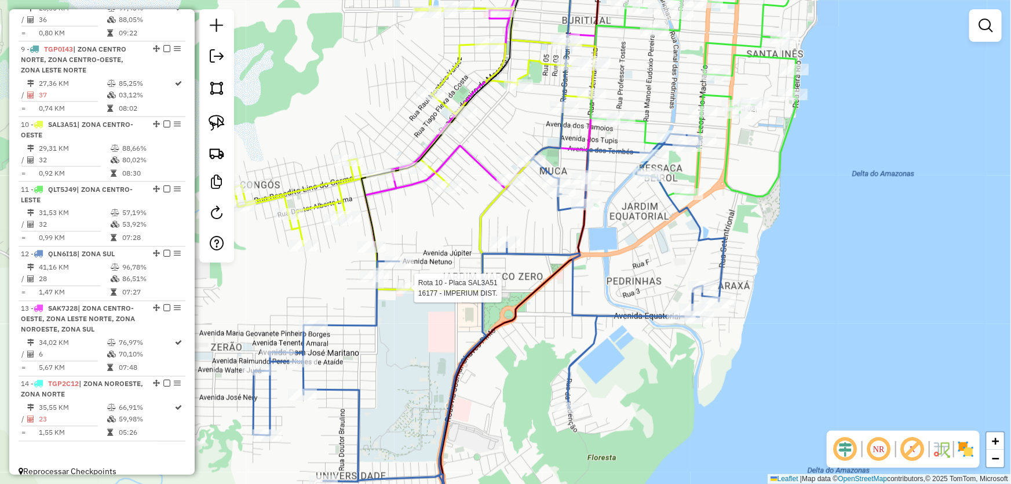
select select "*********"
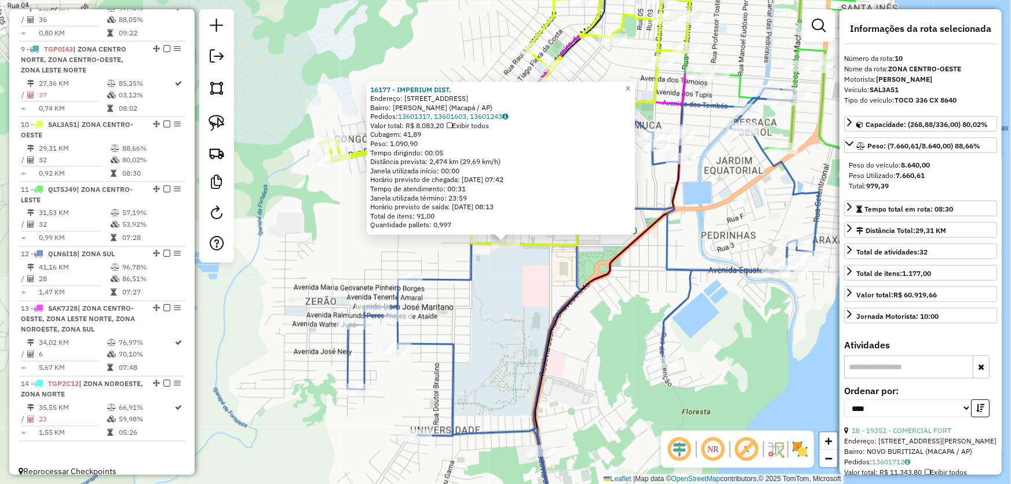
click at [470, 323] on div "16177 - IMPERIUM DIST. Endereço: Rua Urano Conjunto Habitacional da Ego, 17 Bai…" at bounding box center [505, 242] width 1011 height 484
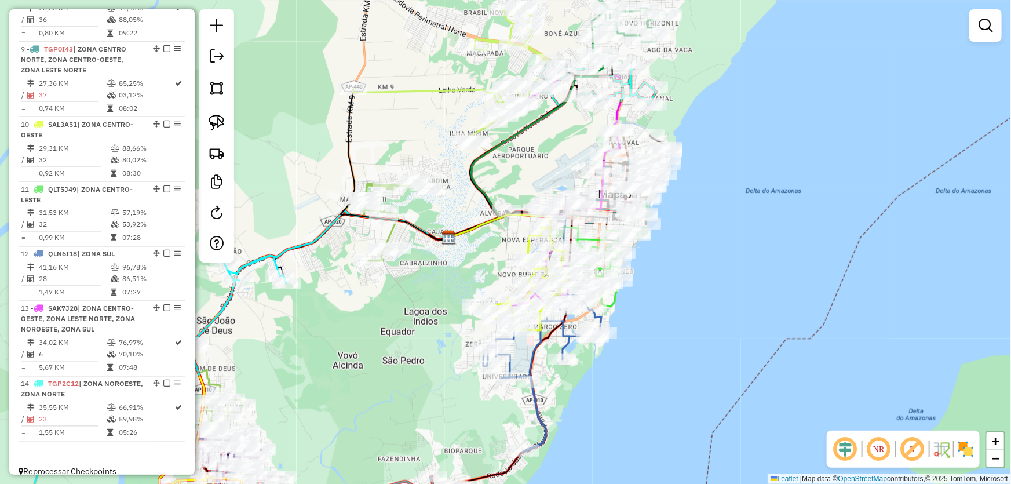
drag, startPoint x: 781, startPoint y: 312, endPoint x: 681, endPoint y: 333, distance: 101.8
click at [704, 341] on div "Janela de atendimento Grade de atendimento Capacidade Transportadoras Veículos …" at bounding box center [505, 242] width 1011 height 484
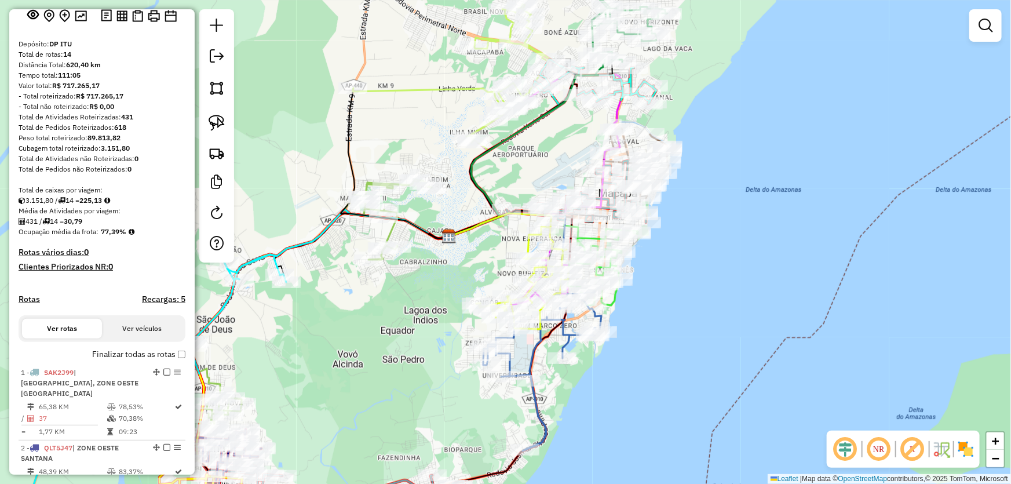
scroll to position [0, 0]
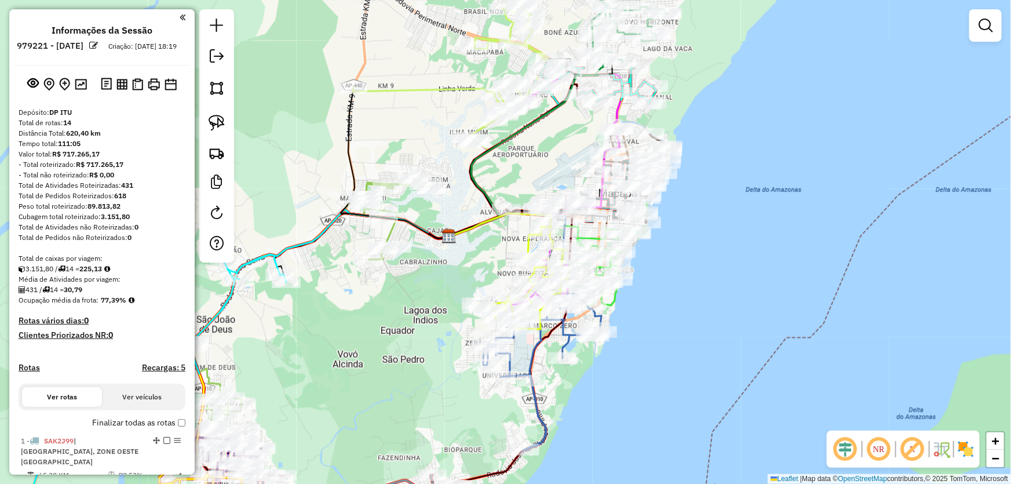
click at [962, 78] on div "Janela de atendimento Grade de atendimento Capacidade Transportadoras Veículos …" at bounding box center [505, 242] width 1011 height 484
click at [82, 90] on img at bounding box center [81, 84] width 12 height 11
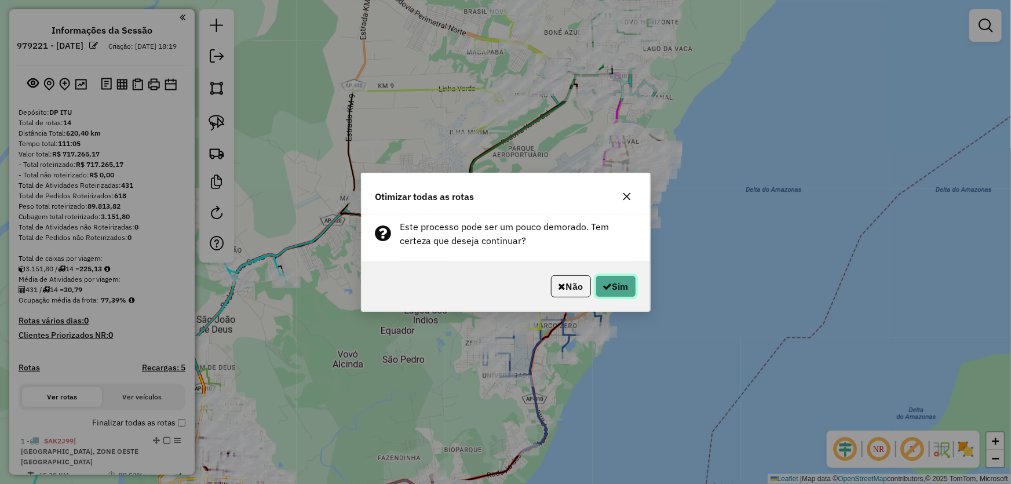
click at [608, 282] on icon "button" at bounding box center [607, 286] width 9 height 9
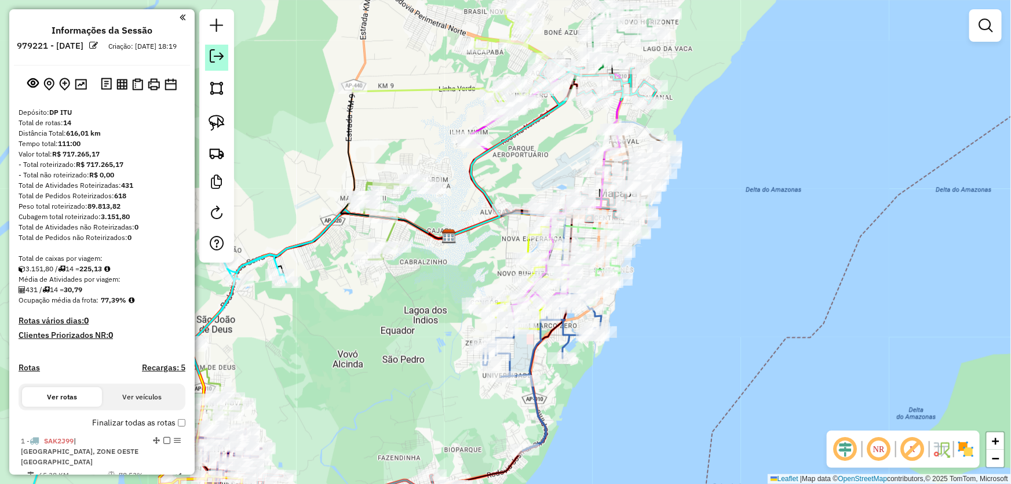
click at [212, 60] on em at bounding box center [217, 56] width 14 height 14
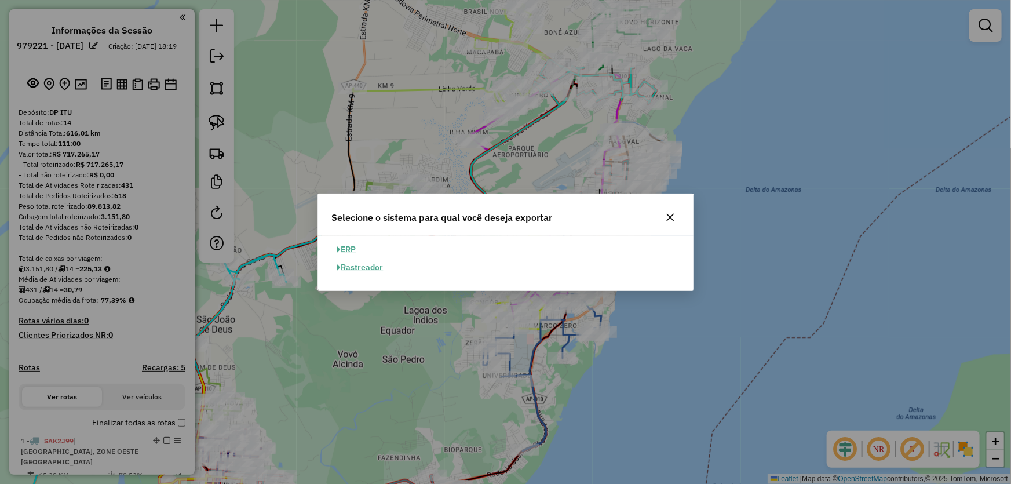
click at [355, 247] on button "ERP" at bounding box center [347, 249] width 30 height 18
select select "**"
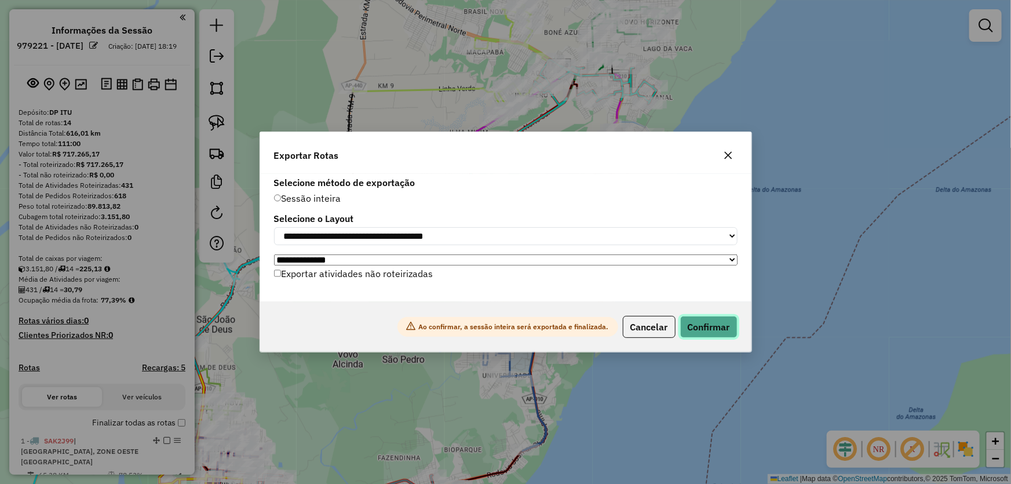
click at [709, 330] on button "Confirmar" at bounding box center [708, 327] width 57 height 22
